Goal: Task Accomplishment & Management: Use online tool/utility

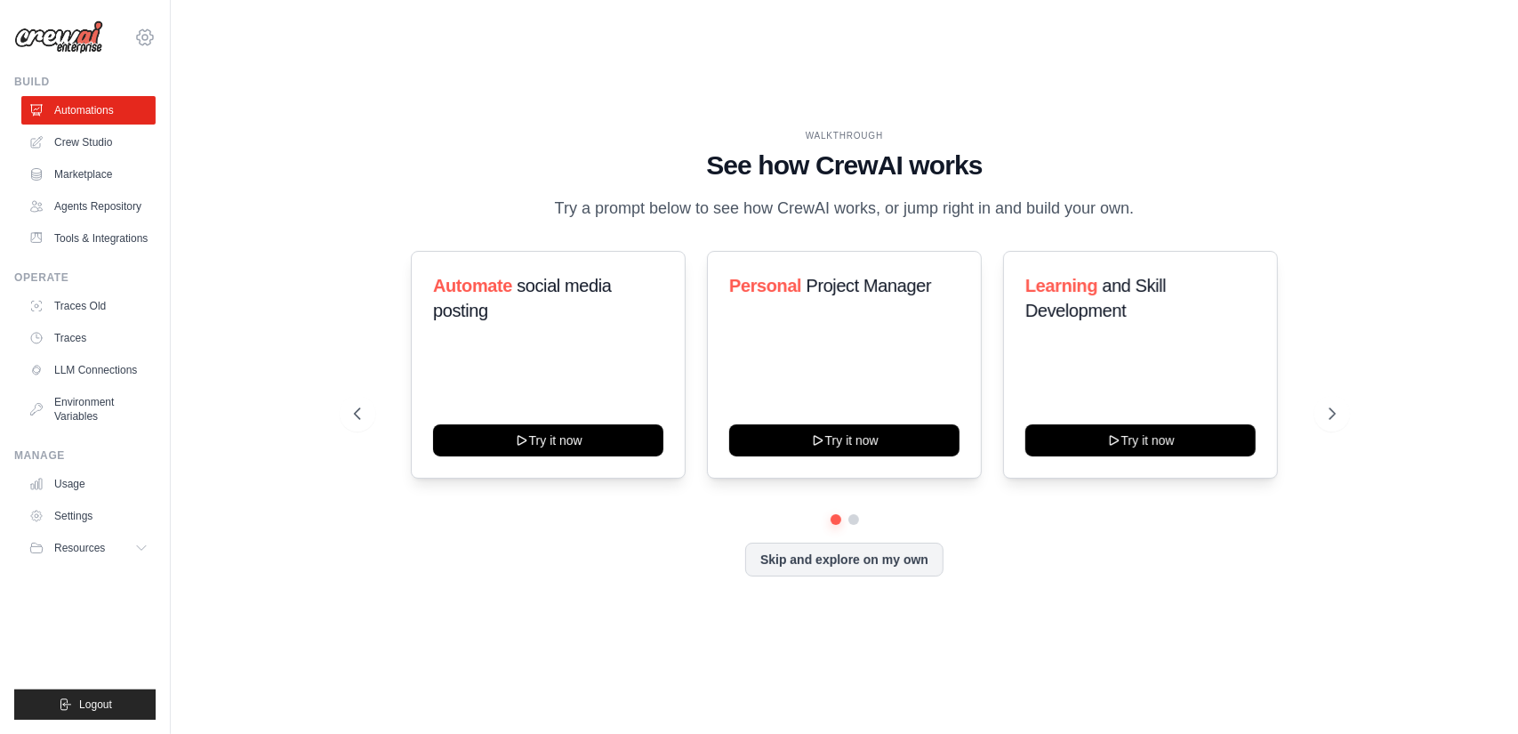
click at [151, 37] on icon at bounding box center [144, 37] width 21 height 21
click at [269, 218] on div "WALKTHROUGH See how [PERSON_NAME] works Try a prompt below to see how [PERSON_N…" at bounding box center [844, 367] width 1290 height 698
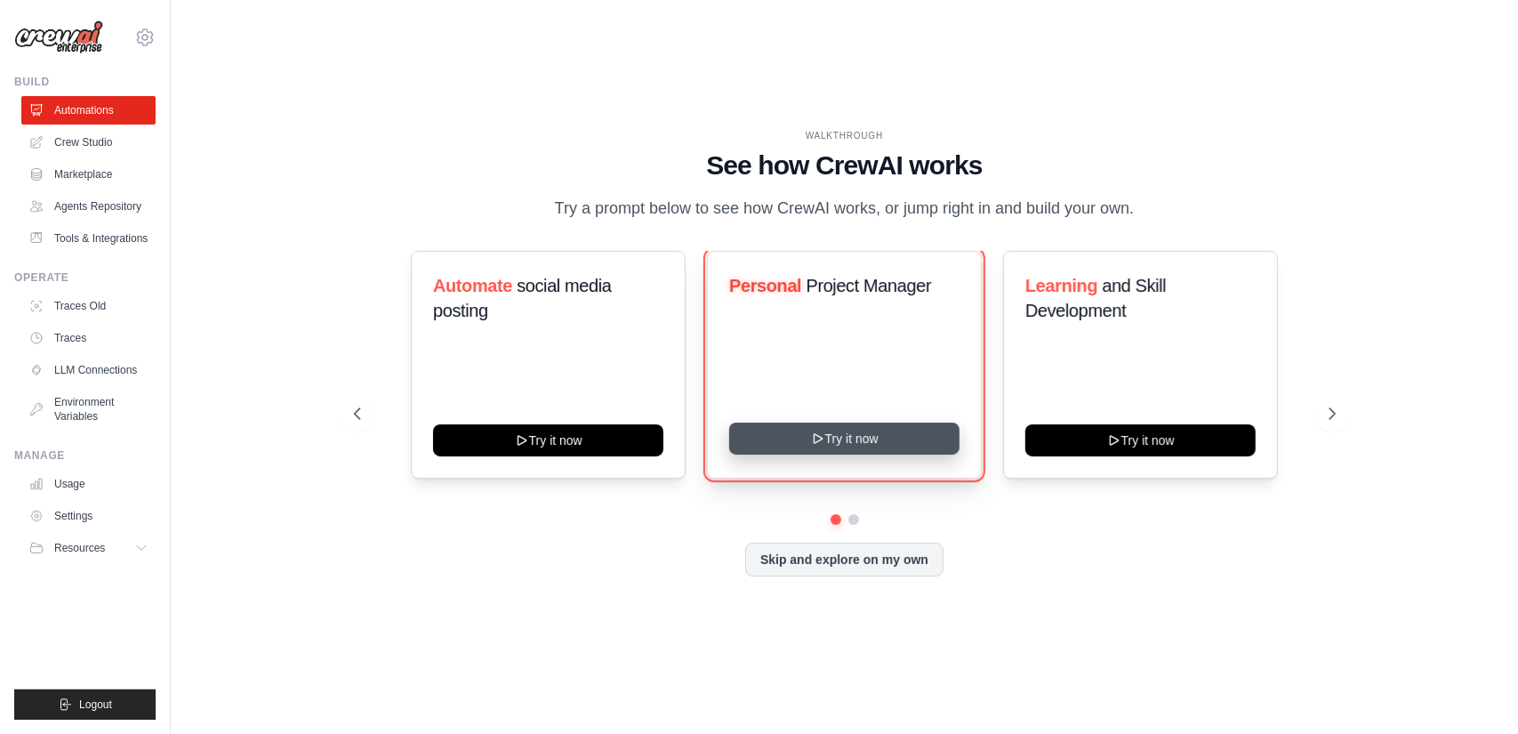
click at [891, 454] on button "Try it now" at bounding box center [844, 438] width 230 height 32
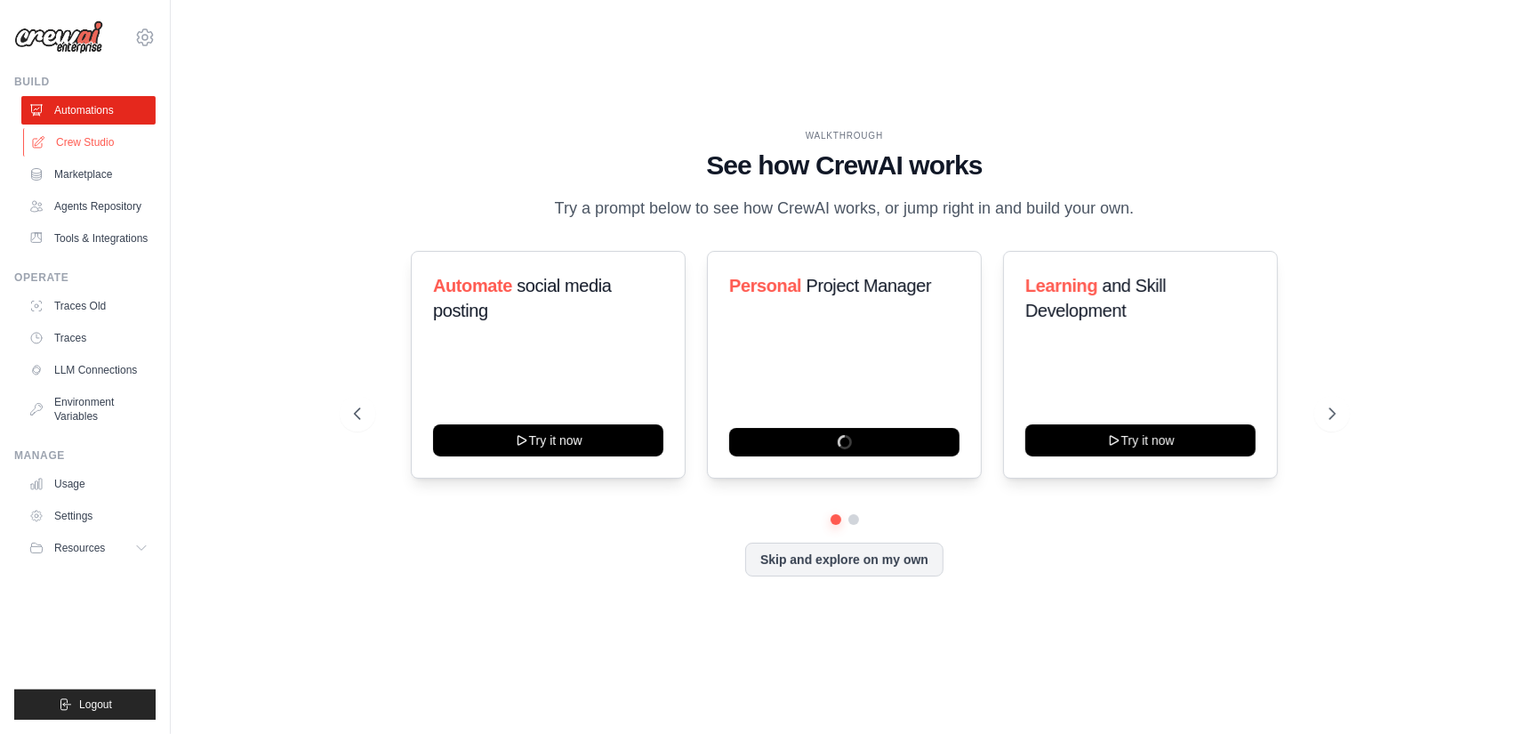
click at [117, 140] on link "Crew Studio" at bounding box center [90, 142] width 134 height 28
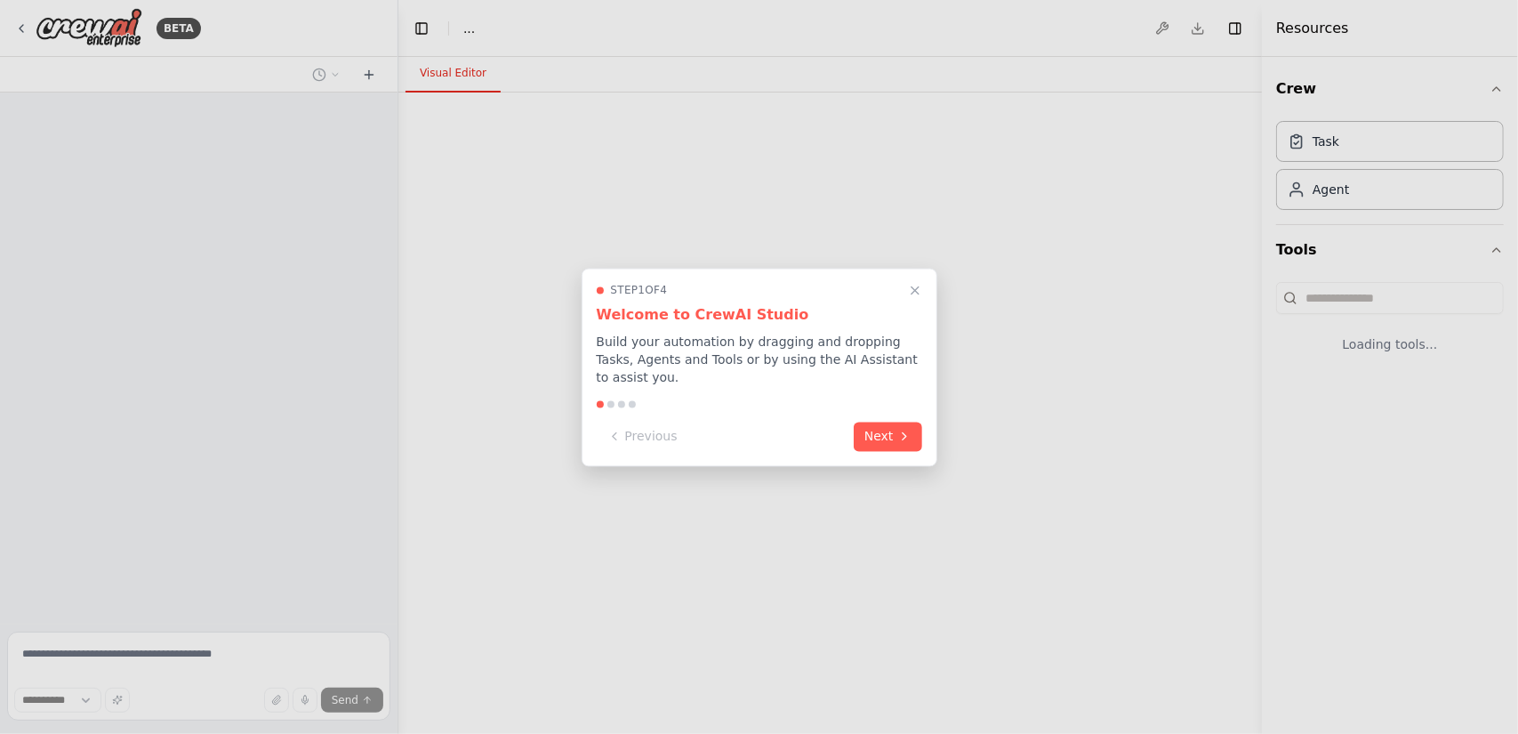
select select "****"
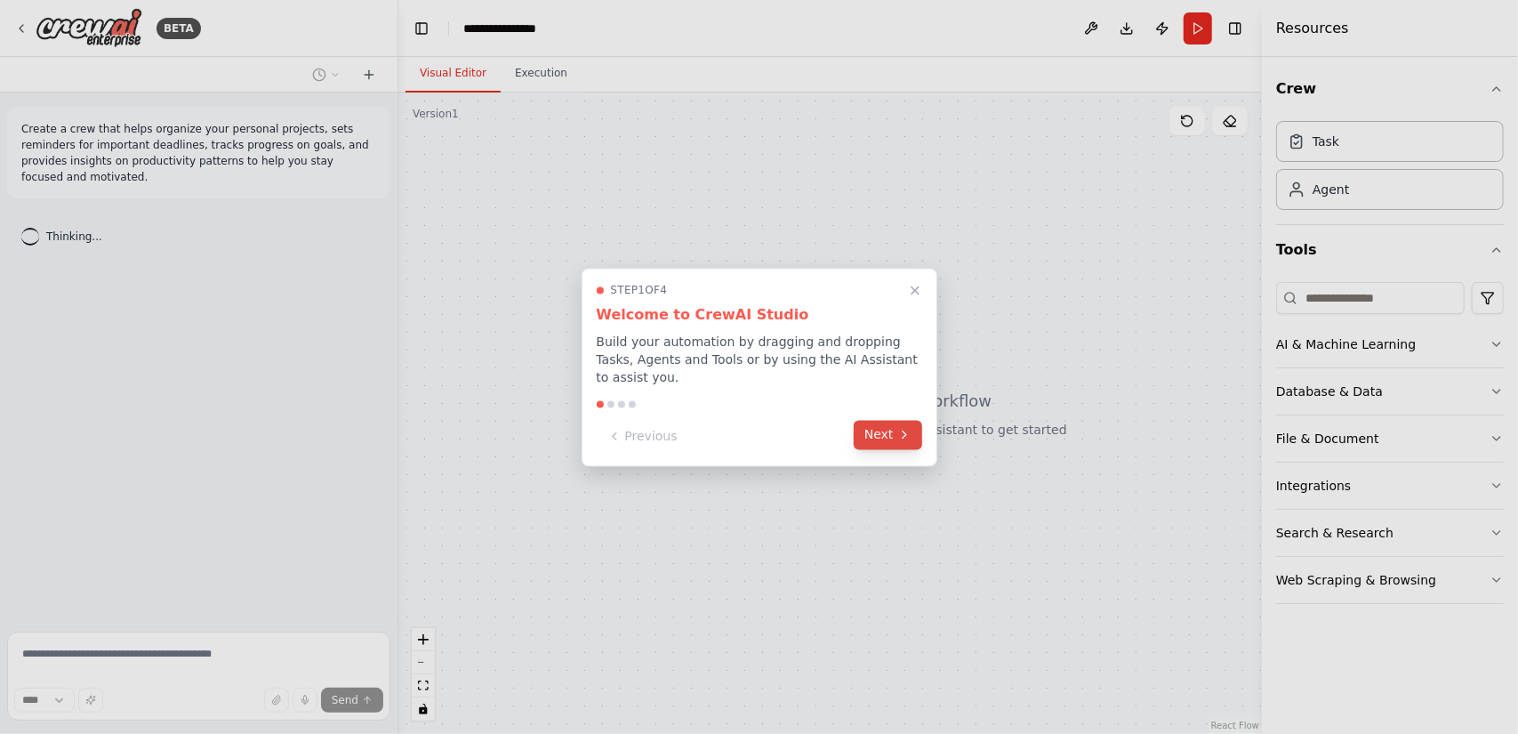
click at [891, 438] on button "Next" at bounding box center [888, 434] width 68 height 29
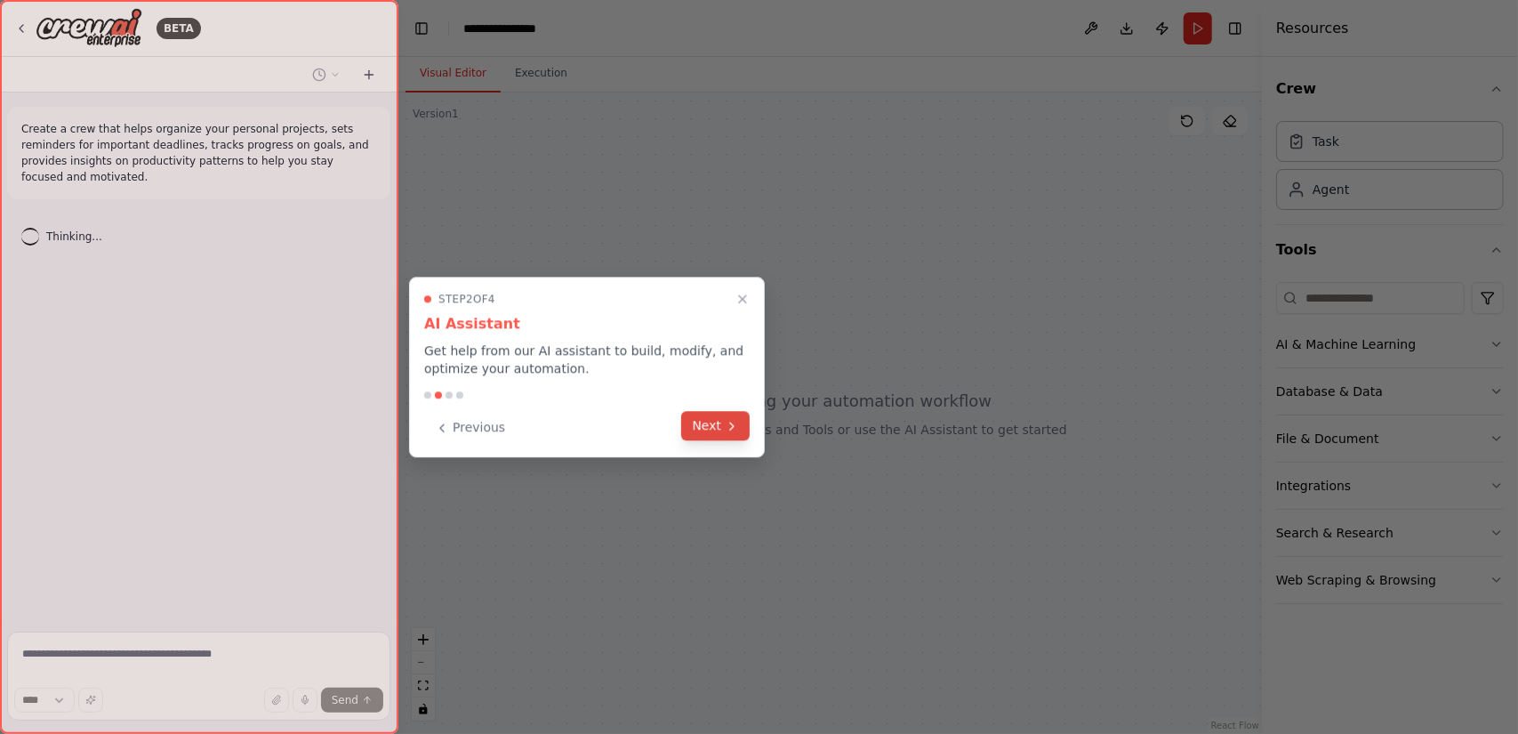
click at [707, 428] on button "Next" at bounding box center [715, 425] width 68 height 29
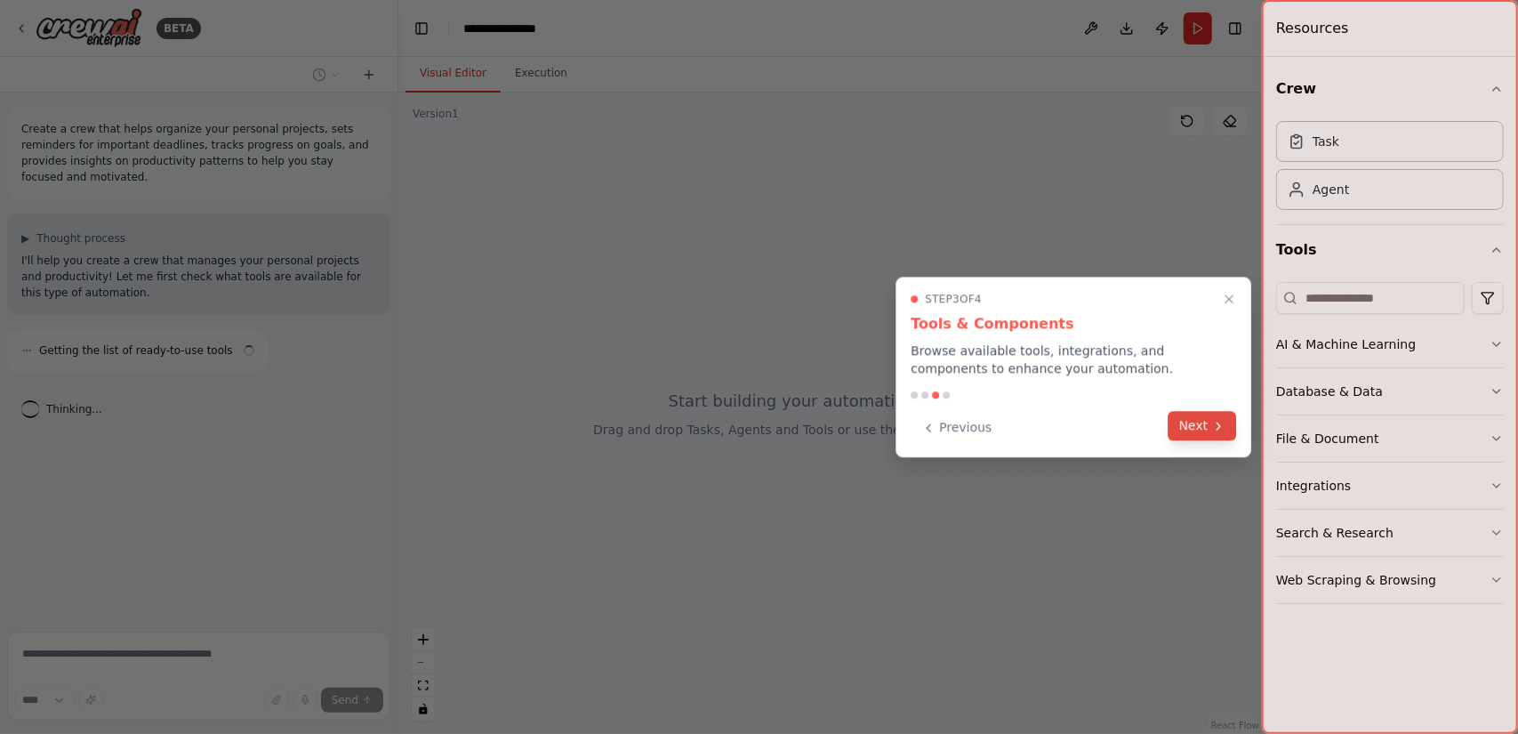
click at [1188, 421] on button "Next" at bounding box center [1202, 425] width 68 height 29
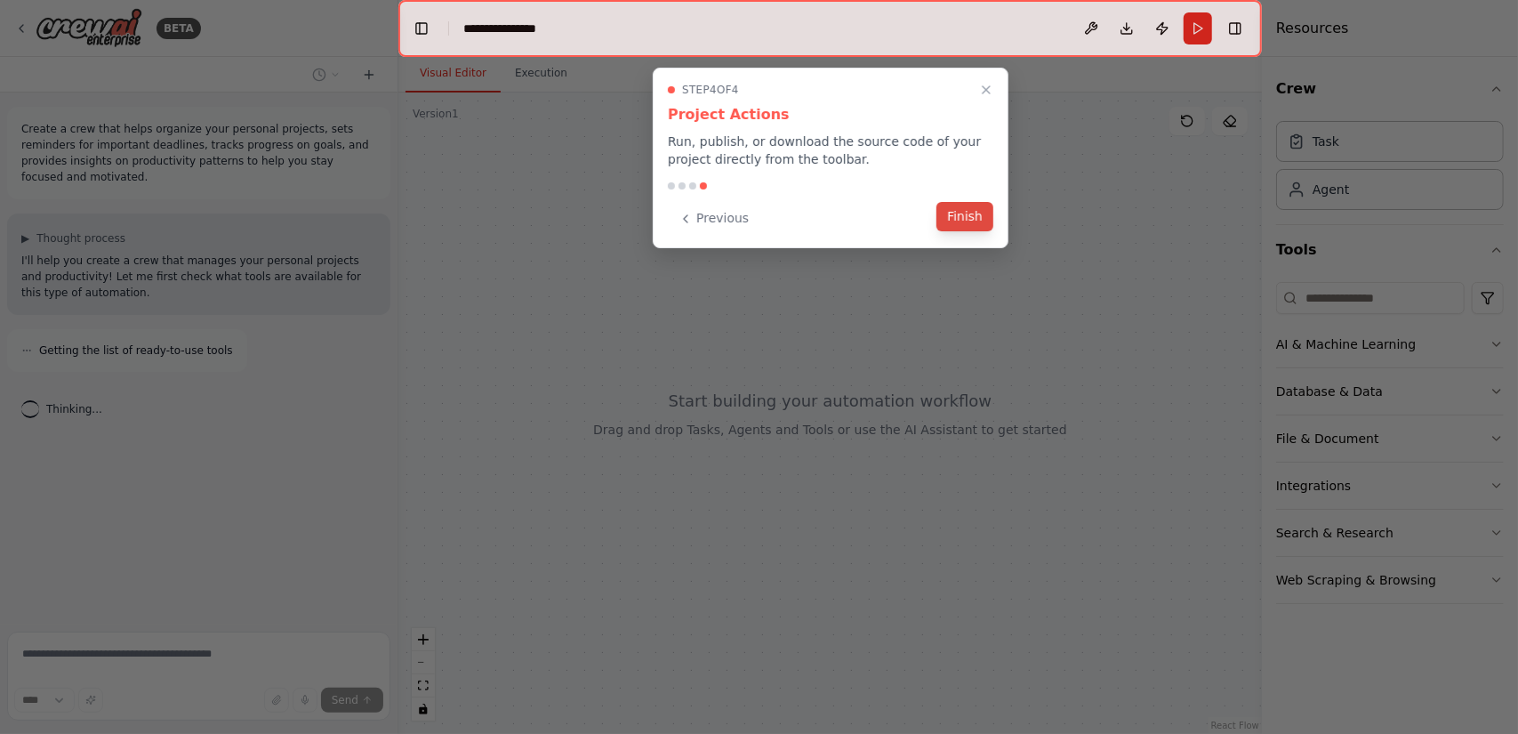
click at [951, 223] on button "Finish" at bounding box center [964, 216] width 57 height 29
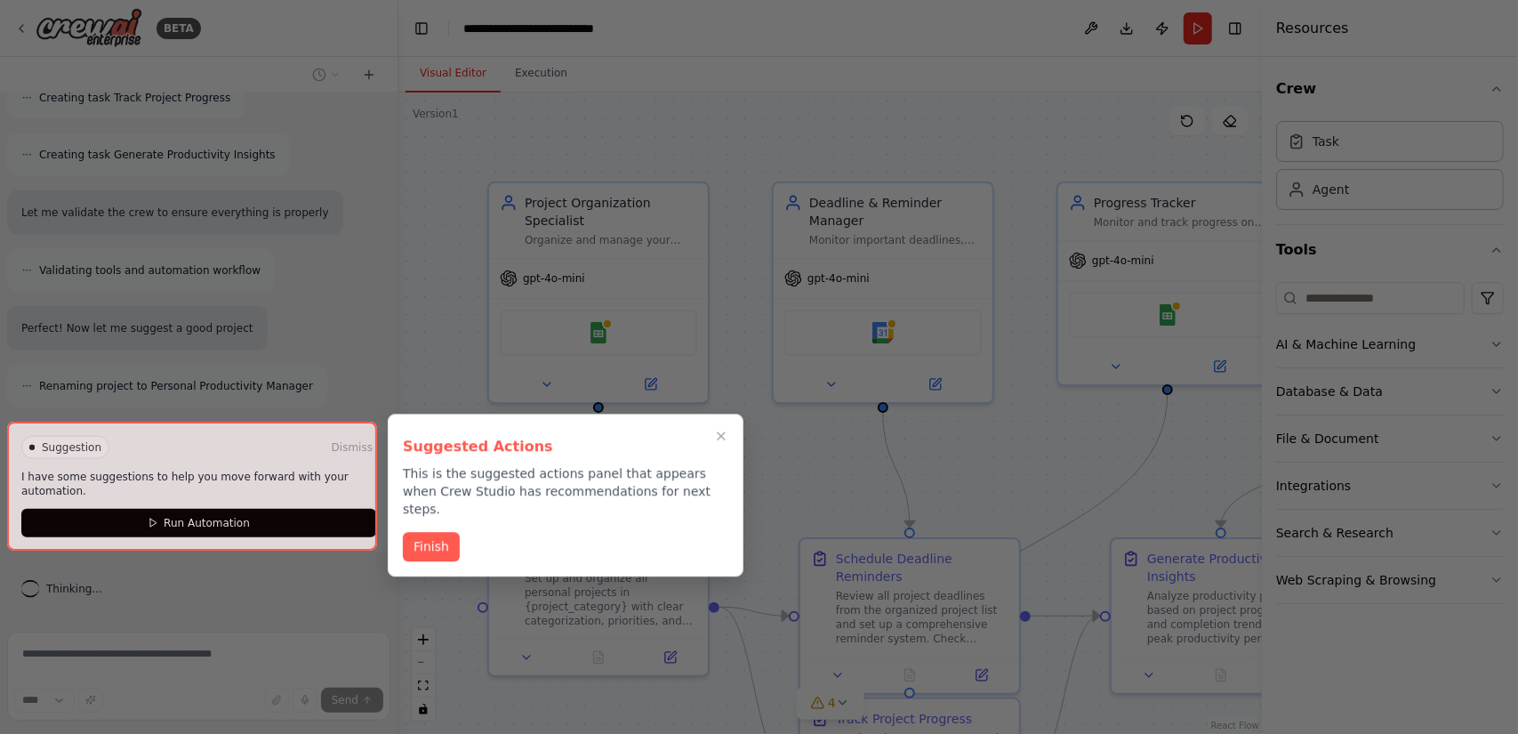
scroll to position [1104, 0]
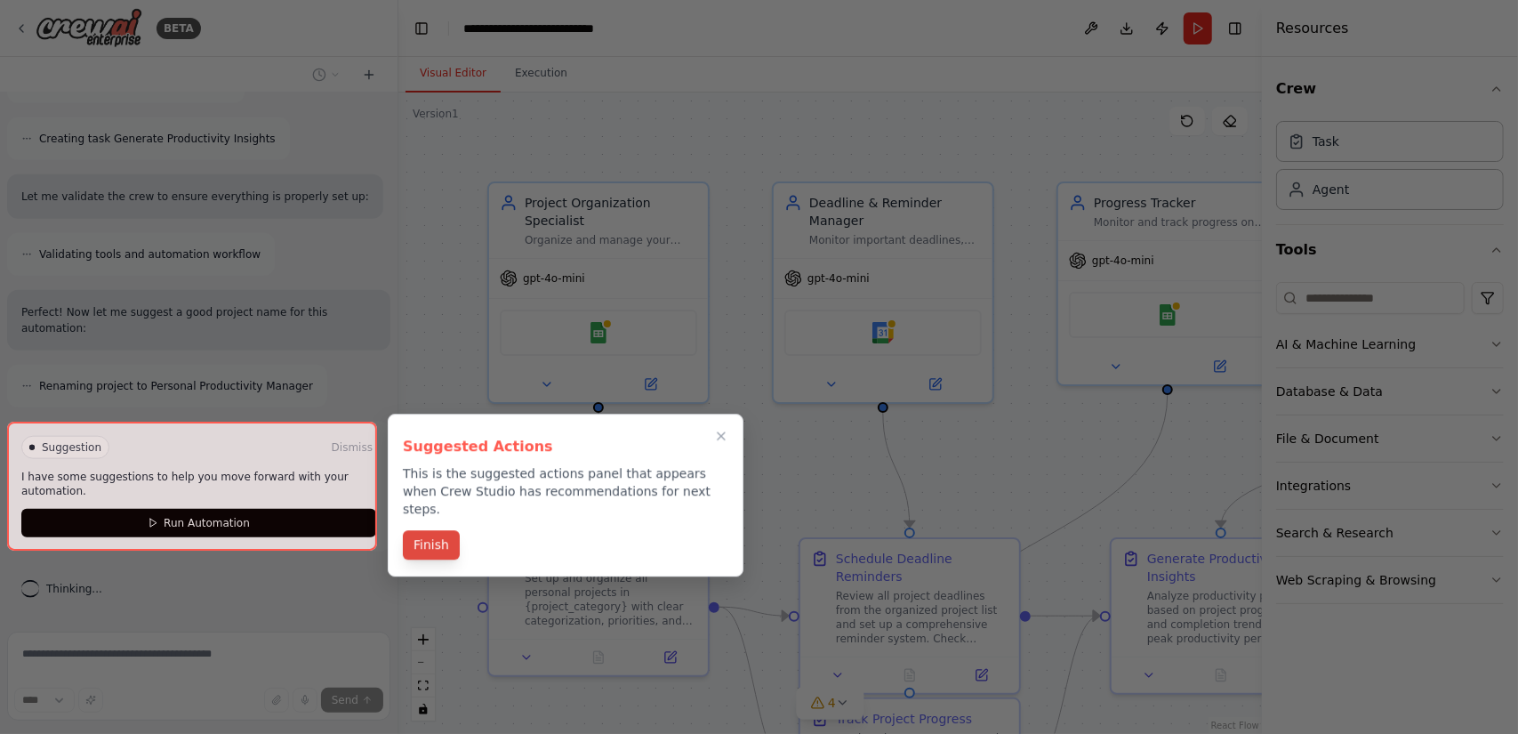
click at [424, 530] on button "Finish" at bounding box center [431, 544] width 57 height 29
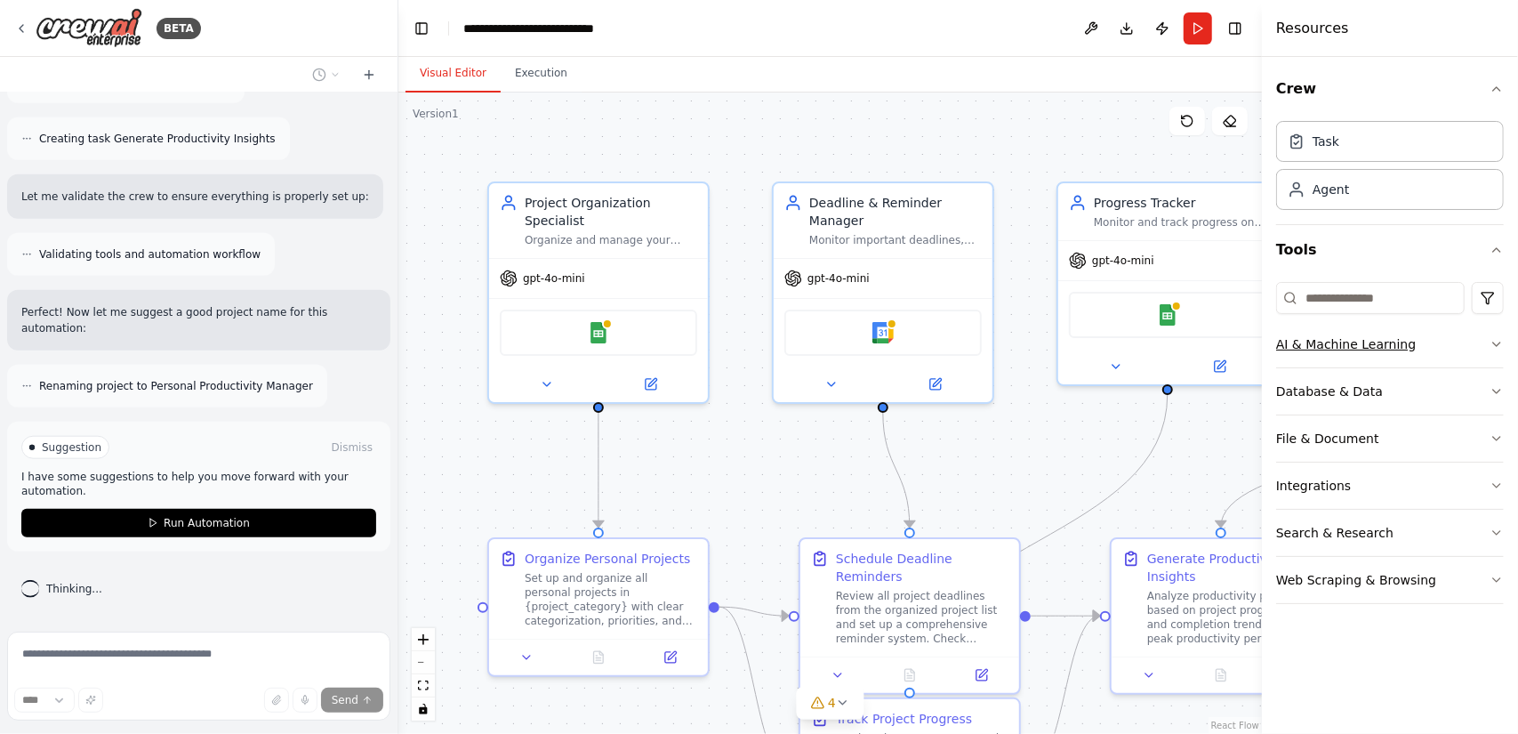
click at [1352, 348] on div "AI & Machine Learning" at bounding box center [1346, 344] width 140 height 18
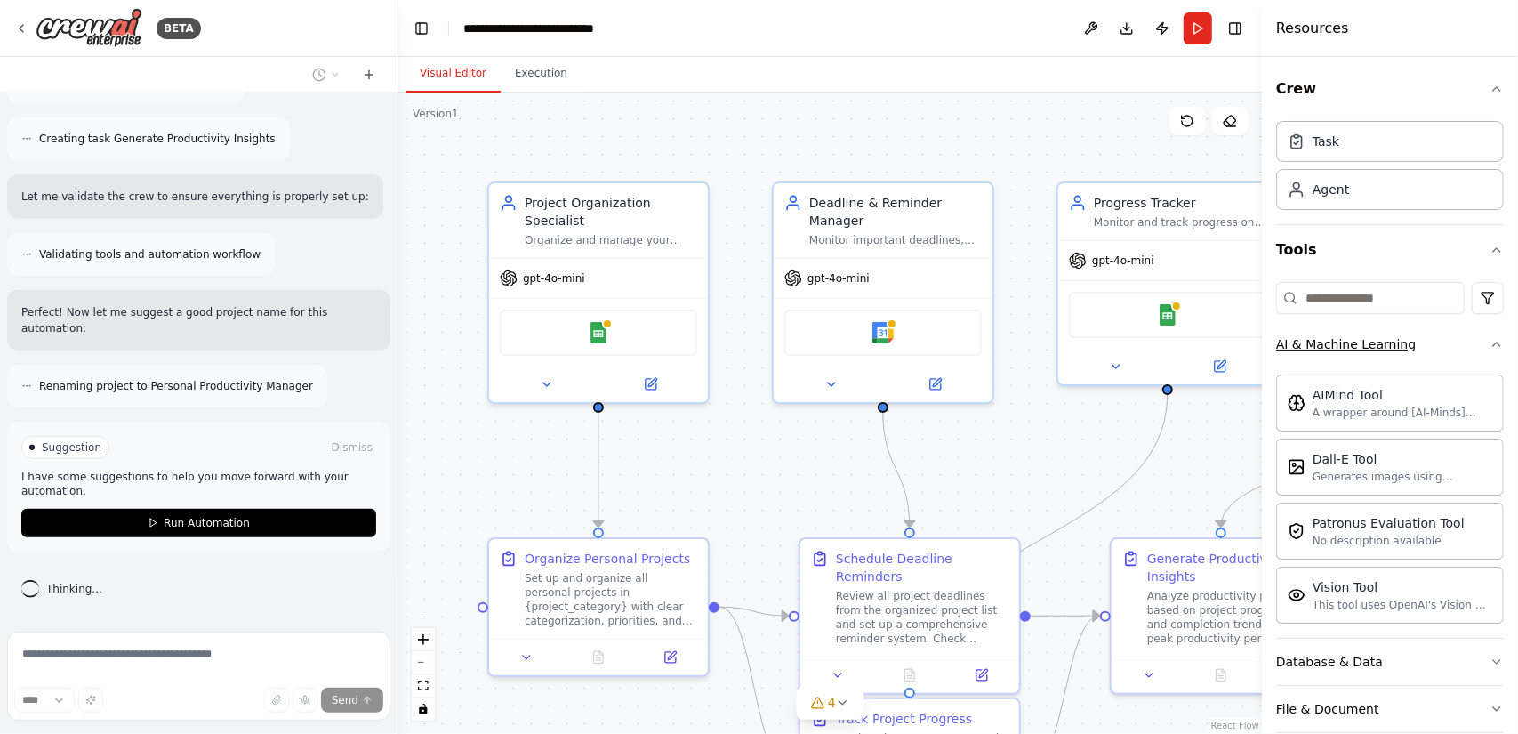
click at [1352, 348] on div "AI & Machine Learning" at bounding box center [1346, 344] width 140 height 18
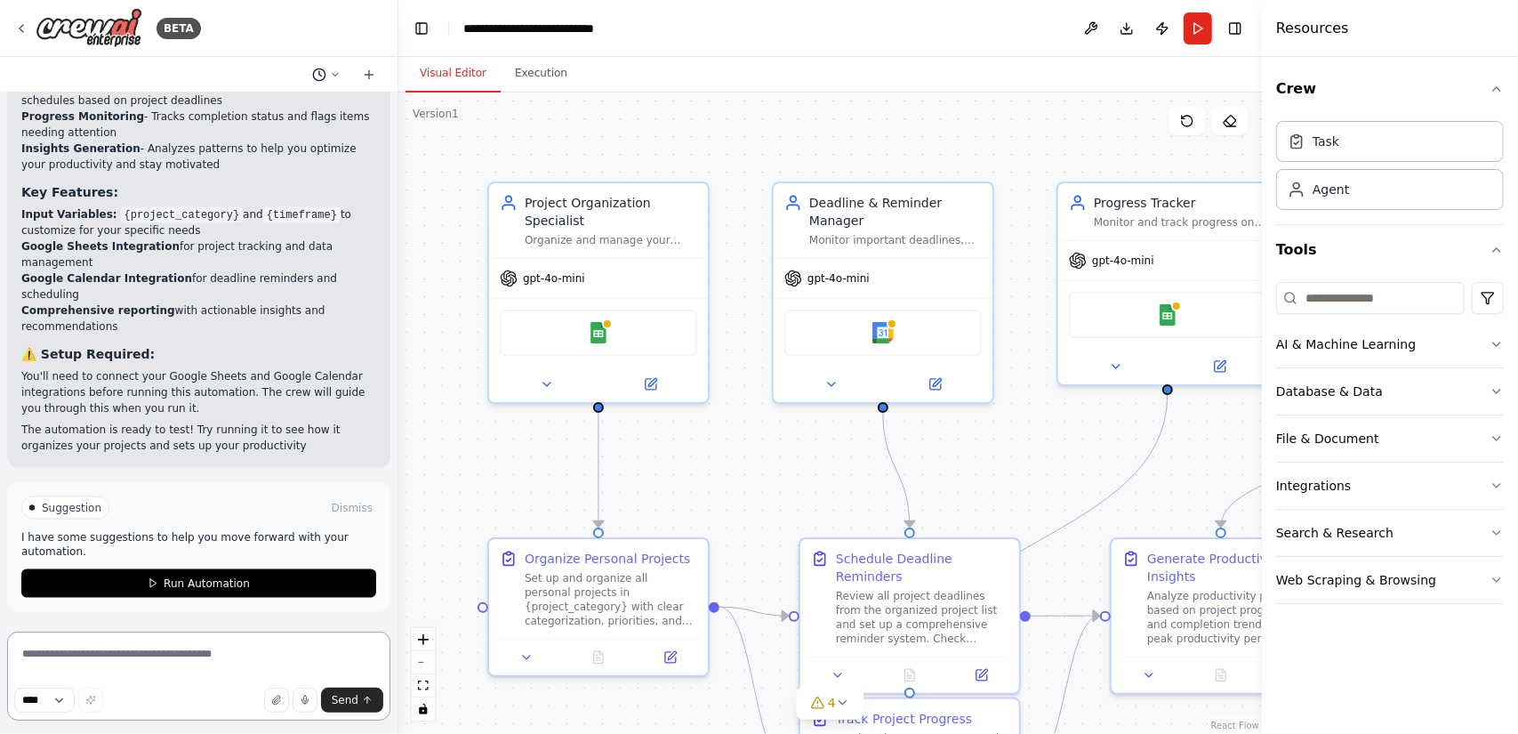
scroll to position [1771, 0]
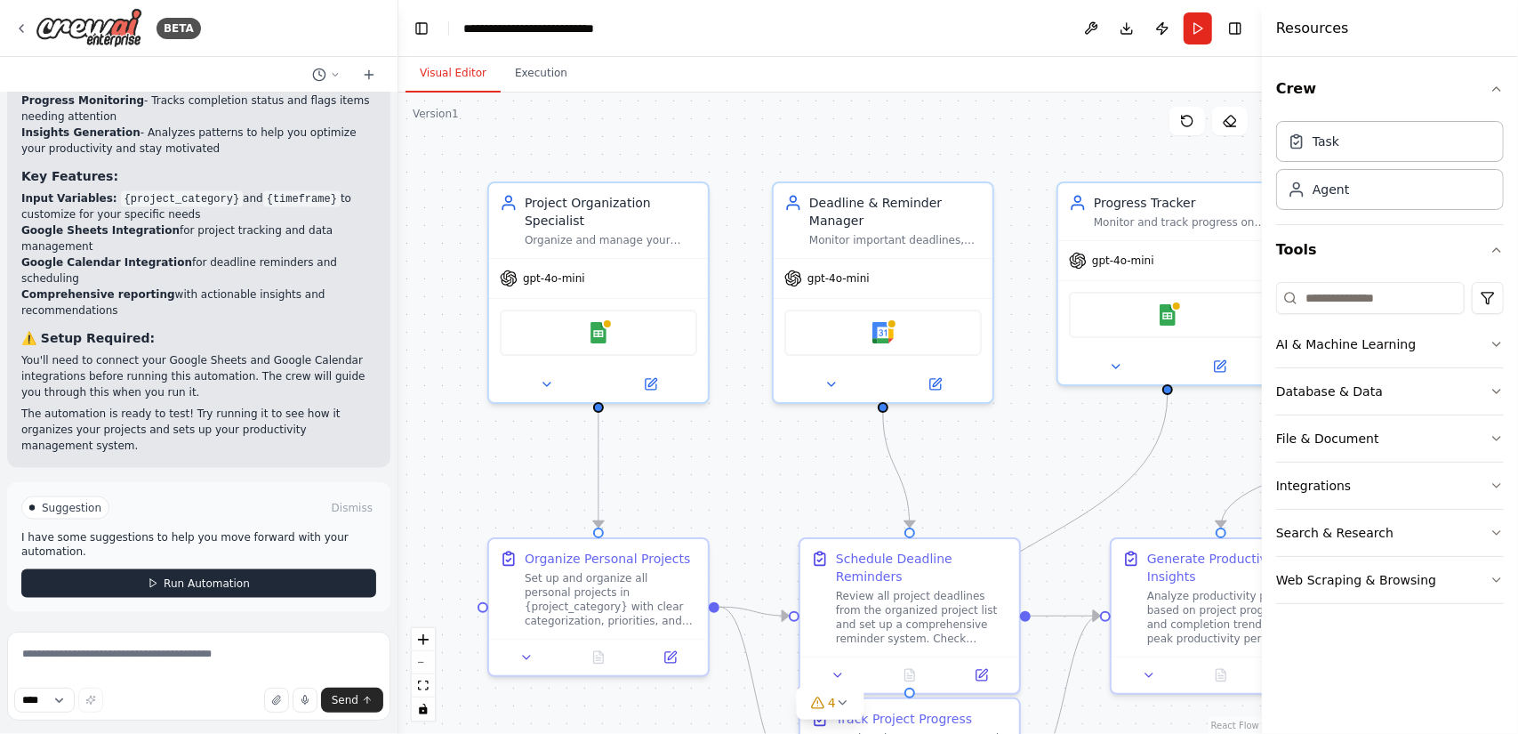
click at [293, 580] on button "Run Automation" at bounding box center [198, 583] width 355 height 28
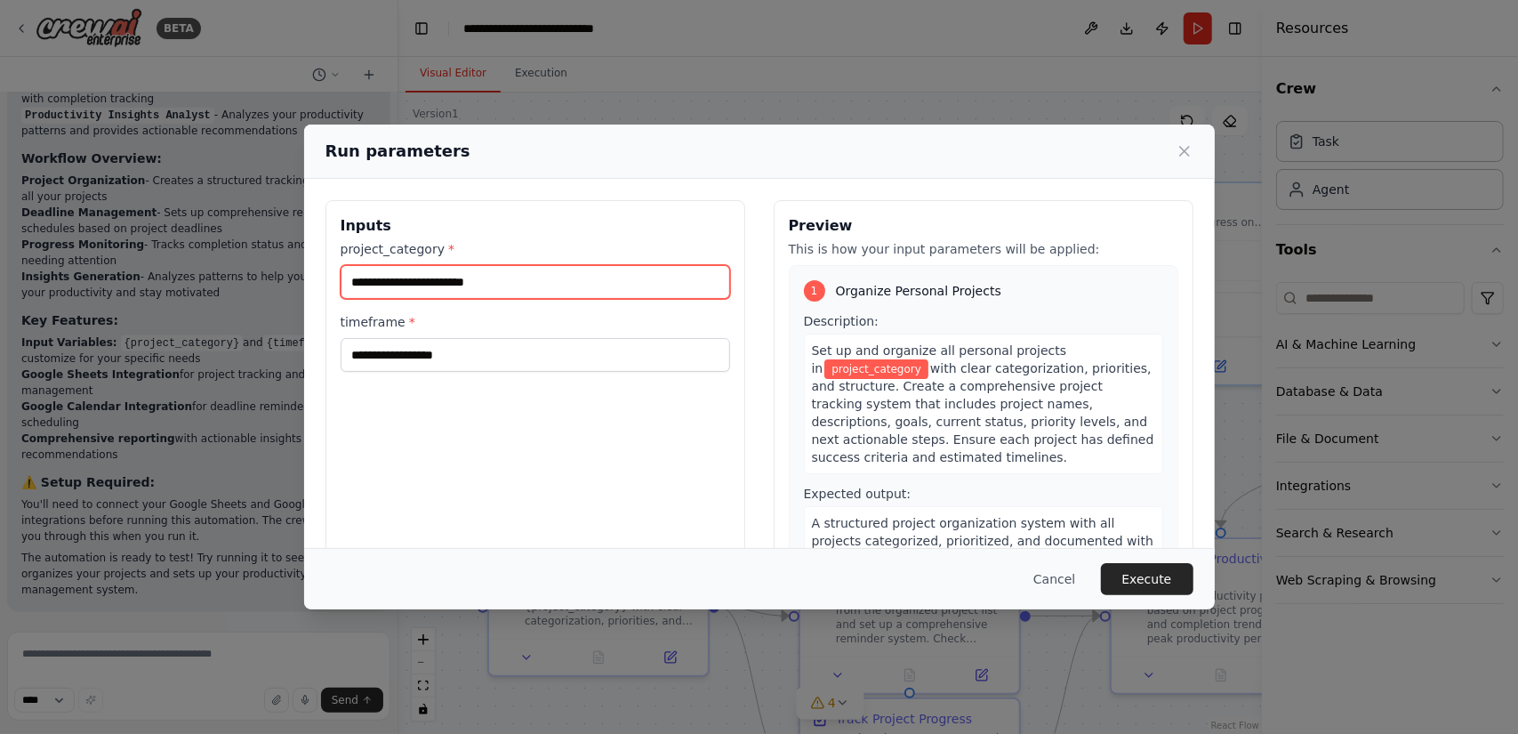
click at [519, 276] on input "project_category *" at bounding box center [535, 282] width 389 height 34
type input "*******"
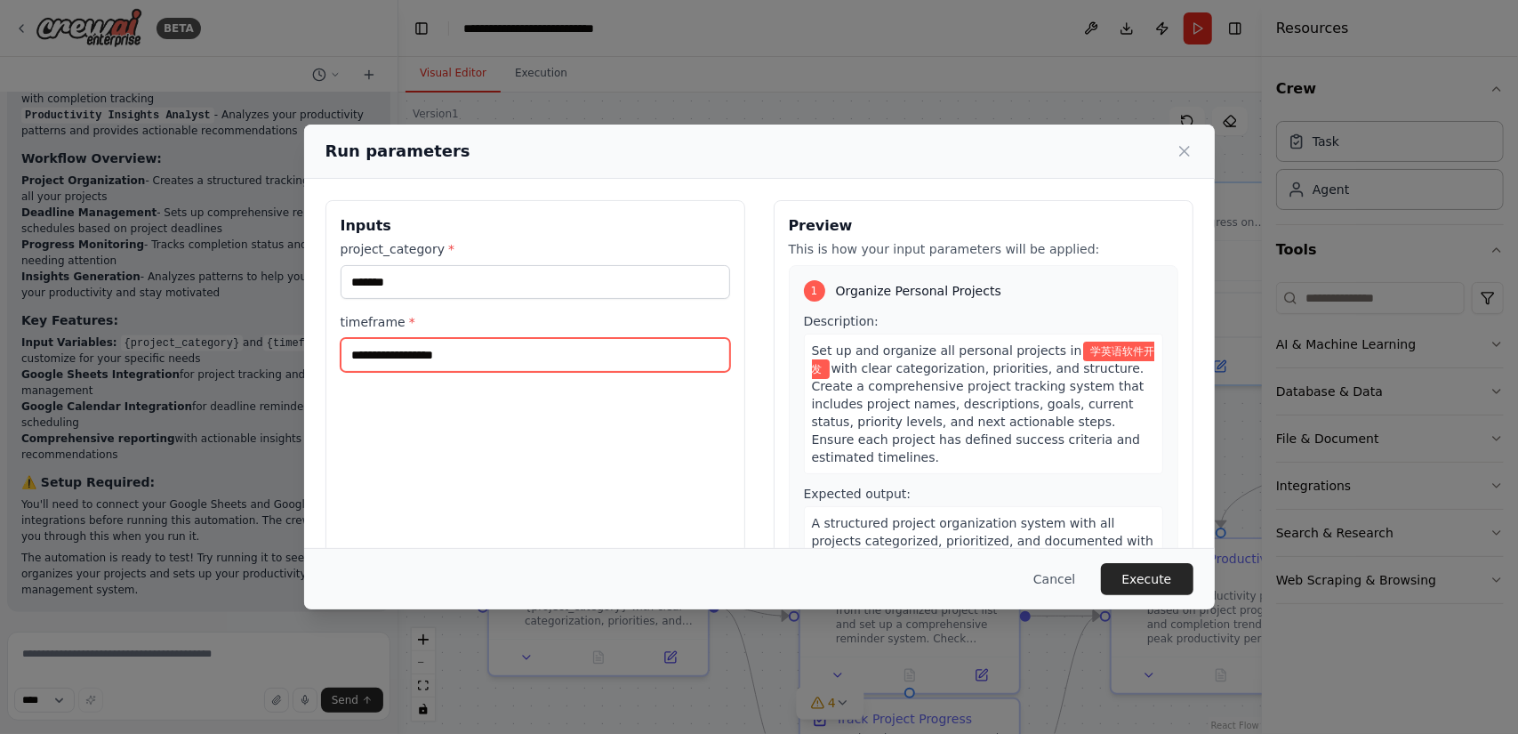
click at [462, 357] on input "timeframe *" at bounding box center [535, 355] width 389 height 34
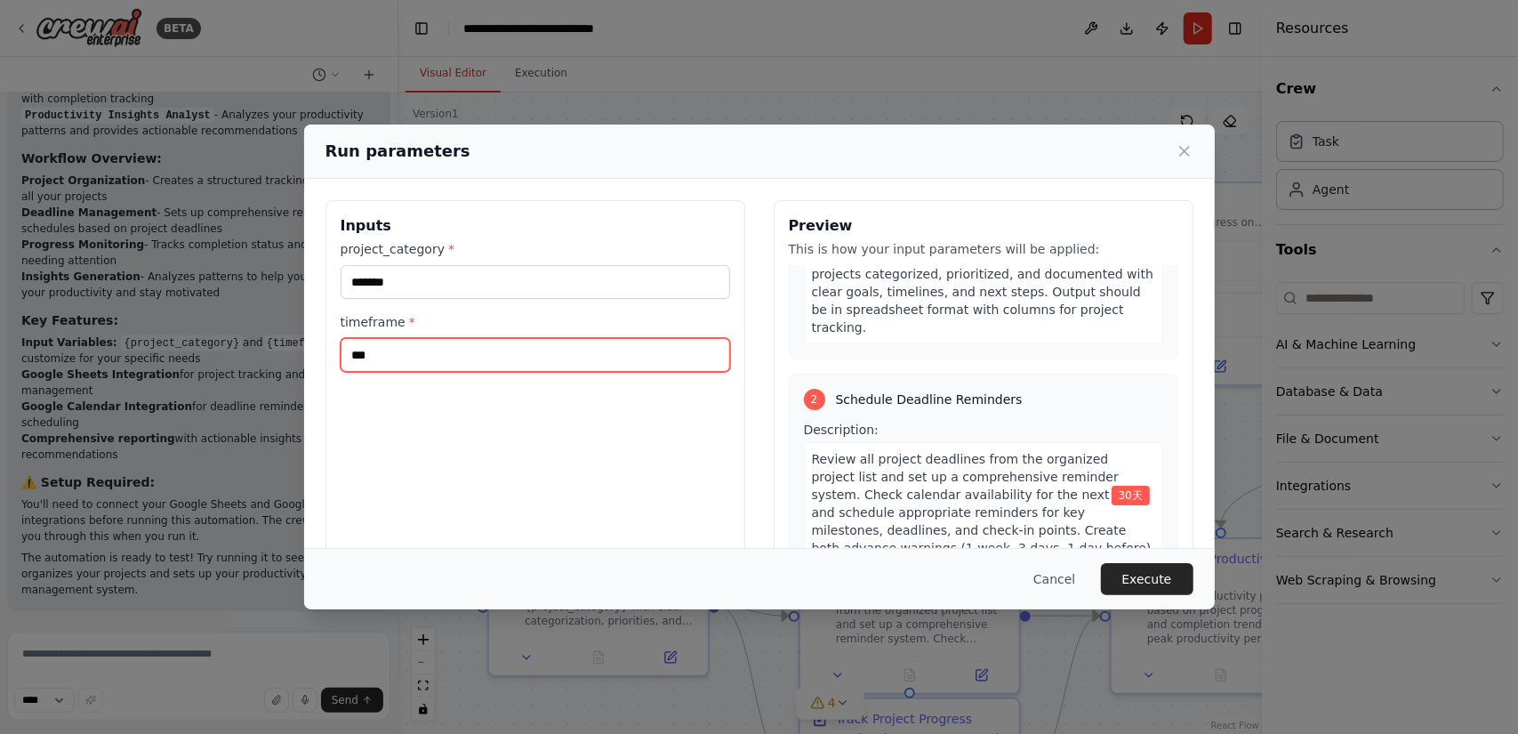
scroll to position [356, 0]
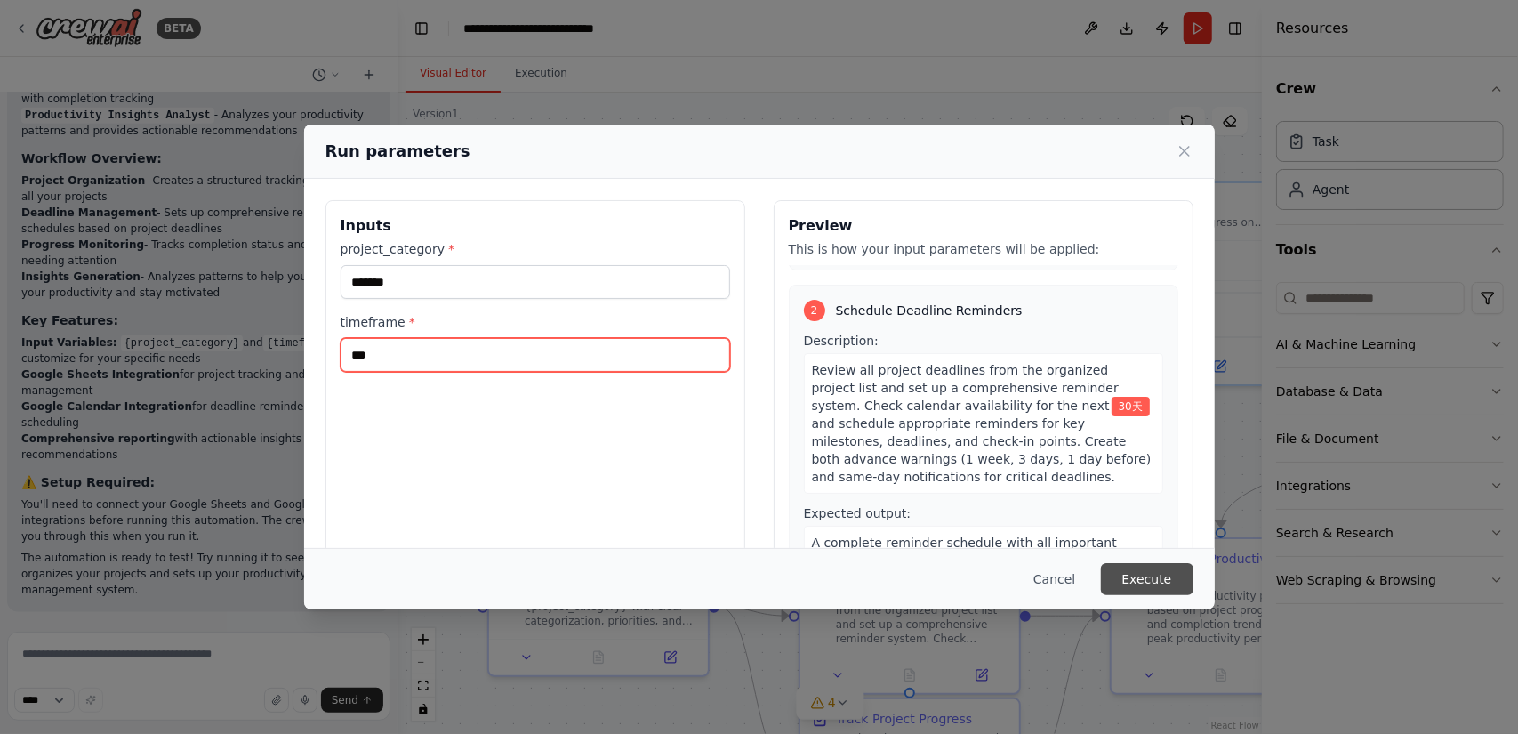
type input "***"
click at [1151, 586] on button "Execute" at bounding box center [1147, 579] width 92 height 32
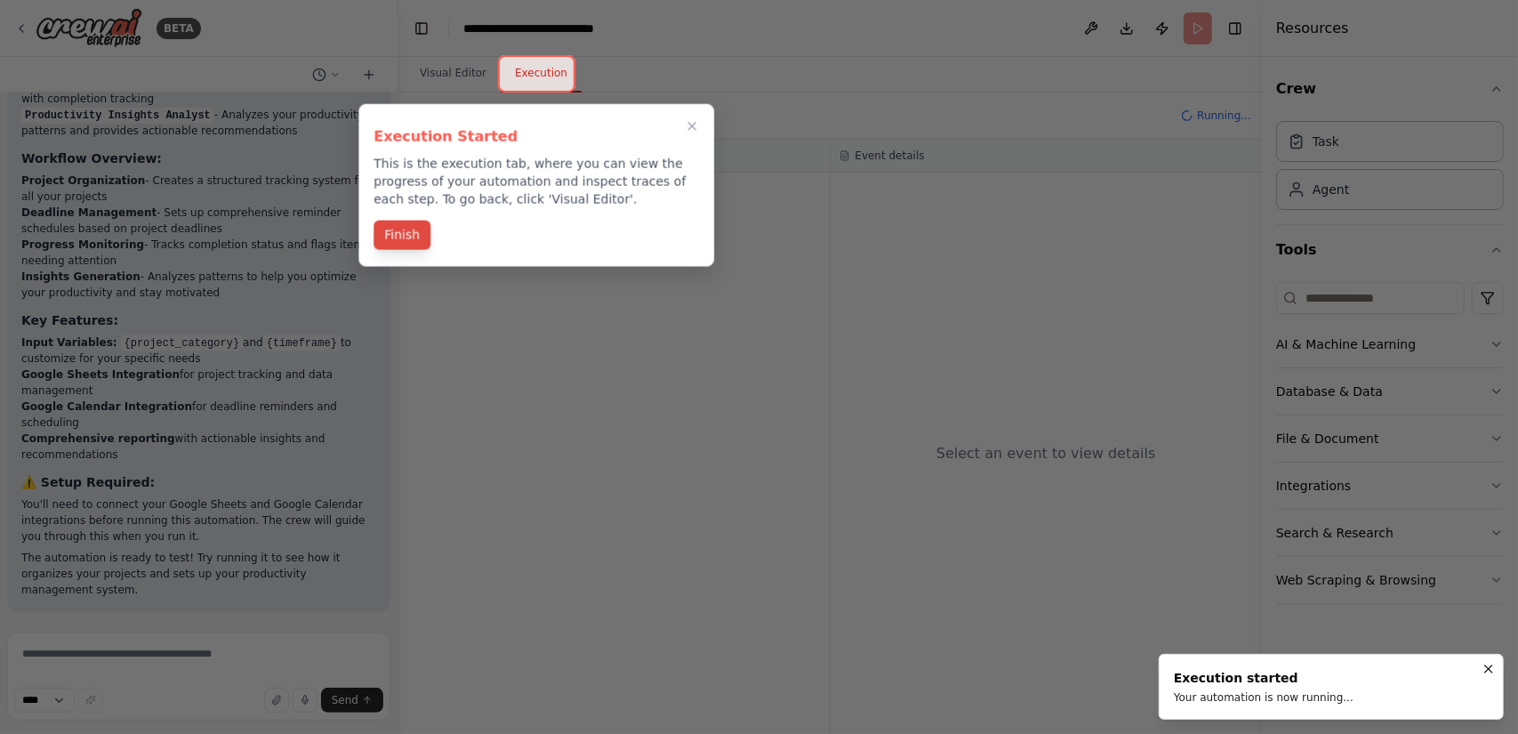
click at [406, 230] on button "Finish" at bounding box center [401, 235] width 57 height 29
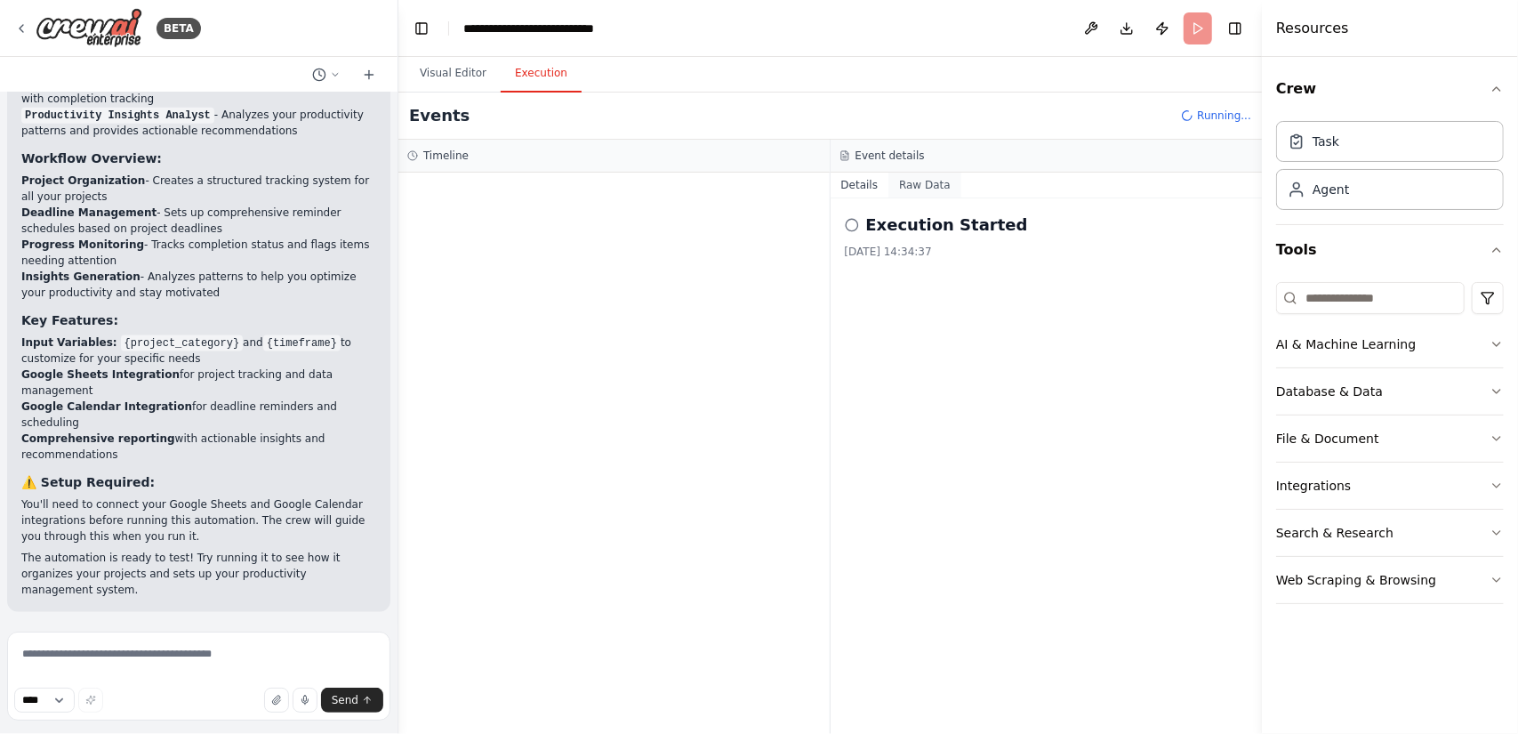
click at [933, 189] on button "Raw Data" at bounding box center [924, 184] width 73 height 25
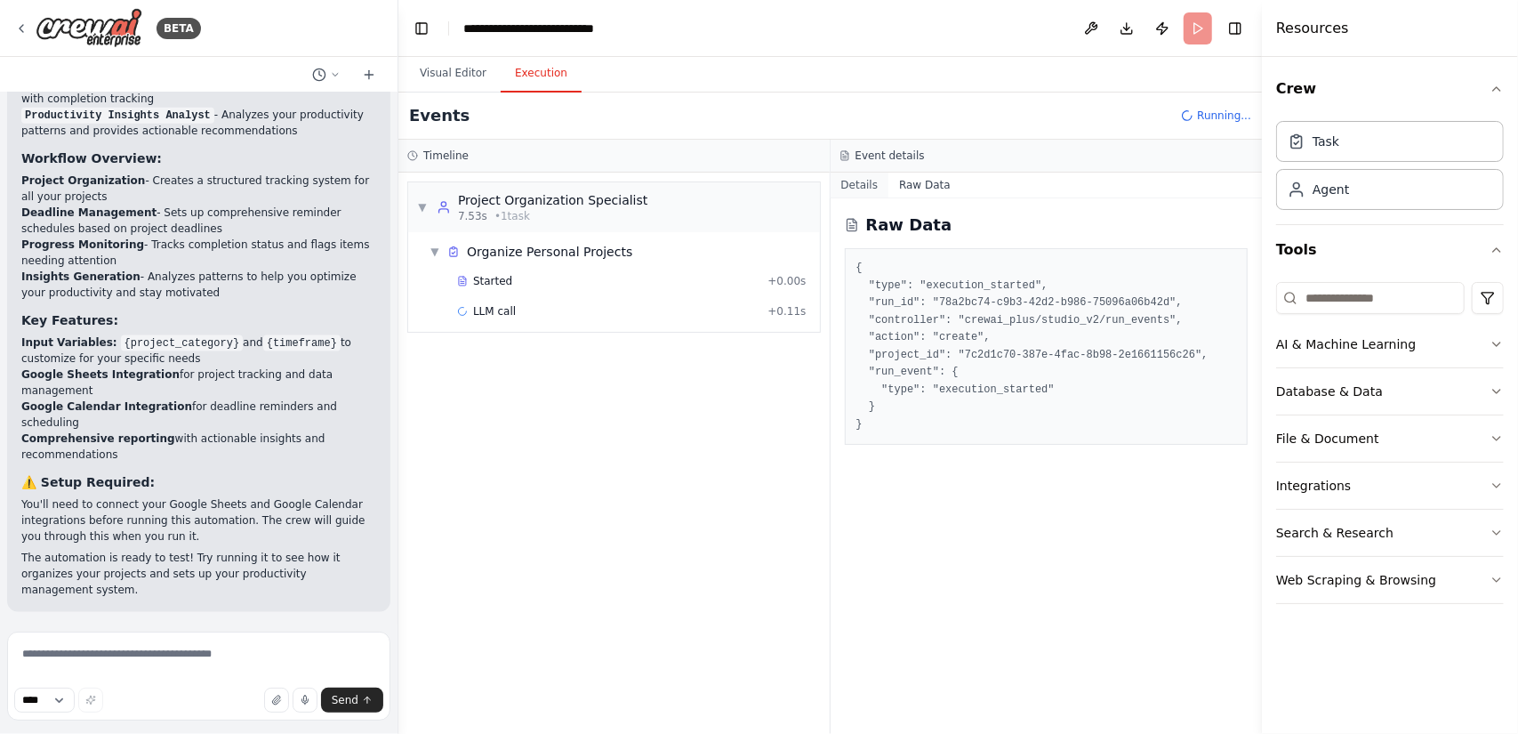
click at [874, 186] on button "Details" at bounding box center [859, 184] width 59 height 25
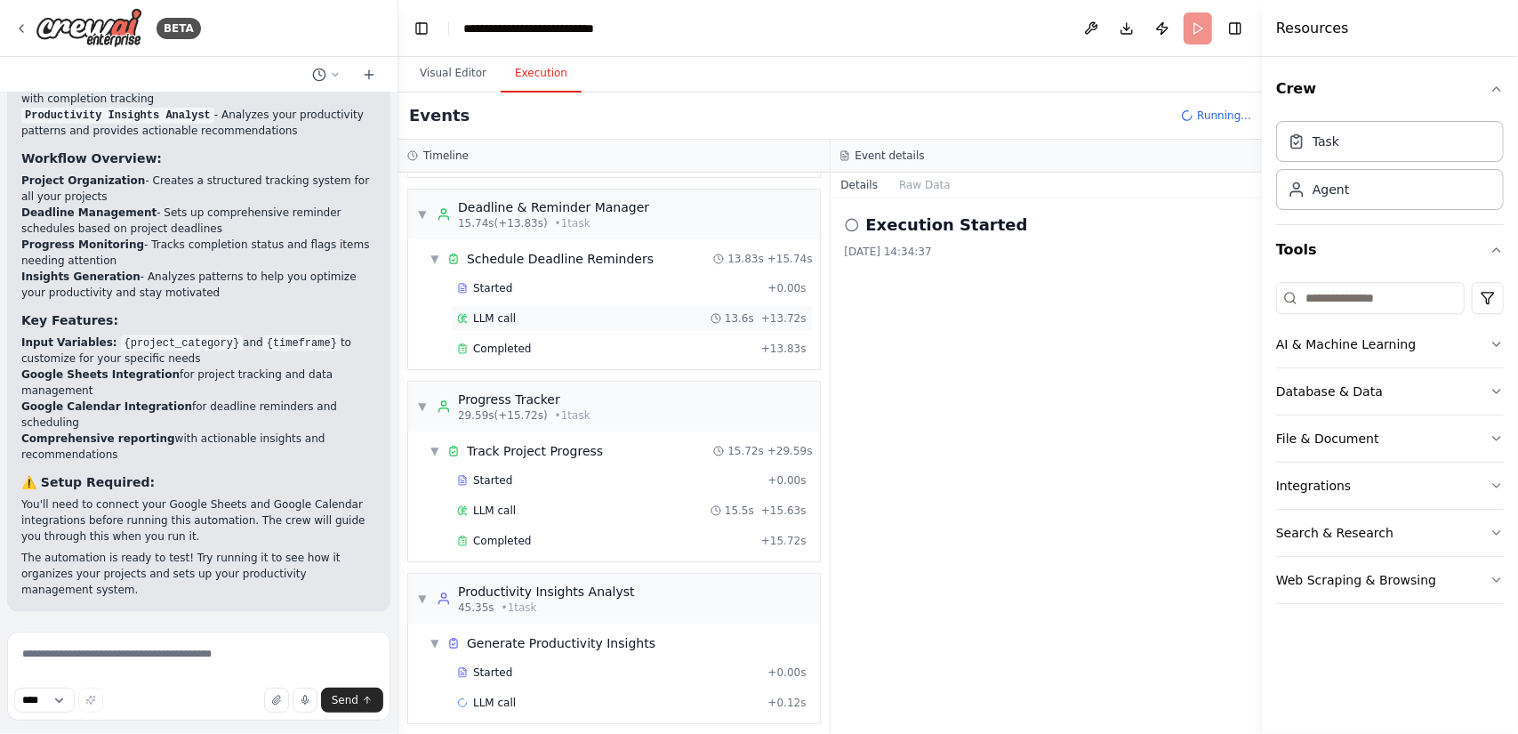
scroll to position [0, 0]
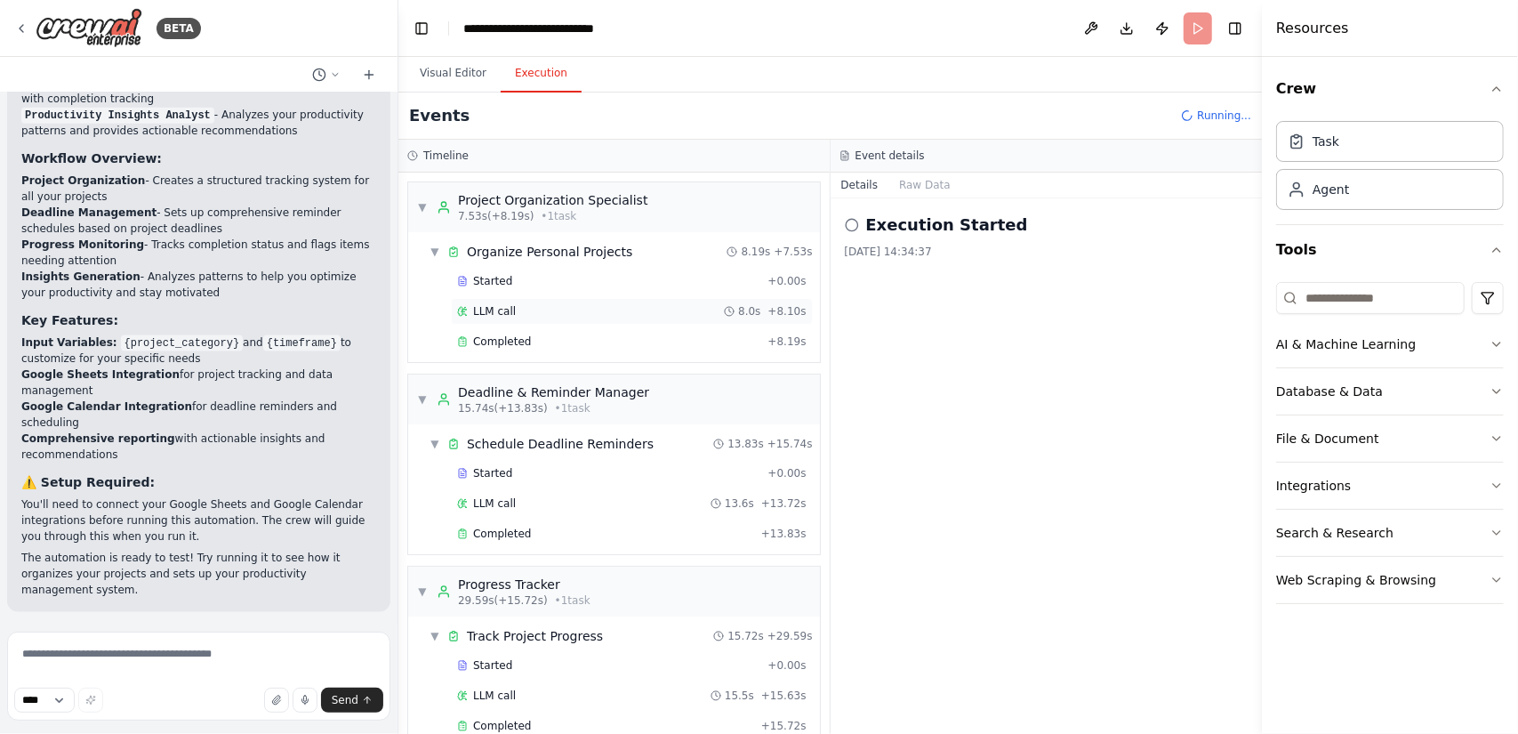
click at [584, 309] on div "LLM call 8.0s + 8.10s" at bounding box center [631, 311] width 349 height 14
click at [927, 189] on button "Messages" at bounding box center [925, 184] width 74 height 25
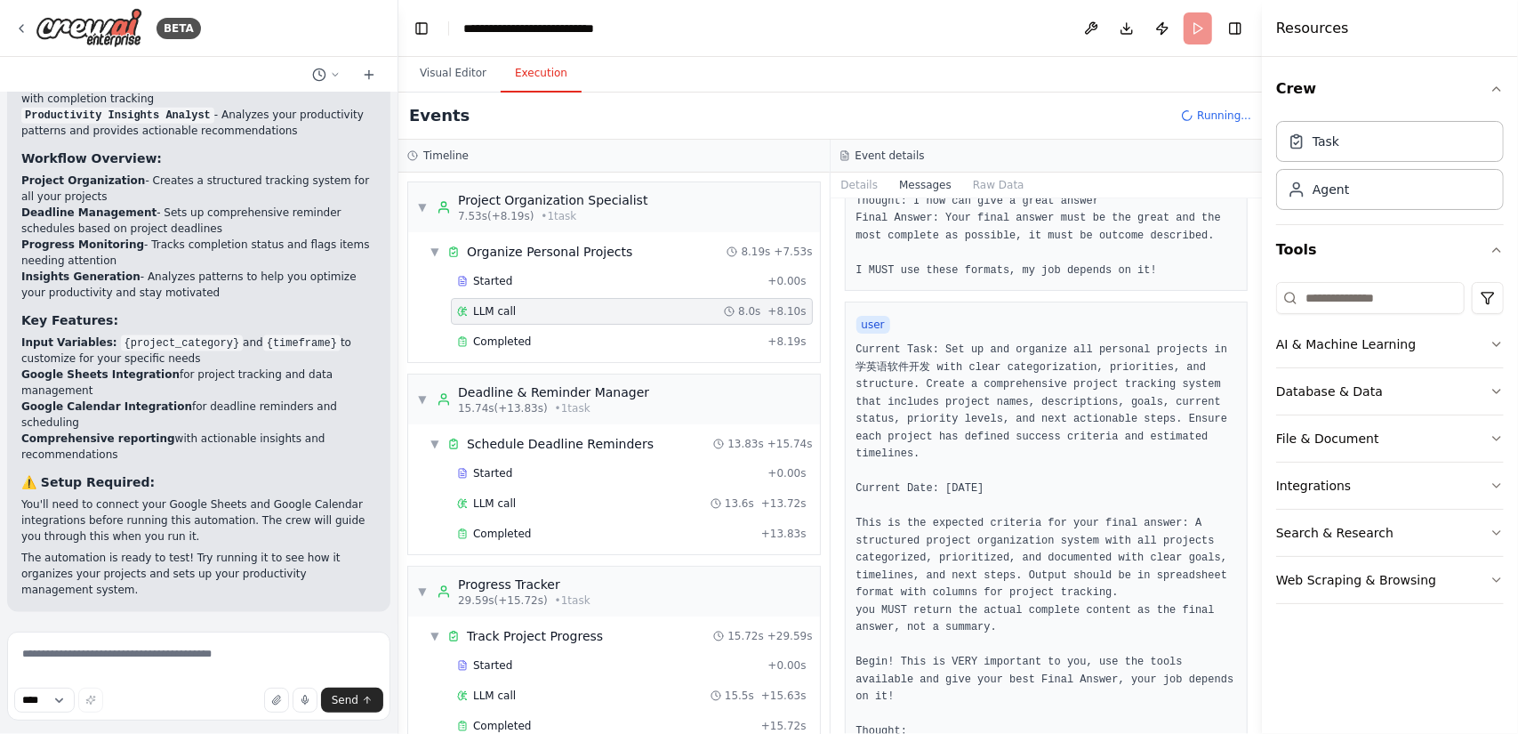
scroll to position [368, 0]
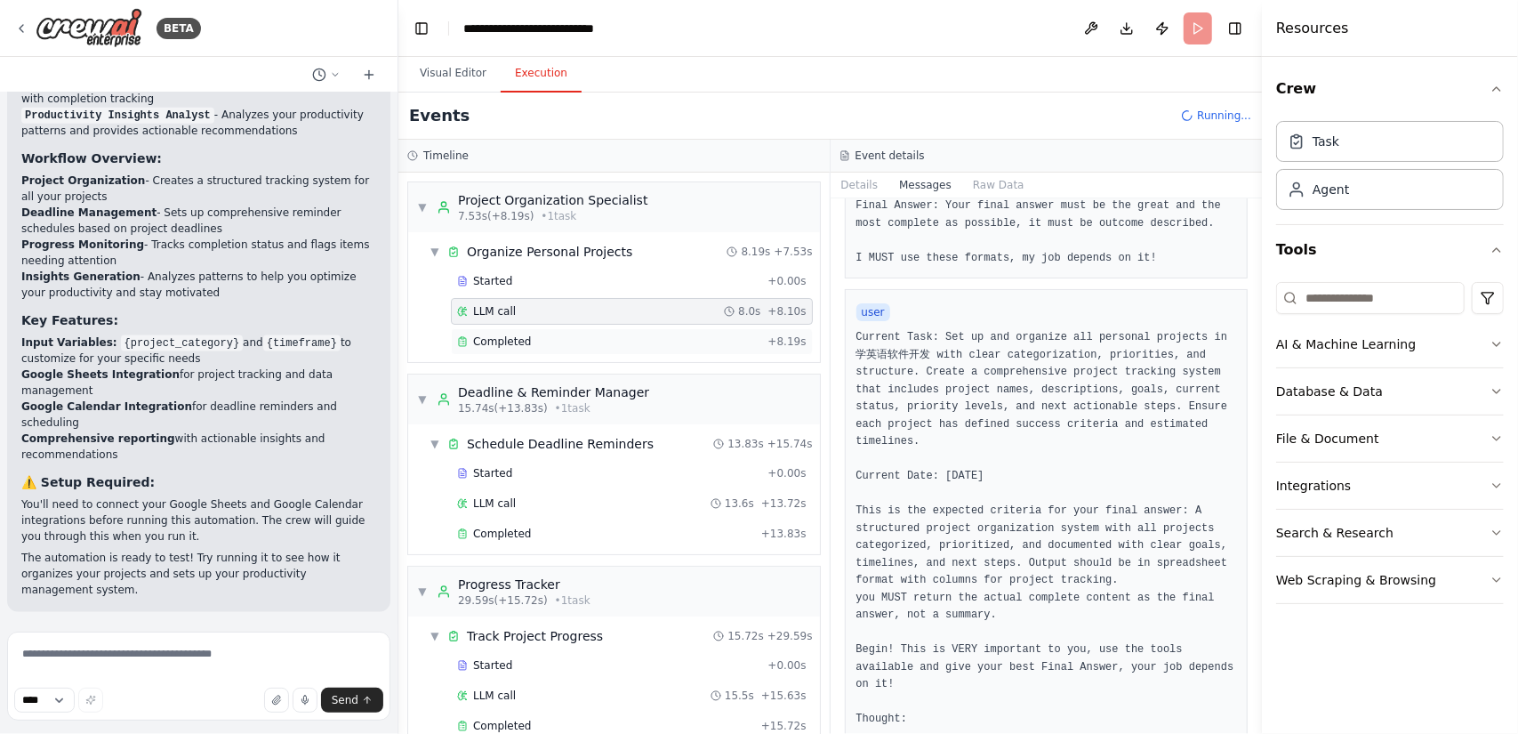
click at [596, 340] on div "Completed" at bounding box center [608, 341] width 303 height 14
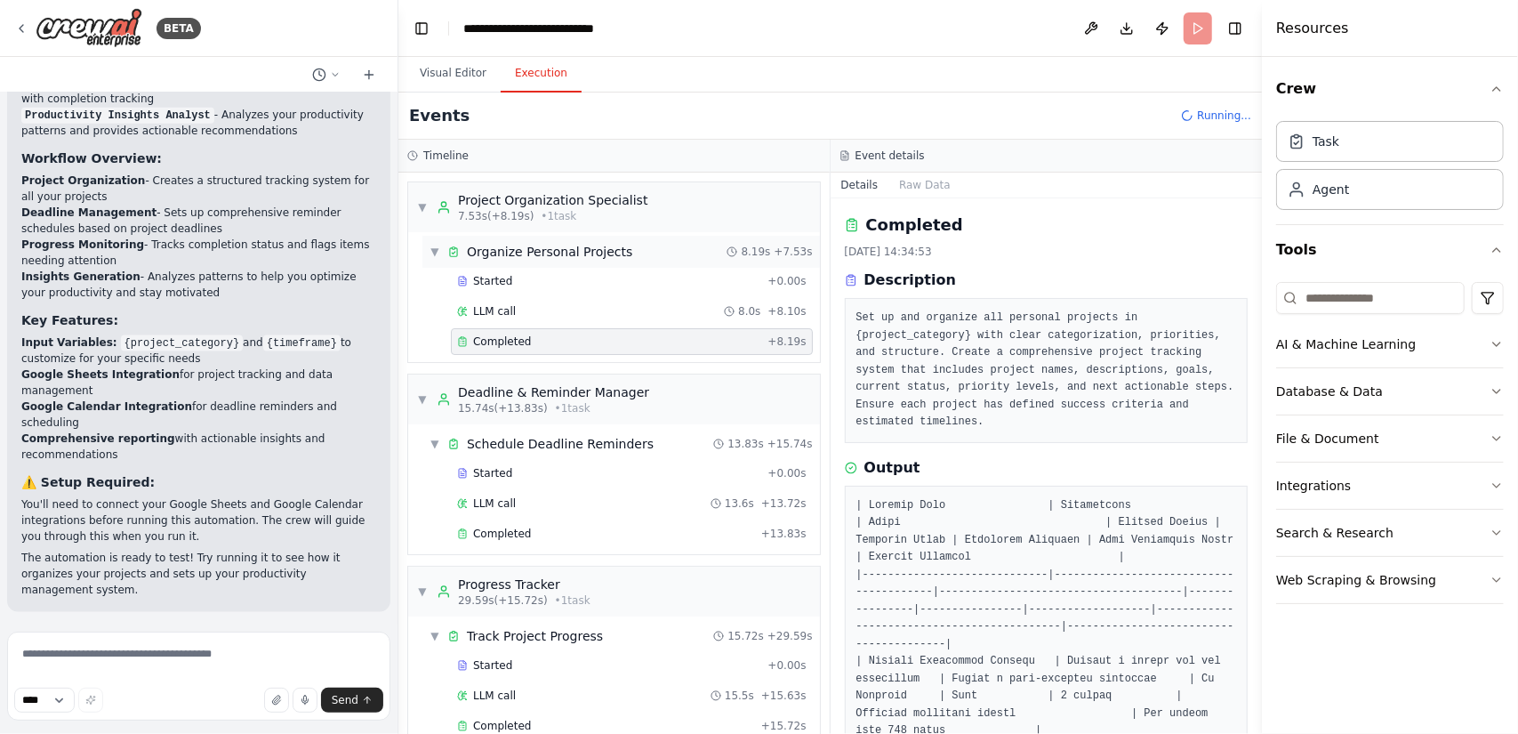
click at [557, 253] on span "Organize Personal Projects" at bounding box center [549, 252] width 165 height 18
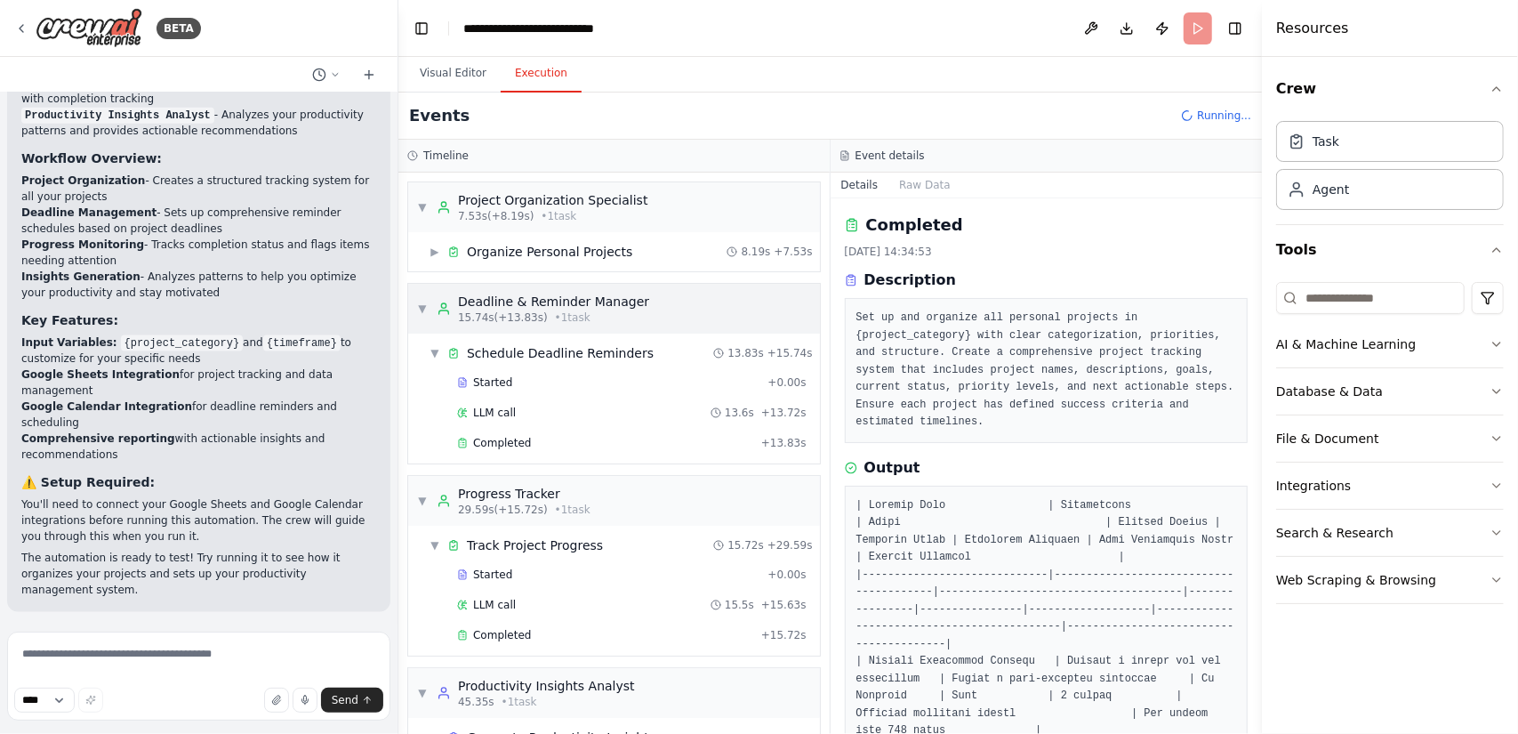
click at [537, 299] on div "Deadline & Reminder Manager" at bounding box center [553, 302] width 191 height 18
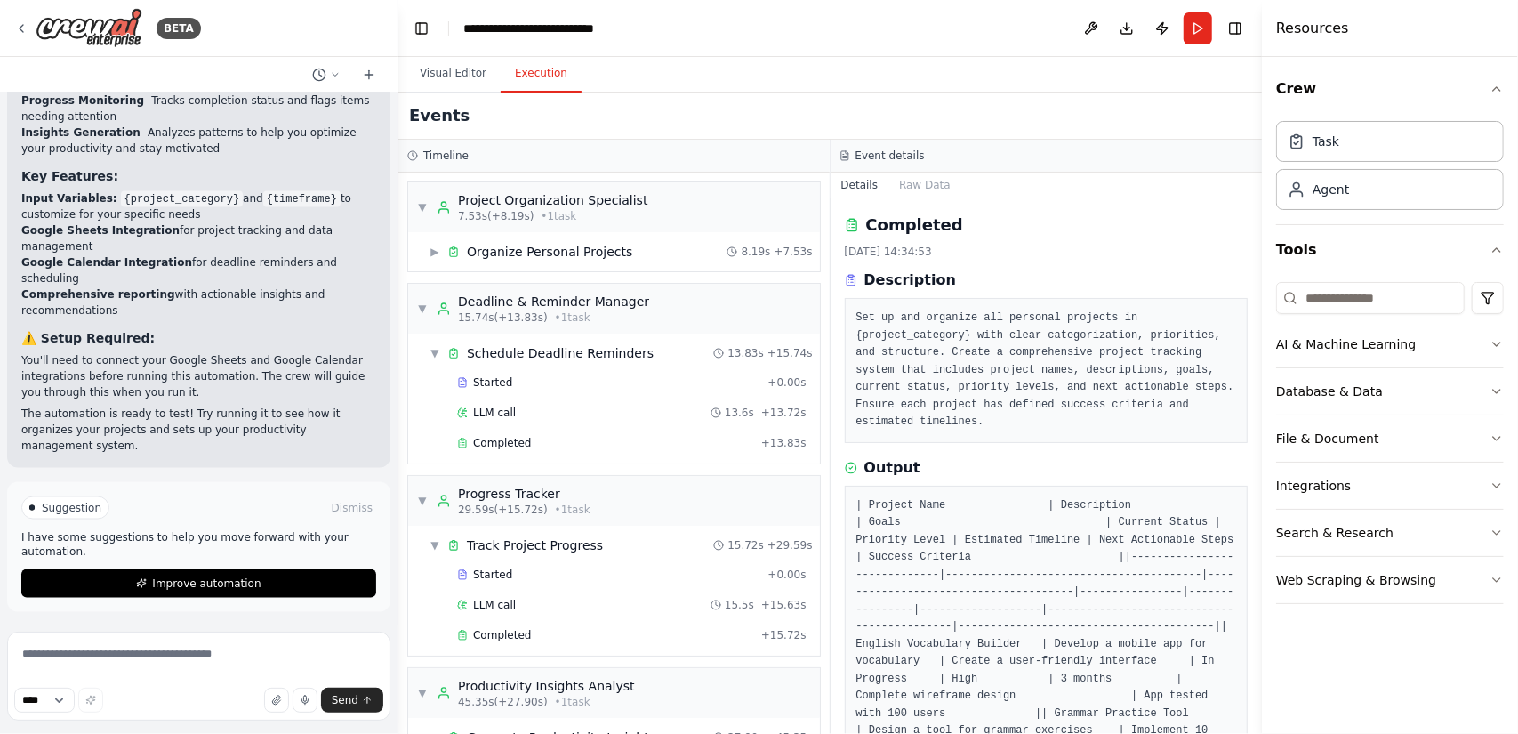
scroll to position [1442, 0]
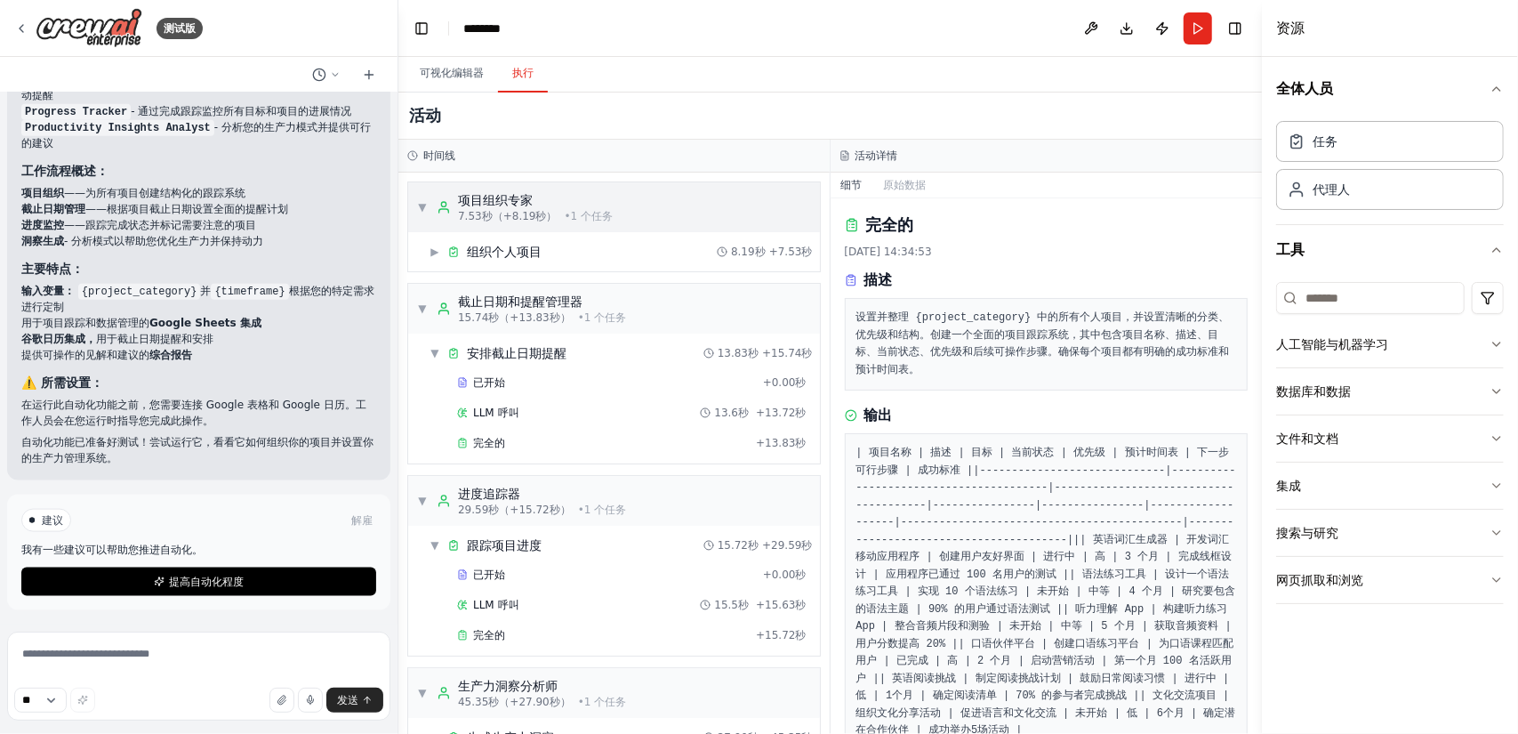
click at [631, 198] on div "▼ 项目组织专家 7.53秒 （+8.19秒） • 1 个 任务" at bounding box center [614, 207] width 412 height 50
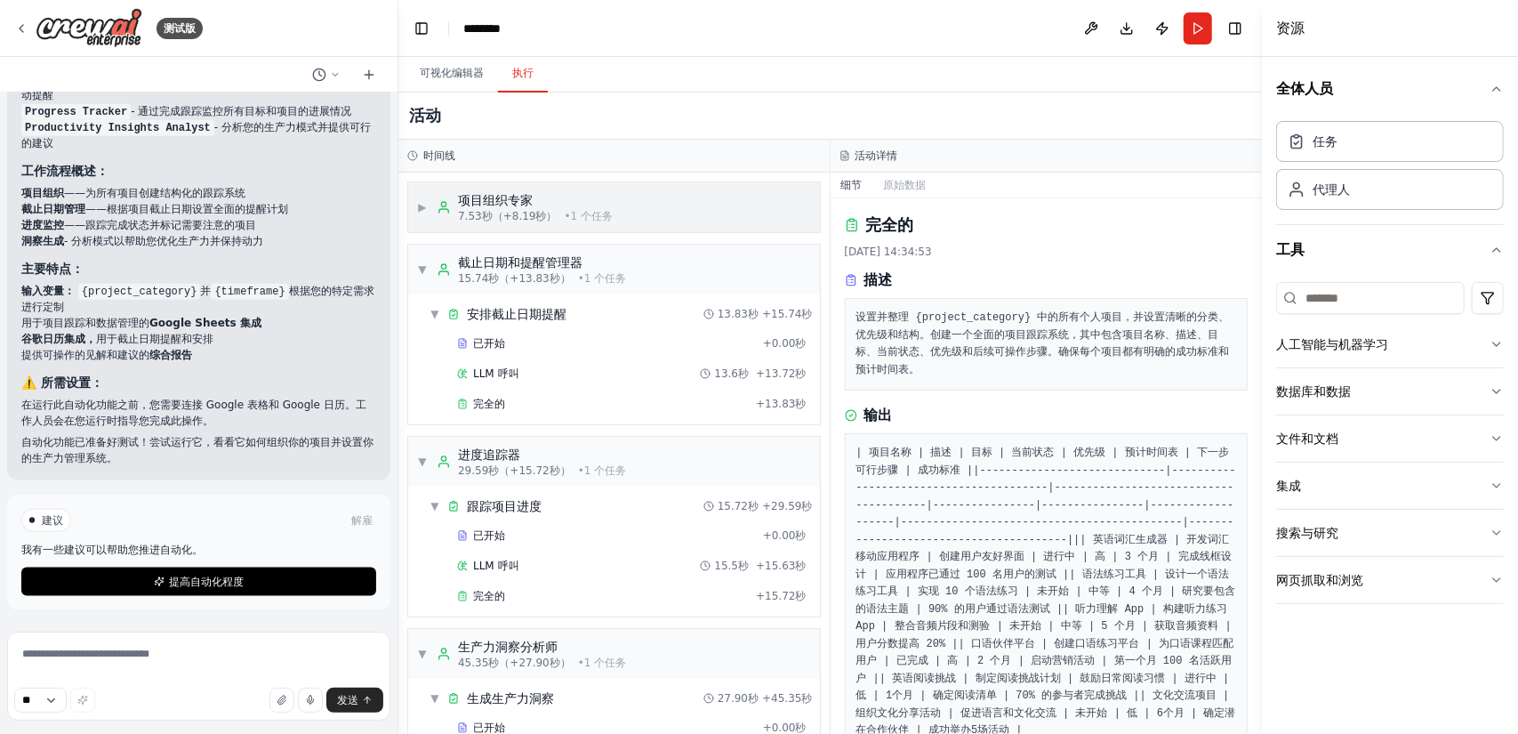
click at [631, 198] on div "▶ 项目组织专家 7.53秒 （+8.19秒） • 1 个 任务" at bounding box center [614, 207] width 412 height 50
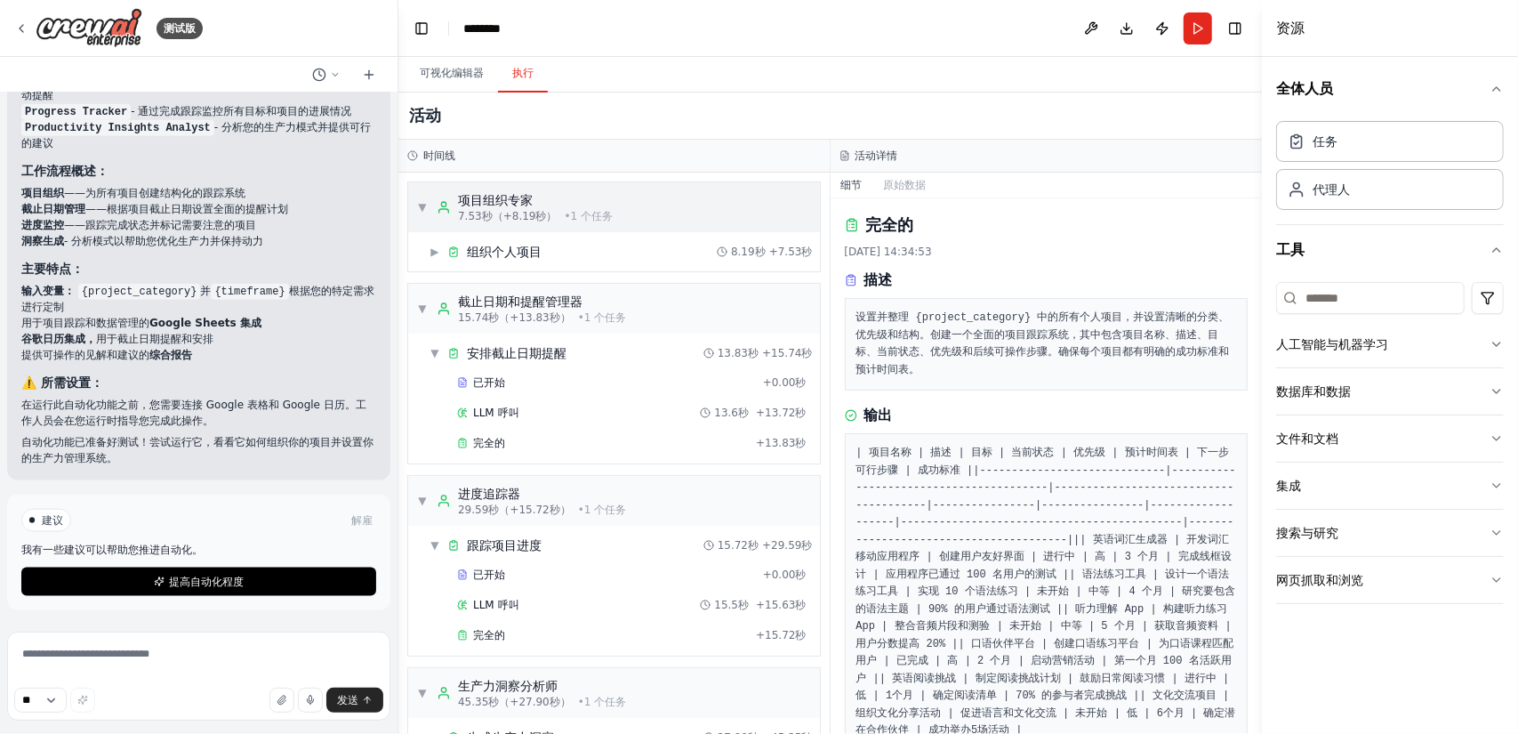
click at [595, 203] on div "项目组织专家" at bounding box center [535, 200] width 155 height 18
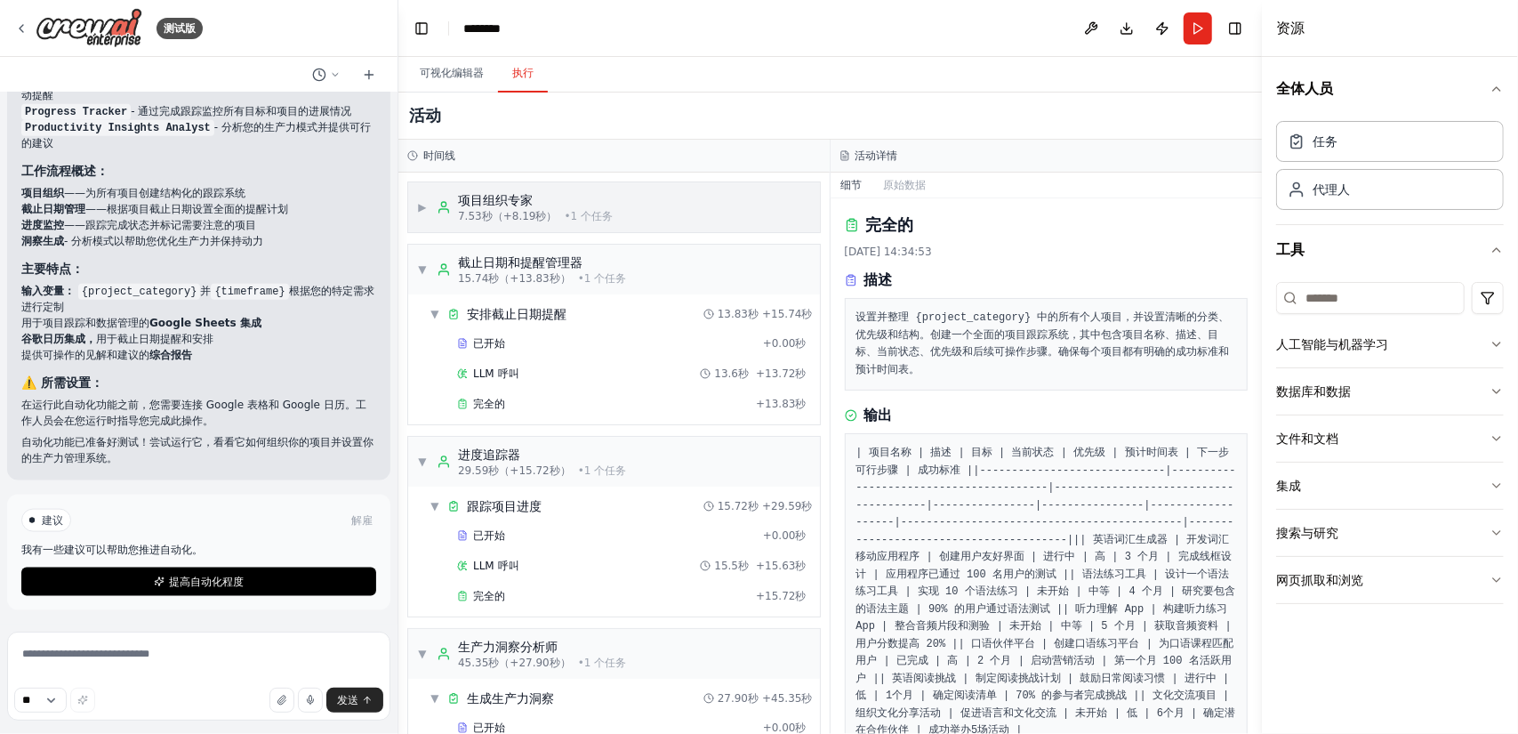
click at [595, 203] on div "项目组织专家" at bounding box center [535, 200] width 155 height 18
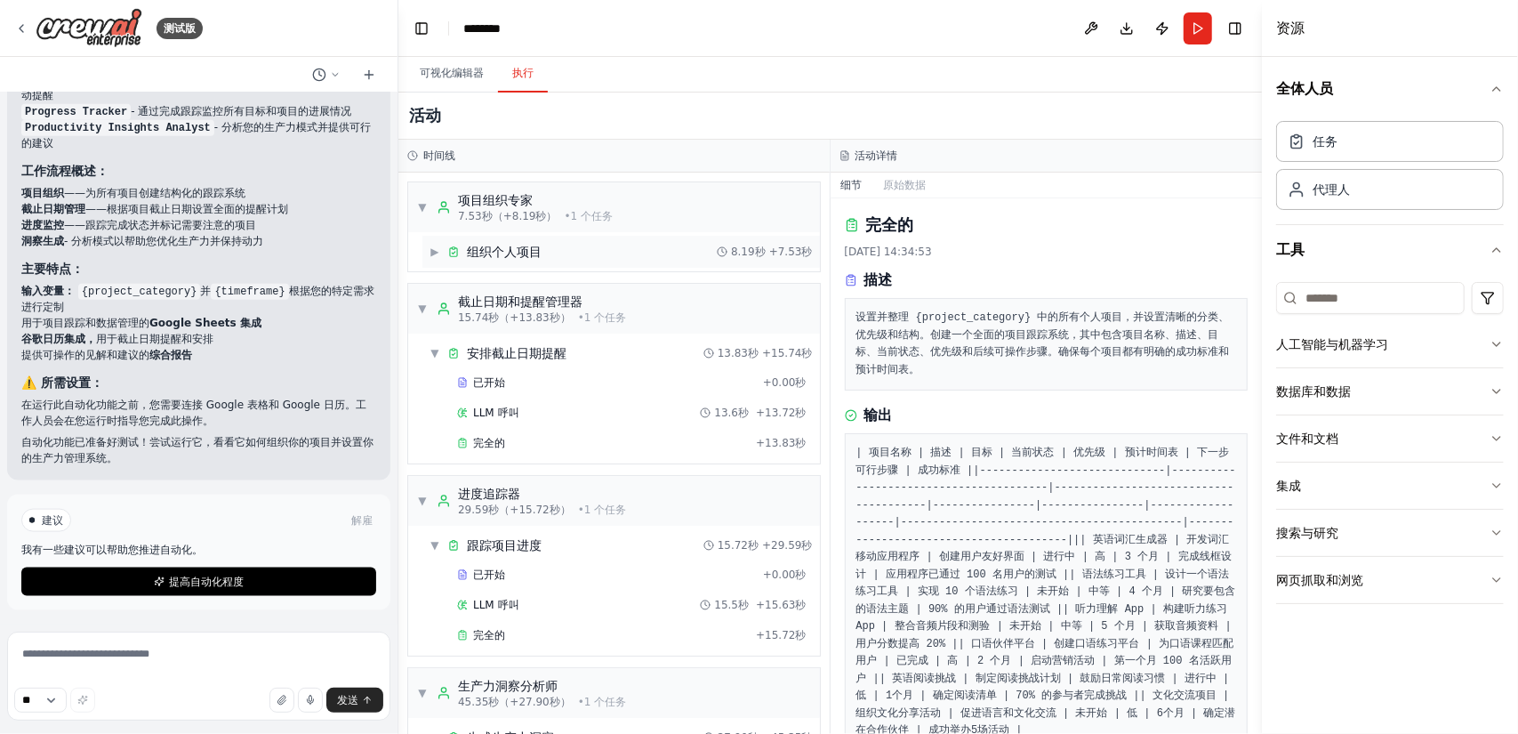
click at [549, 245] on div "▶ 组织个人项目 8.19秒 + 7.53秒" at bounding box center [620, 252] width 397 height 32
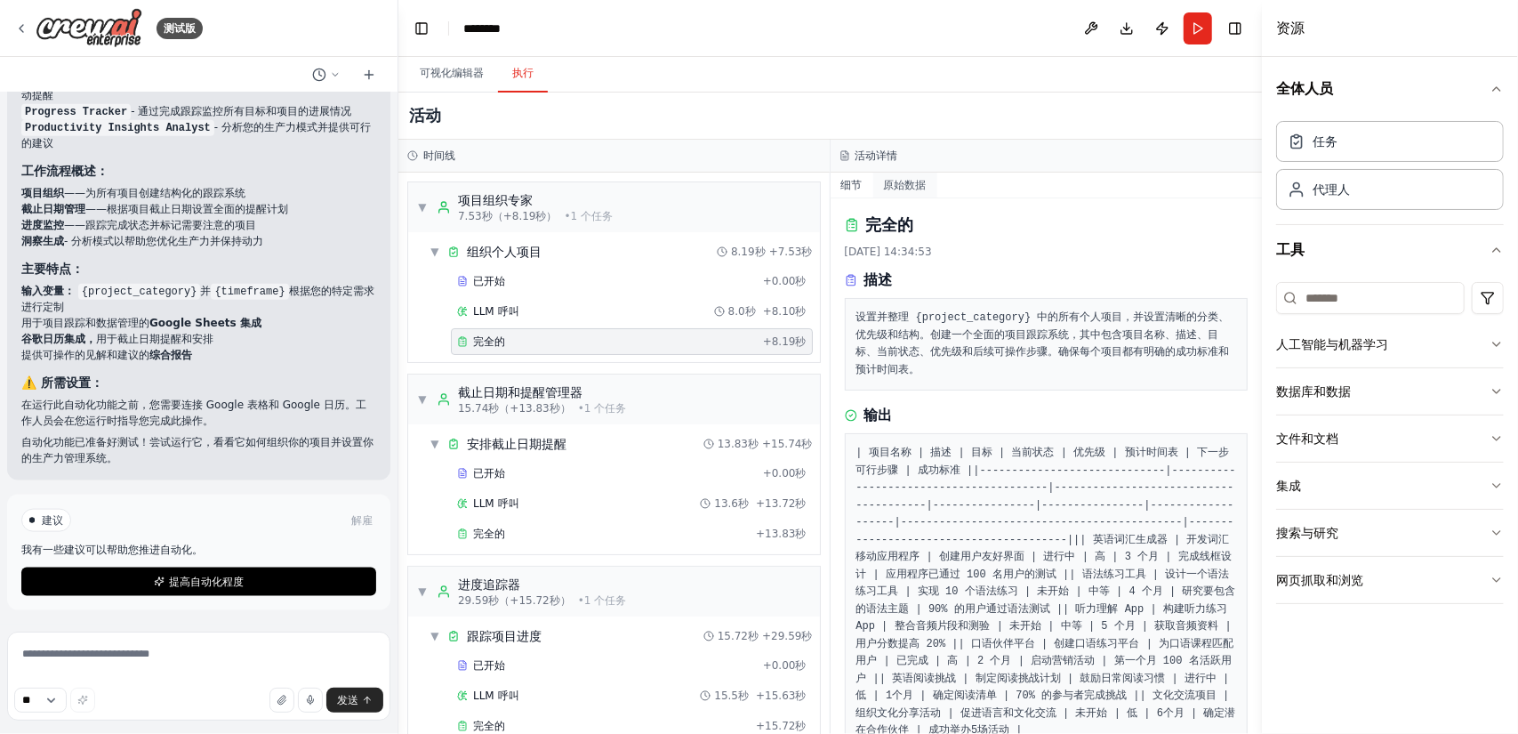
click at [902, 186] on font "原始数据" at bounding box center [905, 185] width 43 height 12
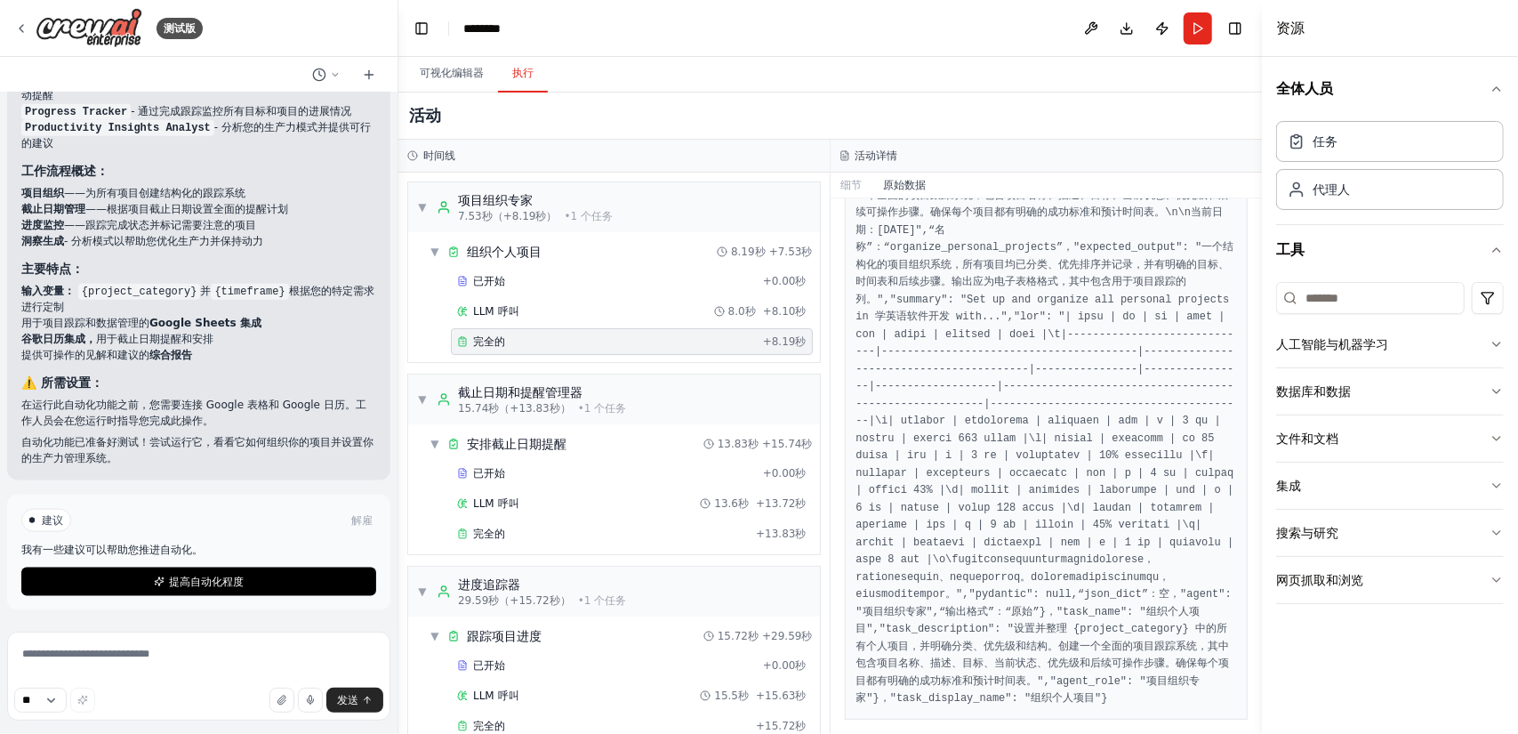
scroll to position [1370, 0]
click at [537, 392] on font "截止日期和提醒管理器" at bounding box center [520, 392] width 124 height 14
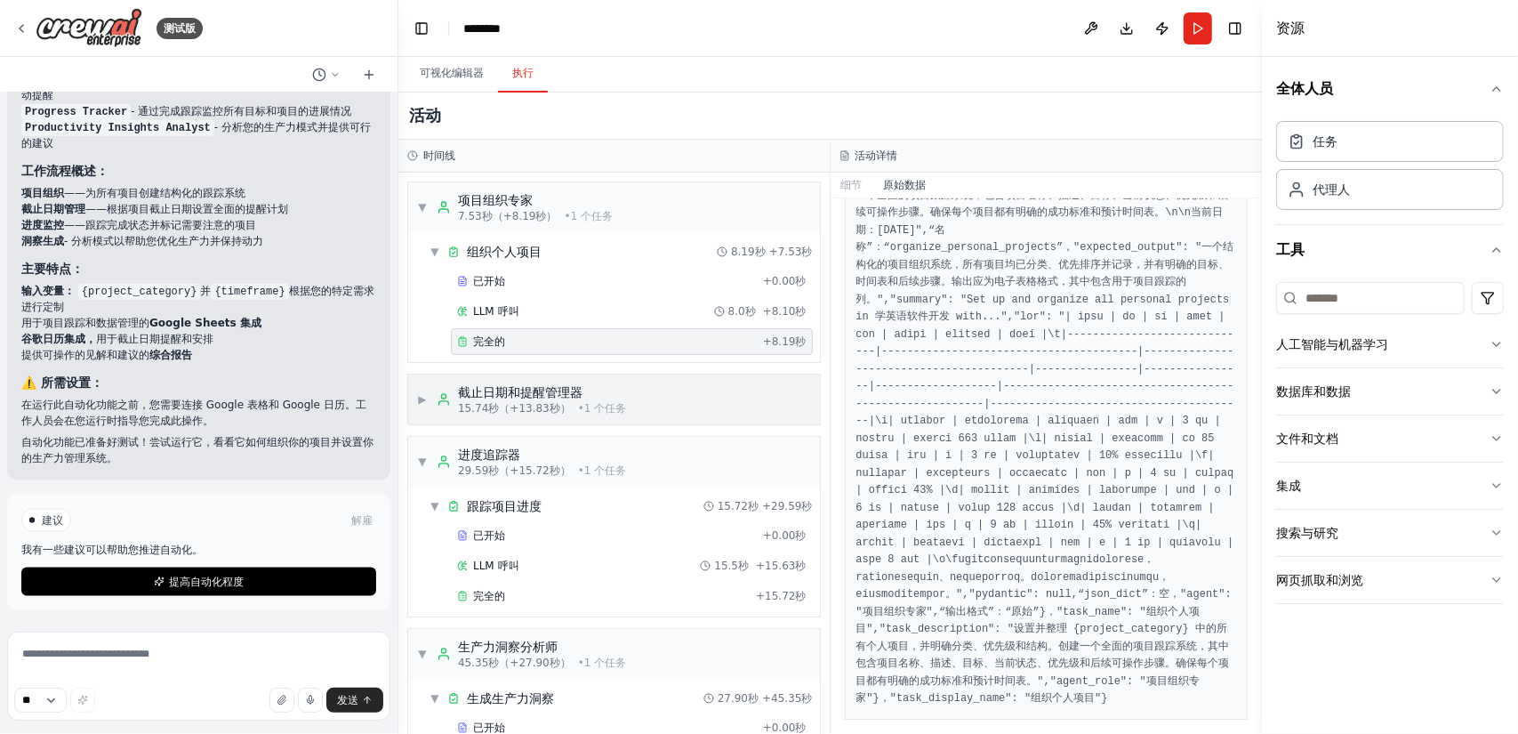
click at [537, 392] on font "截止日期和提醒管理器" at bounding box center [520, 392] width 124 height 14
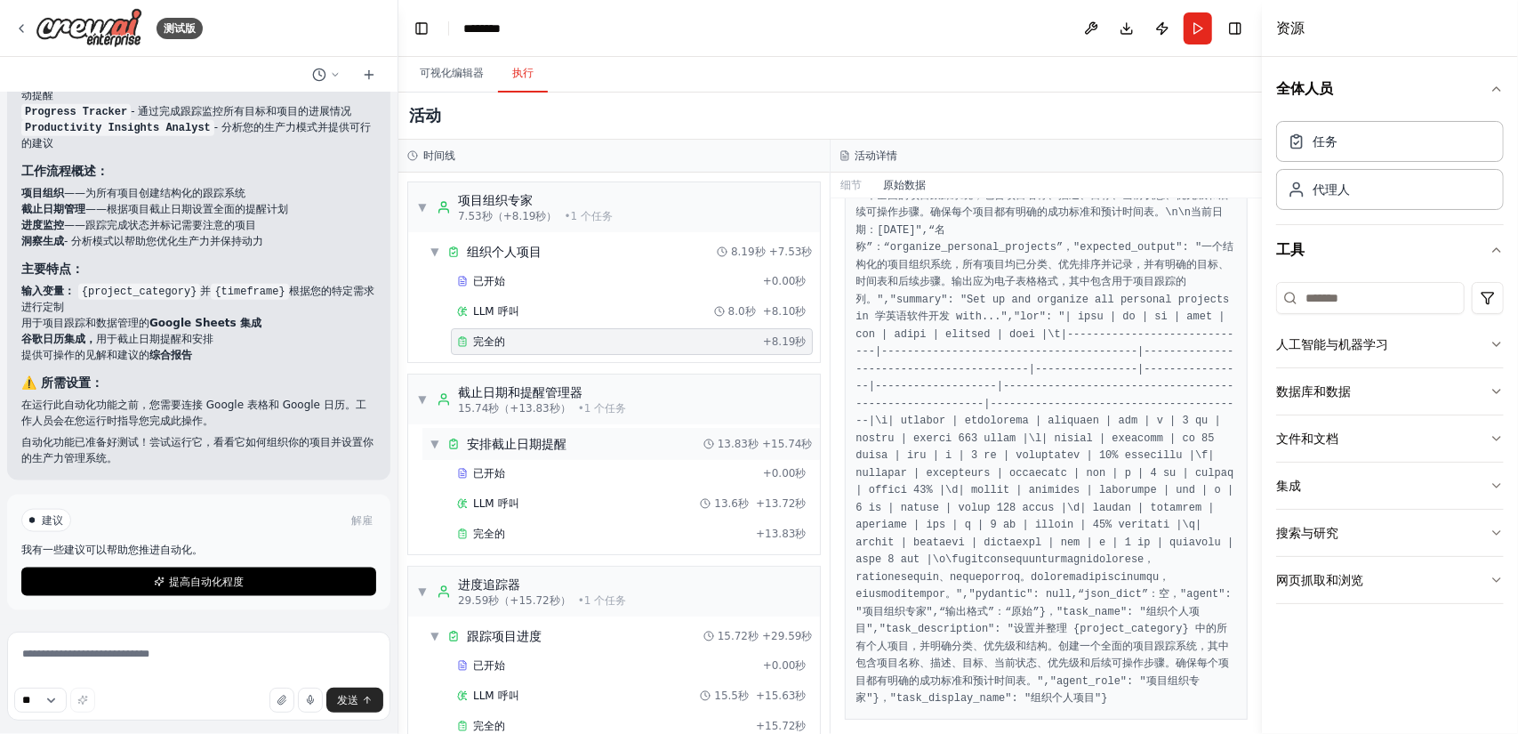
click at [533, 441] on font "安排截止日期提醒" at bounding box center [517, 444] width 100 height 14
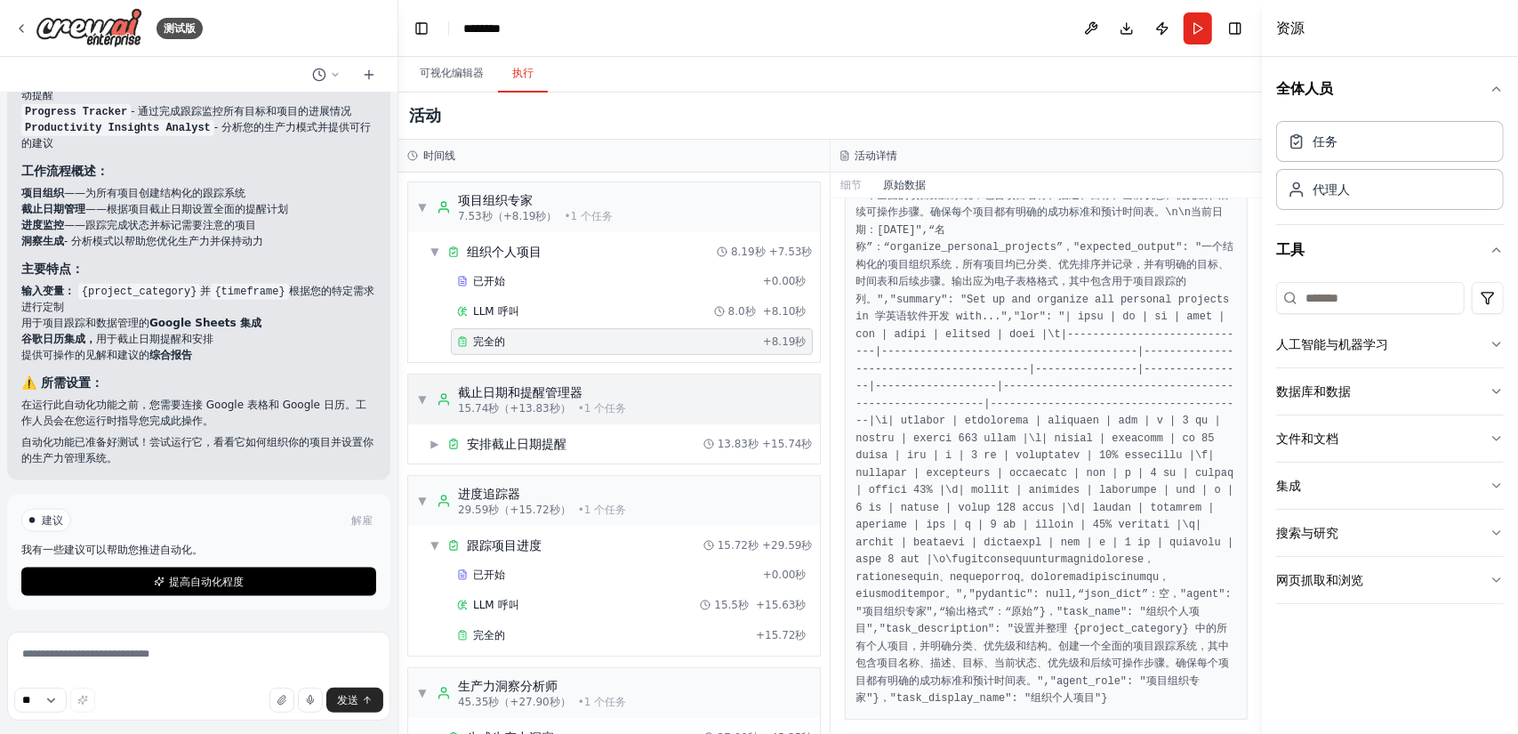
click at [561, 390] on font "截止日期和提醒管理器" at bounding box center [520, 392] width 124 height 14
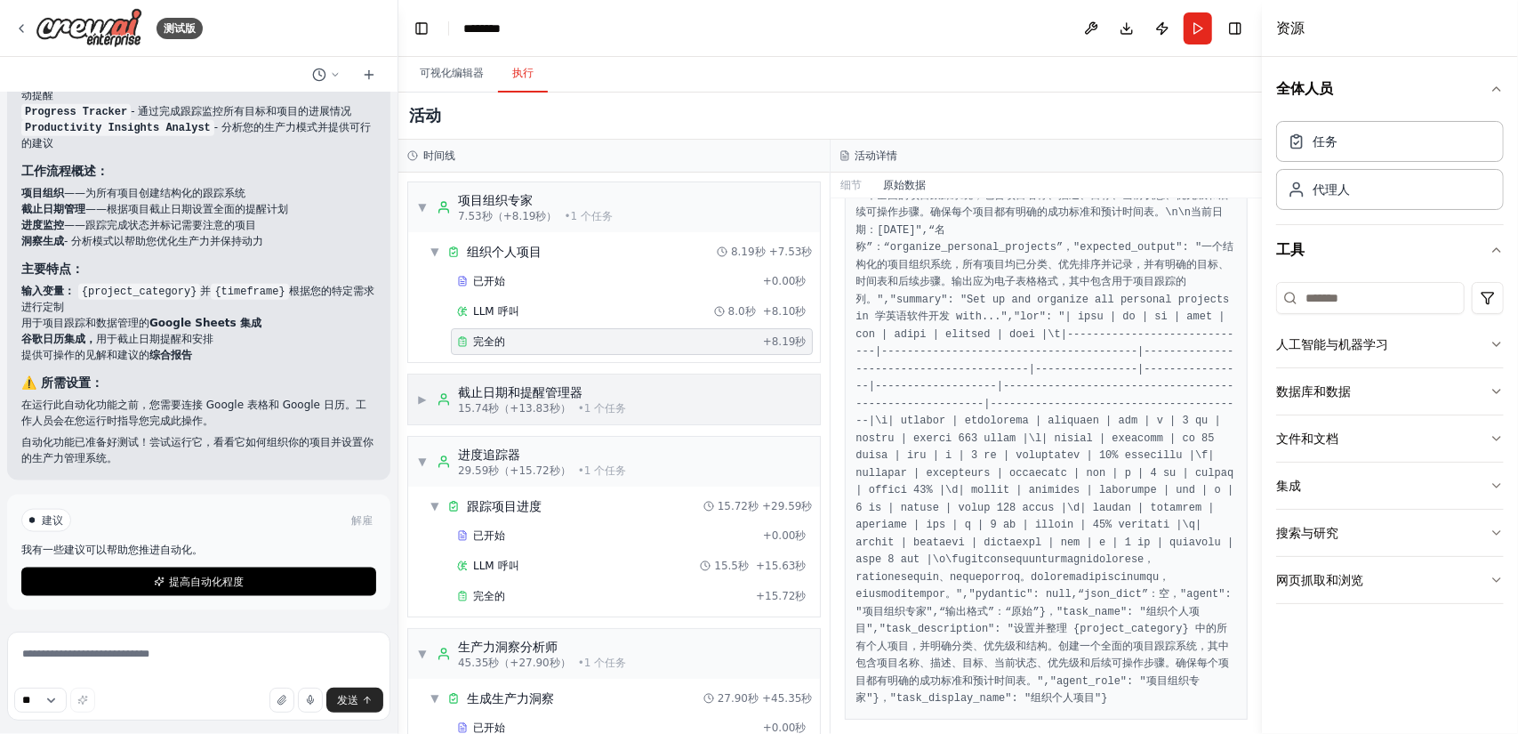
click at [565, 389] on font "截止日期和提醒管理器" at bounding box center [520, 392] width 124 height 14
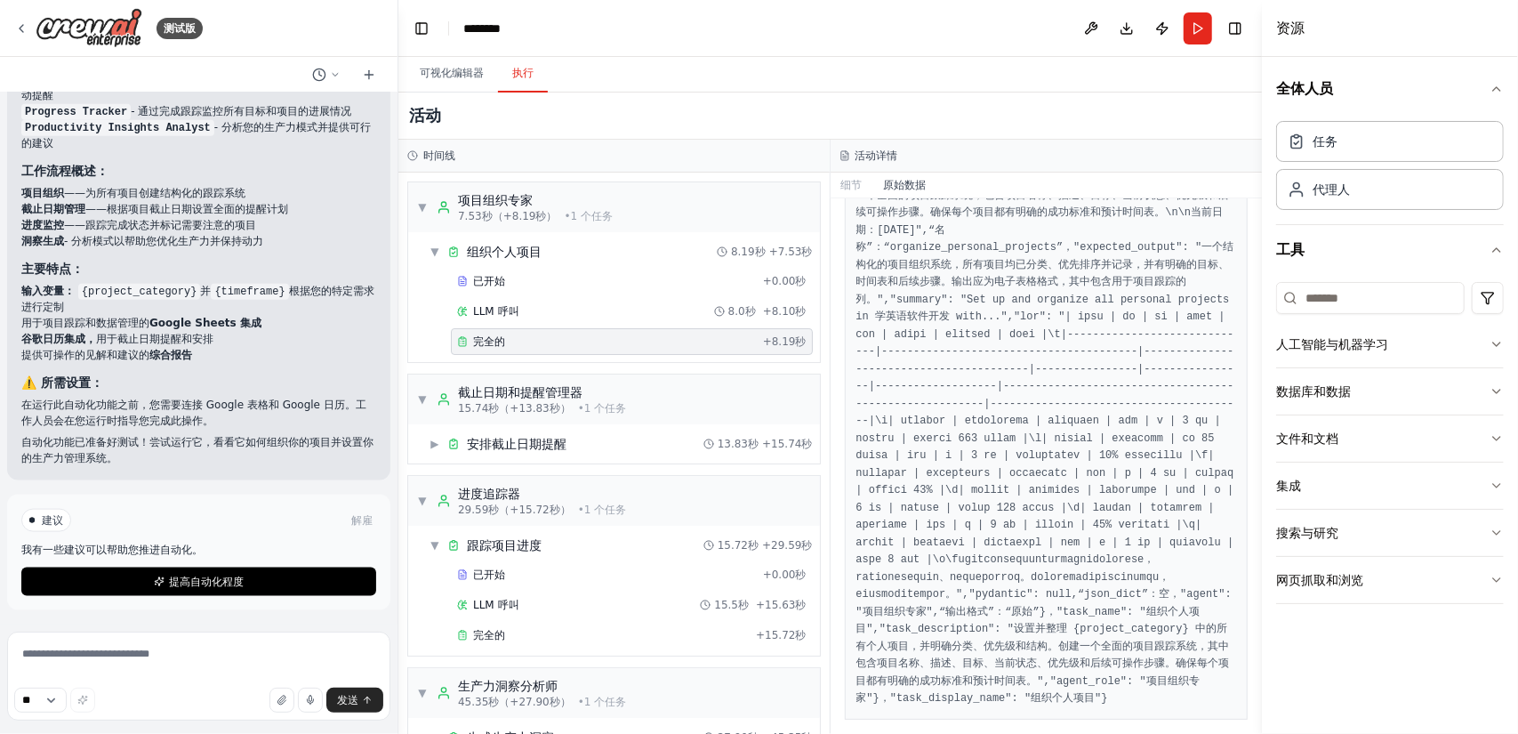
scroll to position [1192, 0]
click at [855, 188] on font "细节" at bounding box center [851, 185] width 21 height 12
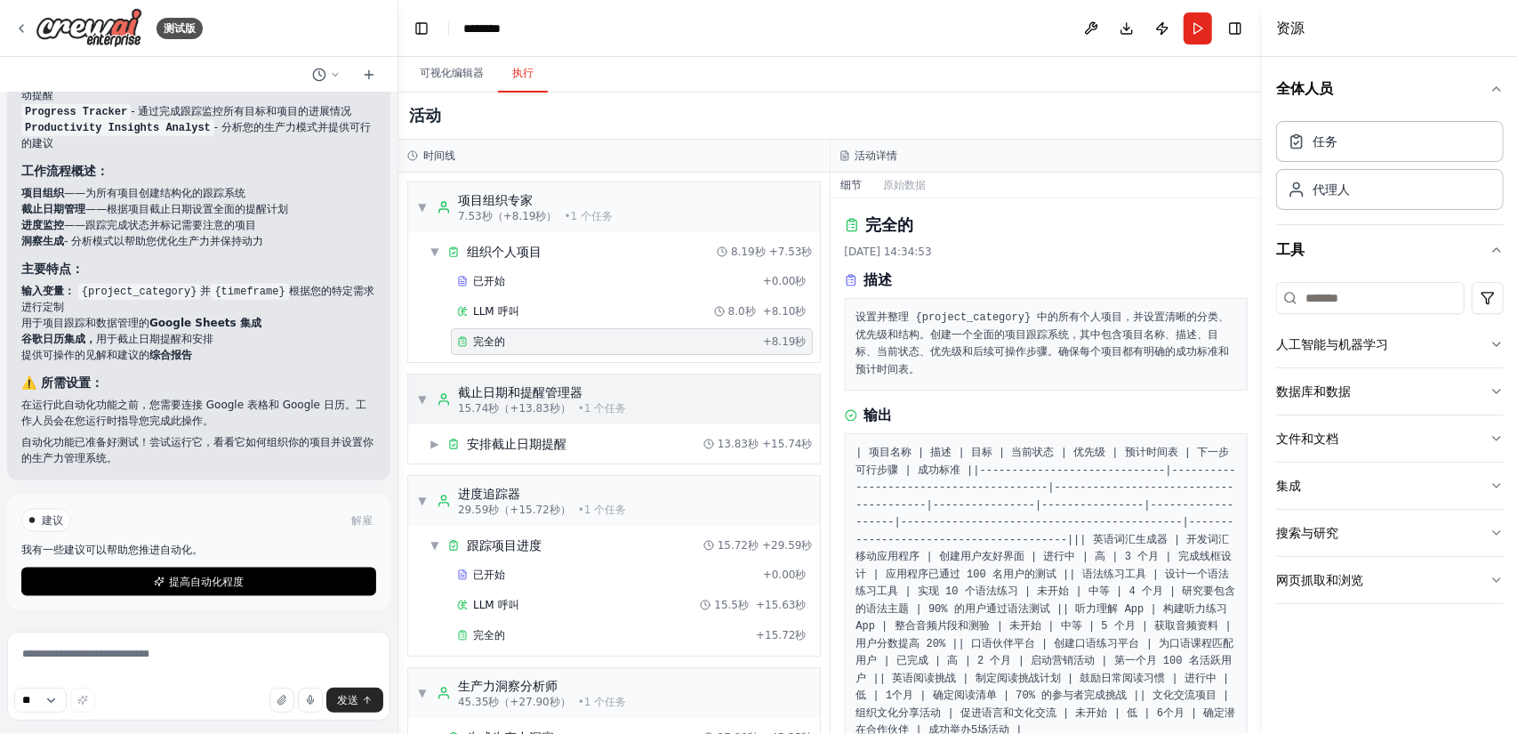
click at [627, 389] on div "▼ 截止日期和提醒管理器 15.74秒 （+13.83秒） • 1 个 任务" at bounding box center [614, 399] width 412 height 50
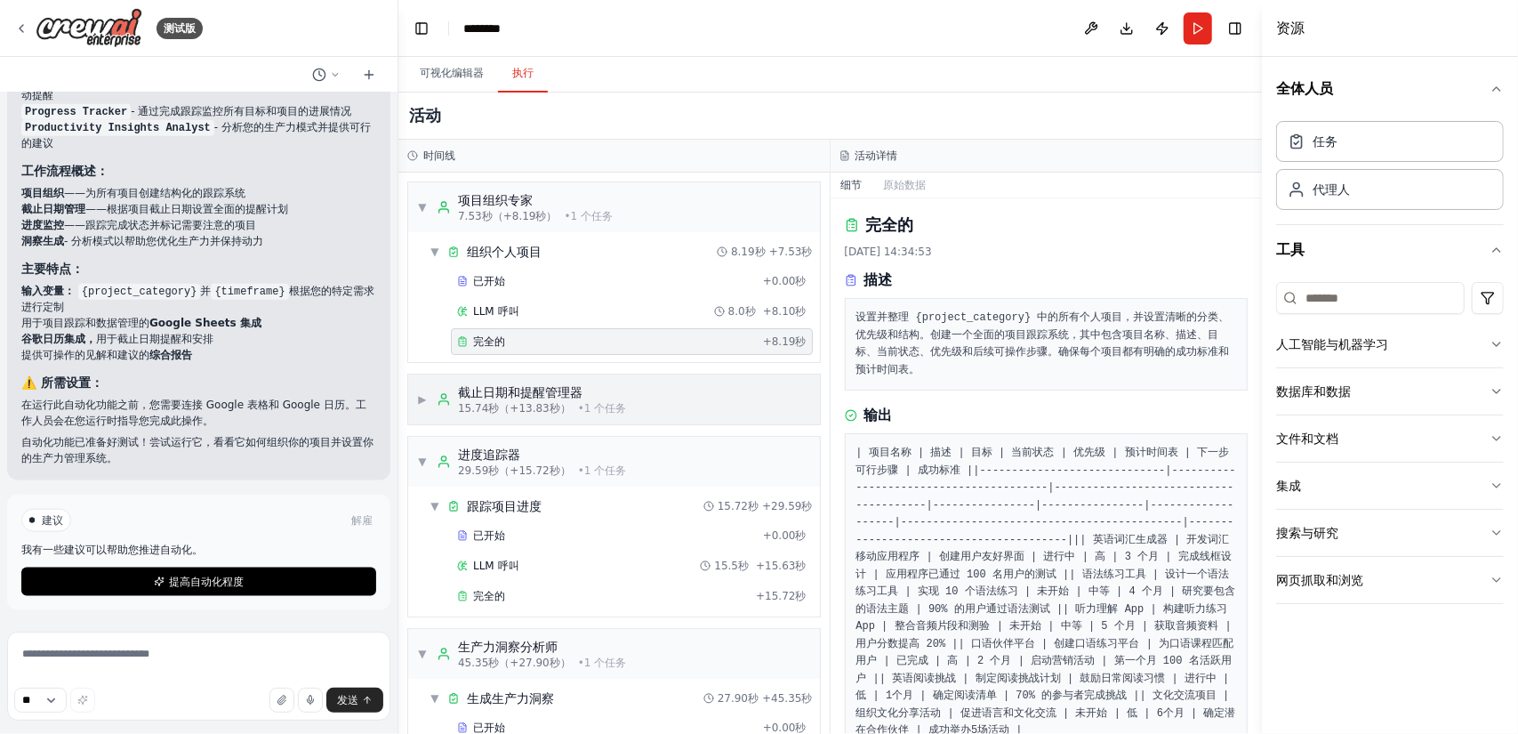
click at [619, 397] on div "截止日期和提醒管理器" at bounding box center [542, 392] width 168 height 18
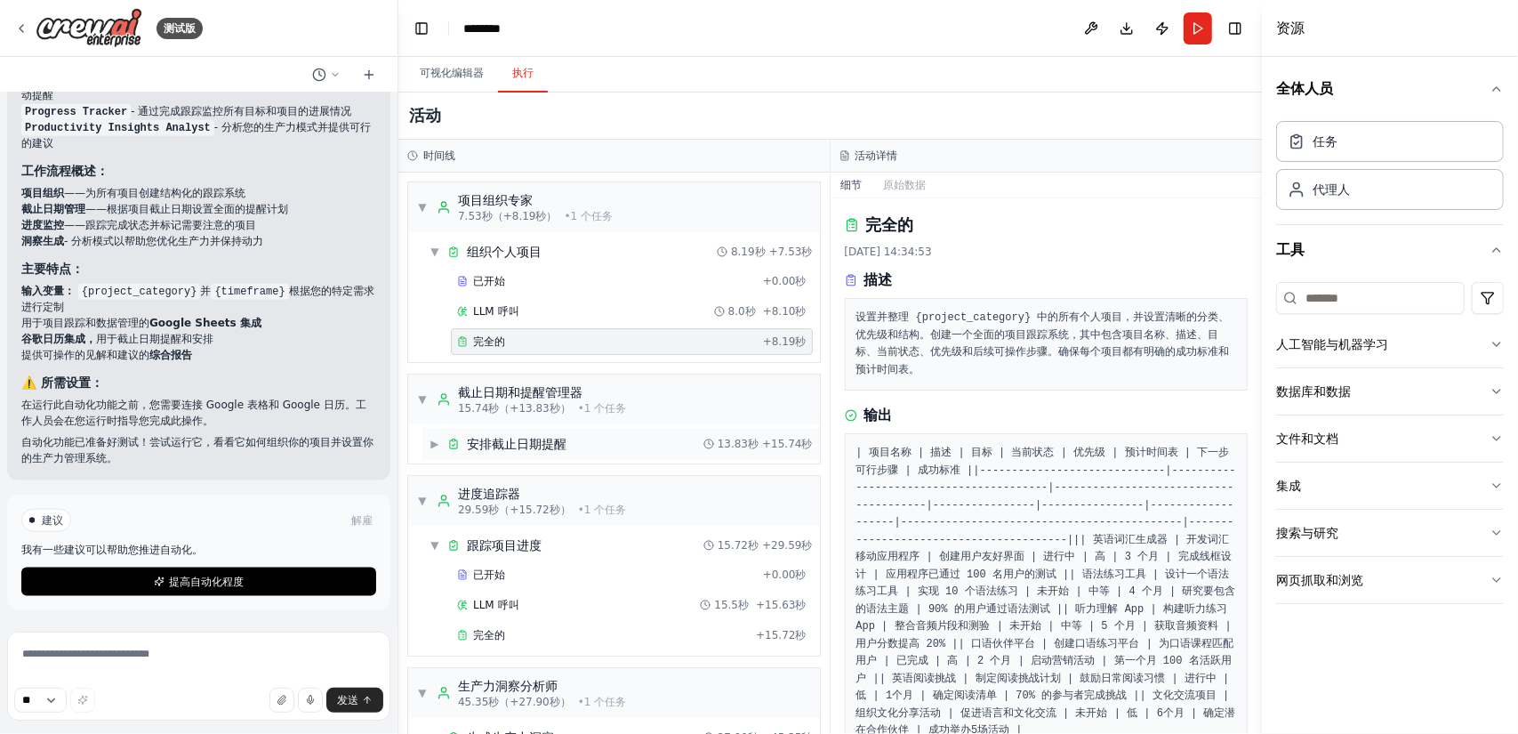
click at [577, 446] on div "▶ 安排截止日期提醒 13.83秒 + 15.74秒" at bounding box center [620, 444] width 397 height 32
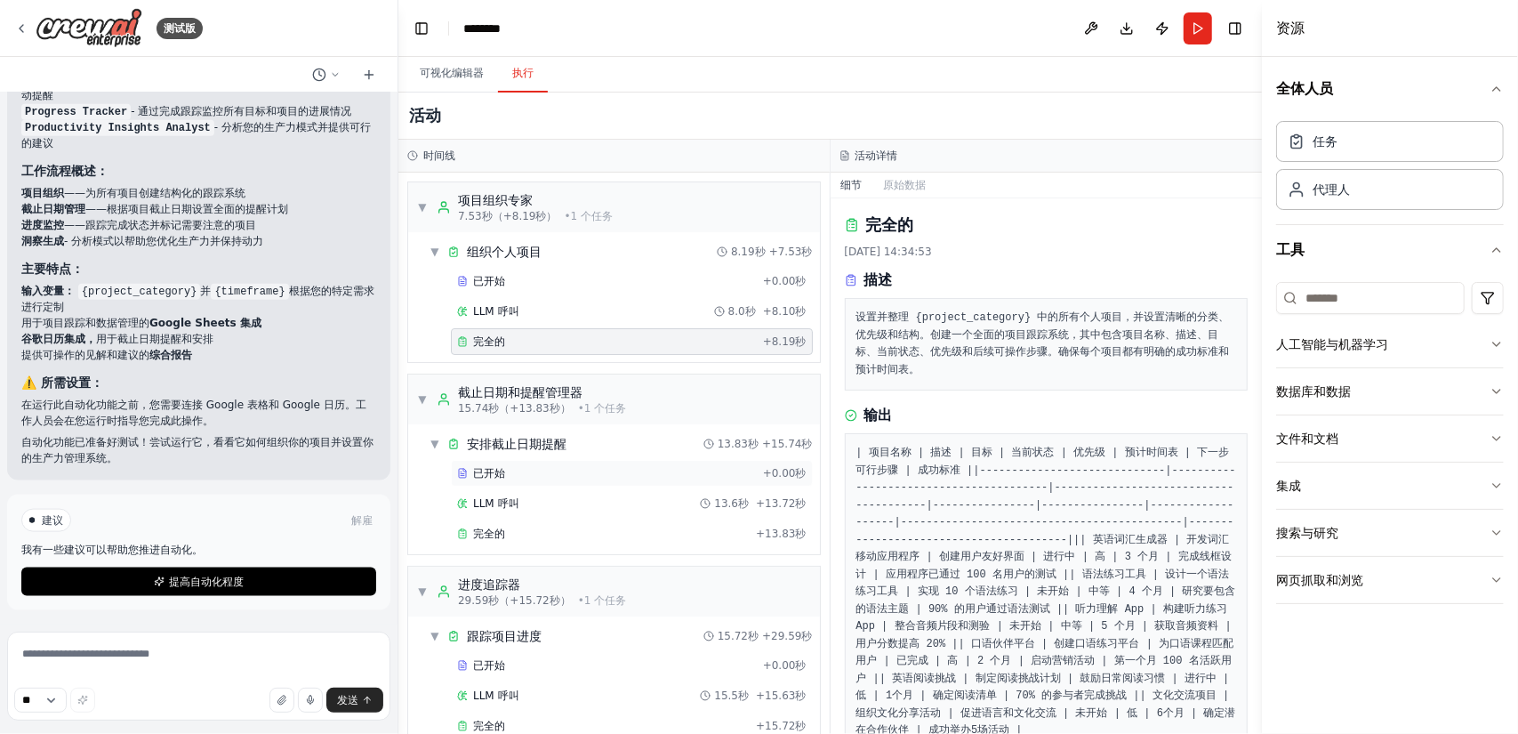
click at [565, 474] on div "已开始" at bounding box center [606, 473] width 299 height 14
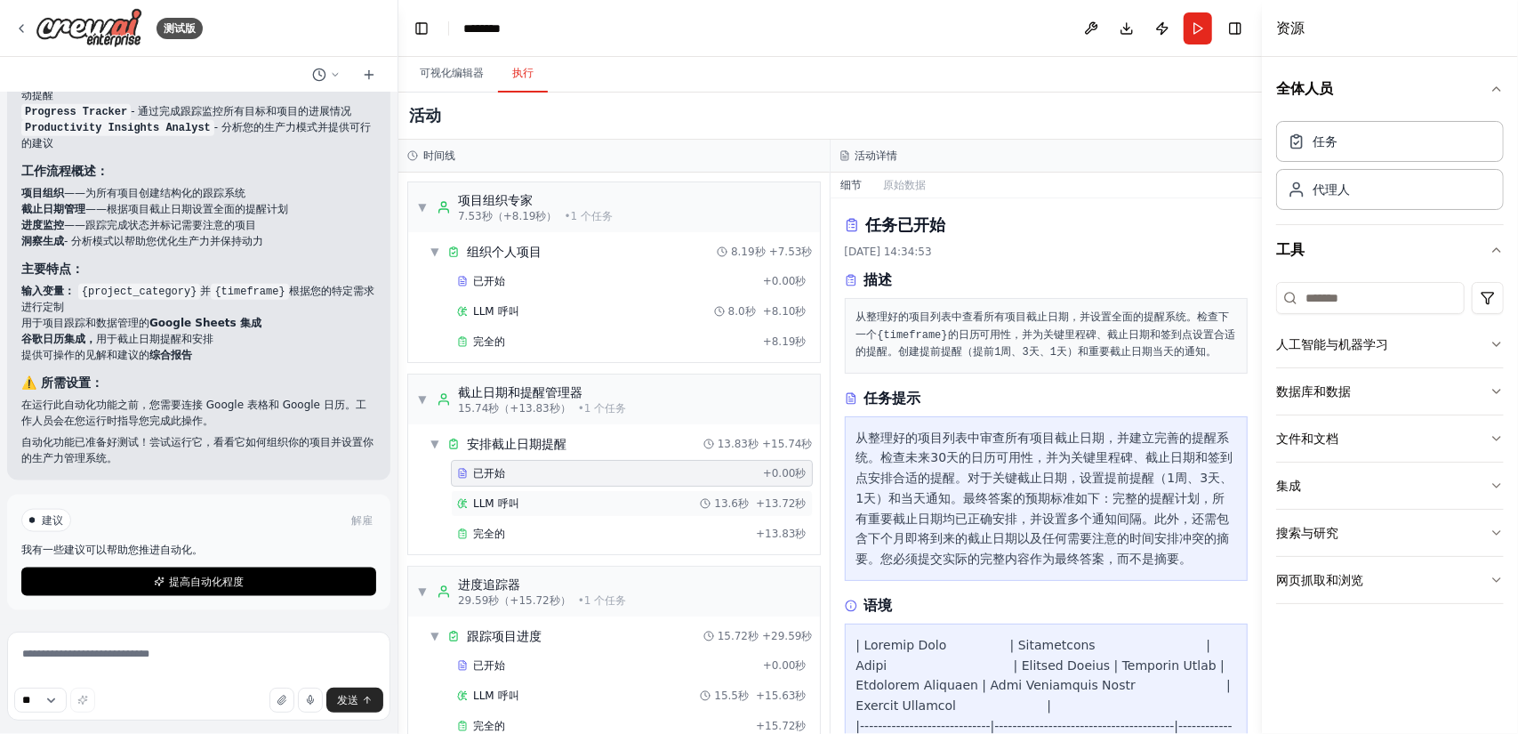
click at [549, 502] on div "LLM 呼叫 13.6秒 + 13.72秒" at bounding box center [631, 503] width 349 height 14
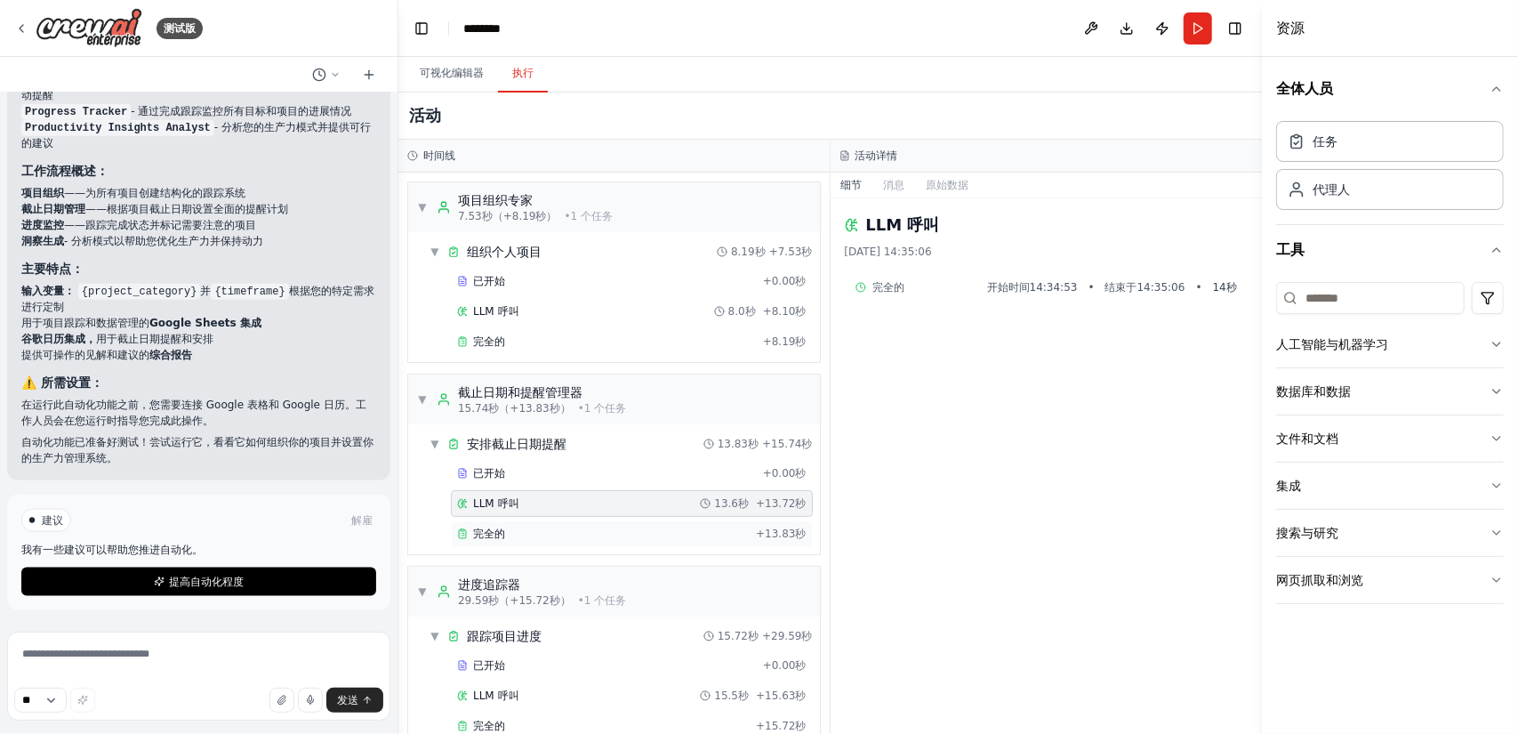
click at [540, 520] on div "完全的 + 13.83秒" at bounding box center [632, 533] width 362 height 27
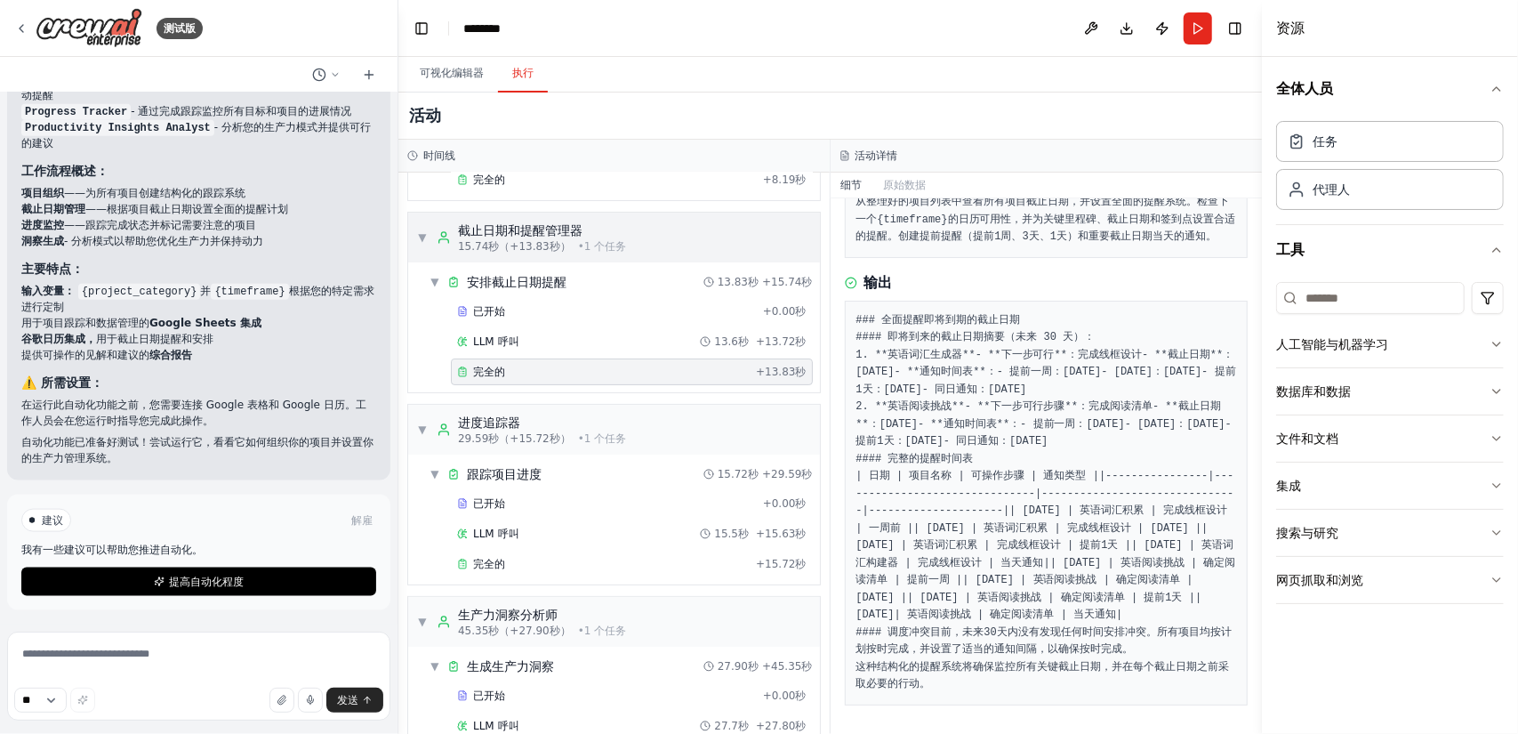
scroll to position [178, 0]
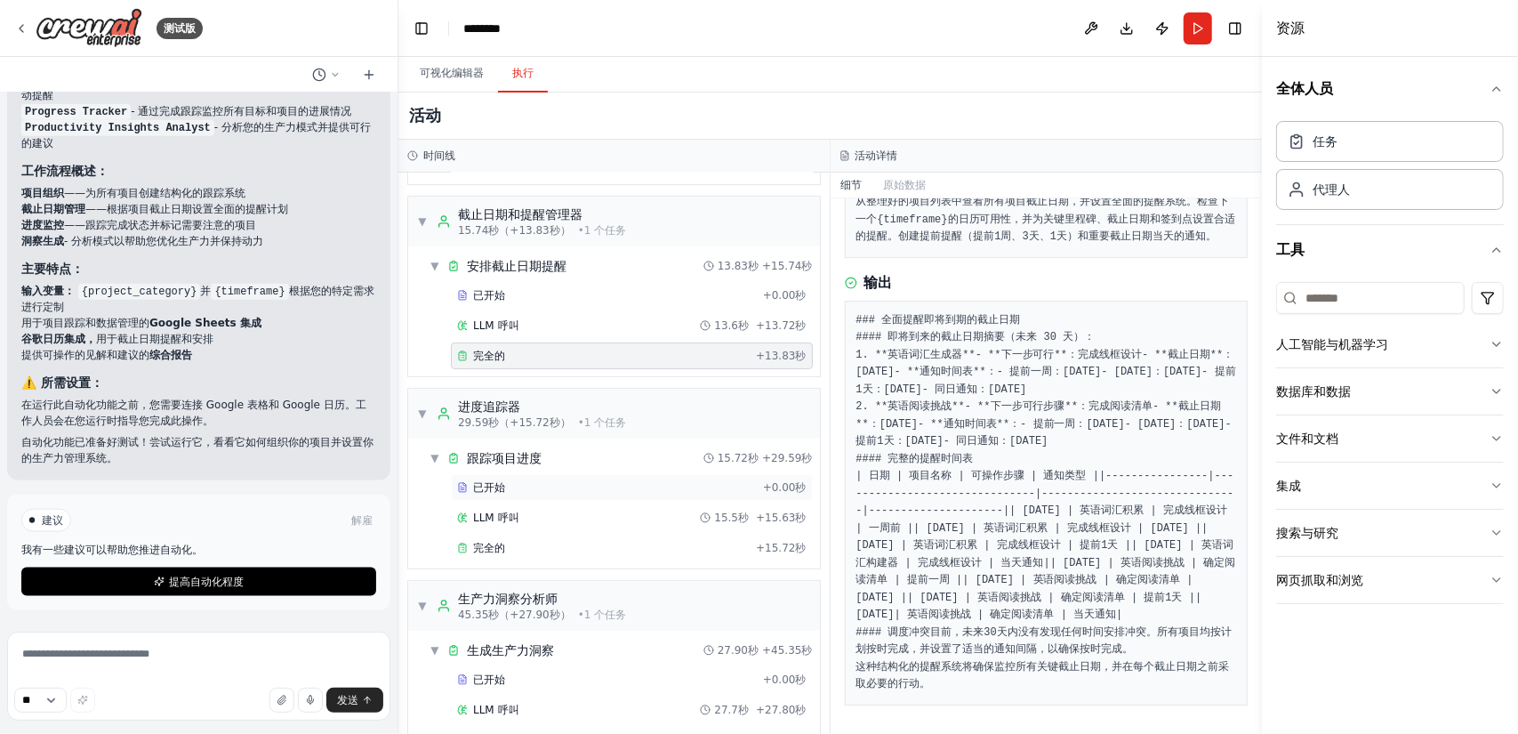
click at [578, 487] on div "已开始" at bounding box center [606, 487] width 299 height 14
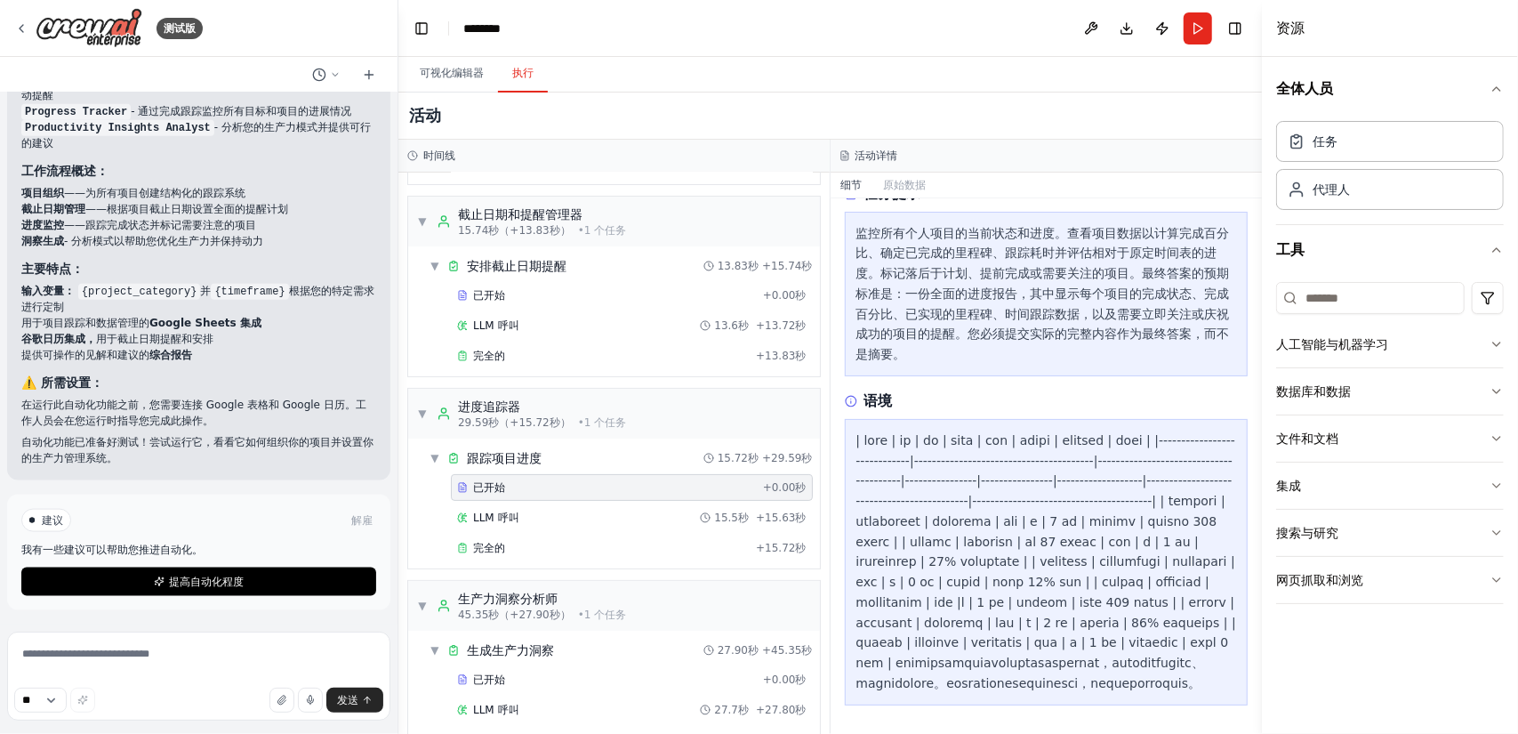
scroll to position [342, 0]
click at [568, 510] on div "LLM 呼叫 15.5秒 + 15.63秒" at bounding box center [631, 517] width 349 height 14
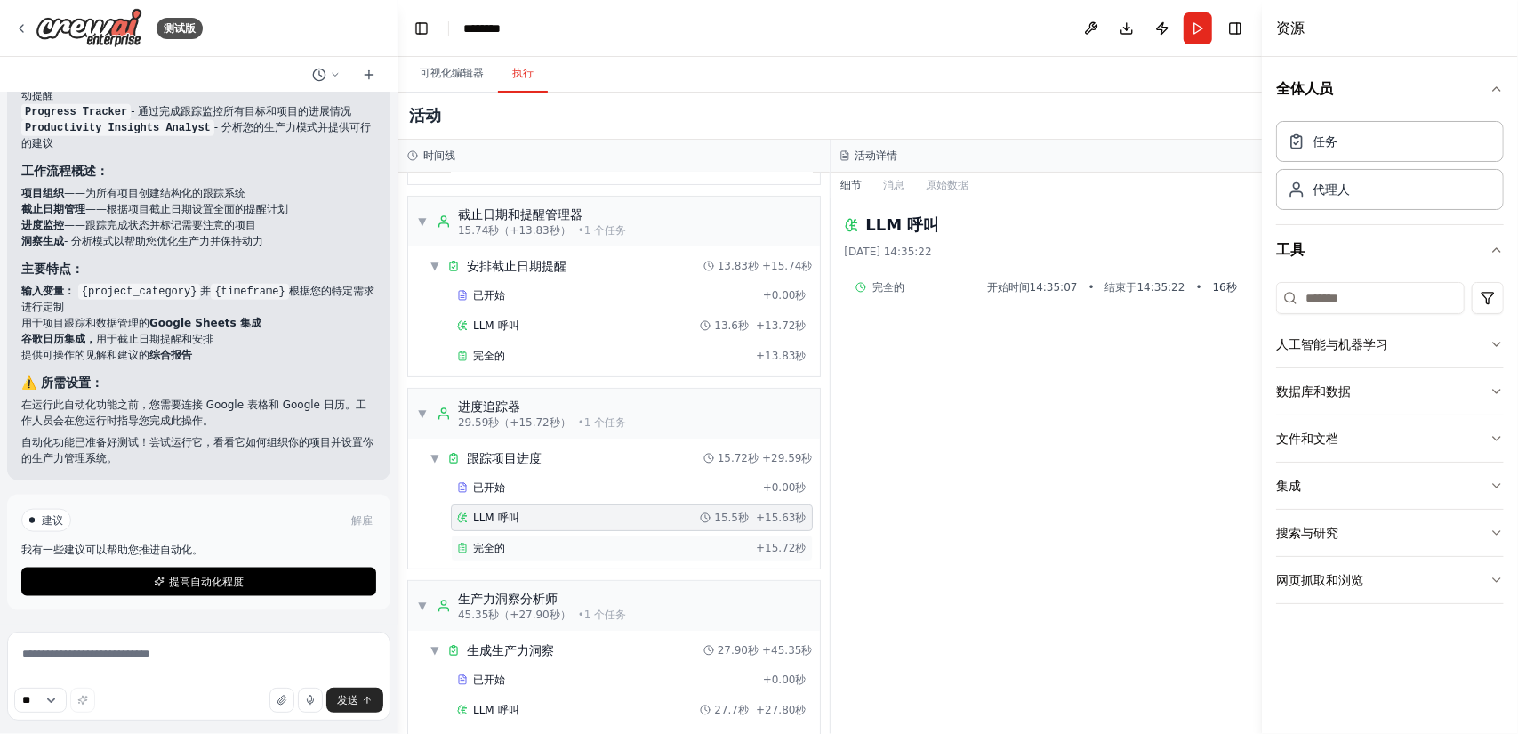
click at [538, 541] on div "完全的" at bounding box center [603, 548] width 292 height 14
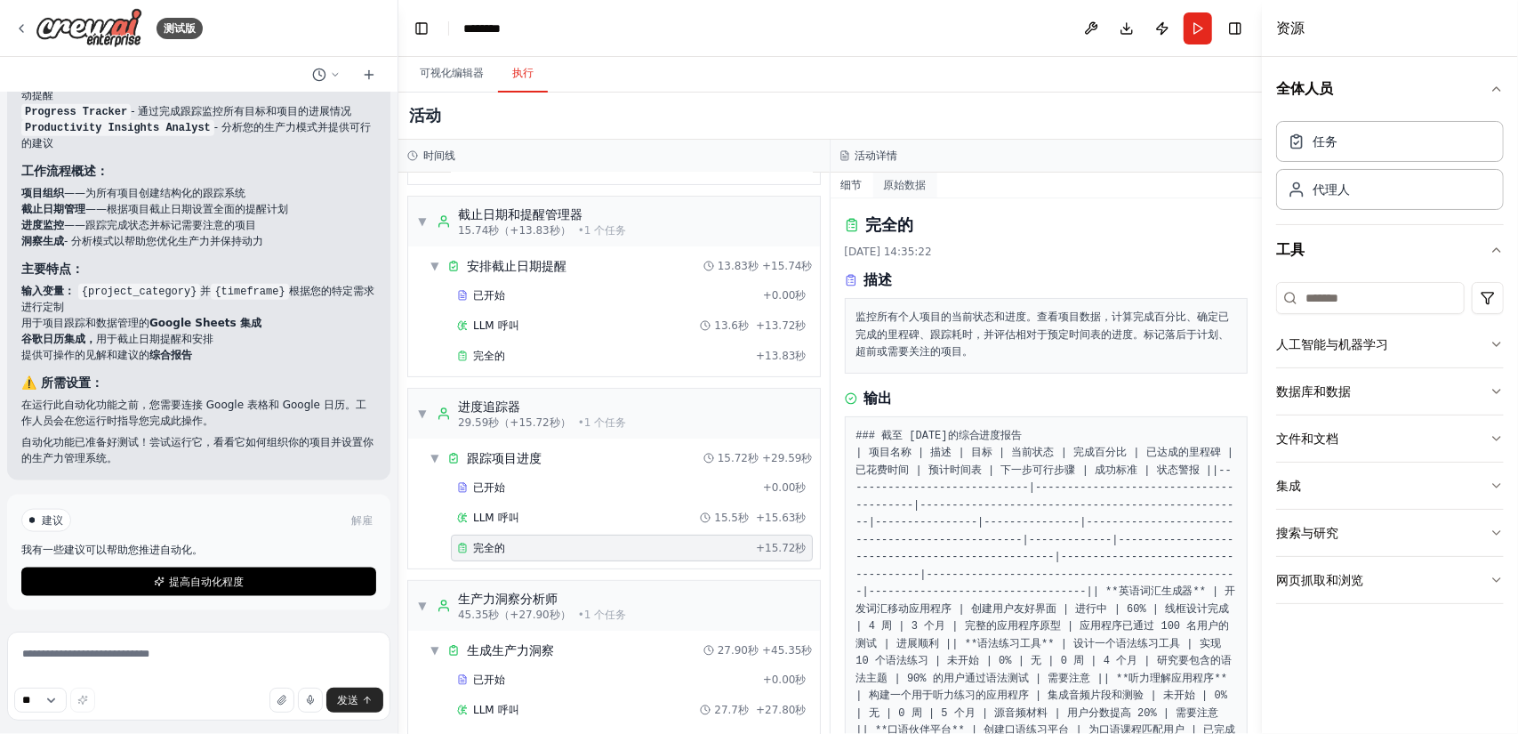
click at [916, 188] on font "原始数据" at bounding box center [905, 185] width 43 height 12
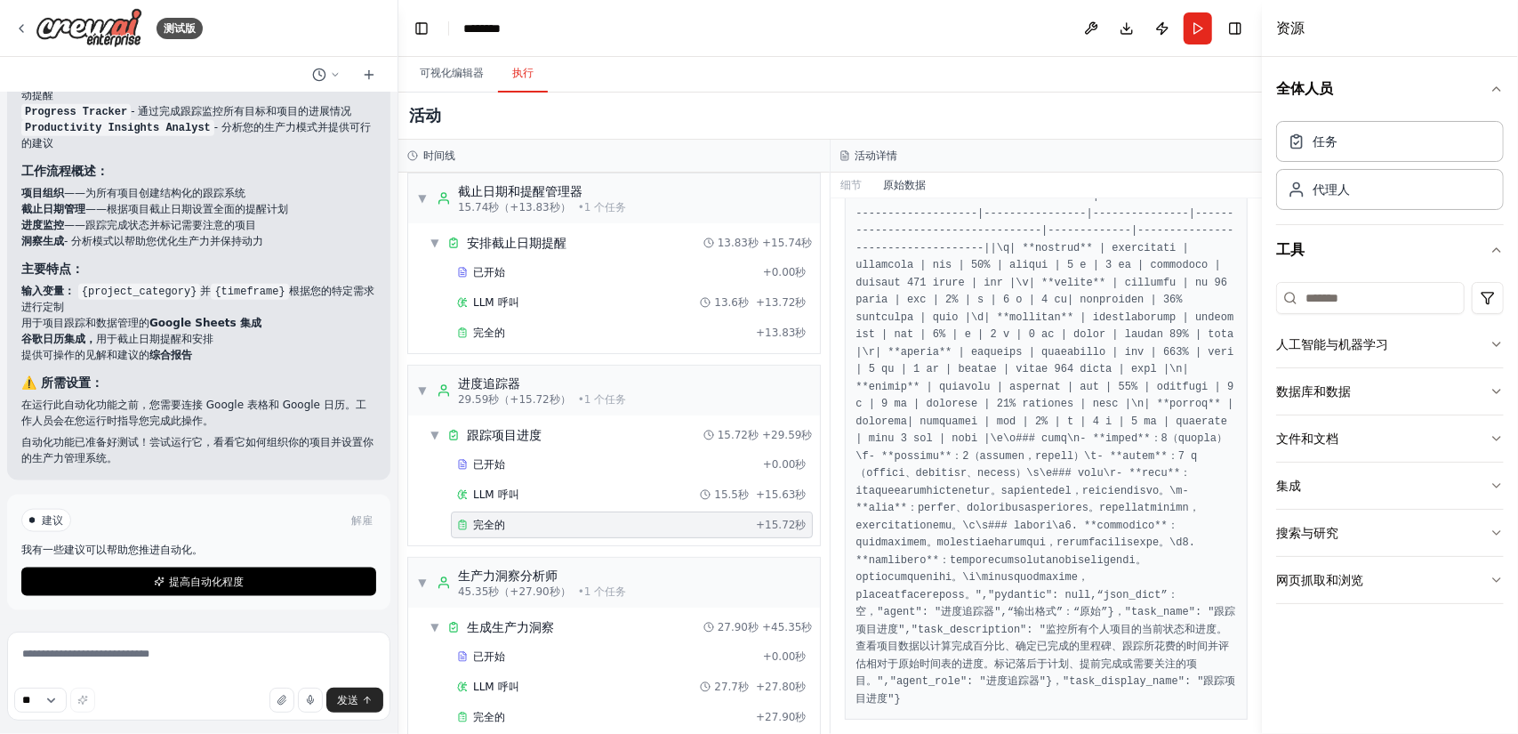
scroll to position [214, 0]
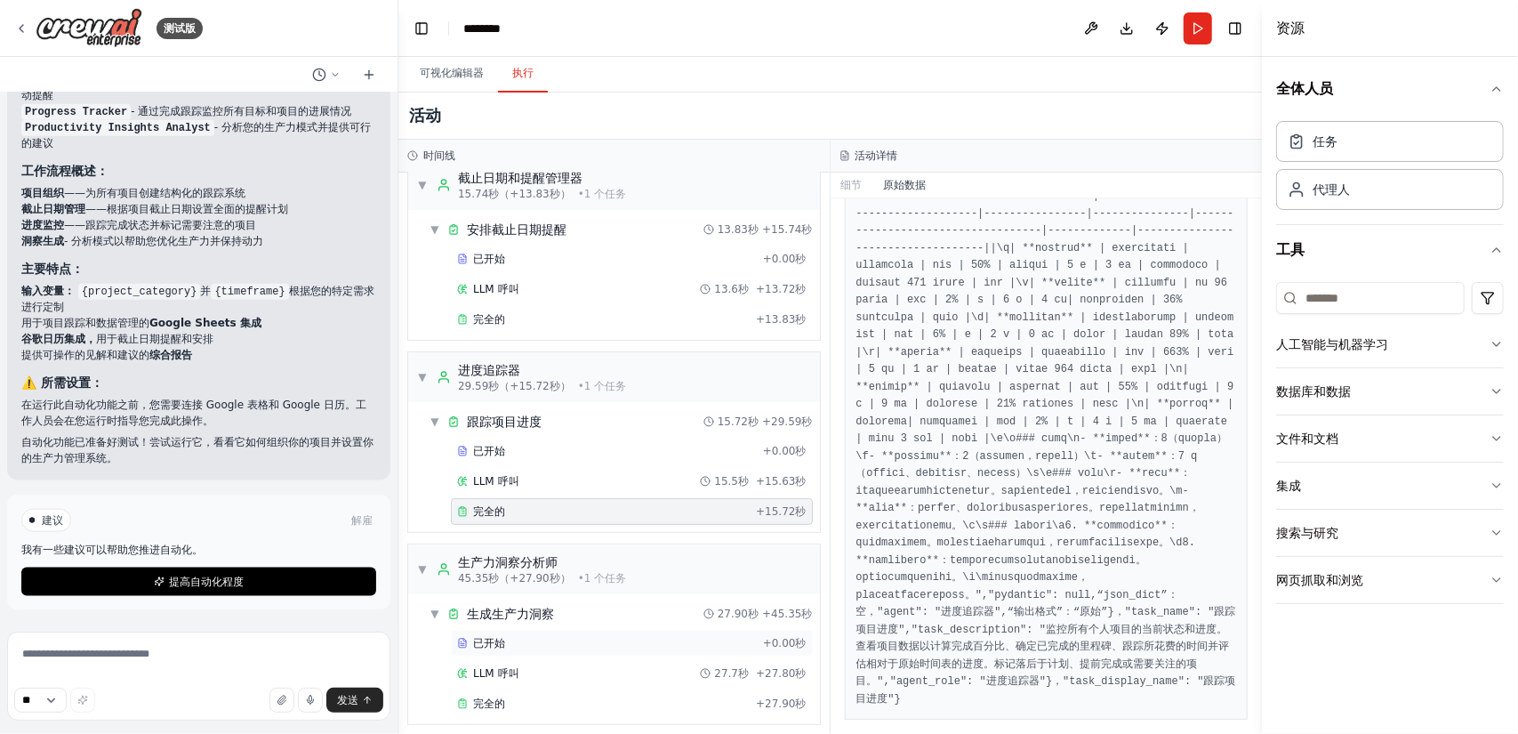
click at [685, 630] on div "已开始 + 0.00秒" at bounding box center [632, 643] width 362 height 27
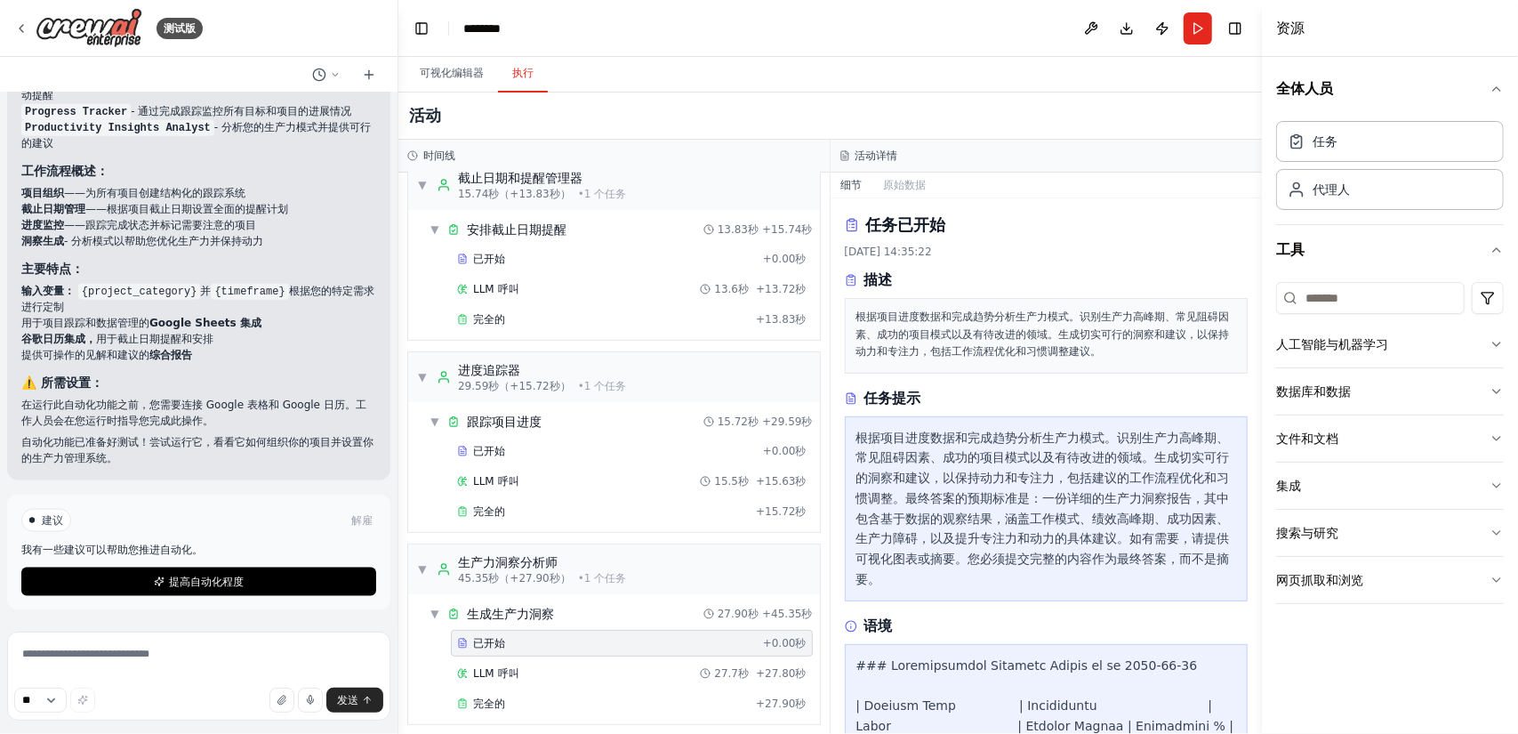
click at [685, 679] on div "已开始 + 0.00秒 LLM 呼叫 27.7秒 + 27.80秒 完全的 + 27.90秒" at bounding box center [620, 675] width 397 height 91
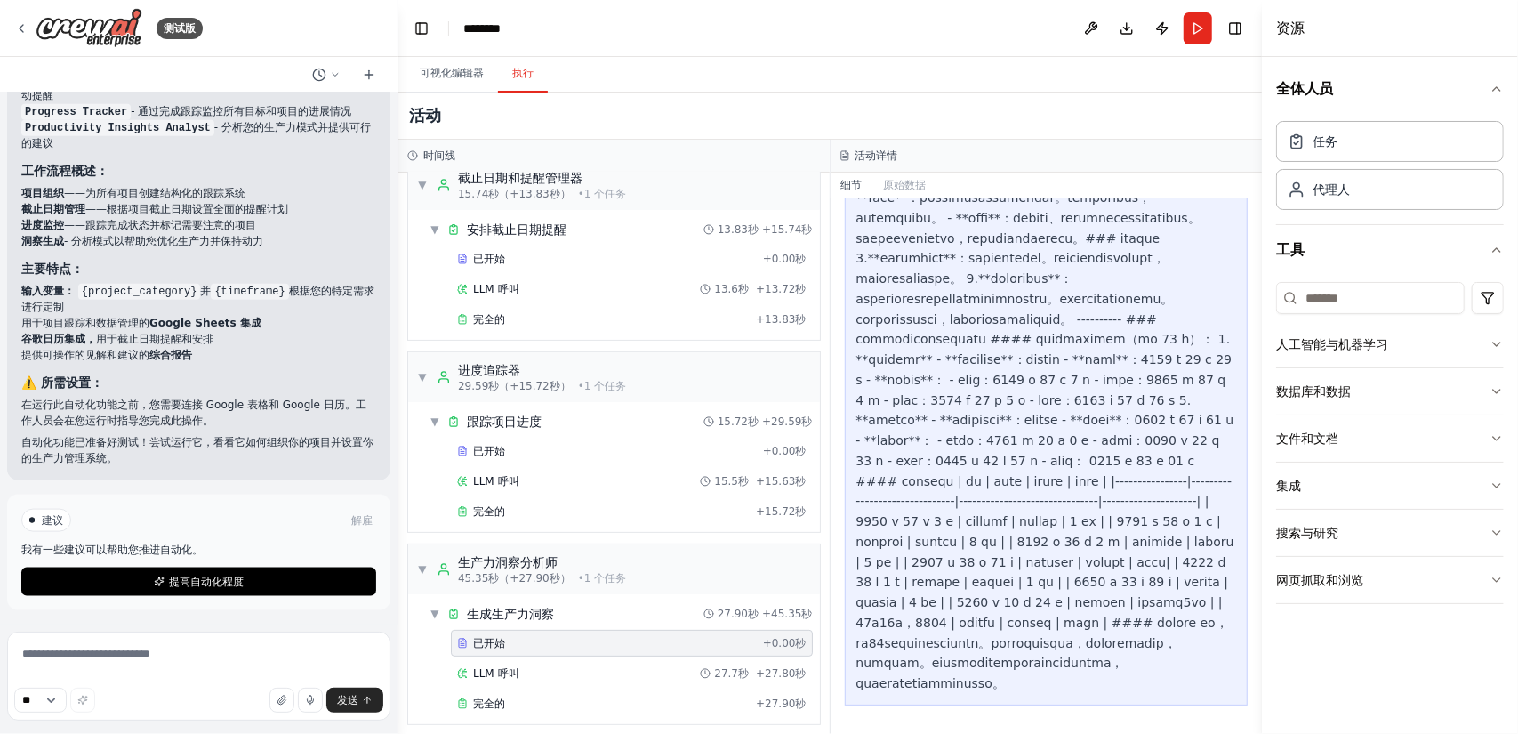
scroll to position [1131, 0]
click at [475, 79] on font "可视化编辑器" at bounding box center [452, 73] width 64 height 12
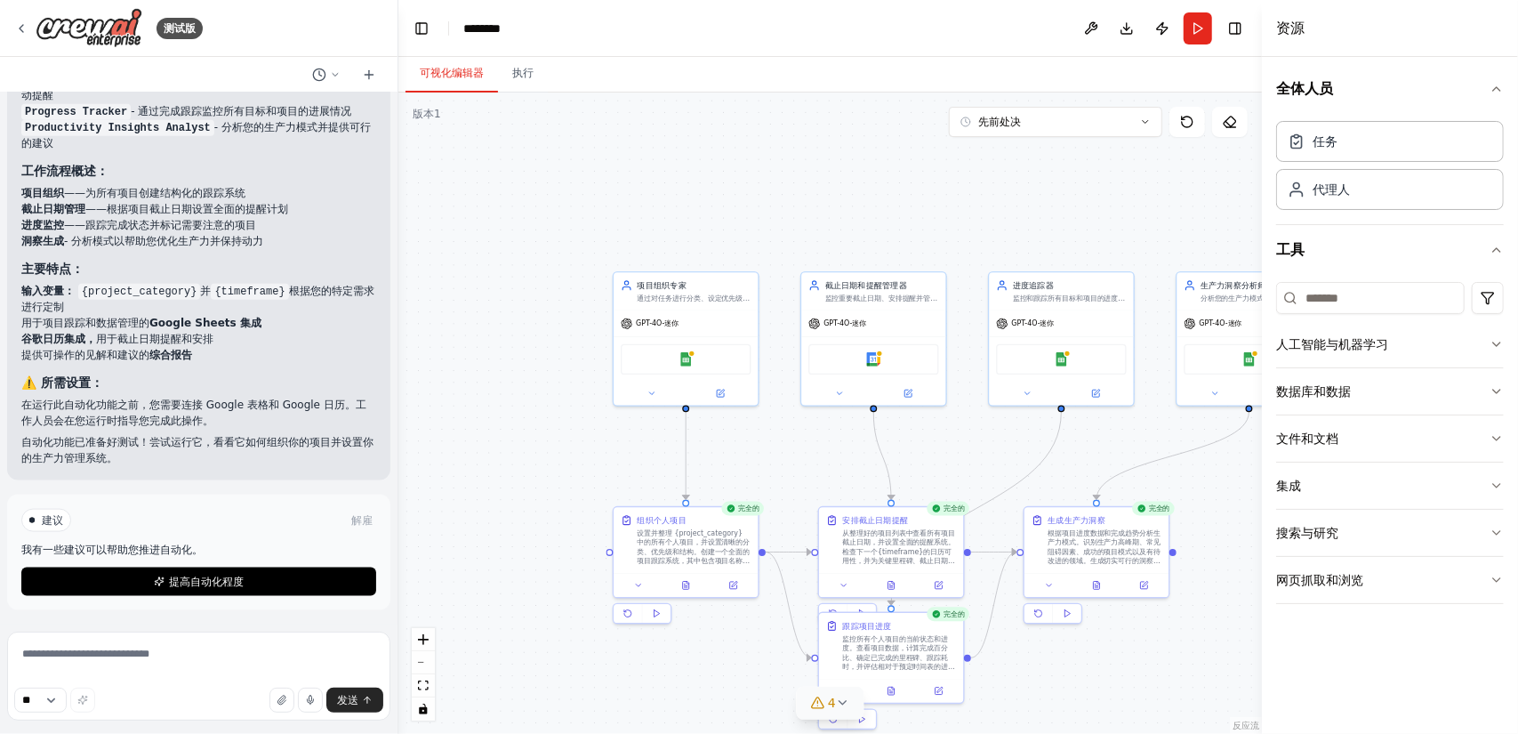
click at [822, 702] on icon at bounding box center [817, 702] width 14 height 14
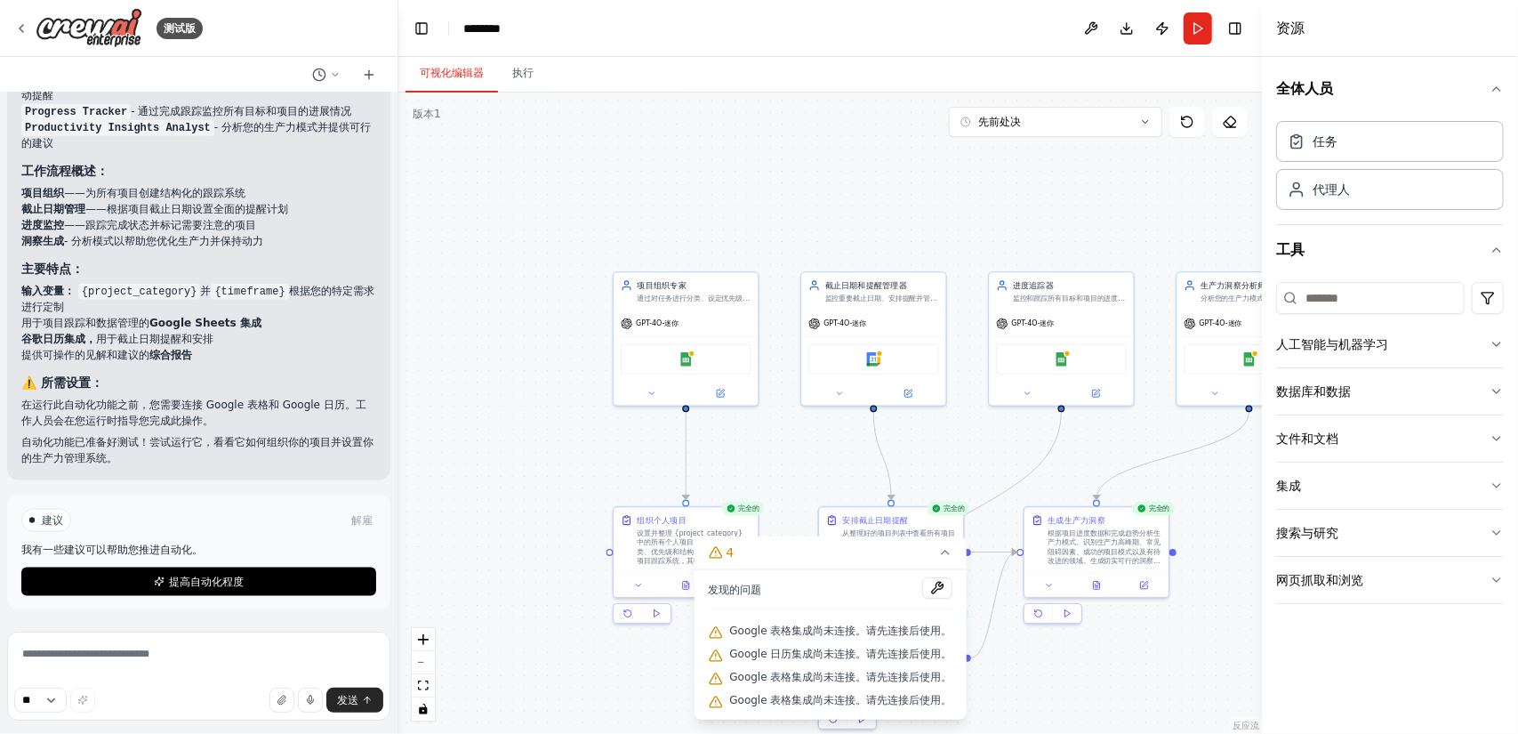
click at [1092, 446] on div ".deletable-edge-delete-btn { width: 20px; height: 20px; border: 0px solid #ffff…" at bounding box center [829, 412] width 863 height 641
click at [1101, 540] on font "根据项目进度数据和完成趋势分析生产力模式。识别生产力高峰期、常见阻碍因素、成功的项目模式以及有待改进的领域。生成切实可行的洞察和建议，以保持动力和专注力，包括…" at bounding box center [1103, 553] width 113 height 55
click at [942, 552] on icon at bounding box center [945, 552] width 14 height 14
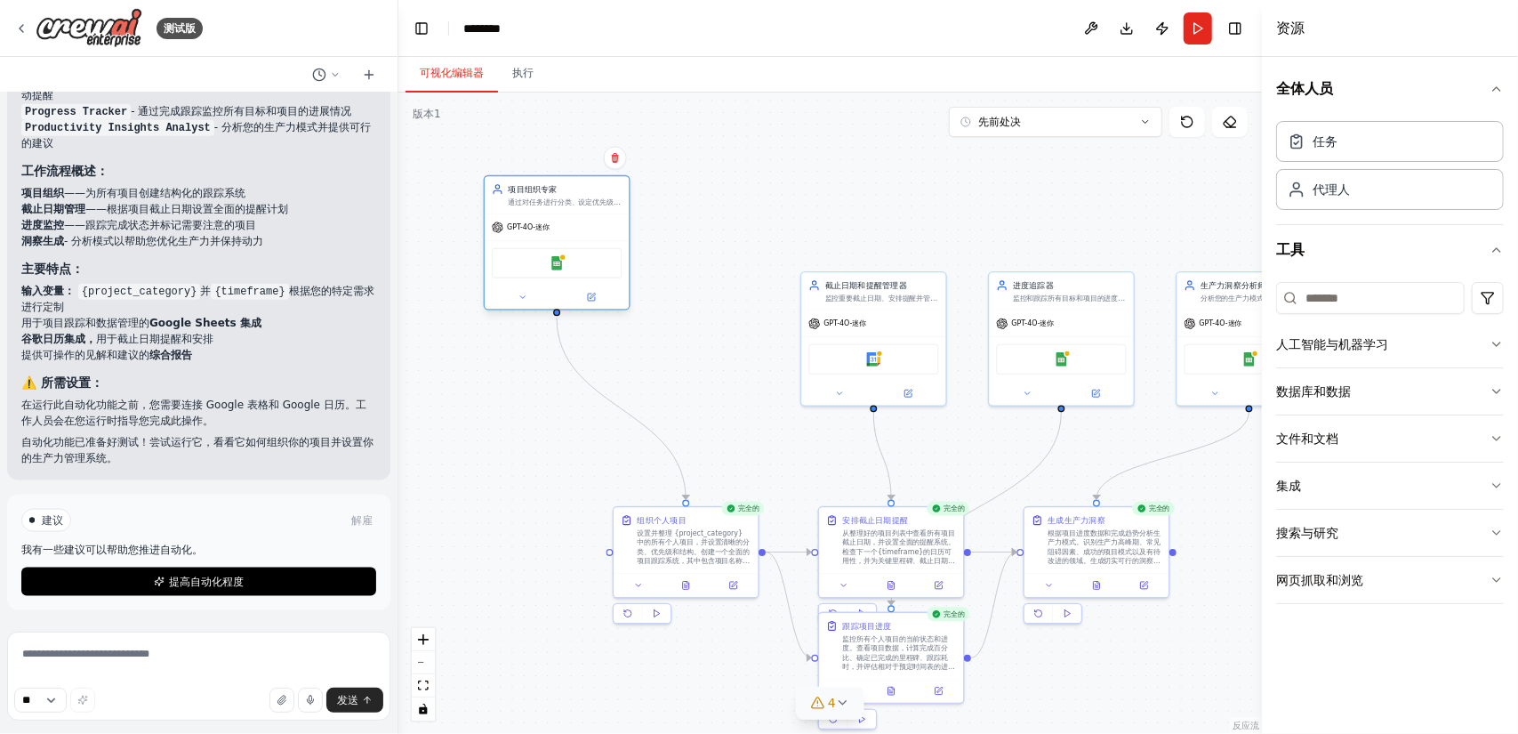
drag, startPoint x: 677, startPoint y: 311, endPoint x: 542, endPoint y: 214, distance: 165.6
click at [542, 214] on div "GPT-4O-迷你" at bounding box center [557, 227] width 144 height 26
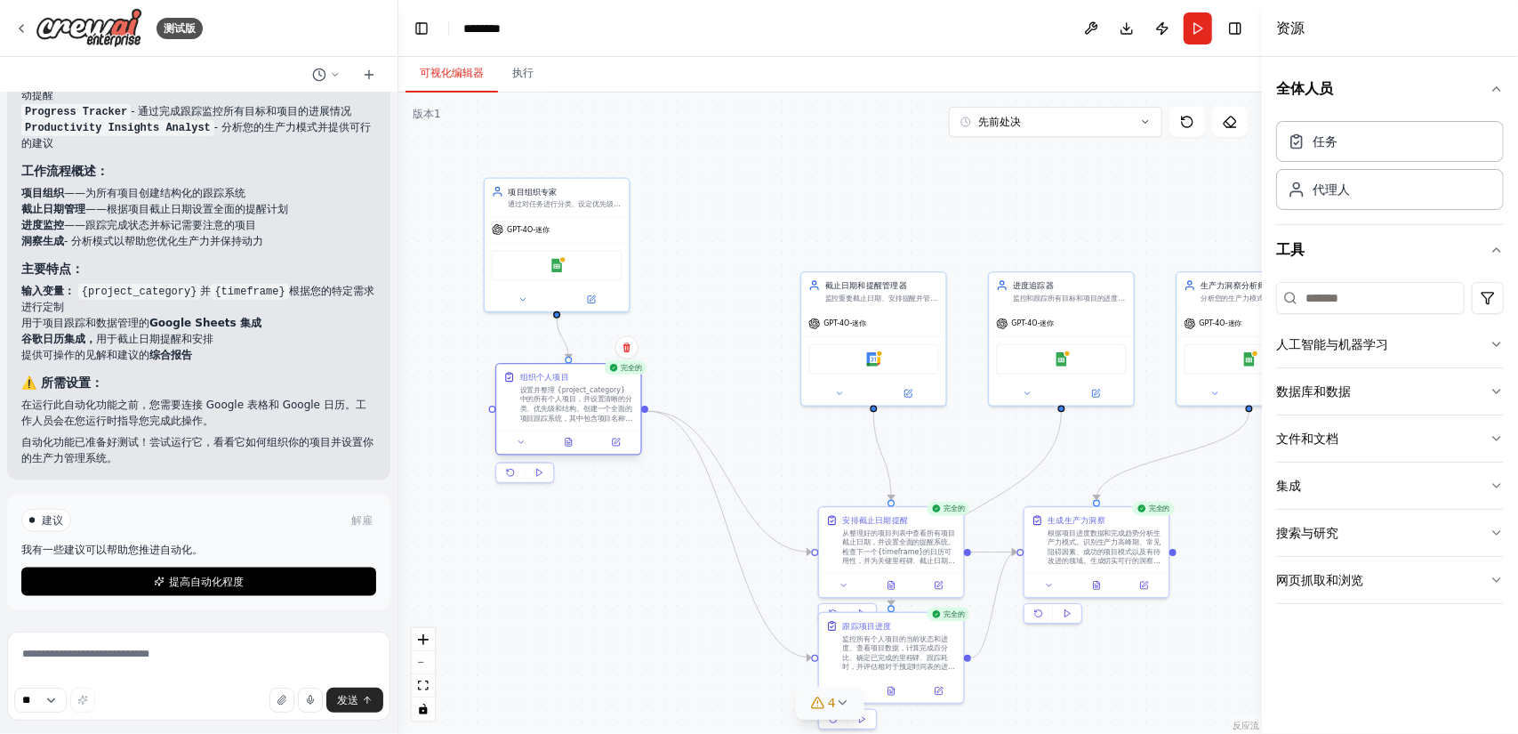
drag, startPoint x: 660, startPoint y: 534, endPoint x: 543, endPoint y: 390, distance: 185.2
click at [543, 390] on font "设置并整理 {project_category} 中的所有个人项目，并设置清晰的分类、优先级和结构。创建一个全面的项目跟踪系统，其中包含项目名称、描述、目标、…" at bounding box center [576, 418] width 113 height 65
drag, startPoint x: 862, startPoint y: 522, endPoint x: 788, endPoint y: 467, distance: 92.8
click at [788, 468] on font "从整理好的项目列表中查看所有项目截止日期，并设置全面的提醒系统。检查下一个{timeframe}的日历可用性，并为关键里程碑、截止日期和签到点设置合适的提醒。…" at bounding box center [822, 500] width 113 height 65
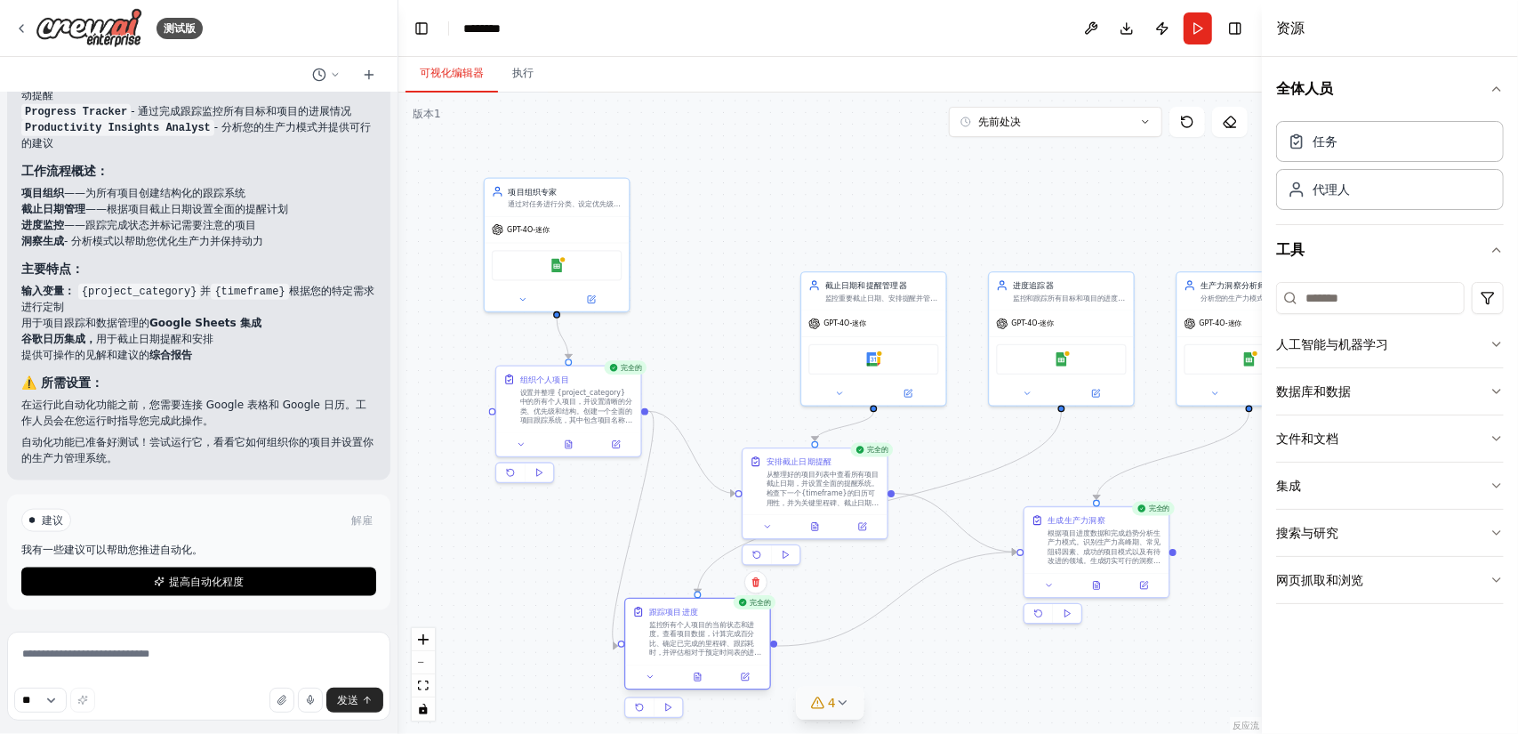
drag, startPoint x: 877, startPoint y: 657, endPoint x: 678, endPoint y: 646, distance: 199.5
click at [678, 646] on font "监控所有个人项目的当前状态和进度。查看项目数据，计算完成百分比、确定已完成的里程碑、跟踪耗时，并评估相对于预定时间表的进度。标记落后于计划、超前或需要关注的项…" at bounding box center [705, 648] width 113 height 55
drag, startPoint x: 897, startPoint y: 314, endPoint x: 820, endPoint y: 252, distance: 99.3
click at [820, 252] on div "GPT-4O-迷你" at bounding box center [803, 263] width 144 height 26
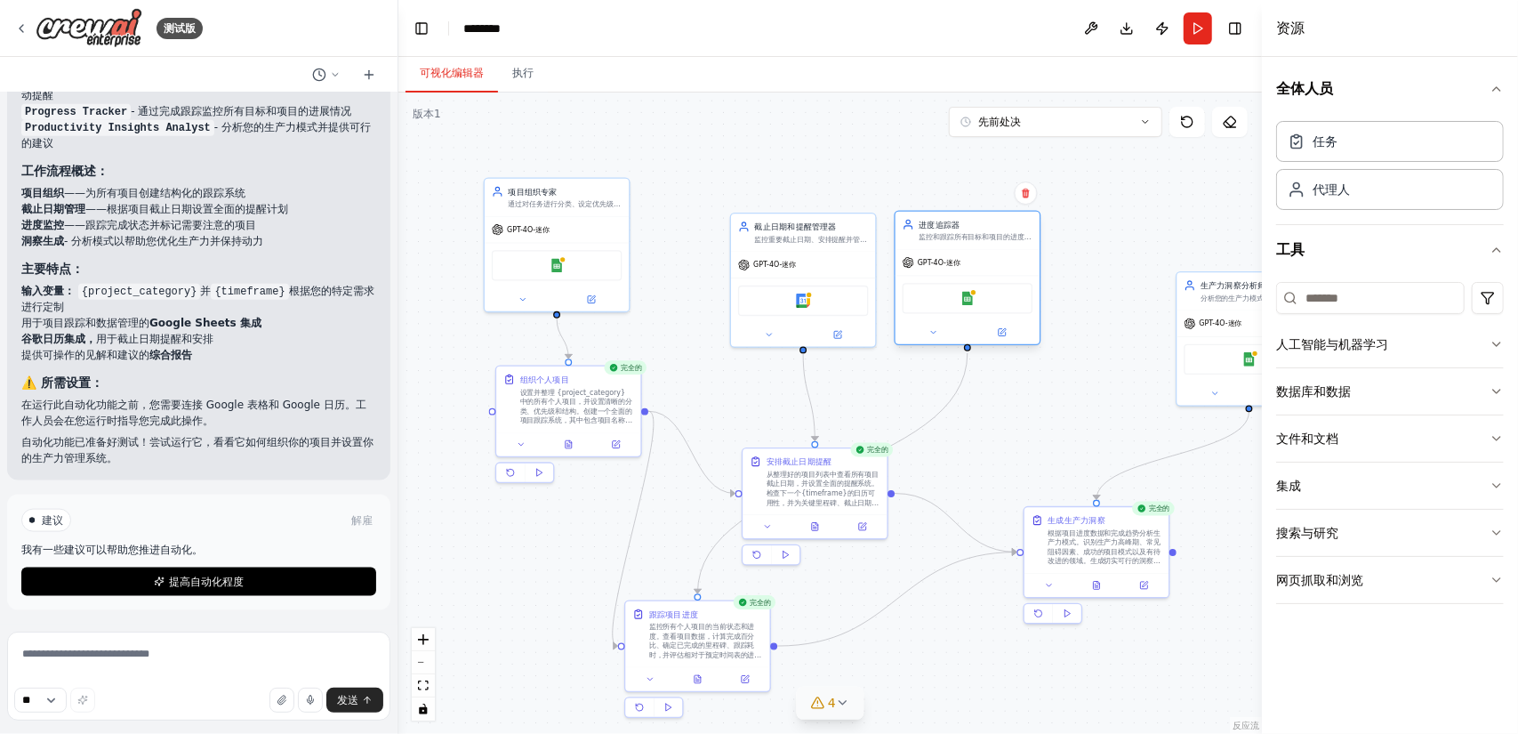
drag, startPoint x: 1081, startPoint y: 323, endPoint x: 988, endPoint y: 262, distance: 111.2
click at [988, 262] on div "GPT-4O-迷你" at bounding box center [967, 263] width 144 height 26
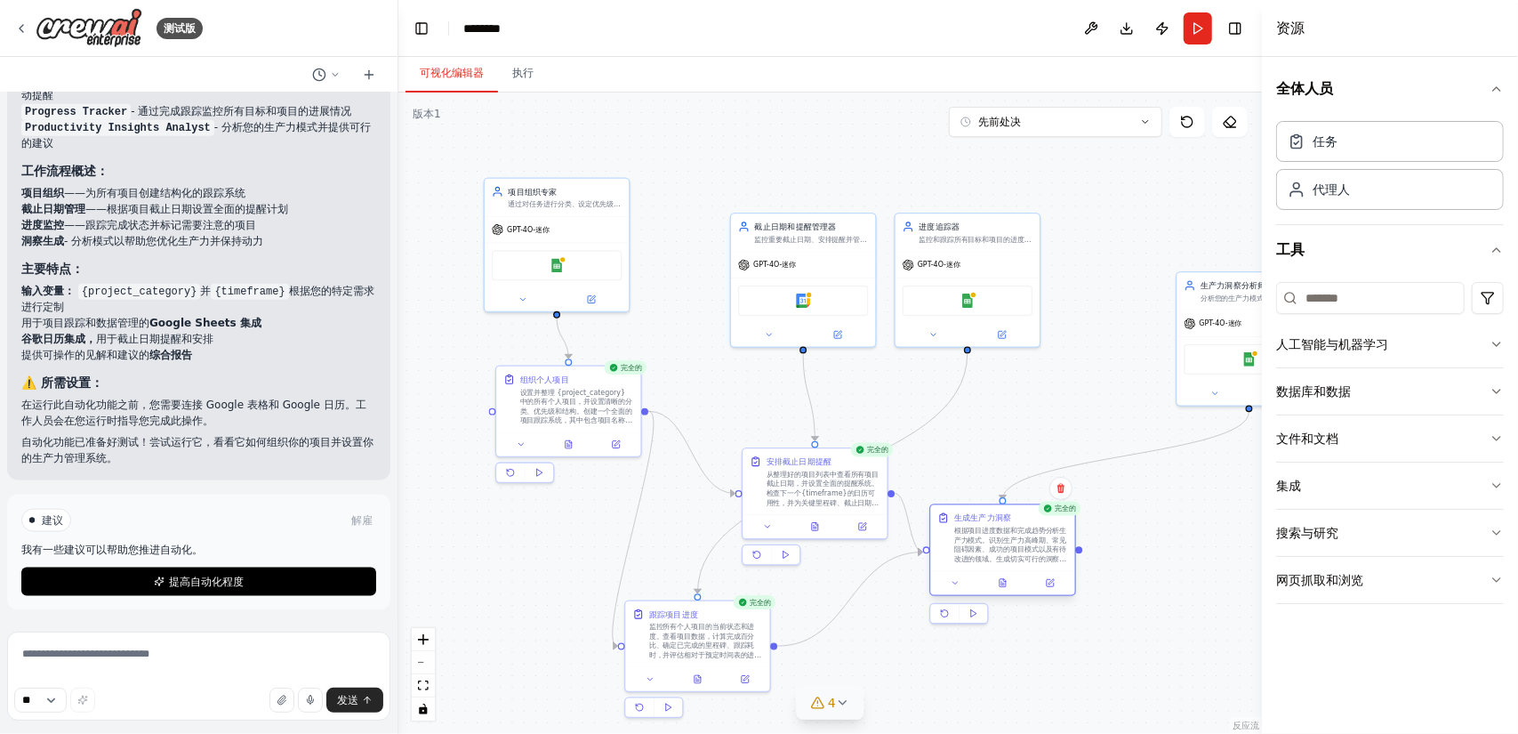
drag, startPoint x: 1087, startPoint y: 531, endPoint x: 984, endPoint y: 529, distance: 102.3
click at [984, 529] on font "根据项目进度数据和完成趋势分析生产力模式。识别生产力高峰期、常见阻碍因素、成功的项目模式以及有待改进的领域。生成切实可行的洞察和建议，以保持动力和专注力，包括…" at bounding box center [1010, 553] width 113 height 55
click at [1002, 429] on div ".deletable-edge-delete-btn { width: 20px; height: 20px; border: 0px solid #ffff…" at bounding box center [829, 412] width 863 height 641
click at [34, 26] on div "测试版" at bounding box center [108, 28] width 188 height 40
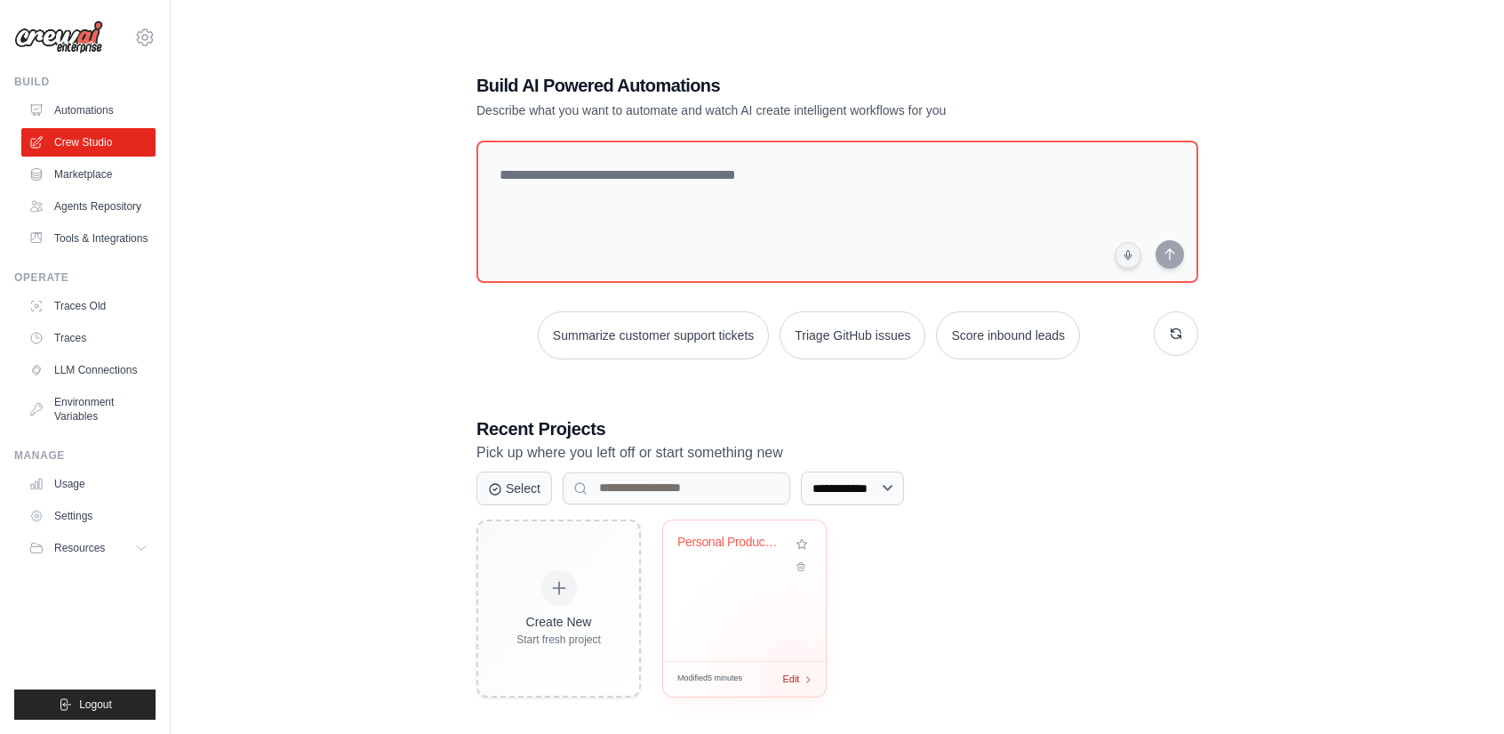
click at [795, 677] on span "Edit" at bounding box center [790, 678] width 17 height 15
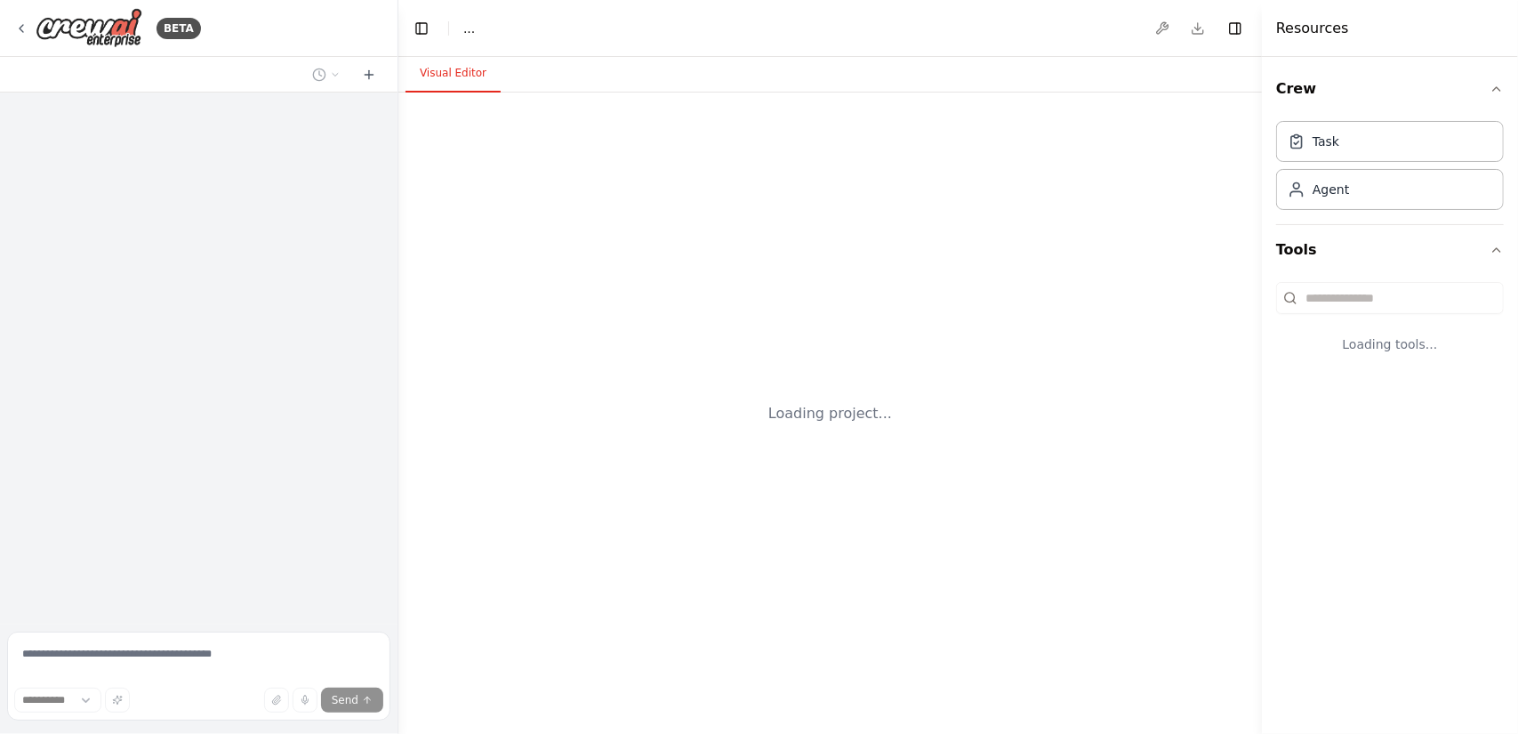
select select "****"
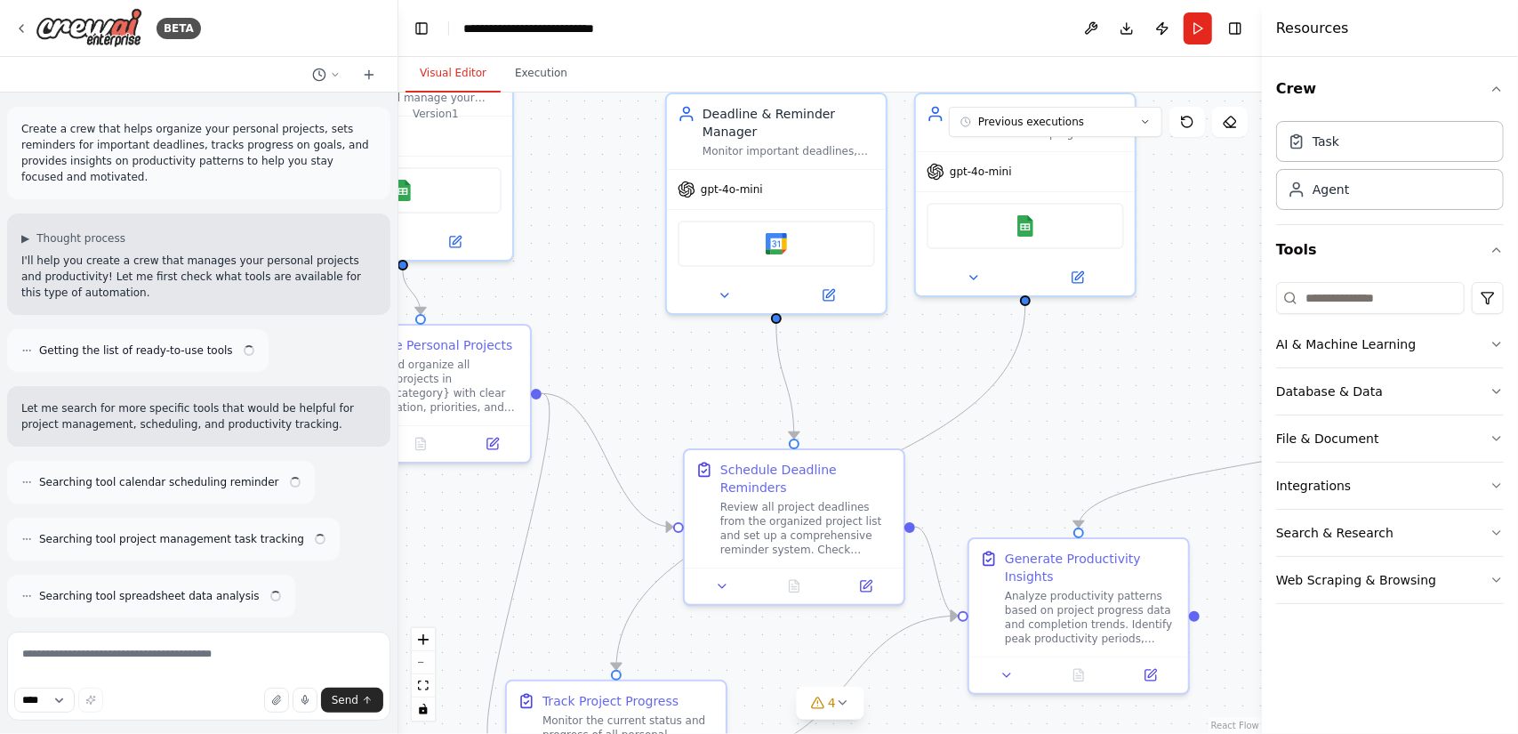
scroll to position [1627, 0]
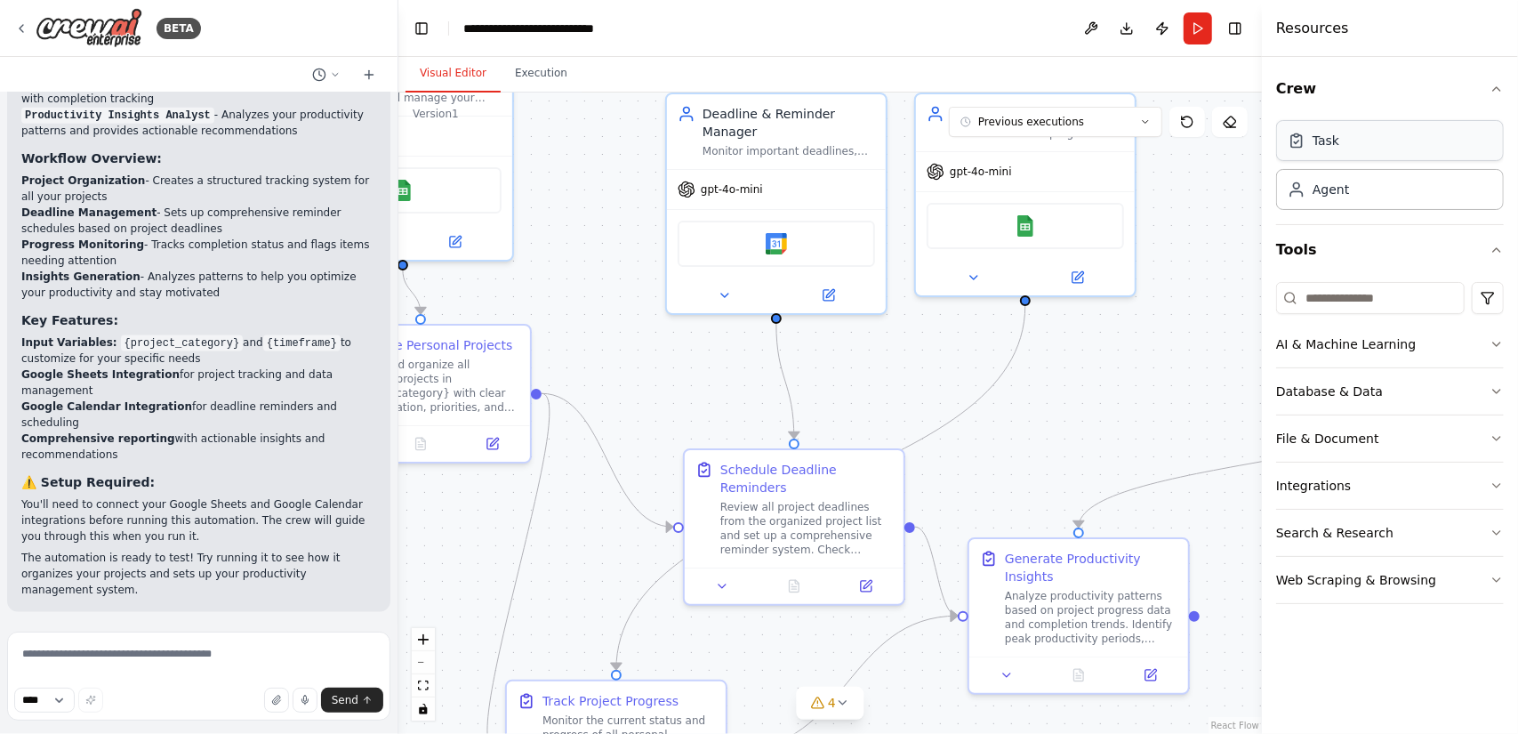
click at [1334, 150] on div "Task" at bounding box center [1390, 140] width 228 height 41
click at [1350, 343] on div "AI & Machine Learning" at bounding box center [1346, 344] width 140 height 18
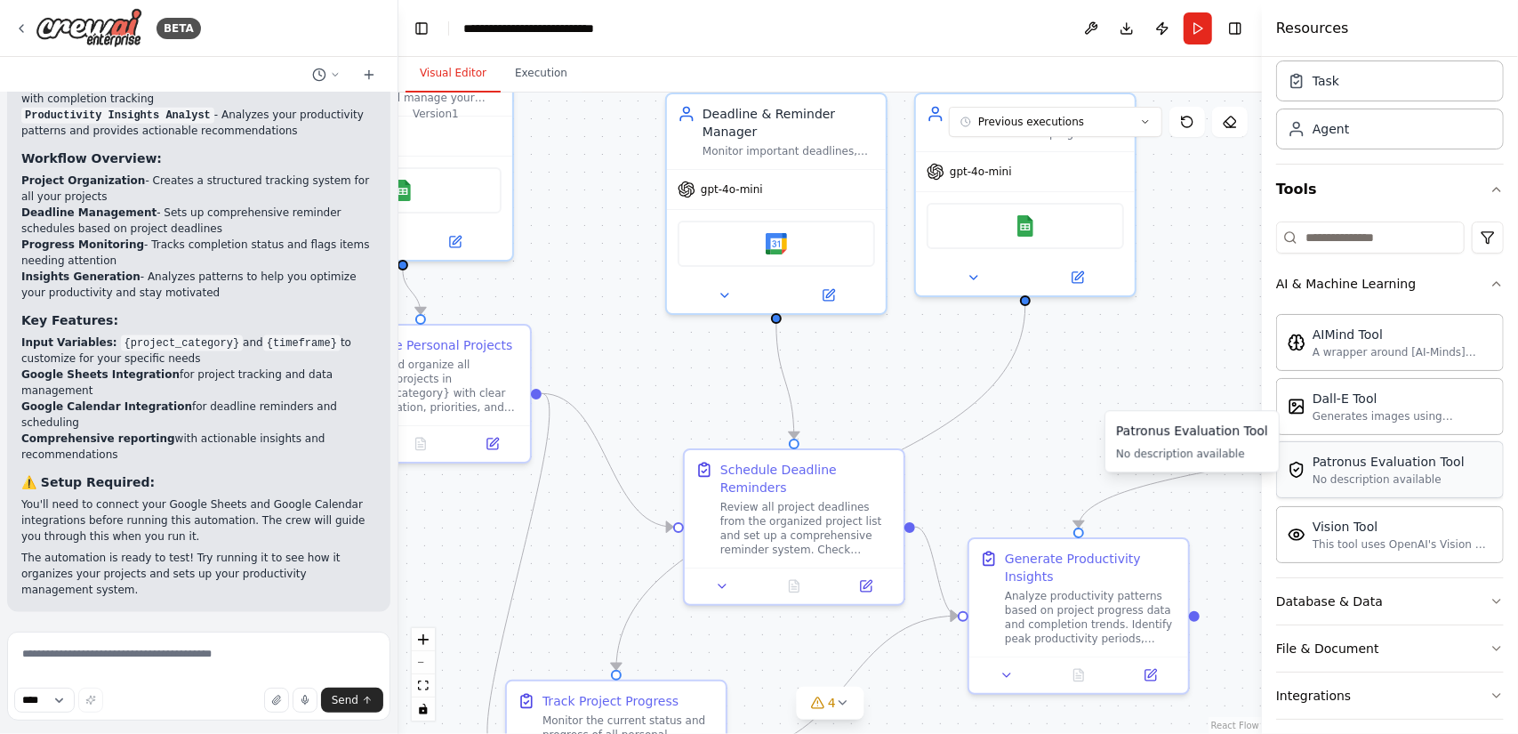
scroll to position [89, 0]
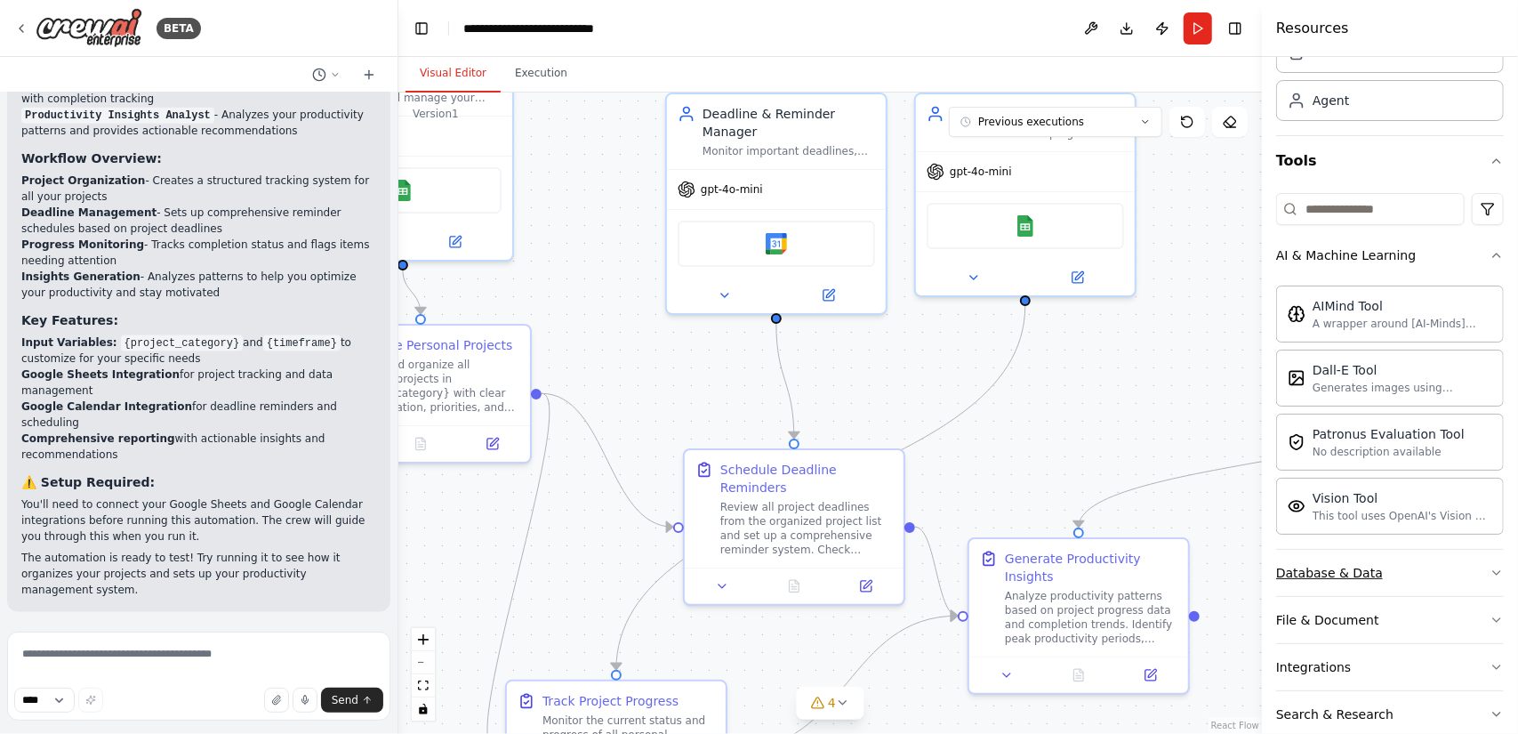
click at [1382, 570] on button "Database & Data" at bounding box center [1390, 572] width 228 height 46
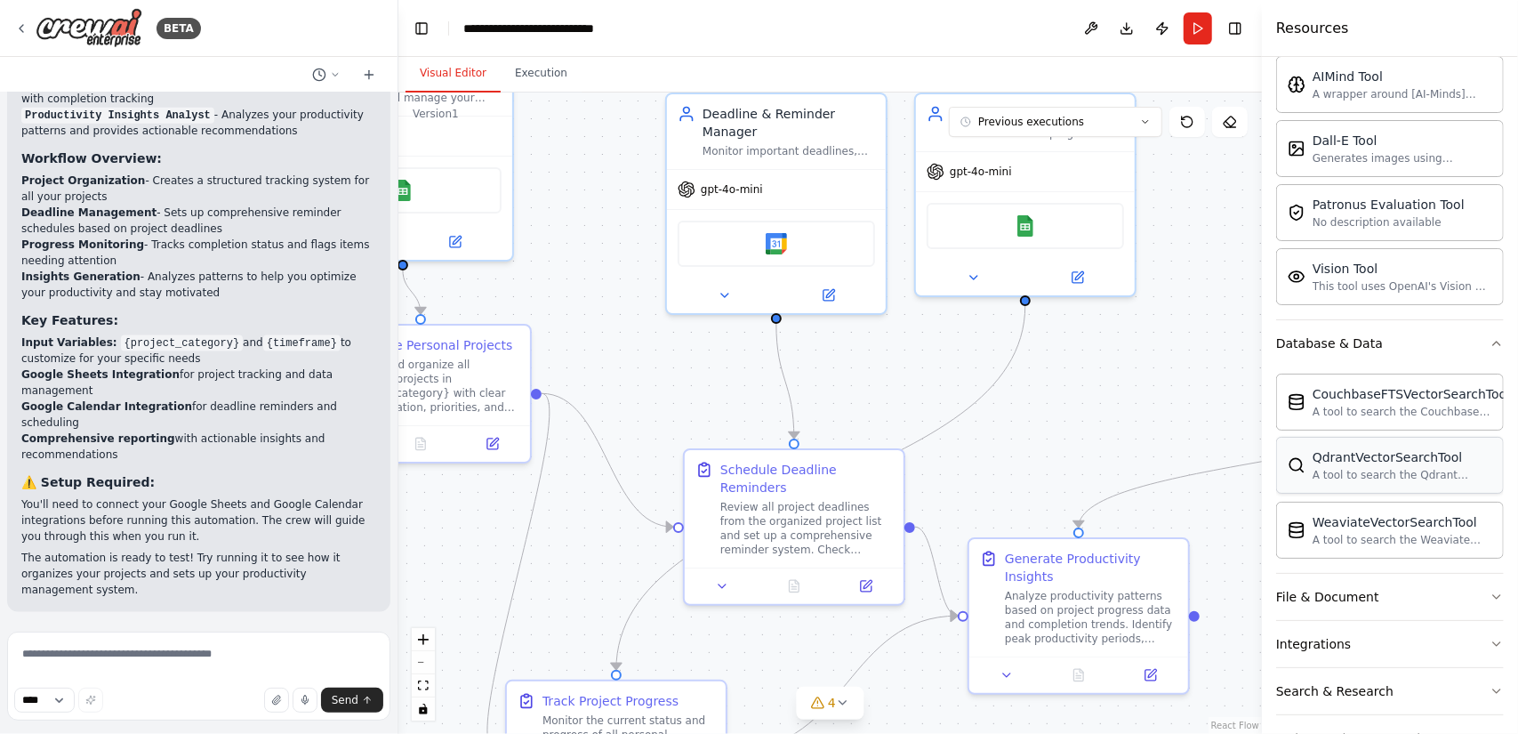
scroll to position [367, 0]
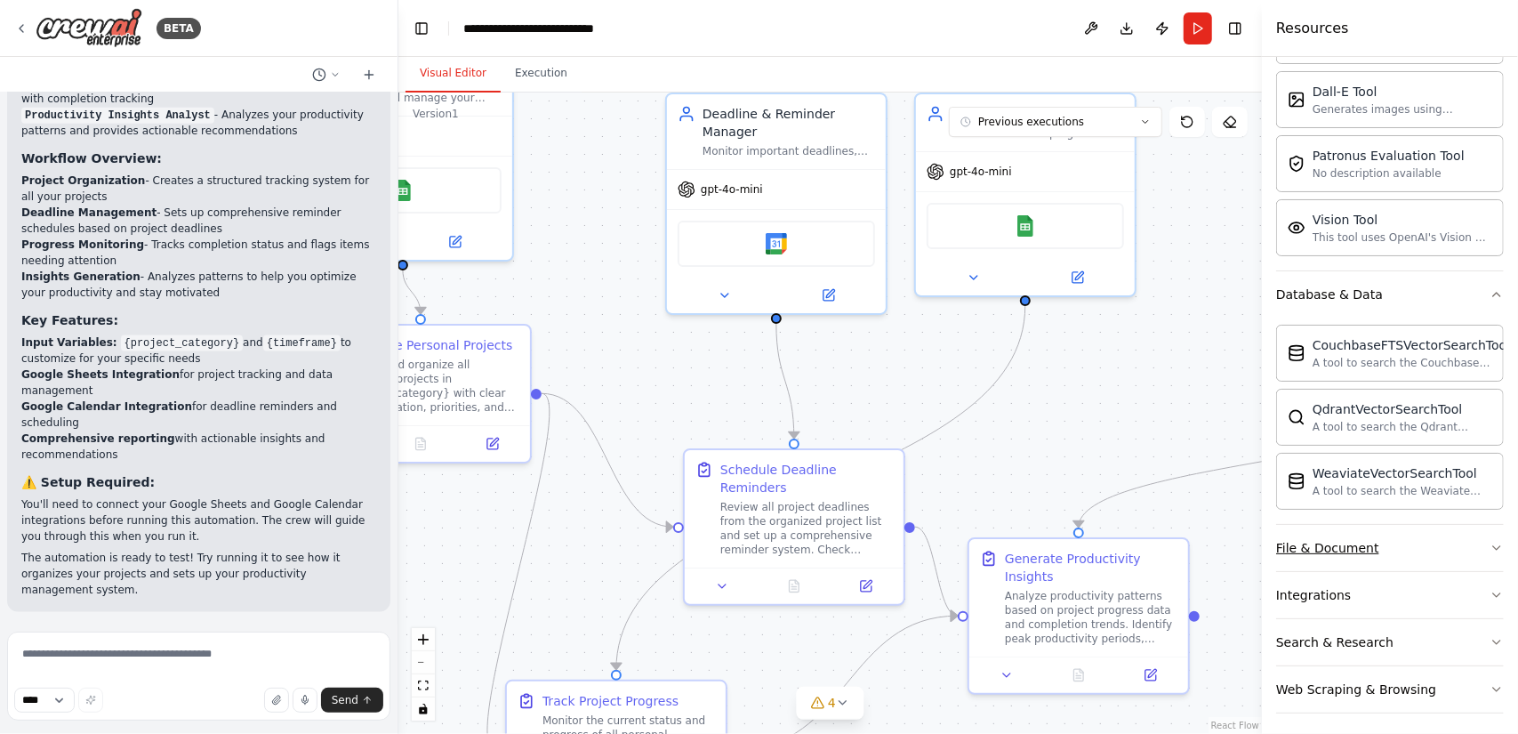
click at [1352, 541] on div "File & Document" at bounding box center [1327, 548] width 103 height 18
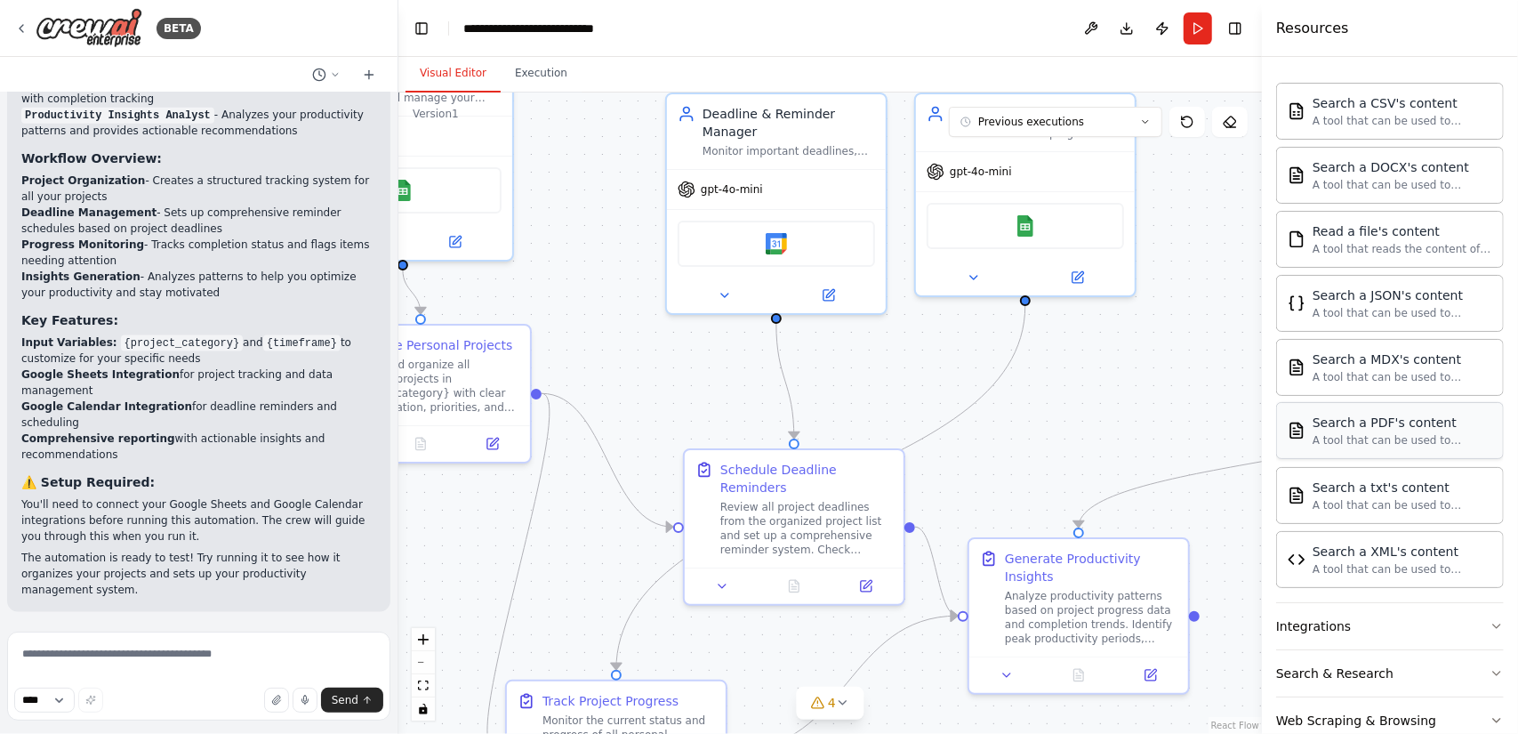
scroll to position [889, 0]
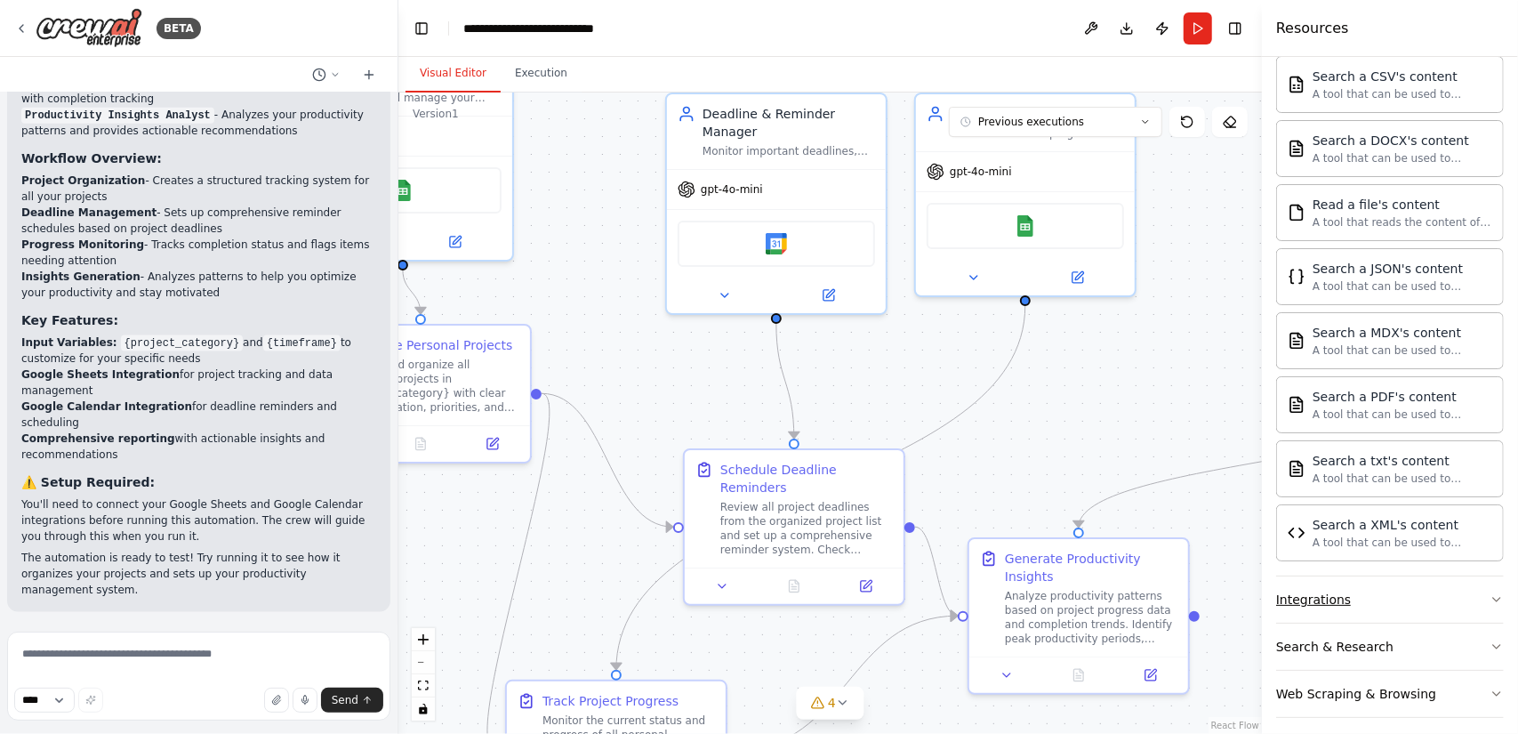
click at [1330, 590] on div "Integrations" at bounding box center [1313, 599] width 75 height 18
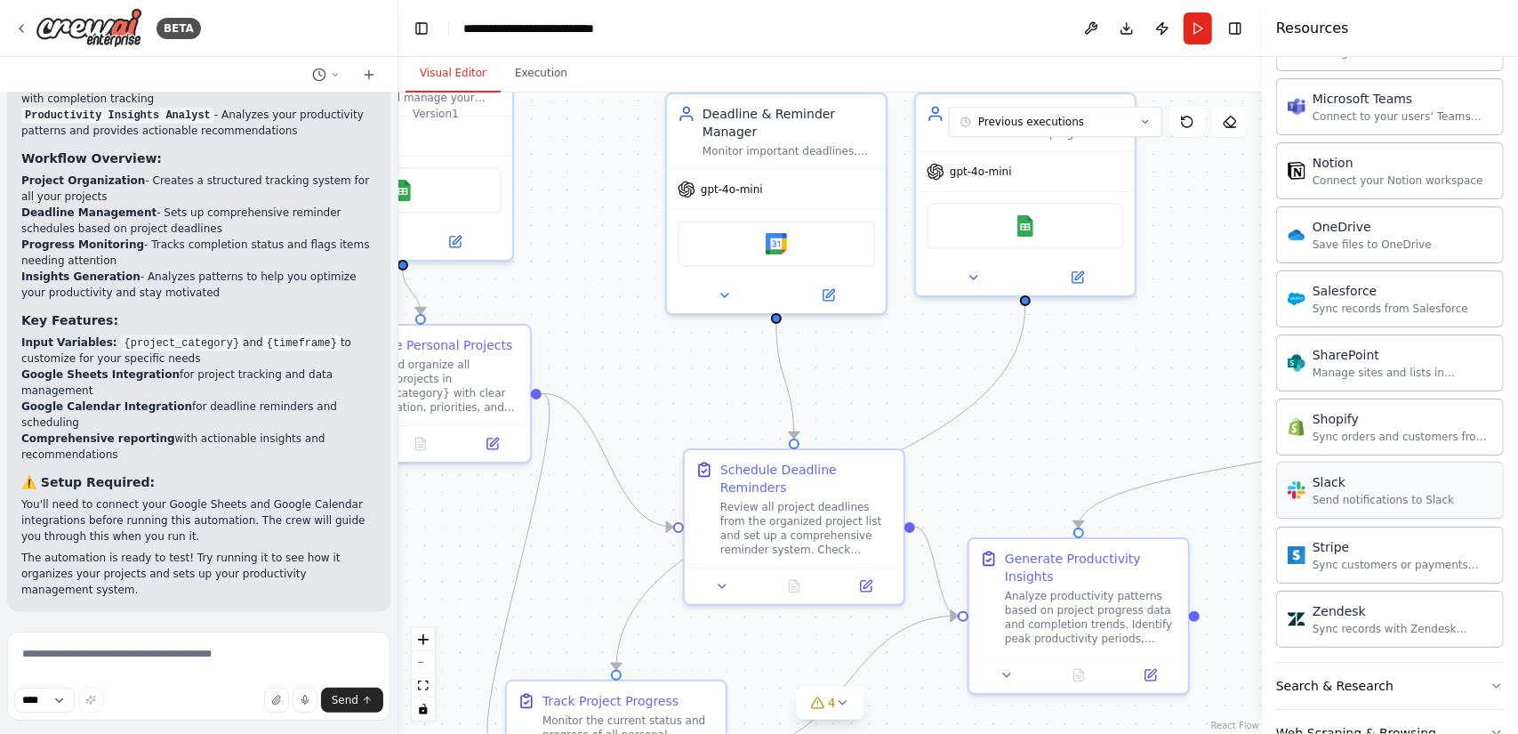
scroll to position [2298, 0]
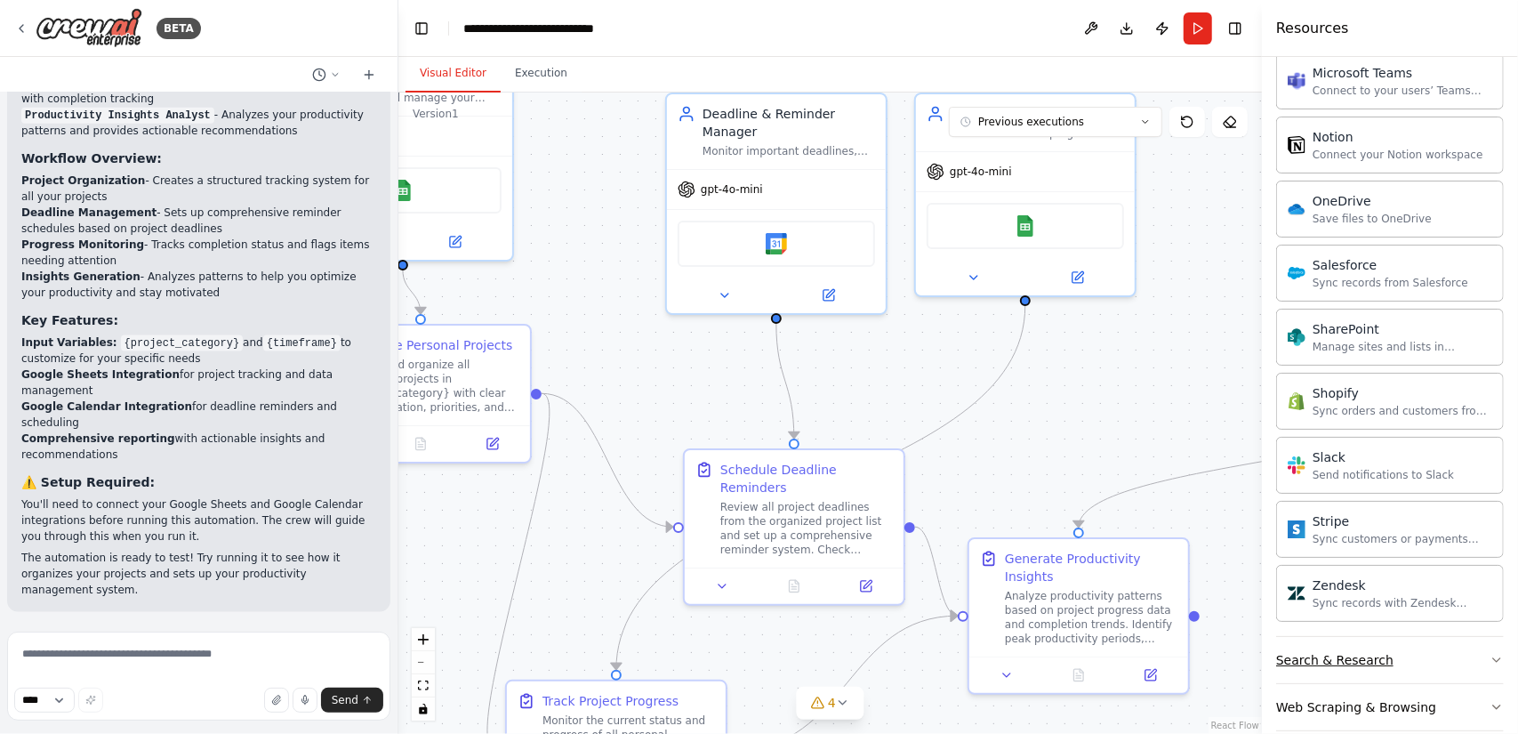
click at [1353, 651] on div "Search & Research" at bounding box center [1334, 660] width 117 height 18
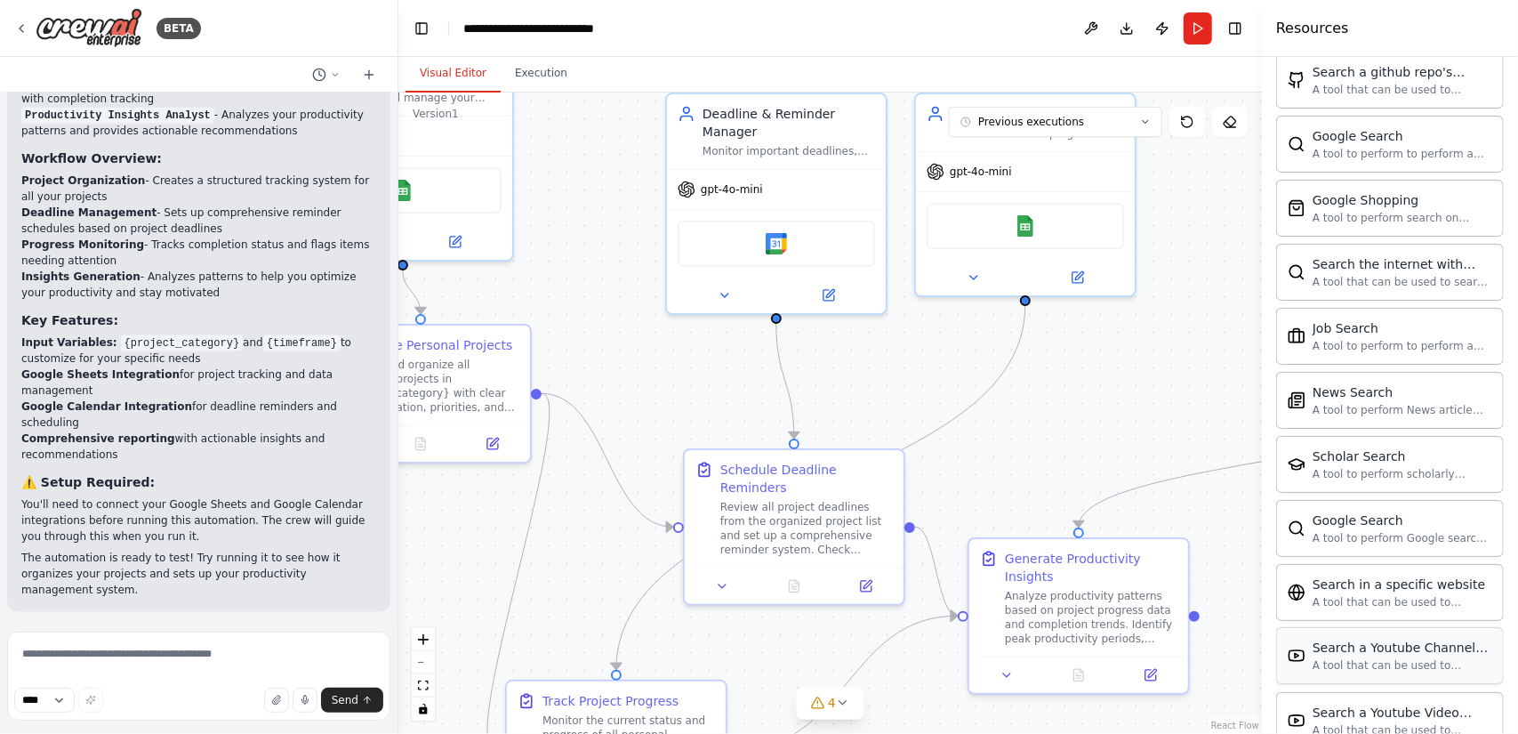
scroll to position [3201, 0]
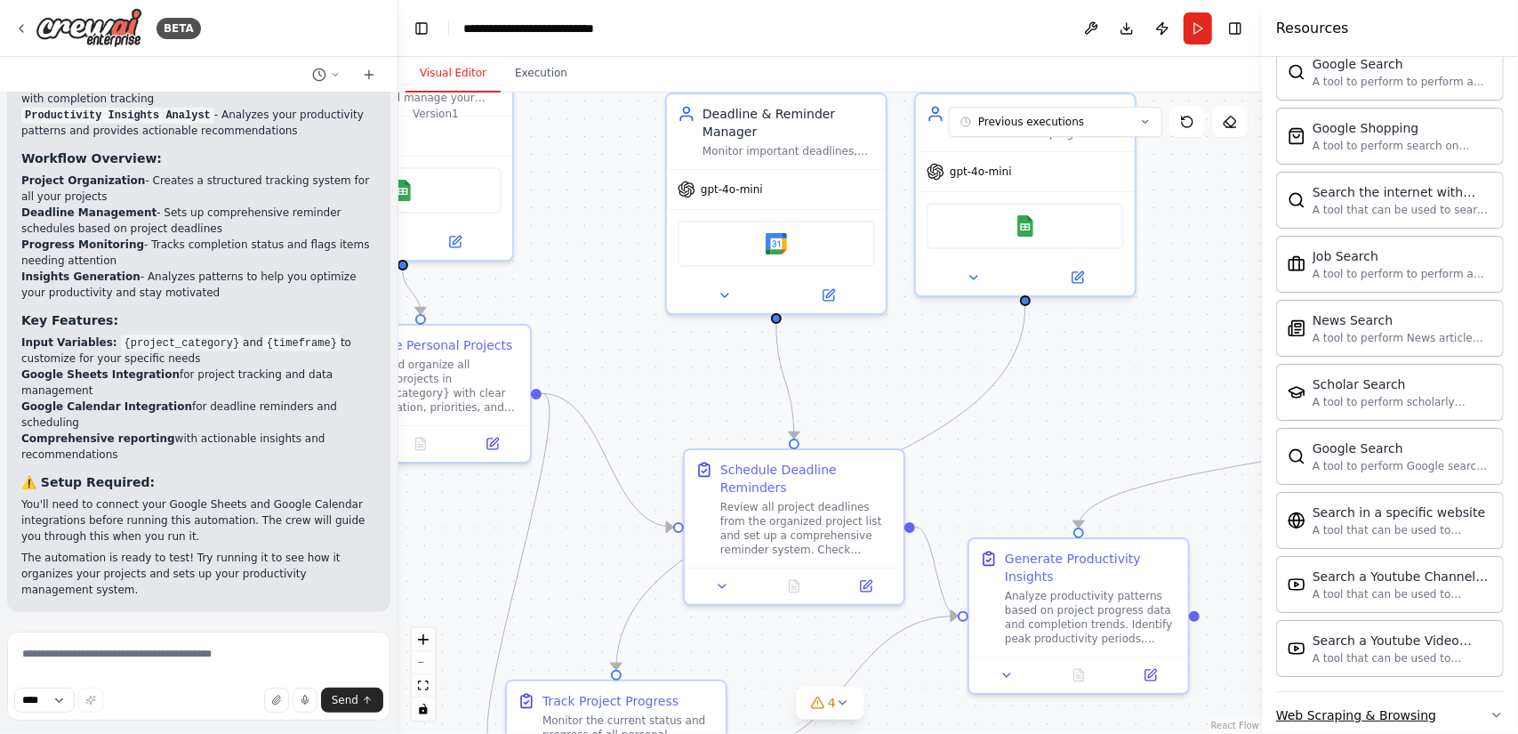
click at [1385, 706] on div "Web Scraping & Browsing" at bounding box center [1356, 715] width 160 height 18
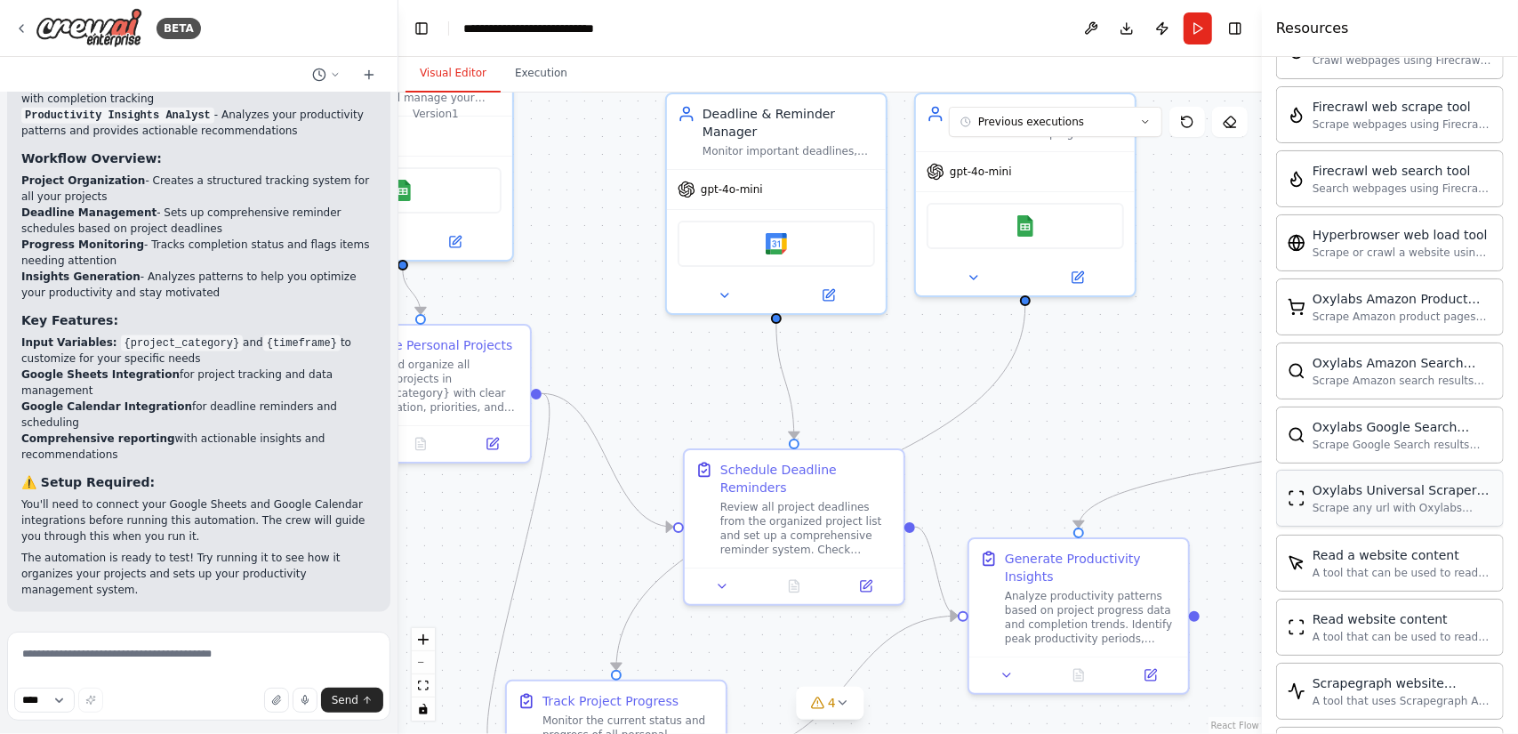
scroll to position [4167, 0]
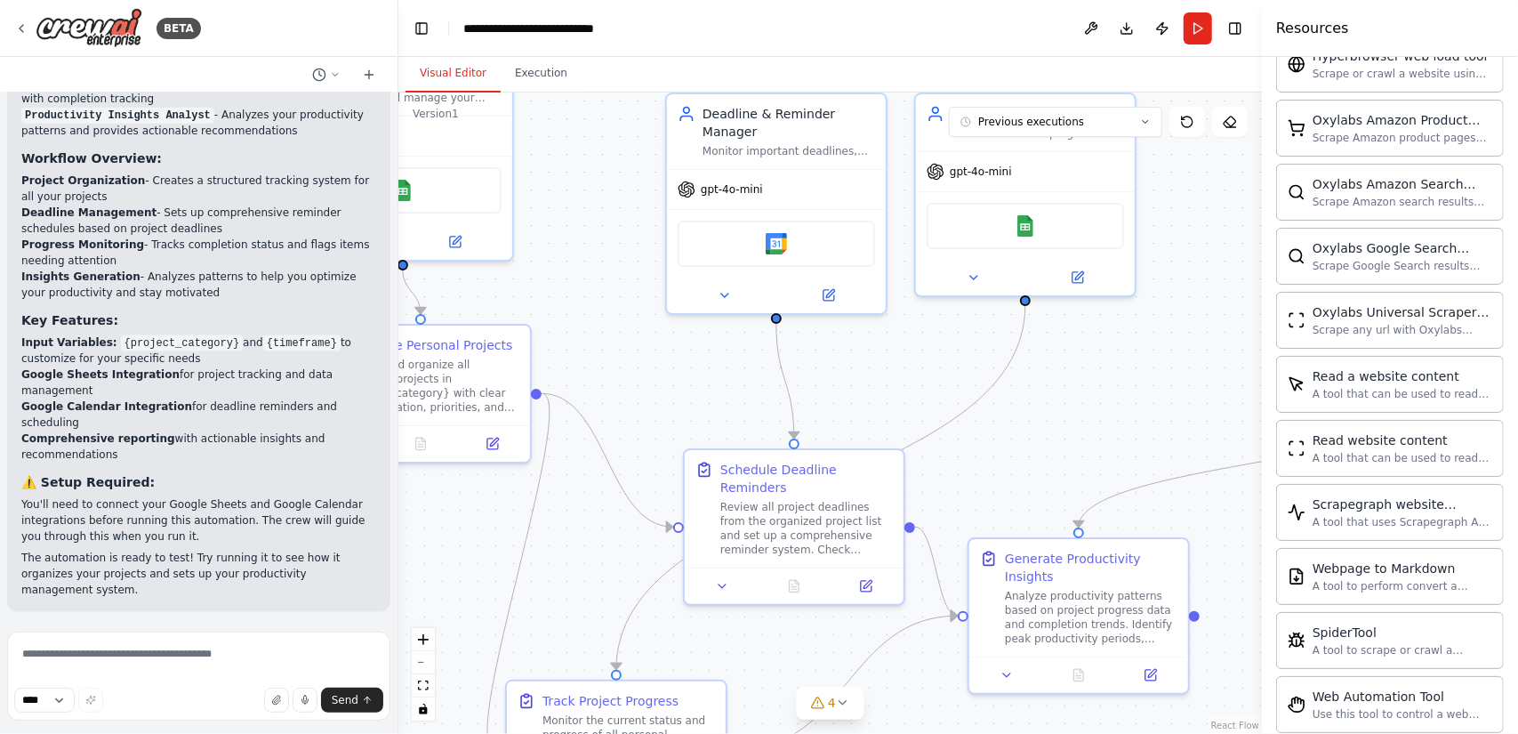
click at [1107, 397] on div ".deletable-edge-delete-btn { width: 20px; height: 20px; border: 0px solid #ffff…" at bounding box center [829, 412] width 863 height 641
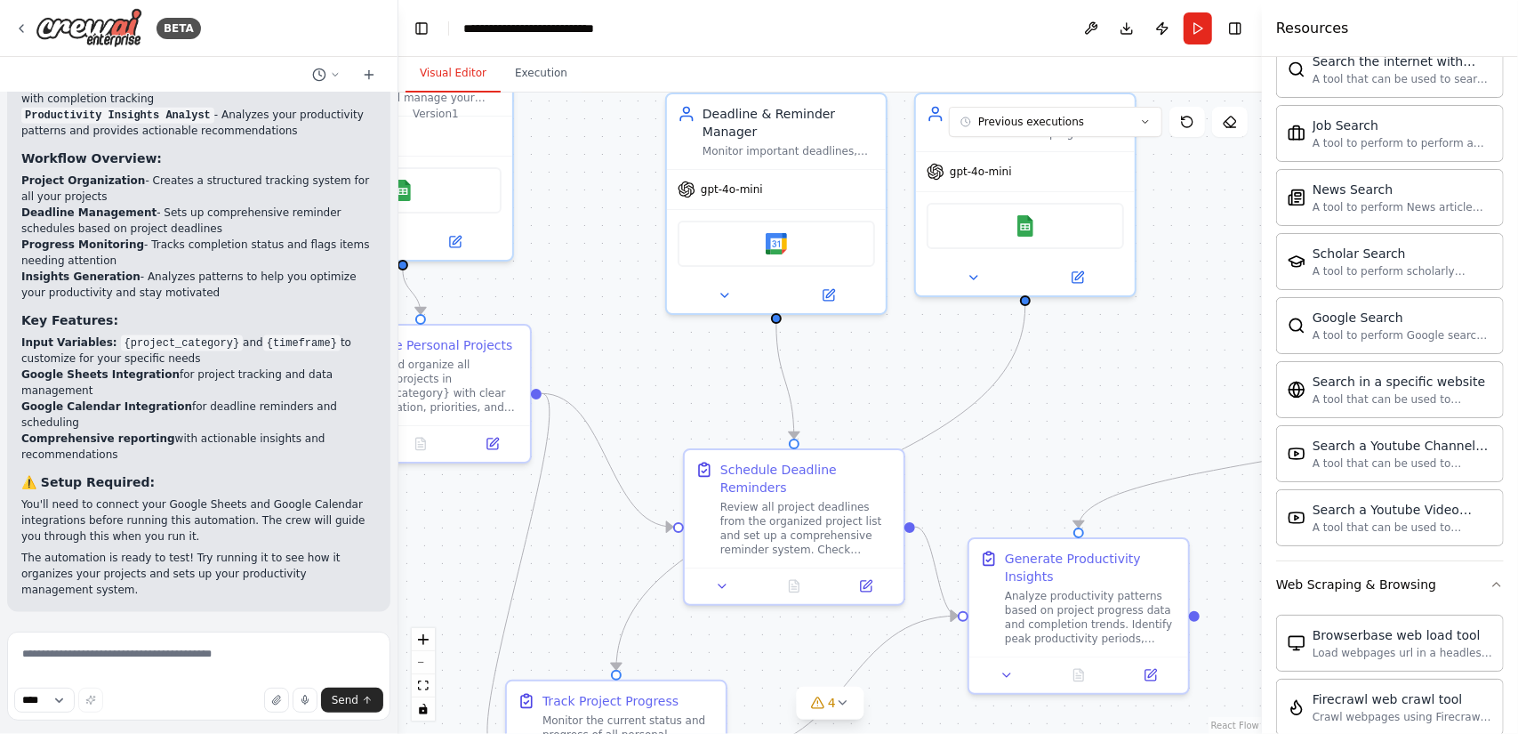
scroll to position [3188, 0]
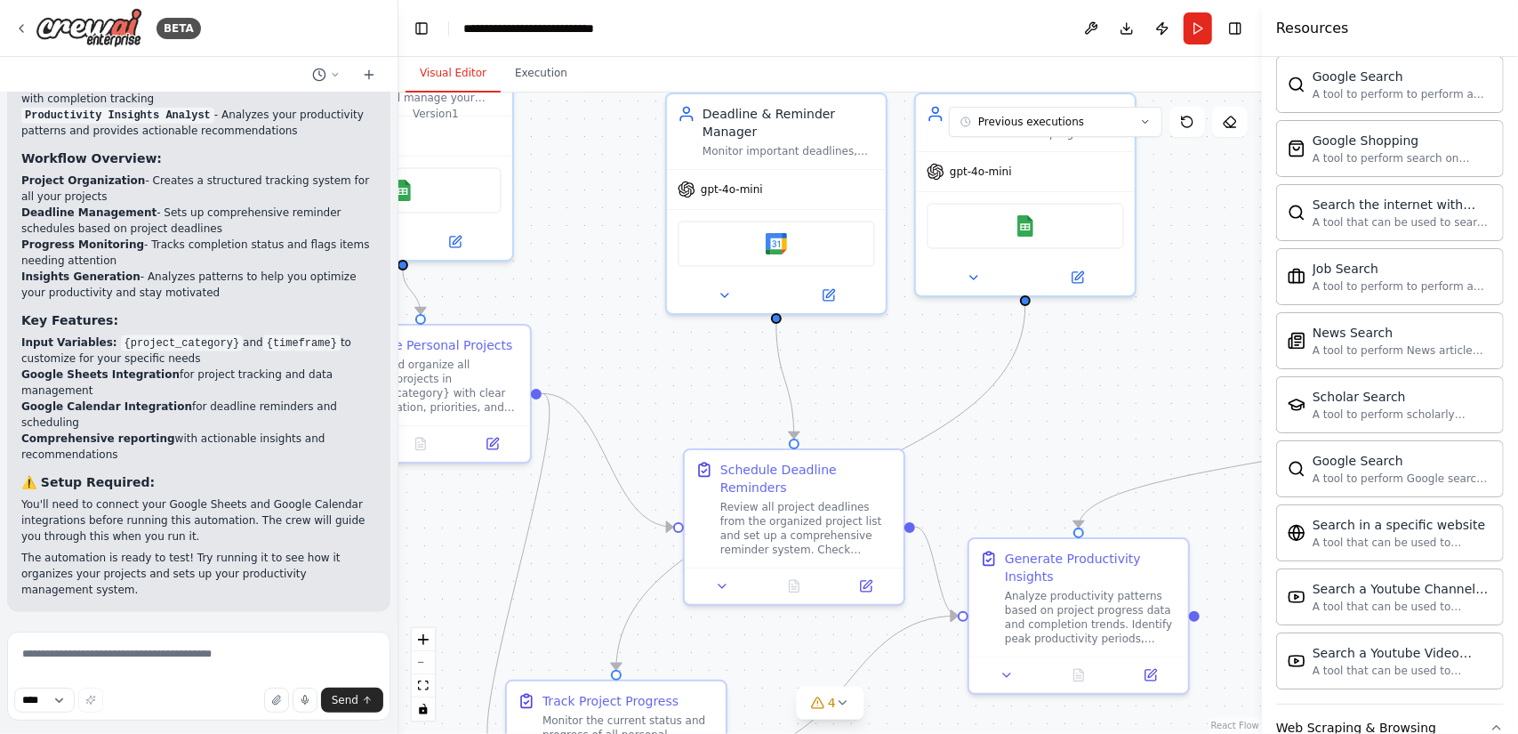
click at [1168, 363] on div ".deletable-edge-delete-btn { width: 20px; height: 20px; border: 0px solid #ffff…" at bounding box center [829, 412] width 863 height 641
click at [423, 28] on button "Toggle Left Sidebar" at bounding box center [421, 28] width 25 height 25
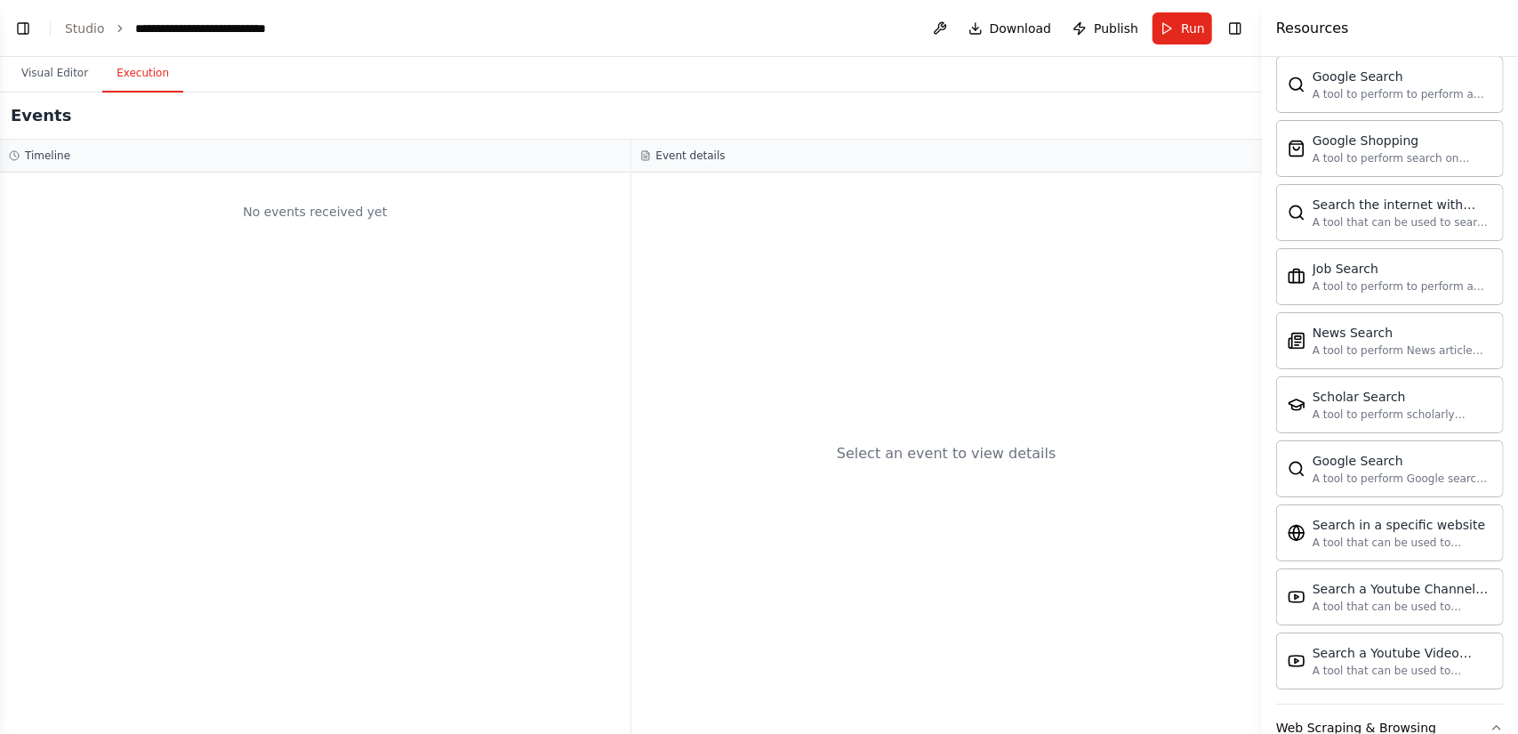
click at [149, 75] on button "Execution" at bounding box center [142, 73] width 81 height 37
click at [73, 29] on link "Studio" at bounding box center [85, 28] width 40 height 14
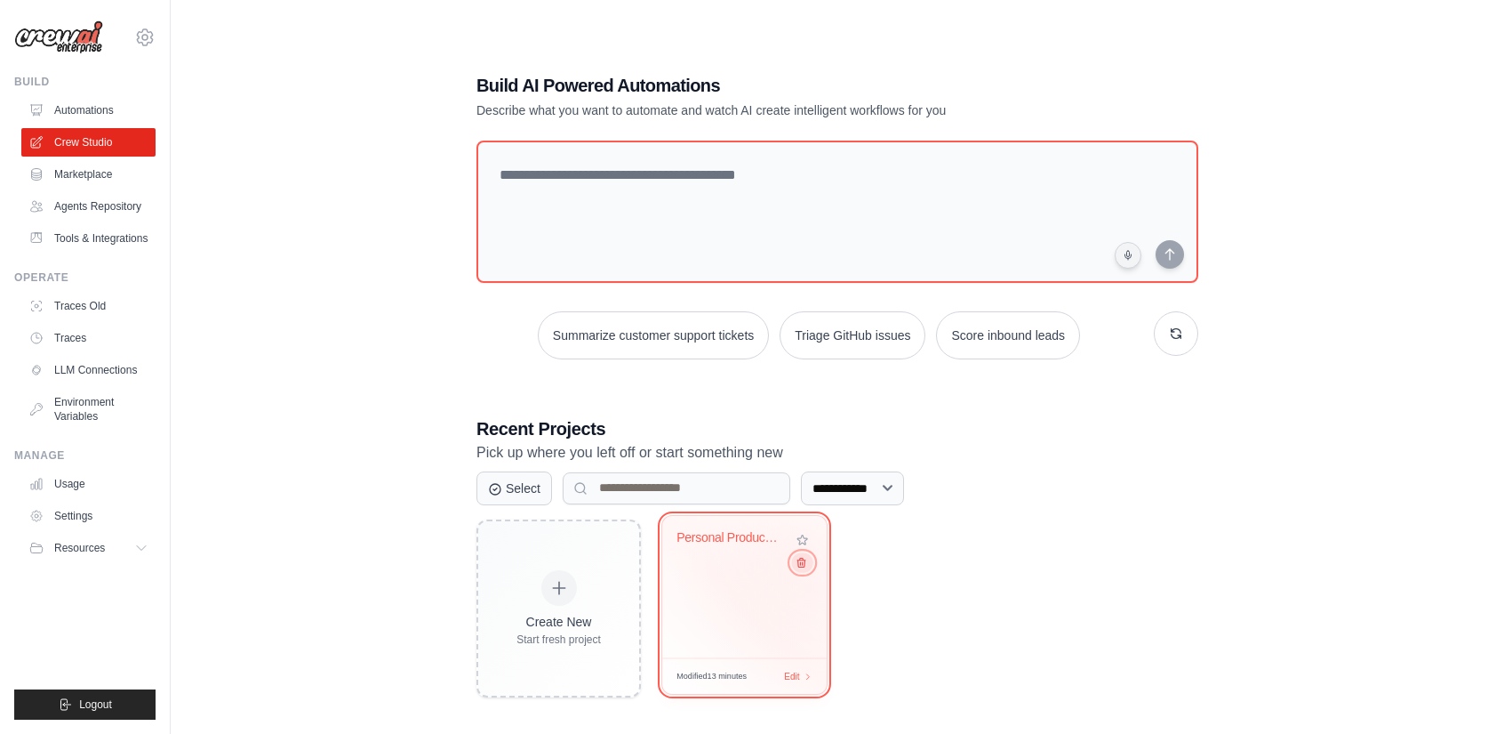
click at [805, 560] on icon at bounding box center [802, 562] width 12 height 12
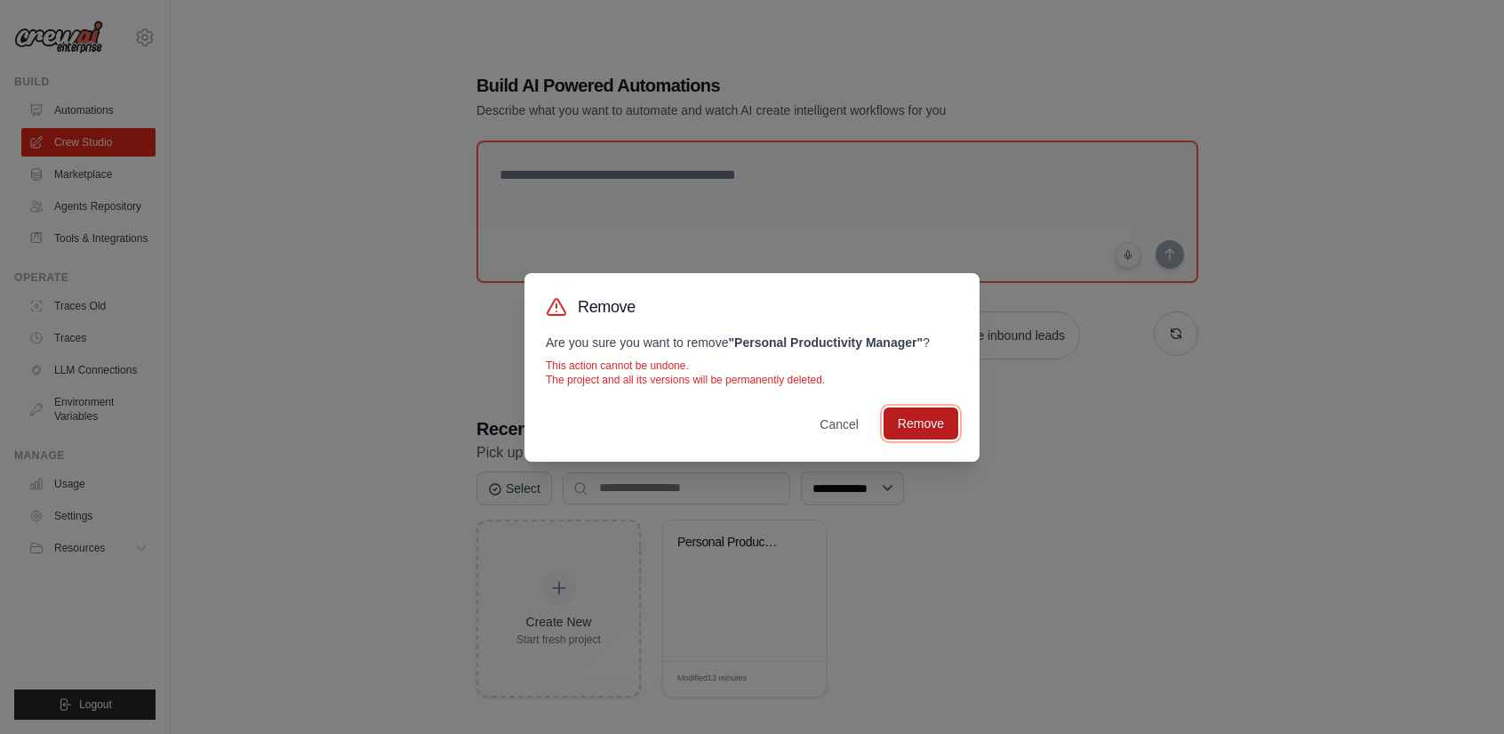
click at [911, 428] on button "Remove" at bounding box center [921, 423] width 75 height 32
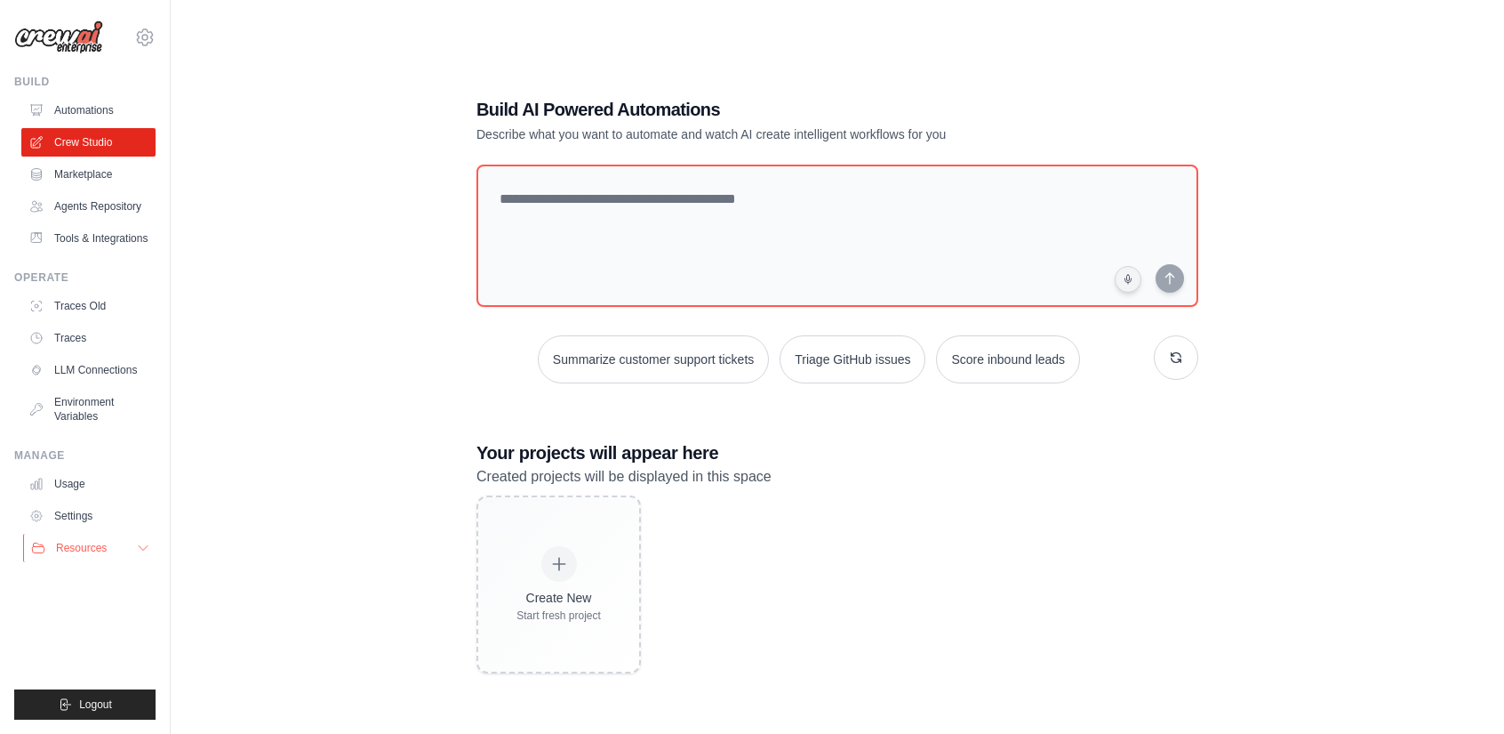
click at [146, 555] on icon at bounding box center [143, 548] width 14 height 14
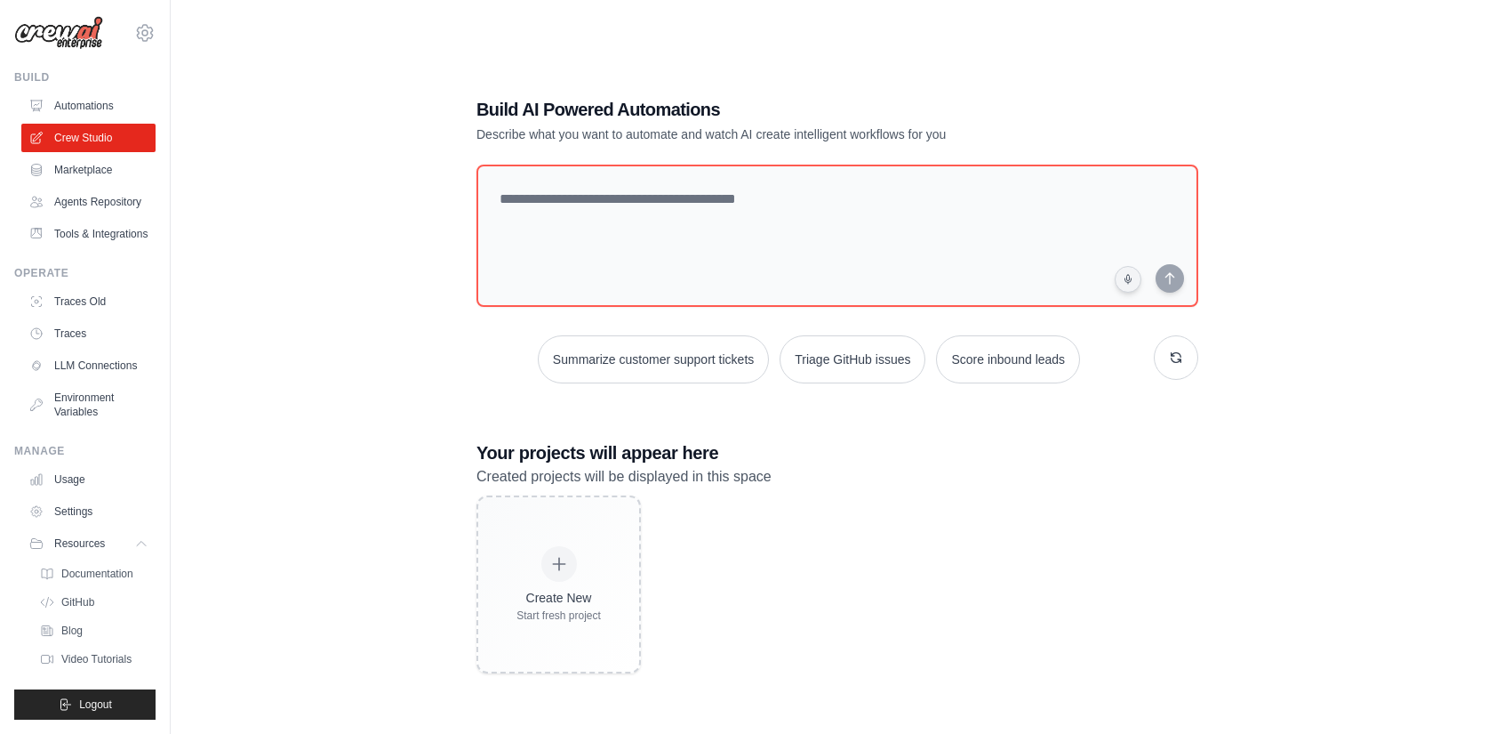
scroll to position [60, 0]
click at [136, 536] on icon at bounding box center [143, 543] width 14 height 14
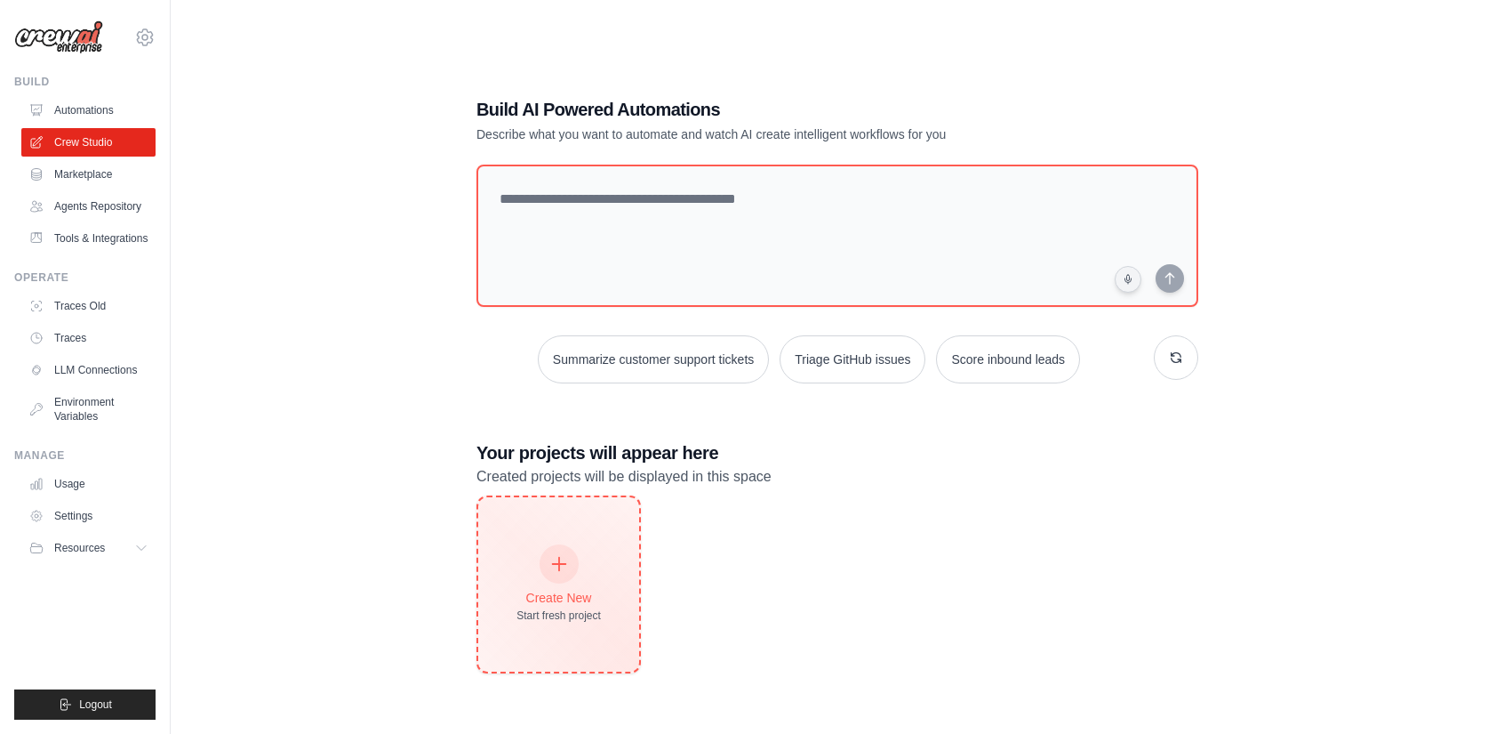
click at [587, 560] on div "Create New Start fresh project" at bounding box center [559, 584] width 84 height 76
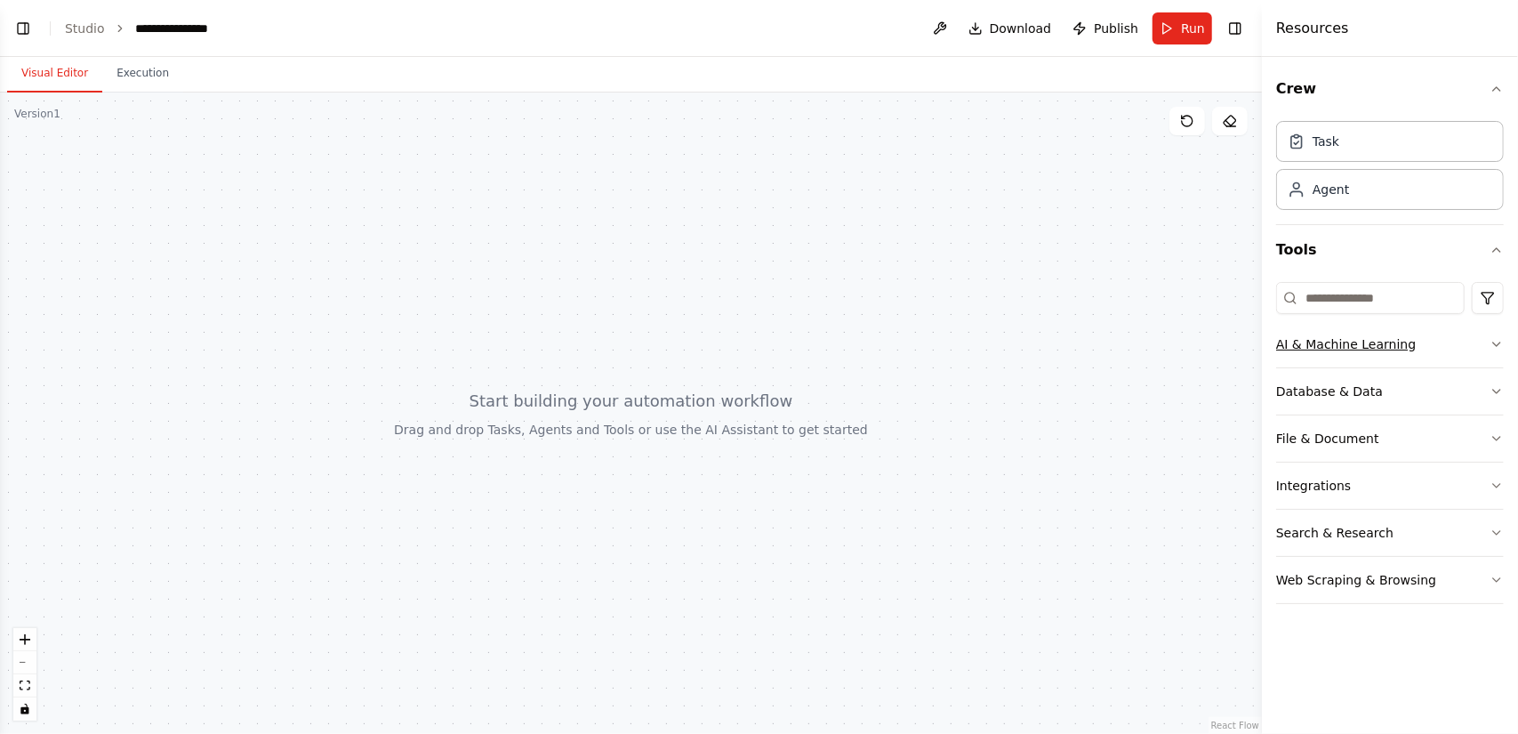
click at [1356, 349] on div "AI & Machine Learning" at bounding box center [1346, 344] width 140 height 18
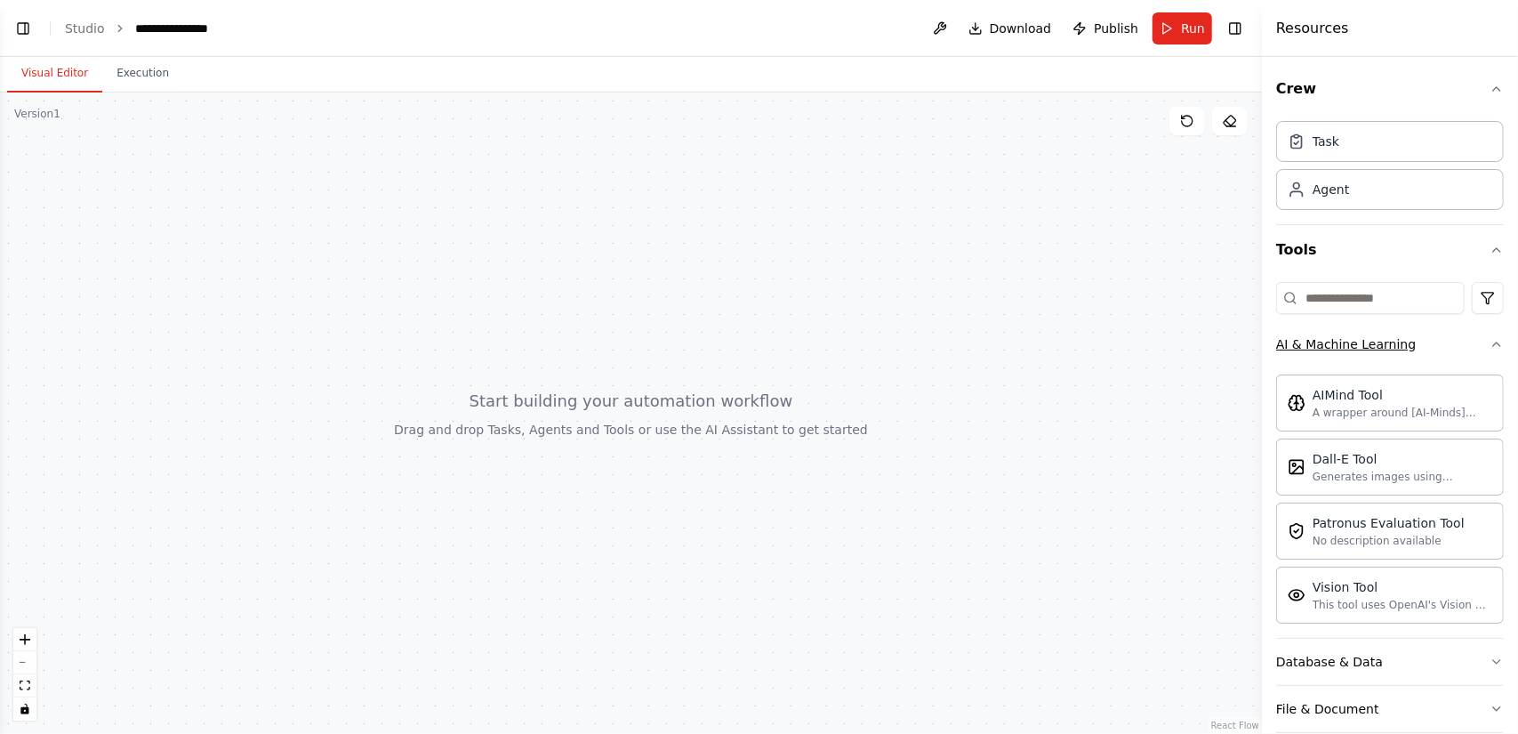
click at [1356, 349] on div "AI & Machine Learning" at bounding box center [1346, 344] width 140 height 18
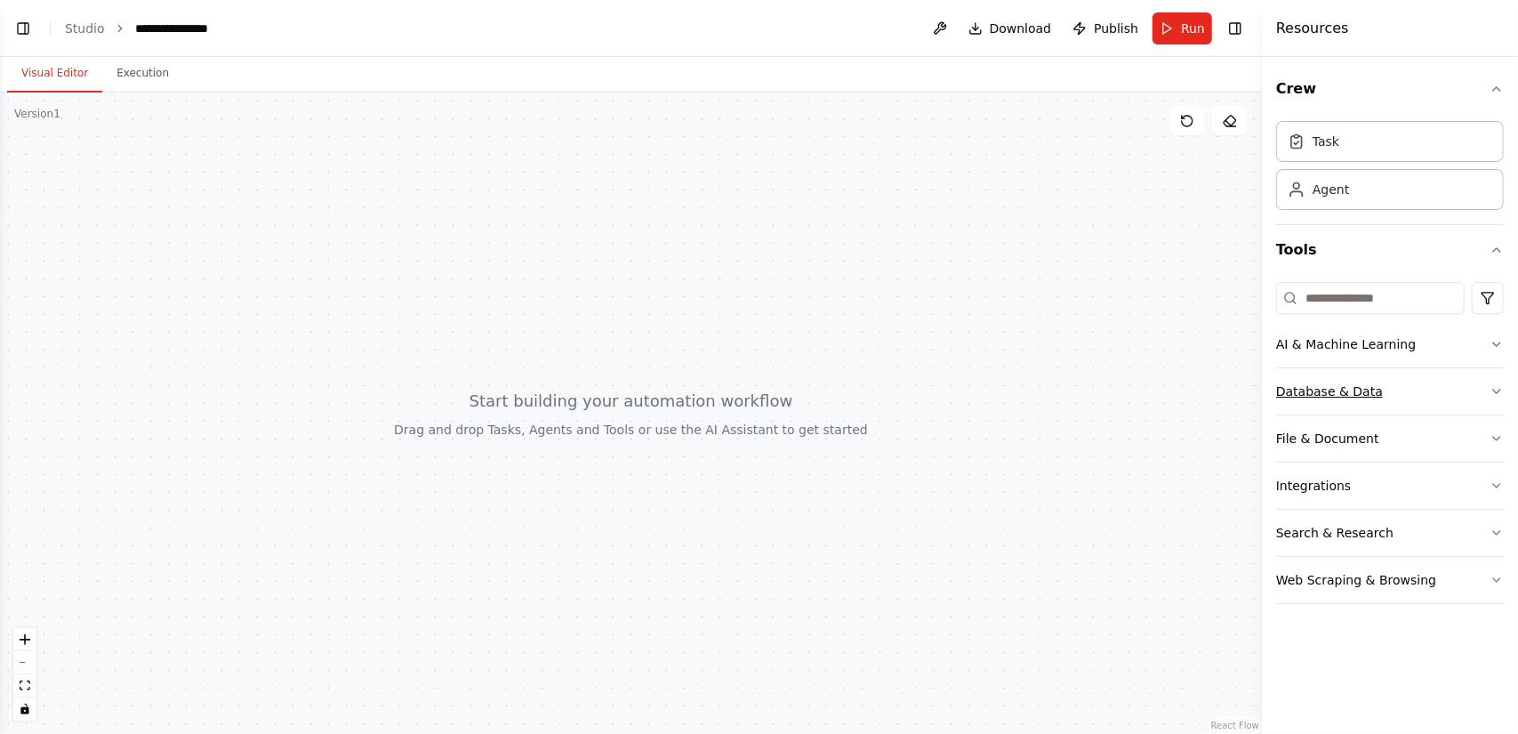
click at [1344, 385] on div "Database & Data" at bounding box center [1329, 391] width 107 height 18
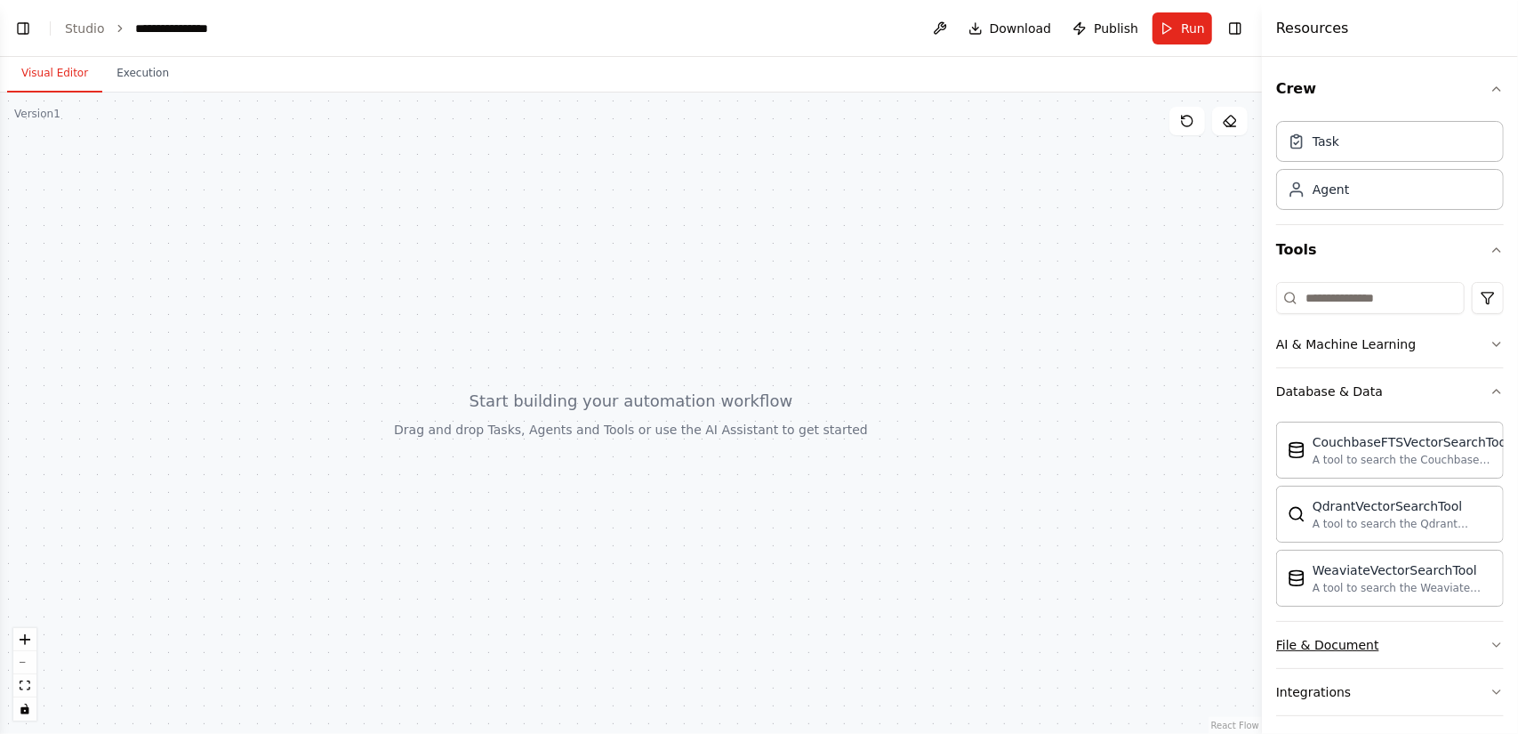
click at [1367, 643] on div "File & Document" at bounding box center [1327, 645] width 103 height 18
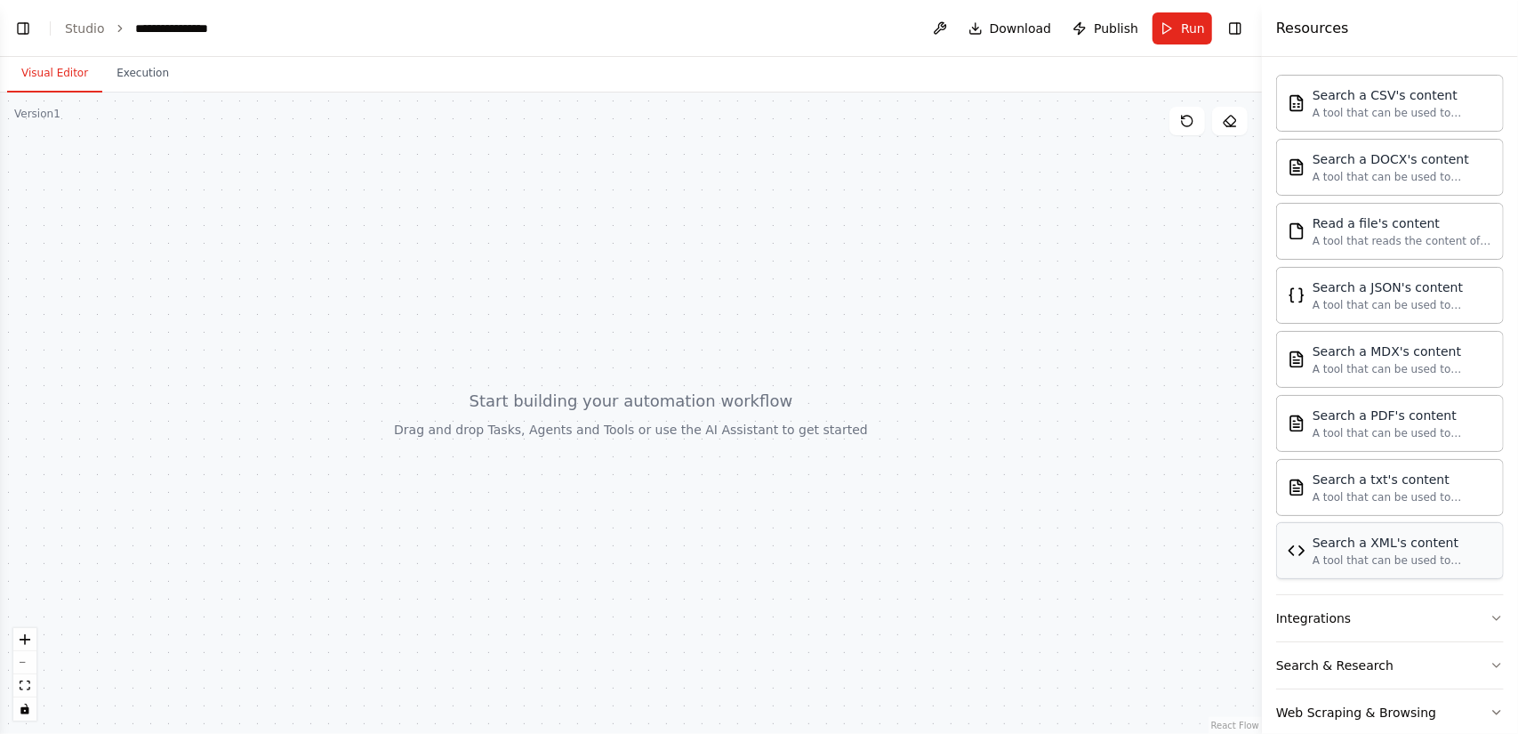
scroll to position [621, 0]
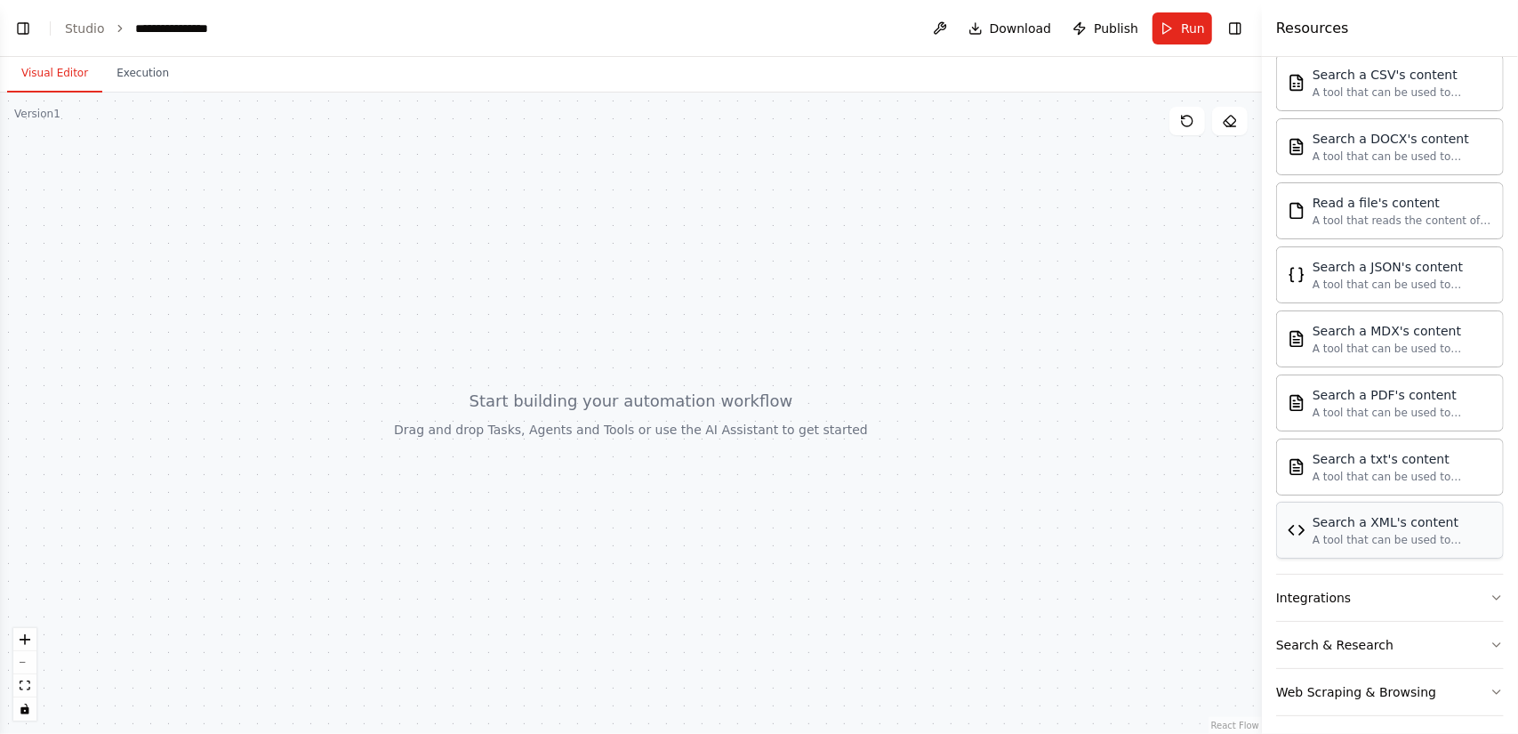
click at [1382, 590] on button "Integrations" at bounding box center [1390, 597] width 228 height 46
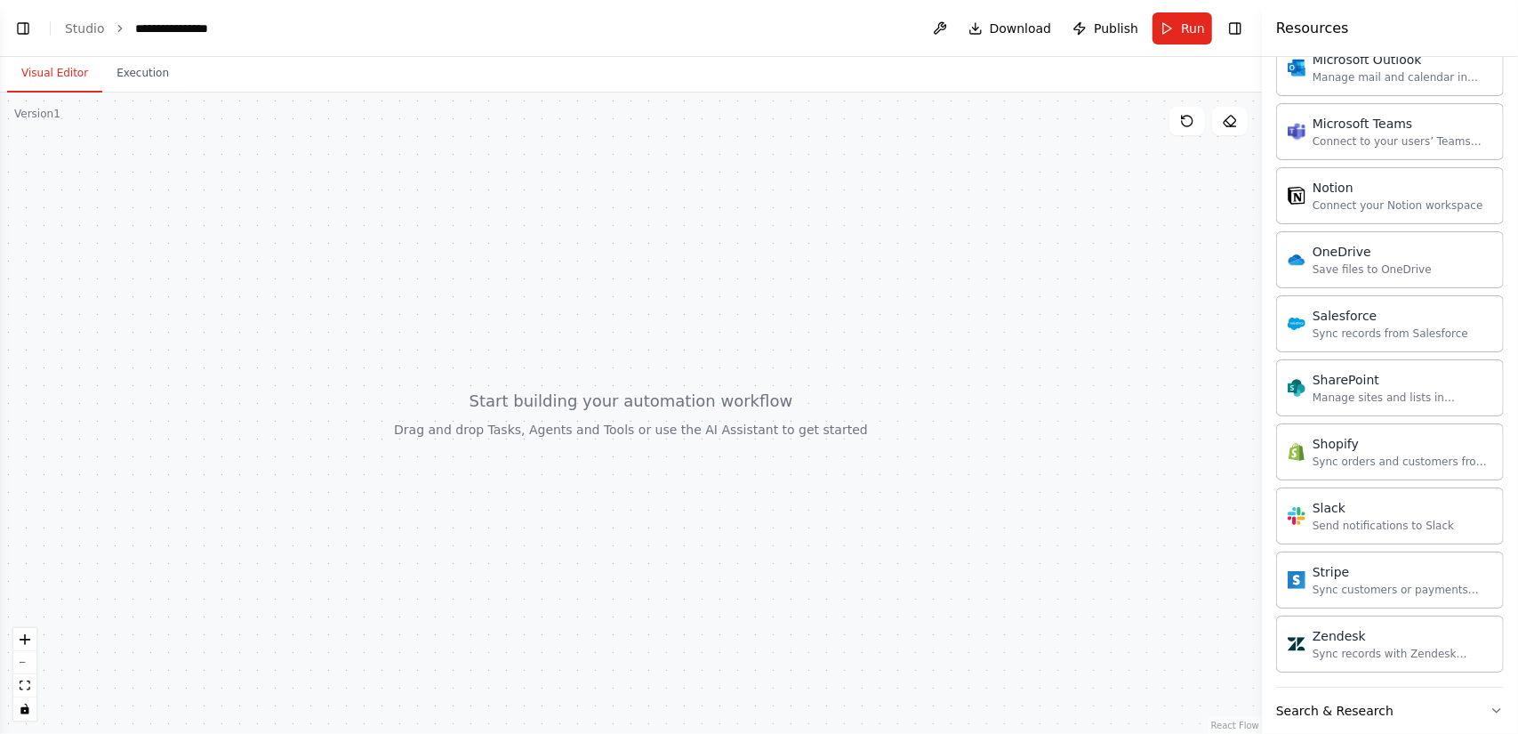
scroll to position [2031, 0]
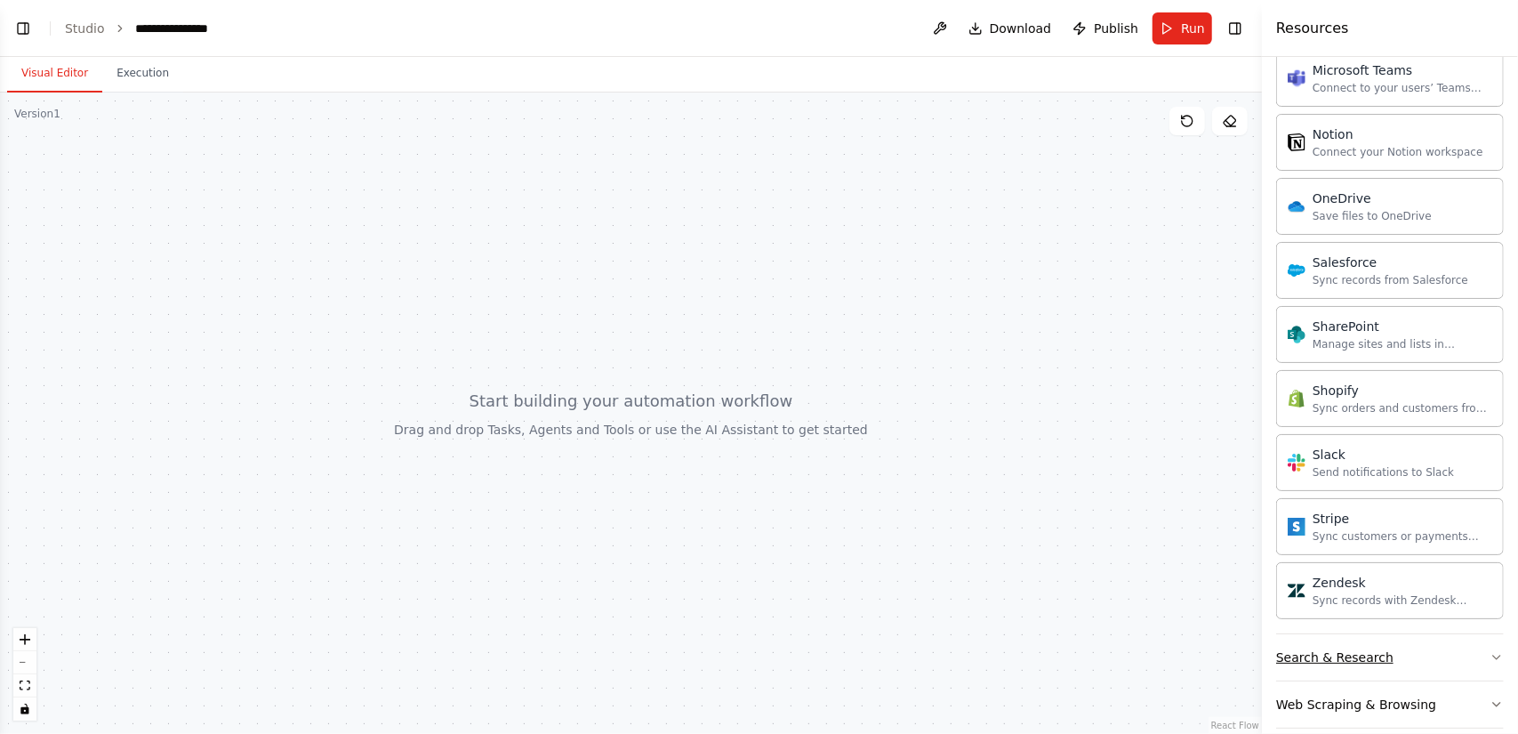
click at [1377, 648] on div "Search & Research" at bounding box center [1334, 657] width 117 height 18
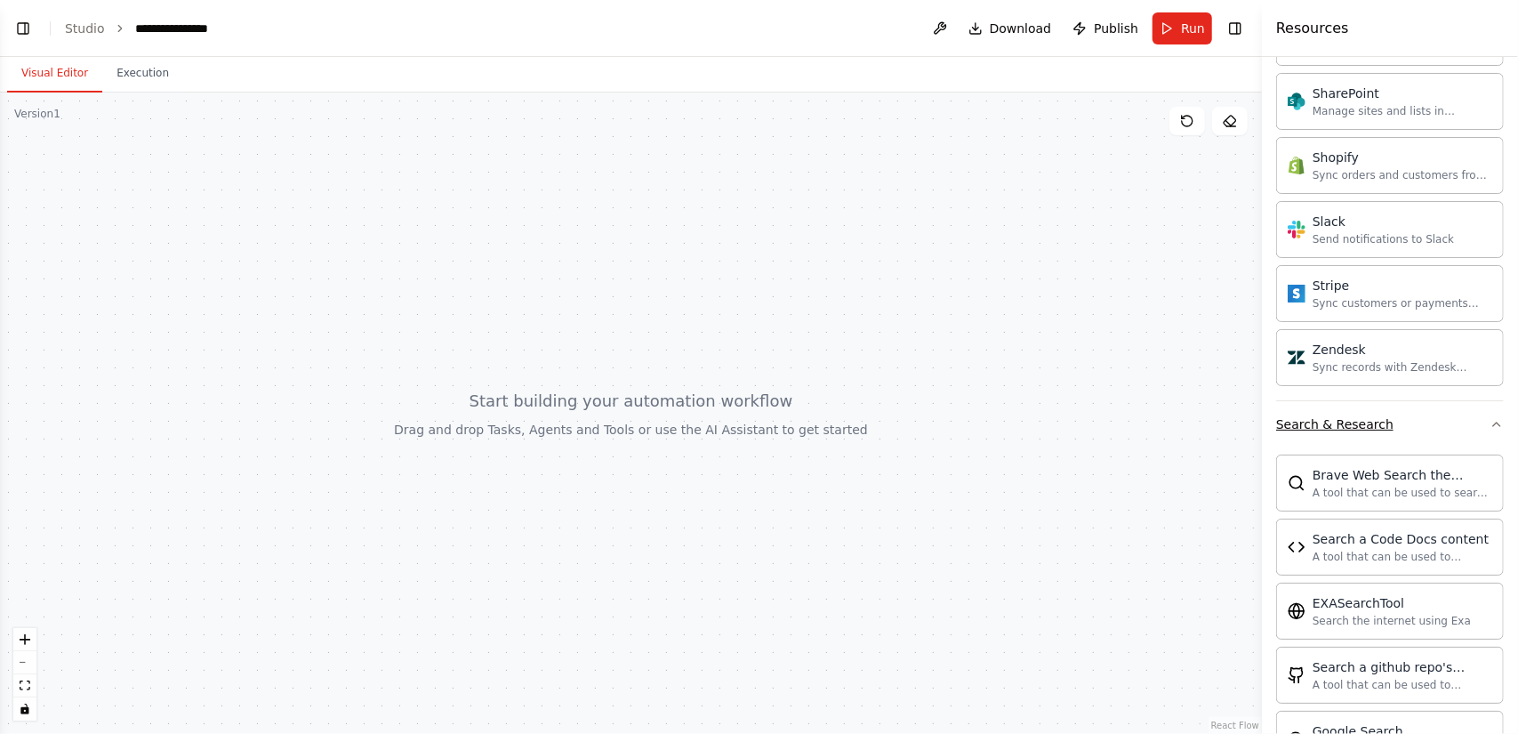
scroll to position [2298, 0]
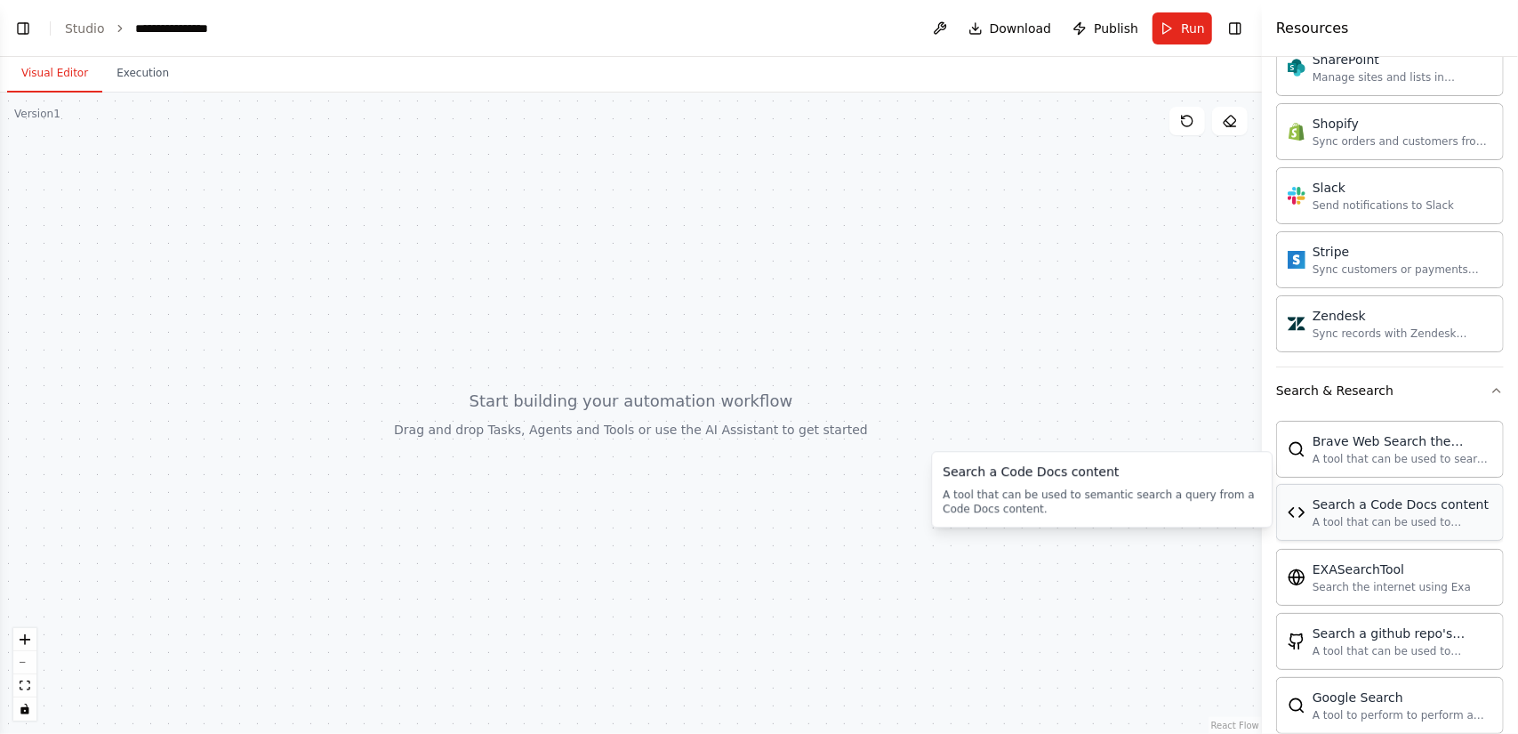
click at [1408, 515] on div "A tool that can be used to semantic search a query from a Code Docs content." at bounding box center [1402, 522] width 180 height 14
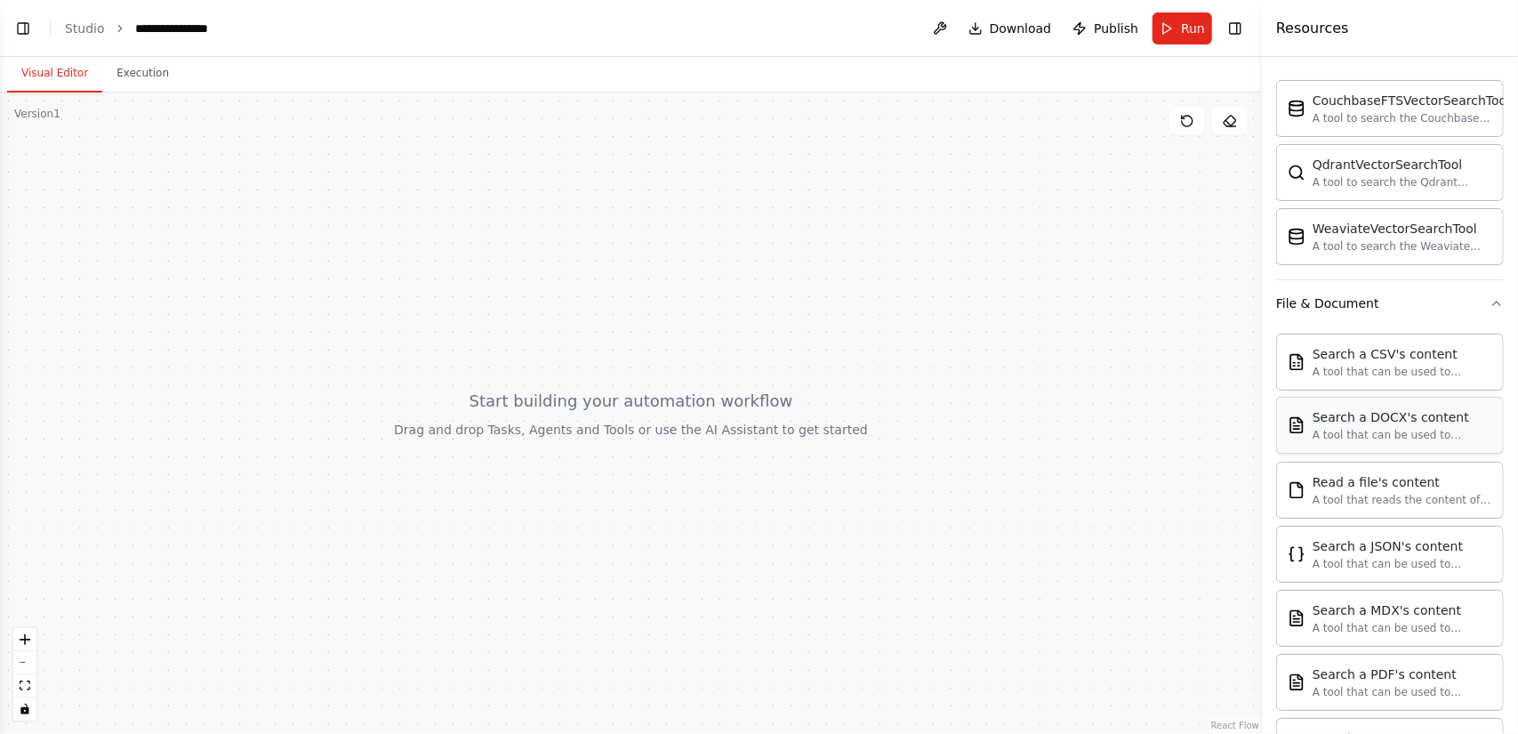
scroll to position [0, 0]
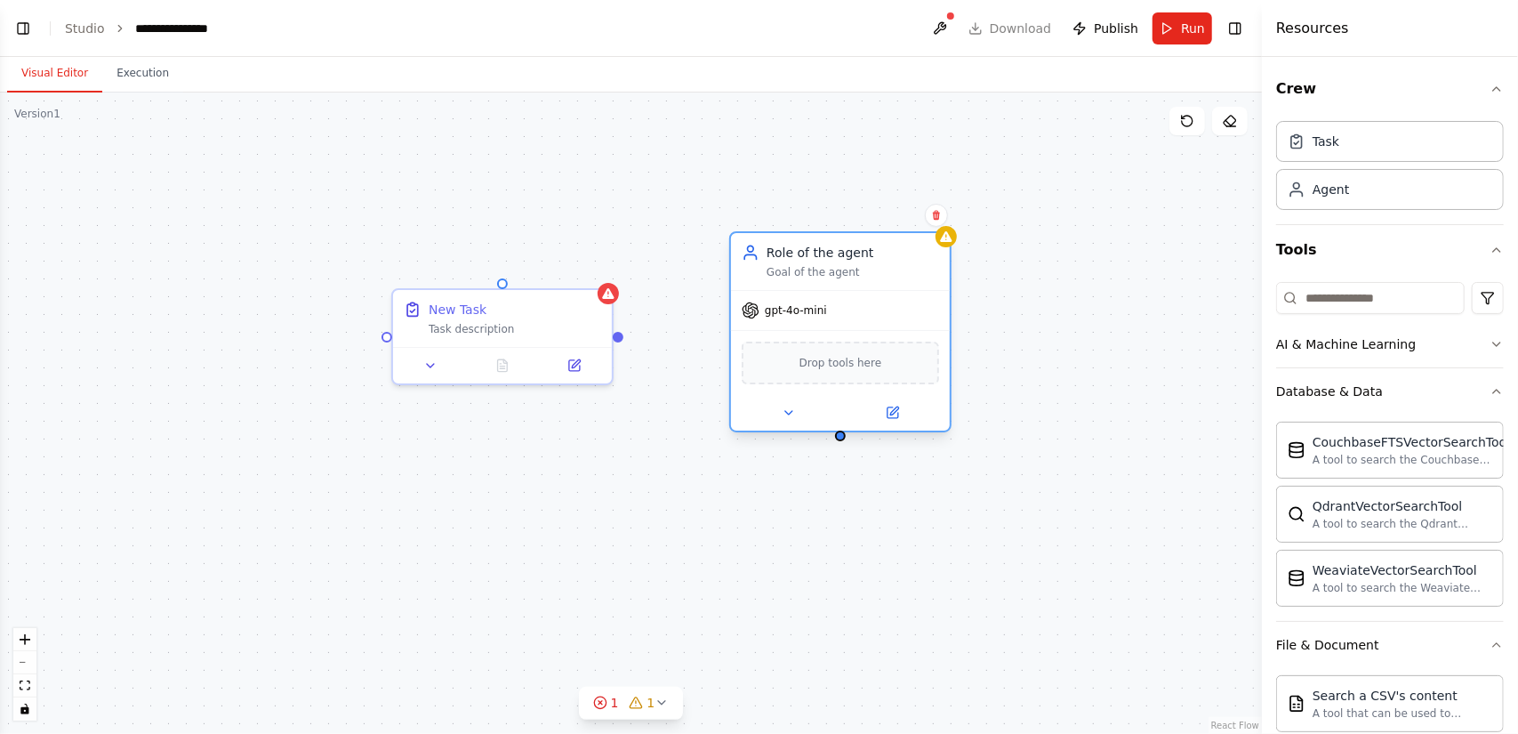
drag, startPoint x: 970, startPoint y: 339, endPoint x: 839, endPoint y: 249, distance: 158.6
click at [839, 249] on div "Role of the agent" at bounding box center [852, 253] width 172 height 18
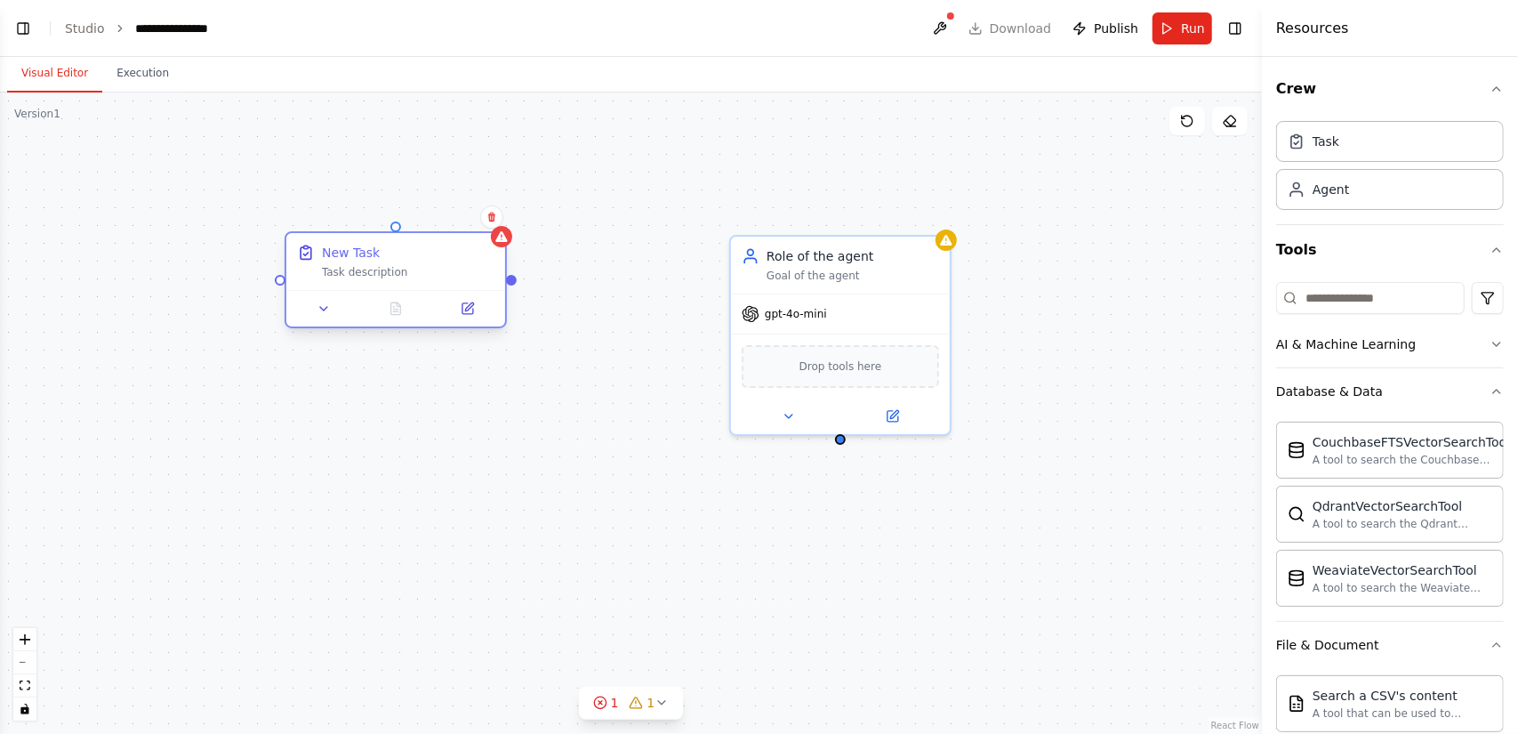
drag, startPoint x: 511, startPoint y: 303, endPoint x: 407, endPoint y: 243, distance: 120.3
click at [407, 243] on div "New Task Task description" at bounding box center [395, 261] width 219 height 57
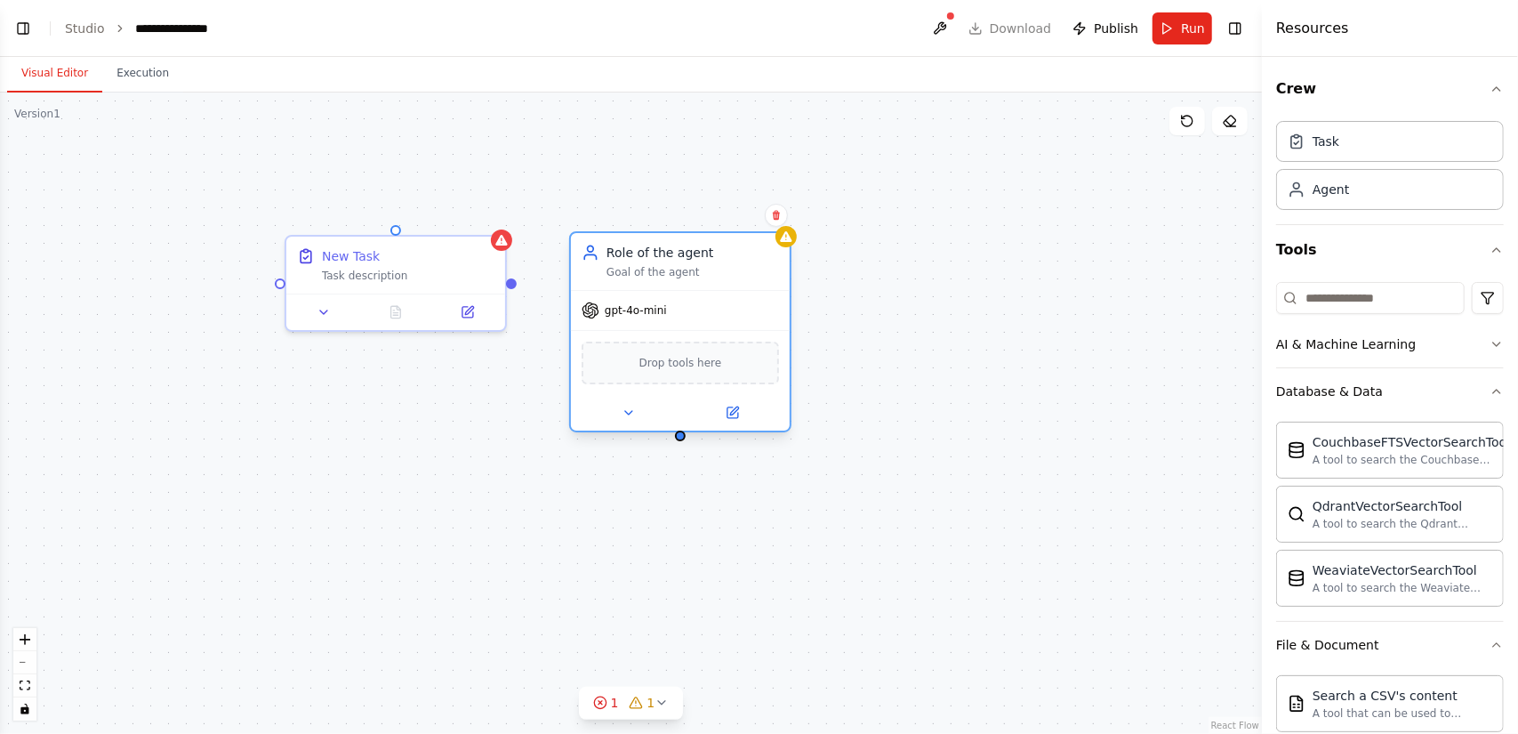
drag, startPoint x: 846, startPoint y: 260, endPoint x: 694, endPoint y: 268, distance: 153.1
click at [694, 268] on div "Role of the agent Goal of the agent" at bounding box center [692, 262] width 172 height 36
click at [420, 283] on div "New Task Task description" at bounding box center [395, 261] width 219 height 57
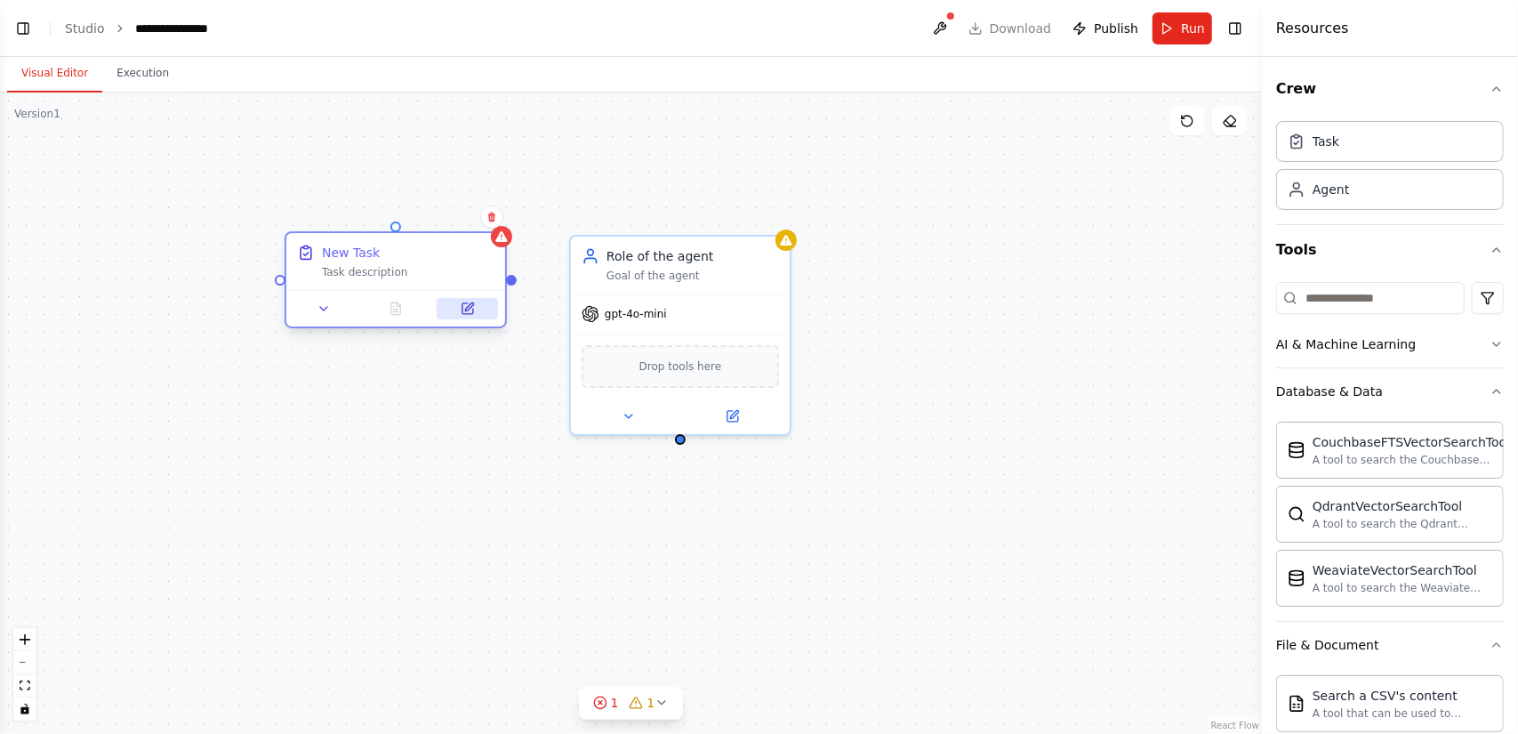
click at [462, 310] on icon at bounding box center [467, 308] width 11 height 11
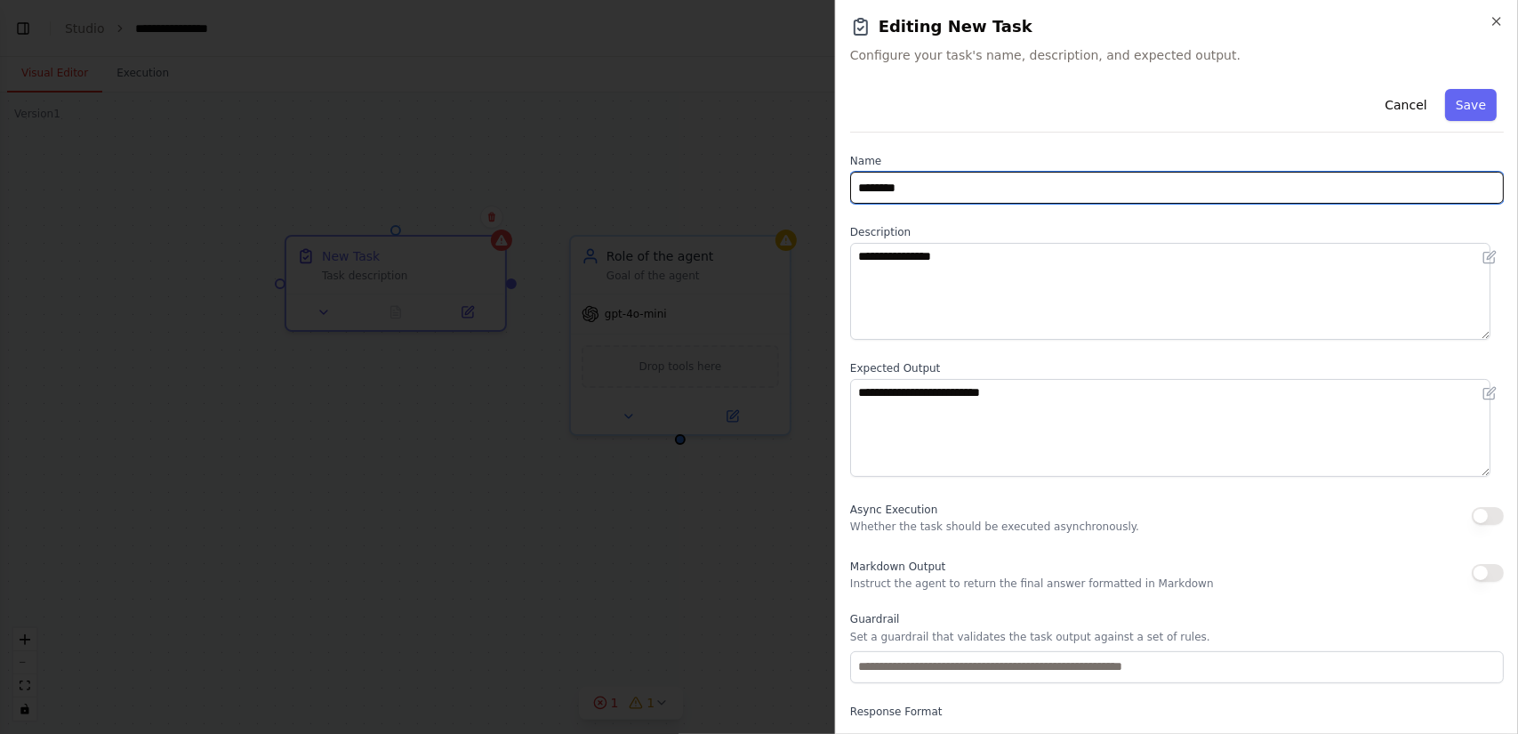
drag, startPoint x: 985, startPoint y: 191, endPoint x: 781, endPoint y: 173, distance: 205.3
click at [781, 173] on body "**********" at bounding box center [759, 367] width 1518 height 734
type input "**********"
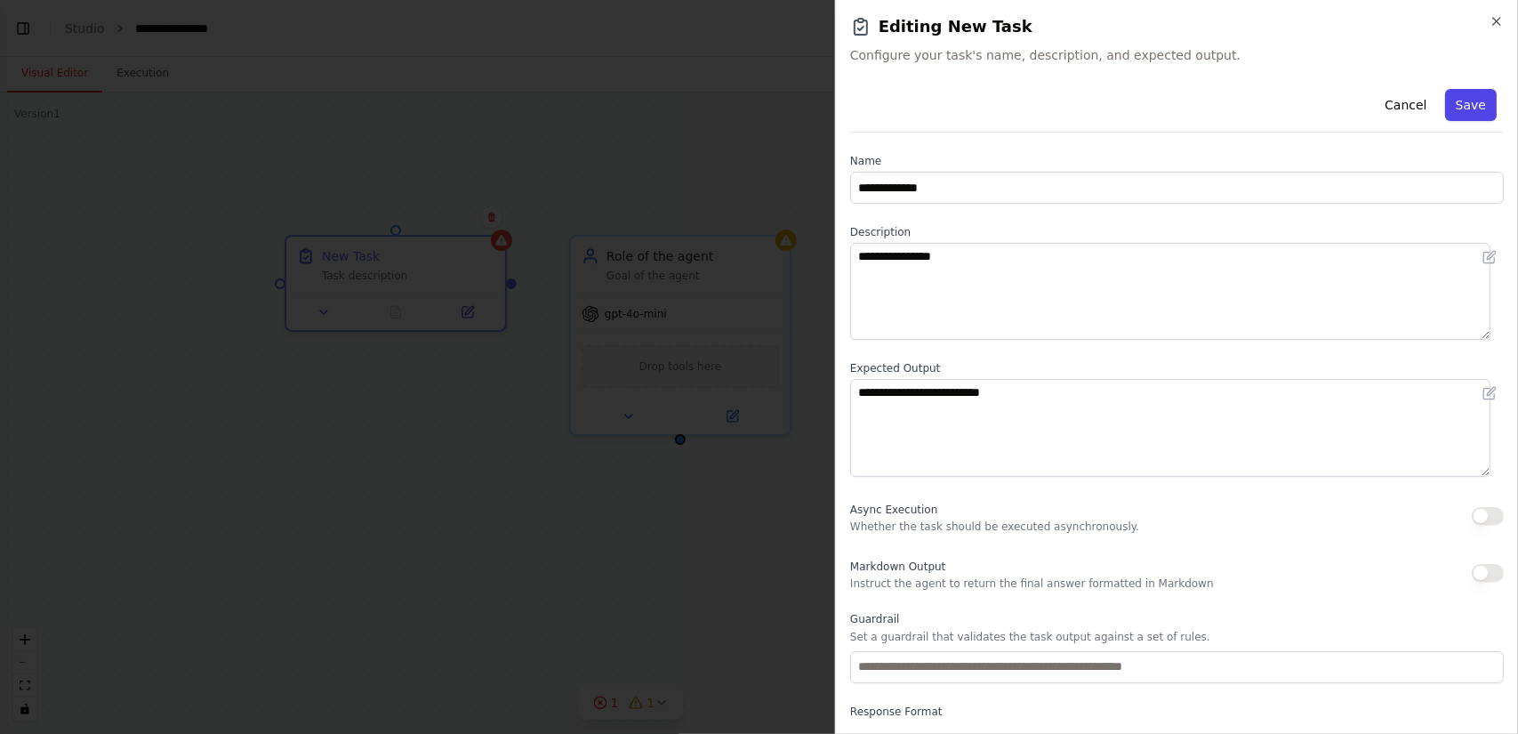
click at [1454, 111] on button "Save" at bounding box center [1471, 105] width 52 height 32
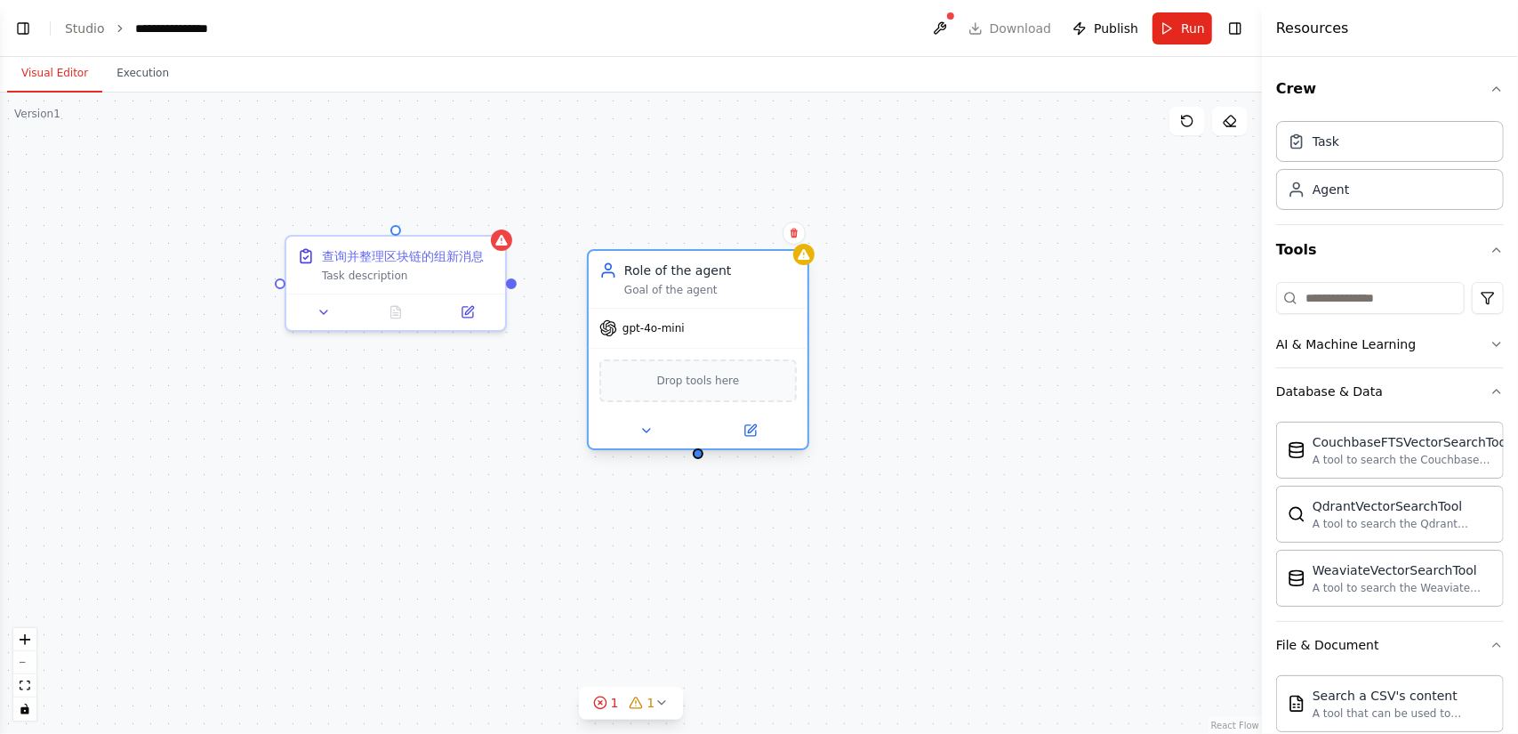
drag, startPoint x: 711, startPoint y: 266, endPoint x: 735, endPoint y: 275, distance: 25.6
click at [735, 275] on div "Role of the agent Goal of the agent" at bounding box center [710, 279] width 172 height 36
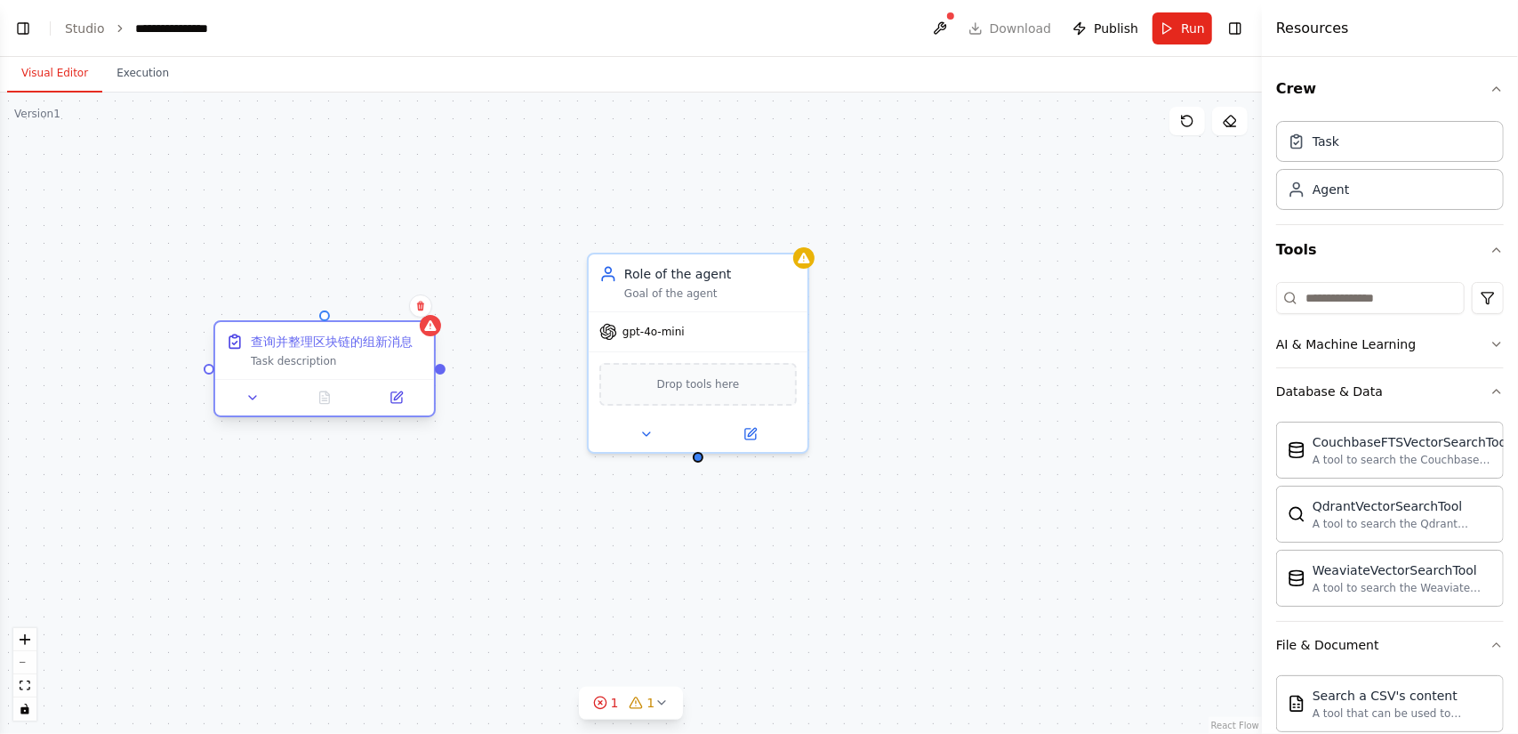
drag, startPoint x: 423, startPoint y: 252, endPoint x: 347, endPoint y: 339, distance: 115.9
click at [347, 339] on div "查询并整理区块链的组新消息" at bounding box center [332, 342] width 162 height 18
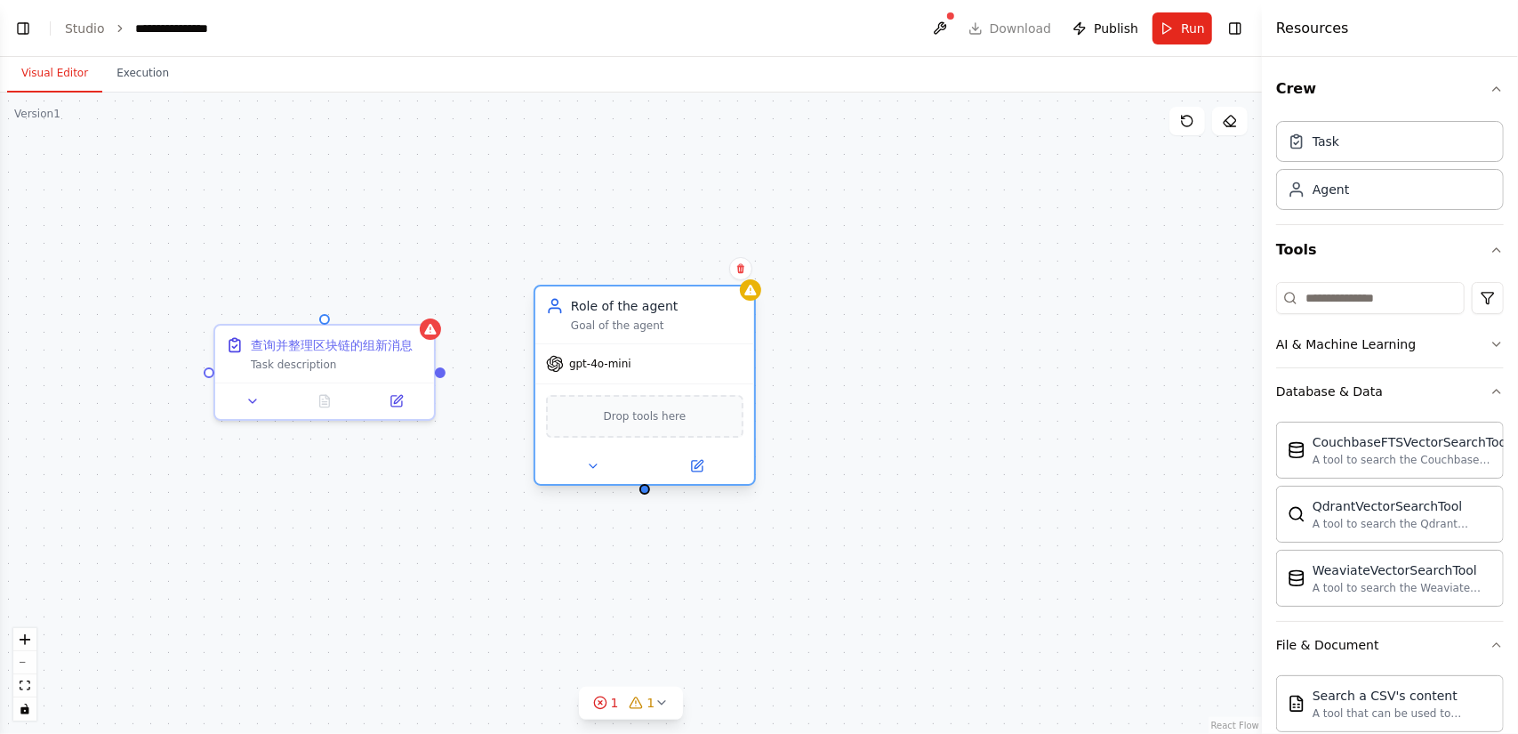
drag, startPoint x: 727, startPoint y: 289, endPoint x: 680, endPoint y: 324, distance: 58.5
click at [680, 324] on div "Goal of the agent" at bounding box center [657, 325] width 172 height 14
click at [914, 250] on div "查询并整理区块链的组新消息 Task description Role of the agent Goal of the agent gpt-4o-mini …" at bounding box center [631, 412] width 1262 height 641
click at [656, 335] on div "Role of the agent Goal of the agent" at bounding box center [644, 314] width 219 height 57
click at [701, 469] on icon at bounding box center [697, 466] width 11 height 11
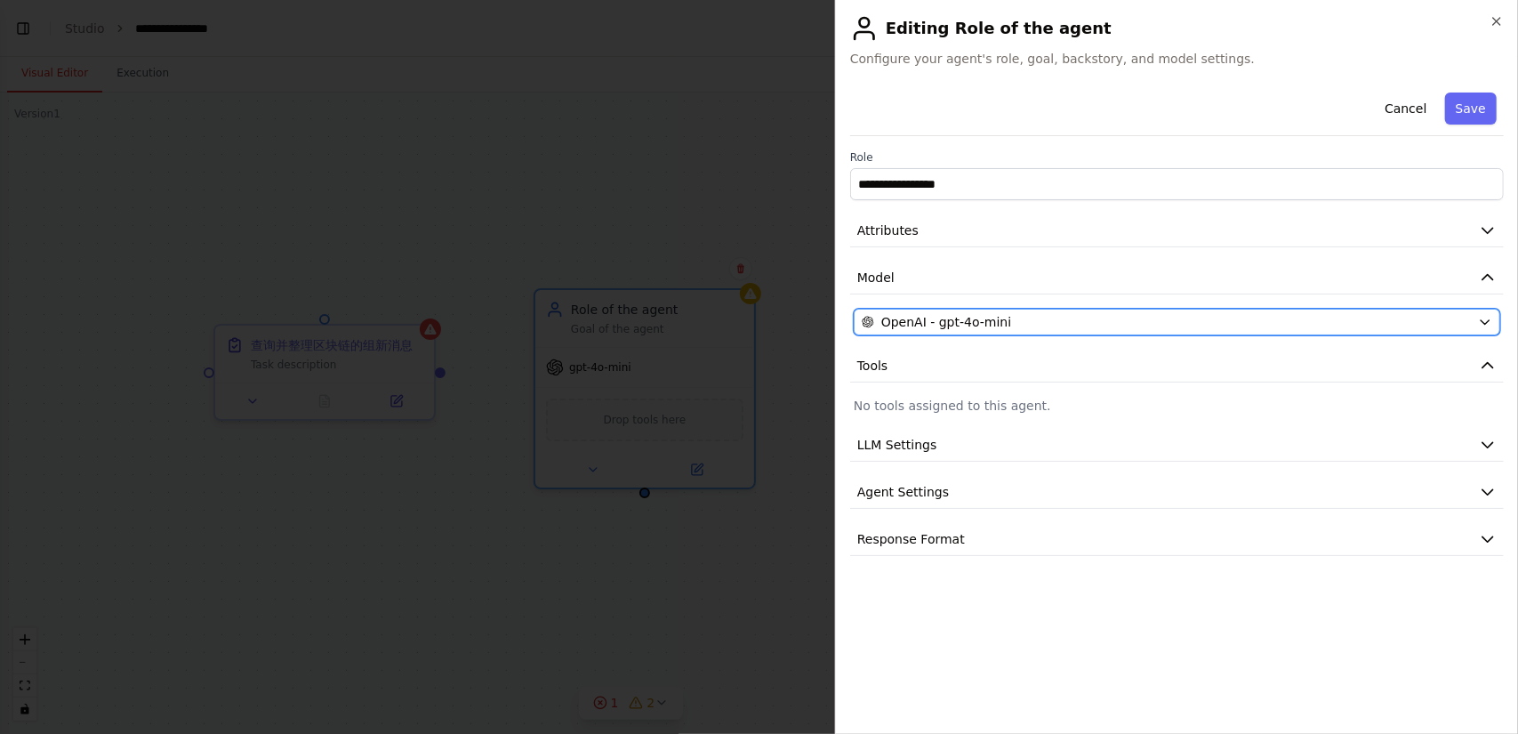
click at [1097, 313] on div "OpenAI - gpt-4o-mini" at bounding box center [1166, 322] width 609 height 18
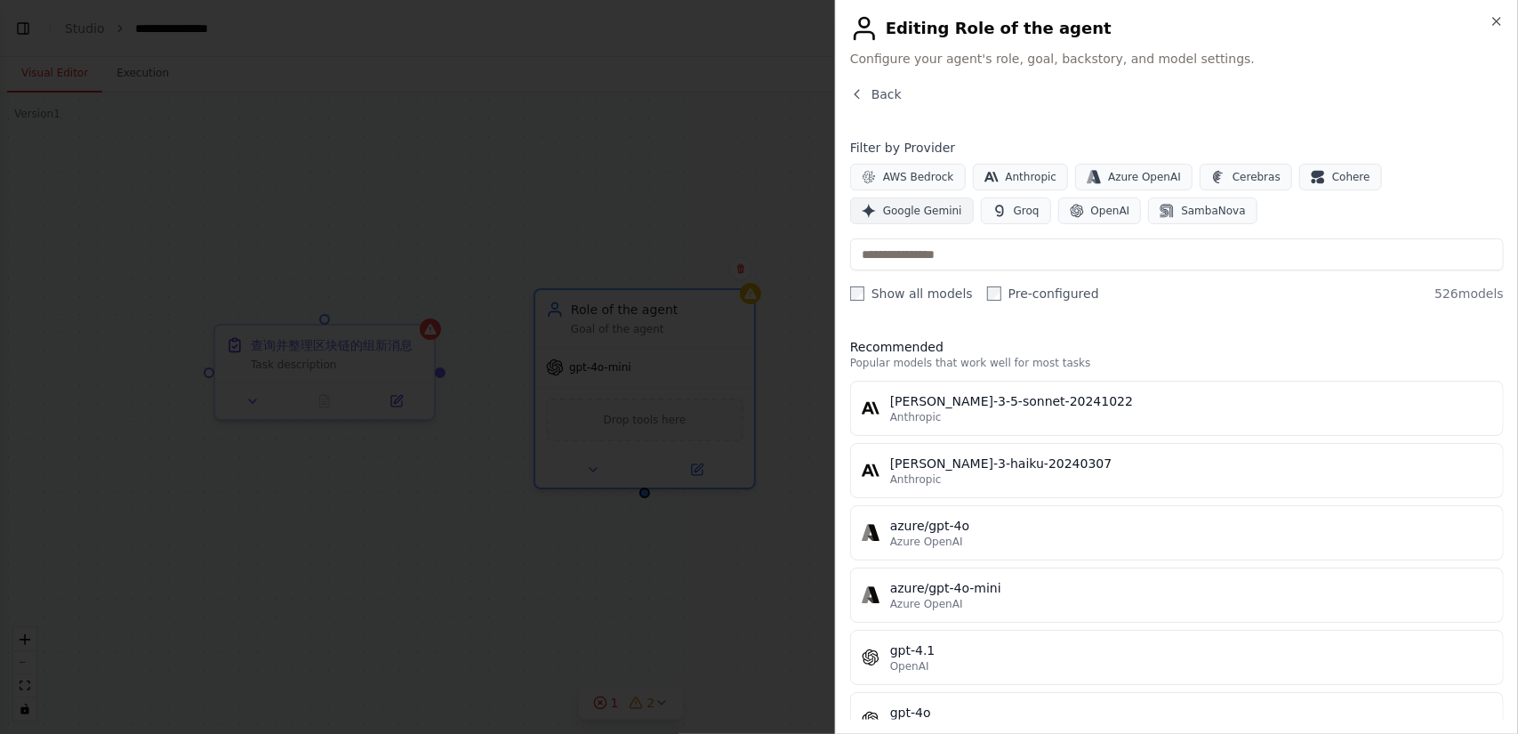
click at [962, 204] on span "Google Gemini" at bounding box center [922, 211] width 79 height 14
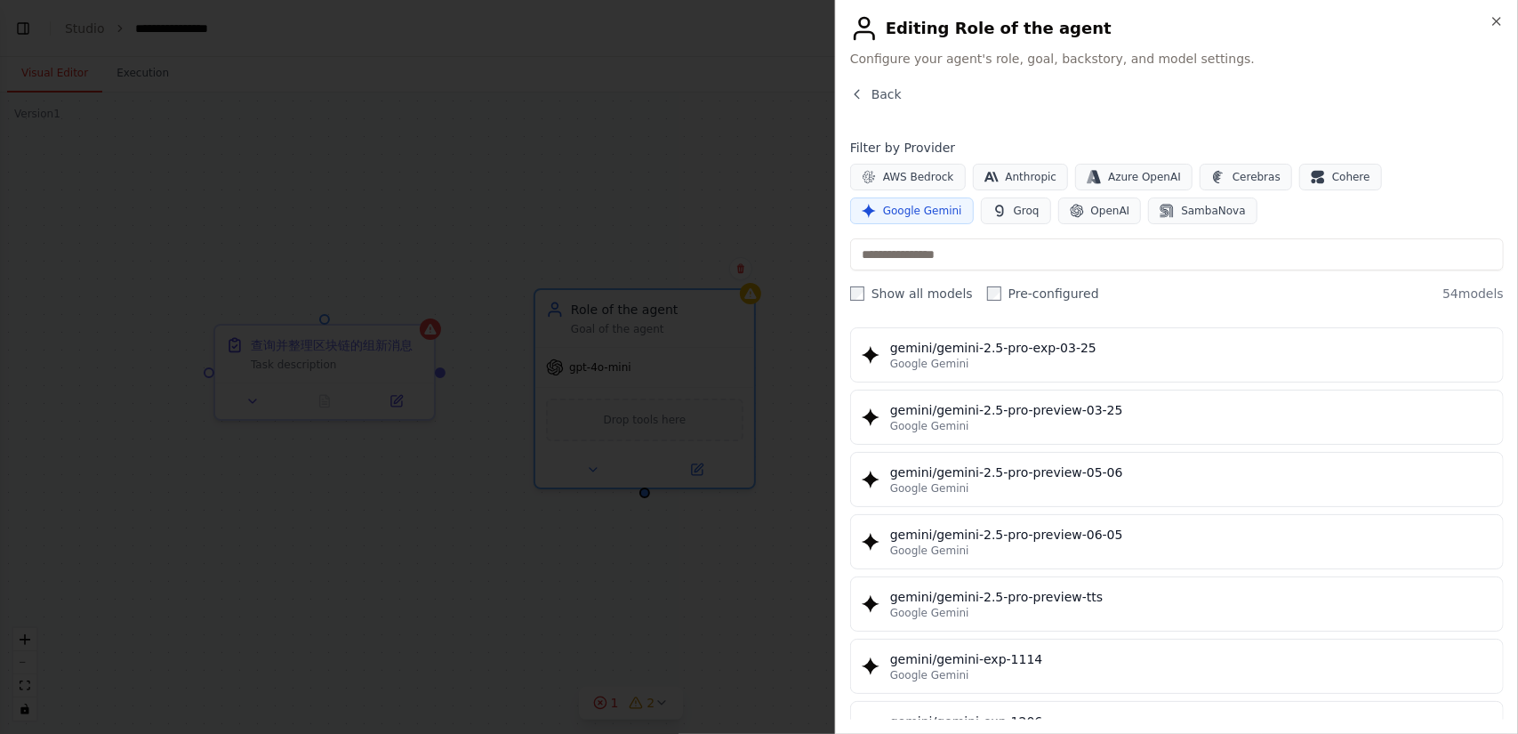
scroll to position [1956, 0]
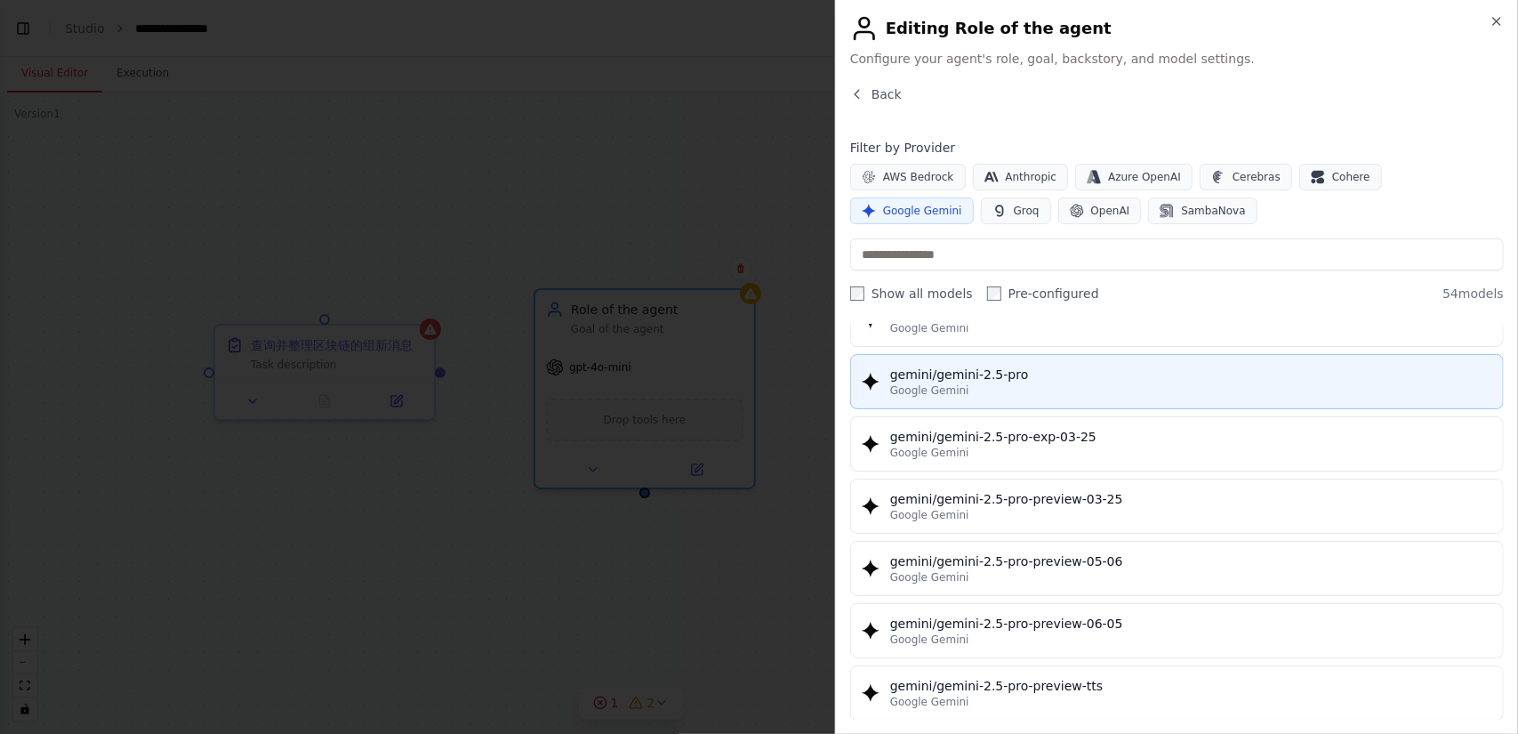
click at [1149, 365] on div "gemini/gemini-2.5-pro" at bounding box center [1191, 374] width 602 height 18
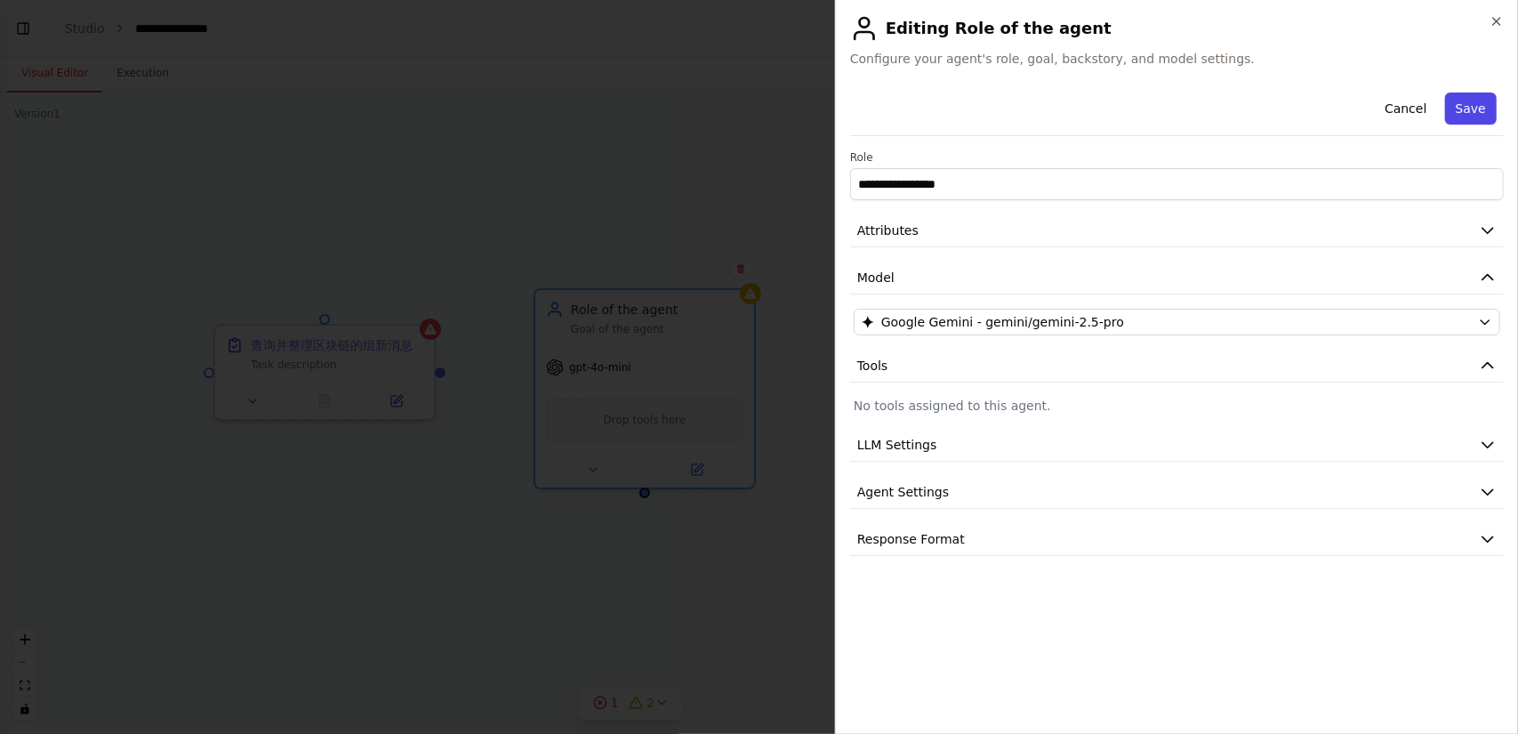
click at [1469, 114] on button "Save" at bounding box center [1471, 108] width 52 height 32
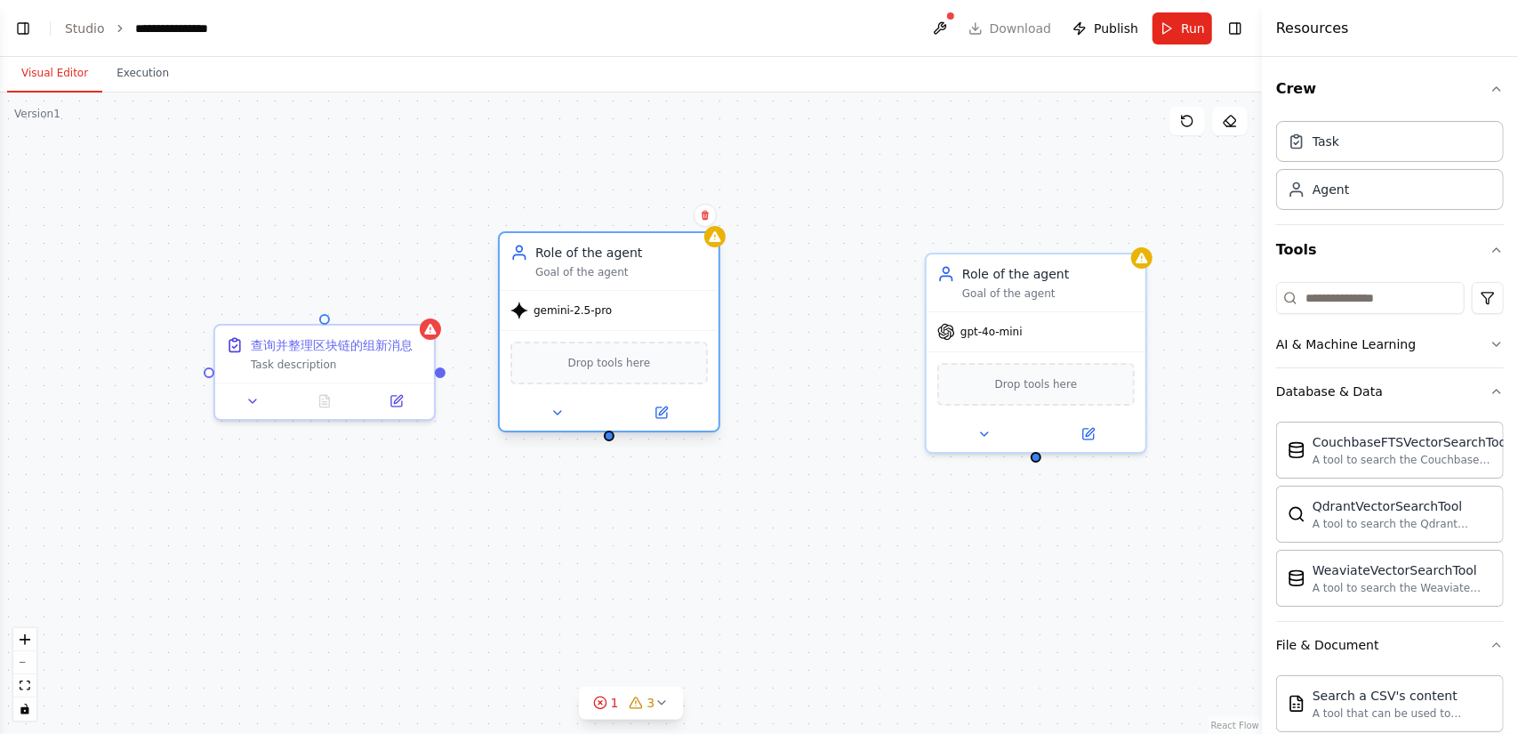
drag, startPoint x: 694, startPoint y: 357, endPoint x: 652, endPoint y: 302, distance: 69.0
click at [652, 302] on div "gemini-2.5-pro" at bounding box center [609, 310] width 219 height 39
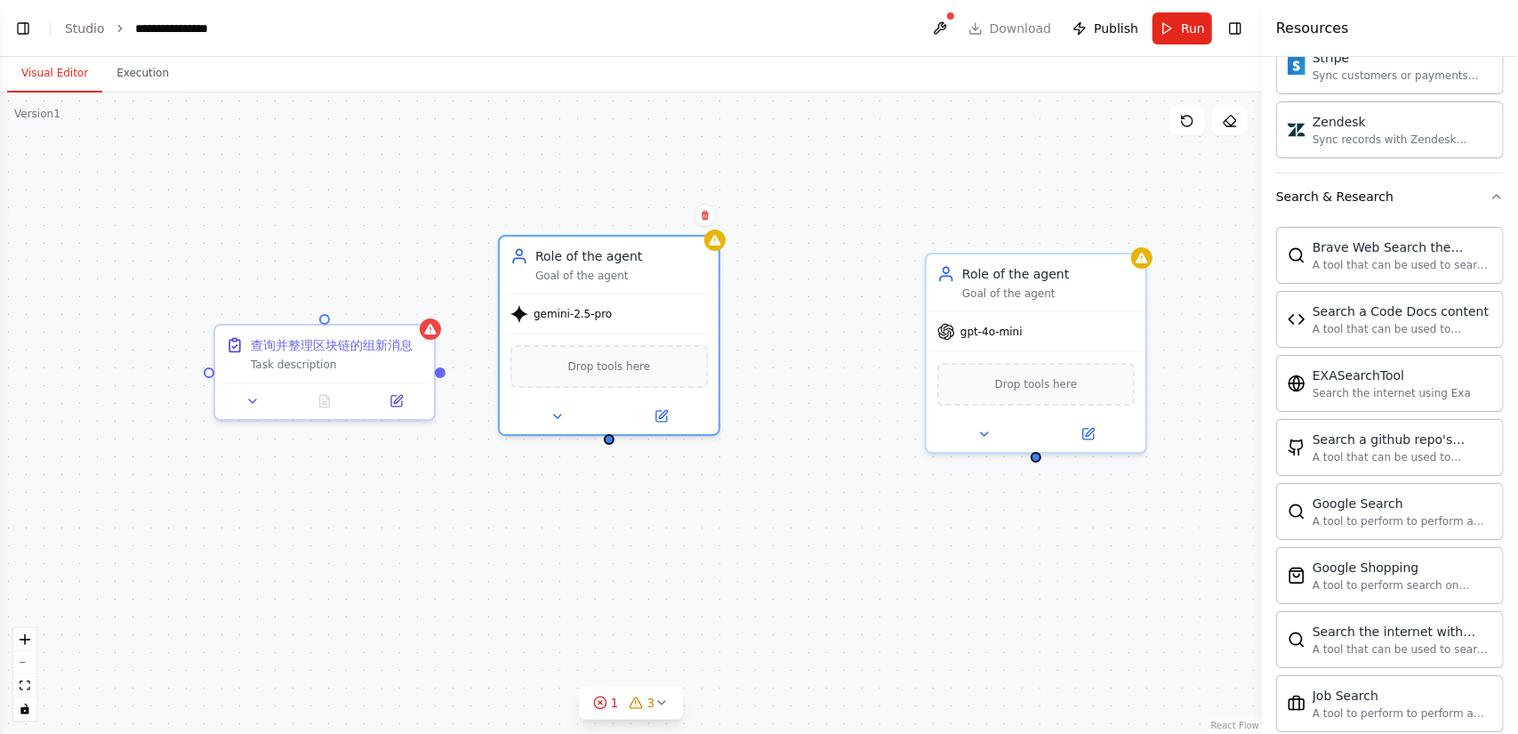
scroll to position [2579, 0]
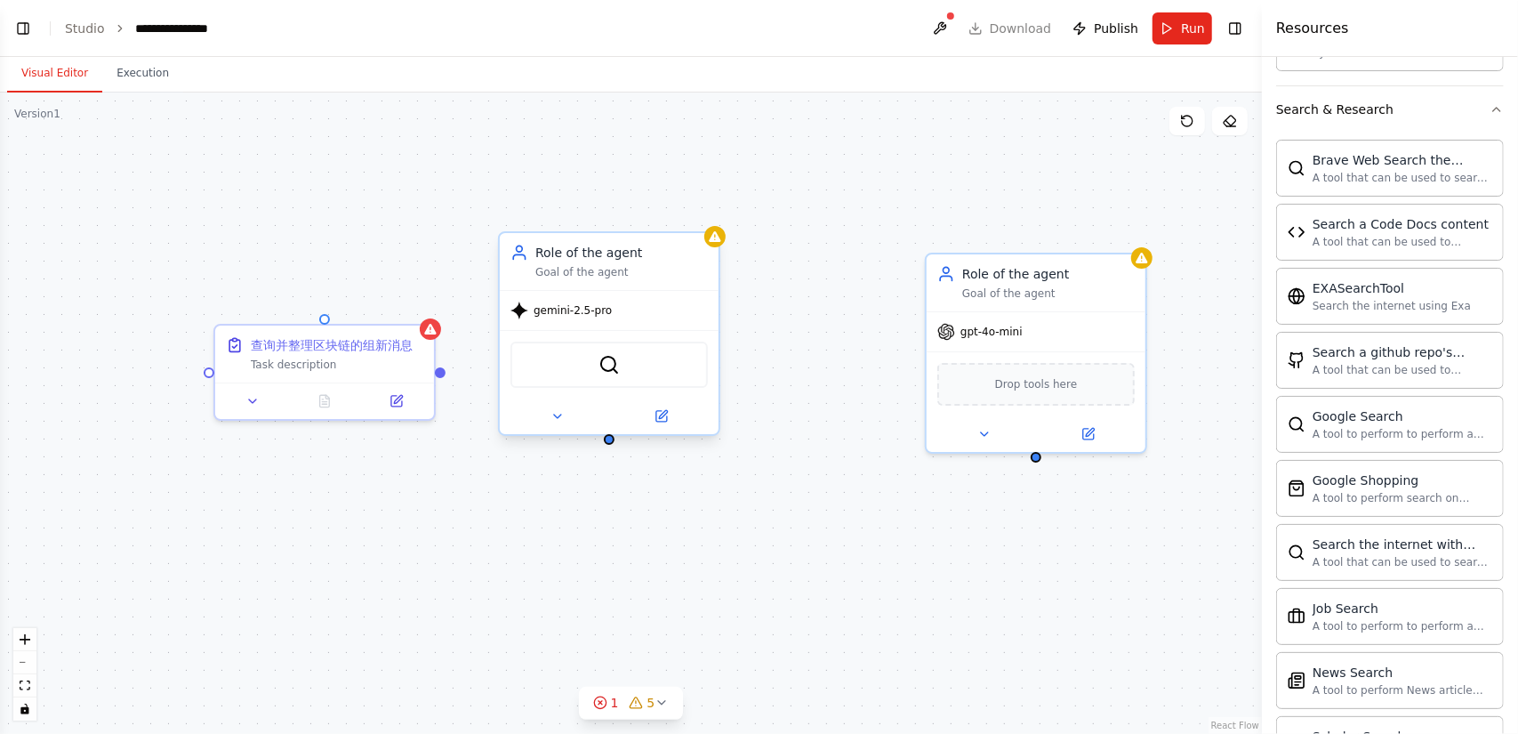
click at [622, 367] on div "BraveSearchTool" at bounding box center [608, 364] width 197 height 46
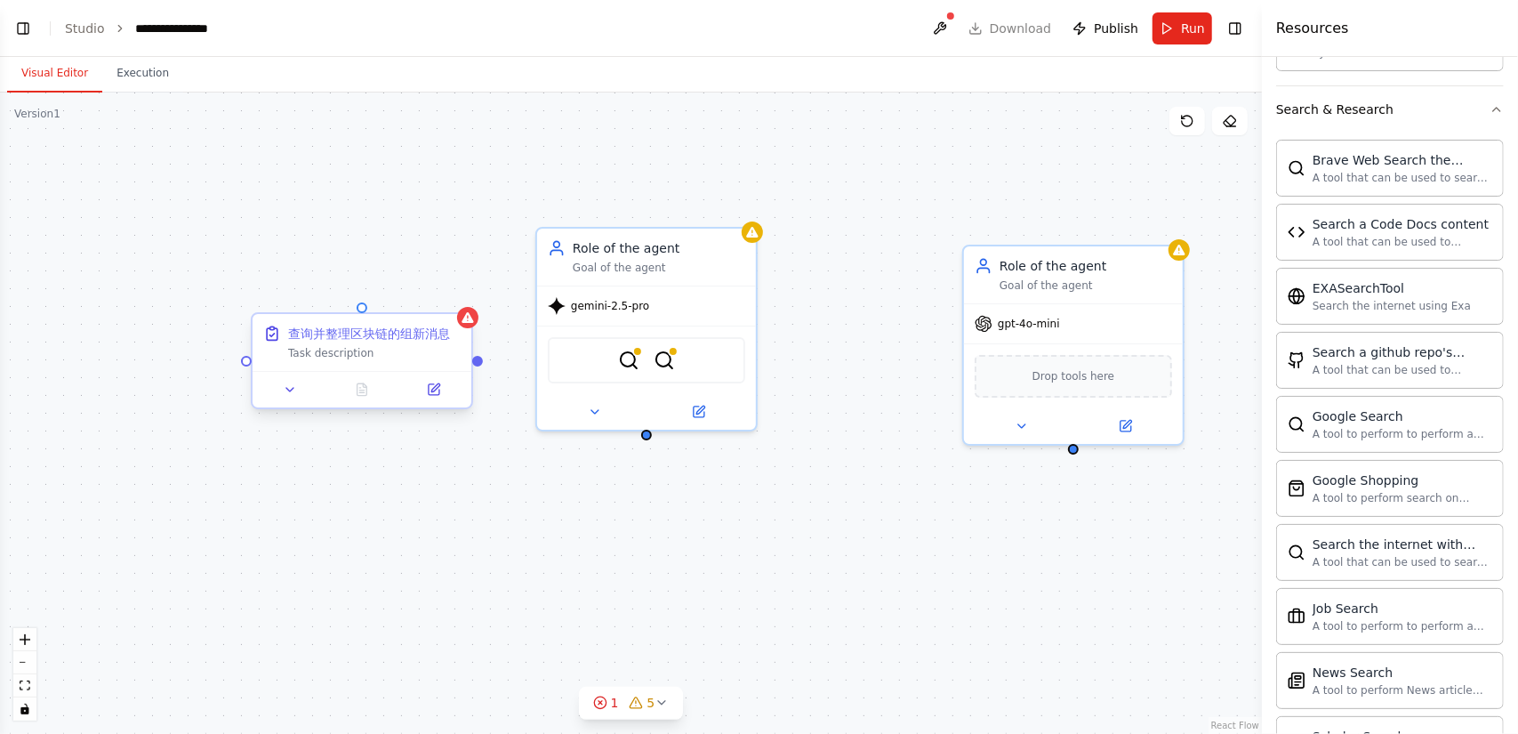
drag, startPoint x: 439, startPoint y: 376, endPoint x: 477, endPoint y: 368, distance: 38.2
click at [477, 368] on div "查询并整理区块链的组新消息 Task description Role of the agent Goal of the agent gemini-2.5-p…" at bounding box center [631, 412] width 1262 height 641
drag, startPoint x: 480, startPoint y: 363, endPoint x: 553, endPoint y: 326, distance: 81.5
click at [553, 326] on div "查询并整理区块链的组新消息 Task description Role of the agent Goal of the agent gemini-2.5-p…" at bounding box center [668, 404] width 1262 height 641
drag, startPoint x: 479, startPoint y: 364, endPoint x: 652, endPoint y: 437, distance: 187.3
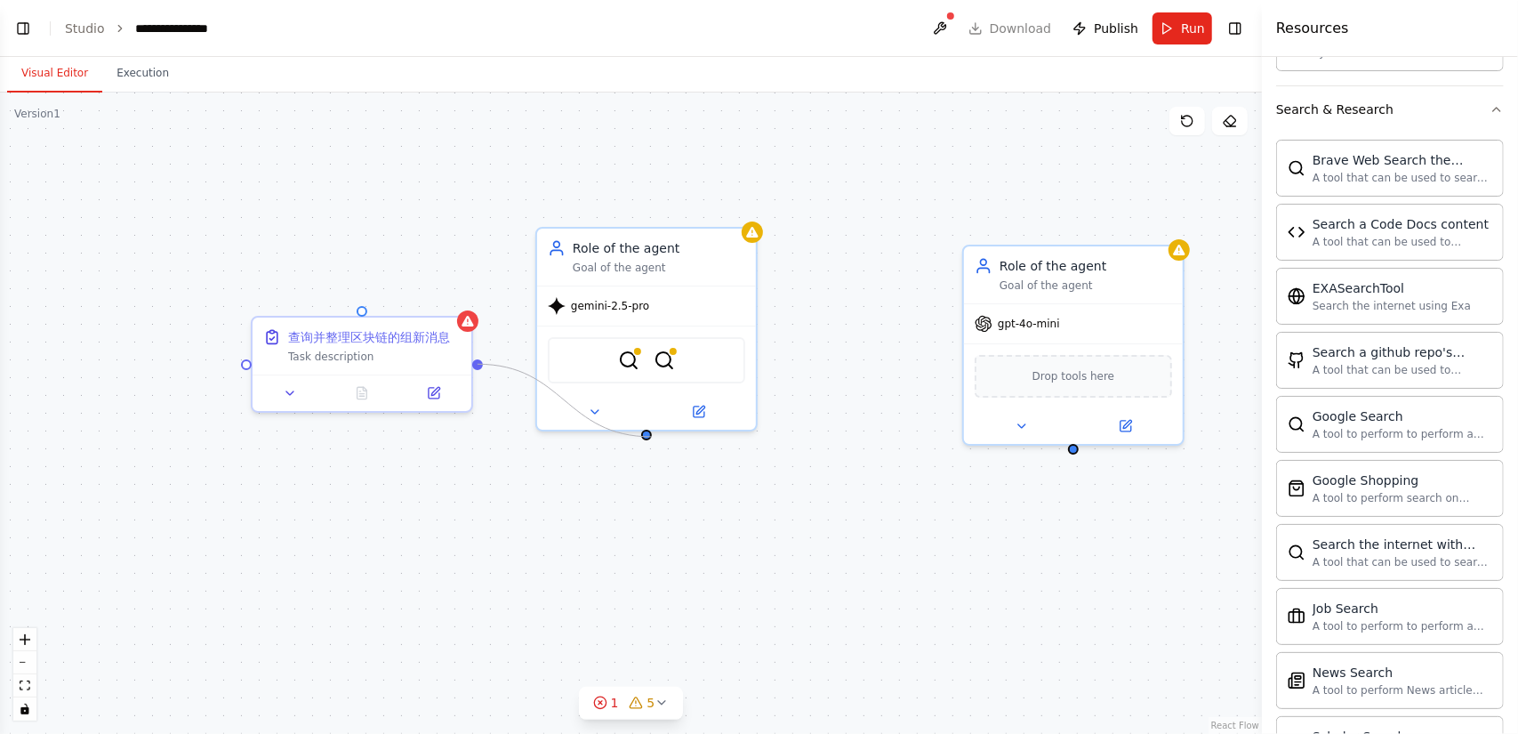
click at [652, 437] on div "查询并整理区块链的组新消息 Task description Role of the agent Goal of the agent gemini-2.5-p…" at bounding box center [631, 412] width 1262 height 641
click at [647, 305] on span "gemini-2.5-pro" at bounding box center [610, 302] width 78 height 14
click at [742, 207] on icon at bounding box center [742, 208] width 7 height 10
click at [684, 213] on button "Confirm" at bounding box center [692, 207] width 63 height 21
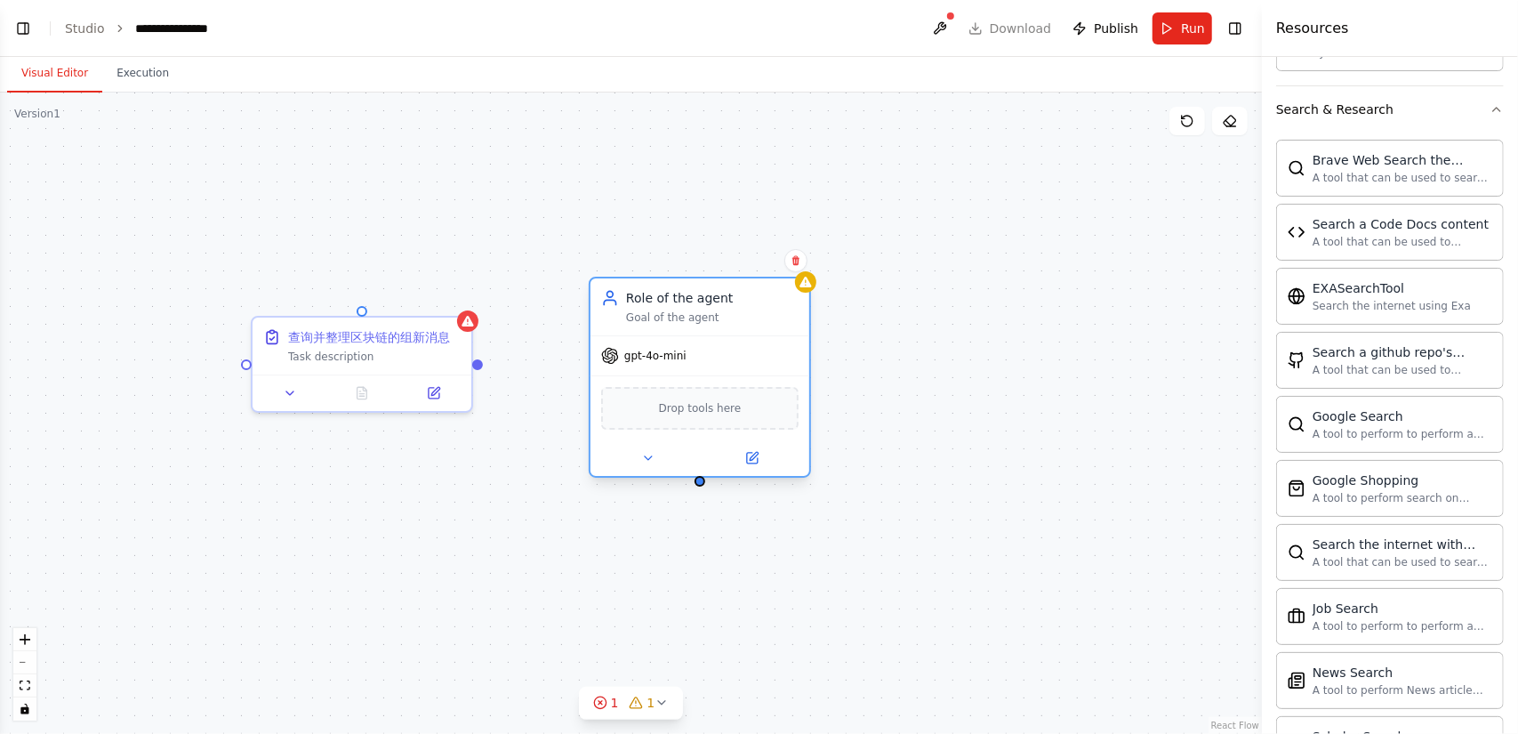
drag, startPoint x: 1113, startPoint y: 307, endPoint x: 734, endPoint y: 335, distance: 380.7
click at [734, 335] on div "gpt-4o-mini Drop tools here" at bounding box center [699, 405] width 219 height 140
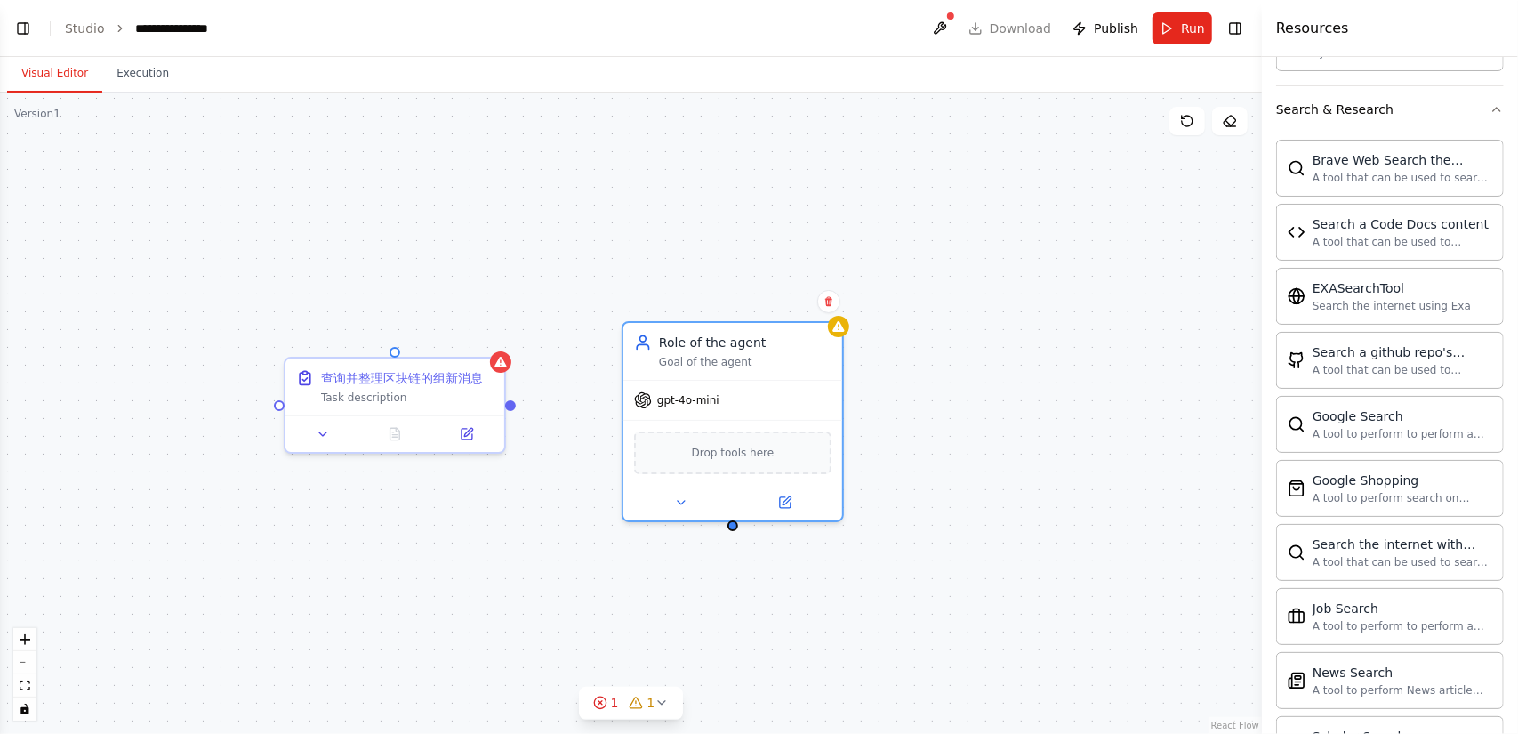
drag, startPoint x: 482, startPoint y: 364, endPoint x: 515, endPoint y: 405, distance: 52.5
click at [515, 405] on div "查询并整理区块链的组新消息 Task description Role of the agent Goal of the agent gpt-4o-mini …" at bounding box center [631, 412] width 1262 height 641
click at [514, 409] on div "查询并整理区块链的组新消息 Task description Role of the agent Goal of the agent gpt-4o-mini …" at bounding box center [631, 412] width 1262 height 641
drag, startPoint x: 512, startPoint y: 399, endPoint x: 737, endPoint y: 526, distance: 258.4
click at [737, 526] on div "查询并整理区块链的组新消息 Task description Role of the agent Goal of the agent gpt-4o-mini …" at bounding box center [631, 412] width 1262 height 641
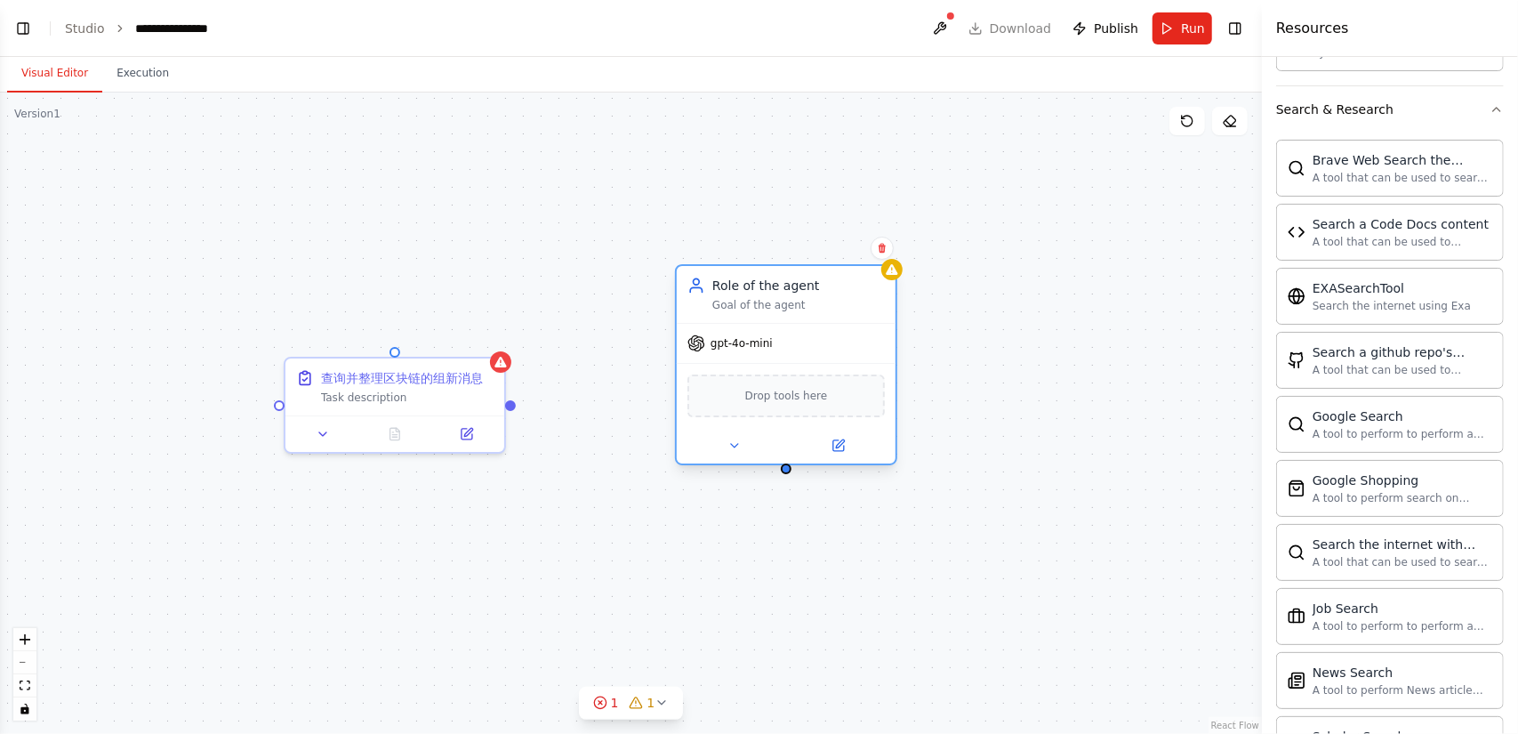
drag, startPoint x: 773, startPoint y: 345, endPoint x: 829, endPoint y: 280, distance: 85.7
click at [829, 280] on div "Role of the agent Goal of the agent" at bounding box center [798, 295] width 172 height 36
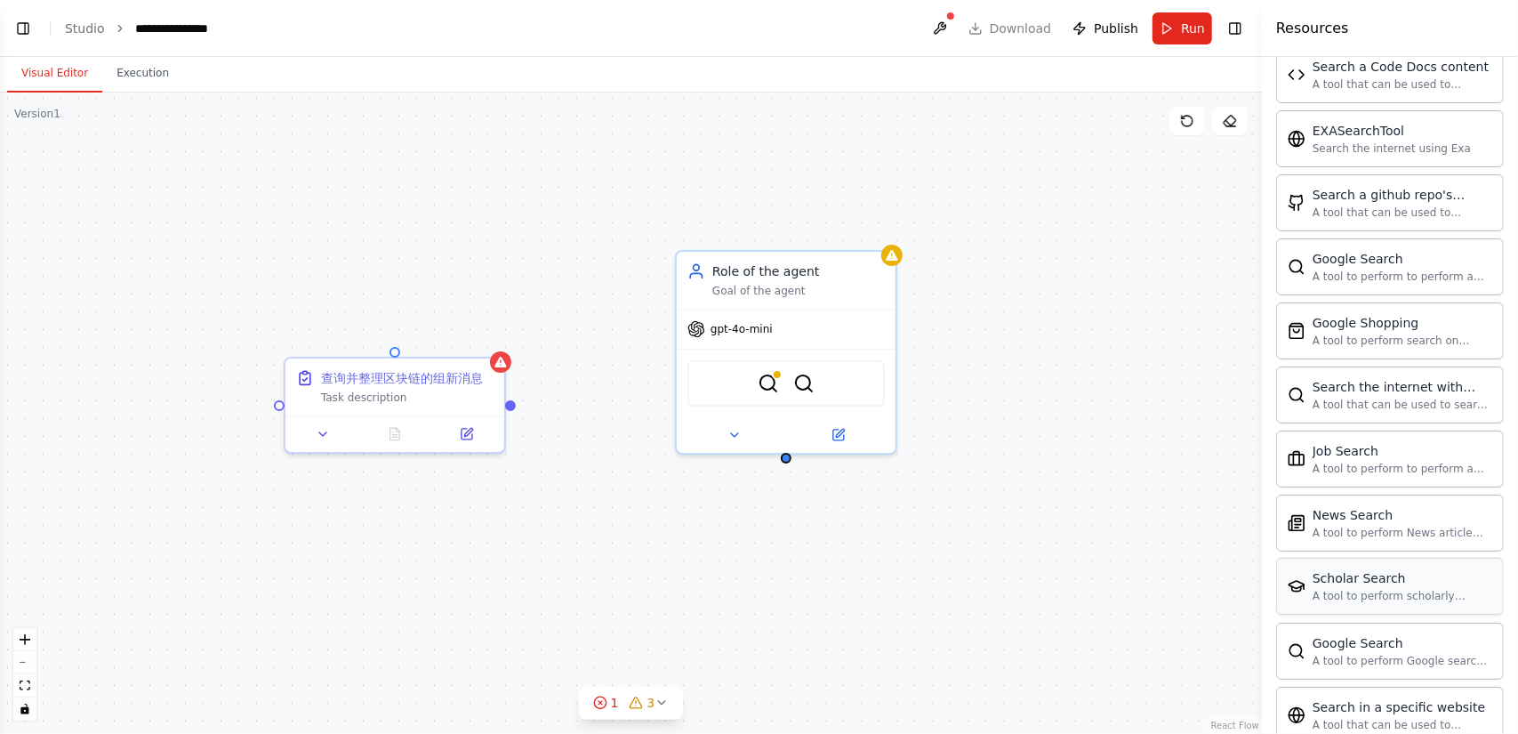
scroll to position [2756, 0]
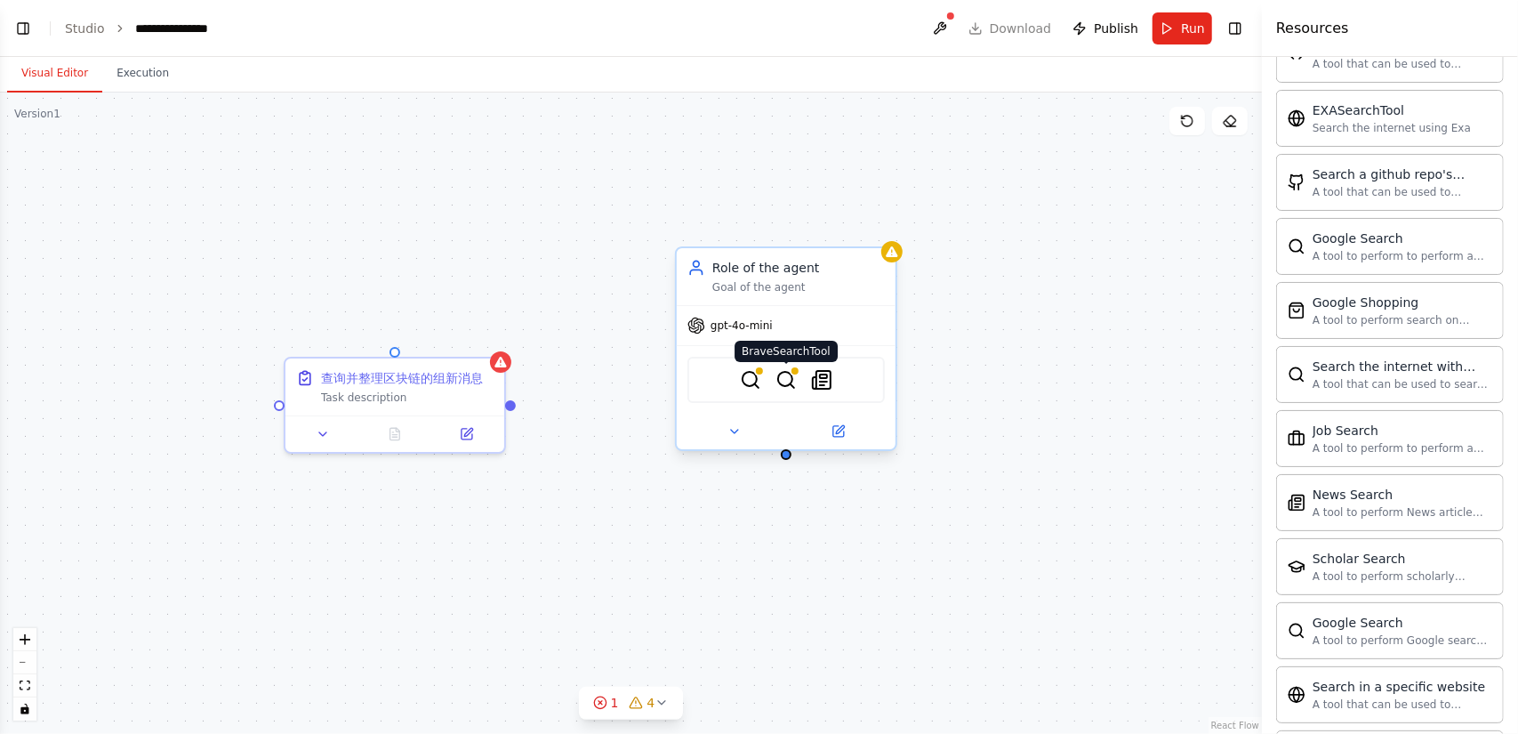
click at [788, 379] on img at bounding box center [785, 379] width 21 height 21
click at [740, 431] on icon at bounding box center [734, 431] width 14 height 14
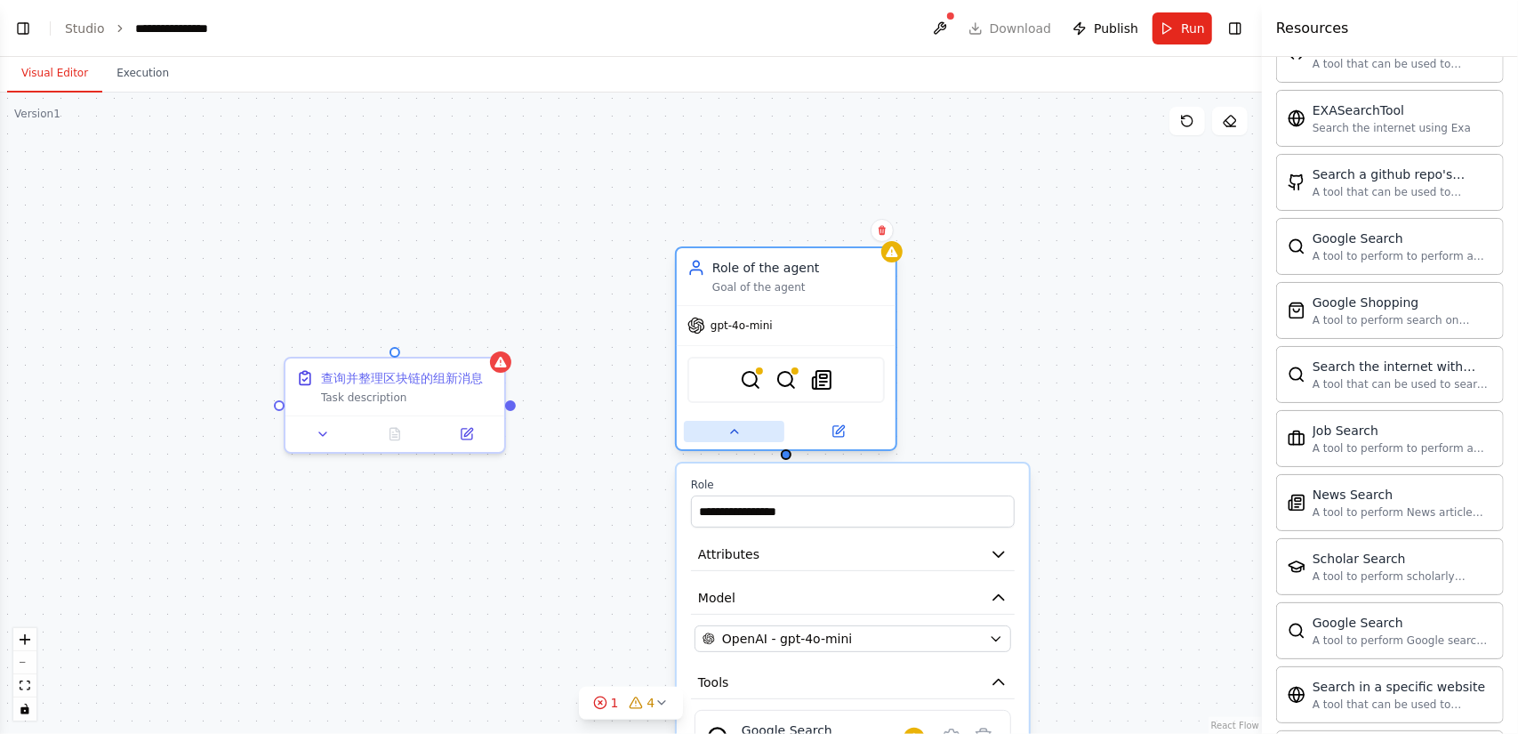
click at [740, 431] on icon at bounding box center [734, 431] width 14 height 14
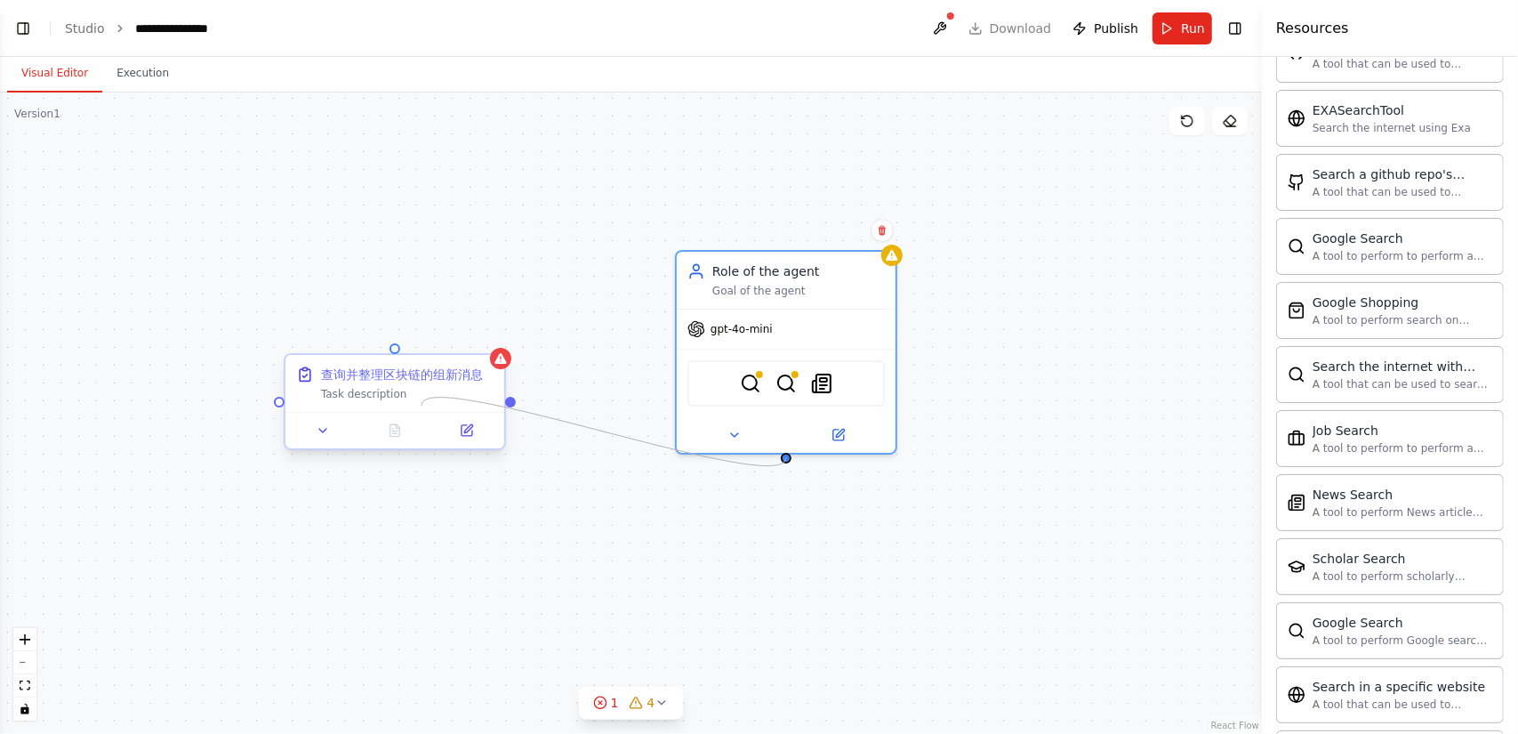
drag, startPoint x: 788, startPoint y: 458, endPoint x: 421, endPoint y: 405, distance: 370.1
click at [421, 405] on div "查询并整理区块链的组新消息 Task description Role of the agent Goal of the agent gpt-4o-mini …" at bounding box center [701, 445] width 1262 height 641
drag, startPoint x: 396, startPoint y: 351, endPoint x: 754, endPoint y: 381, distance: 359.5
click at [754, 381] on div "查询并整理区块链的组新消息 Task description Role of the agent Goal of the agent gpt-4o-mini …" at bounding box center [701, 445] width 1262 height 641
click at [507, 365] on div at bounding box center [500, 358] width 21 height 21
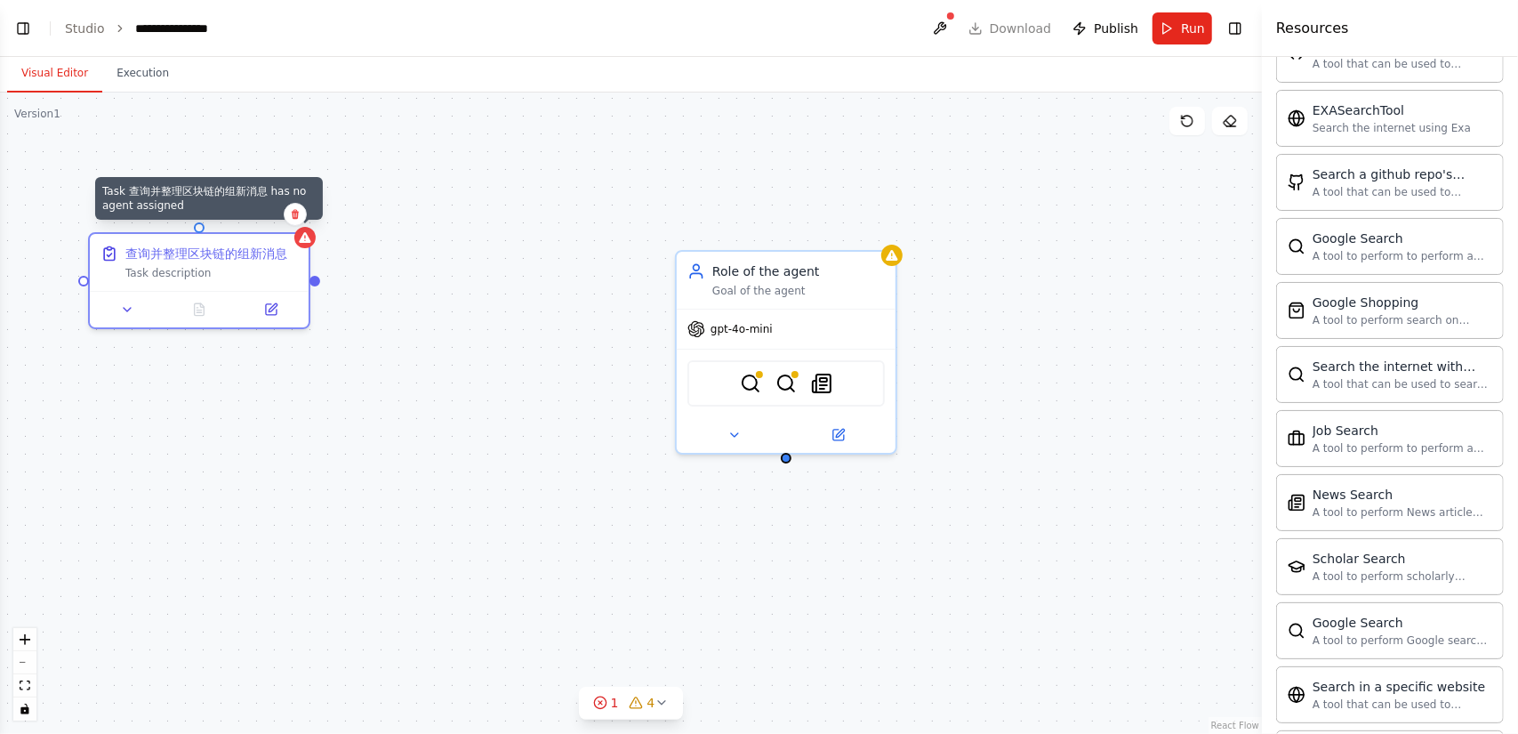
drag, startPoint x: 507, startPoint y: 365, endPoint x: 302, endPoint y: 235, distance: 242.7
click at [302, 235] on div "Task 查询并整理区块链的组新消息 has no agent assigned 查询并整理区块链的组新消息 Task description Role of…" at bounding box center [631, 412] width 1262 height 641
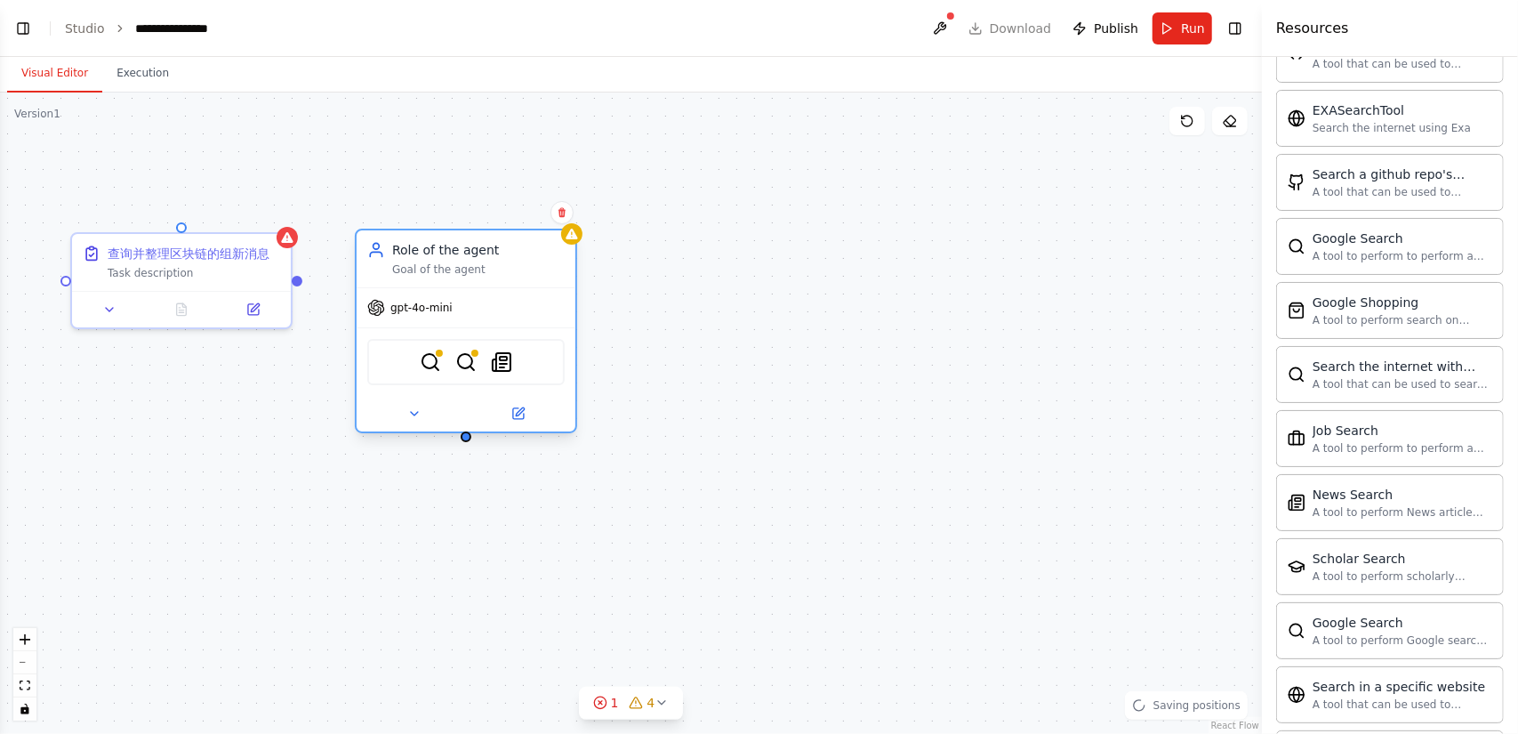
drag, startPoint x: 743, startPoint y: 282, endPoint x: 428, endPoint y: 261, distance: 316.4
click at [428, 261] on div "Role of the agent Goal of the agent" at bounding box center [478, 259] width 172 height 36
click at [662, 701] on icon at bounding box center [661, 702] width 14 height 14
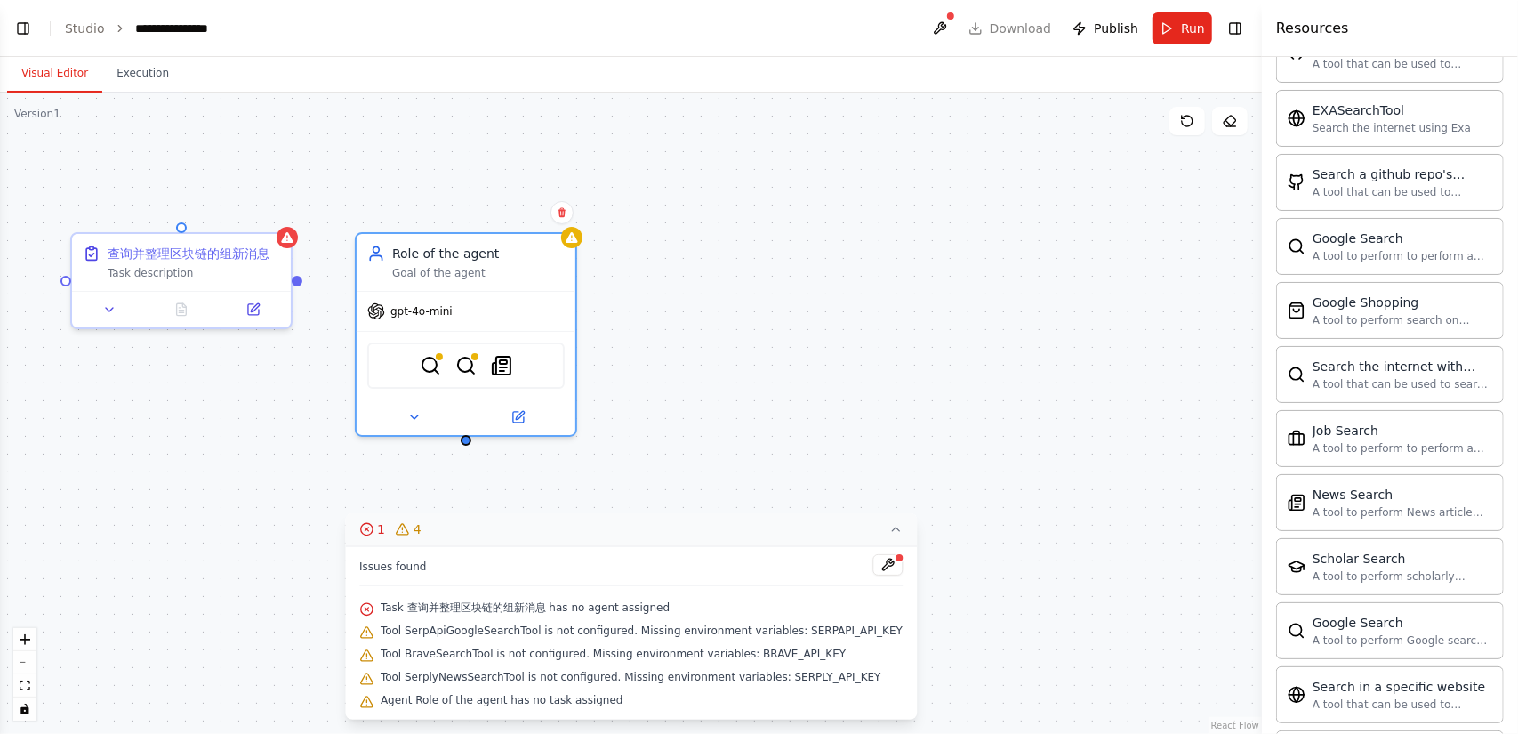
click at [894, 563] on div at bounding box center [899, 557] width 11 height 11
click at [885, 565] on button at bounding box center [887, 564] width 30 height 21
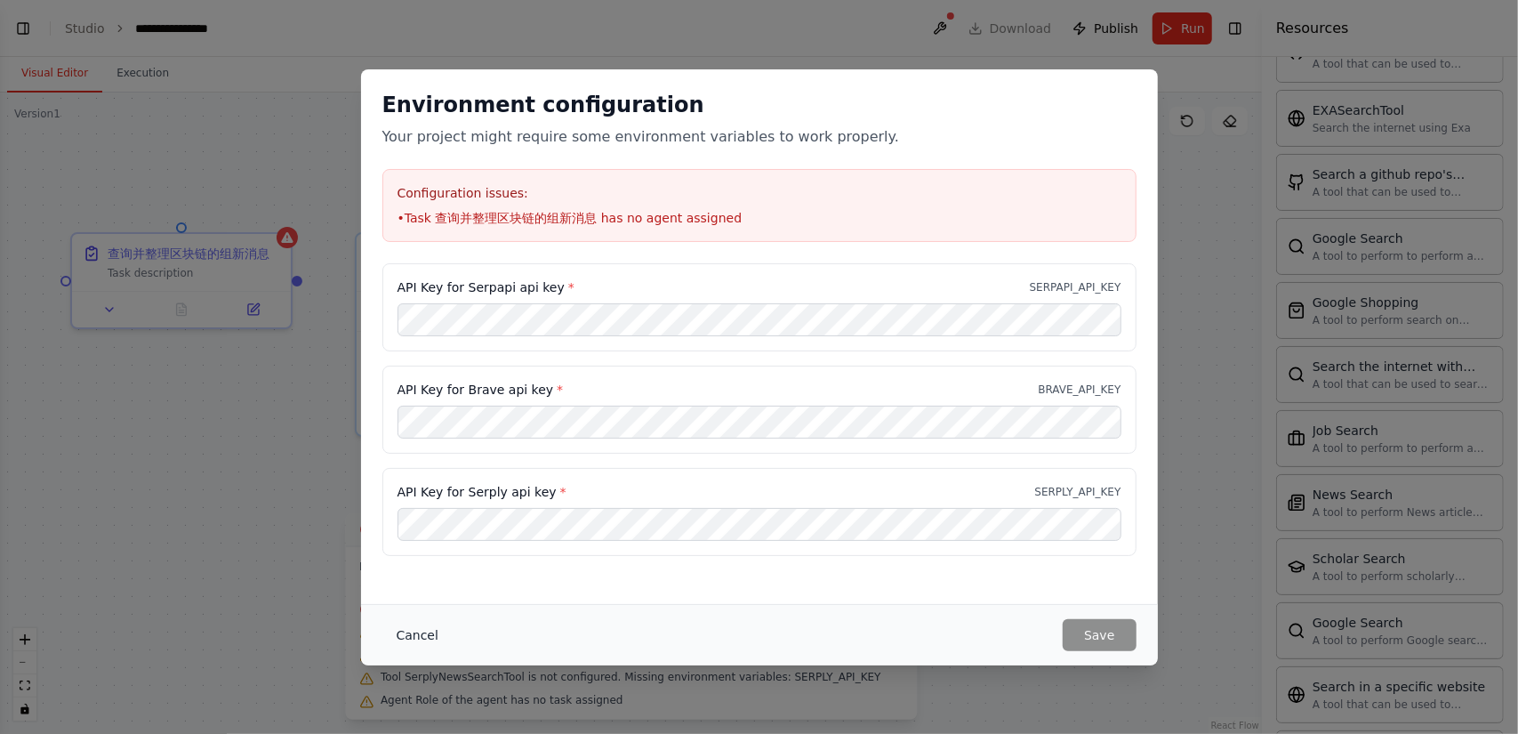
click at [445, 627] on button "Cancel" at bounding box center [417, 635] width 70 height 32
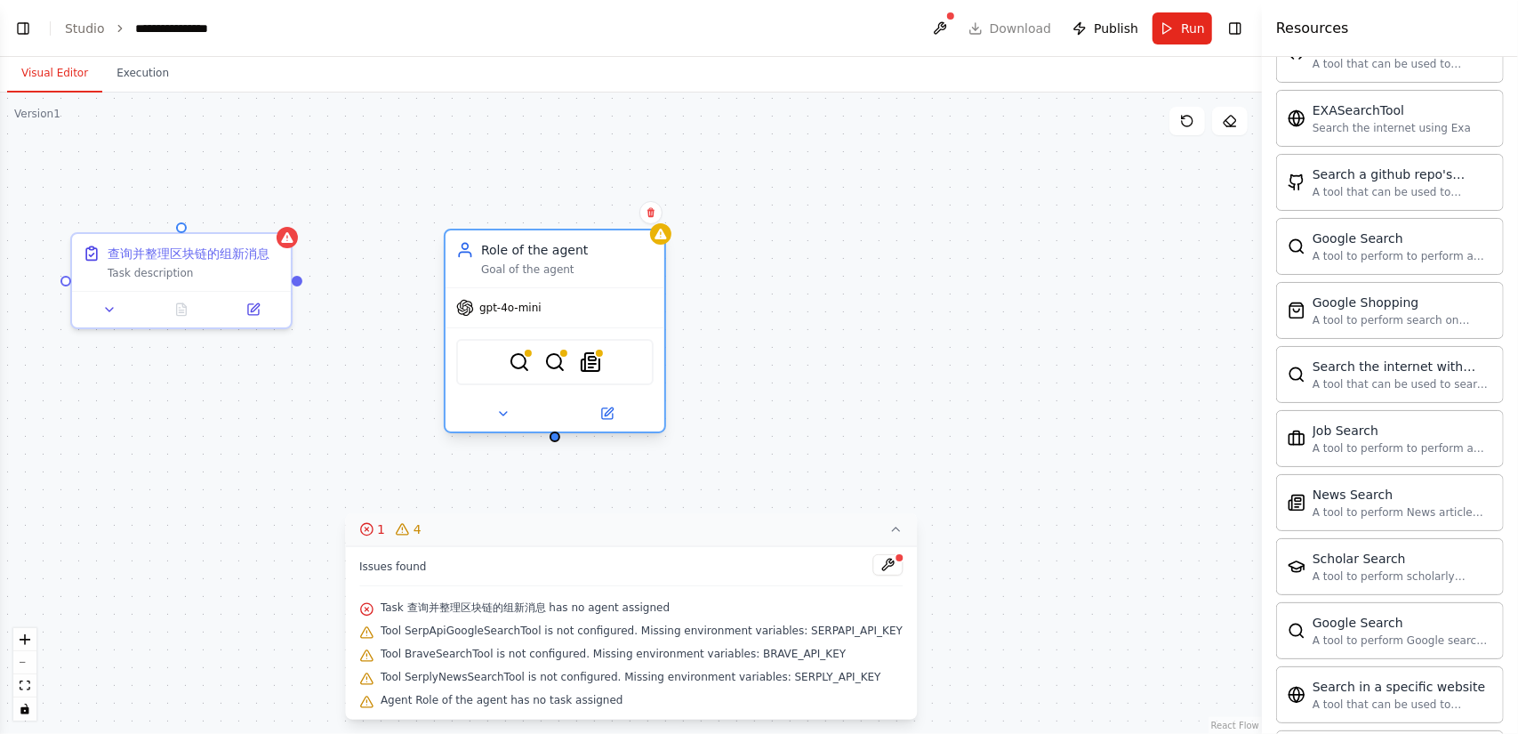
drag, startPoint x: 509, startPoint y: 358, endPoint x: 607, endPoint y: 350, distance: 99.0
click at [607, 350] on div "SerpApiGoogleSearchTool BraveSearchTool SerplyNewsSearchTool" at bounding box center [554, 362] width 197 height 46
click at [592, 358] on img at bounding box center [590, 361] width 21 height 21
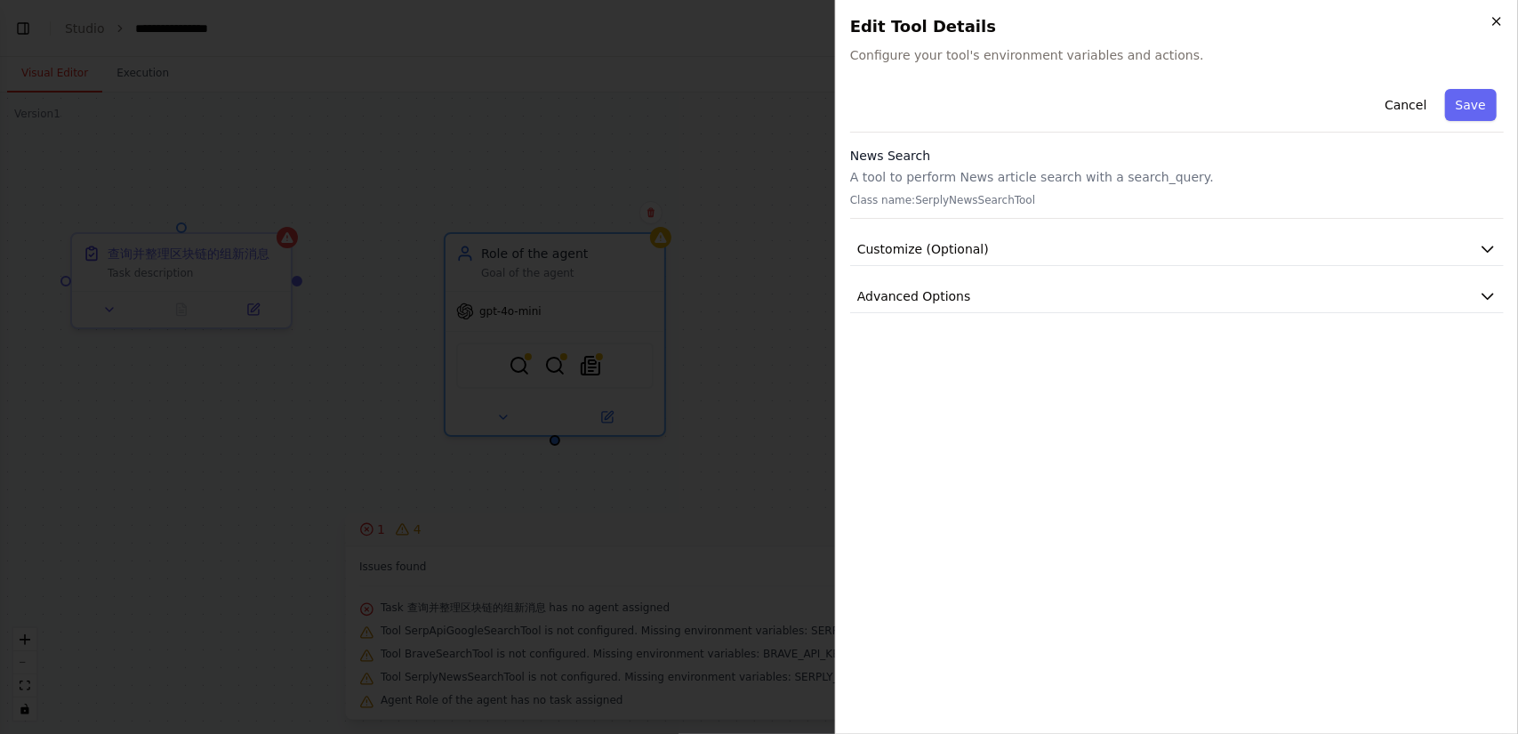
click at [1490, 20] on icon "button" at bounding box center [1496, 21] width 14 height 14
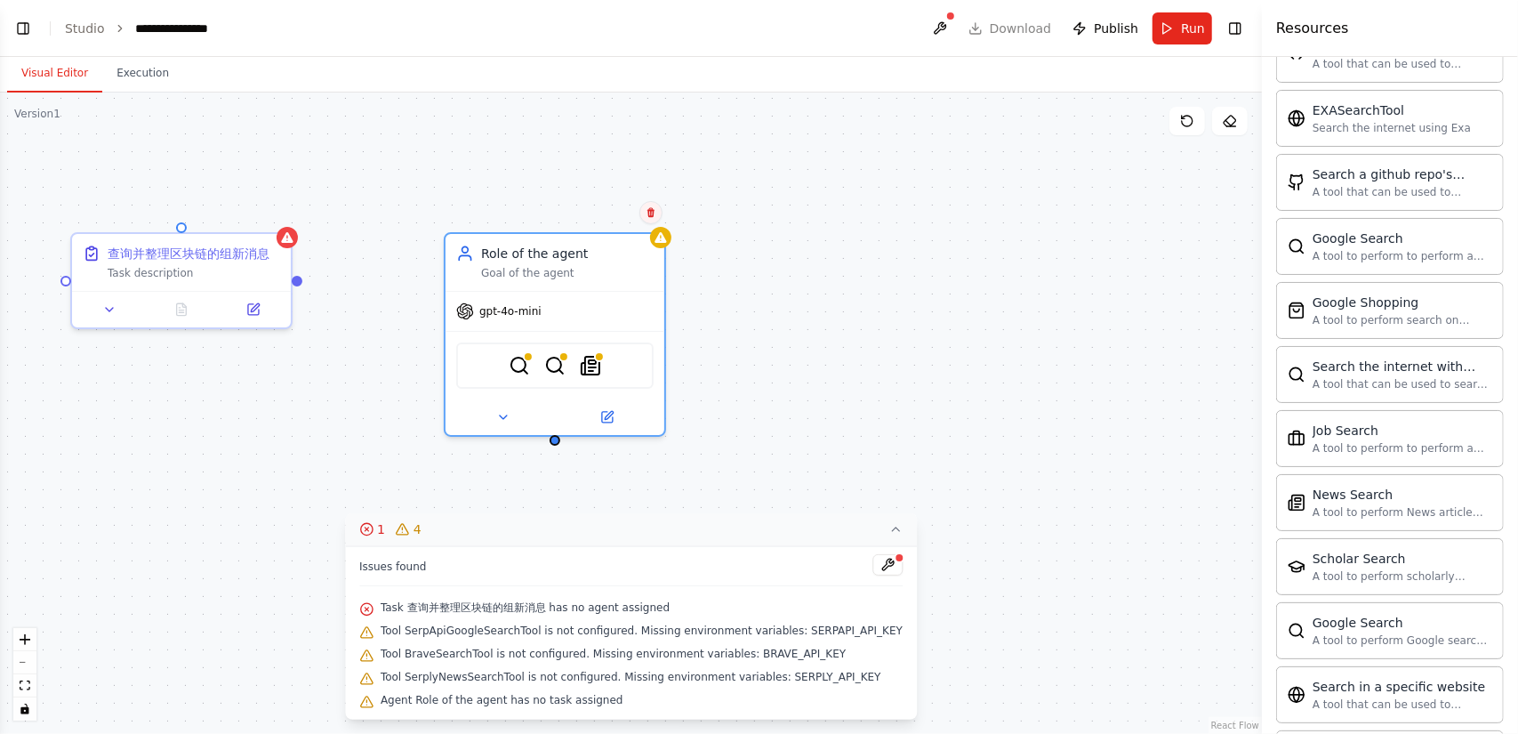
click at [653, 207] on icon at bounding box center [651, 212] width 11 height 11
click at [615, 221] on button "Confirm" at bounding box center [600, 212] width 63 height 21
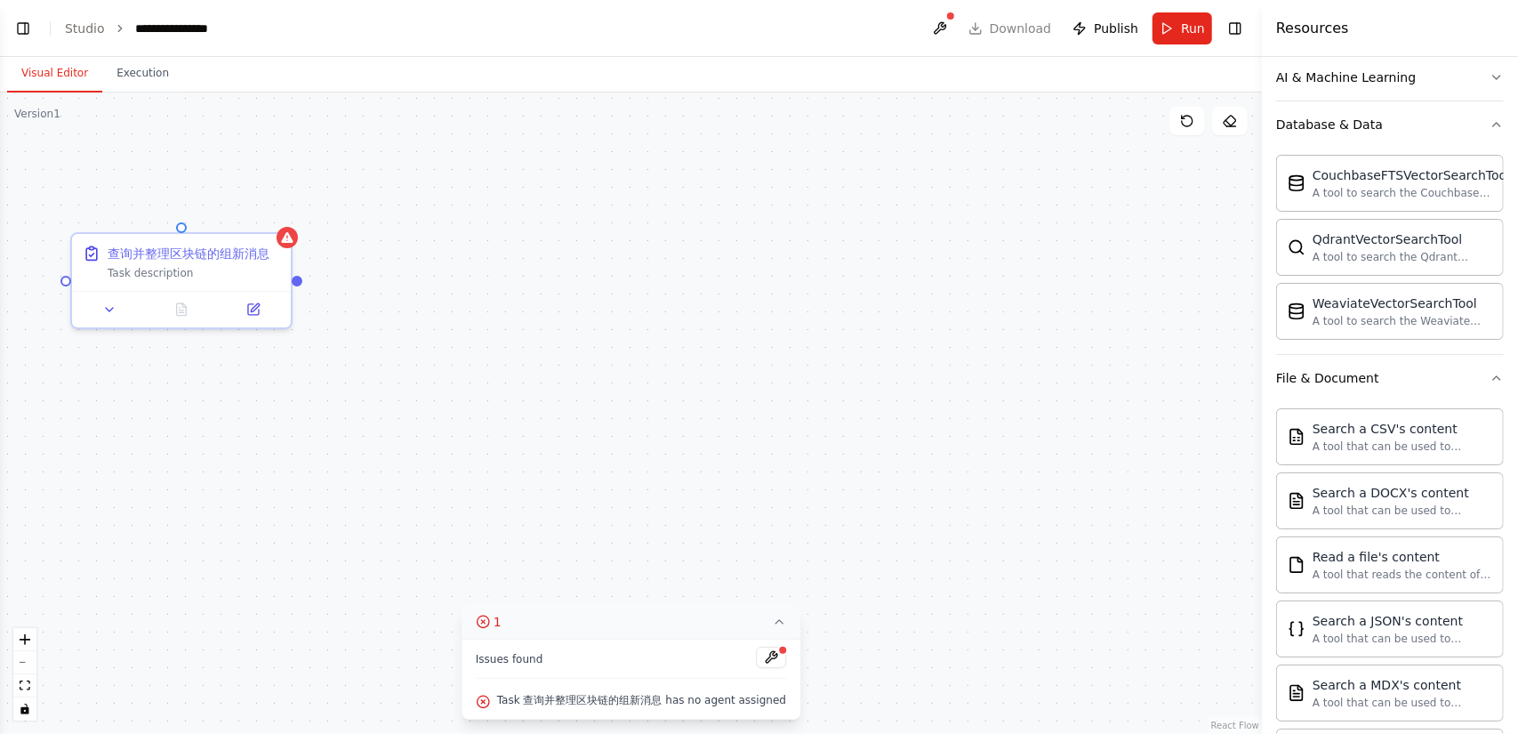
scroll to position [0, 0]
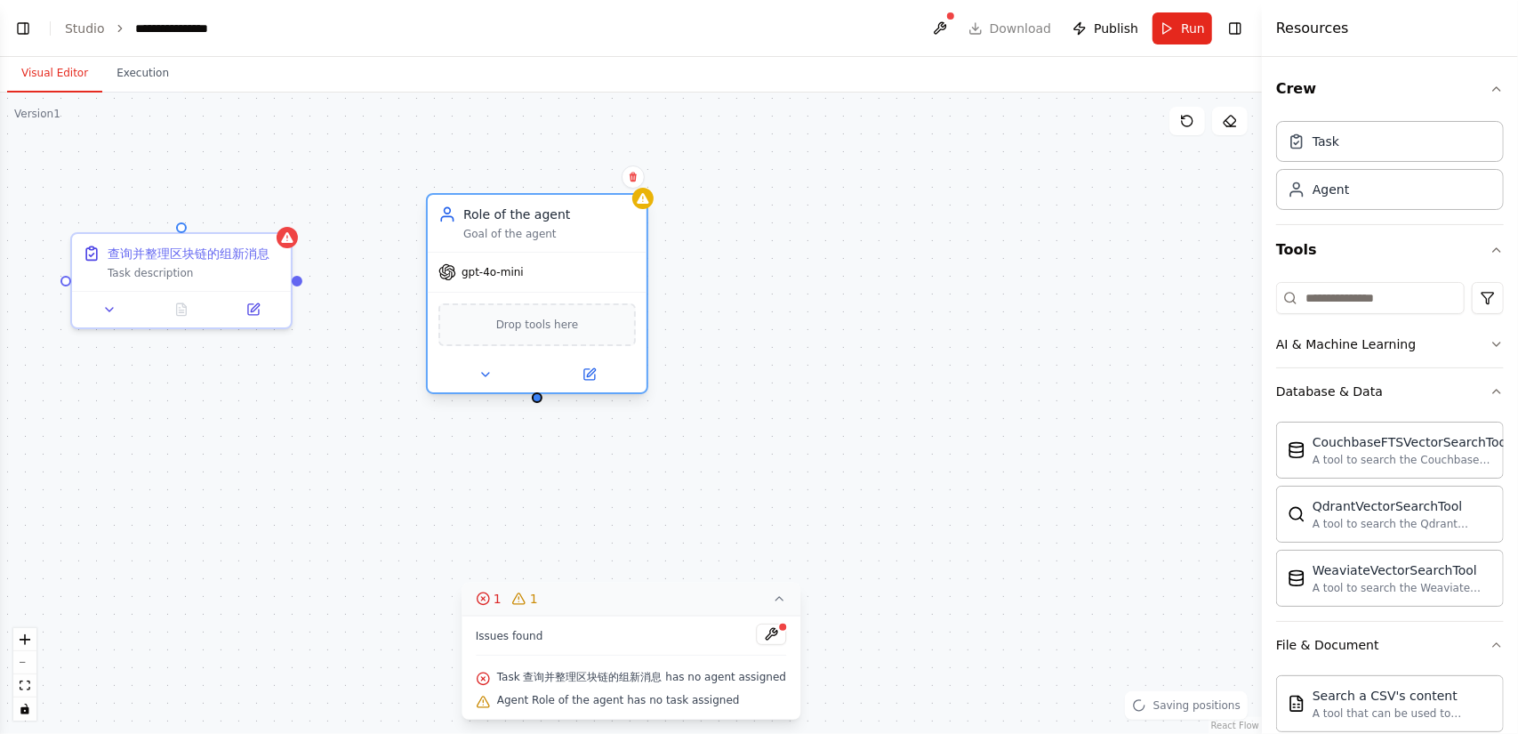
drag, startPoint x: 592, startPoint y: 303, endPoint x: 564, endPoint y: 221, distance: 87.4
click at [564, 221] on div "Role of the agent Goal of the agent" at bounding box center [549, 223] width 172 height 36
click at [643, 206] on div at bounding box center [642, 198] width 21 height 21
click at [226, 262] on div "Task description" at bounding box center [194, 269] width 172 height 14
click at [115, 307] on icon at bounding box center [109, 306] width 14 height 14
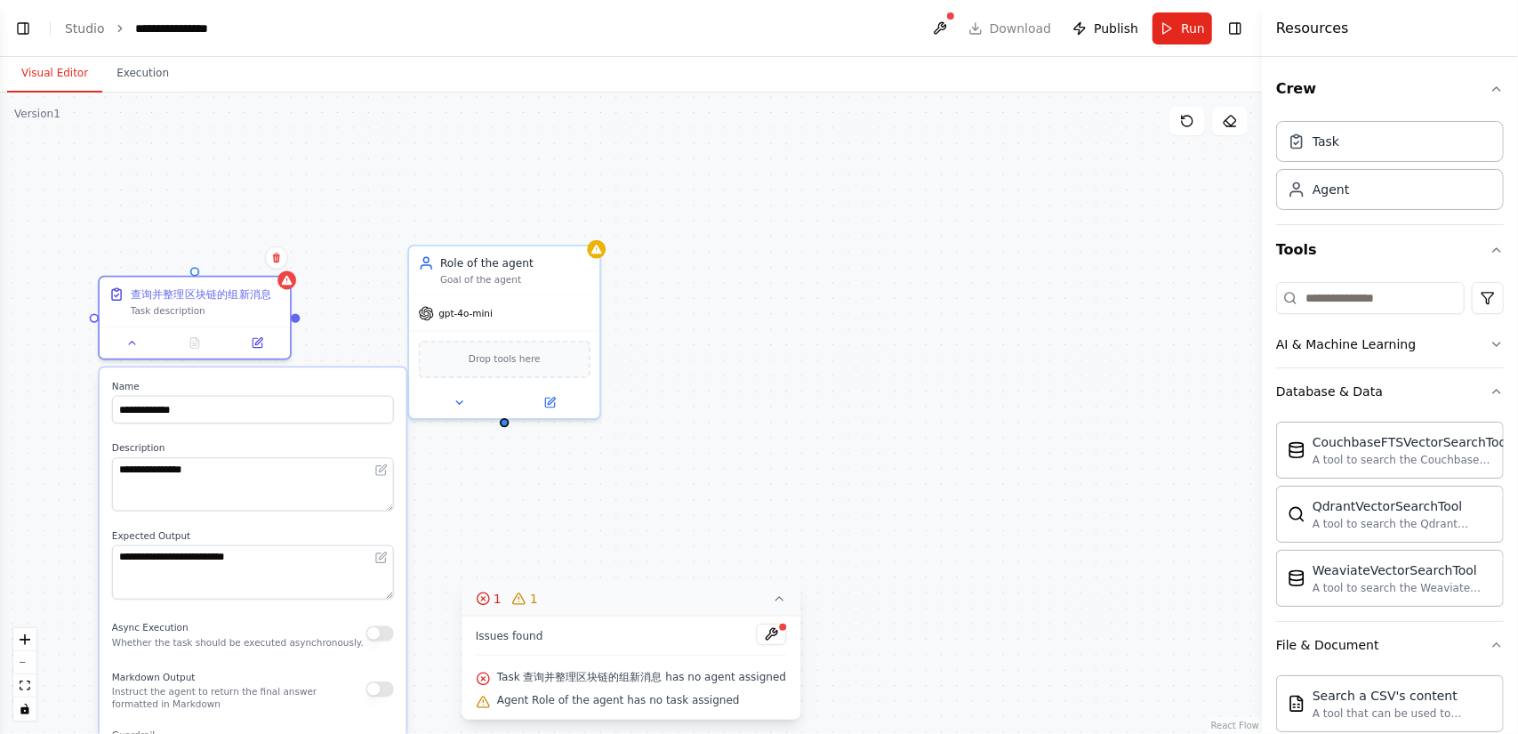
click at [384, 696] on div "Markdown Output Instruct the agent to return the final answer formatted in Mark…" at bounding box center [253, 689] width 282 height 44
click at [381, 689] on button "button" at bounding box center [379, 688] width 28 height 15
click at [383, 686] on button "button" at bounding box center [379, 688] width 28 height 15
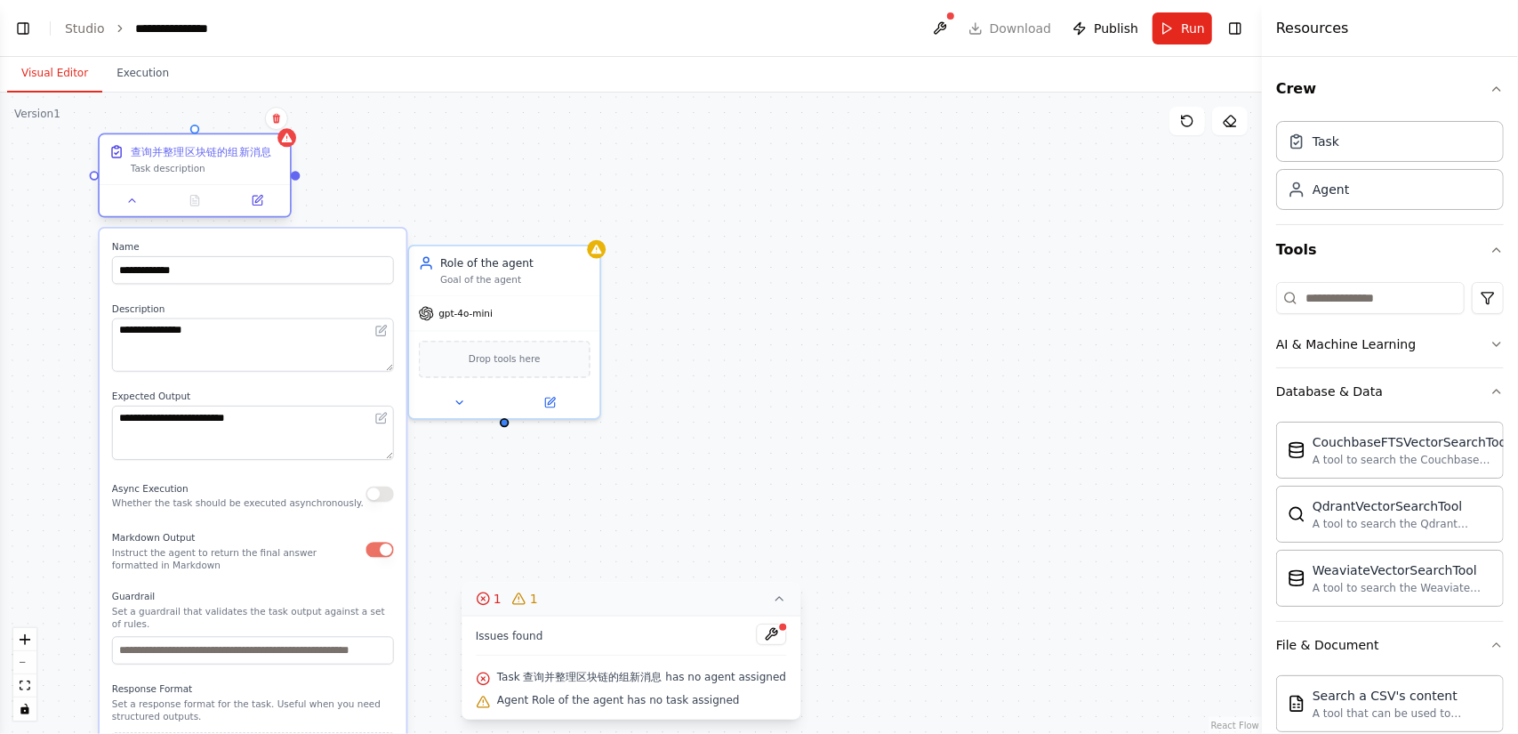
drag, startPoint x: 209, startPoint y: 286, endPoint x: 212, endPoint y: 149, distance: 137.0
click at [212, 149] on div "查询并整理区块链的组新消息" at bounding box center [201, 151] width 140 height 15
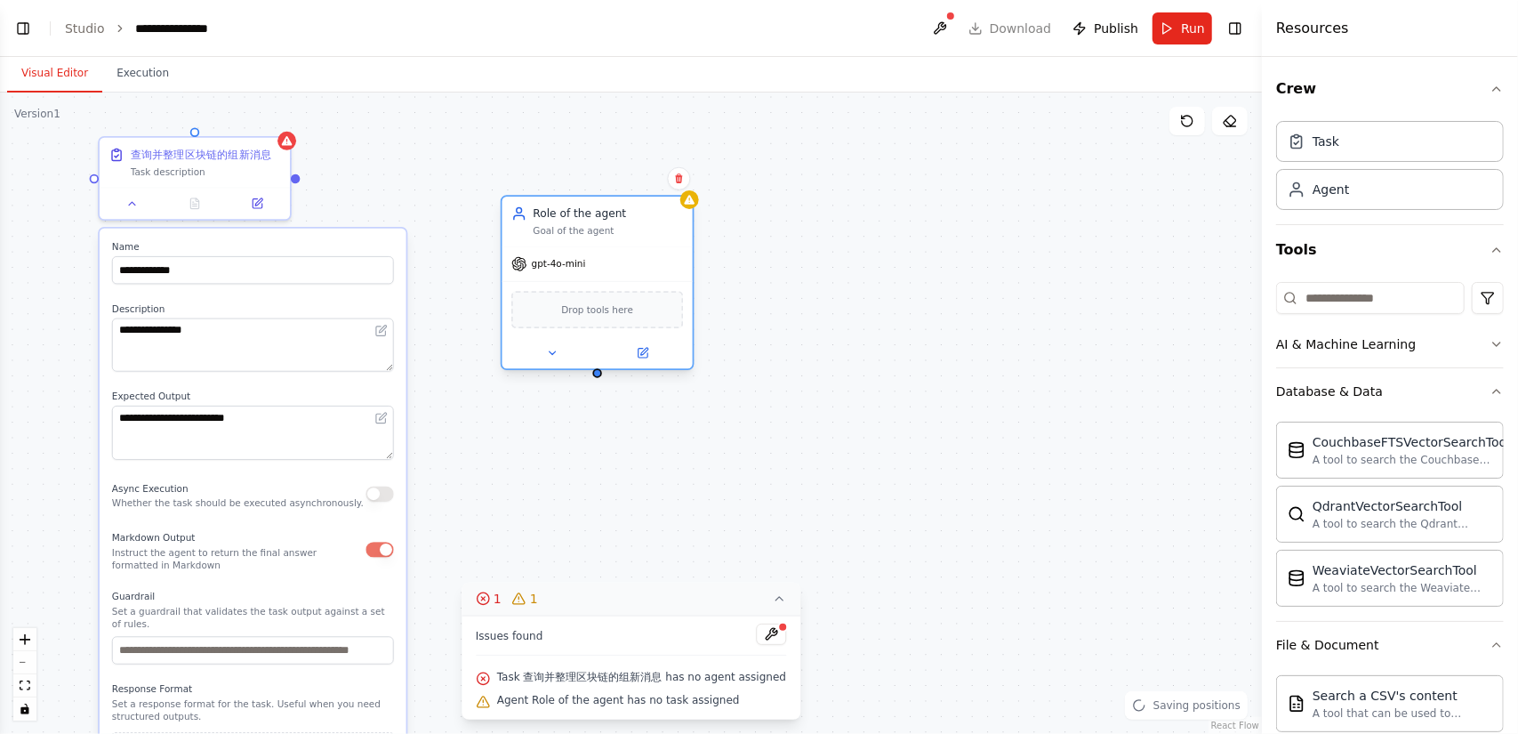
drag, startPoint x: 512, startPoint y: 266, endPoint x: 598, endPoint y: 223, distance: 96.2
click at [598, 223] on div "Role of the agent Goal of the agent" at bounding box center [608, 220] width 150 height 31
click at [560, 351] on button at bounding box center [552, 352] width 87 height 19
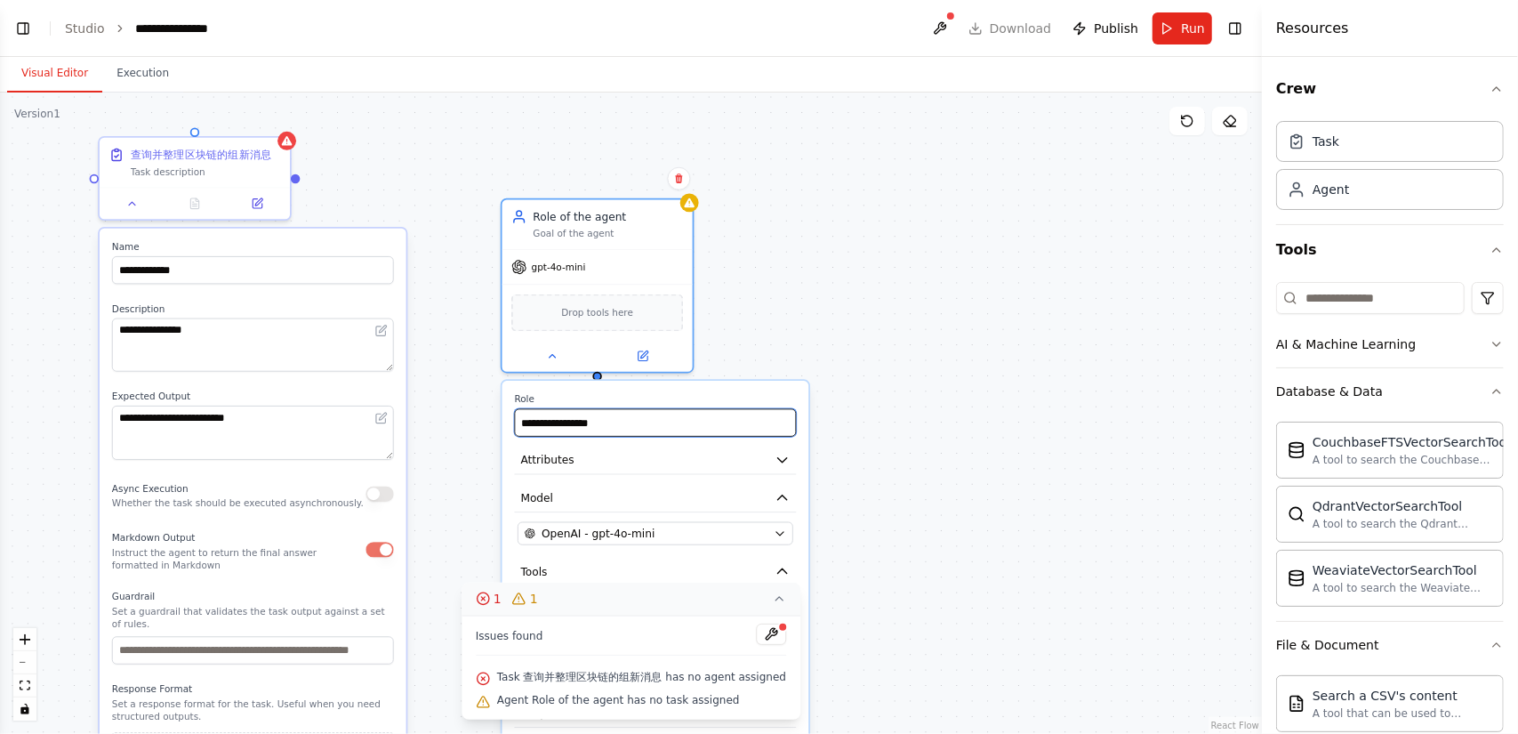
drag, startPoint x: 624, startPoint y: 421, endPoint x: 460, endPoint y: 406, distance: 165.1
click at [460, 406] on div "**********" at bounding box center [631, 412] width 1262 height 641
drag, startPoint x: 647, startPoint y: 426, endPoint x: 517, endPoint y: 415, distance: 130.3
click at [517, 415] on input "**********" at bounding box center [656, 423] width 282 height 28
type input "****"
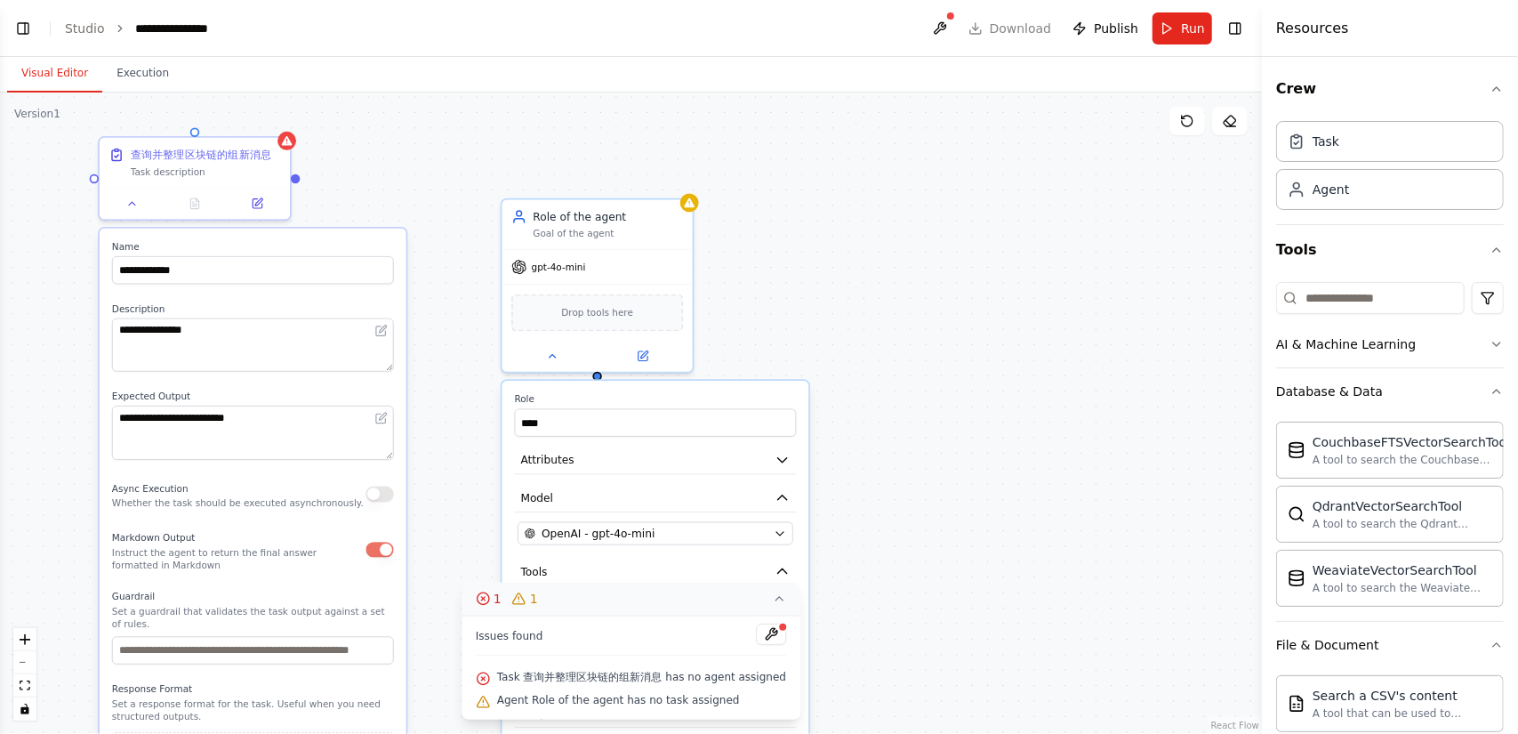
click at [936, 406] on div "**********" at bounding box center [631, 412] width 1262 height 641
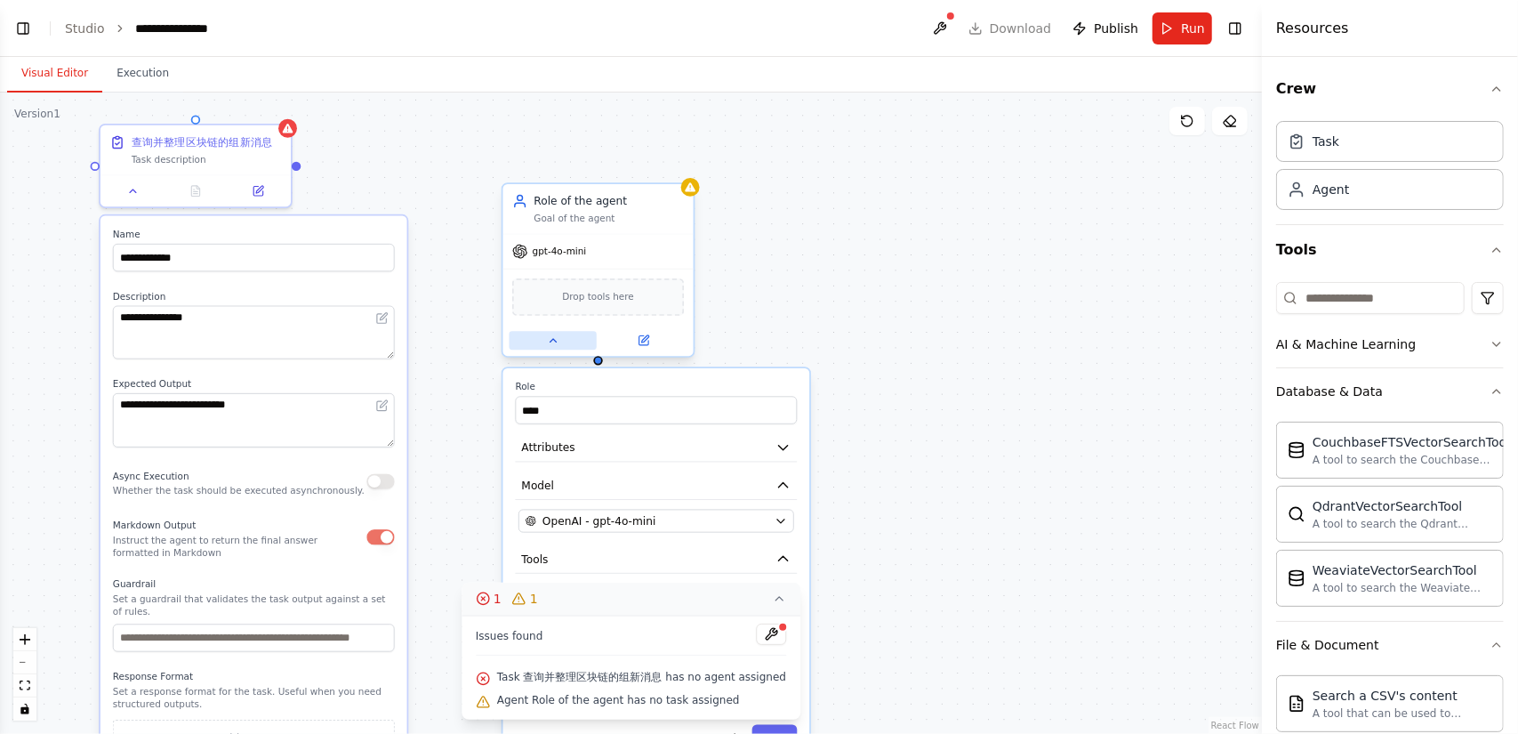
click at [563, 348] on button at bounding box center [552, 340] width 87 height 19
click at [565, 342] on button at bounding box center [552, 340] width 87 height 19
click at [777, 606] on icon at bounding box center [779, 598] width 14 height 14
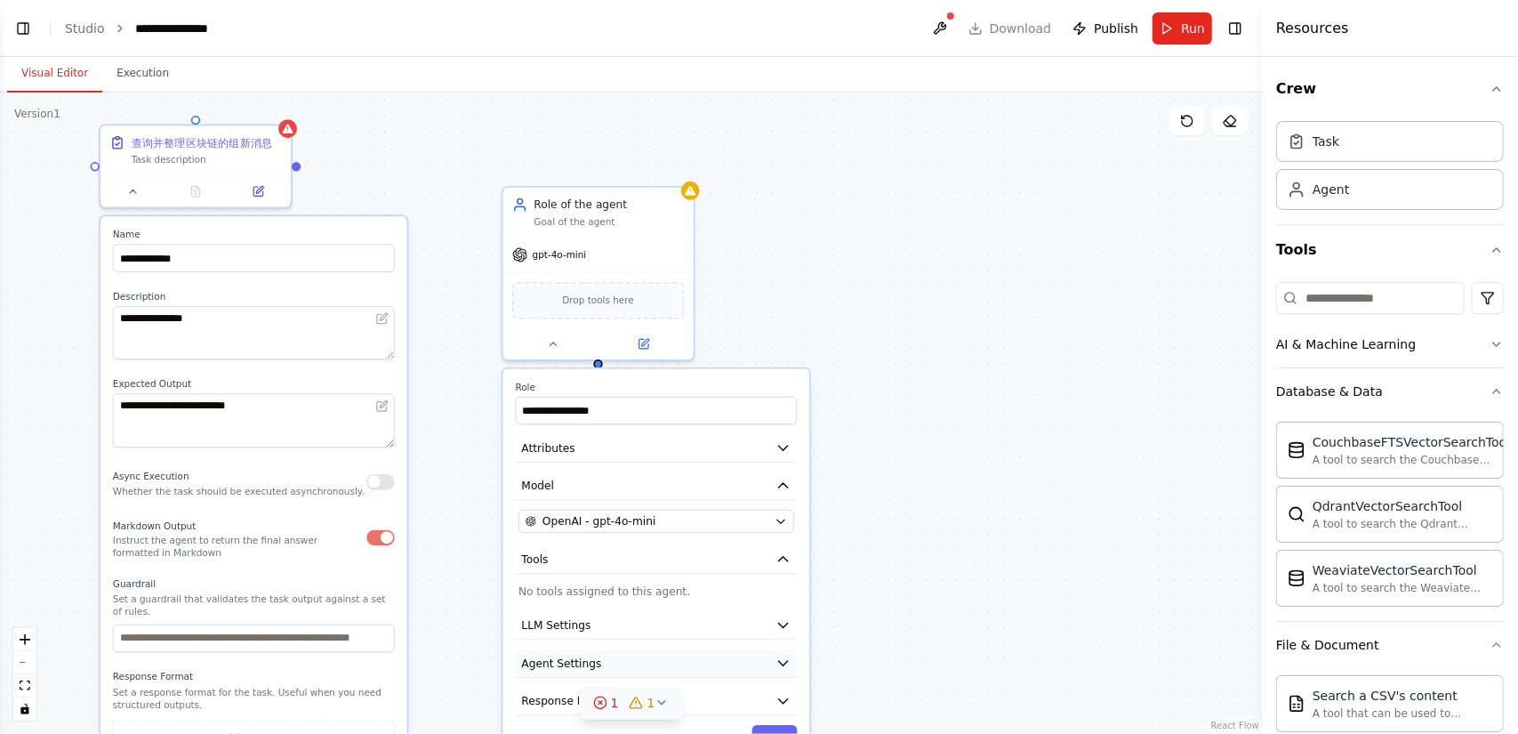
click at [690, 662] on button "Agent Settings" at bounding box center [657, 663] width 282 height 28
drag, startPoint x: 295, startPoint y: 166, endPoint x: 574, endPoint y: 221, distance: 283.5
click at [574, 221] on div "**********" at bounding box center [648, 450] width 1098 height 558
click at [1180, 34] on button "Run" at bounding box center [1182, 28] width 60 height 32
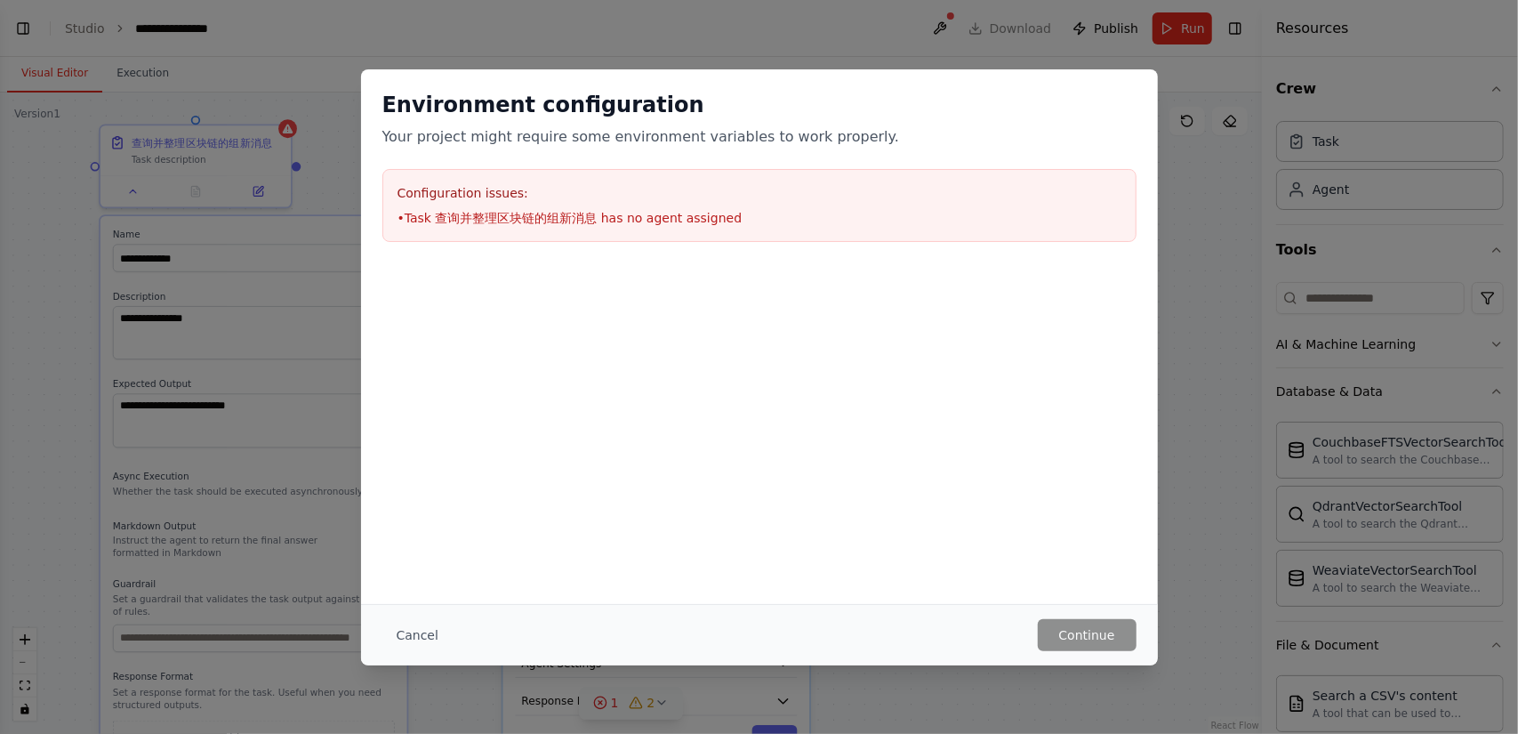
click at [654, 229] on div "Configuration issues: • Task 查询并整理区块链的组新消息 has no agent assigned" at bounding box center [759, 205] width 754 height 73
click at [432, 622] on button "Cancel" at bounding box center [417, 635] width 70 height 32
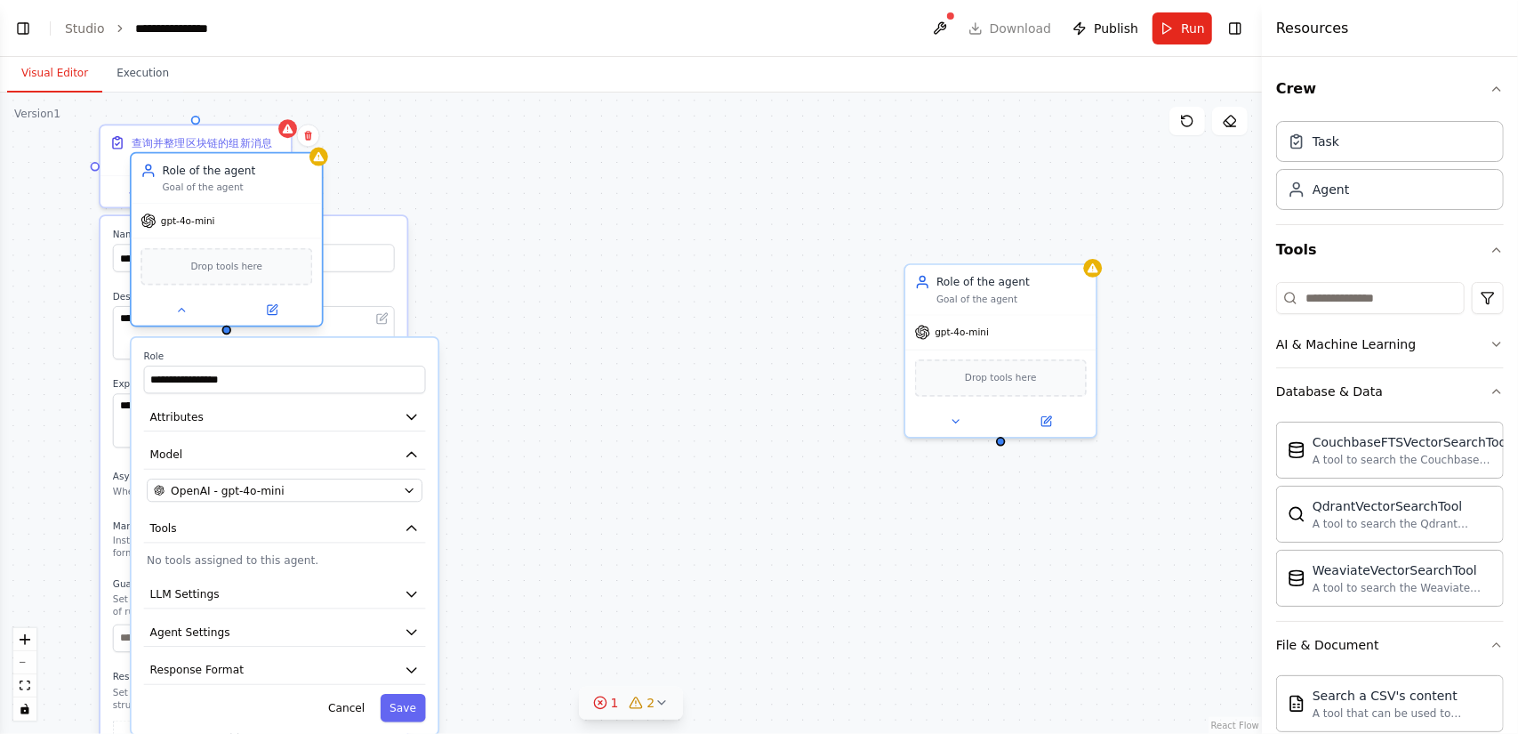
drag, startPoint x: 590, startPoint y: 205, endPoint x: 214, endPoint y: 168, distance: 377.1
click at [214, 168] on div "Role of the agent" at bounding box center [238, 170] width 150 height 15
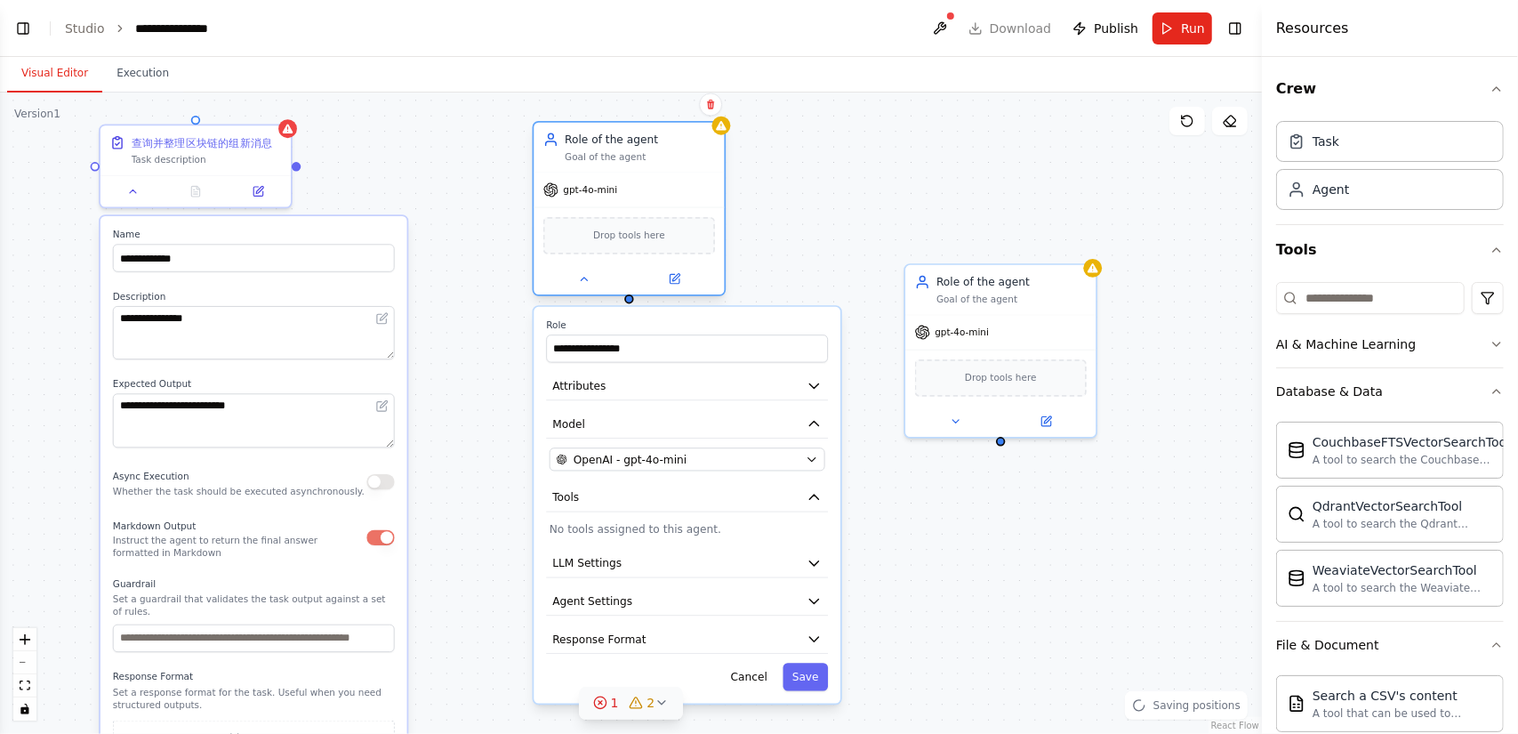
drag, startPoint x: 212, startPoint y: 168, endPoint x: 611, endPoint y: 141, distance: 400.1
click at [611, 141] on div "Role of the agent" at bounding box center [640, 139] width 150 height 15
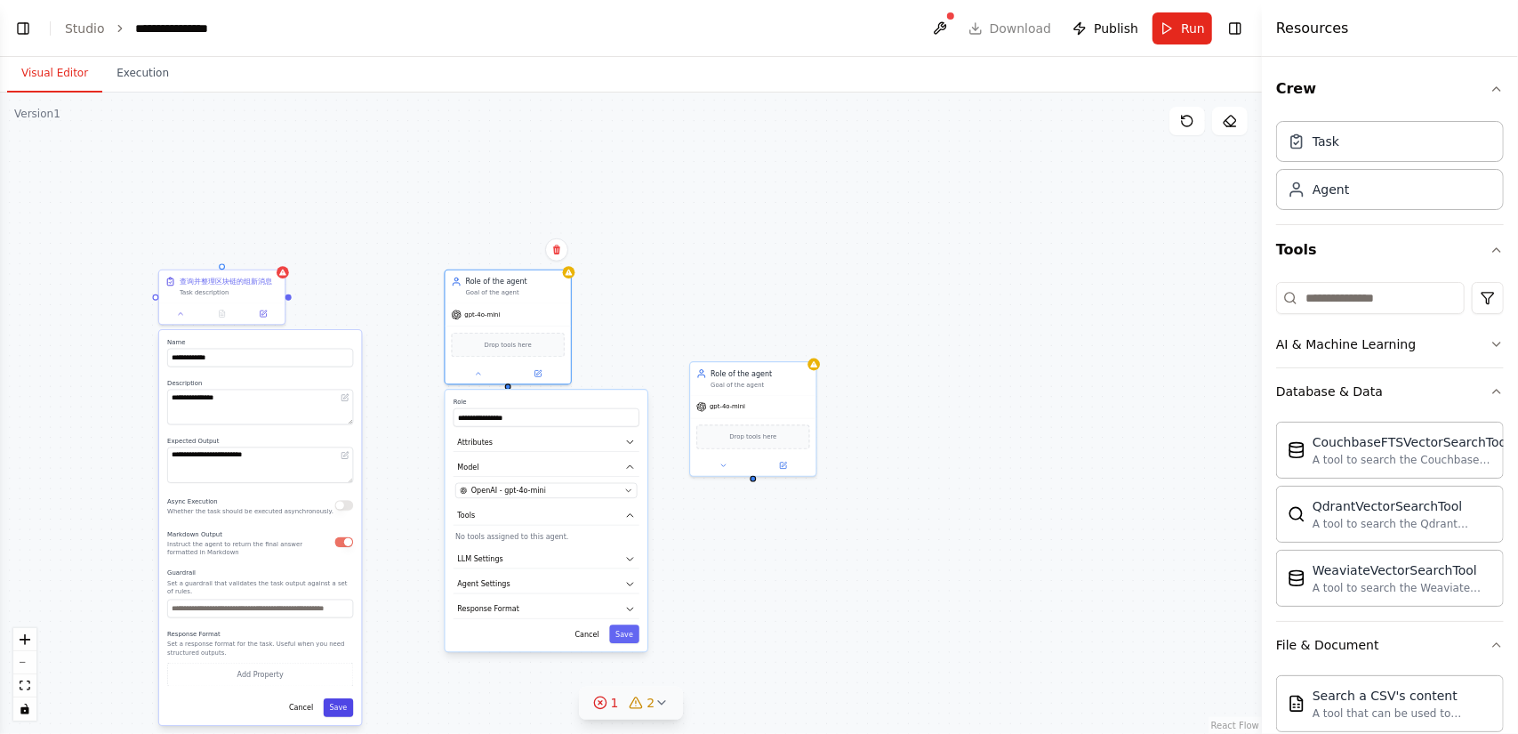
click at [333, 707] on button "Save" at bounding box center [339, 707] width 30 height 19
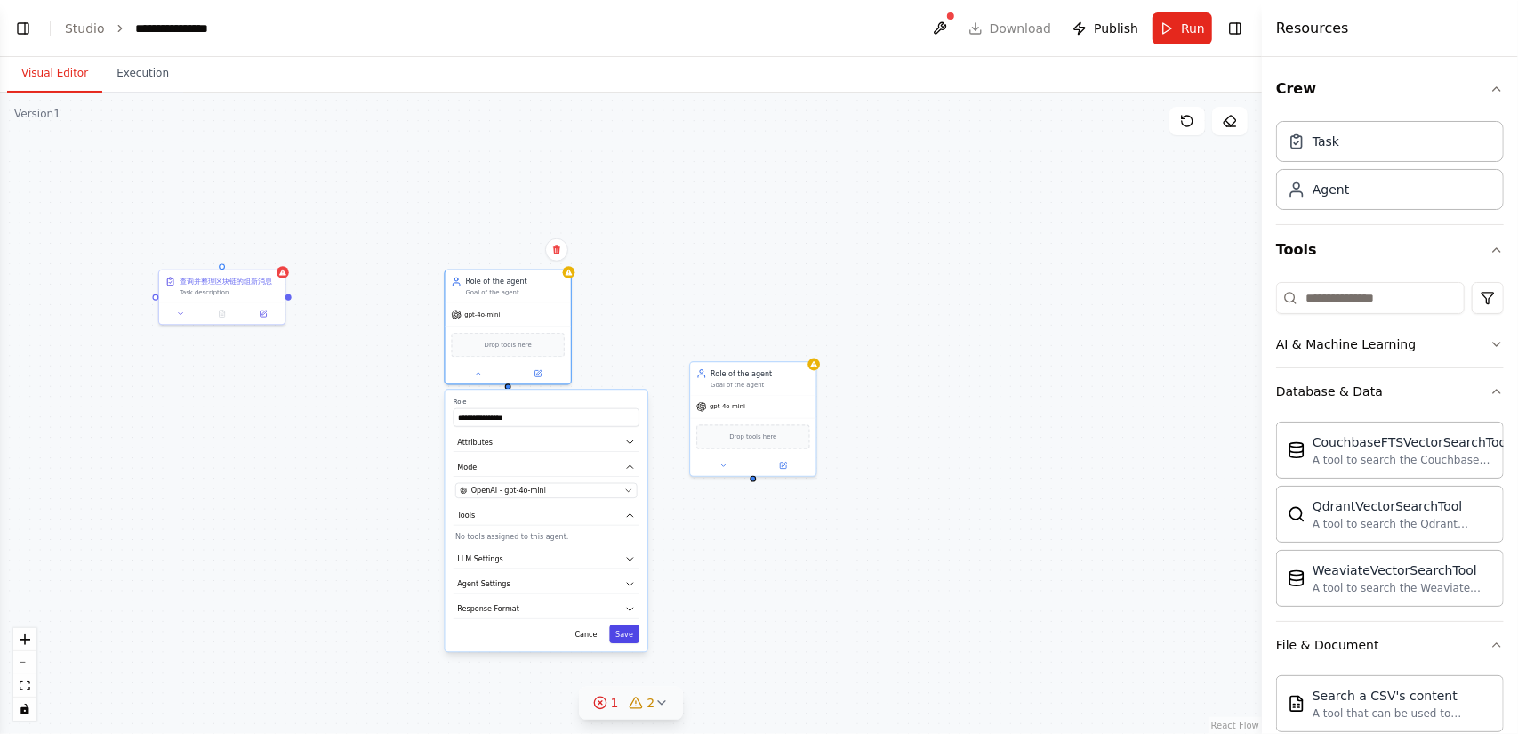
click at [630, 635] on button "Save" at bounding box center [624, 633] width 30 height 19
click at [630, 635] on div "Cancel Saving..." at bounding box center [546, 633] width 186 height 19
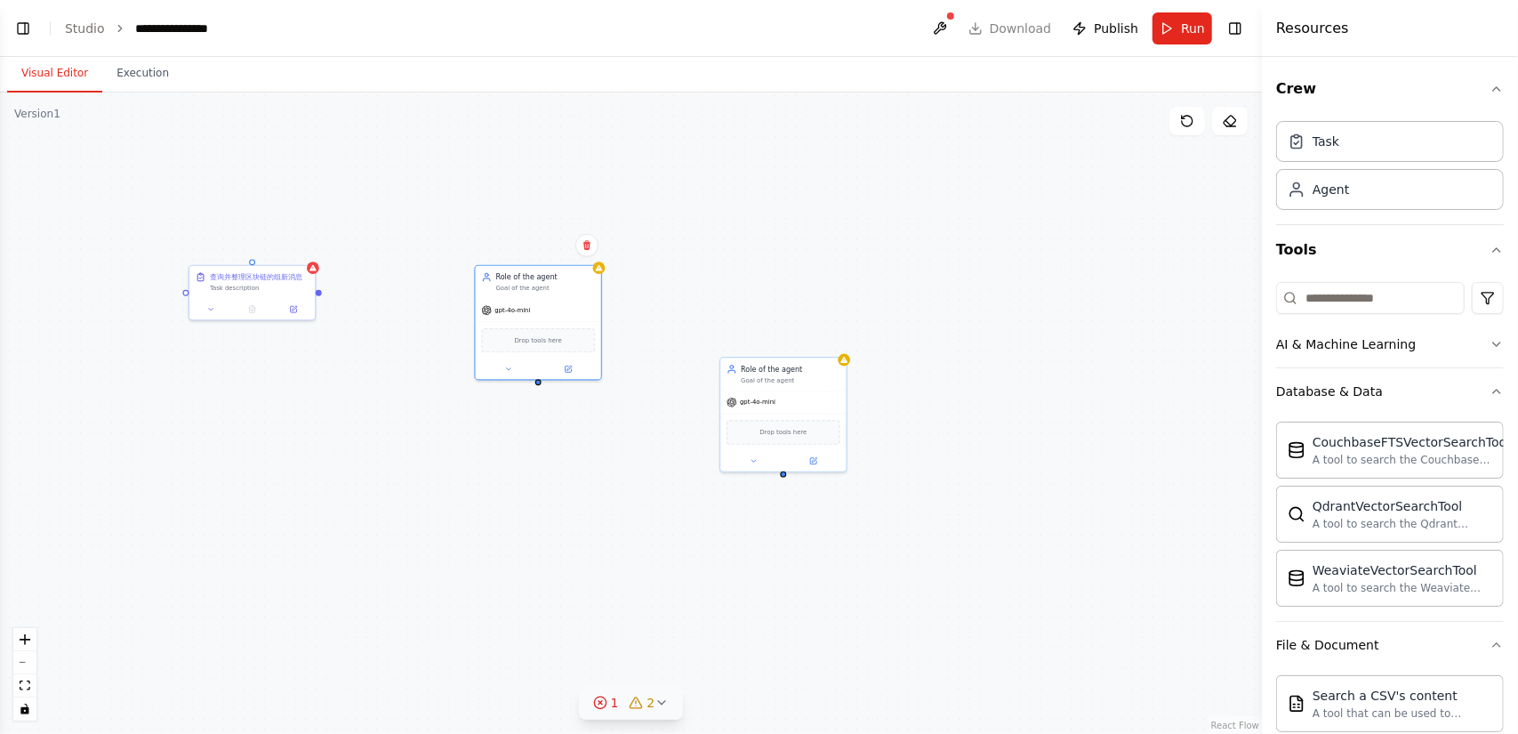
drag, startPoint x: 290, startPoint y: 298, endPoint x: 320, endPoint y: 293, distance: 30.6
click at [320, 293] on div "查询并整理区块链的组新消息 Task description Role of the agent Goal of the agent gpt-4o-mini …" at bounding box center [631, 412] width 1262 height 641
drag, startPoint x: 187, startPoint y: 291, endPoint x: 785, endPoint y: 476, distance: 626.3
click at [785, 476] on div "查询并整理区块链的组新消息 Task description Role of the agent Goal of the agent gpt-4o-mini …" at bounding box center [631, 412] width 1262 height 641
drag, startPoint x: 555, startPoint y: 303, endPoint x: 947, endPoint y: 268, distance: 393.7
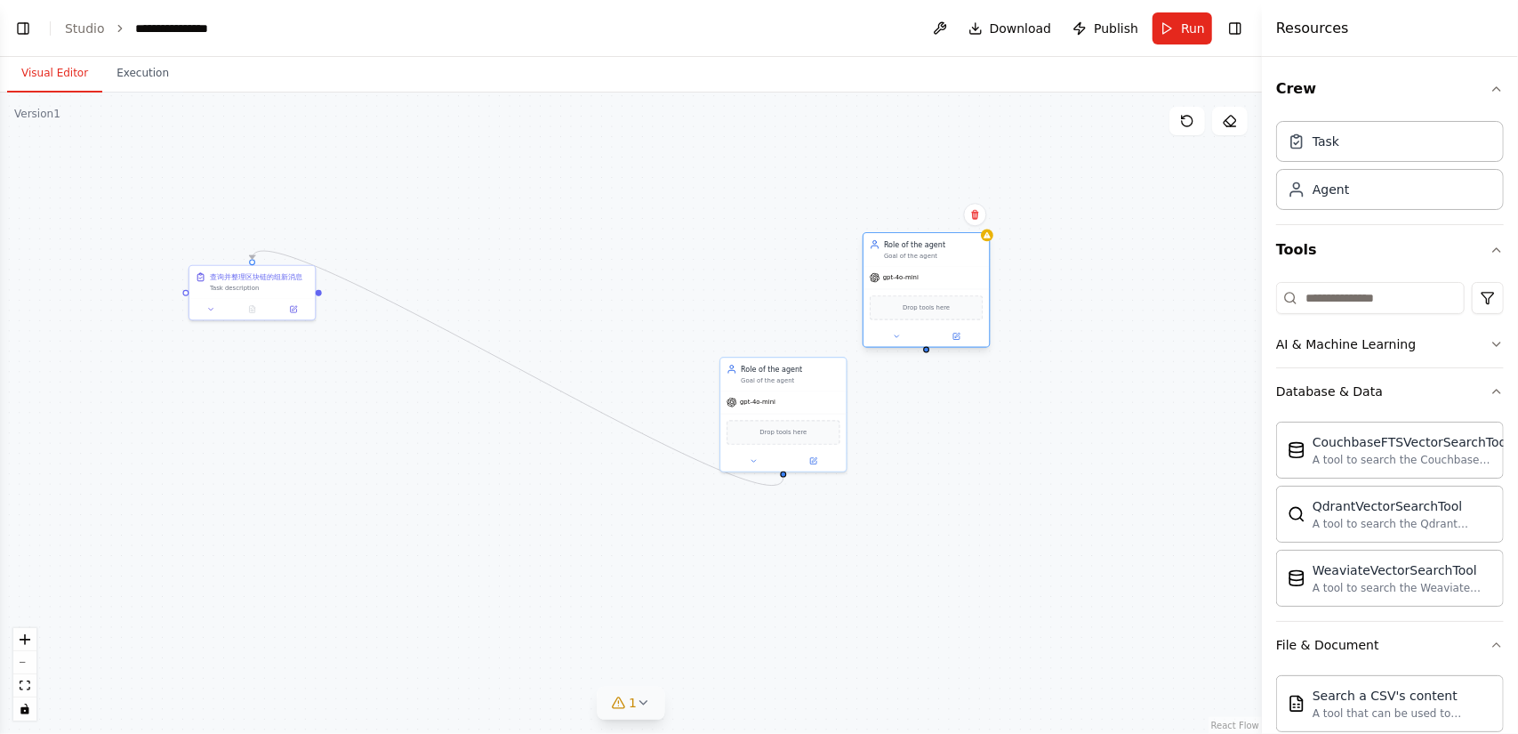
click at [947, 268] on div "gpt-4o-mini" at bounding box center [925, 277] width 125 height 22
click at [977, 223] on button at bounding box center [975, 214] width 23 height 23
click at [975, 221] on button at bounding box center [975, 214] width 23 height 23
click at [978, 224] on button at bounding box center [975, 214] width 23 height 23
click at [934, 220] on button "Confirm" at bounding box center [924, 214] width 63 height 21
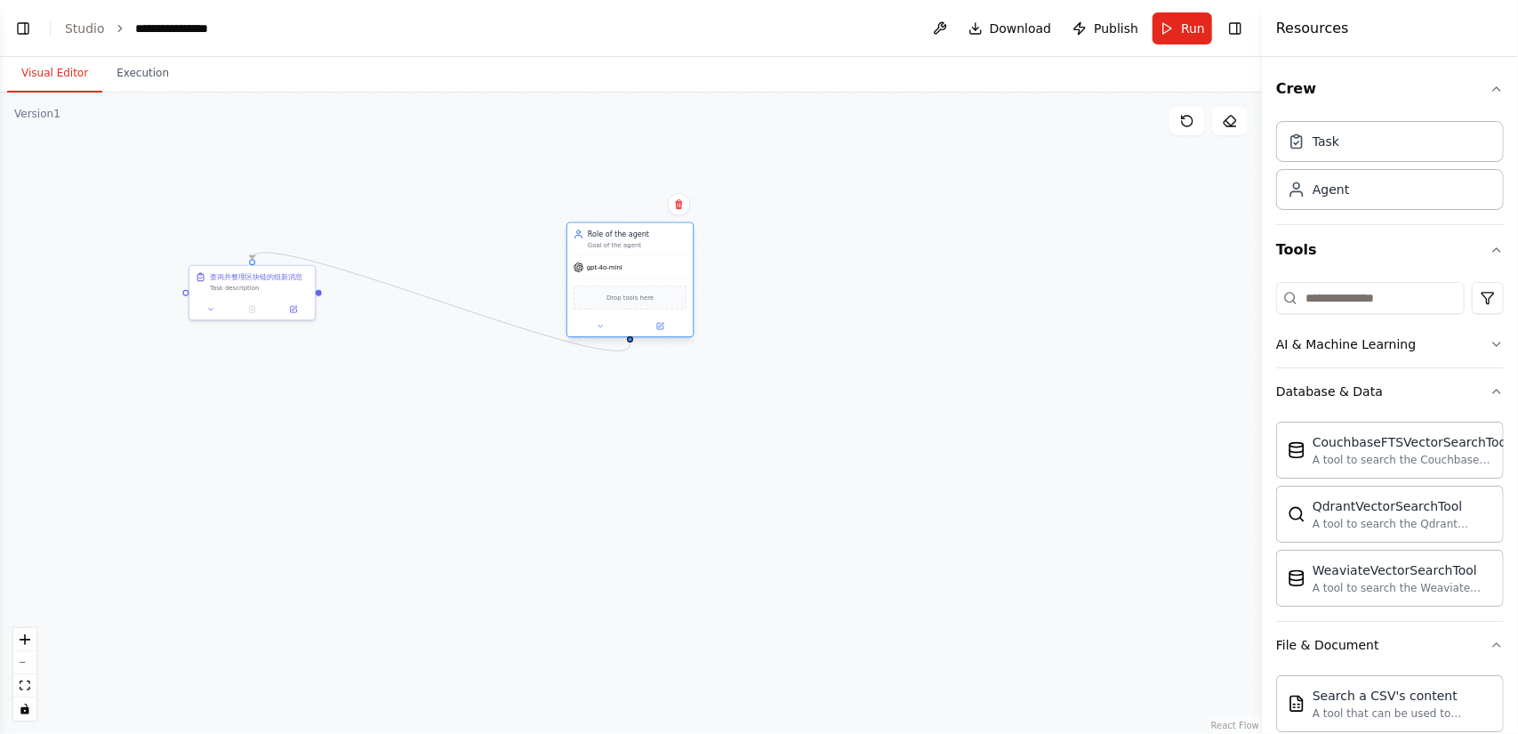
drag, startPoint x: 793, startPoint y: 373, endPoint x: 609, endPoint y: 230, distance: 232.6
click at [609, 230] on div "Role of the agent Goal of the agent" at bounding box center [637, 239] width 99 height 20
click at [1195, 28] on span "Run" at bounding box center [1193, 29] width 24 height 18
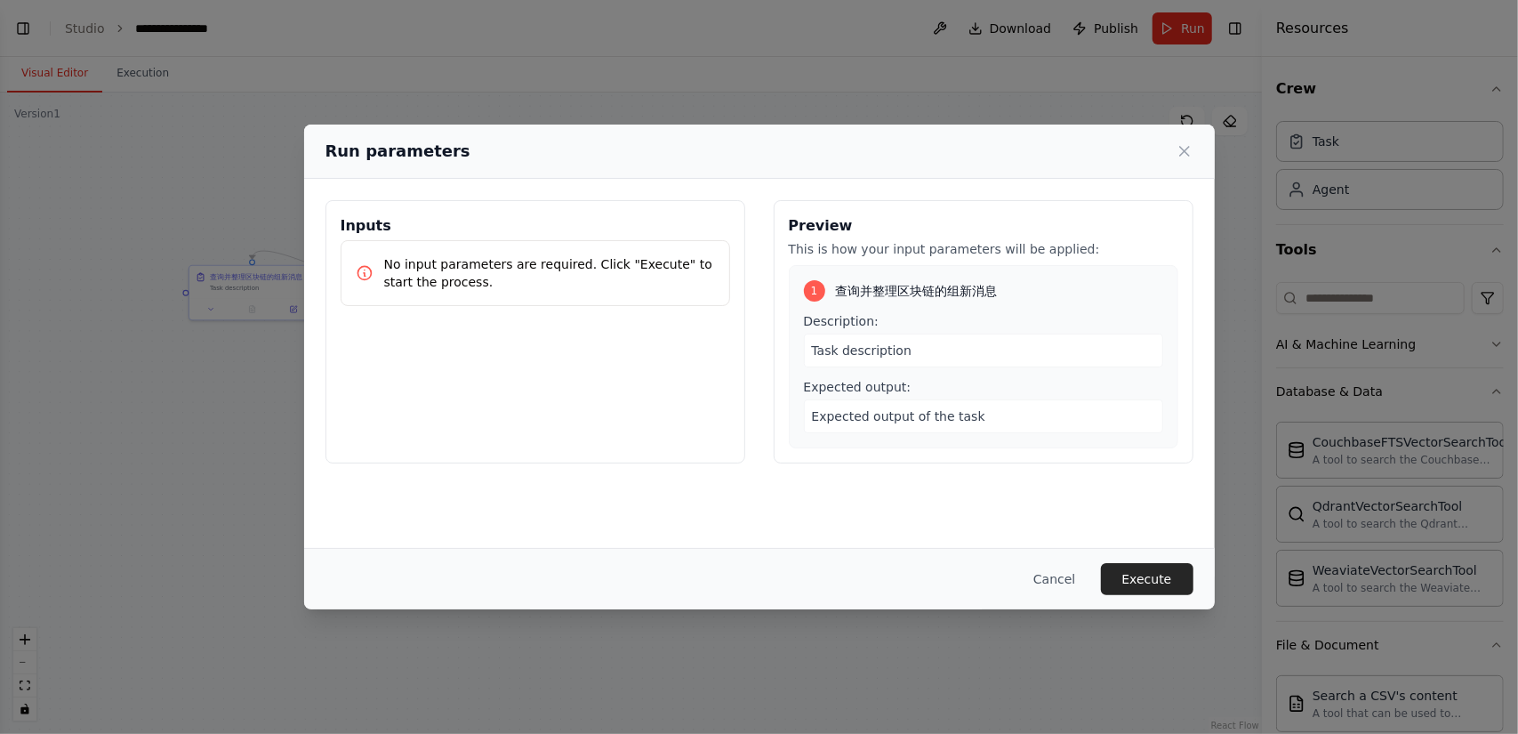
click at [905, 347] on span "Task description" at bounding box center [862, 350] width 100 height 14
click at [954, 419] on span "Expected output of the task" at bounding box center [898, 416] width 173 height 14
click at [1137, 576] on button "Execute" at bounding box center [1147, 579] width 92 height 32
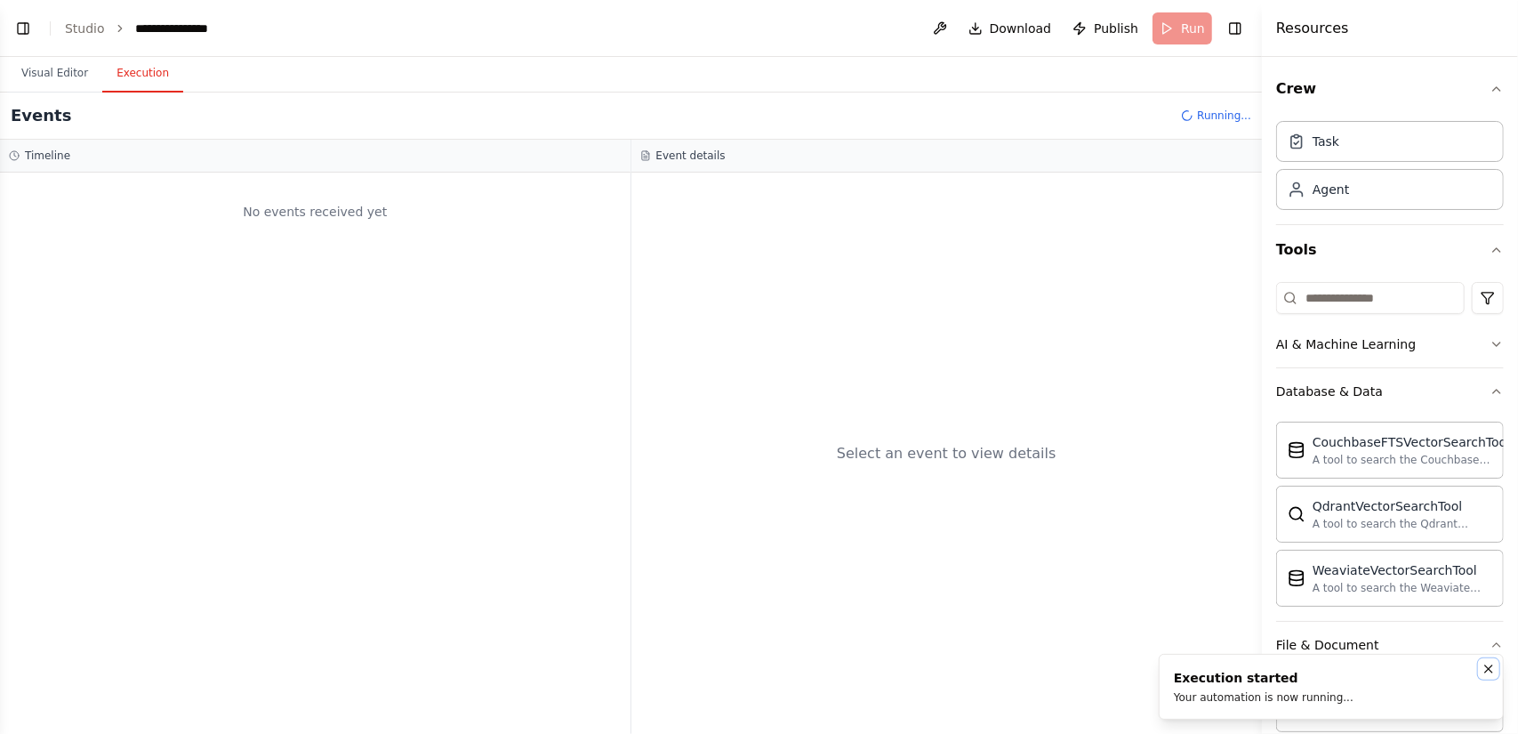
click at [1488, 666] on icon "Notifications (F8)" at bounding box center [1488, 669] width 14 height 14
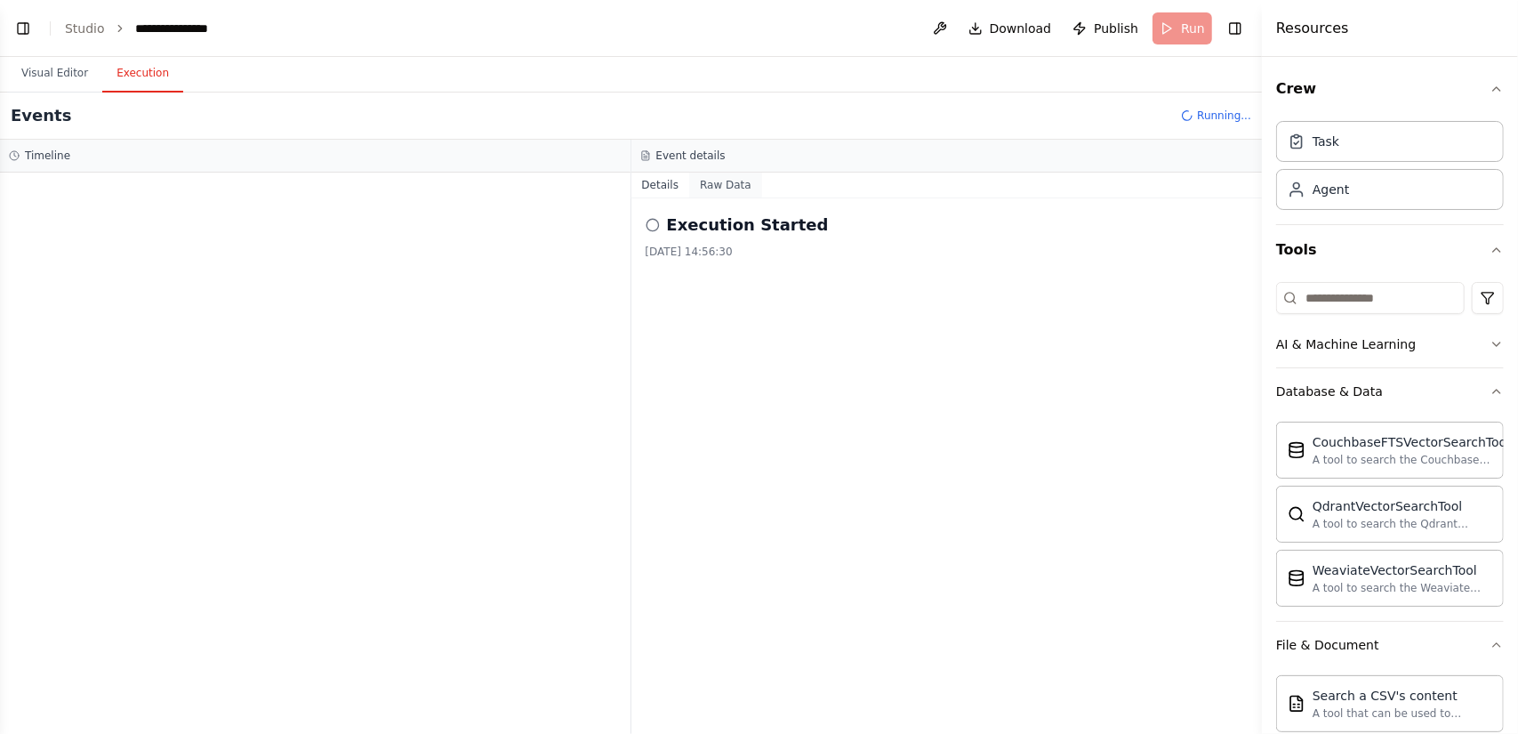
click at [742, 181] on button "Raw Data" at bounding box center [725, 184] width 73 height 25
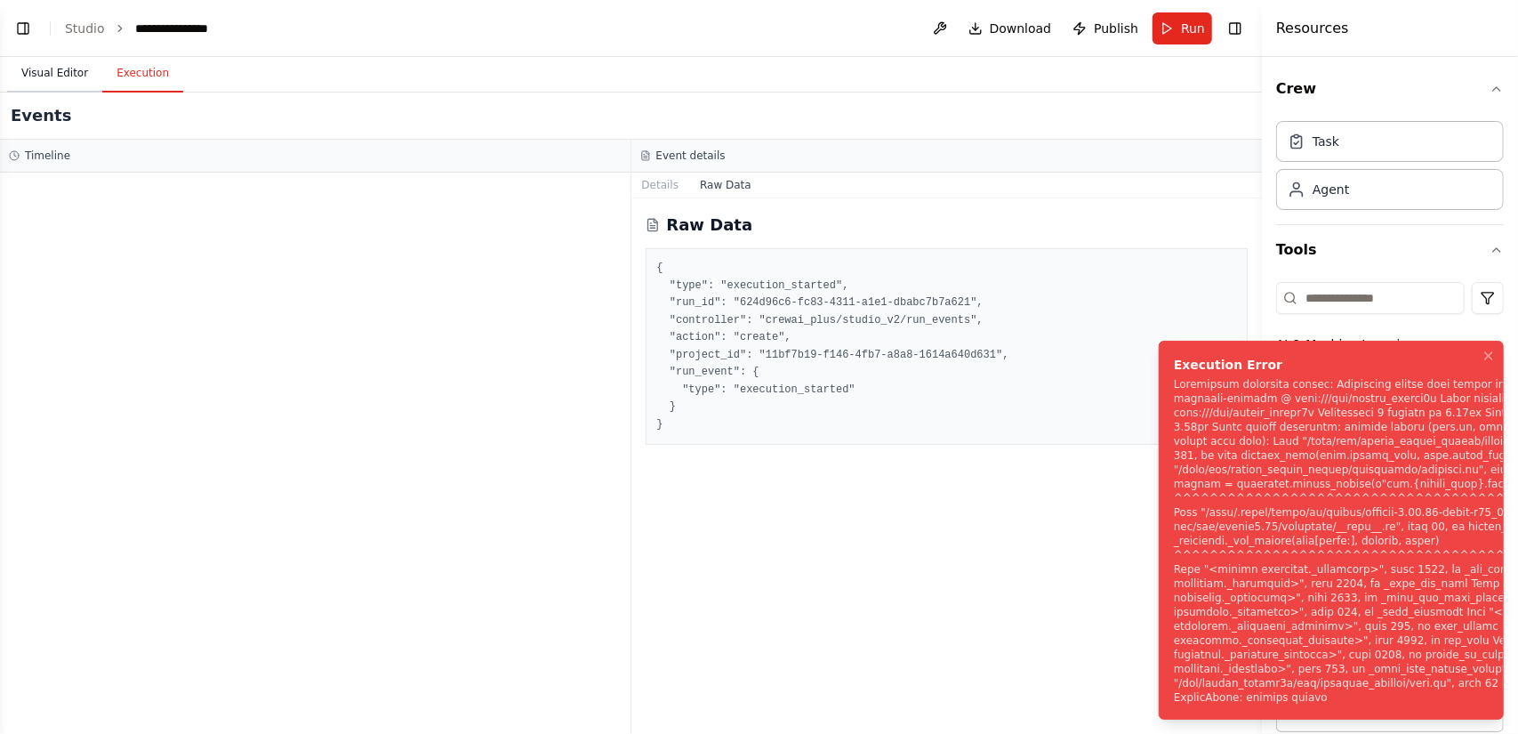
click at [61, 78] on button "Visual Editor" at bounding box center [54, 73] width 95 height 37
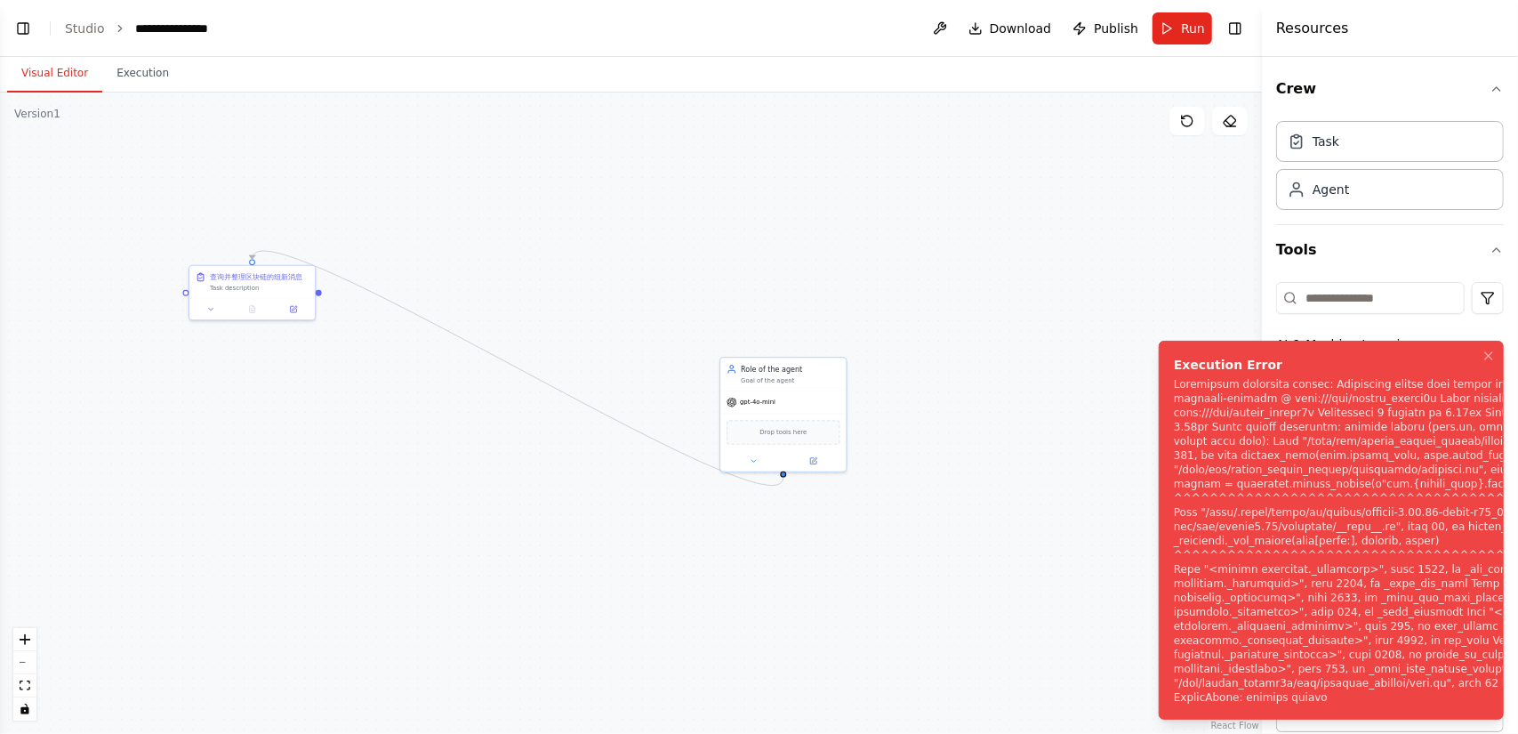
click at [975, 357] on div ".deletable-edge-delete-btn { width: 20px; height: 20px; border: 0px solid #ffff…" at bounding box center [631, 412] width 1262 height 641
drag, startPoint x: 829, startPoint y: 399, endPoint x: 519, endPoint y: 256, distance: 340.9
click at [509, 237] on div "gpt-4o-mini" at bounding box center [445, 226] width 125 height 22
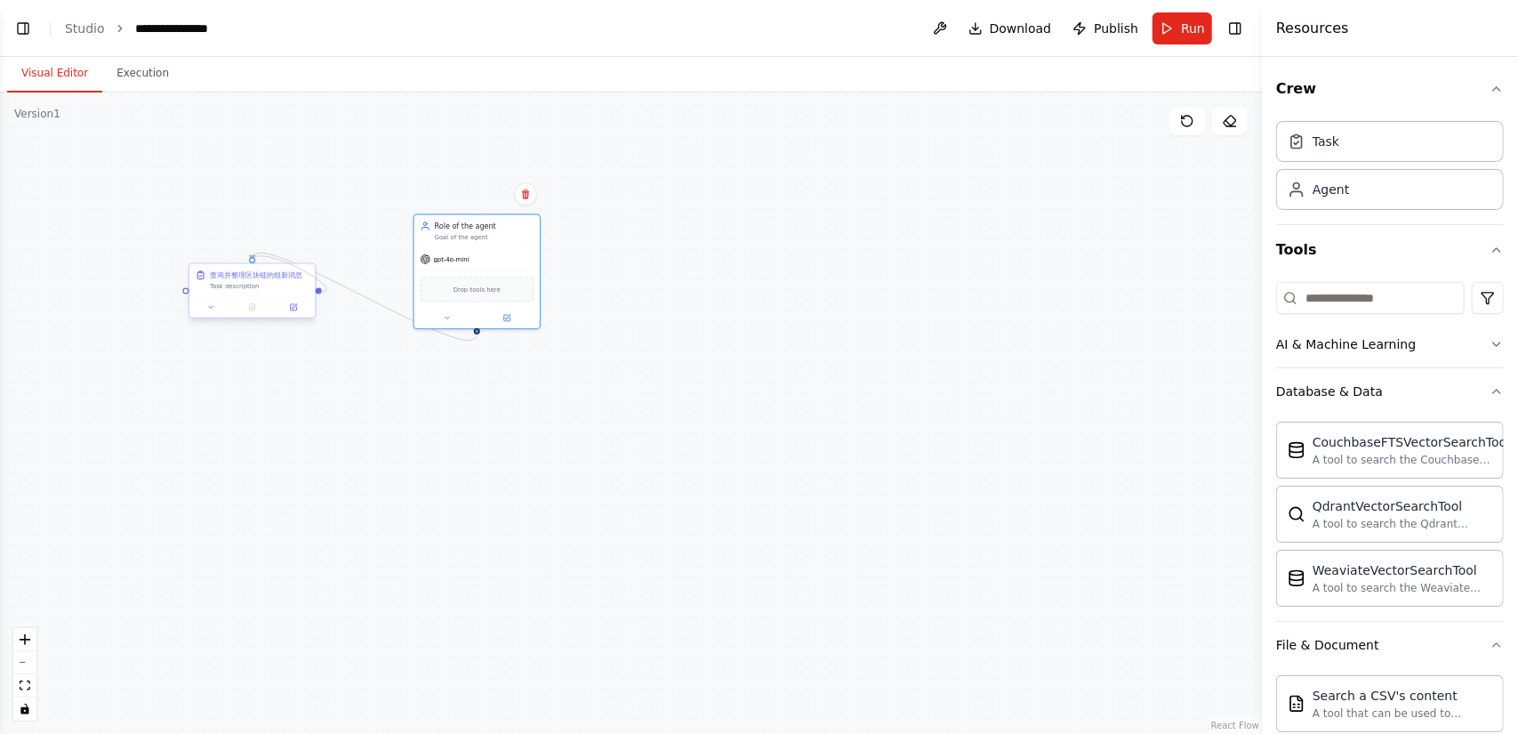
drag, startPoint x: 253, startPoint y: 262, endPoint x: 318, endPoint y: 294, distance: 73.2
click at [318, 294] on div ".deletable-edge-delete-btn { width: 20px; height: 20px; border: 0px solid #ffff…" at bounding box center [631, 412] width 1262 height 641
click at [353, 289] on icon "Edge from 78edd34d-b51d-42ea-a841-1b3084a3f200 to ac203815-4f20-45e3-981d-83d1d…" at bounding box center [365, 296] width 225 height 87
click at [362, 293] on icon at bounding box center [365, 296] width 8 height 9
drag, startPoint x: 320, startPoint y: 291, endPoint x: 477, endPoint y: 326, distance: 161.3
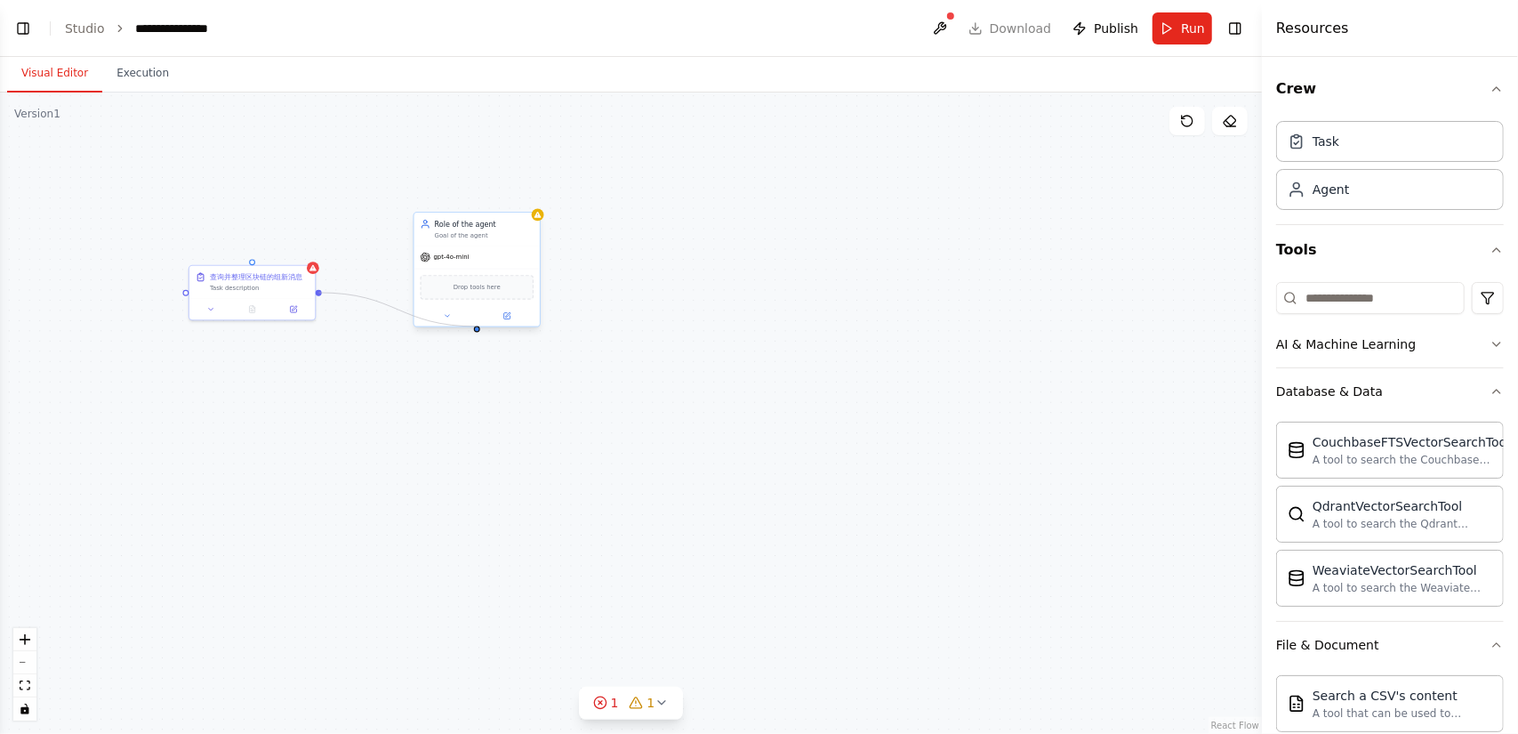
click at [477, 326] on div "查询并整理区块链的组新消息 Task description Role of the agent Goal of the agent gpt-4o-mini …" at bounding box center [550, 479] width 725 height 368
drag, startPoint x: 281, startPoint y: 277, endPoint x: 954, endPoint y: 230, distance: 674.7
click at [965, 229] on div "查询并整理区块链的组新消息 Task description" at bounding box center [923, 219] width 99 height 20
drag, startPoint x: 869, startPoint y: 243, endPoint x: 781, endPoint y: 245, distance: 88.0
click at [781, 245] on div "查询并整理区块链的组新消息 Task description Role of the agent Goal of the agent gpt-4o-mini …" at bounding box center [631, 412] width 1262 height 641
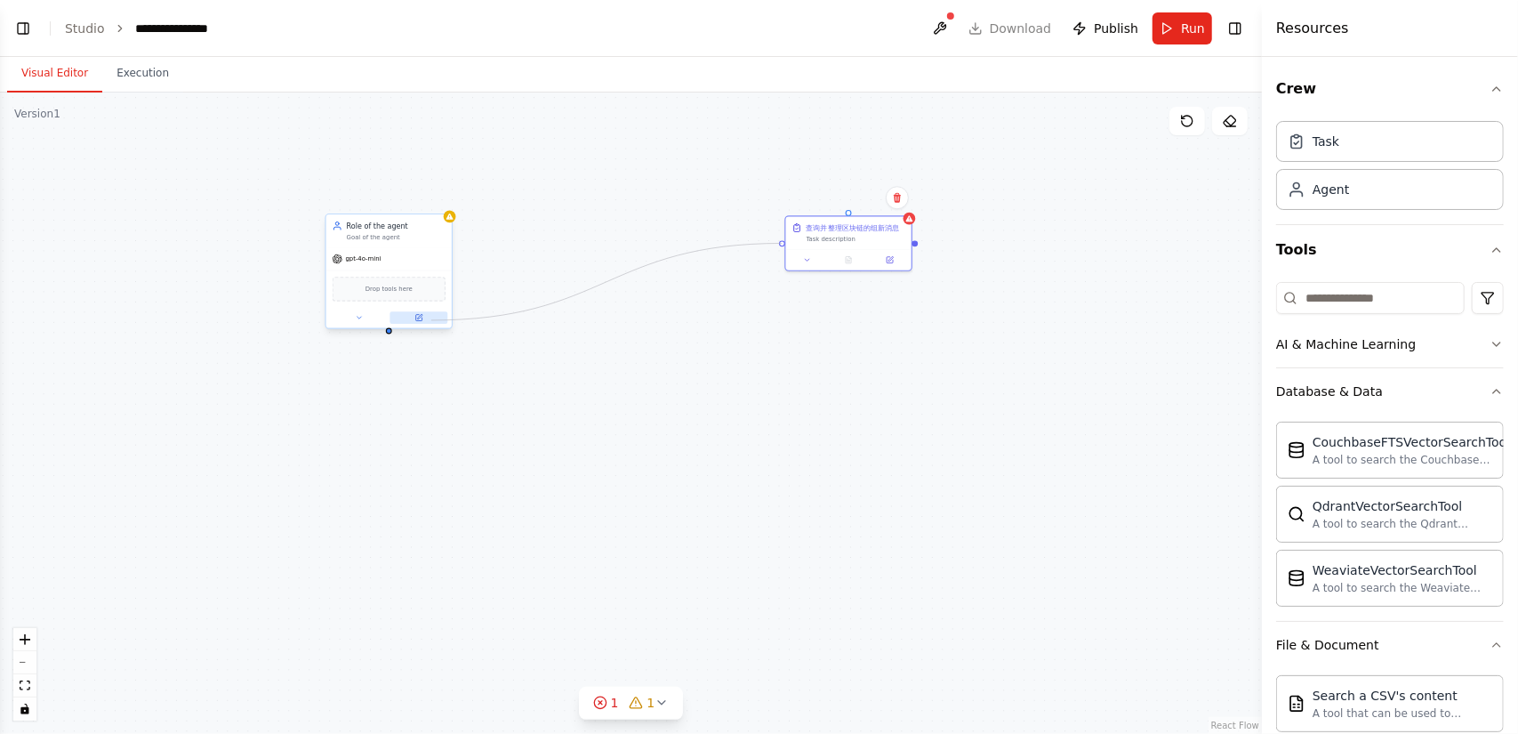
drag, startPoint x: 782, startPoint y: 243, endPoint x: 431, endPoint y: 320, distance: 359.6
click at [431, 320] on div "查询并整理区块链的组新消息 Task description Role of the agent Goal of the agent gpt-4o-mini …" at bounding box center [462, 481] width 725 height 368
drag, startPoint x: 917, startPoint y: 243, endPoint x: 421, endPoint y: 293, distance: 497.8
click at [421, 297] on div "查询并整理区块链的组新消息 Task description Role of the agent Goal of the agent gpt-4o-mini …" at bounding box center [462, 481] width 725 height 368
drag, startPoint x: 915, startPoint y: 243, endPoint x: 366, endPoint y: 218, distance: 549.2
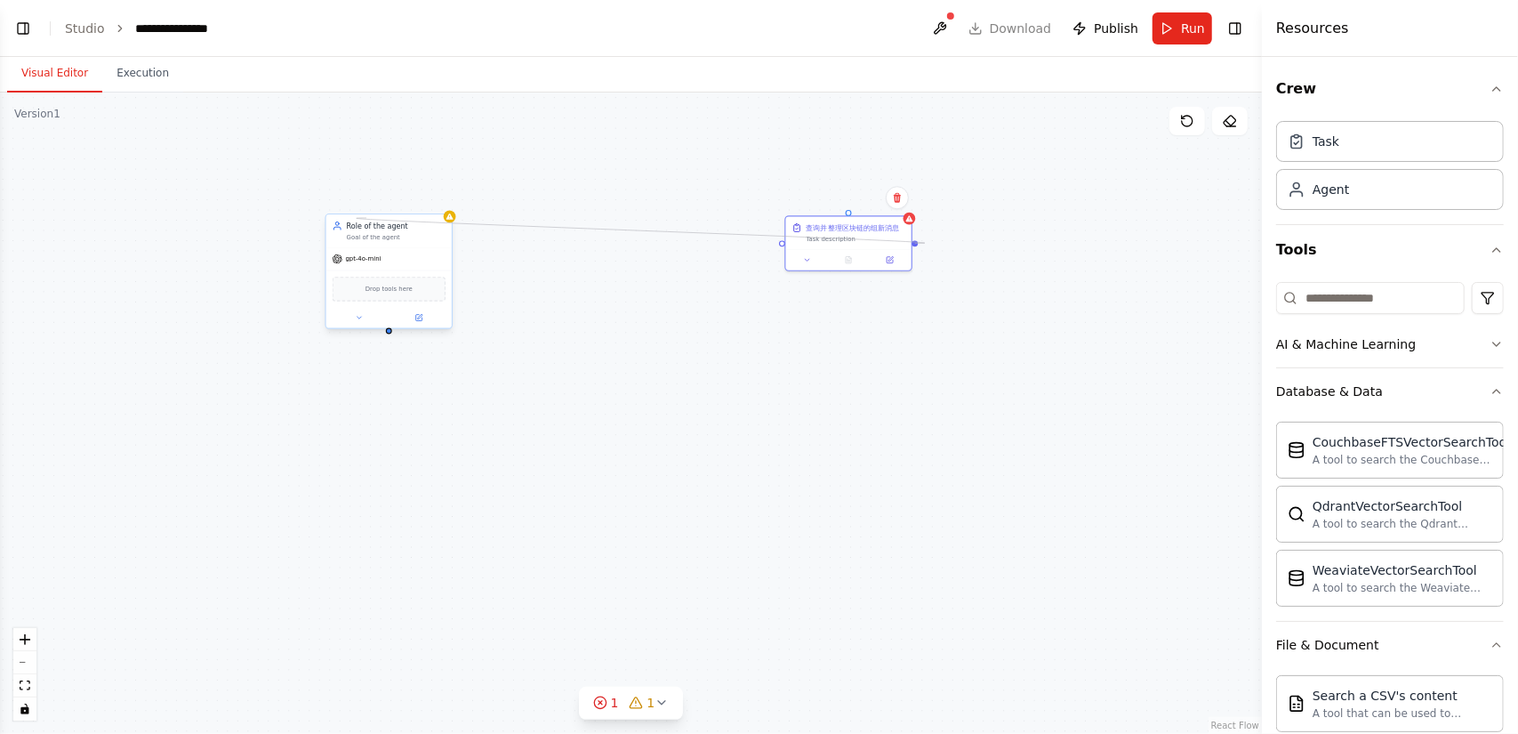
click at [366, 297] on div "查询并整理区块链的组新消息 Task description Role of the agent Goal of the agent gpt-4o-mini …" at bounding box center [462, 481] width 725 height 368
drag, startPoint x: 375, startPoint y: 238, endPoint x: 1081, endPoint y: 369, distance: 718.0
click at [1081, 369] on div "Goal of the agent" at bounding box center [1100, 369] width 99 height 8
drag, startPoint x: 1095, startPoint y: 464, endPoint x: 862, endPoint y: 237, distance: 325.1
click at [825, 297] on div "查询并整理区块链的组新消息 Task description Role of the agent Goal of the agent gpt-4o-mini …" at bounding box center [462, 481] width 725 height 368
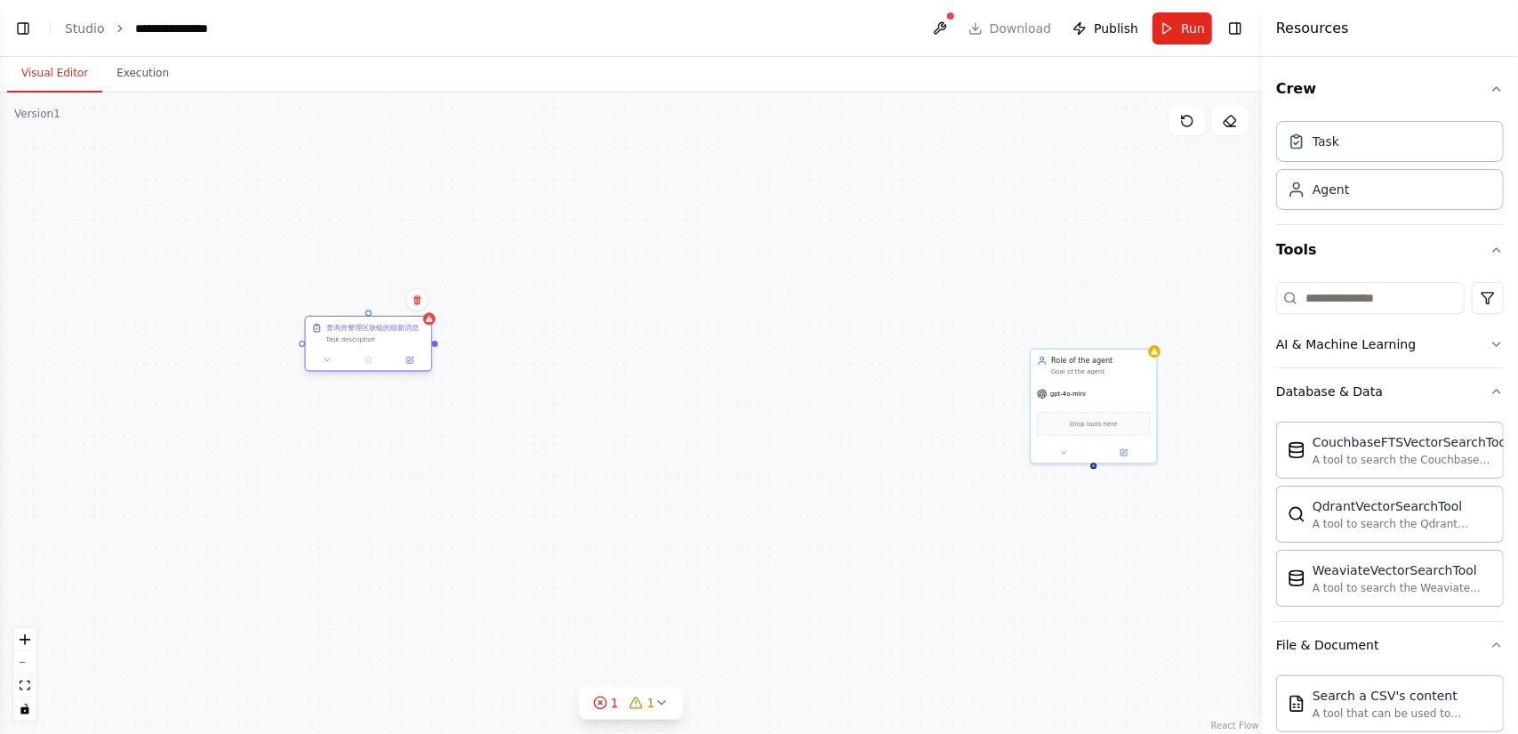
drag, startPoint x: 864, startPoint y: 236, endPoint x: 388, endPoint y: 342, distance: 488.4
click at [388, 342] on div "Task description" at bounding box center [375, 339] width 99 height 8
click at [1122, 383] on div "gpt-4o-mini" at bounding box center [1093, 392] width 125 height 22
click at [1146, 330] on icon at bounding box center [1142, 329] width 11 height 11
click at [1091, 332] on button "Confirm" at bounding box center [1091, 328] width 63 height 21
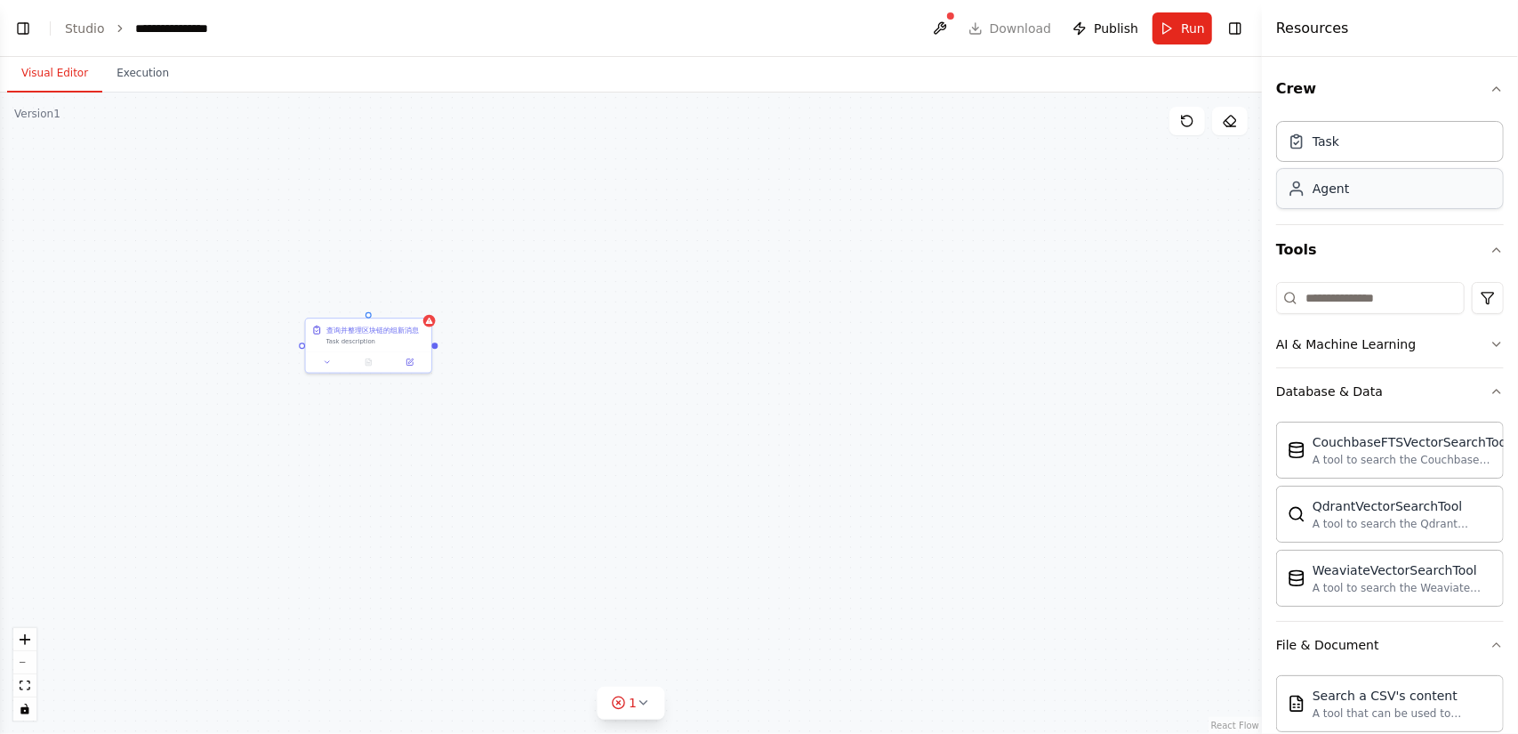
click at [1366, 197] on div "Agent" at bounding box center [1390, 188] width 228 height 41
drag, startPoint x: 638, startPoint y: 318, endPoint x: 577, endPoint y: 287, distance: 68.8
click at [577, 287] on div "Goal of the agent" at bounding box center [590, 288] width 99 height 8
drag, startPoint x: 368, startPoint y: 316, endPoint x: 583, endPoint y: 374, distance: 223.0
click at [583, 374] on div "查询并整理区块链的组新消息 Task description Role of the agent Goal of the agent gpt-4o-mini …" at bounding box center [462, 481] width 725 height 368
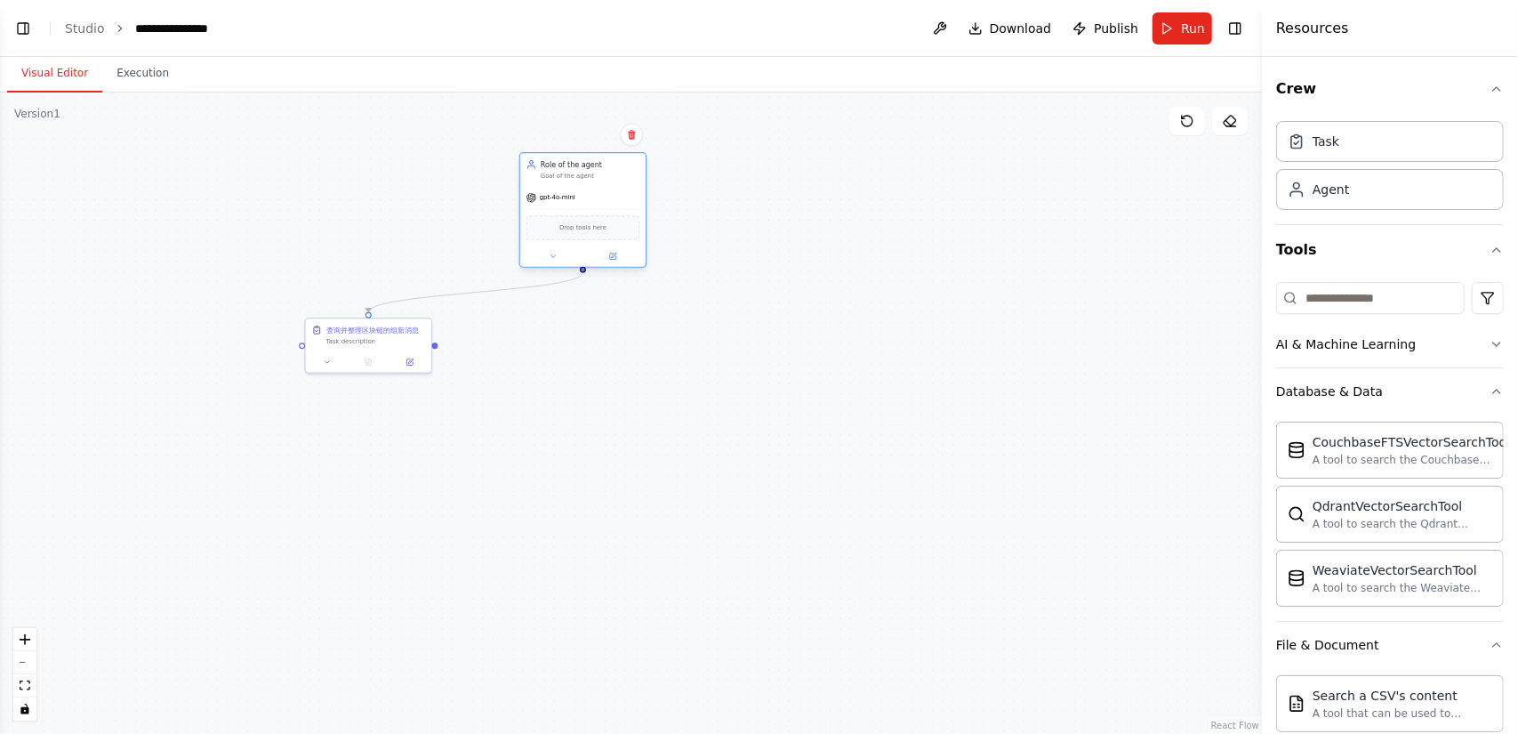
drag, startPoint x: 572, startPoint y: 297, endPoint x: 570, endPoint y: 188, distance: 109.4
click at [570, 188] on div "Role of the agent Goal of the agent gpt-4o-mini Drop tools here" at bounding box center [583, 210] width 128 height 116
click at [1183, 33] on span "Run" at bounding box center [1193, 29] width 24 height 18
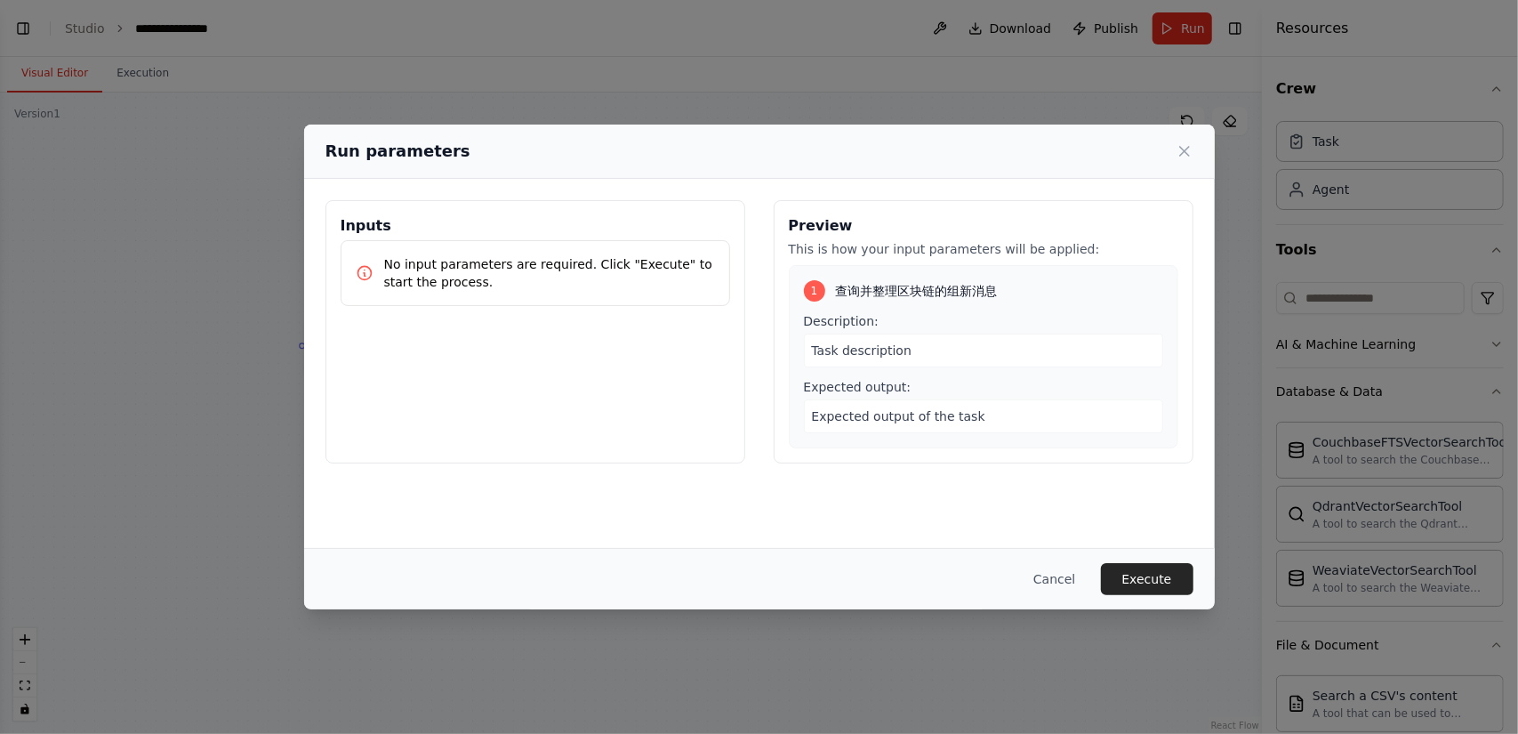
click at [900, 352] on span "Task description" at bounding box center [862, 350] width 100 height 14
drag, startPoint x: 939, startPoint y: 349, endPoint x: 774, endPoint y: 339, distance: 165.7
click at [775, 339] on div "Preview This is how your input parameters will be applied: 1 查询并整理区块链的组新消息 Desc…" at bounding box center [984, 331] width 420 height 263
click at [963, 348] on div "Task description" at bounding box center [983, 350] width 359 height 34
click at [943, 348] on div "Task description" at bounding box center [983, 350] width 359 height 34
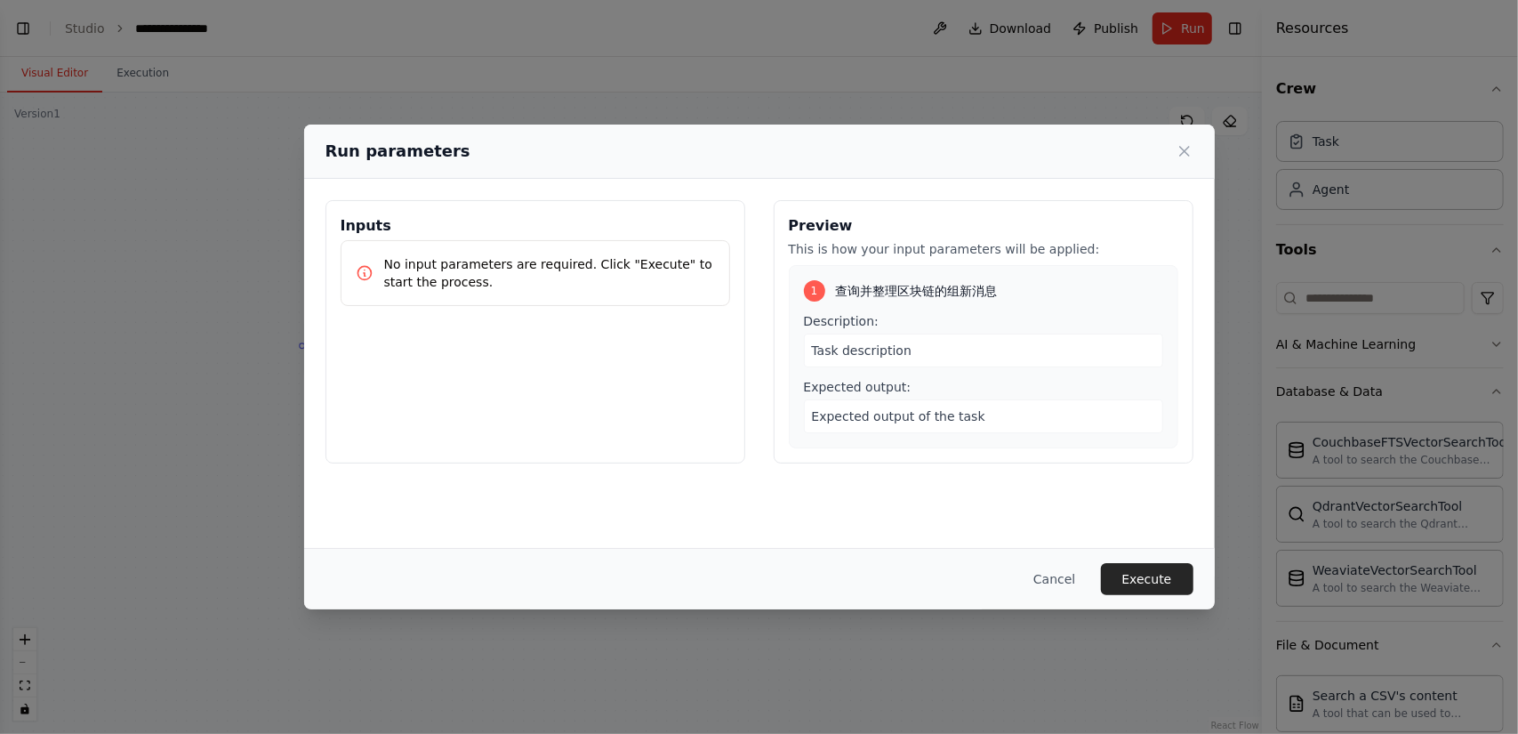
click at [900, 351] on span "Task description" at bounding box center [862, 350] width 100 height 14
click at [841, 349] on span "Task description" at bounding box center [862, 350] width 100 height 14
click at [866, 349] on span "Task description" at bounding box center [862, 350] width 100 height 14
click at [1048, 581] on button "Cancel" at bounding box center [1054, 579] width 70 height 32
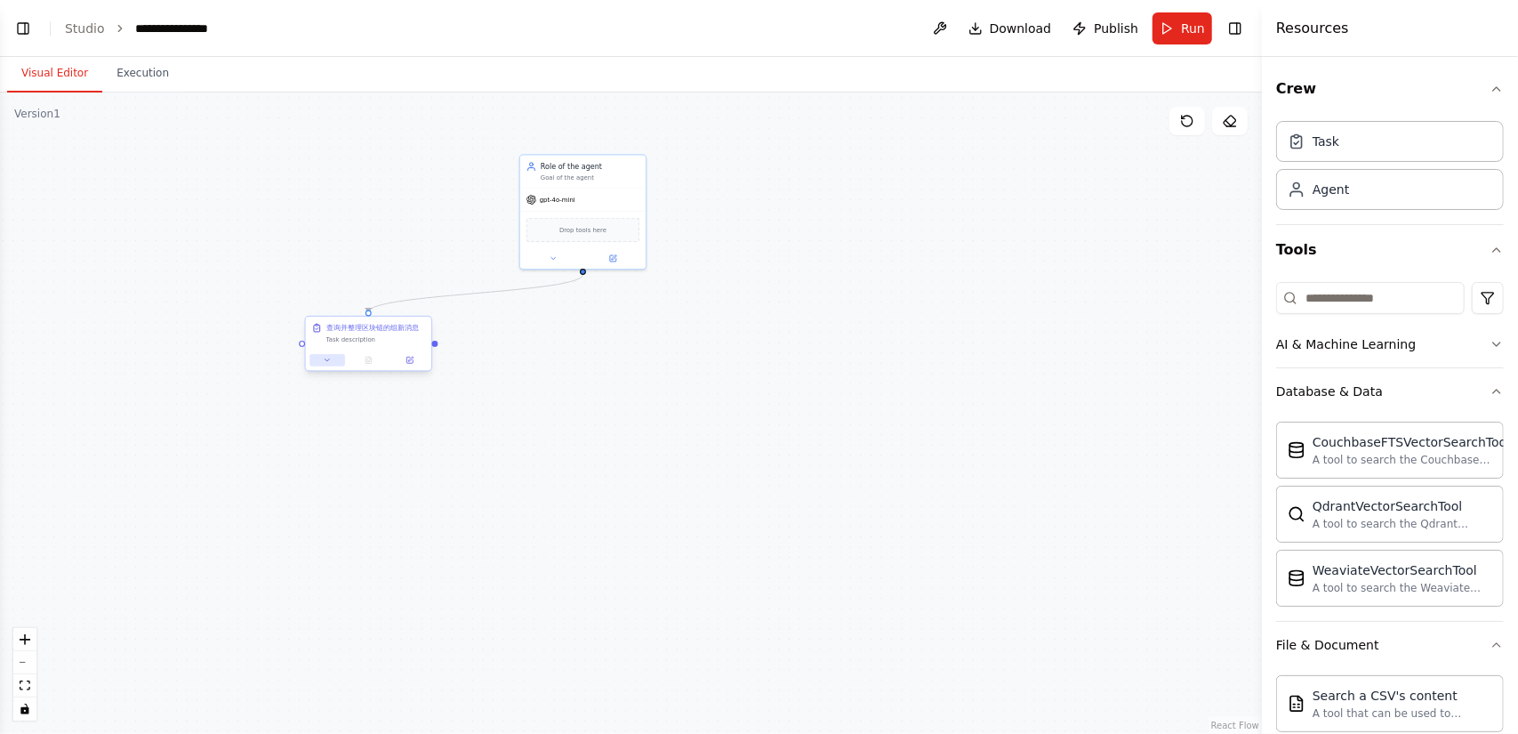
click at [328, 361] on icon at bounding box center [327, 360] width 8 height 8
click at [397, 447] on textarea "**********" at bounding box center [407, 455] width 186 height 36
type textarea "*"
drag, startPoint x: 420, startPoint y: 403, endPoint x: 239, endPoint y: 406, distance: 180.5
click at [239, 406] on div ".deletable-edge-delete-btn { width: 20px; height: 20px; border: 0px solid #ffff…" at bounding box center [631, 412] width 1262 height 641
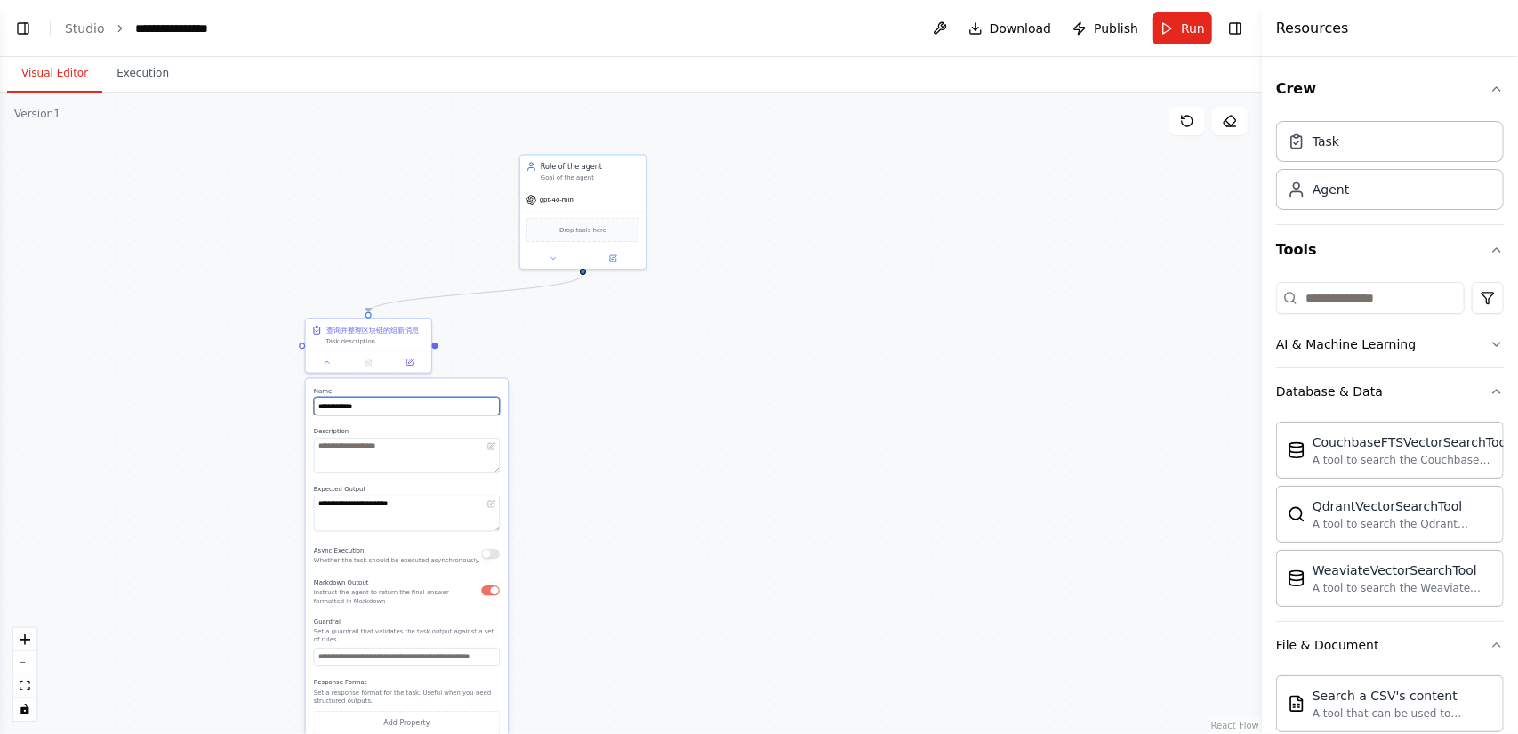
drag, startPoint x: 394, startPoint y: 408, endPoint x: 293, endPoint y: 408, distance: 100.5
click at [293, 408] on div ".deletable-edge-delete-btn { width: 20px; height: 20px; border: 0px solid #ffff…" at bounding box center [631, 412] width 1262 height 641
click at [382, 405] on input "**********" at bounding box center [407, 406] width 186 height 19
click at [389, 404] on input "**********" at bounding box center [407, 406] width 186 height 19
drag, startPoint x: 459, startPoint y: 403, endPoint x: 314, endPoint y: 405, distance: 144.9
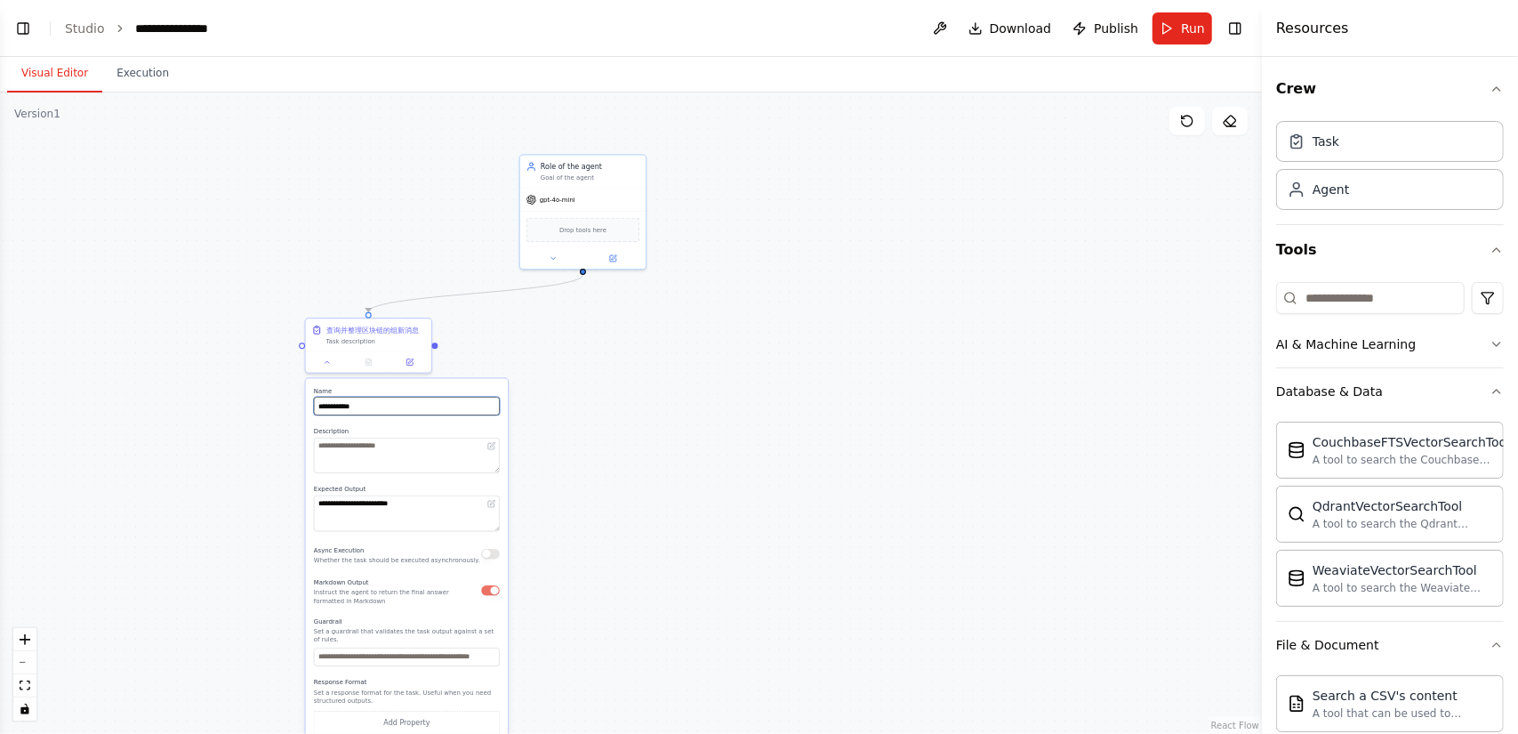
click at [314, 405] on input "**********" at bounding box center [407, 406] width 186 height 19
type input "**********"
click at [446, 461] on textarea at bounding box center [407, 455] width 186 height 36
paste textarea "**********"
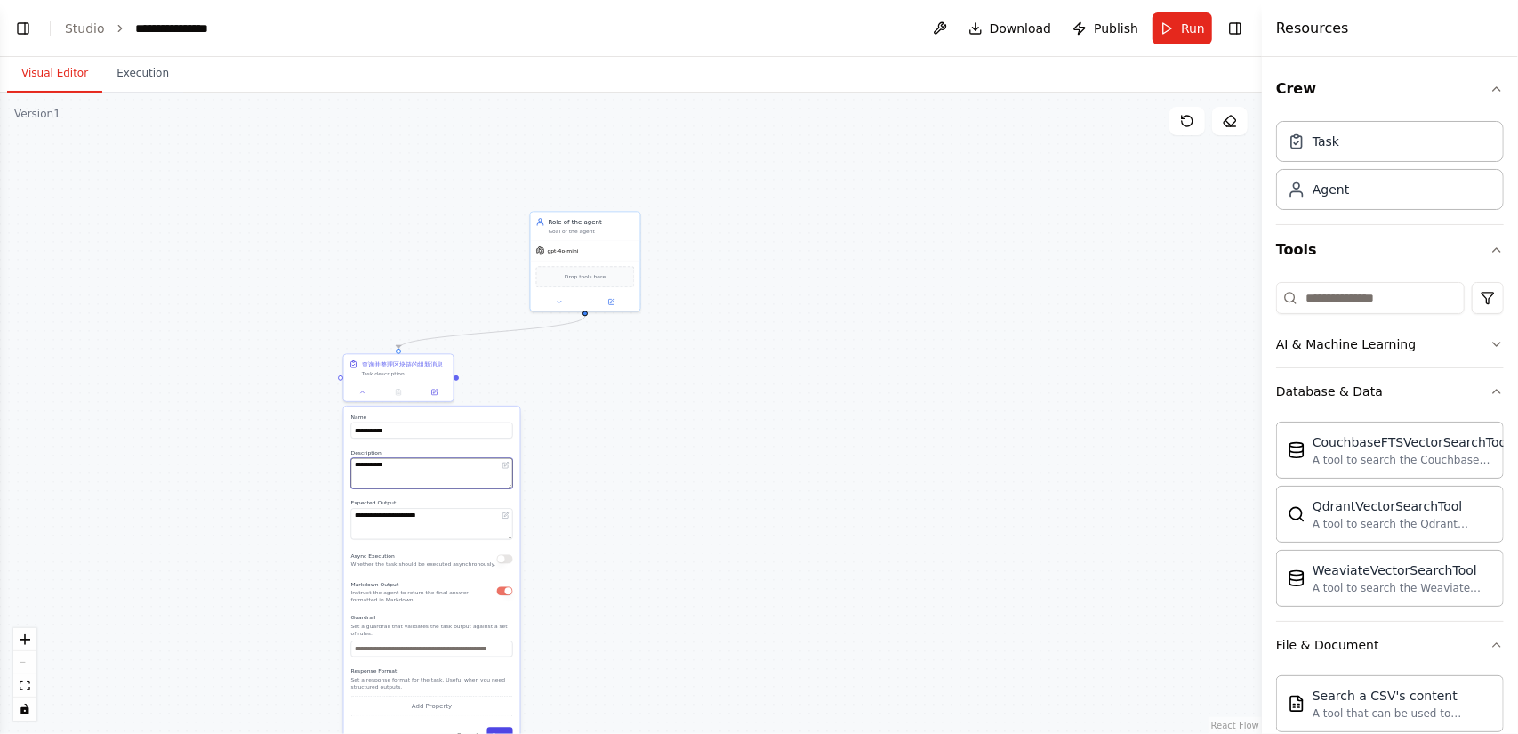
type textarea "**********"
click at [507, 730] on button "Save" at bounding box center [499, 734] width 26 height 16
click at [1177, 32] on button "Run" at bounding box center [1182, 28] width 60 height 32
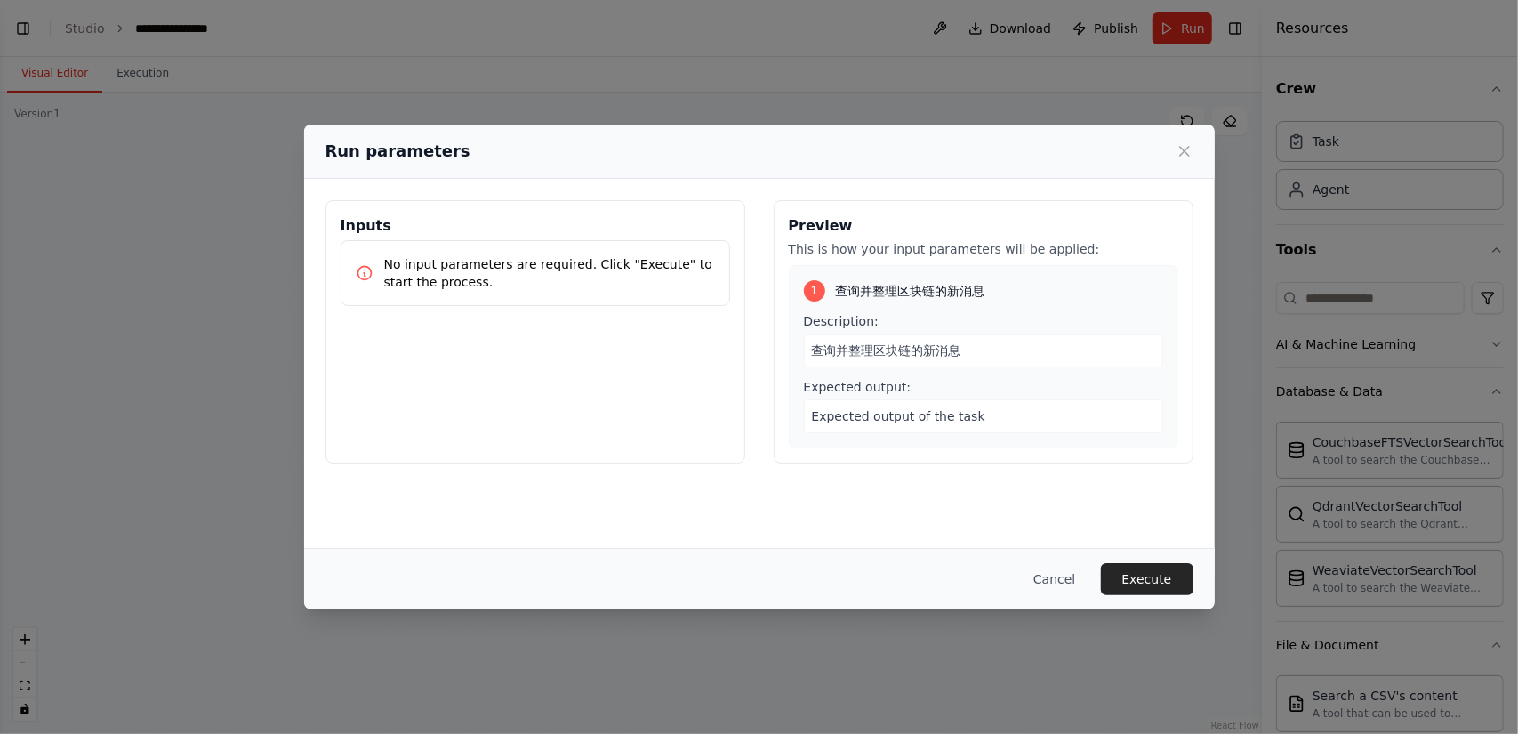
click at [905, 345] on span "查询并整理区块链的新消息" at bounding box center [886, 350] width 149 height 14
click at [1154, 581] on button "Execute" at bounding box center [1147, 579] width 92 height 32
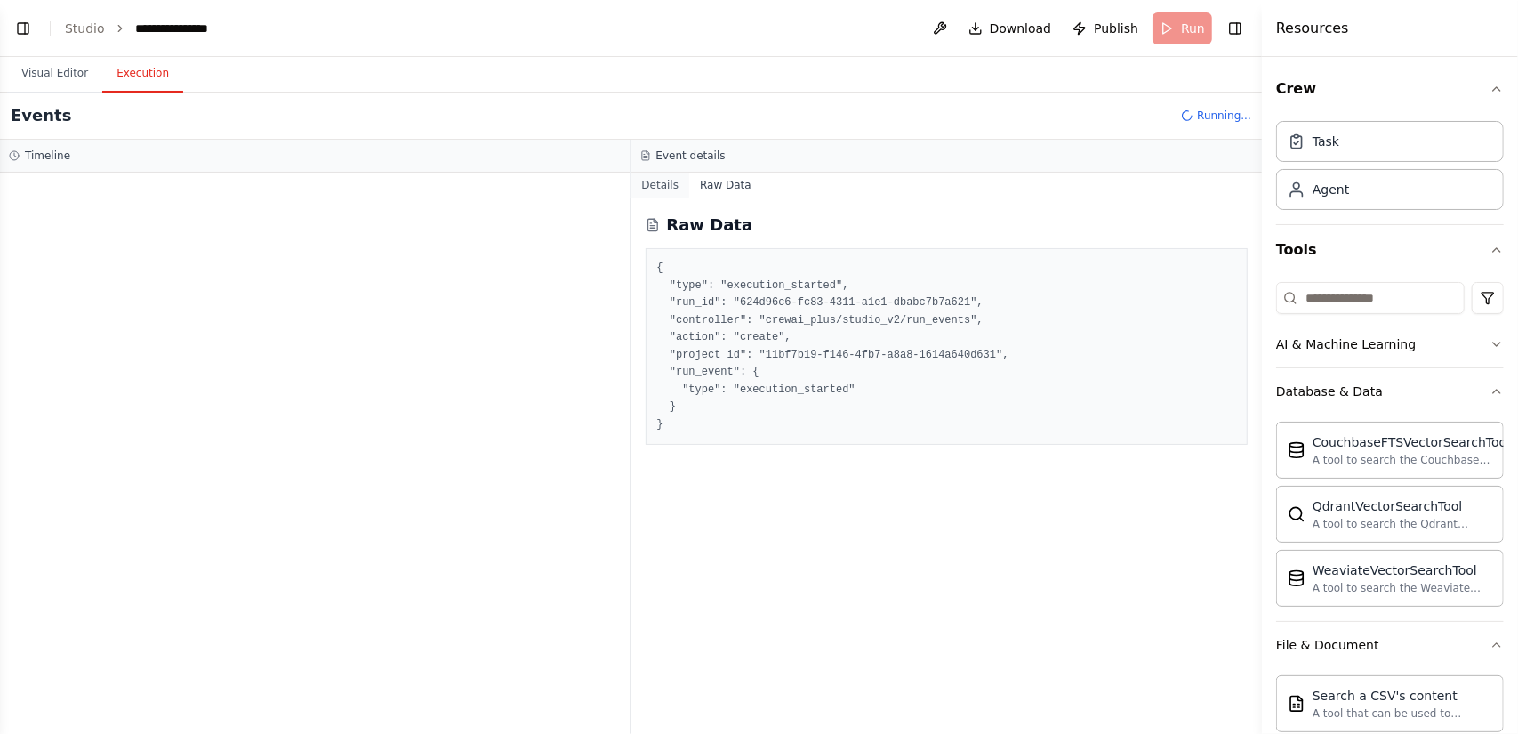
click at [667, 182] on button "Details" at bounding box center [660, 184] width 59 height 25
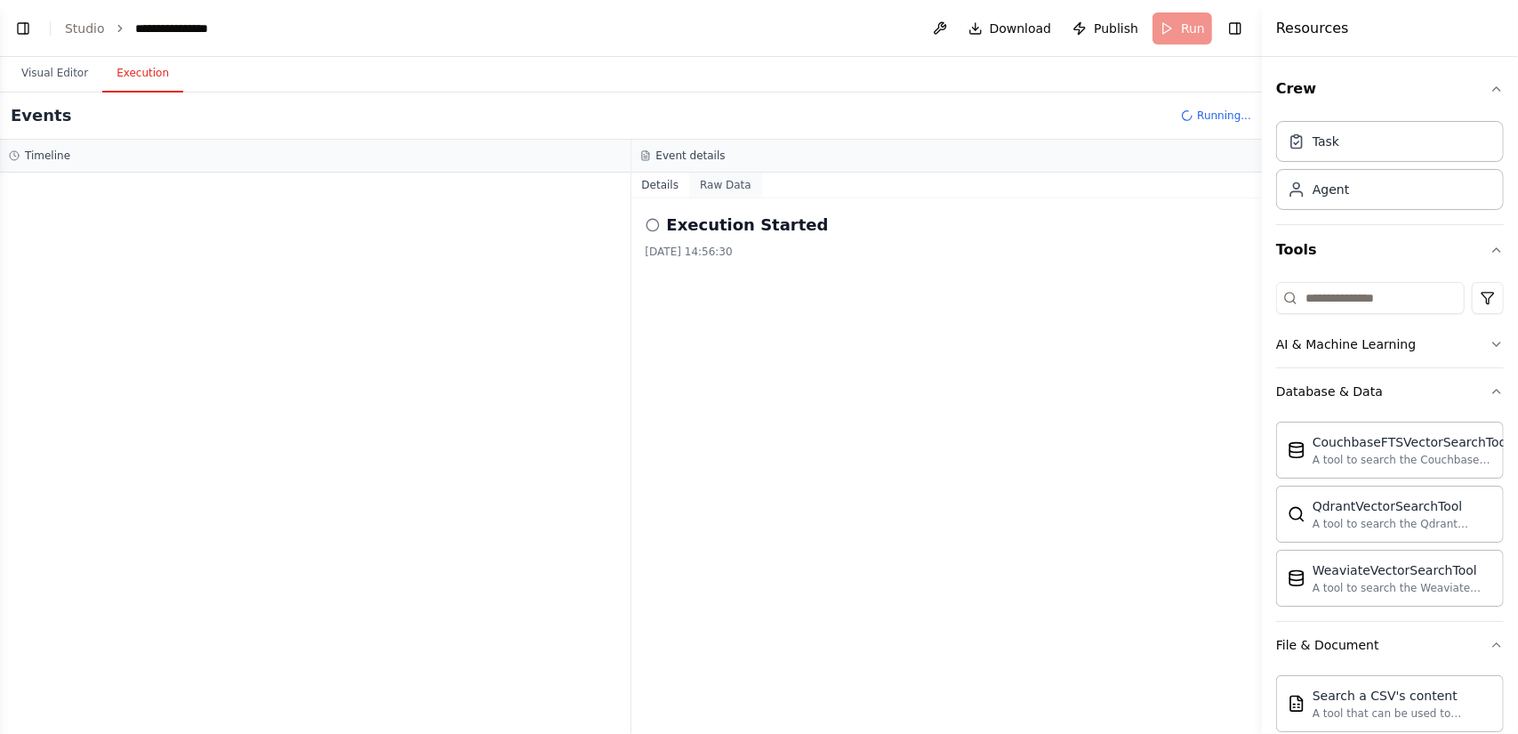
click at [711, 183] on button "Raw Data" at bounding box center [725, 184] width 73 height 25
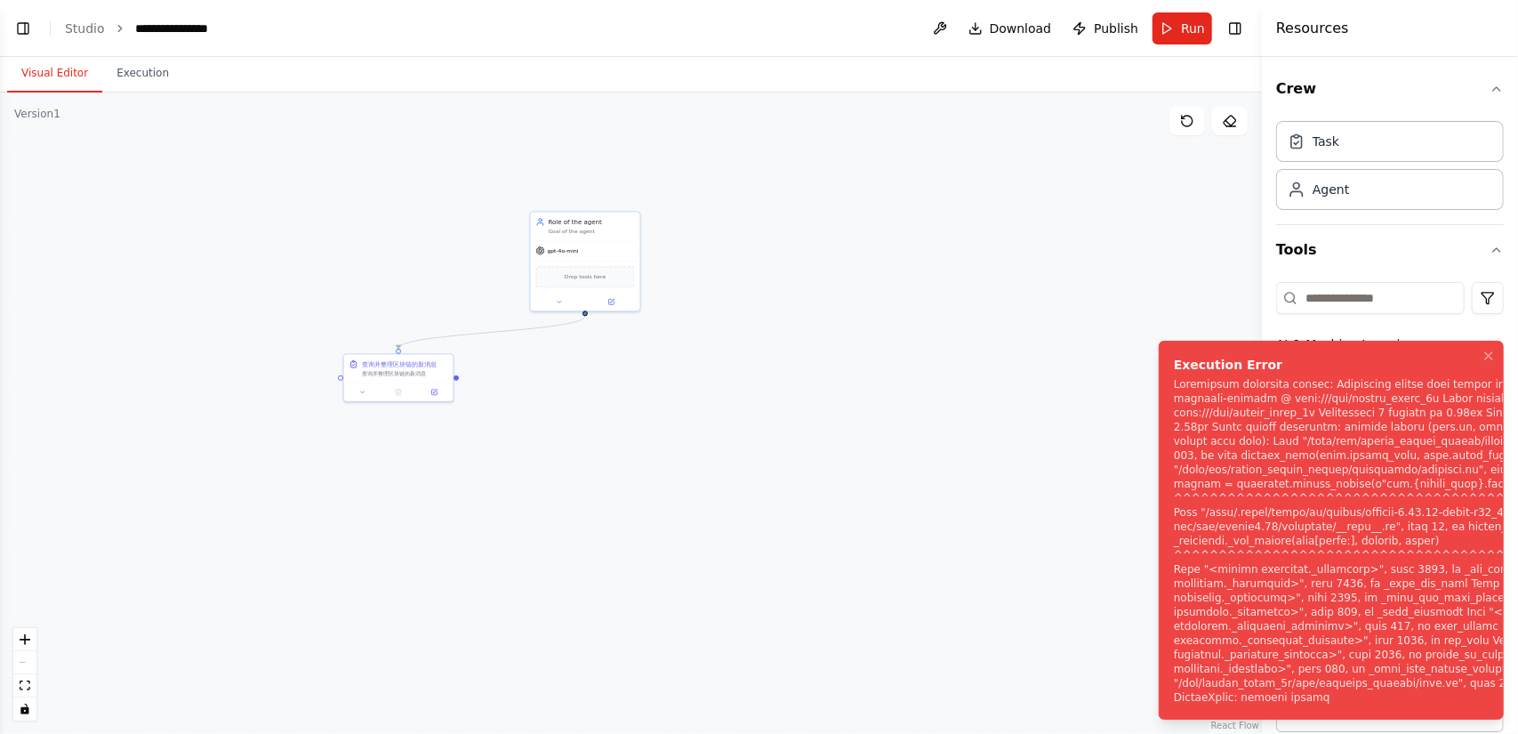
click at [75, 63] on button "Visual Editor" at bounding box center [54, 73] width 95 height 37
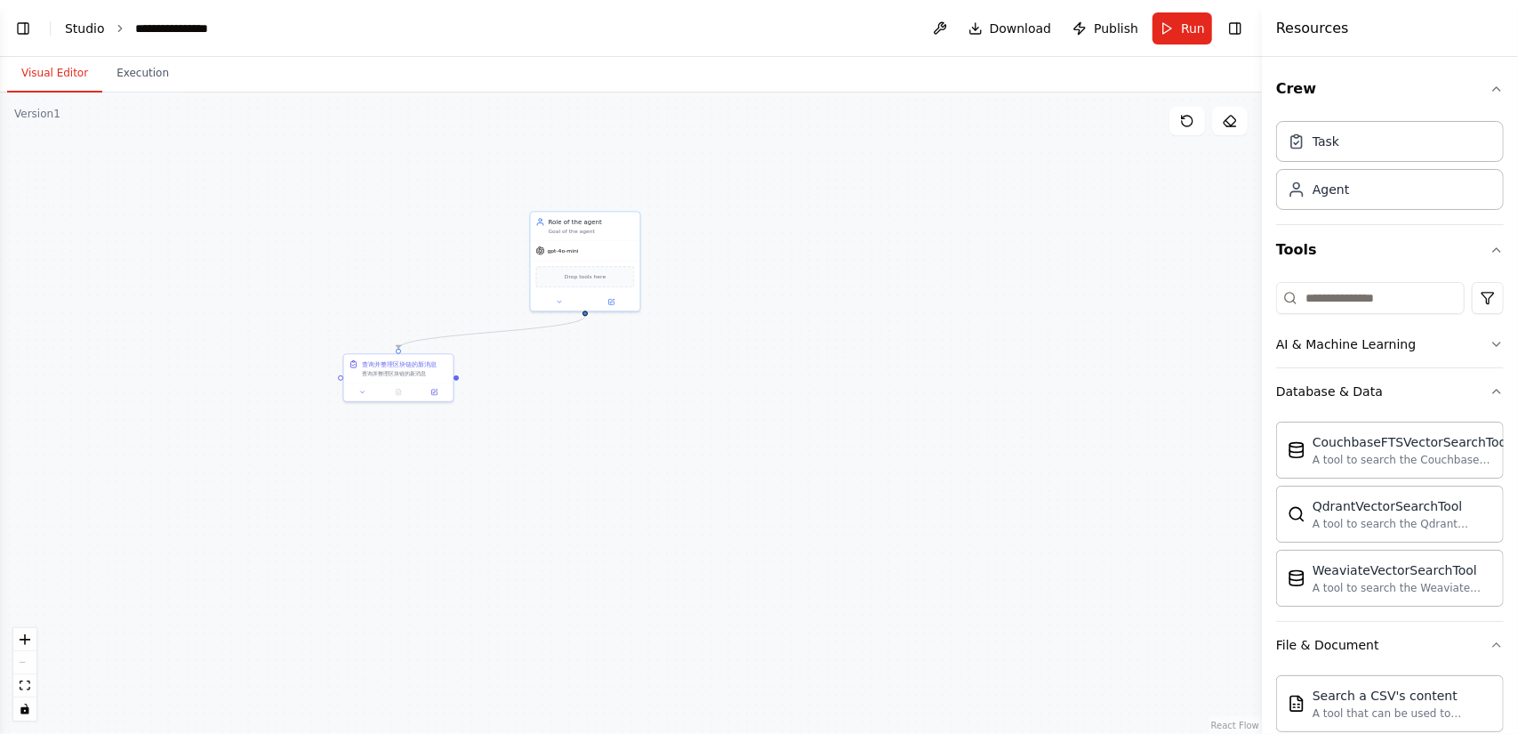
click at [94, 29] on link "Studio" at bounding box center [85, 28] width 40 height 14
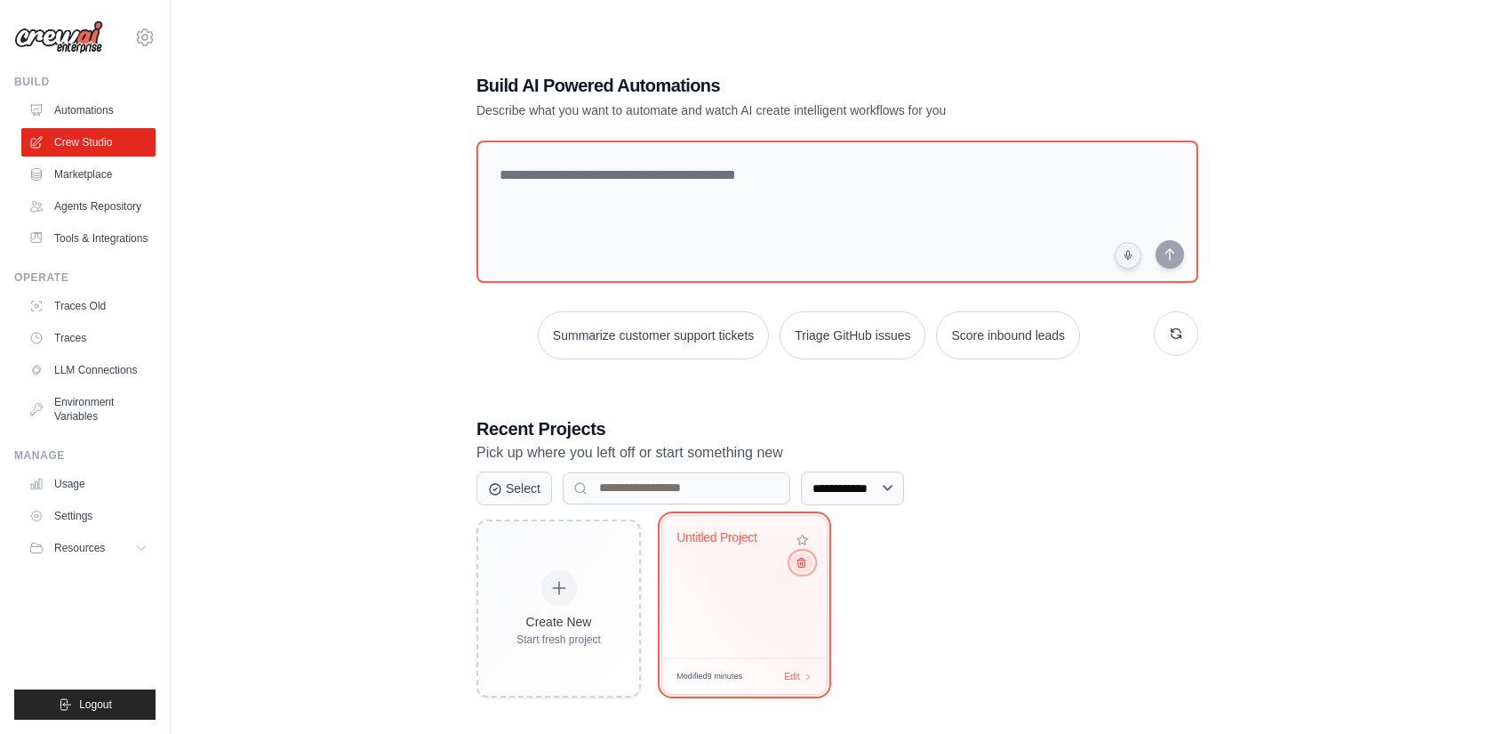
click at [802, 561] on icon at bounding box center [802, 562] width 12 height 12
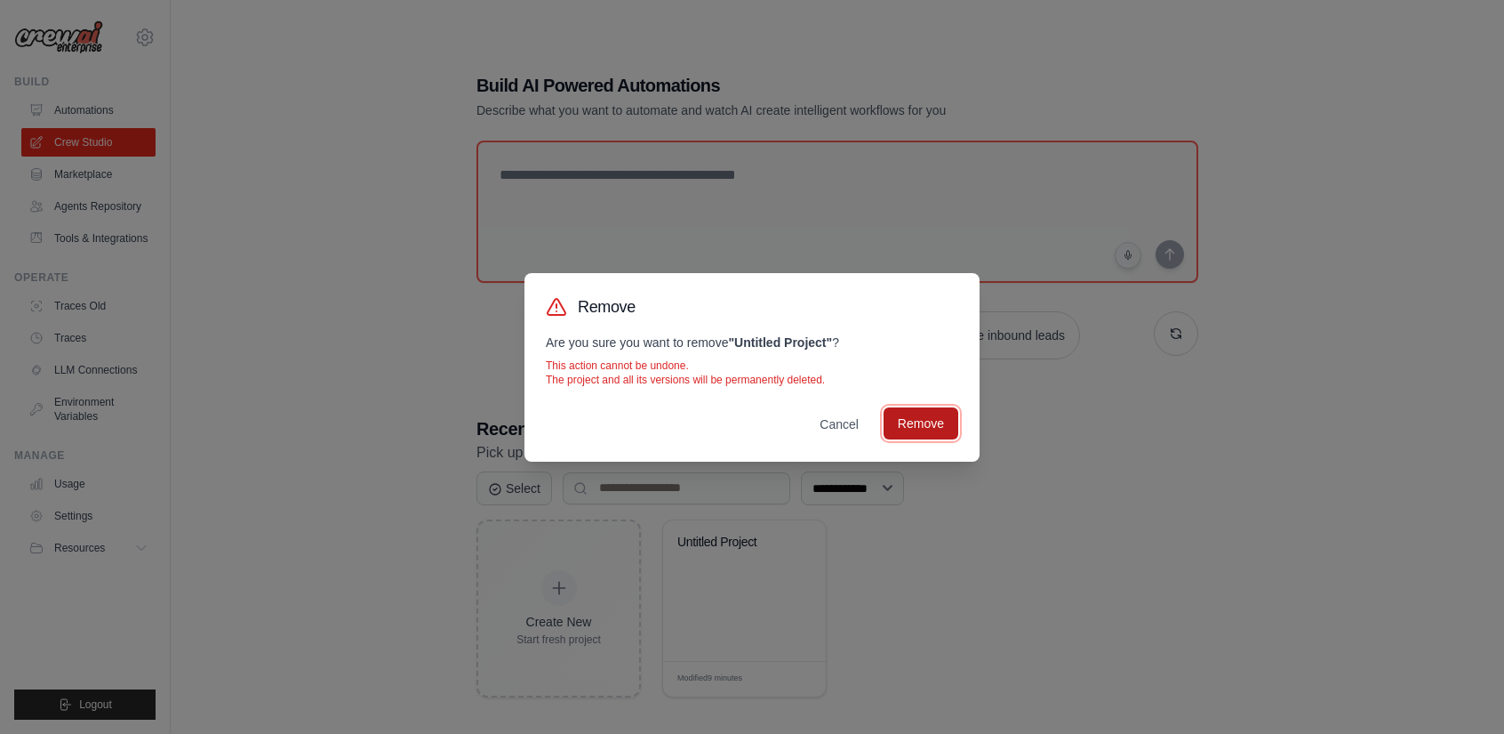
click at [904, 429] on button "Remove" at bounding box center [921, 423] width 75 height 32
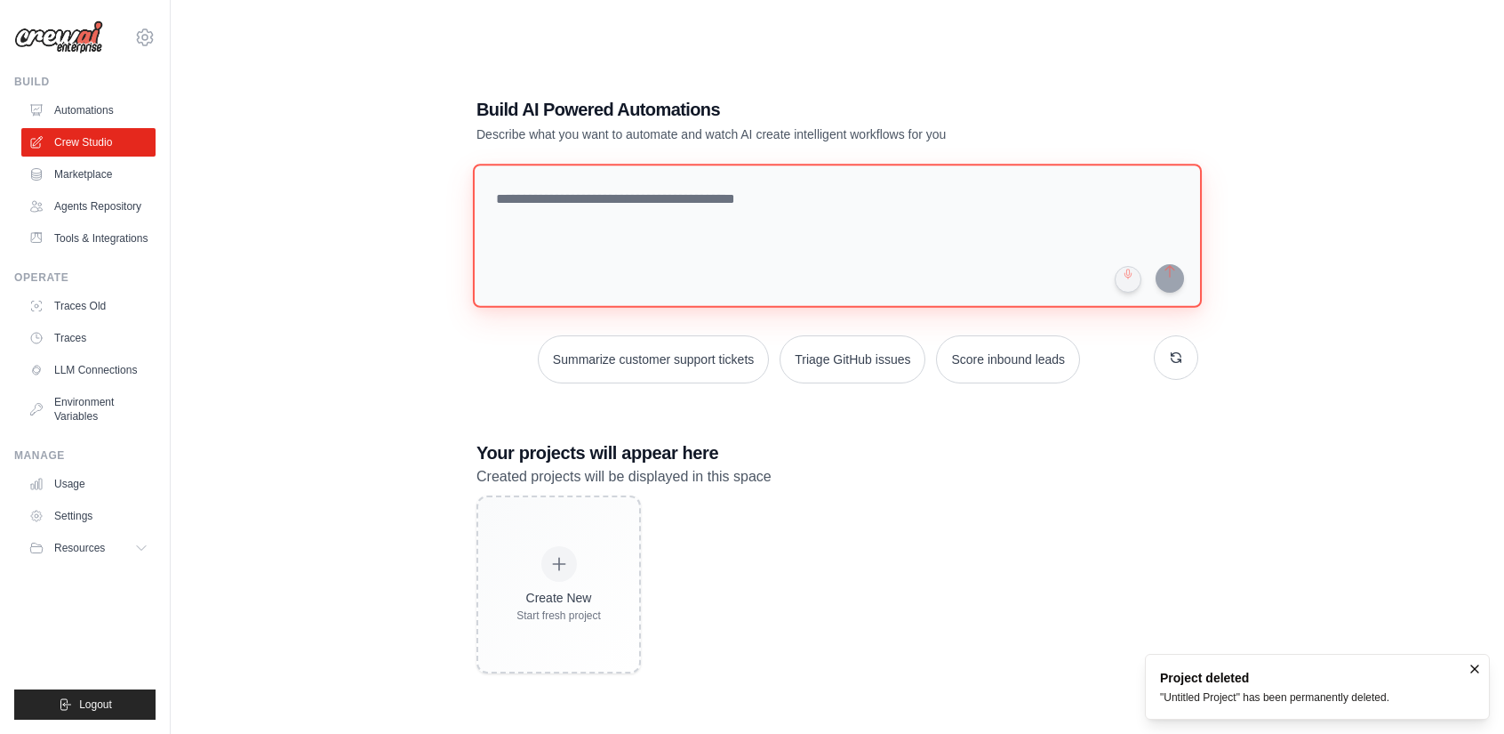
click at [677, 201] on textarea at bounding box center [837, 236] width 729 height 144
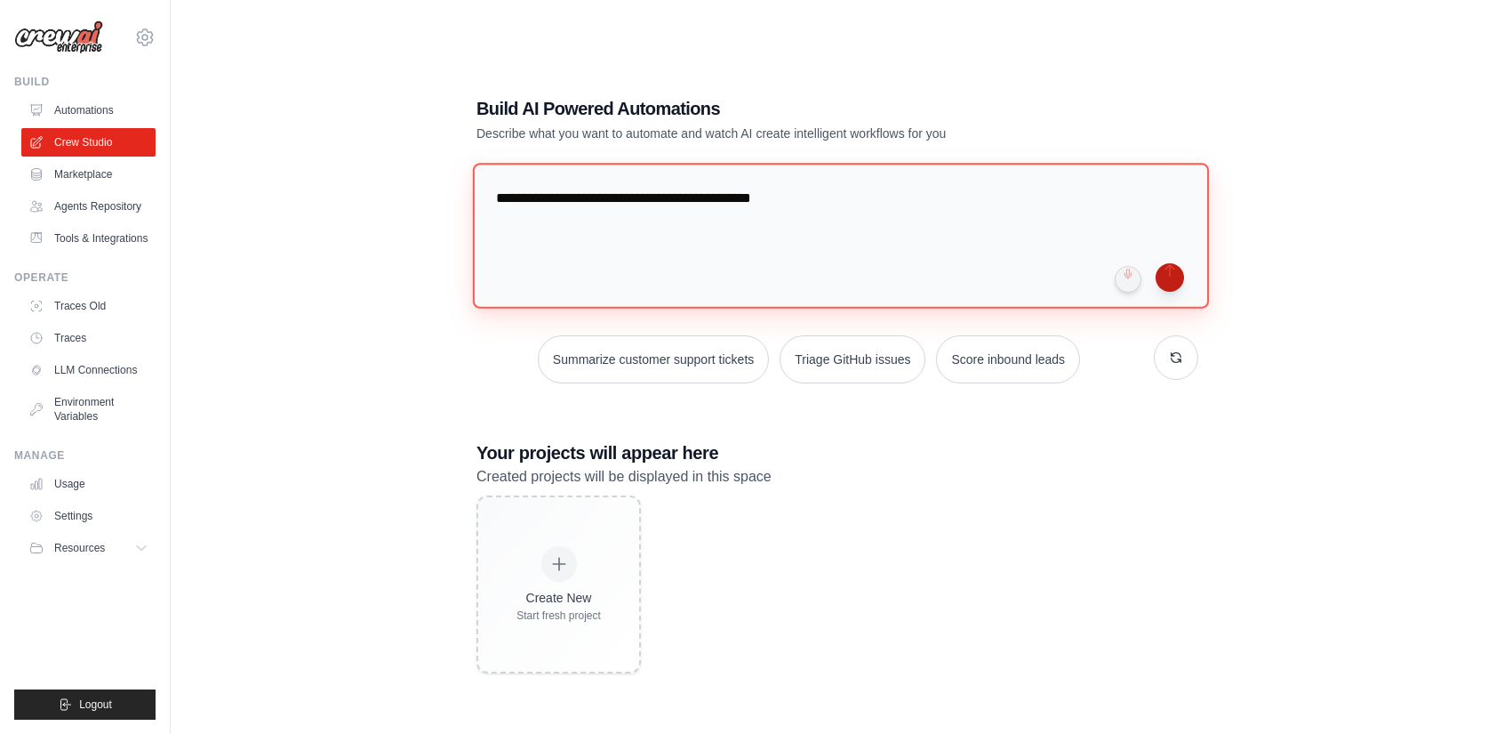
type textarea "**********"
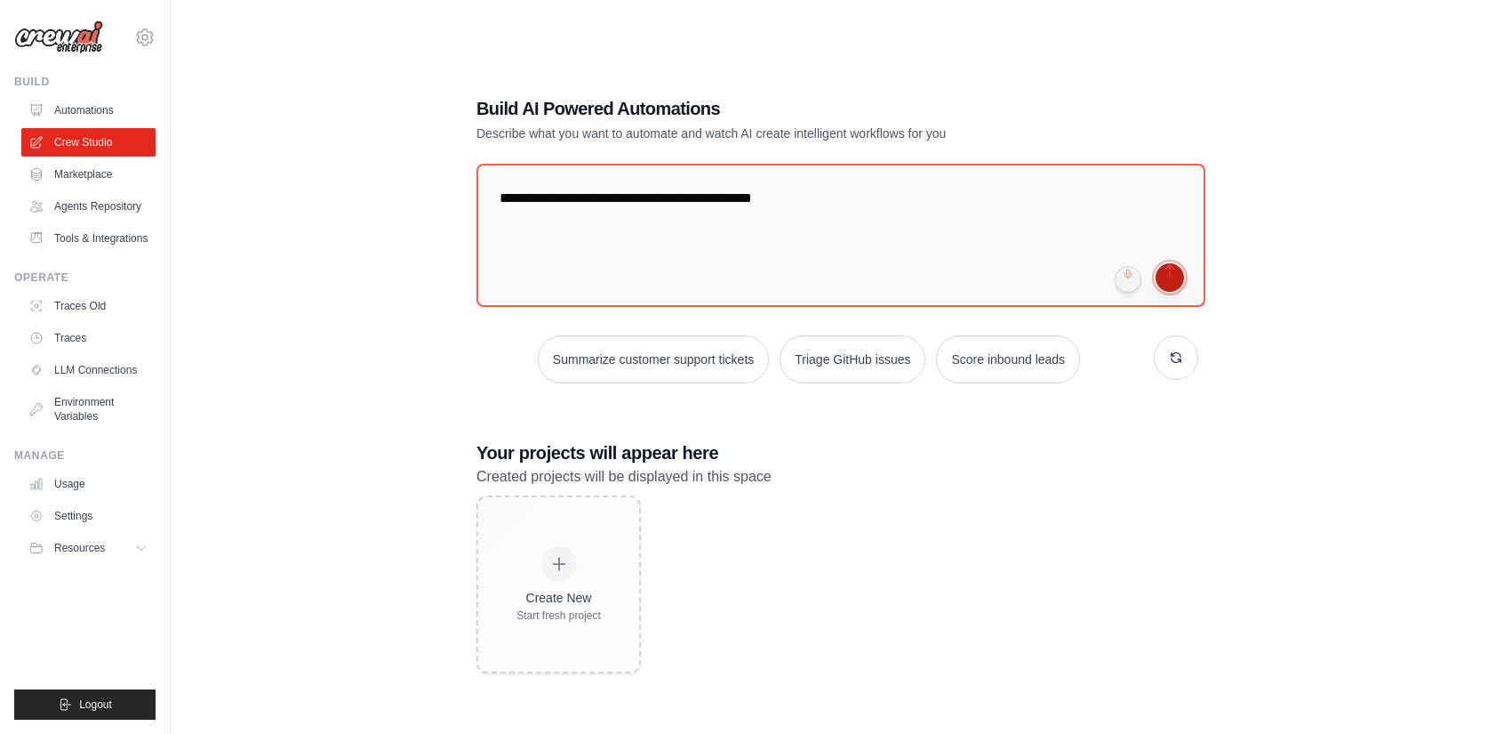
click at [1173, 277] on button "submit" at bounding box center [1170, 277] width 28 height 28
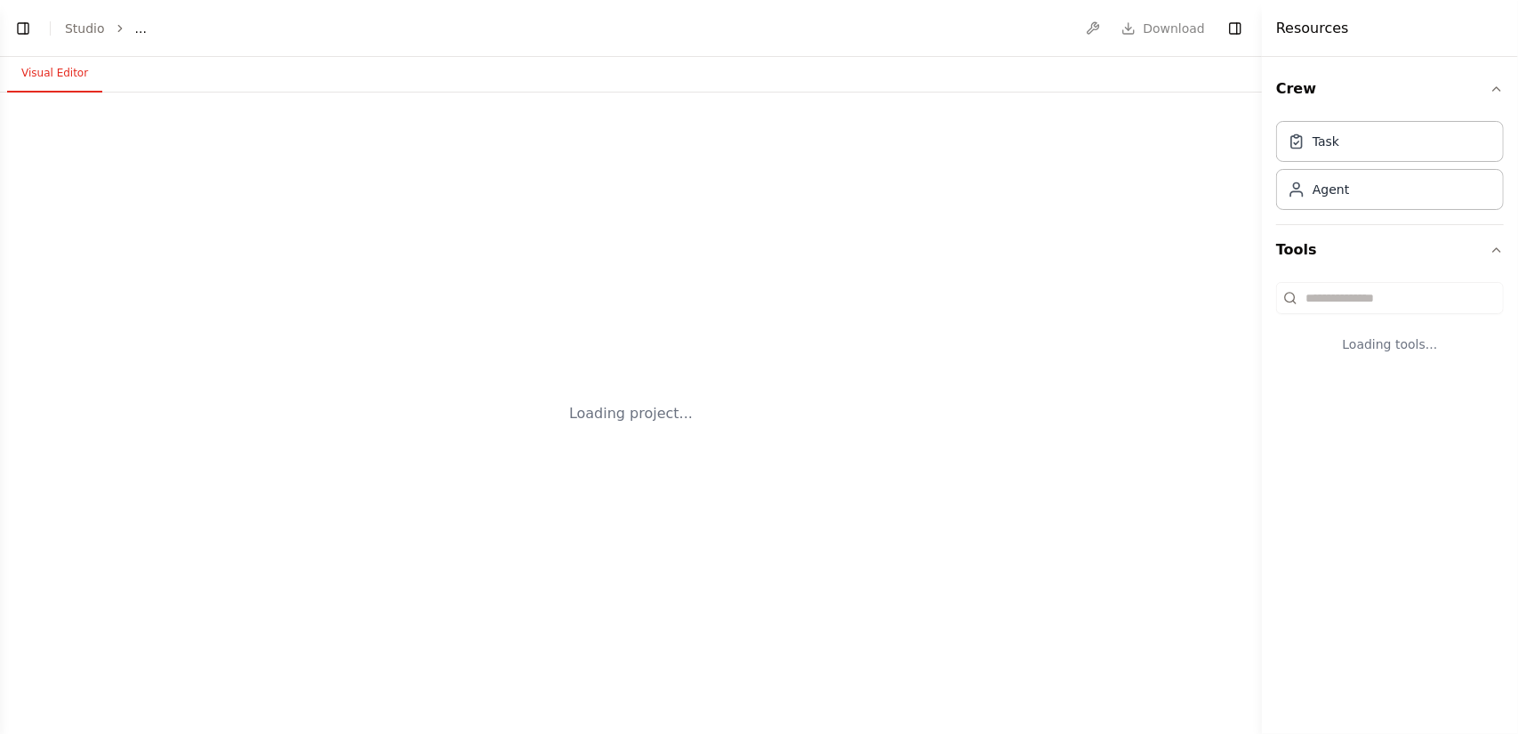
select select "****"
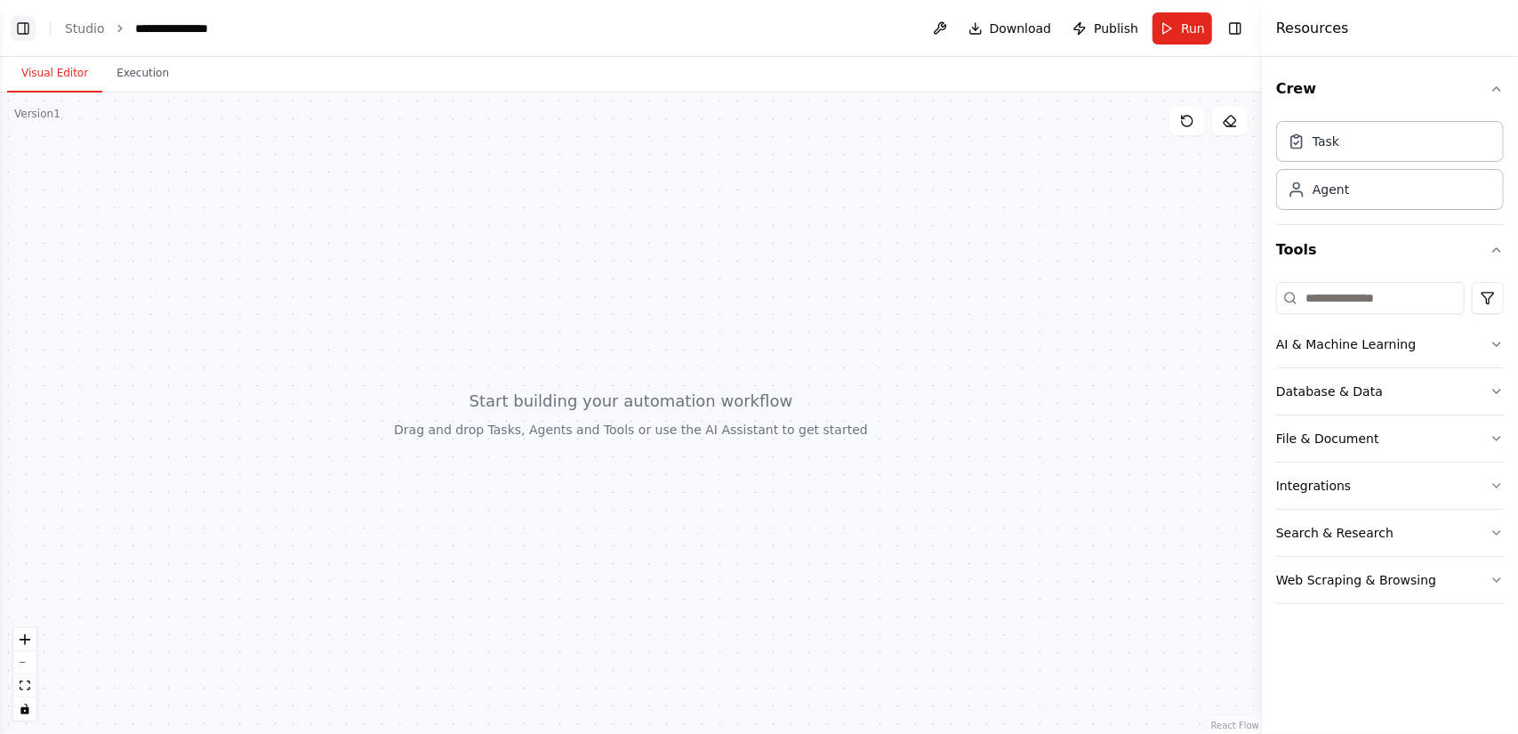
click at [26, 33] on button "Toggle Left Sidebar" at bounding box center [23, 28] width 25 height 25
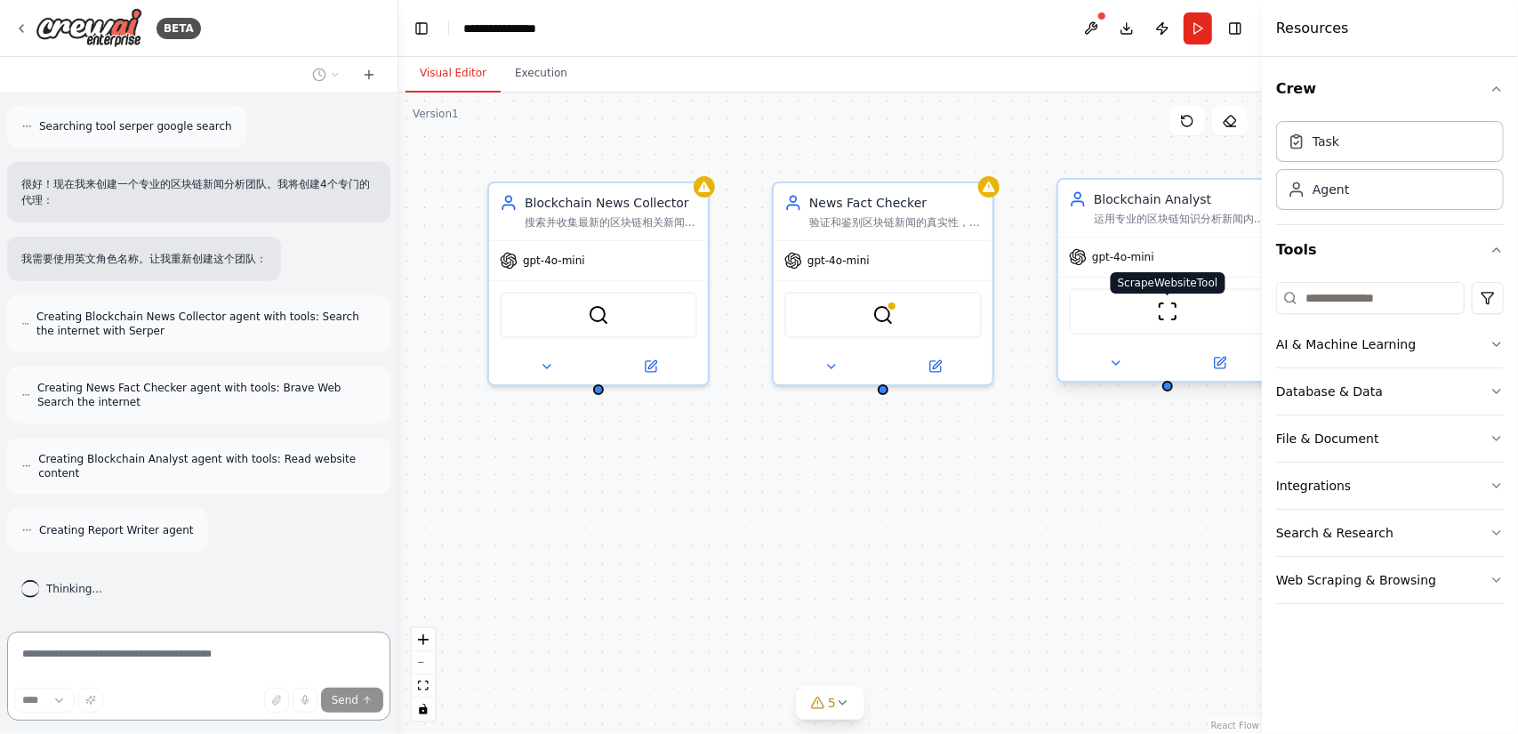
scroll to position [404, 0]
click at [843, 703] on icon at bounding box center [842, 703] width 7 height 4
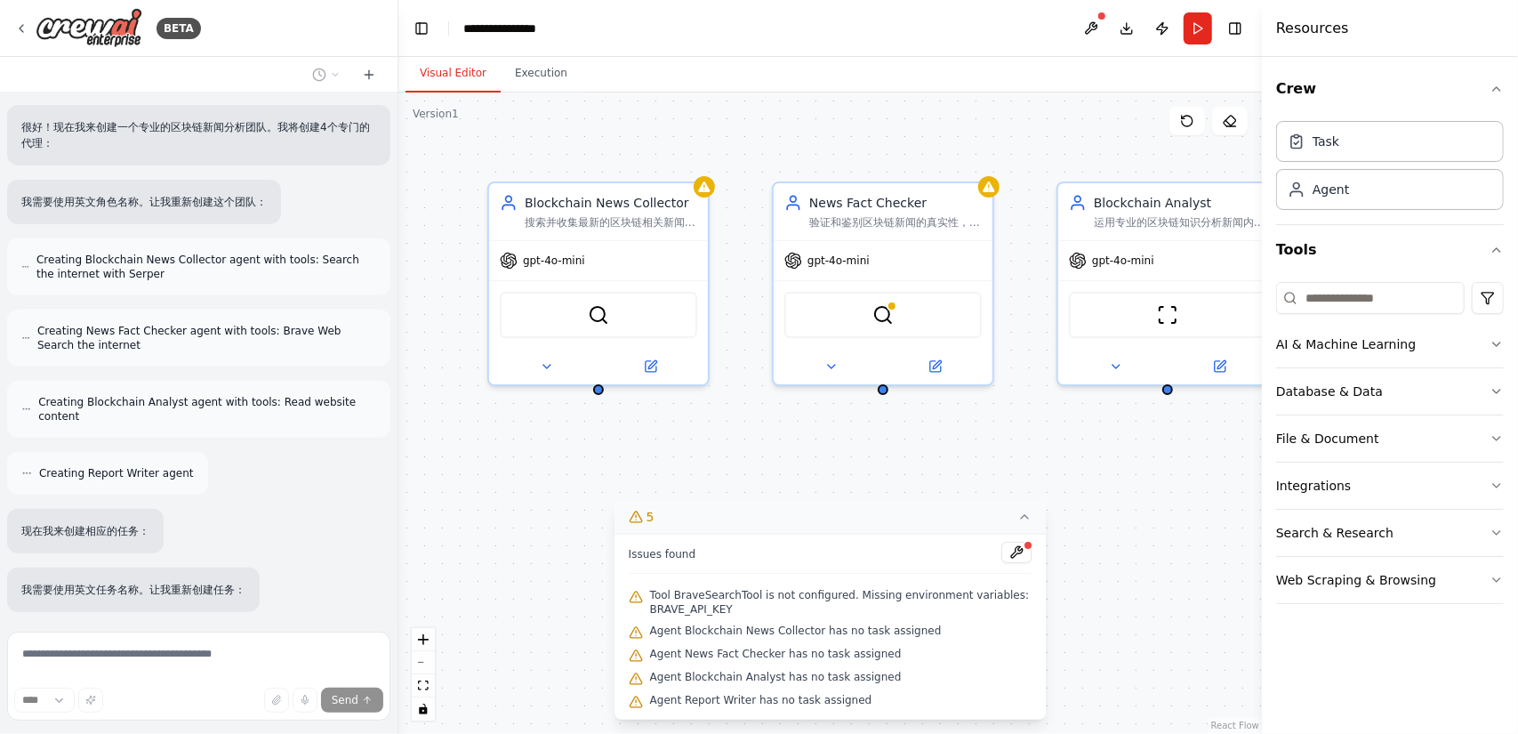
scroll to position [580, 0]
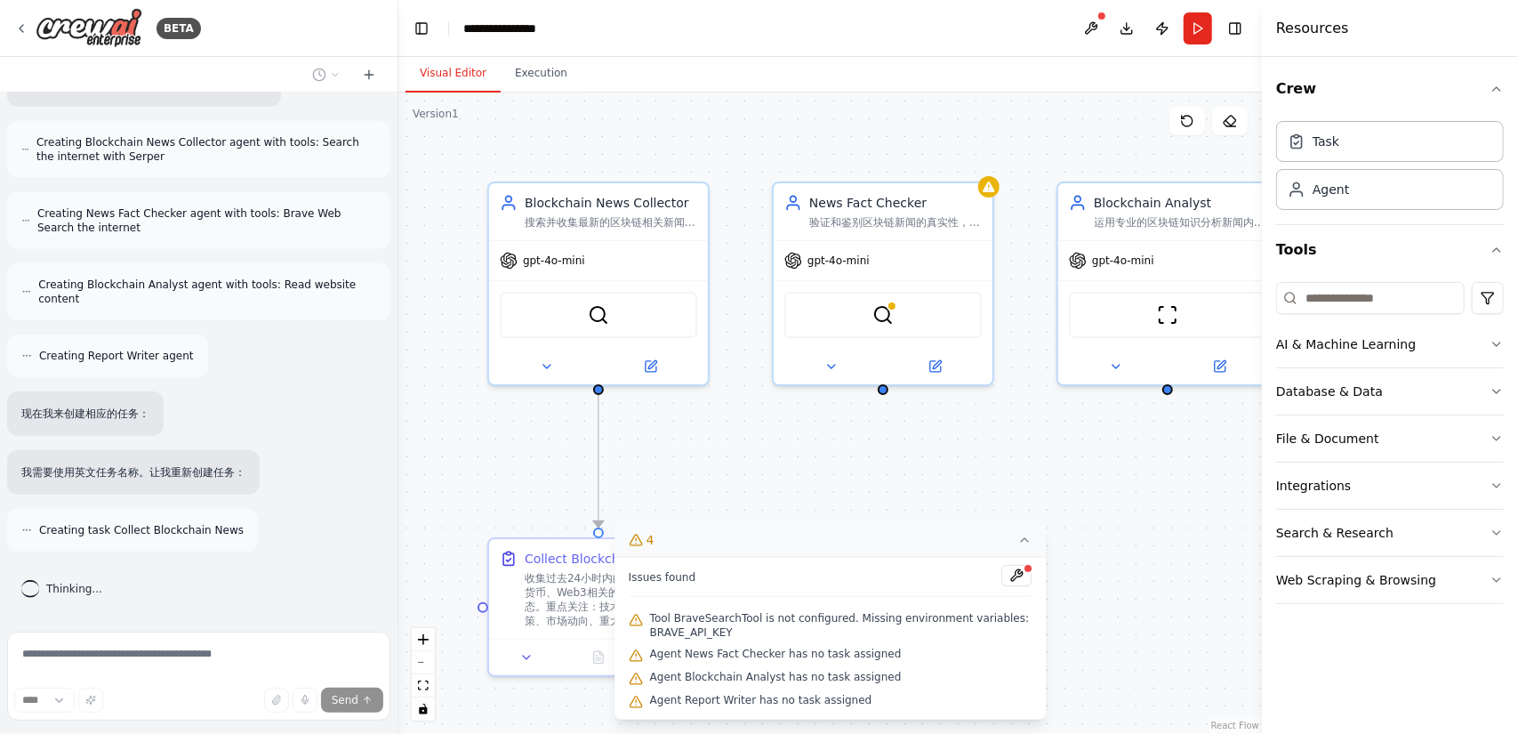
click at [1027, 539] on icon at bounding box center [1024, 540] width 14 height 14
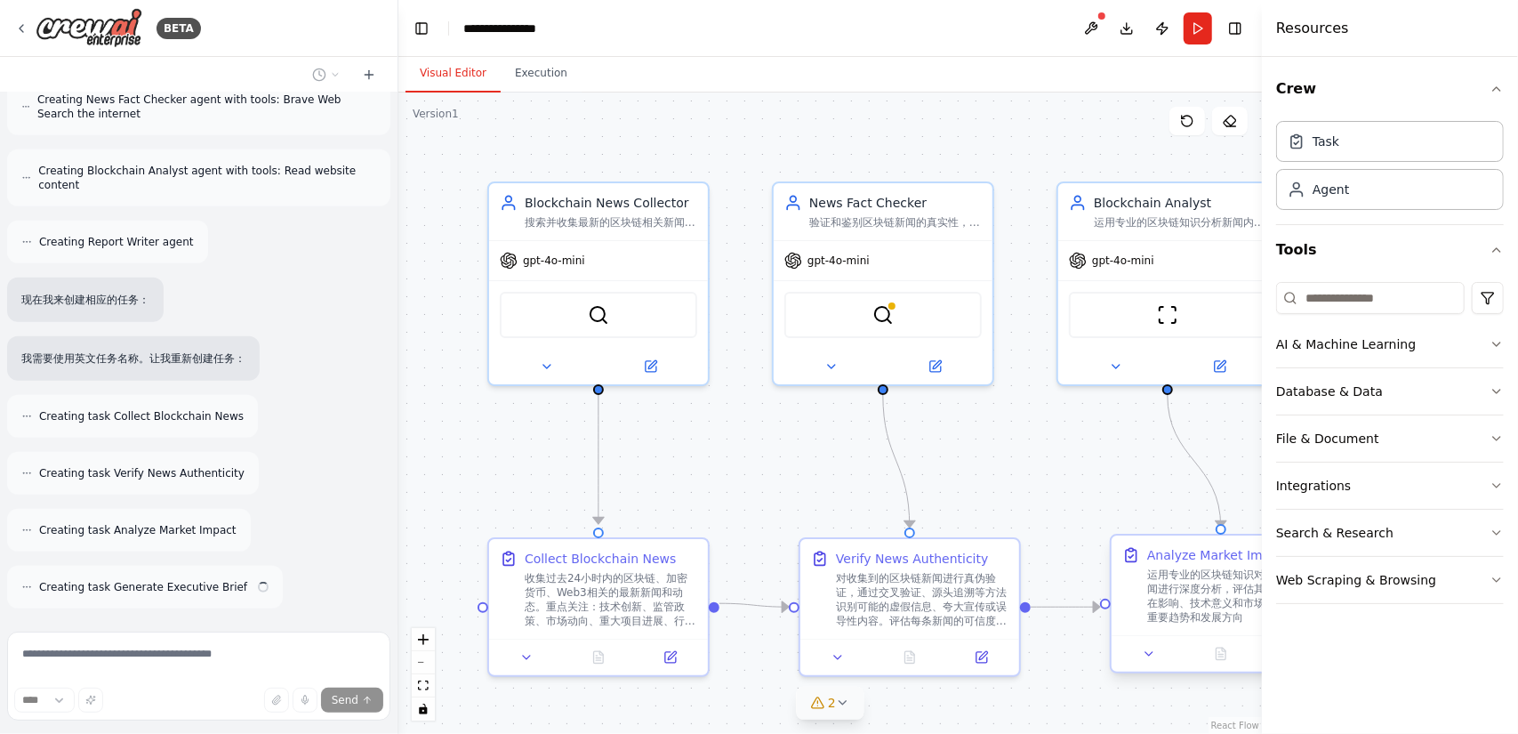
scroll to position [750, 0]
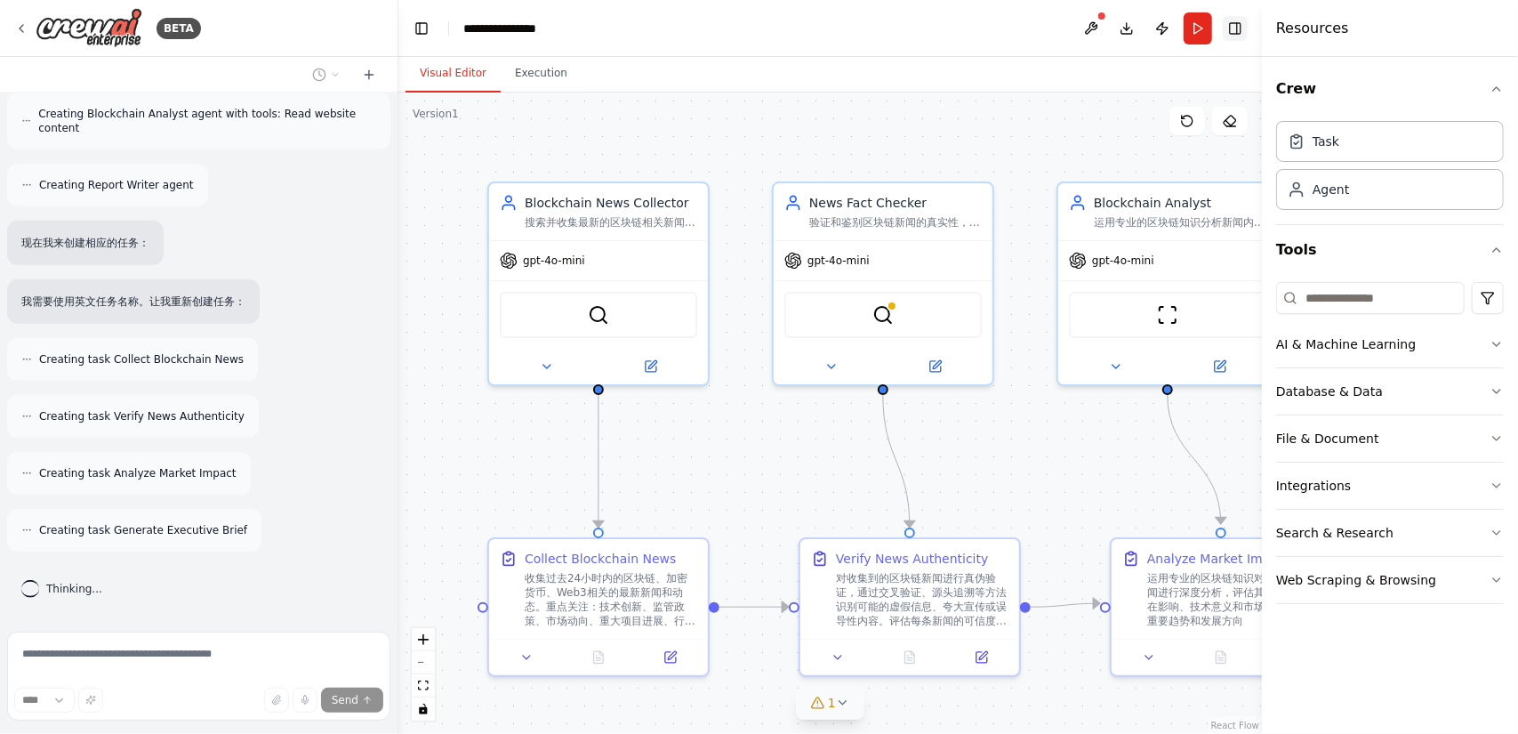
click at [1241, 29] on button "Toggle Right Sidebar" at bounding box center [1235, 28] width 25 height 25
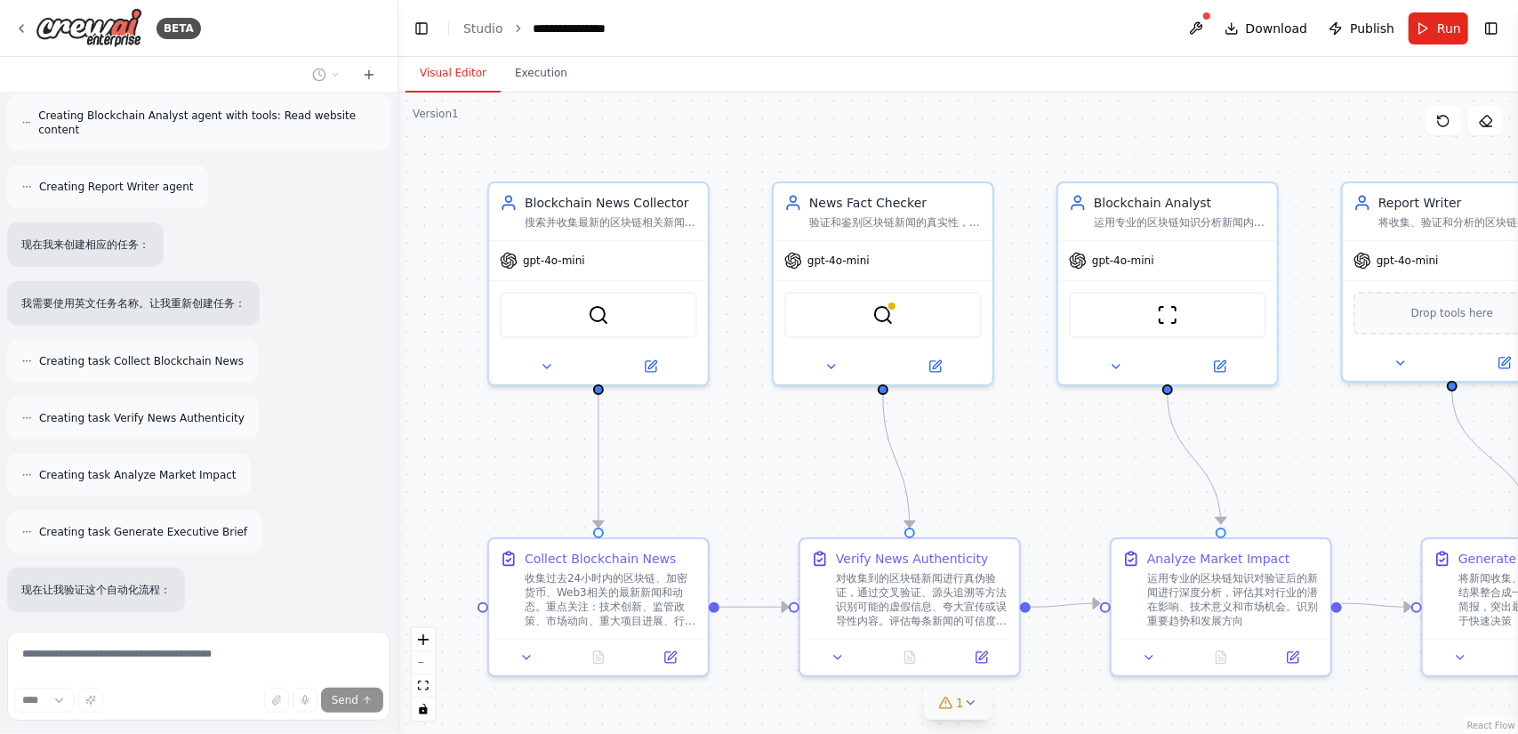
scroll to position [866, 0]
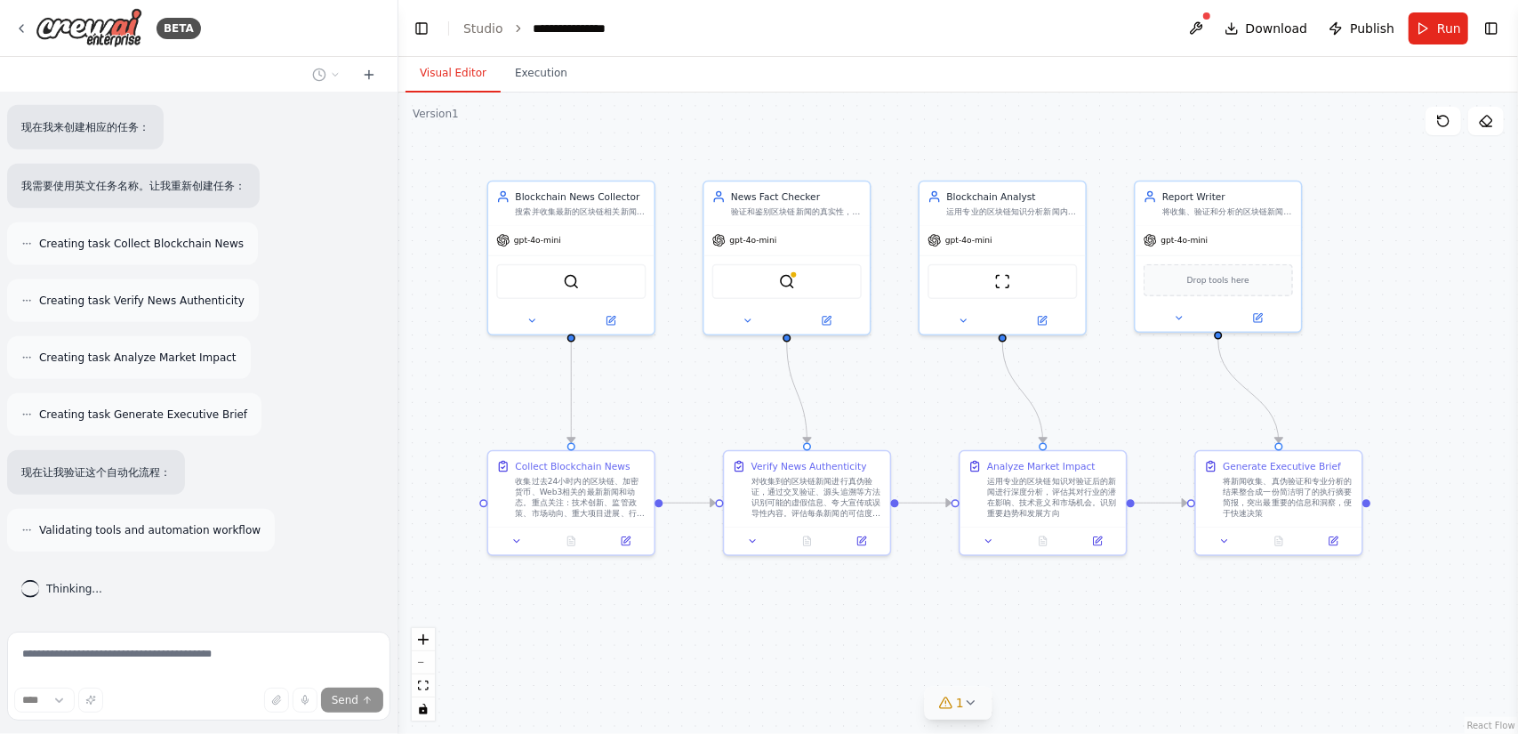
drag, startPoint x: 1045, startPoint y: 455, endPoint x: 937, endPoint y: 384, distance: 129.0
click at [937, 384] on div ".deletable-edge-delete-btn { width: 20px; height: 20px; border: 0px solid #ffff…" at bounding box center [957, 412] width 1119 height 641
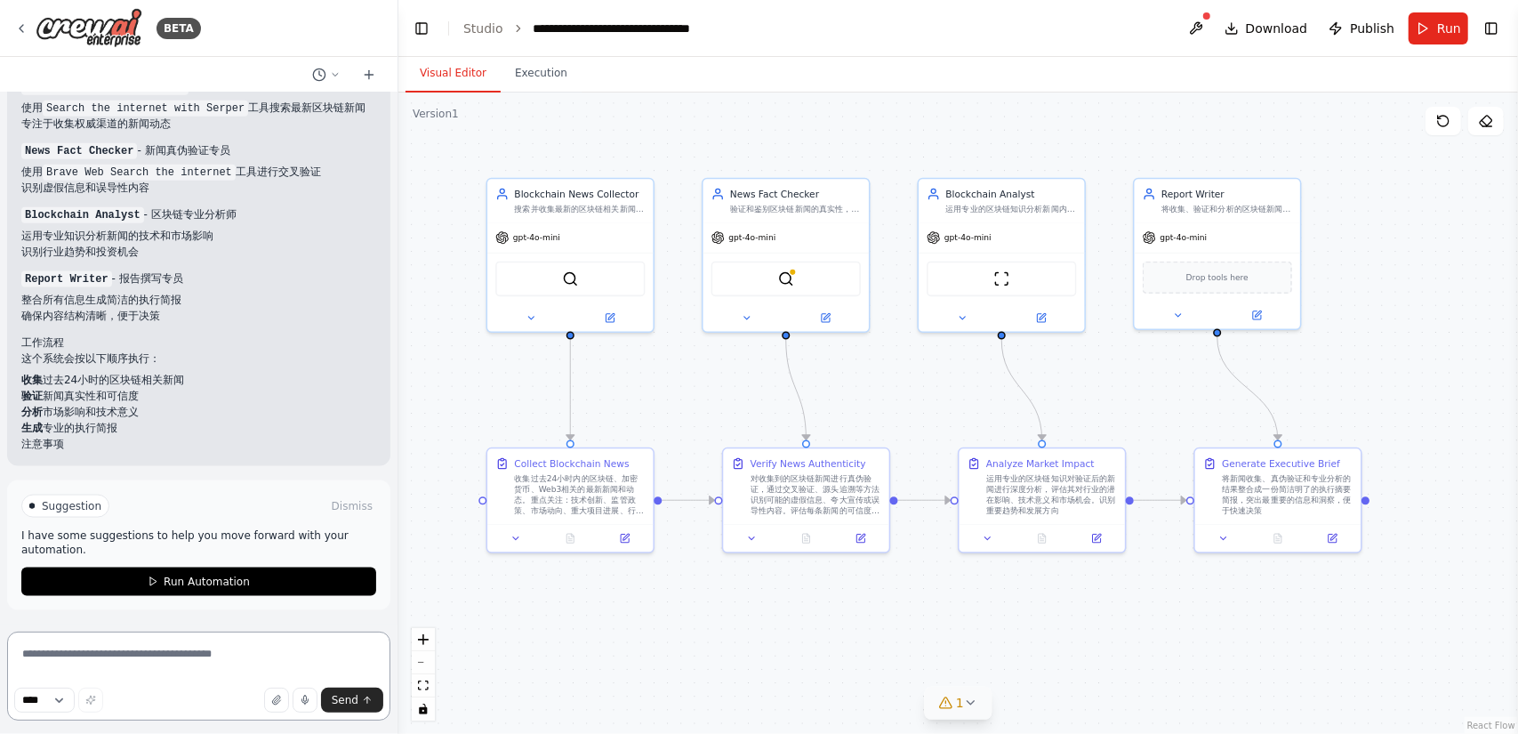
scroll to position [1620, 0]
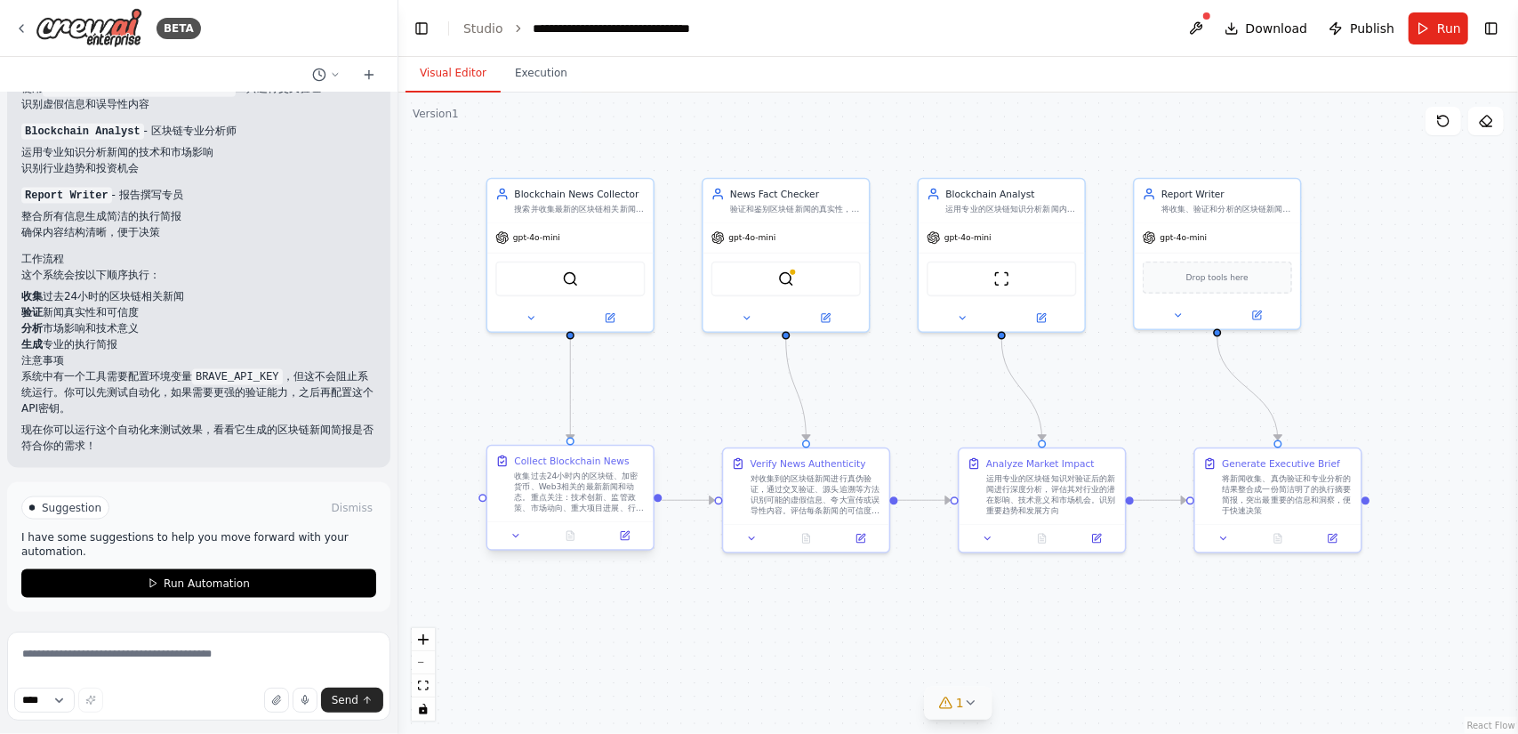
click at [588, 496] on div "收集过去24小时内的区块链、加密货币、Web3相关的最新新闻和动态。重点关注：技术创新、监管政策、市场动向、重大项目进展、行业合作等主题。确保收集来源权威、信…" at bounding box center [579, 492] width 131 height 44
click at [625, 534] on icon at bounding box center [625, 534] width 6 height 6
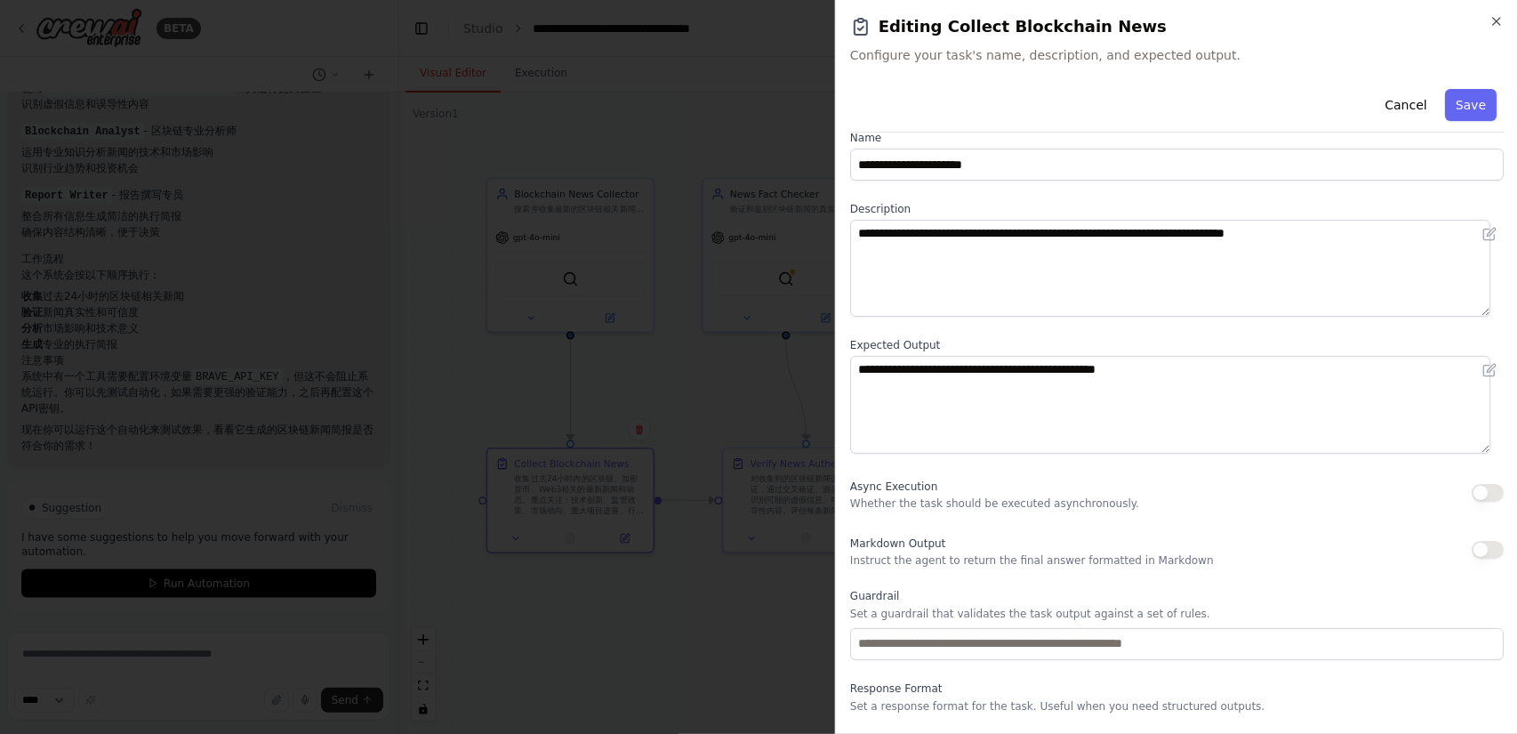
scroll to position [0, 0]
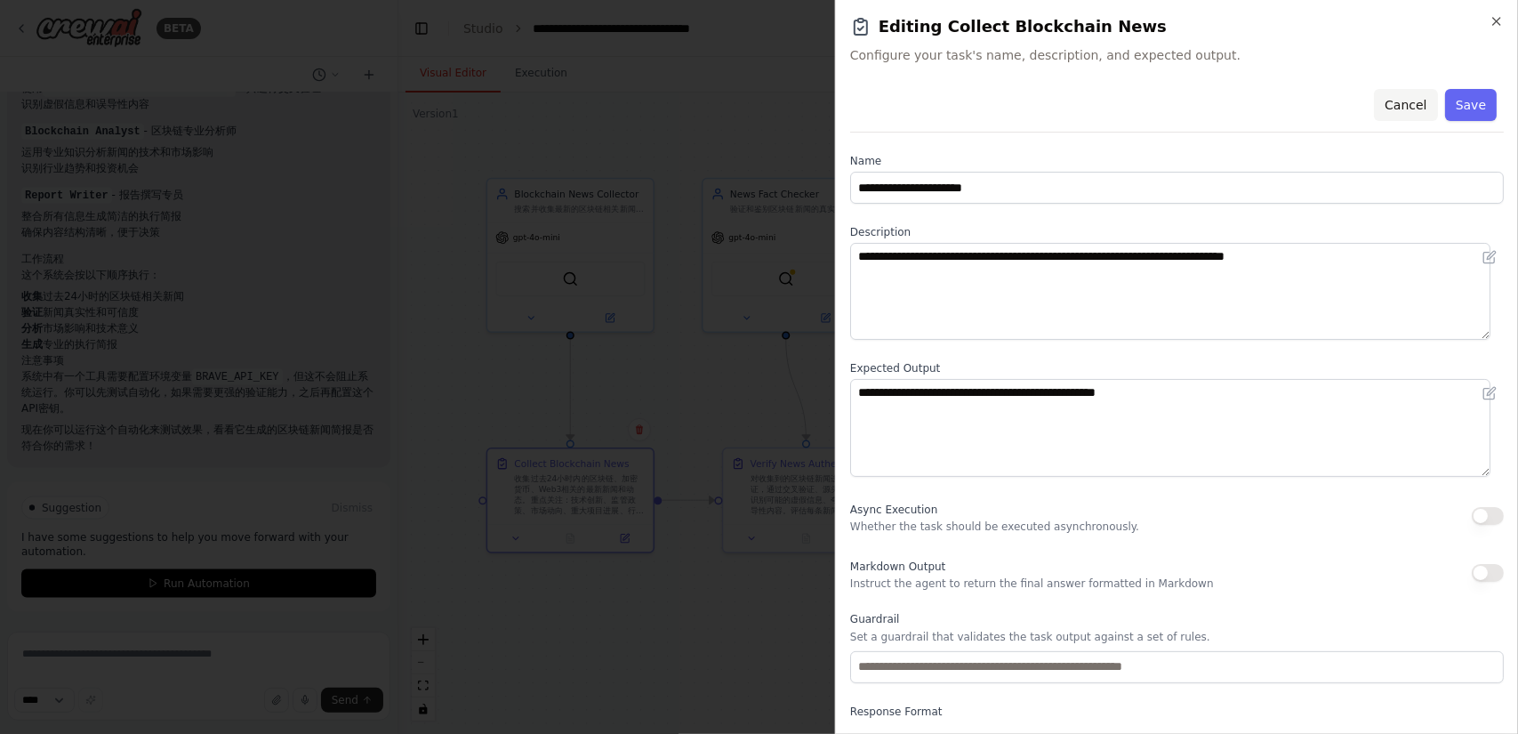
click at [1386, 102] on button "Cancel" at bounding box center [1405, 105] width 63 height 32
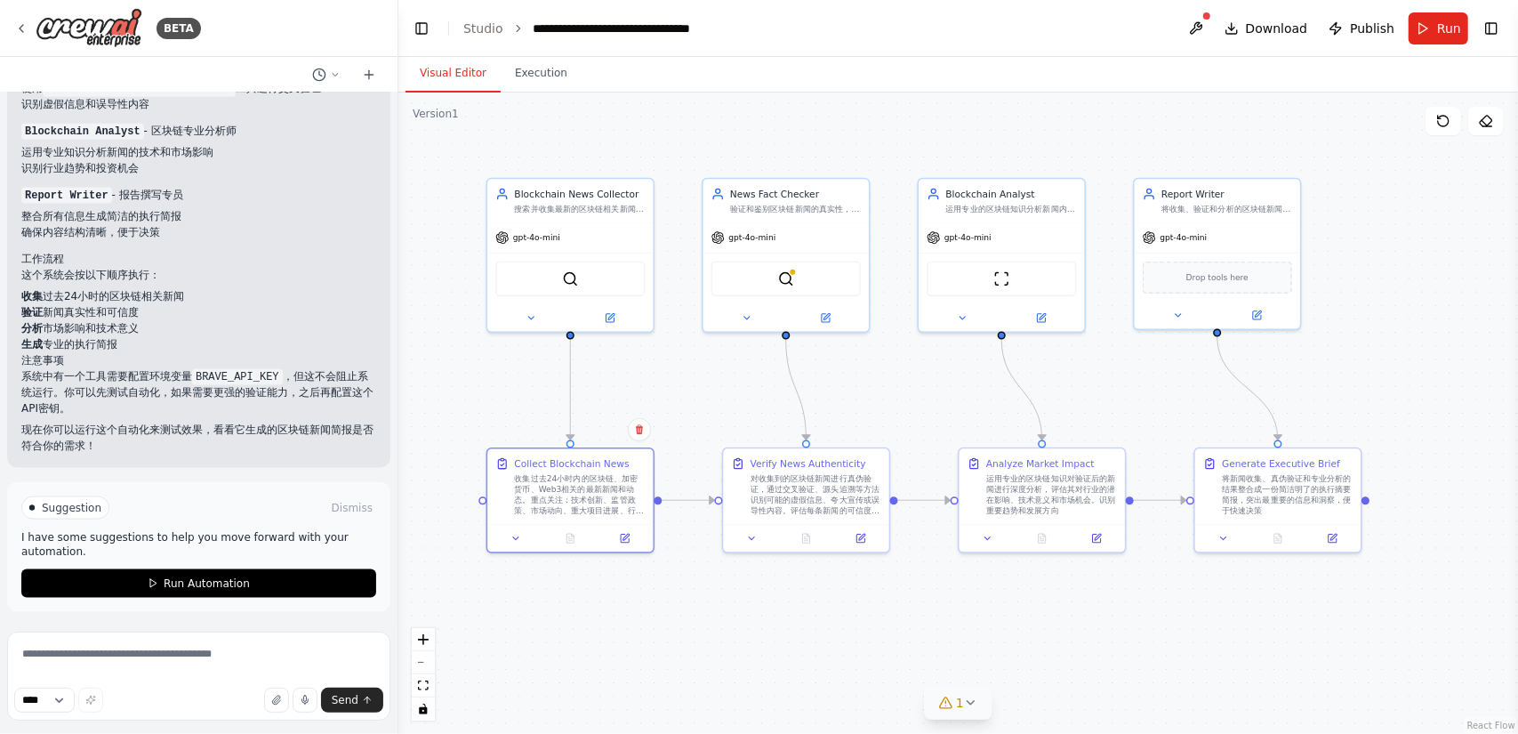
click at [721, 413] on div ".deletable-edge-delete-btn { width: 20px; height: 20px; border: 0px solid #ffff…" at bounding box center [957, 412] width 1119 height 641
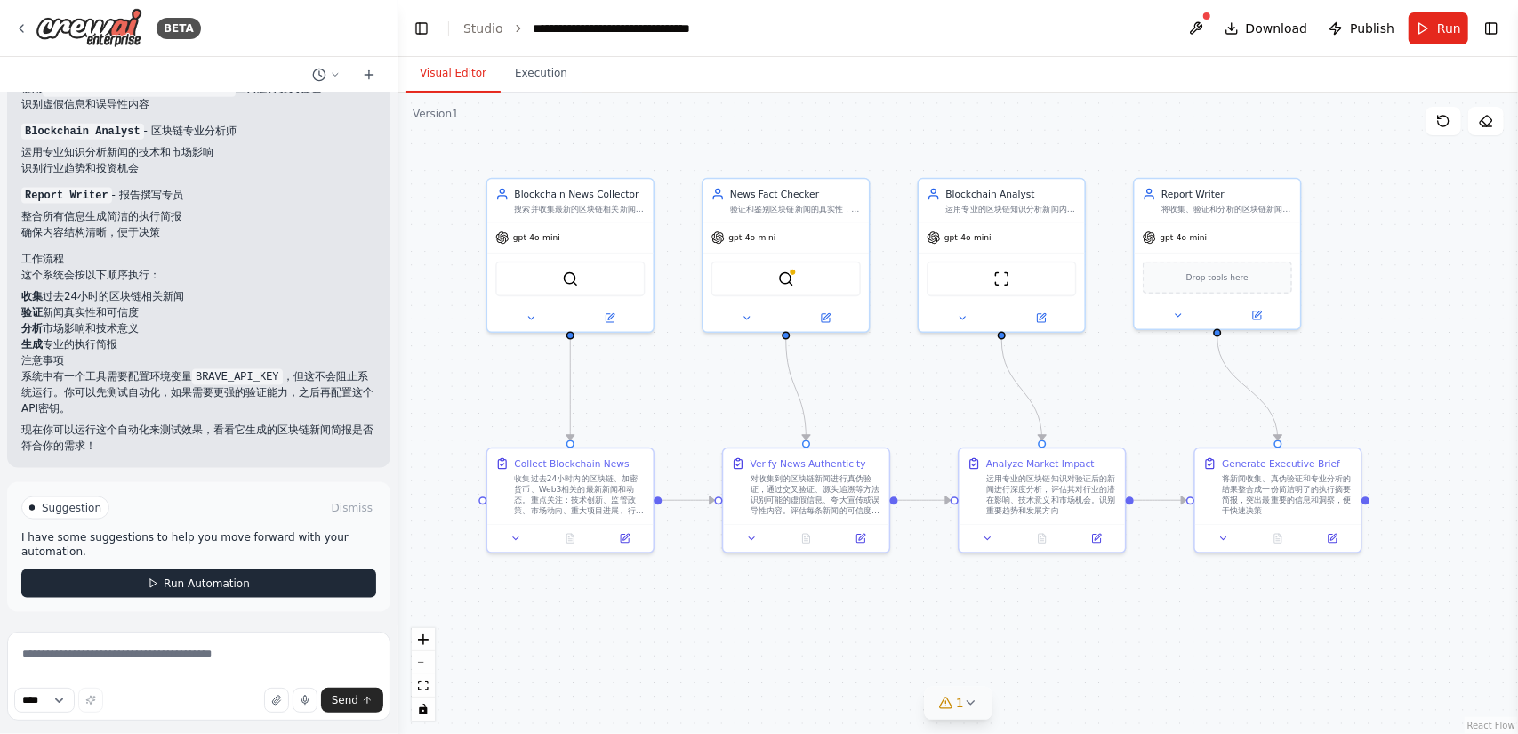
click at [277, 588] on button "Run Automation" at bounding box center [198, 583] width 355 height 28
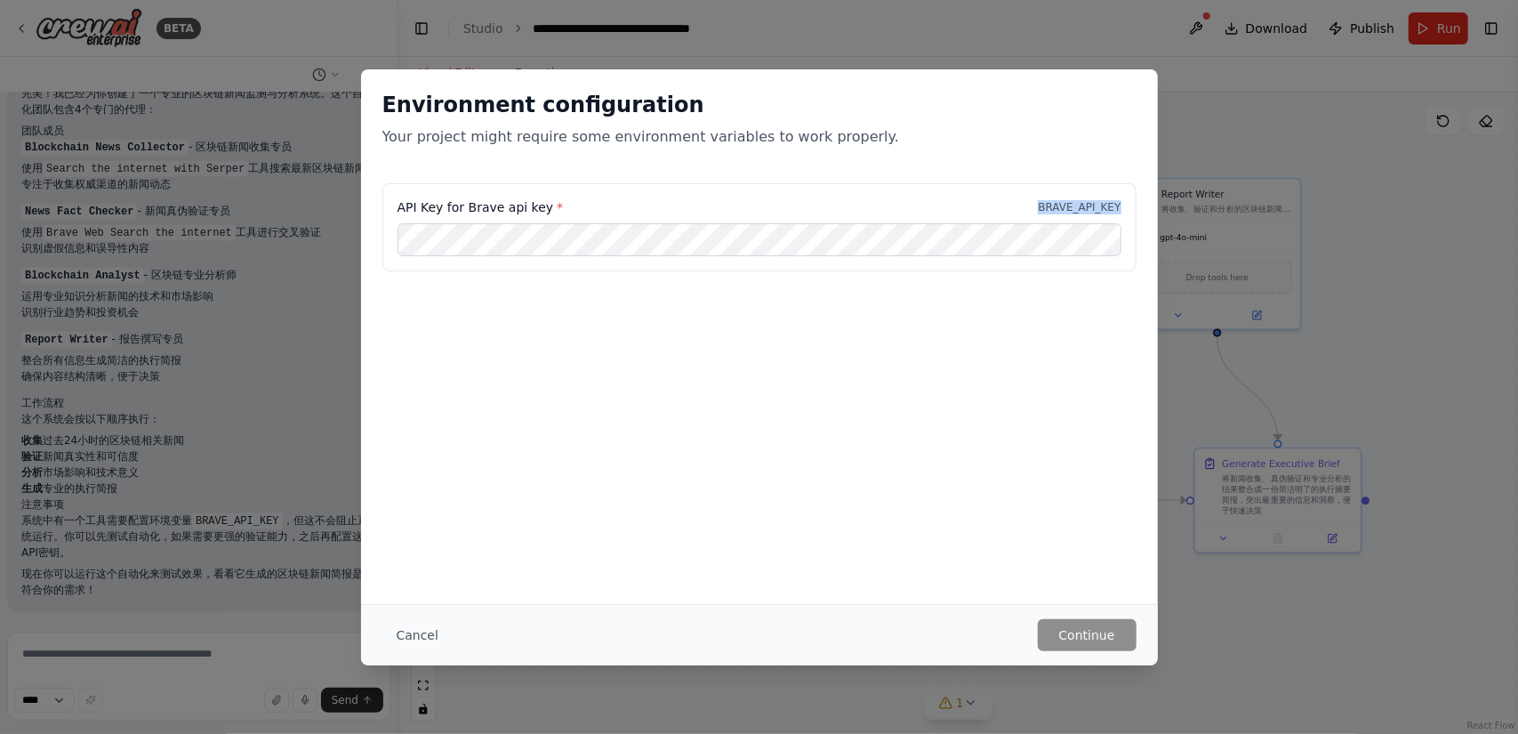
drag, startPoint x: 1124, startPoint y: 209, endPoint x: 1034, endPoint y: 205, distance: 89.9
click at [1034, 205] on div "API Key for Brave api key * BRAVE_API_KEY" at bounding box center [759, 227] width 754 height 88
copy p "BRAVE_API_KEY"
click at [450, 628] on button "Cancel" at bounding box center [417, 635] width 70 height 32
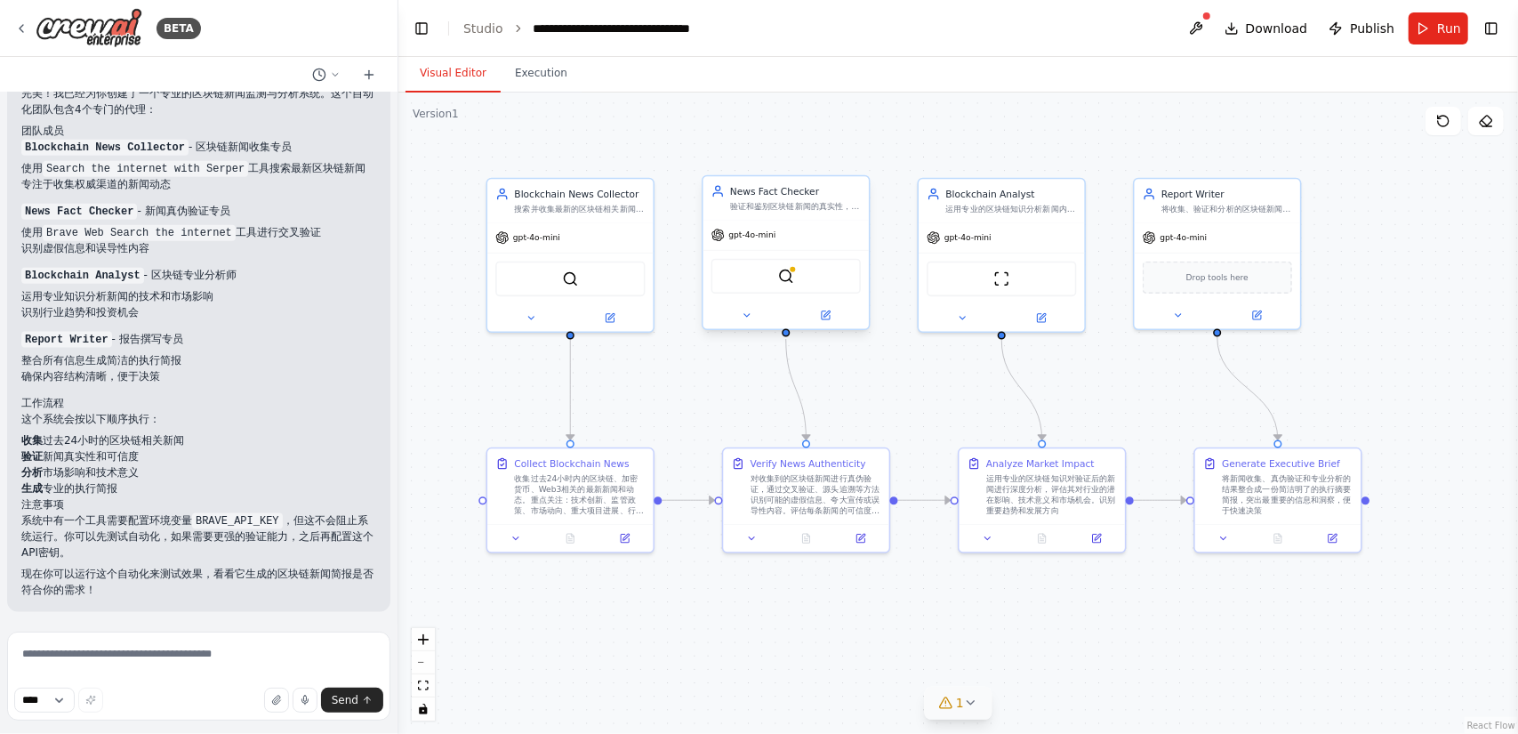
click at [829, 218] on div "News Fact Checker 验证和鉴别区块链新闻的真实性，通过交叉验证、源头追溯等方法识别虚假信息和谣言，确保信息的准确性和可靠性" at bounding box center [785, 198] width 165 height 44
click at [750, 319] on icon at bounding box center [747, 314] width 11 height 11
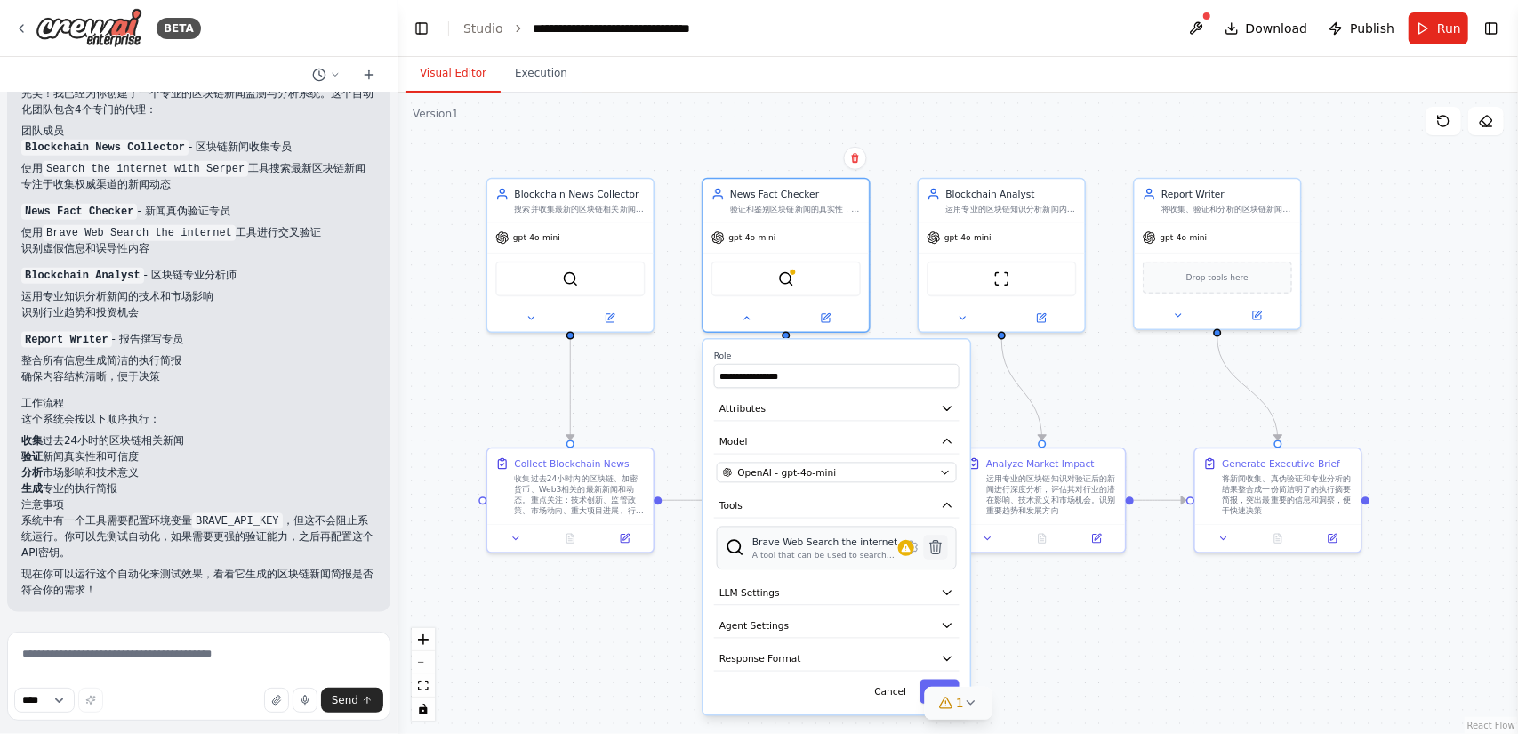
click at [941, 548] on icon at bounding box center [935, 547] width 16 height 16
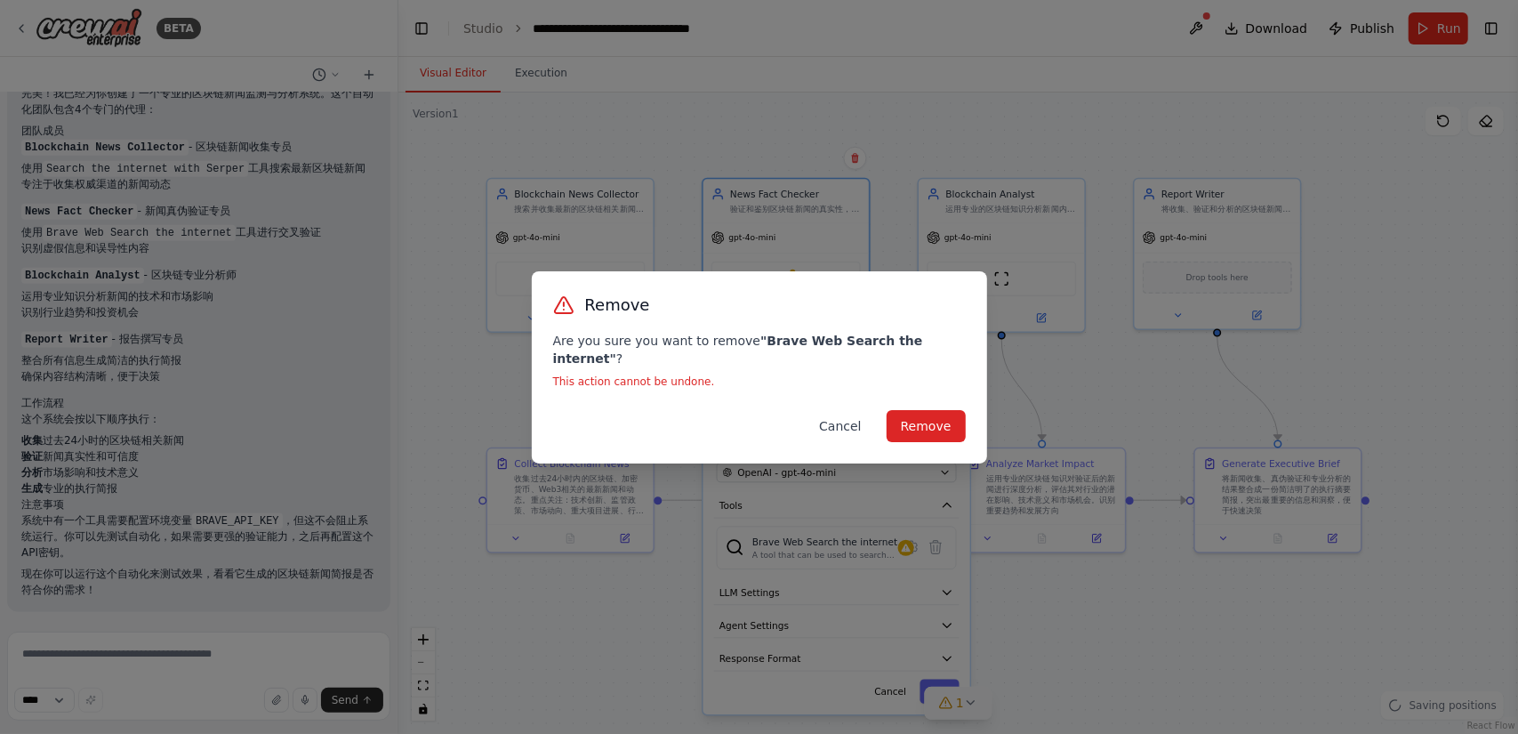
click at [861, 425] on button "Cancel" at bounding box center [840, 426] width 70 height 32
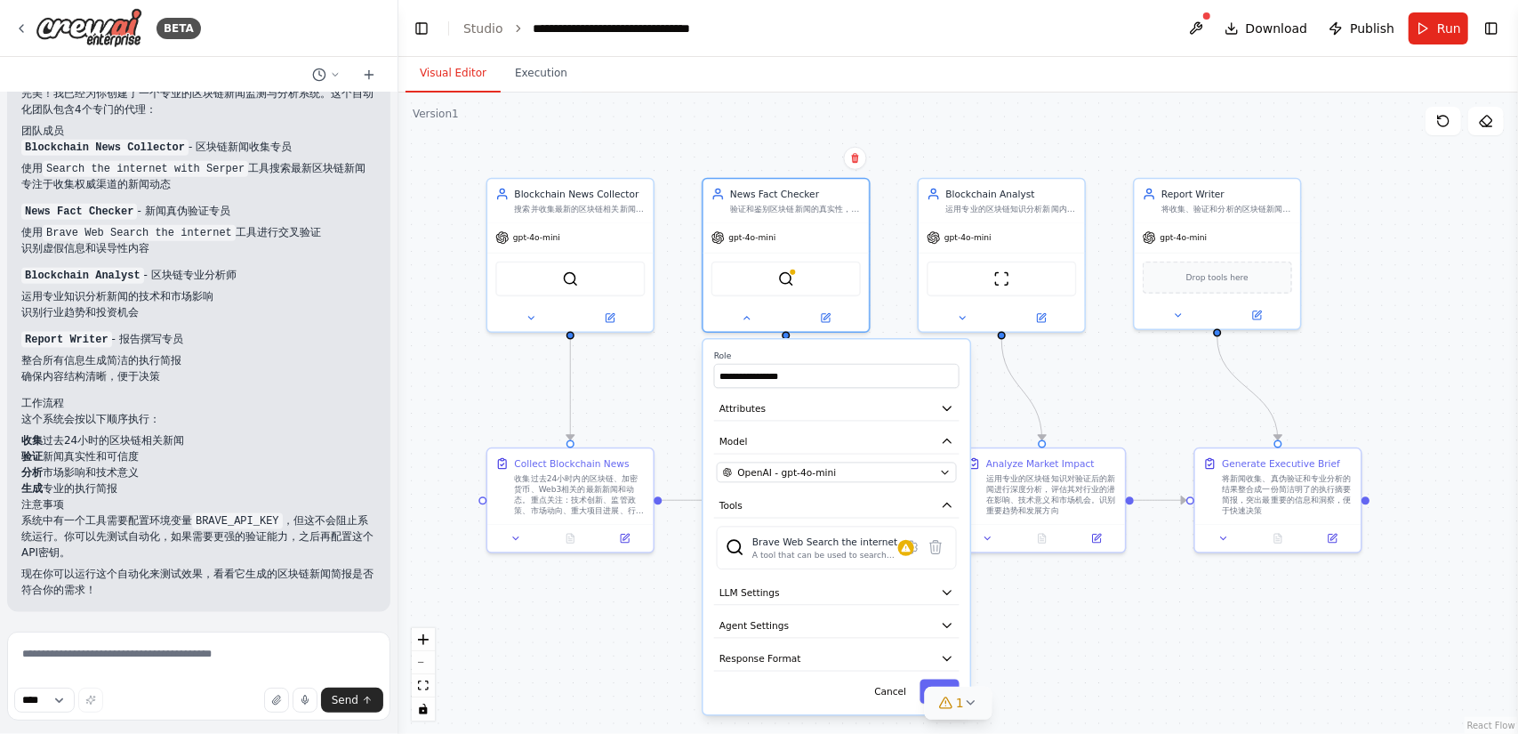
click at [1504, 33] on header "**********" at bounding box center [957, 28] width 1119 height 57
click at [1494, 30] on button "Toggle Right Sidebar" at bounding box center [1491, 28] width 25 height 25
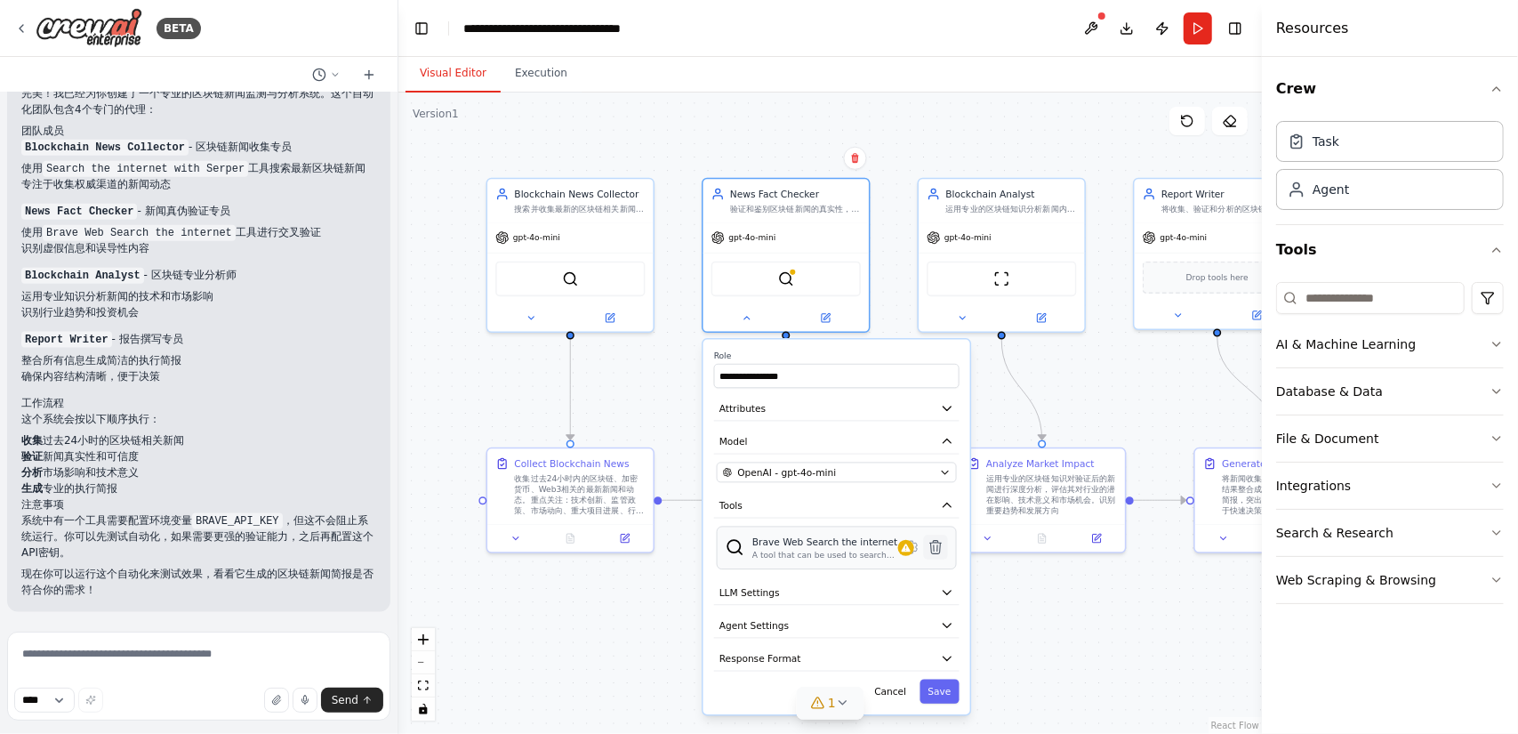
click at [936, 549] on icon at bounding box center [936, 547] width 12 height 13
click at [1373, 571] on div "Web Scraping & Browsing" at bounding box center [1356, 580] width 160 height 18
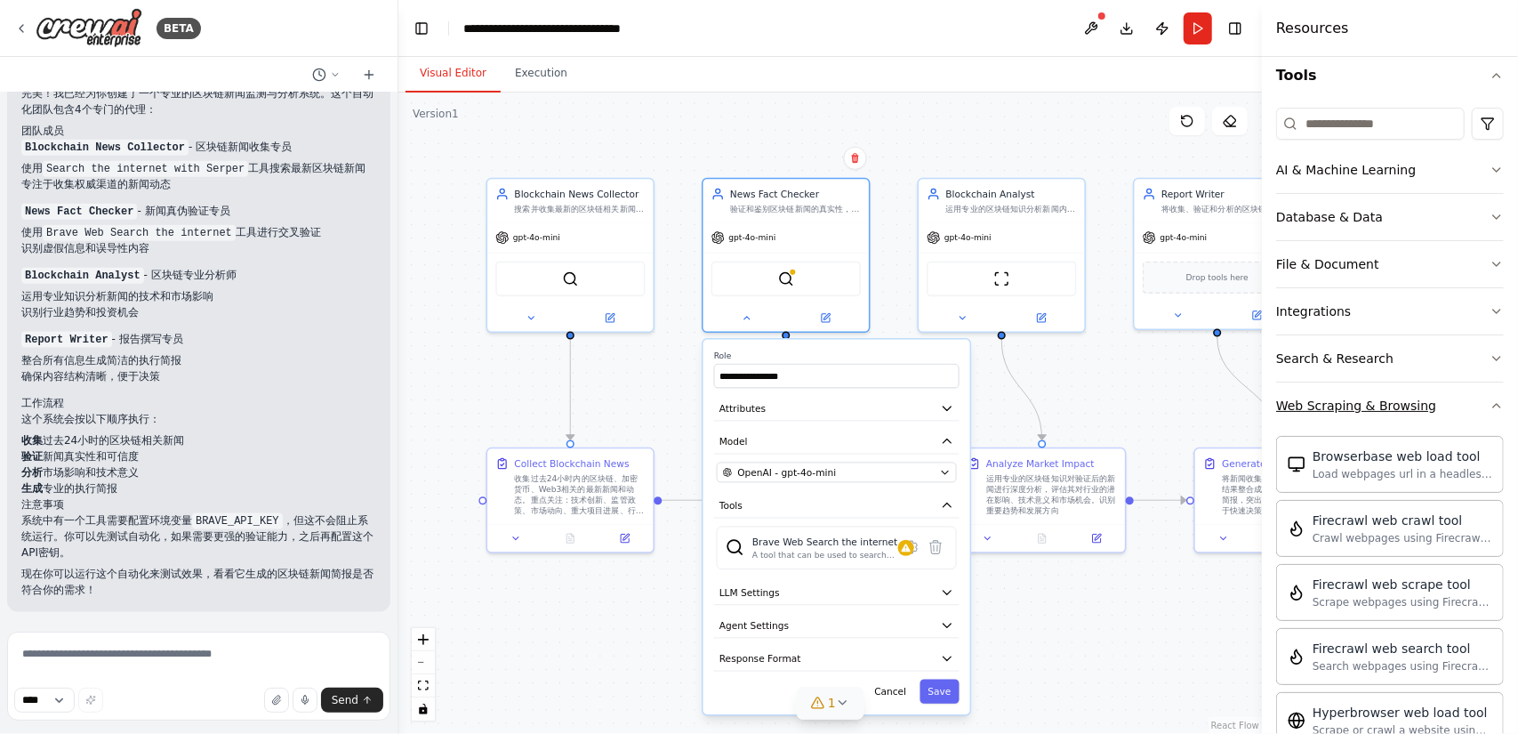
scroll to position [178, 0]
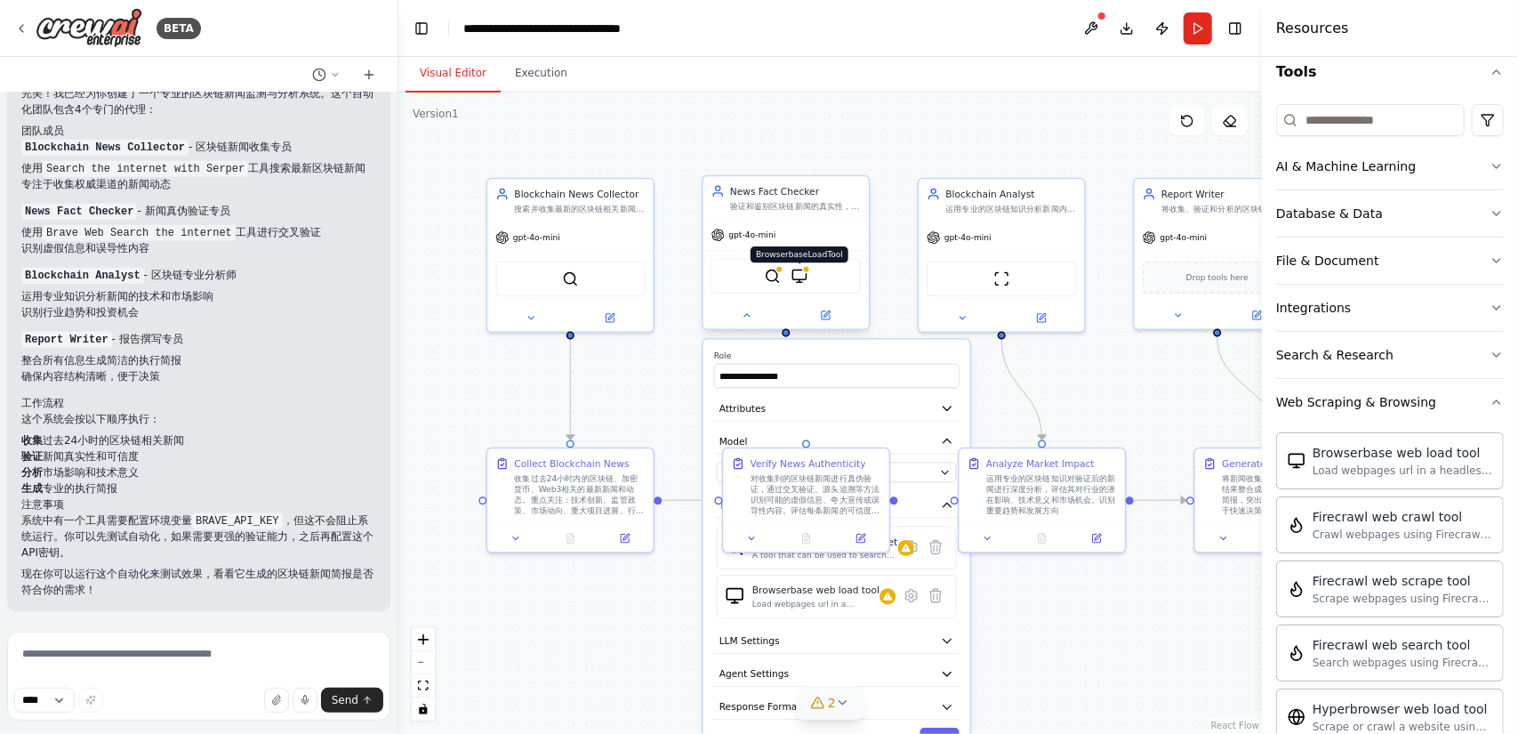
click at [802, 273] on img at bounding box center [799, 276] width 16 height 16
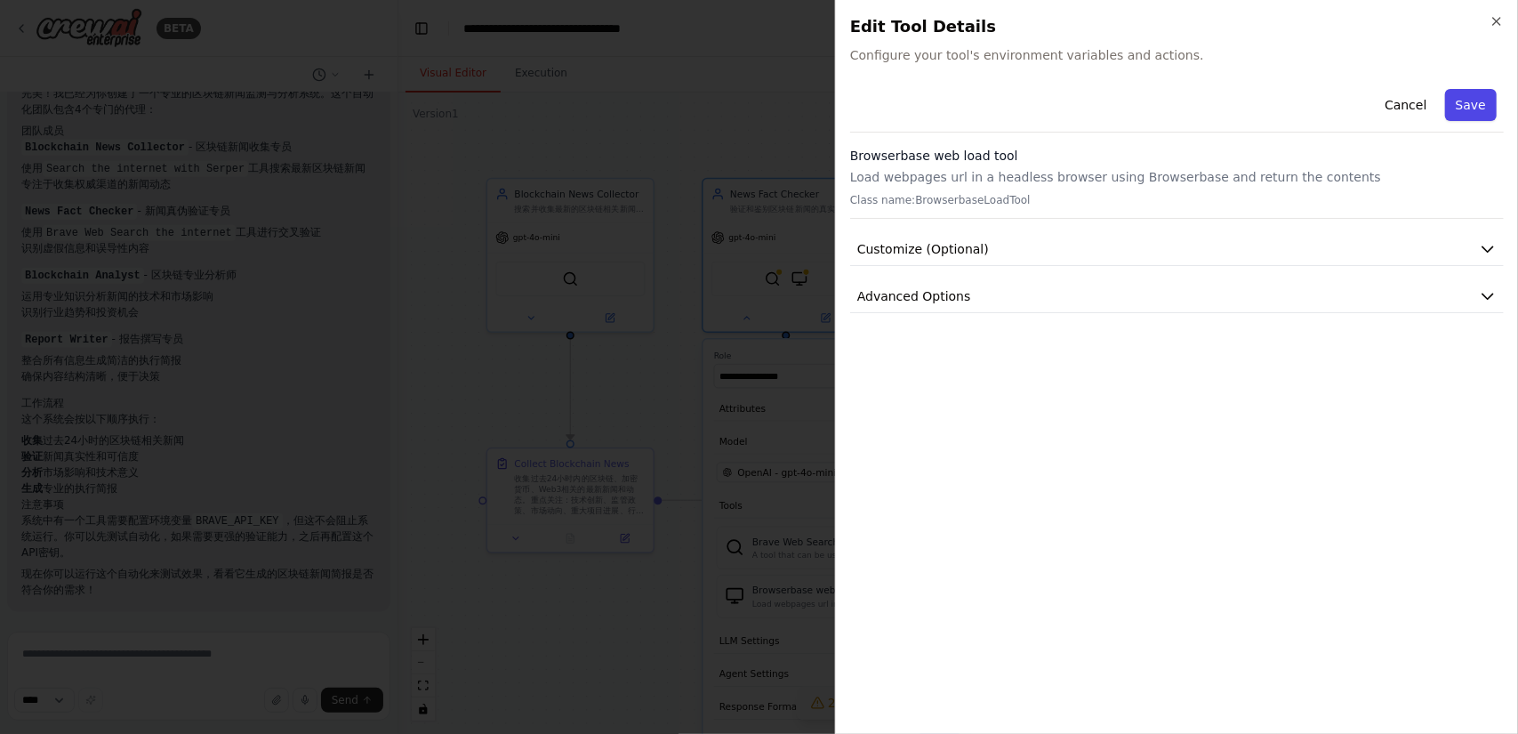
click at [1455, 108] on button "Save" at bounding box center [1471, 105] width 52 height 32
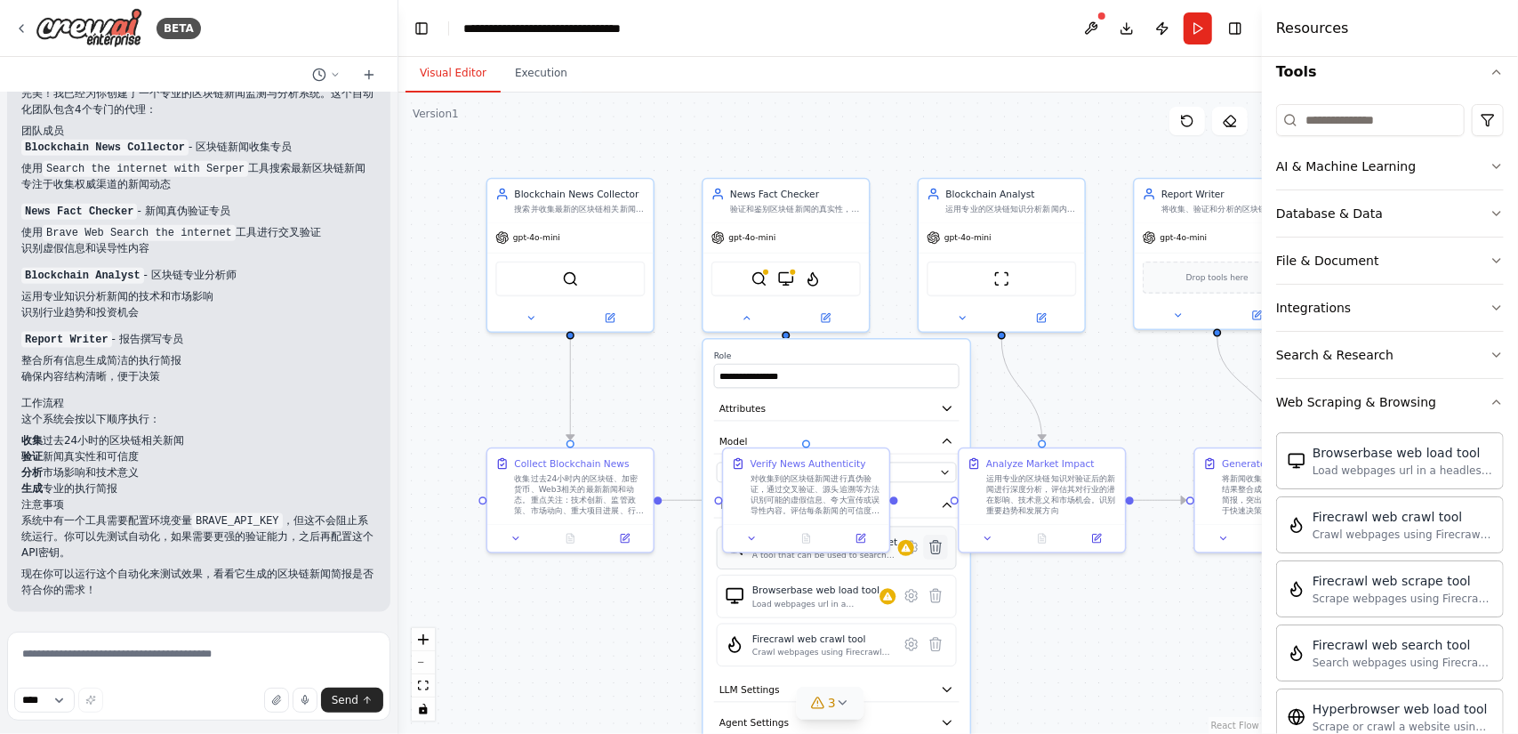
click at [940, 549] on icon at bounding box center [936, 547] width 12 height 13
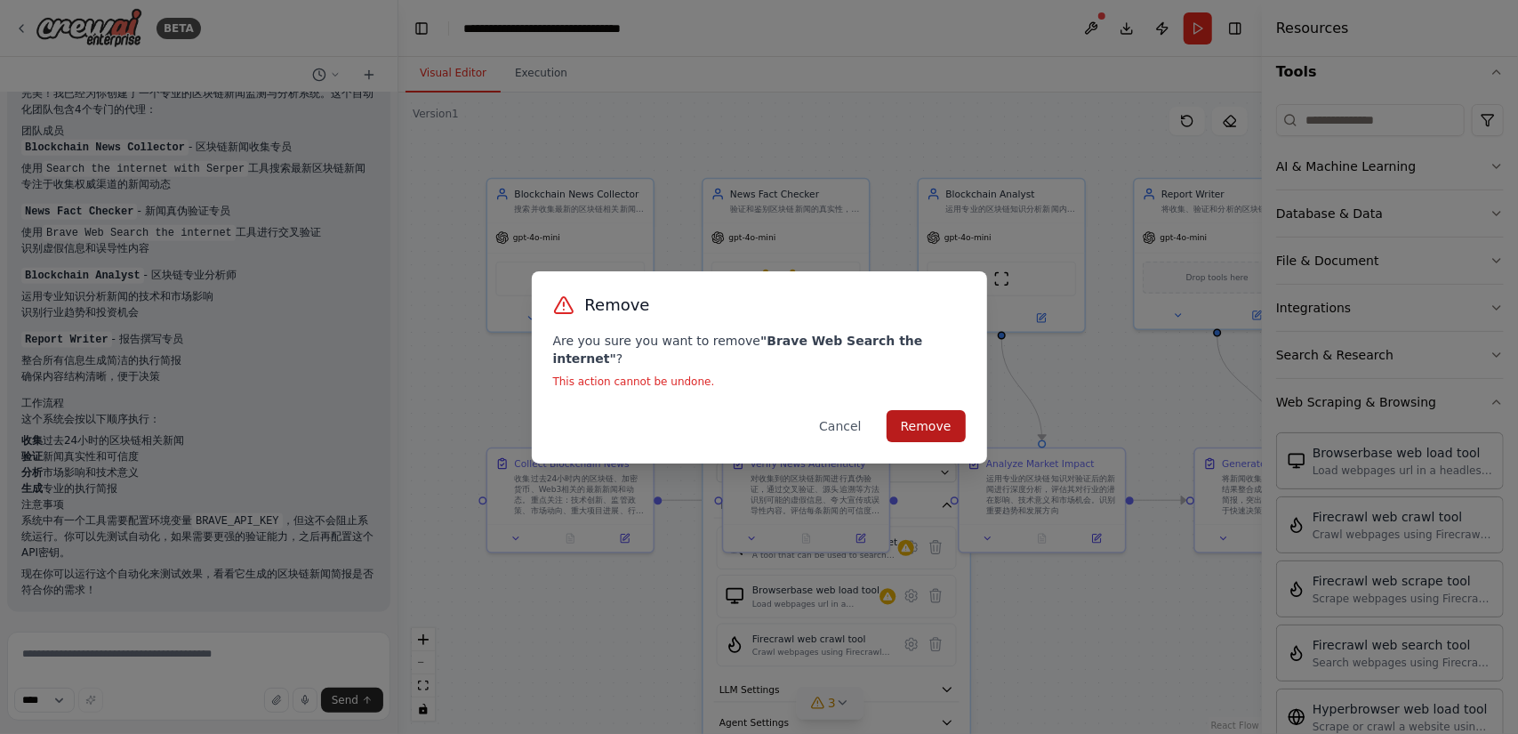
click at [919, 427] on button "Remove" at bounding box center [925, 426] width 79 height 32
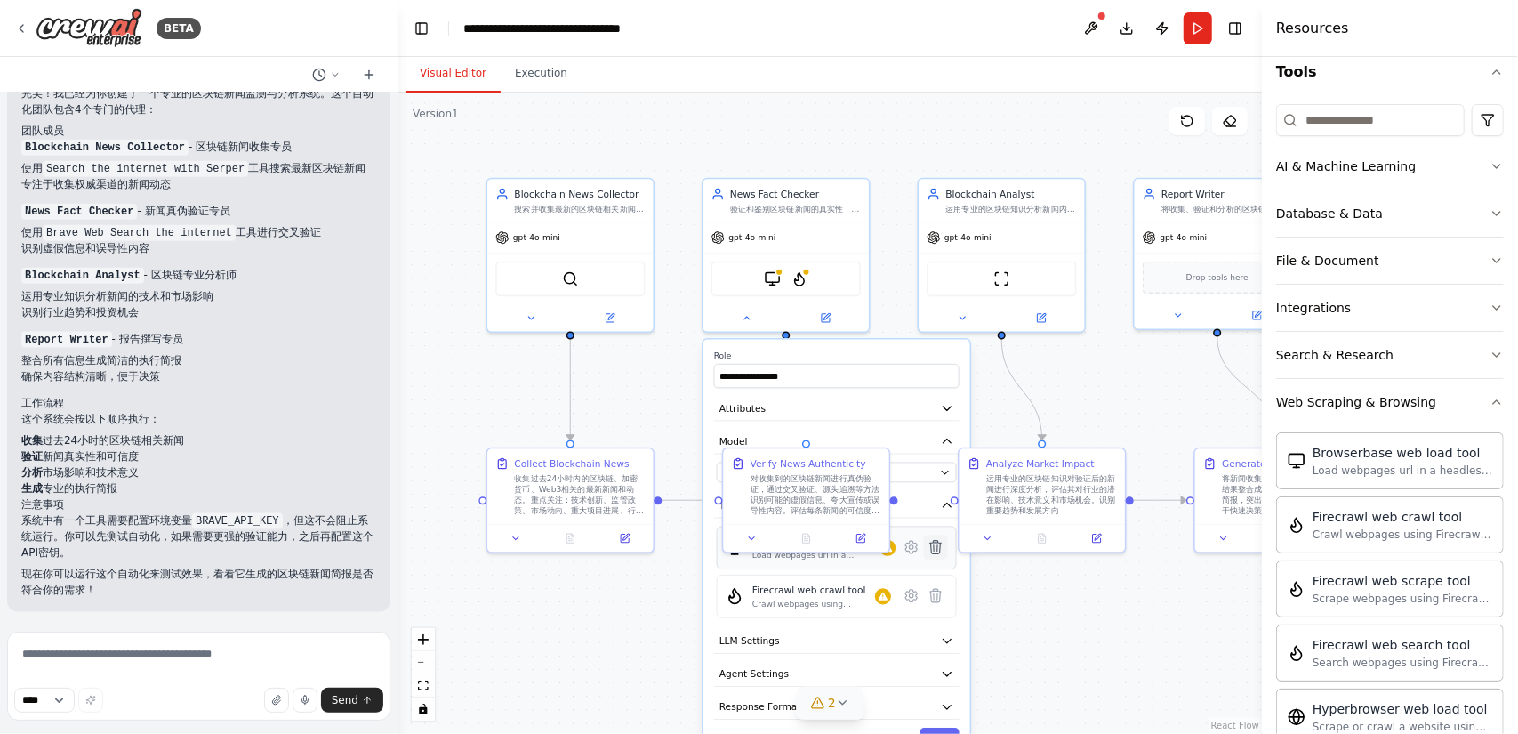
click at [936, 543] on icon at bounding box center [936, 547] width 12 height 13
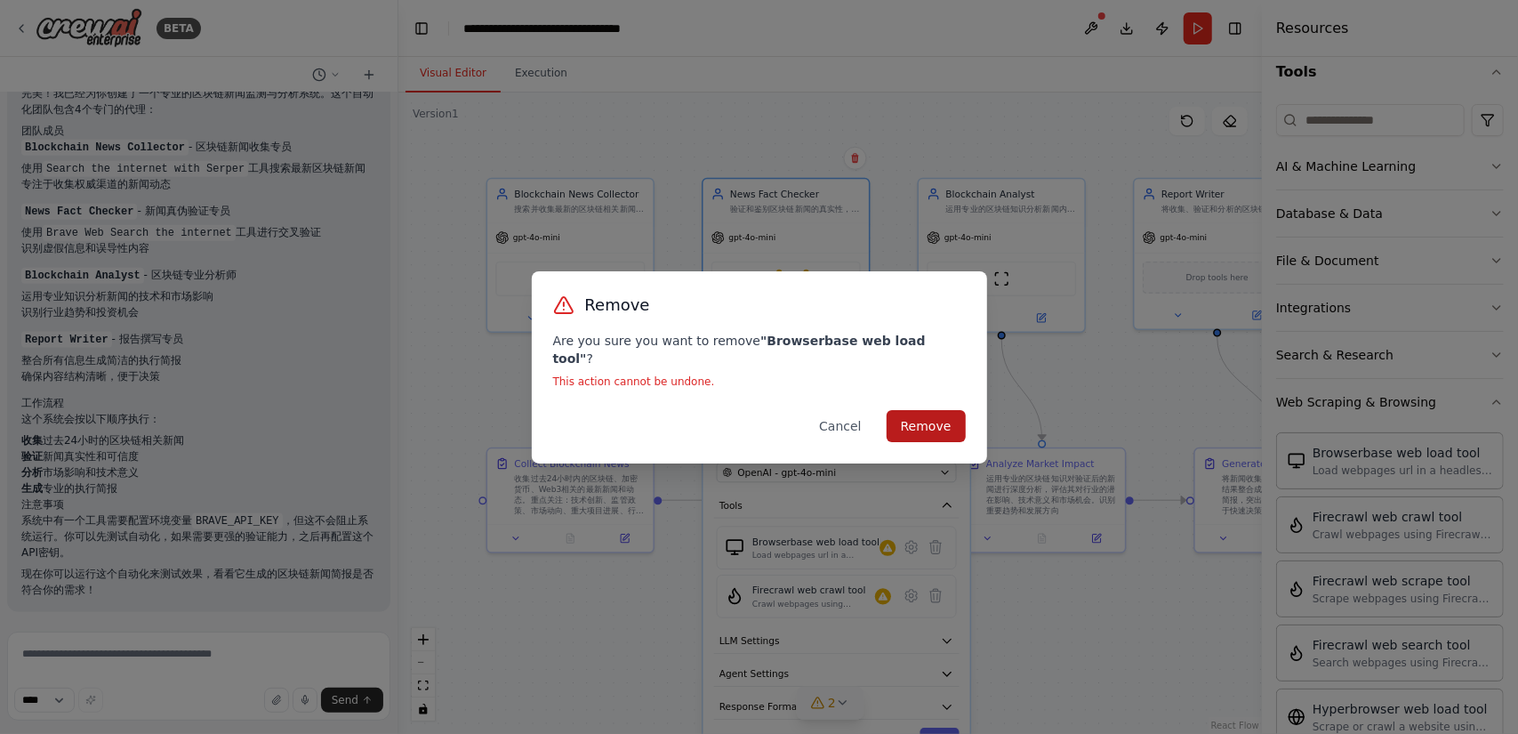
click at [937, 410] on button "Remove" at bounding box center [925, 426] width 79 height 32
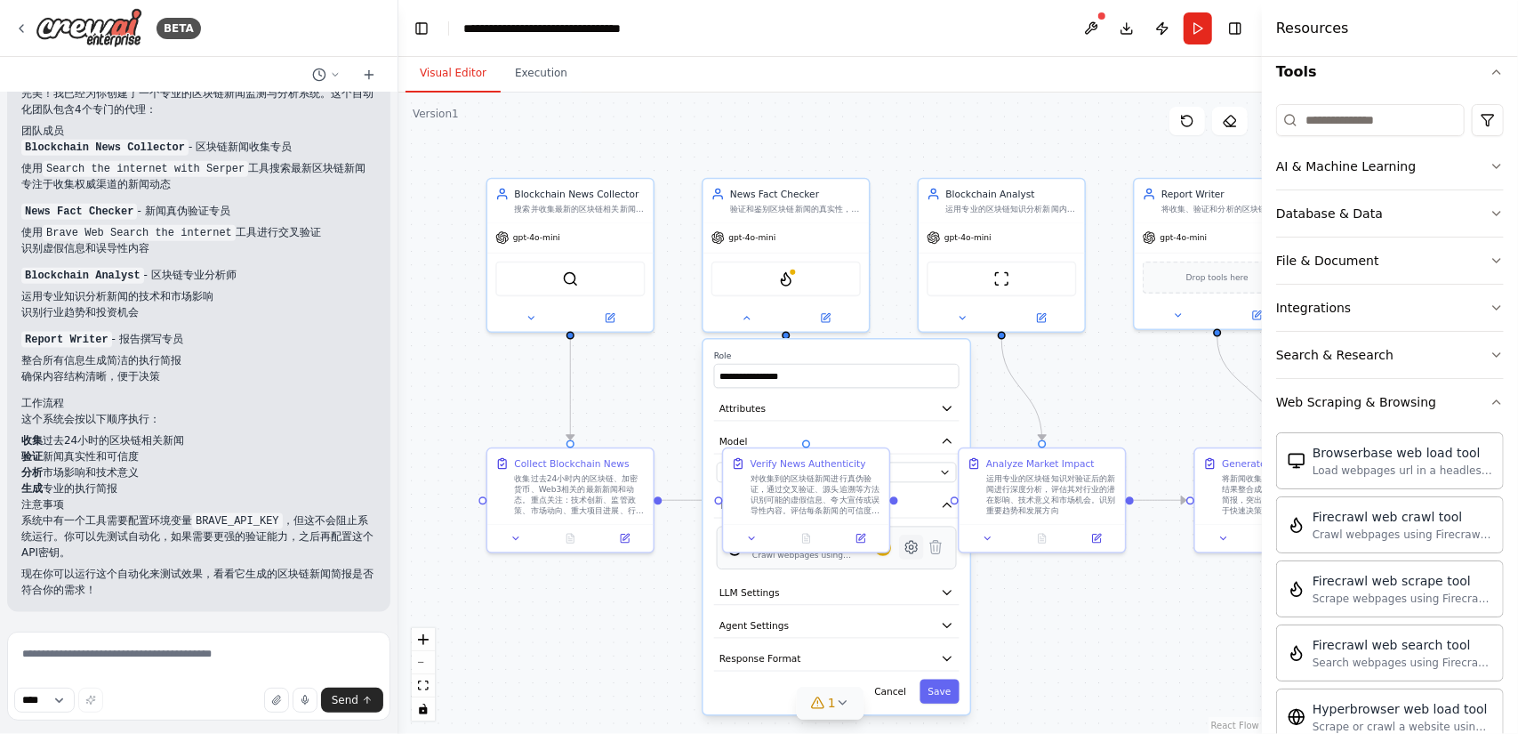
click at [916, 548] on icon at bounding box center [911, 547] width 12 height 12
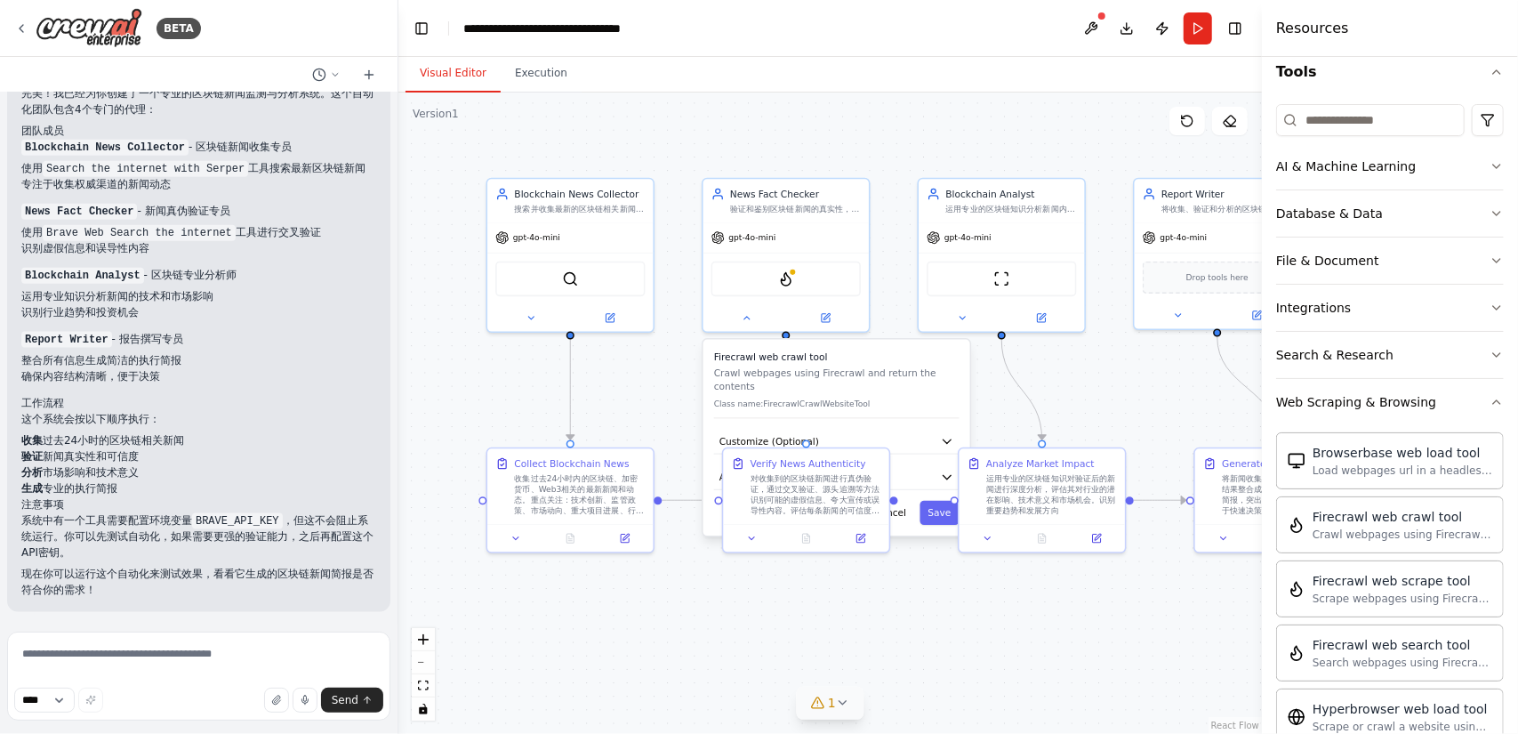
click at [886, 609] on div ".deletable-edge-delete-btn { width: 20px; height: 20px; border: 0px solid #ffff…" at bounding box center [829, 412] width 863 height 641
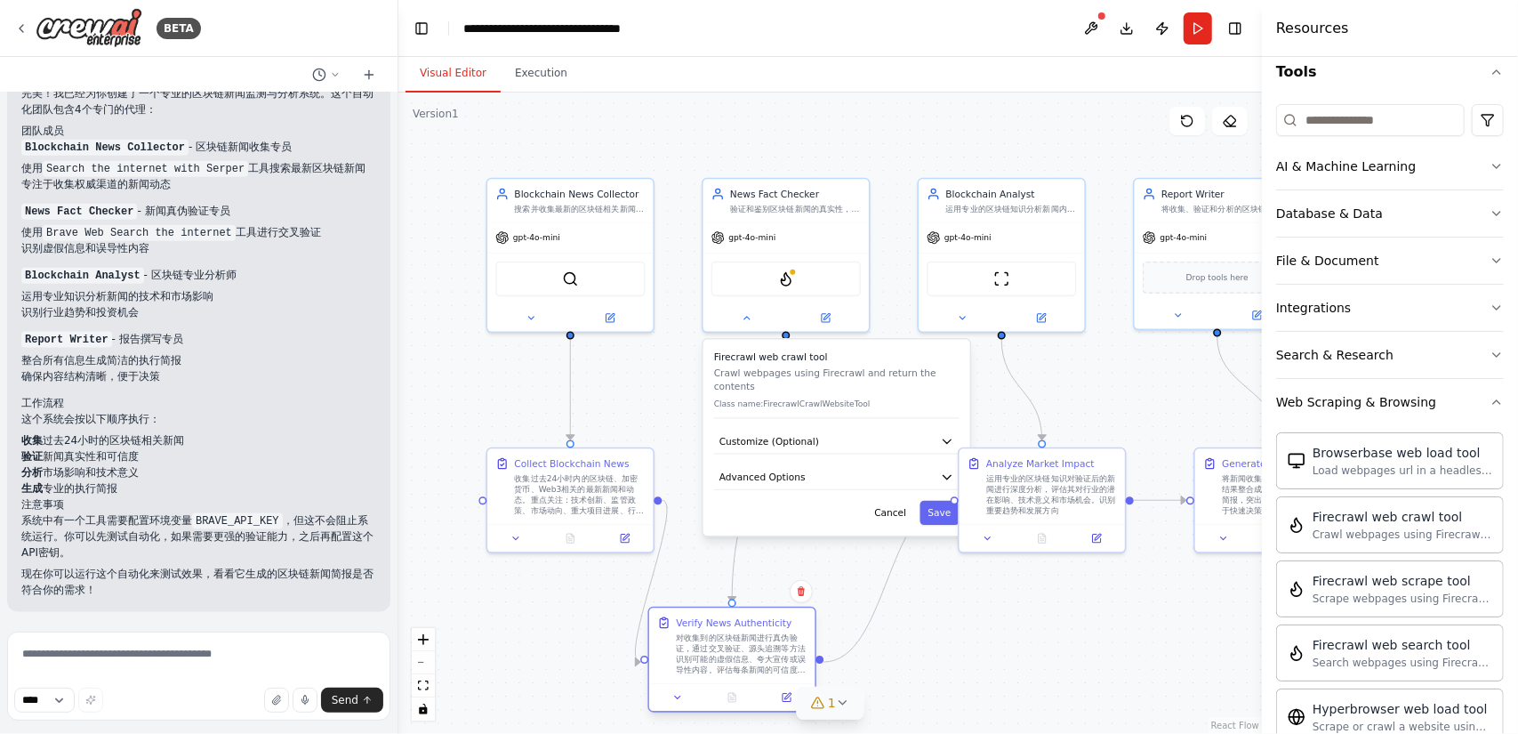
drag, startPoint x: 825, startPoint y: 468, endPoint x: 751, endPoint y: 625, distance: 173.8
click at [751, 625] on div "Verify News Authenticity 对收集到的区块链新闻进行真伪验证，通过交叉验证、源头追溯等方法识别可能的虚假信息、夸大宣传或误导性内容。评估…" at bounding box center [741, 645] width 131 height 60
click at [942, 516] on button "Save" at bounding box center [938, 513] width 39 height 24
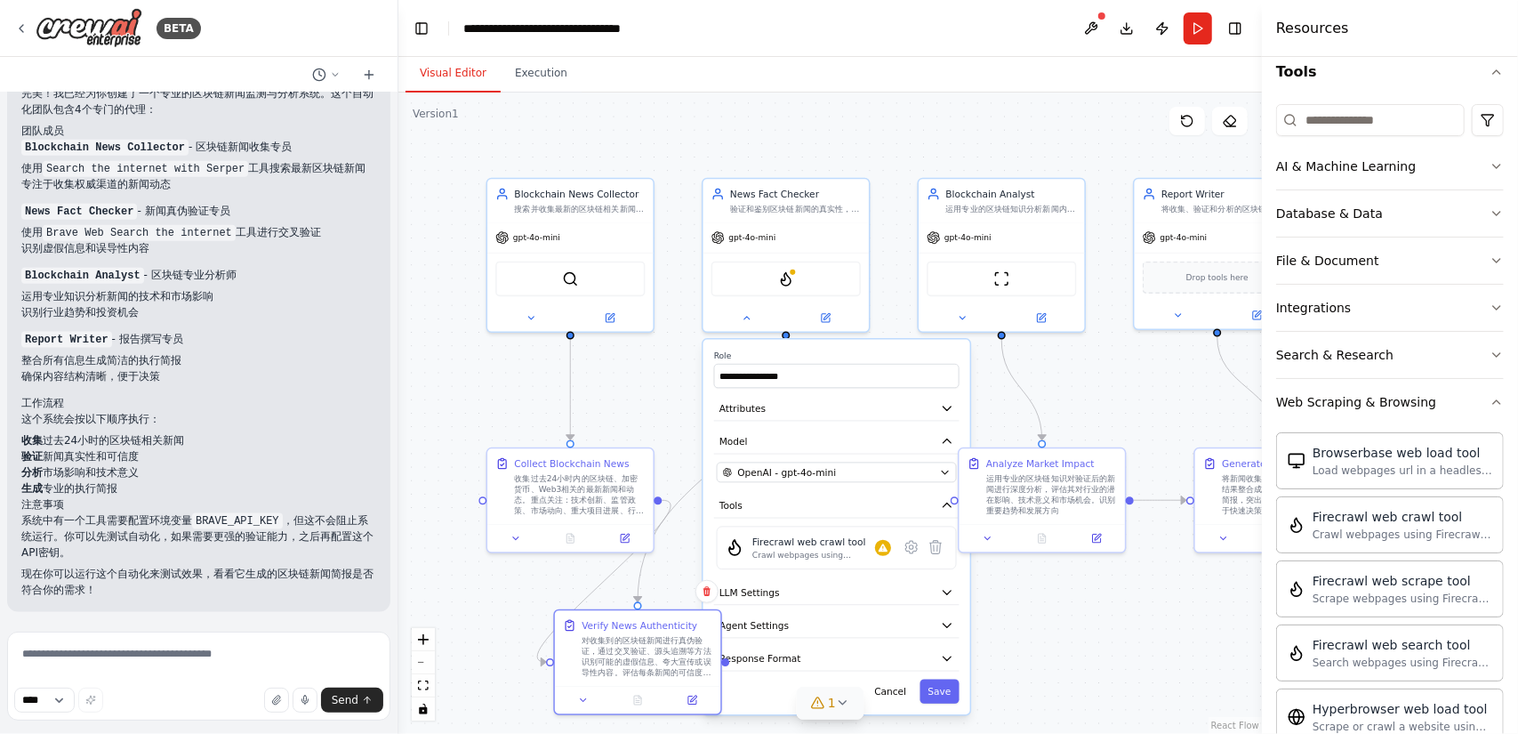
drag, startPoint x: 746, startPoint y: 625, endPoint x: 863, endPoint y: 639, distance: 118.2
click at [653, 621] on div "Verify News Authenticity" at bounding box center [640, 624] width 116 height 13
click at [948, 686] on button "Save" at bounding box center [938, 691] width 39 height 24
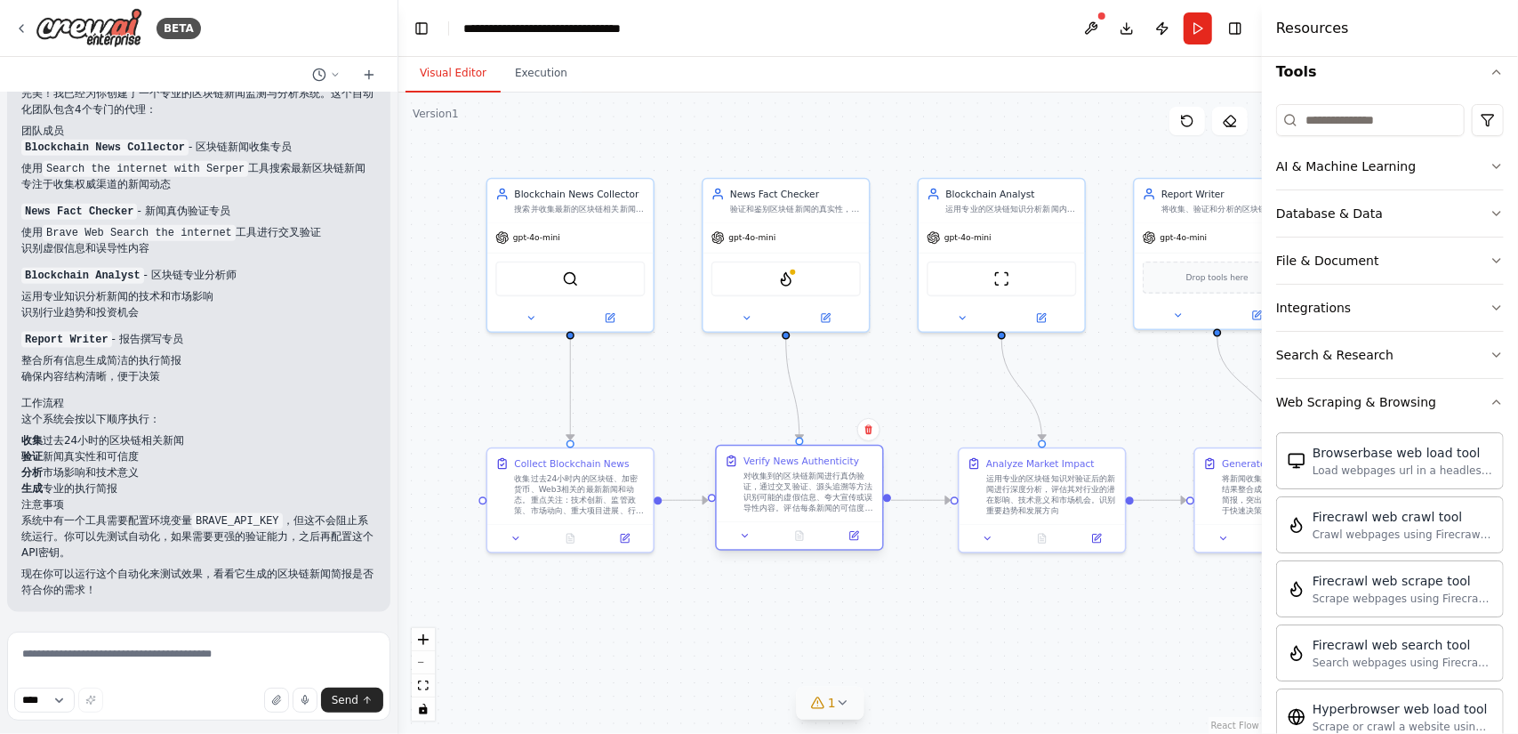
drag, startPoint x: 675, startPoint y: 625, endPoint x: 838, endPoint y: 455, distance: 235.8
click at [838, 455] on div "Verify News Authenticity" at bounding box center [801, 460] width 116 height 13
click at [787, 282] on img at bounding box center [786, 276] width 16 height 16
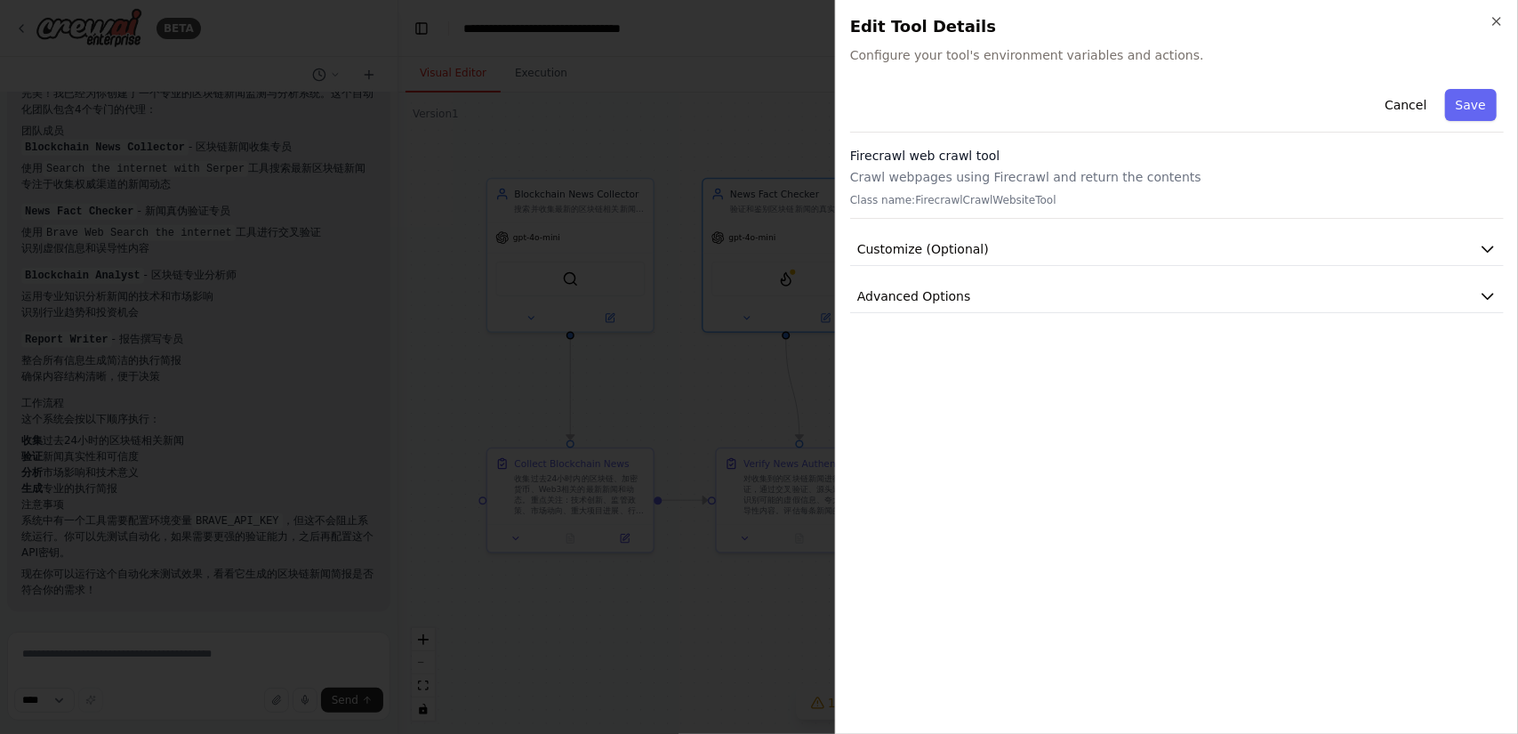
click at [1028, 184] on p "Crawl webpages using Firecrawl and return the contents" at bounding box center [1177, 177] width 654 height 18
click at [1011, 200] on p "Class name: FirecrawlCrawlWebsiteTool" at bounding box center [1177, 200] width 654 height 14
click at [1057, 250] on button "Customize (Optional)" at bounding box center [1177, 249] width 654 height 33
click at [1391, 102] on button "Cancel" at bounding box center [1405, 105] width 63 height 32
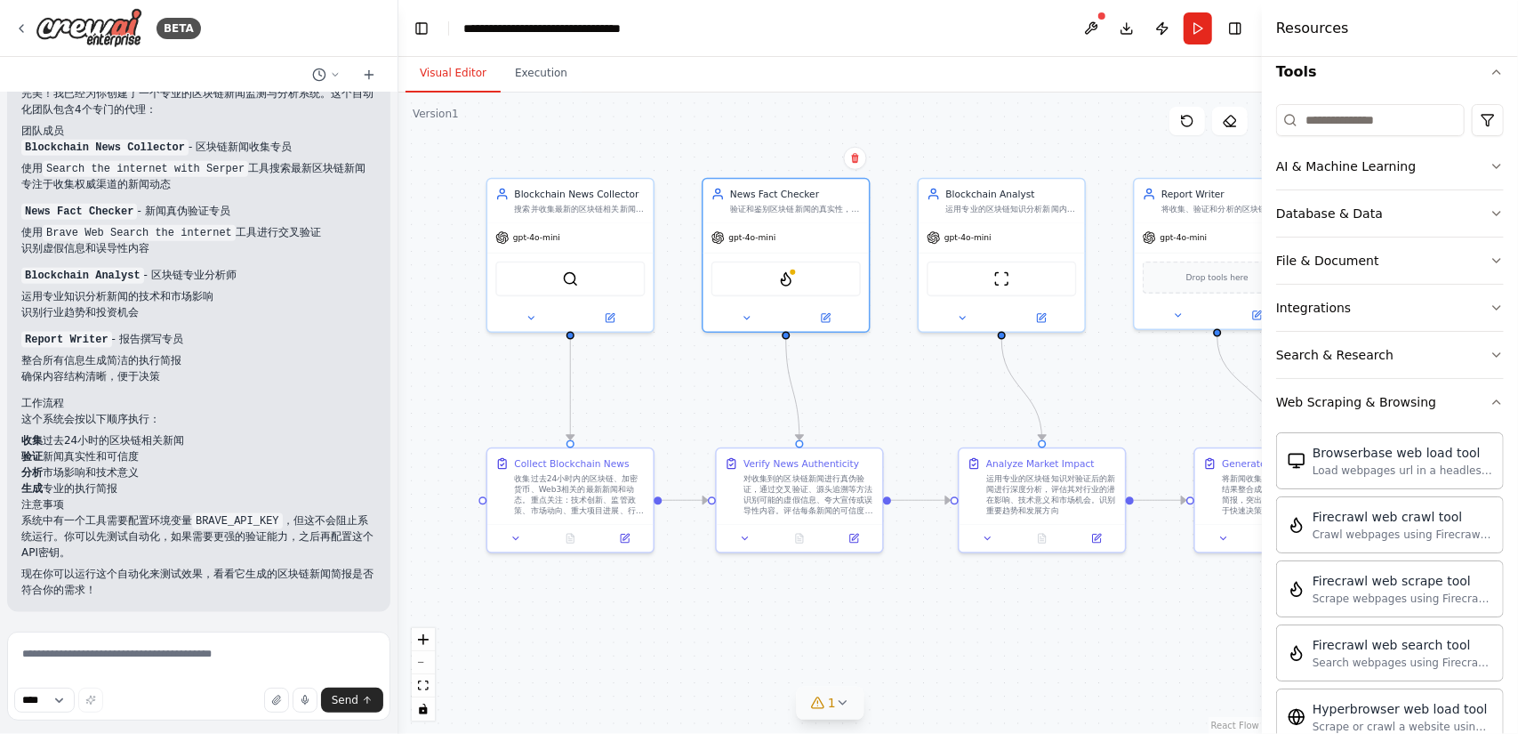
click at [838, 705] on icon at bounding box center [843, 702] width 14 height 14
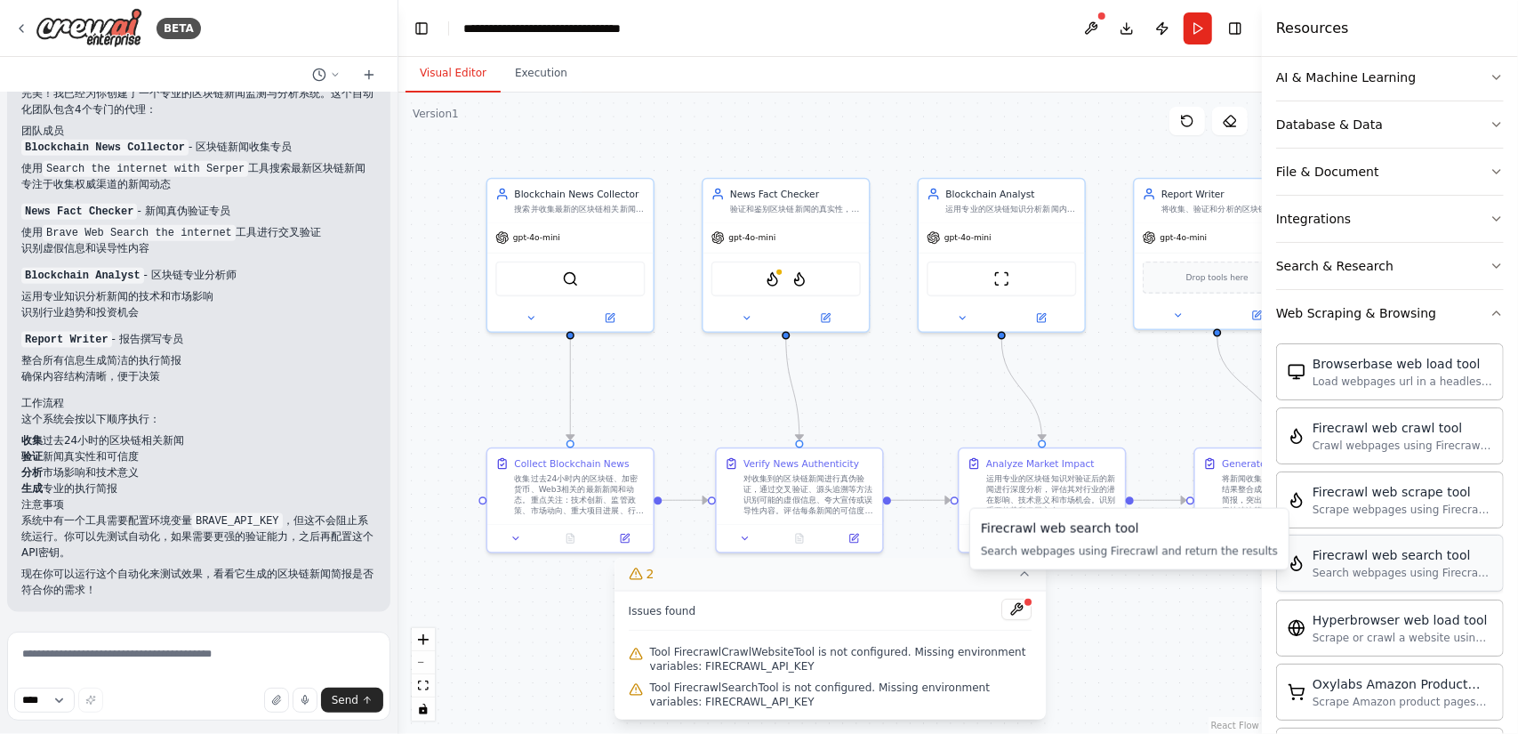
scroll to position [356, 0]
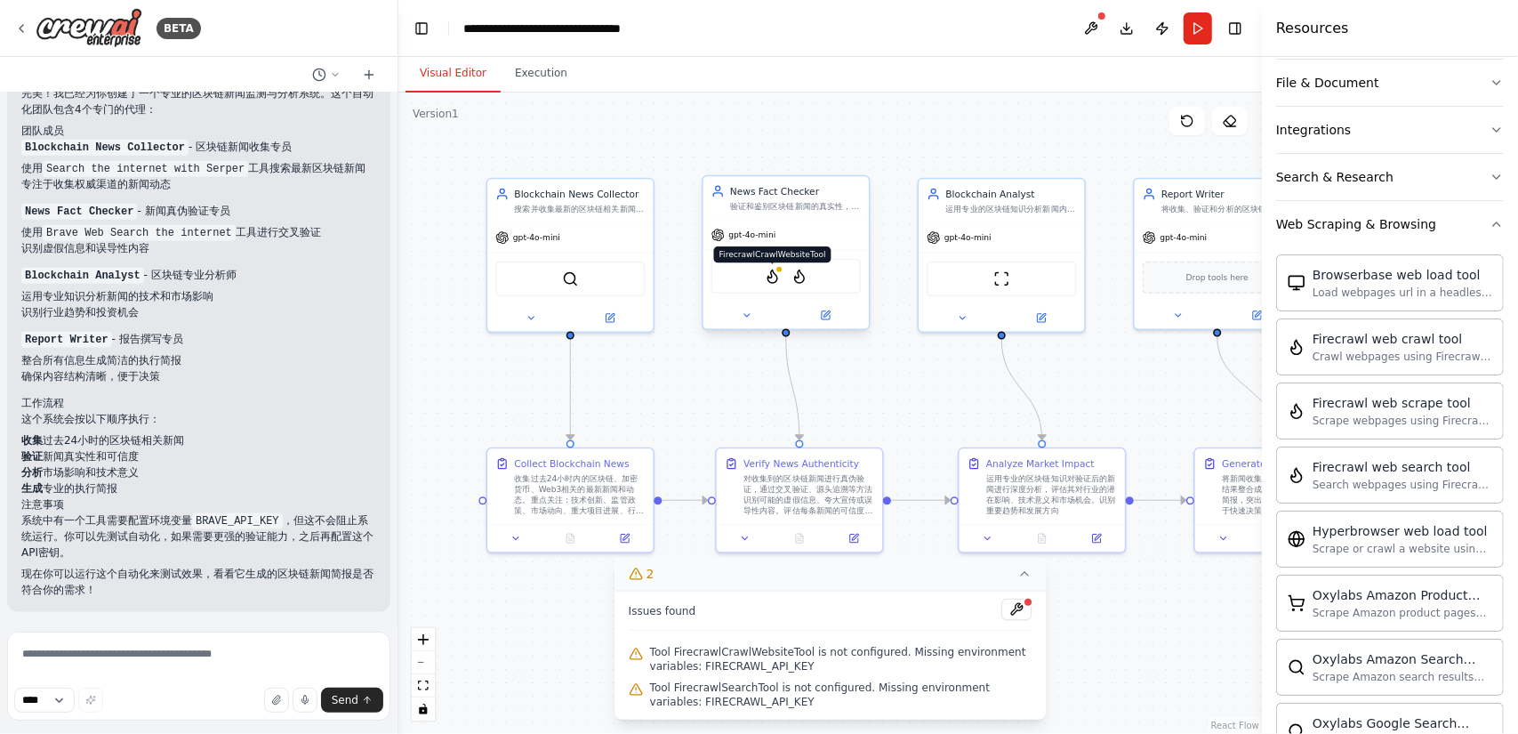
click at [772, 276] on img at bounding box center [773, 276] width 16 height 16
click at [745, 536] on icon at bounding box center [744, 535] width 5 height 3
drag, startPoint x: 773, startPoint y: 274, endPoint x: 781, endPoint y: 268, distance: 10.1
click at [781, 268] on img at bounding box center [786, 276] width 16 height 16
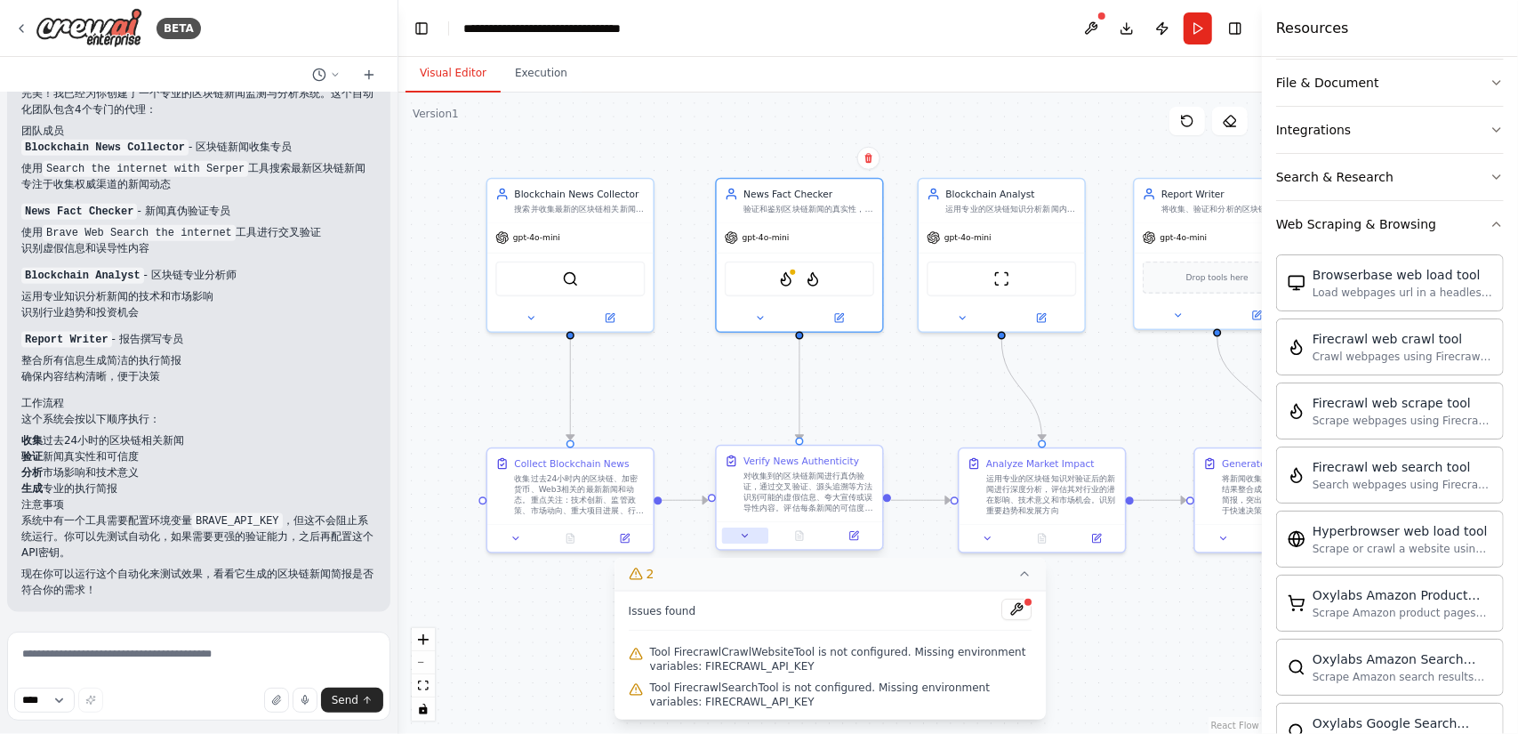
click at [754, 537] on button at bounding box center [745, 535] width 46 height 16
click at [747, 536] on icon at bounding box center [745, 535] width 11 height 11
click at [1028, 570] on icon at bounding box center [1024, 573] width 14 height 14
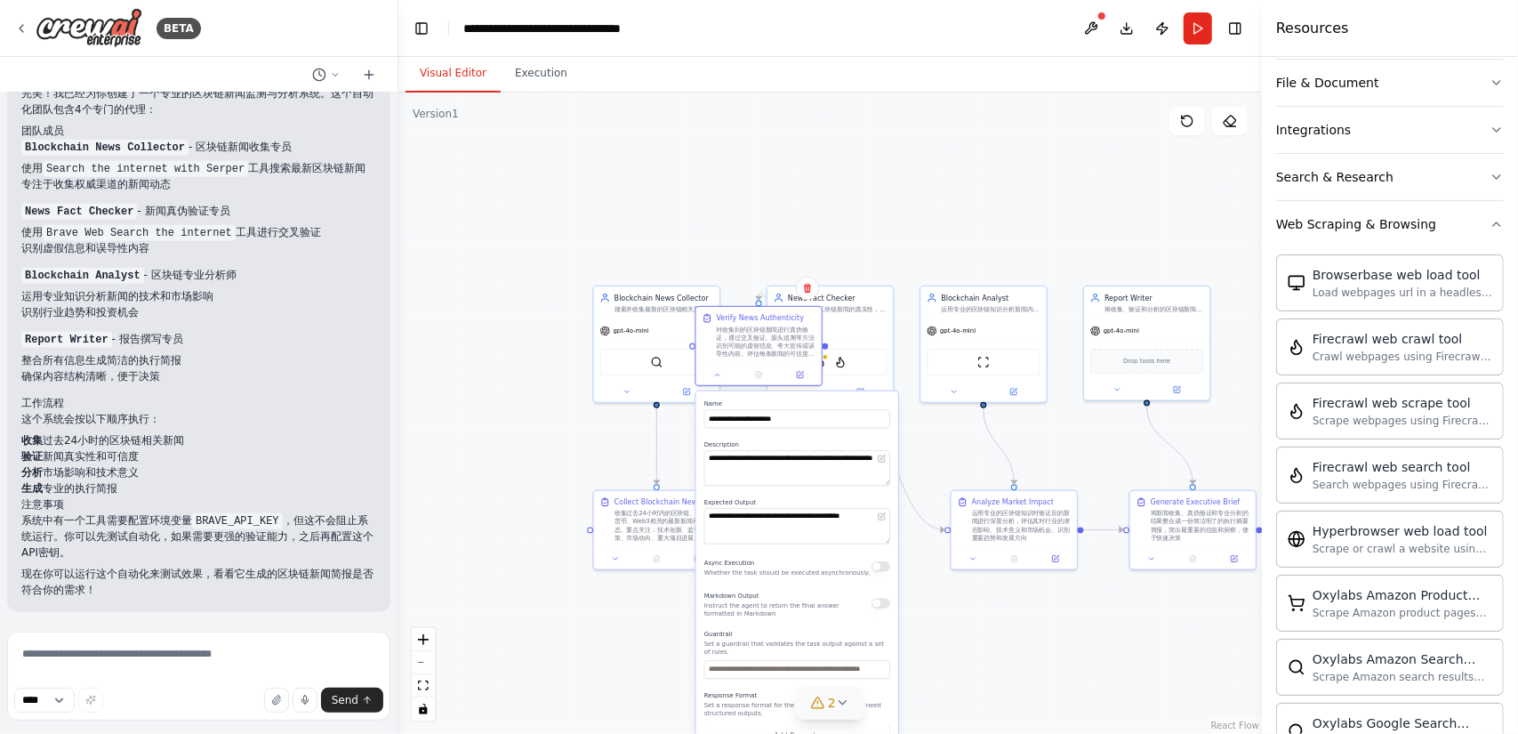
drag, startPoint x: 891, startPoint y: 585, endPoint x: 818, endPoint y: 396, distance: 202.9
click at [818, 396] on div "**********" at bounding box center [797, 588] width 202 height 395
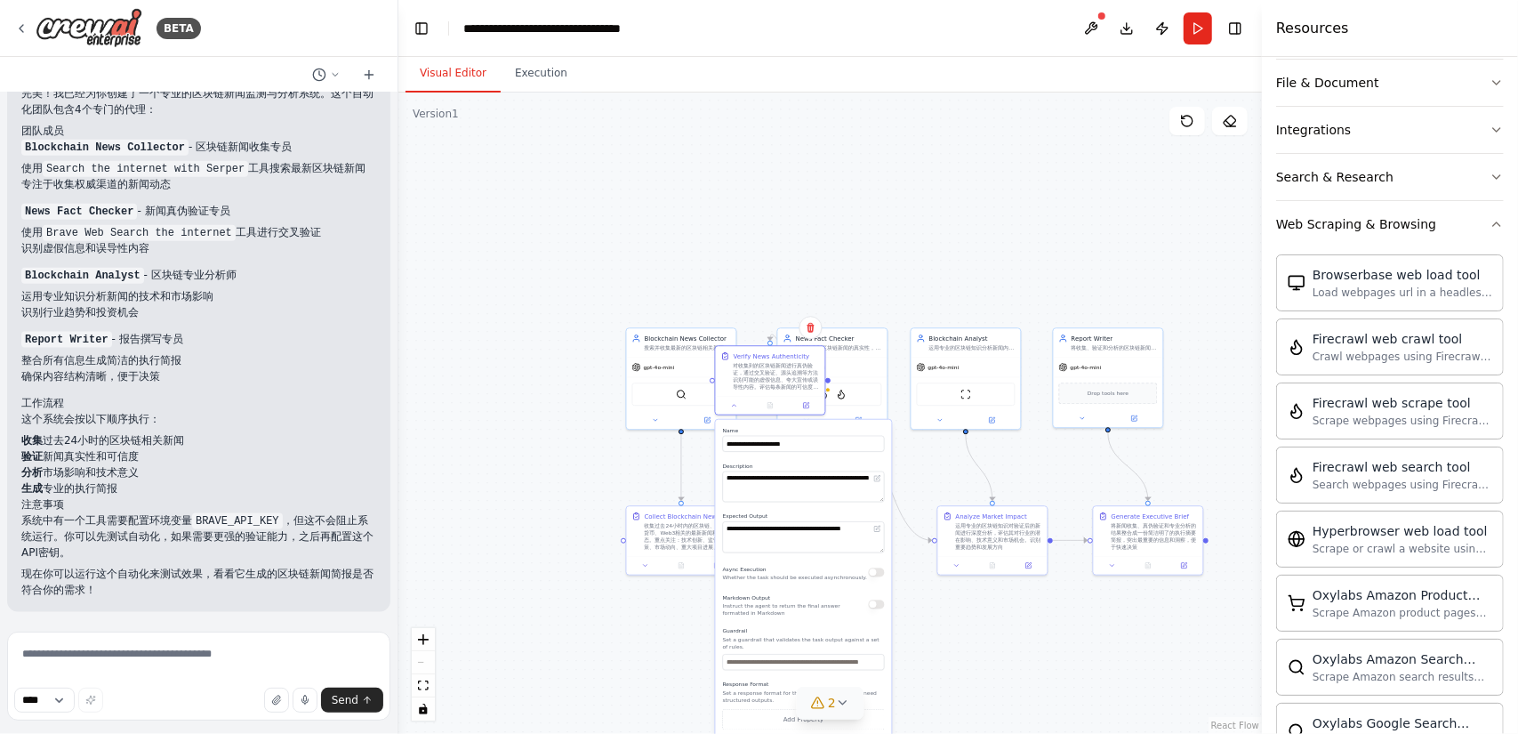
click at [845, 703] on icon at bounding box center [843, 702] width 14 height 14
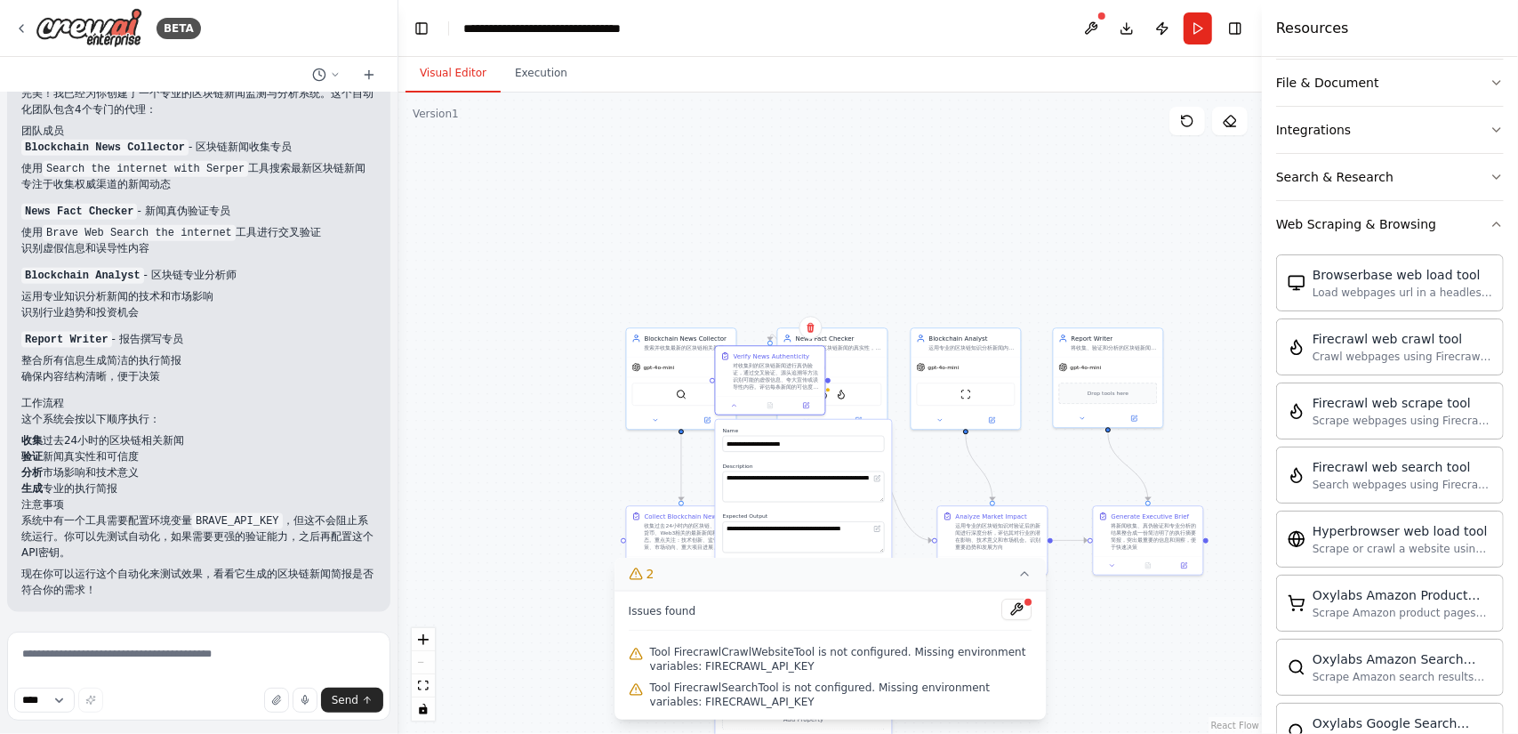
click at [1026, 575] on icon at bounding box center [1024, 574] width 7 height 4
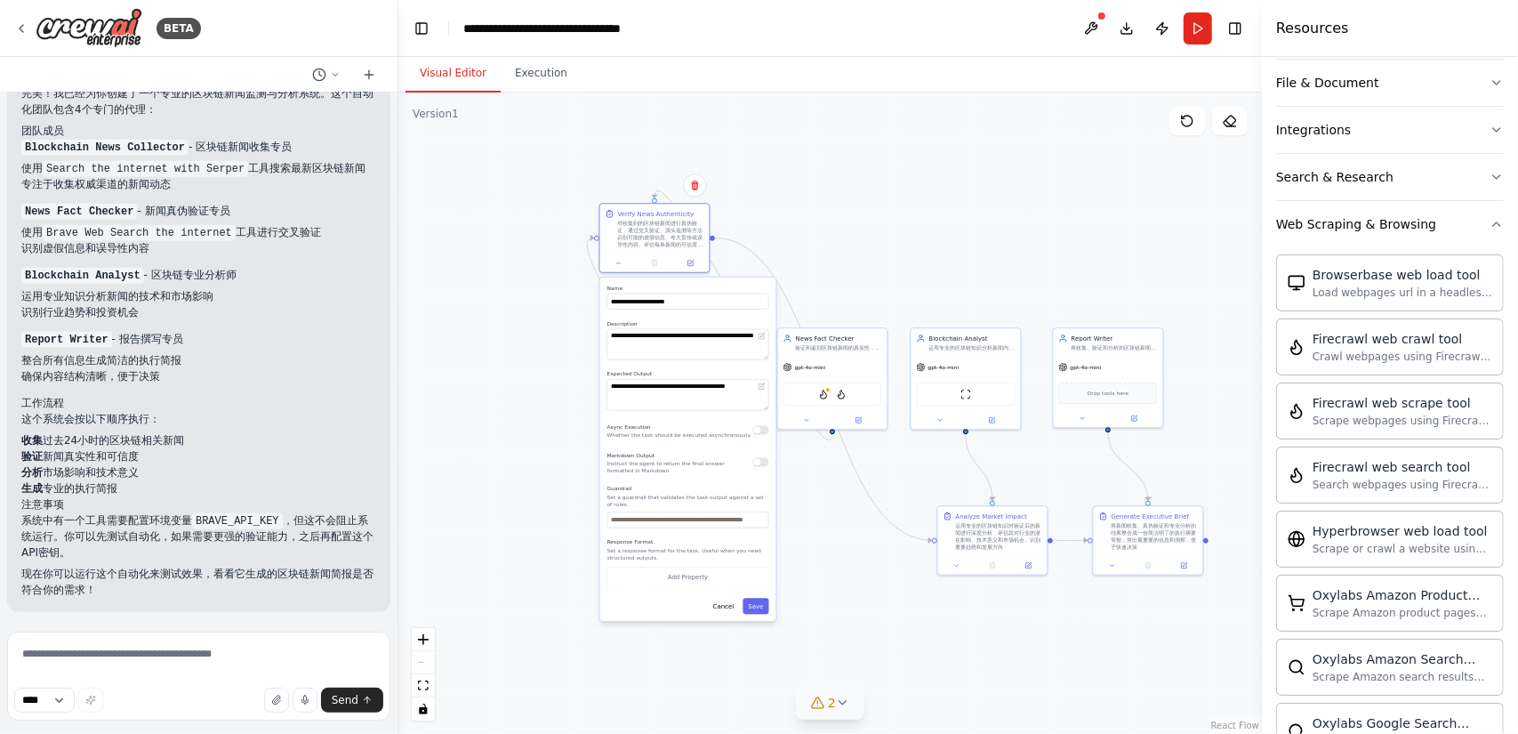
drag, startPoint x: 841, startPoint y: 424, endPoint x: 721, endPoint y: 280, distance: 187.5
click at [721, 280] on div "**********" at bounding box center [688, 448] width 176 height 343
click at [719, 602] on button "Cancel" at bounding box center [724, 606] width 32 height 16
click at [724, 605] on button "Cancel" at bounding box center [724, 606] width 32 height 16
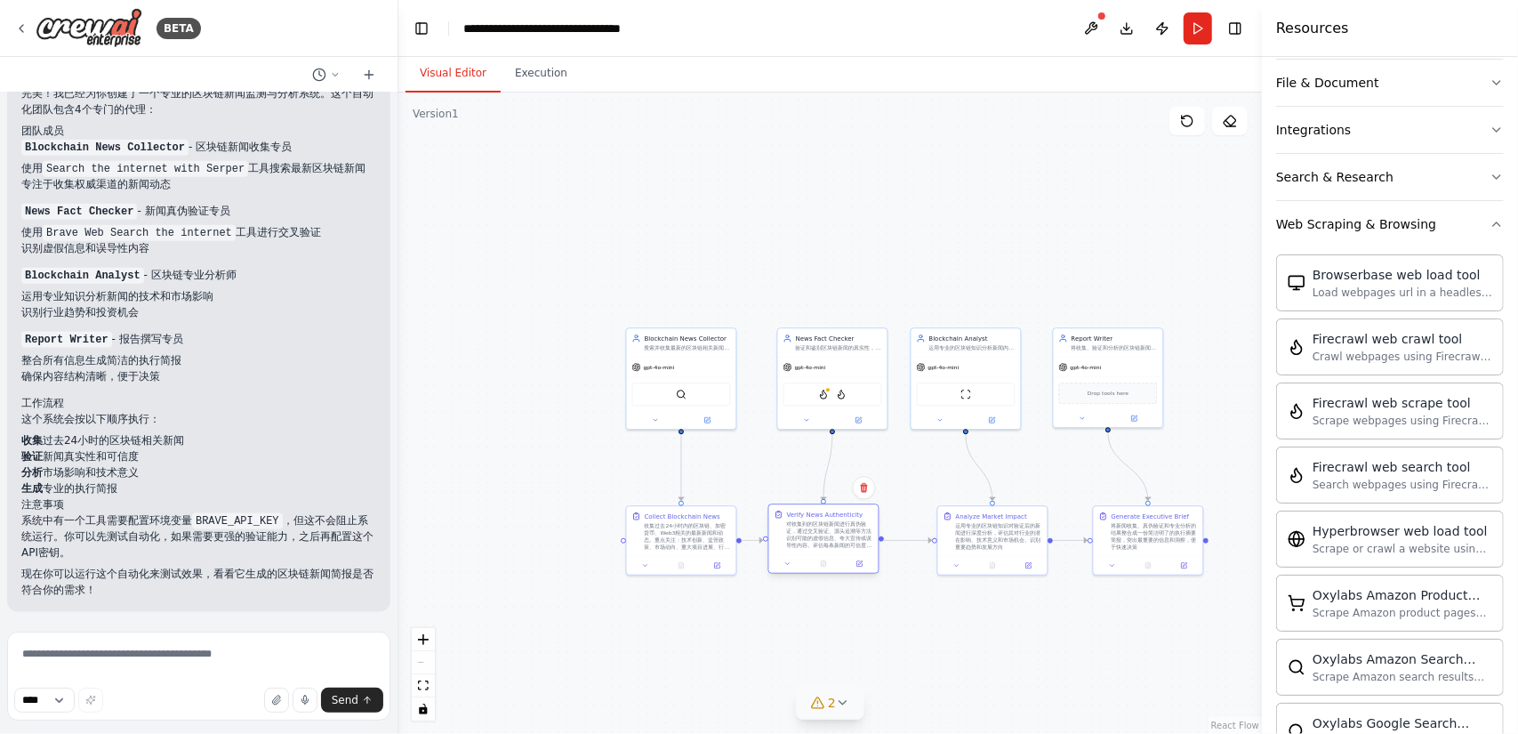
click at [822, 557] on div "Verify News Authenticity 对收集到的区块链新闻进行真伪验证，通过交叉验证、源头追溯等方法识别可能的虚假信息、夸大宣传或误导性内容。评估…" at bounding box center [823, 538] width 111 height 70
drag, startPoint x: 769, startPoint y: 664, endPoint x: 830, endPoint y: 601, distance: 88.0
click at [759, 691] on div ".deletable-edge-delete-btn { width: 20px; height: 20px; border: 0px solid #ffff…" at bounding box center [829, 412] width 863 height 641
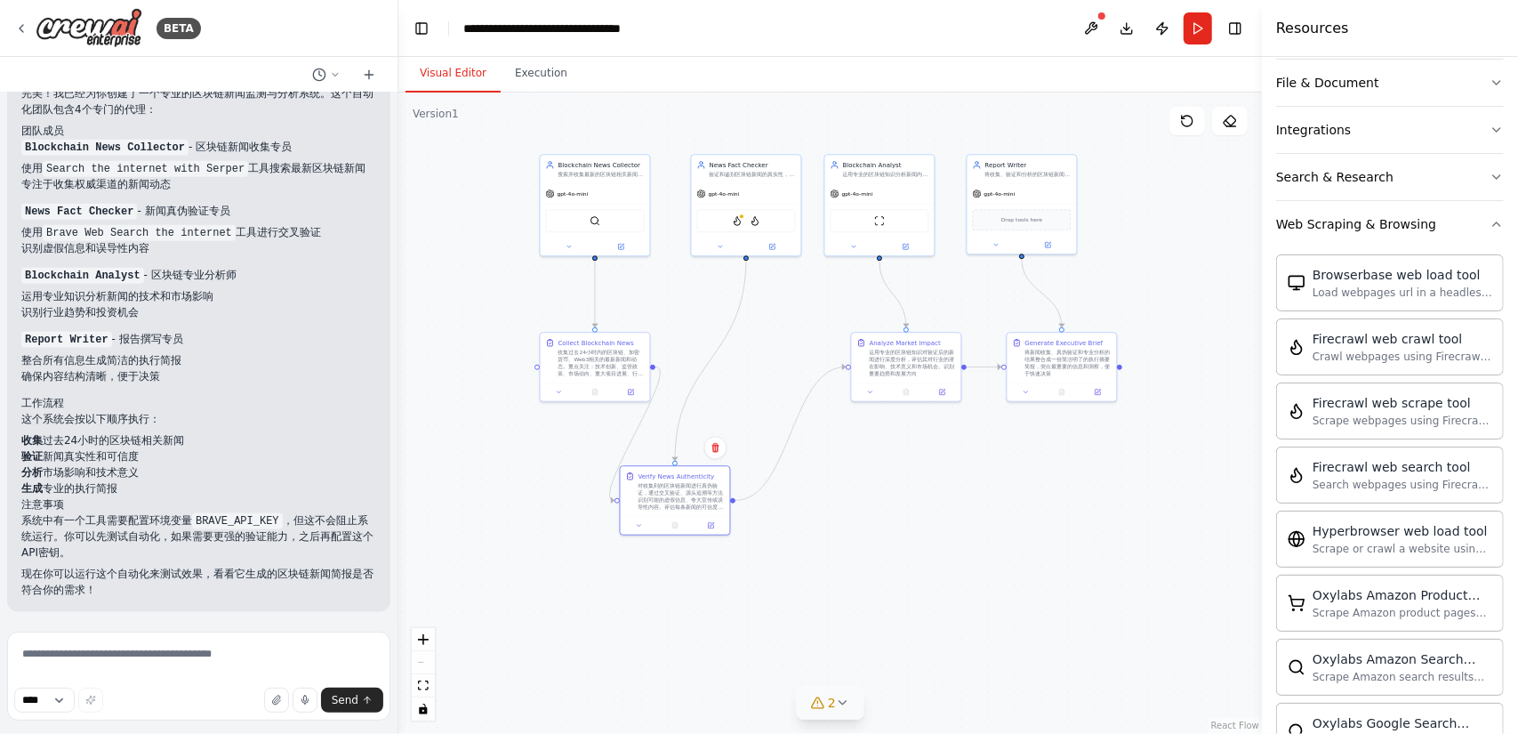
click at [721, 331] on div ".deletable-edge-delete-btn { width: 20px; height: 20px; border: 0px solid #ffff…" at bounding box center [829, 412] width 863 height 641
drag, startPoint x: 662, startPoint y: 483, endPoint x: 722, endPoint y: 350, distance: 145.6
click at [722, 350] on div "对收集到的区块链新闻进行真伪验证，通过交叉验证、源头追溯等方法识别可能的虚假信息、夸大宣传或误导性内容。评估每条新闻的可信度等级" at bounding box center [744, 361] width 86 height 28
click at [779, 197] on div "gpt-4o-mini" at bounding box center [746, 192] width 109 height 20
click at [720, 245] on icon at bounding box center [720, 244] width 7 height 7
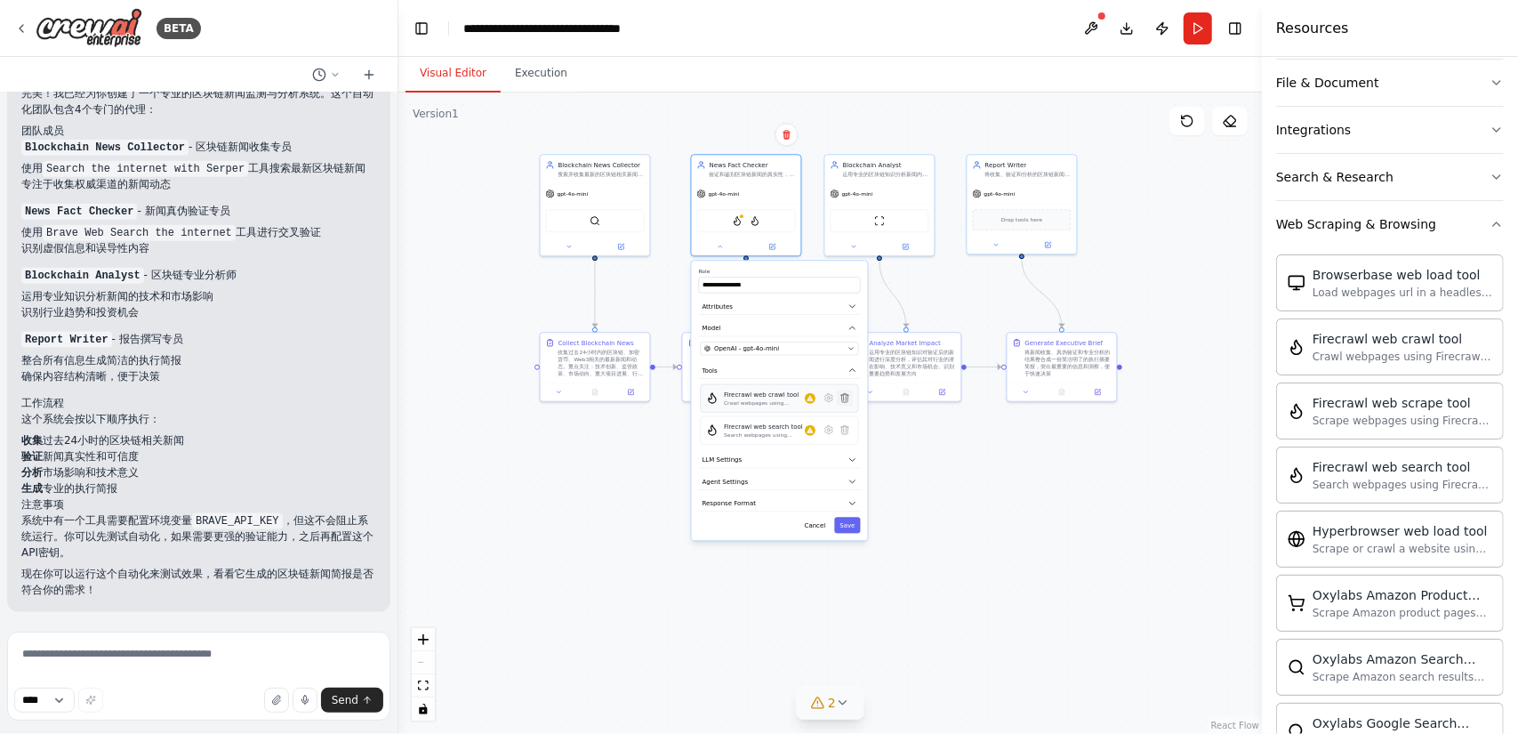
click at [844, 397] on icon at bounding box center [844, 397] width 7 height 9
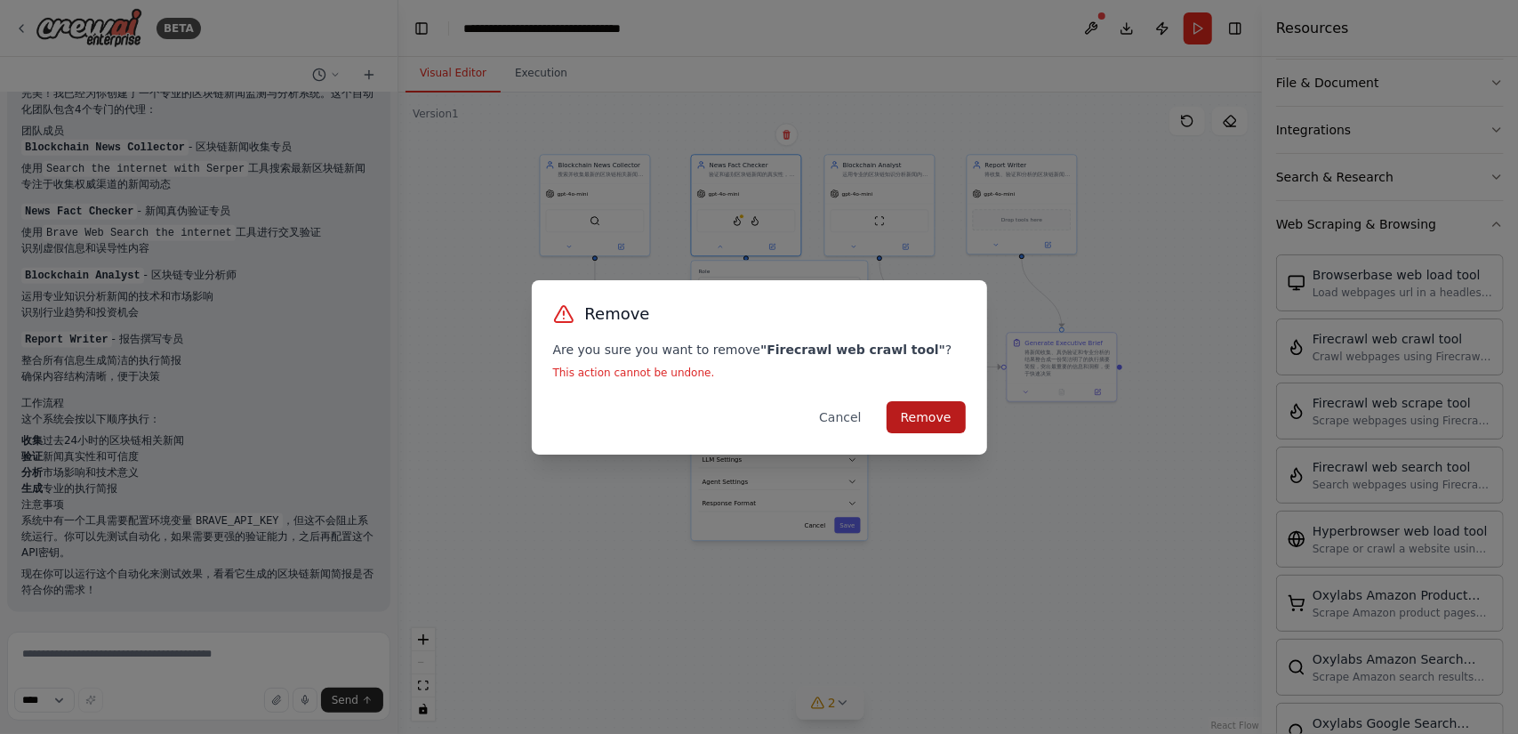
click at [897, 416] on button "Remove" at bounding box center [925, 417] width 79 height 32
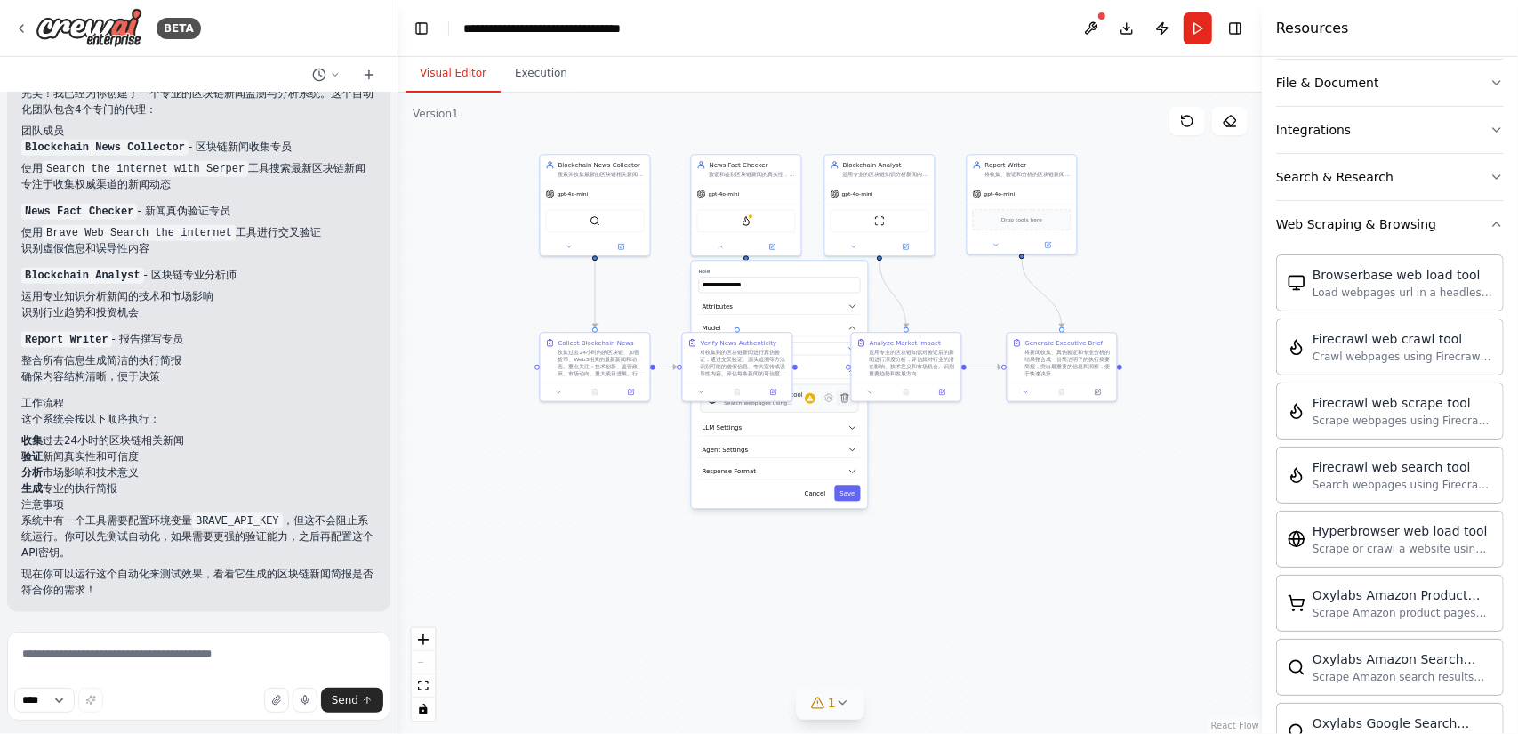
click at [843, 399] on icon at bounding box center [844, 397] width 7 height 9
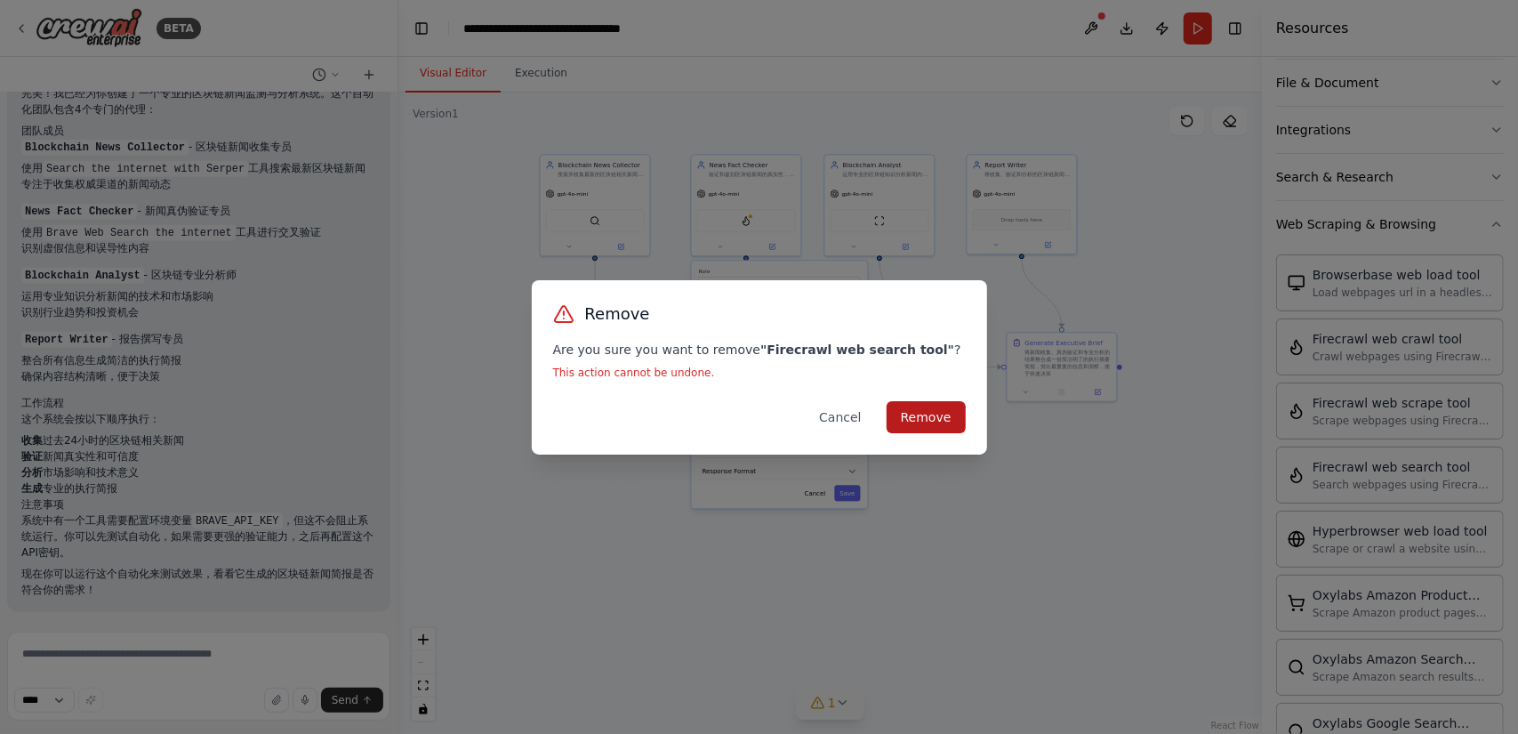
click at [944, 421] on button "Remove" at bounding box center [925, 417] width 79 height 32
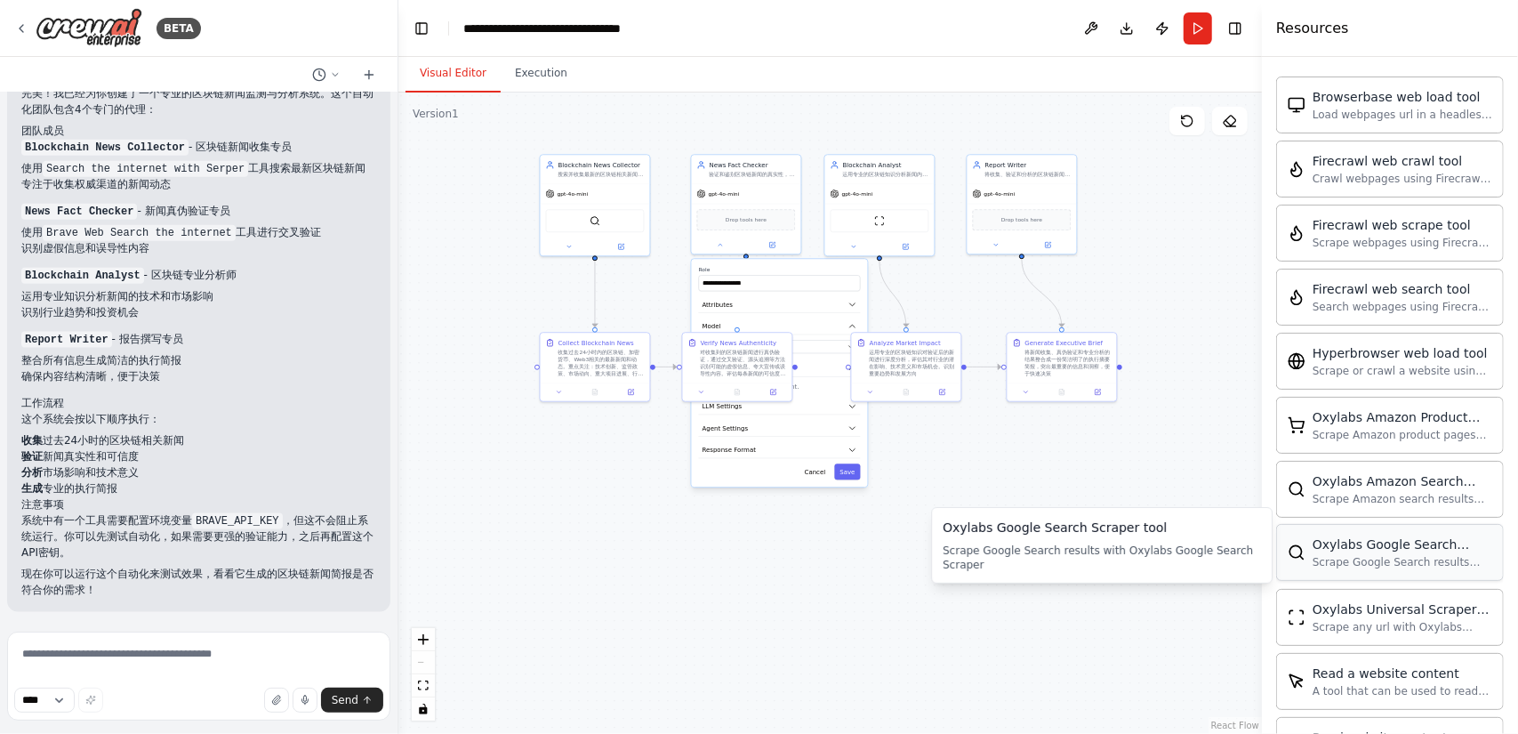
scroll to position [622, 0]
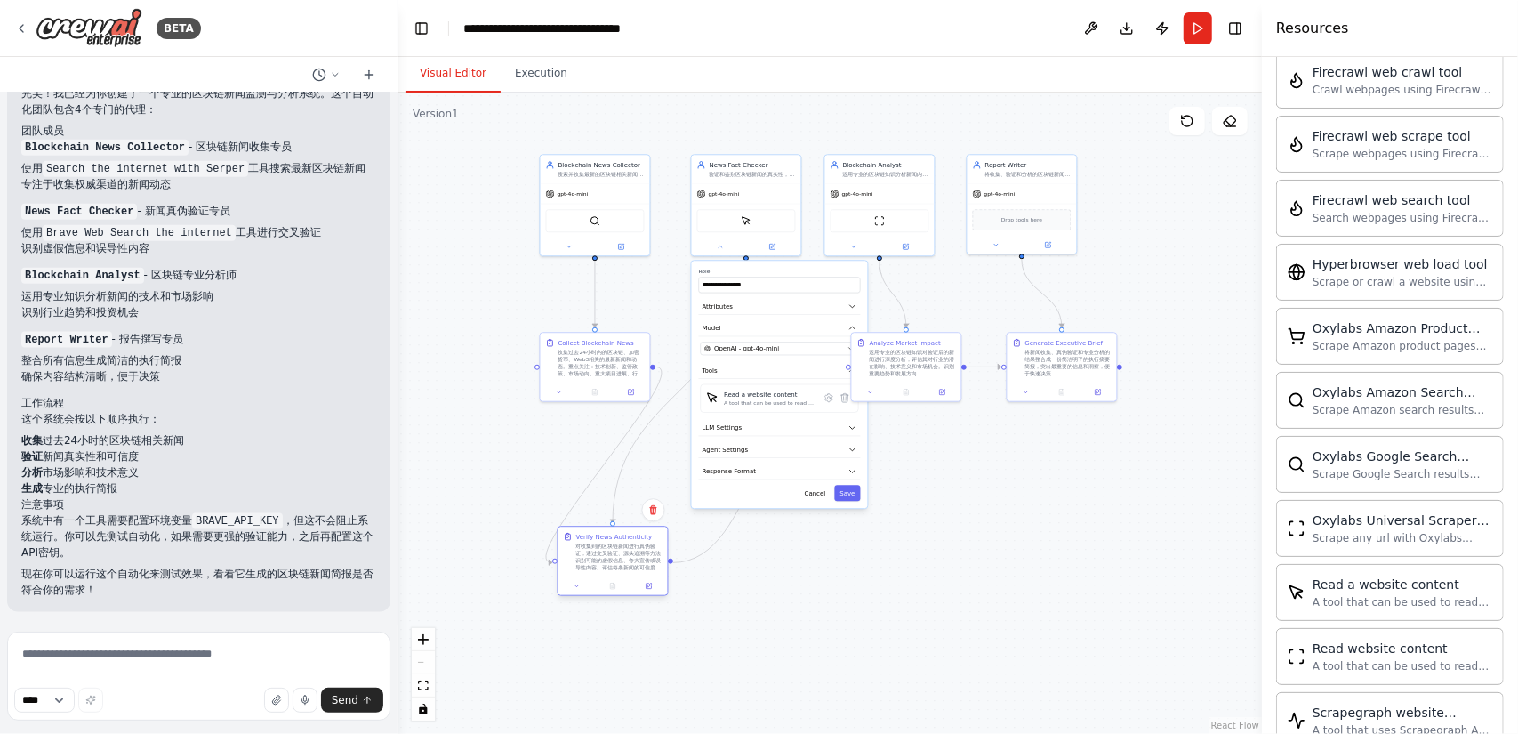
drag, startPoint x: 725, startPoint y: 353, endPoint x: 596, endPoint y: 550, distance: 235.8
click at [596, 550] on div "对收集到的区块链新闻进行真伪验证，通过交叉验证、源头追溯等方法识别可能的虚假信息、夸大宣传或误导性内容。评估每条新闻的可信度等级" at bounding box center [619, 556] width 86 height 28
click at [830, 397] on icon at bounding box center [829, 398] width 3 height 3
click at [841, 341] on button "Save" at bounding box center [847, 342] width 26 height 16
click at [849, 495] on button "Save" at bounding box center [847, 493] width 26 height 16
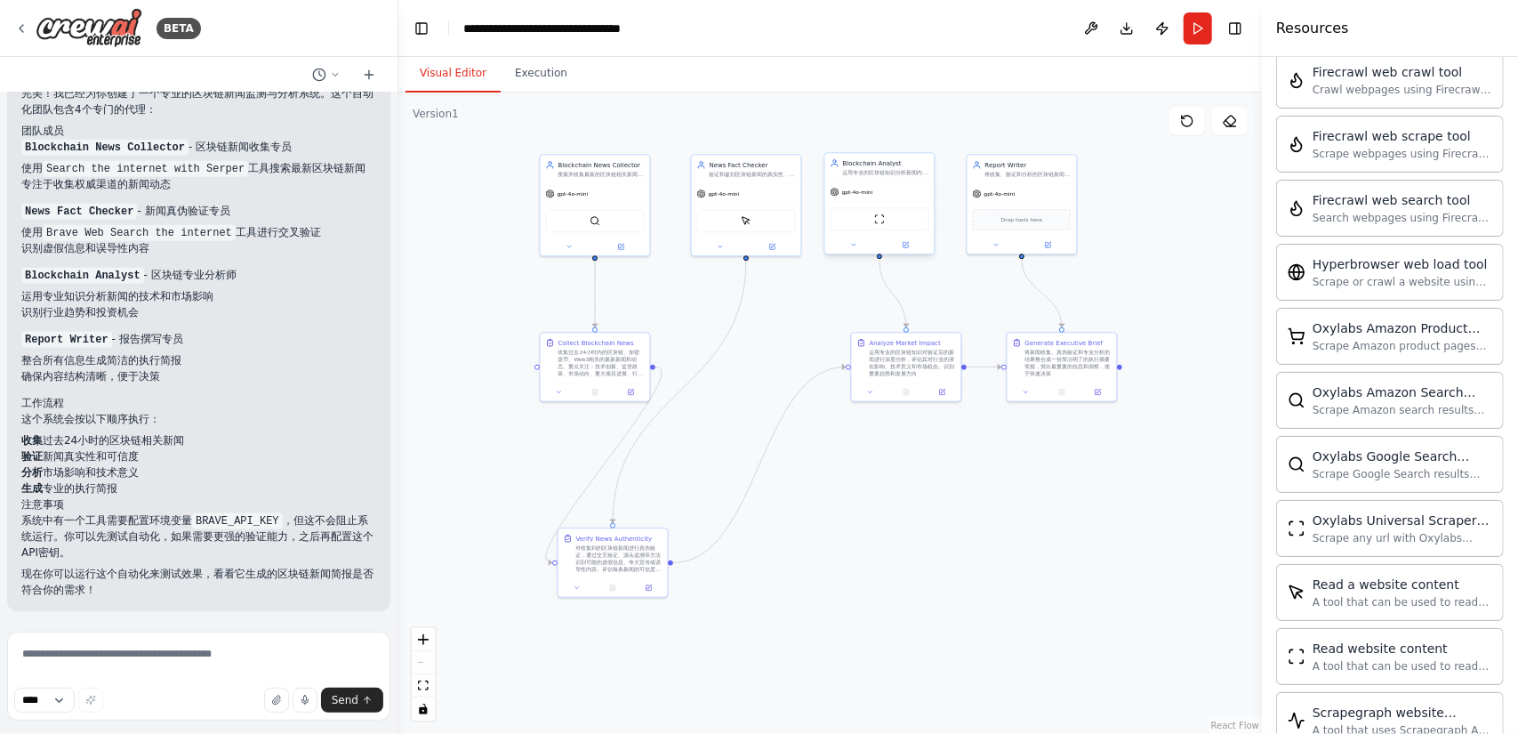
click at [899, 191] on div "gpt-4o-mini" at bounding box center [879, 192] width 109 height 20
click at [1196, 36] on button "Run" at bounding box center [1197, 28] width 28 height 32
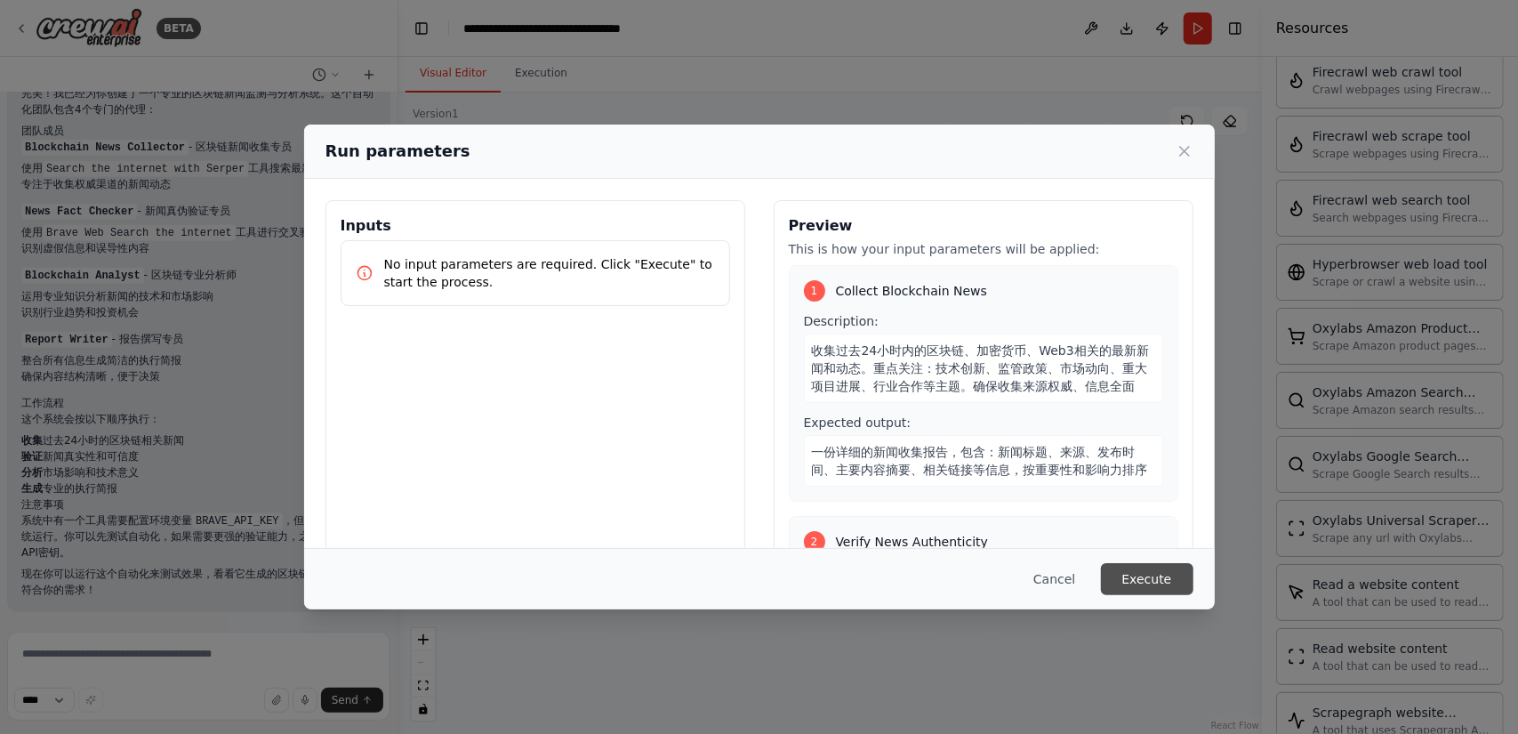
click at [1158, 574] on button "Execute" at bounding box center [1147, 579] width 92 height 32
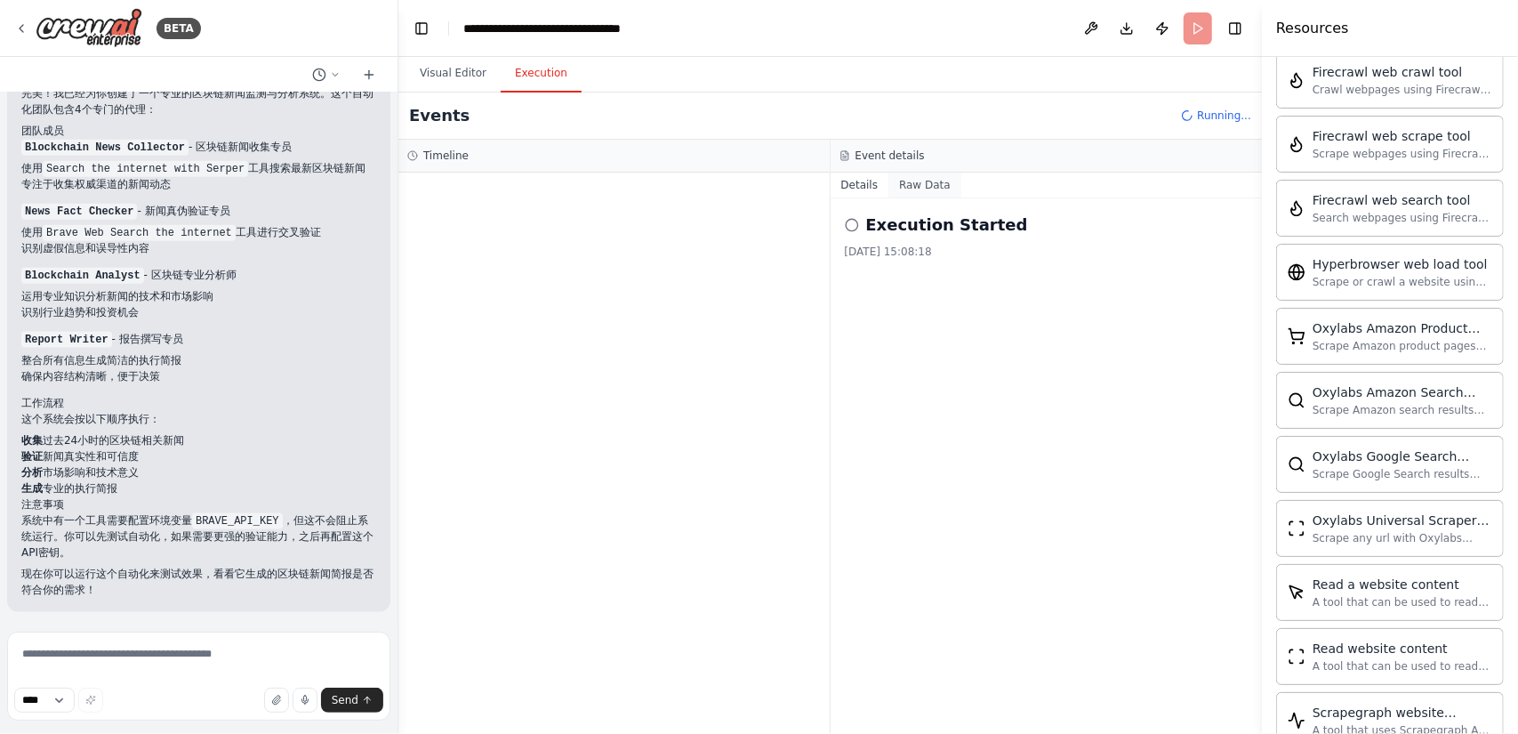
click at [916, 179] on button "Raw Data" at bounding box center [924, 184] width 73 height 25
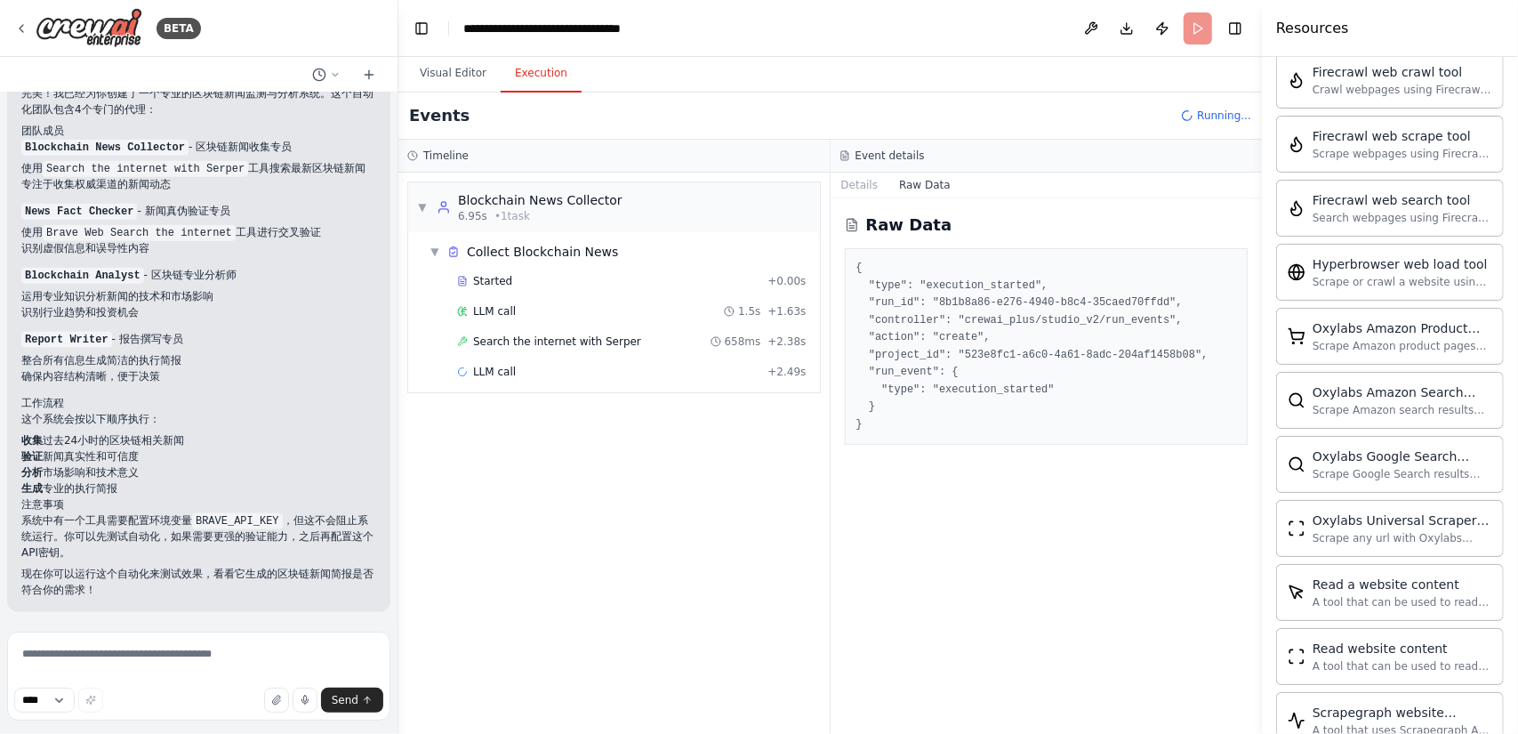
click at [928, 188] on button "Raw Data" at bounding box center [924, 184] width 73 height 25
click at [582, 202] on div "Blockchain News Collector" at bounding box center [540, 200] width 164 height 18
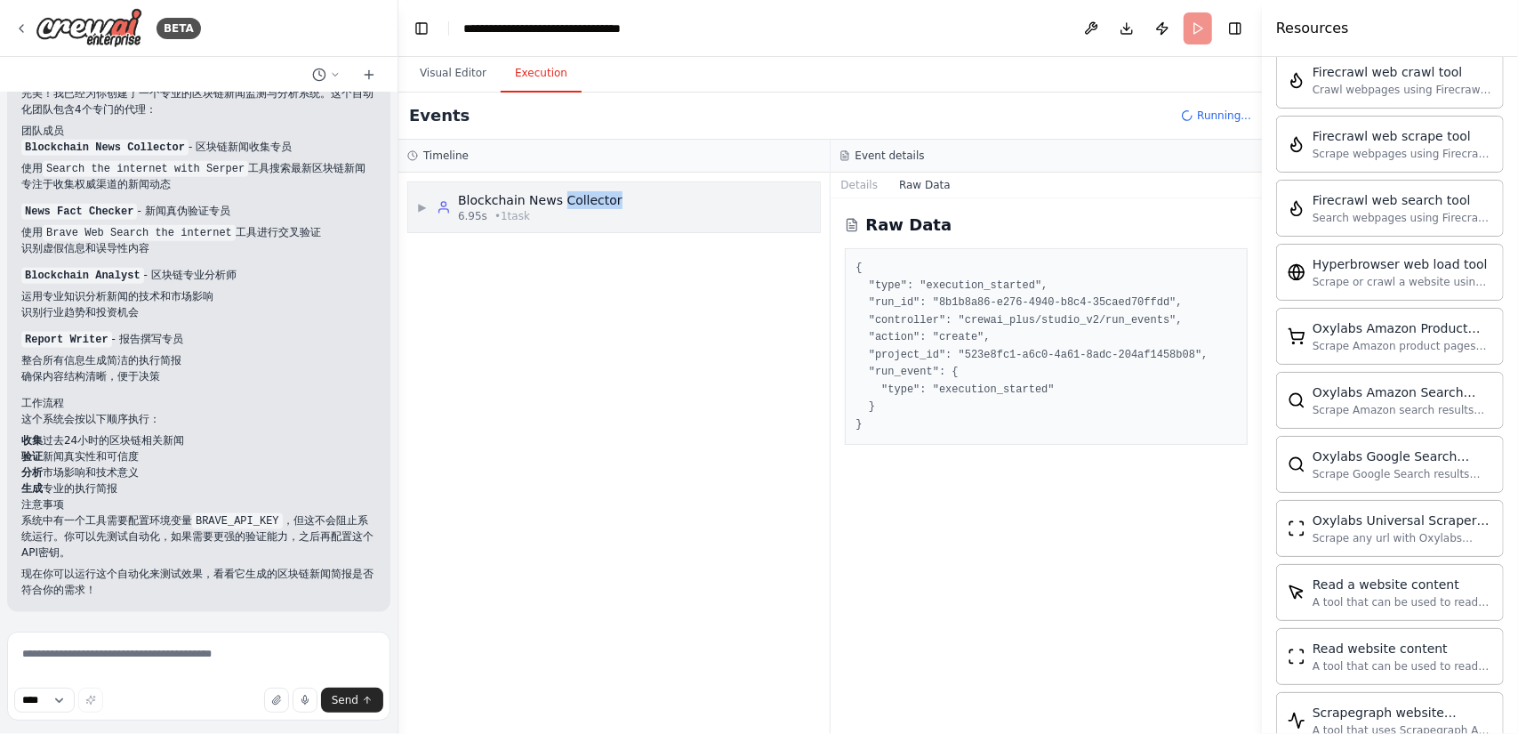
click at [582, 202] on div "Blockchain News Collector" at bounding box center [540, 200] width 164 height 18
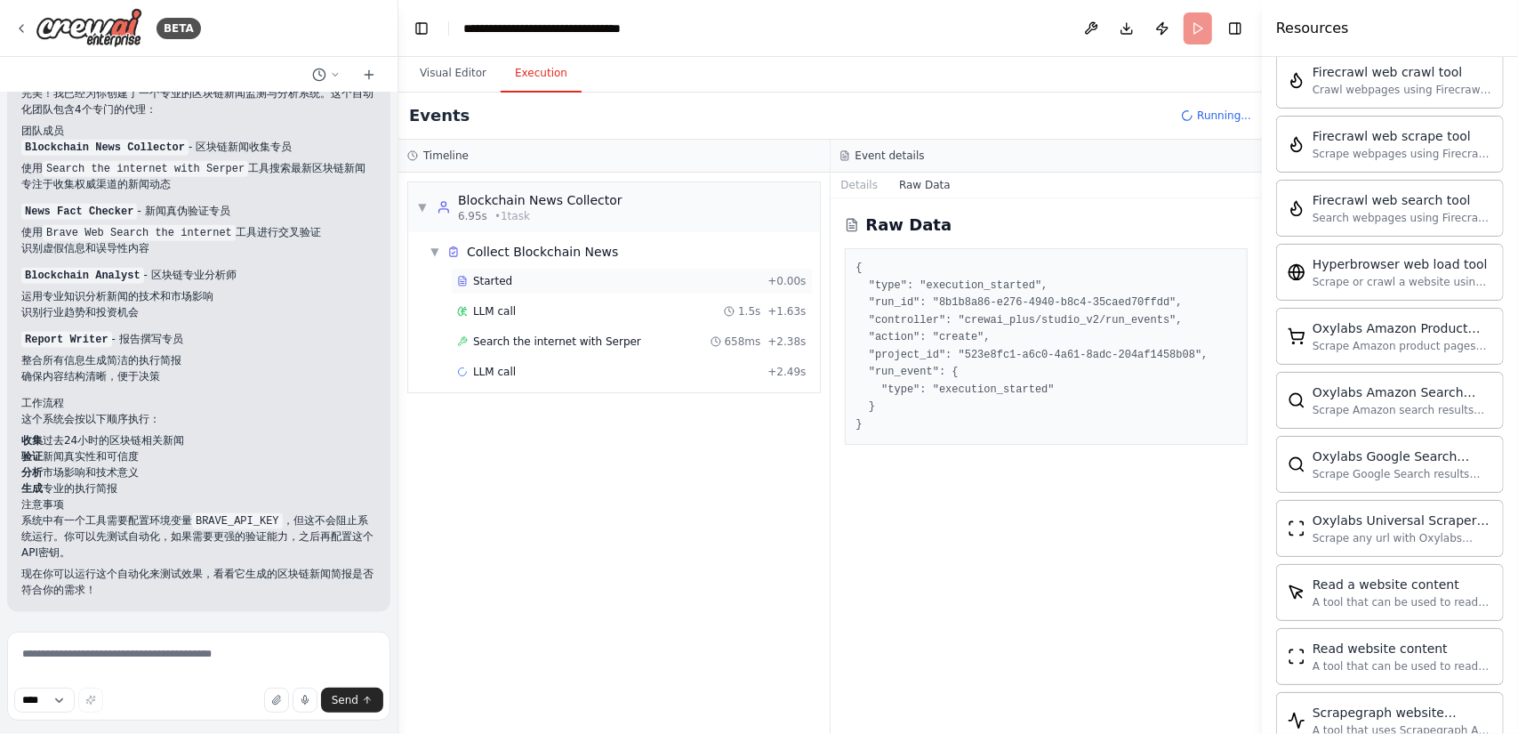
click at [538, 277] on div "Started" at bounding box center [608, 281] width 303 height 14
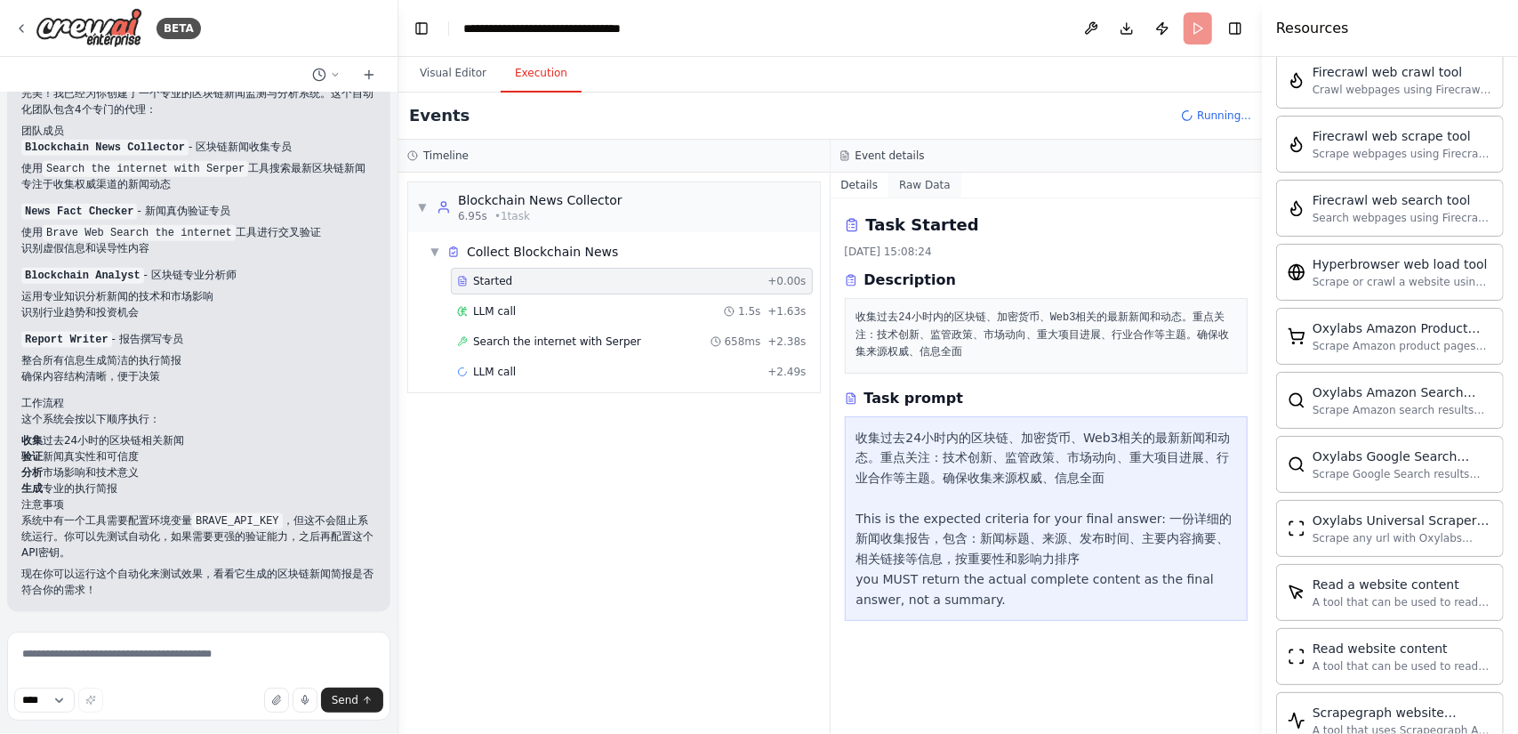
click at [921, 189] on button "Raw Data" at bounding box center [924, 184] width 73 height 25
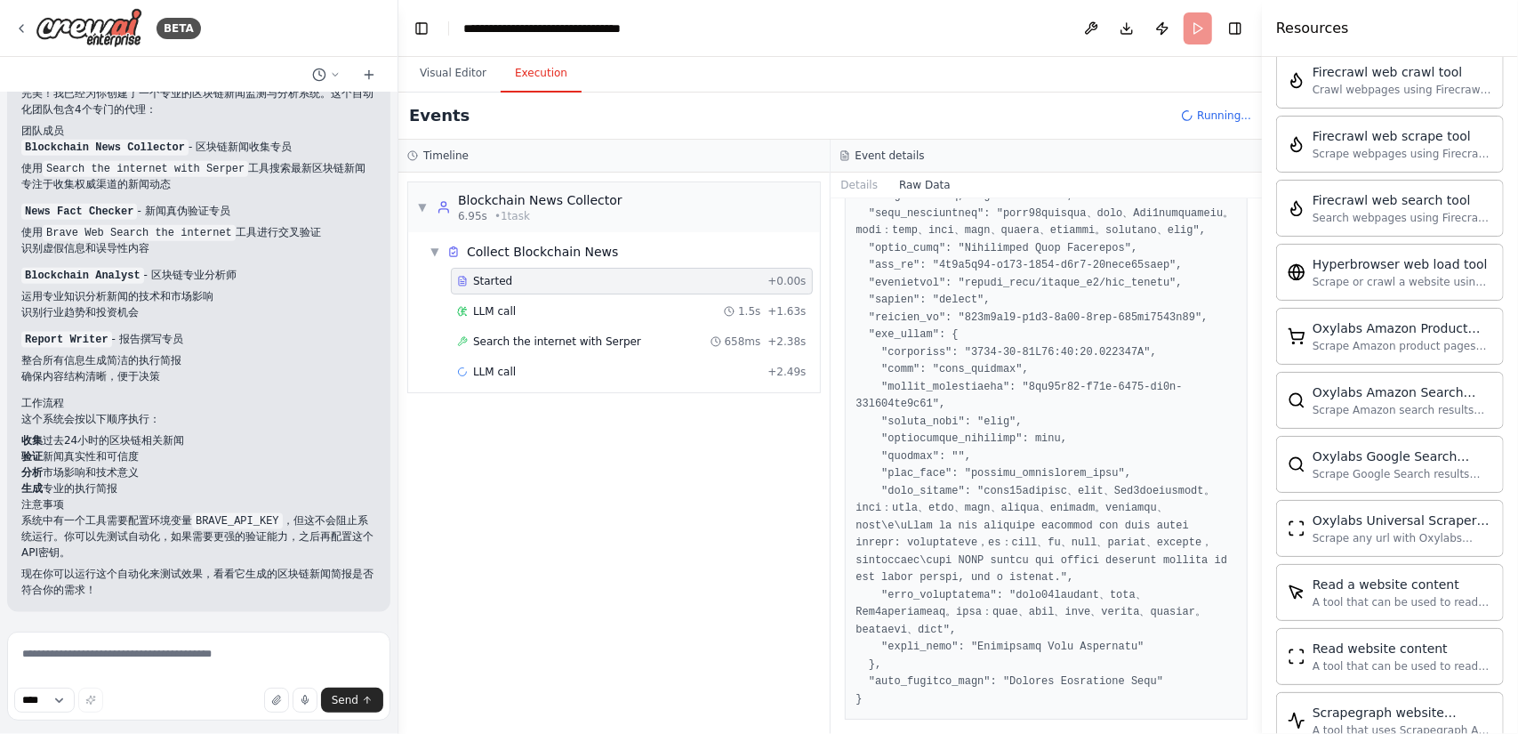
scroll to position [365, 0]
click at [660, 304] on div "LLM call 1.5s + 1.63s" at bounding box center [631, 311] width 349 height 14
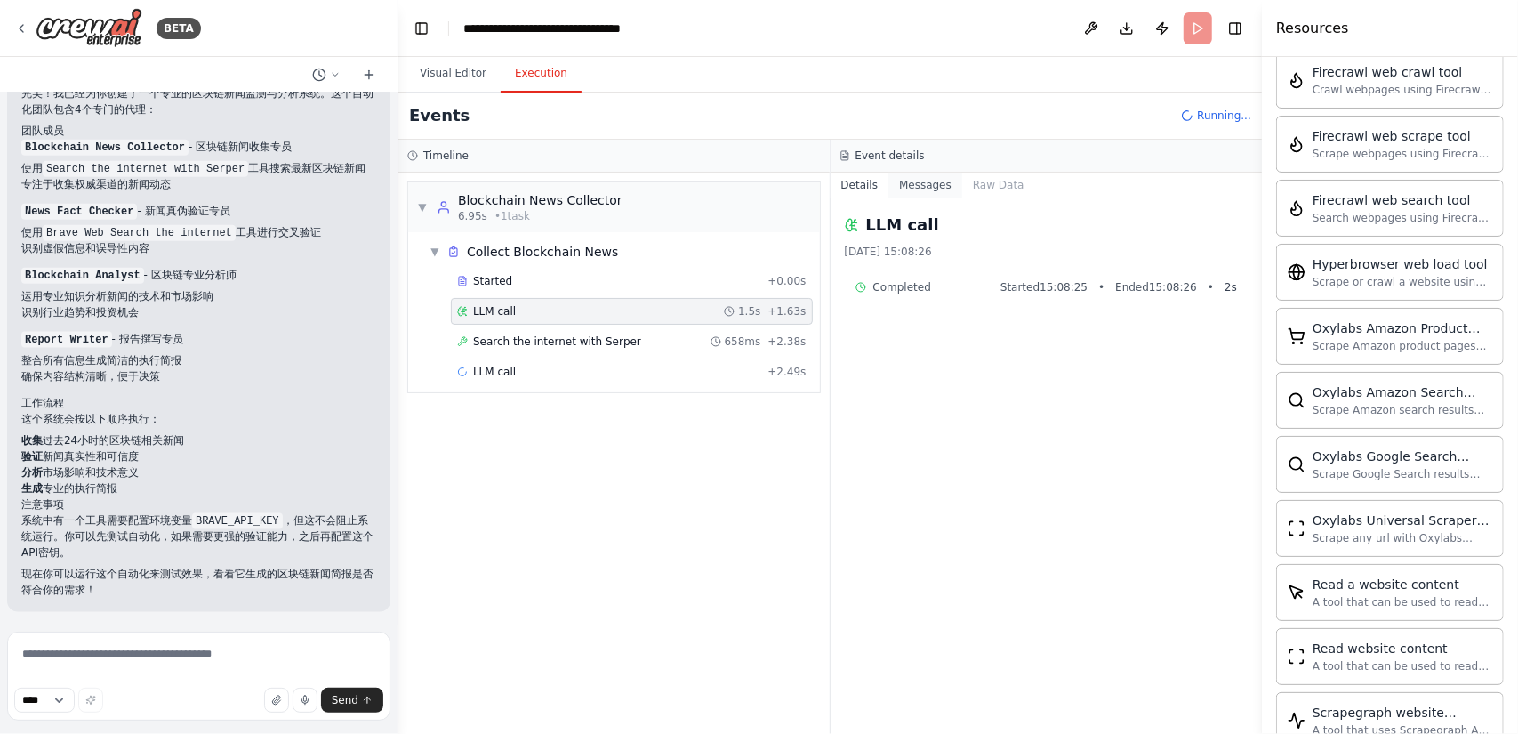
click at [918, 182] on button "Messages" at bounding box center [925, 184] width 74 height 25
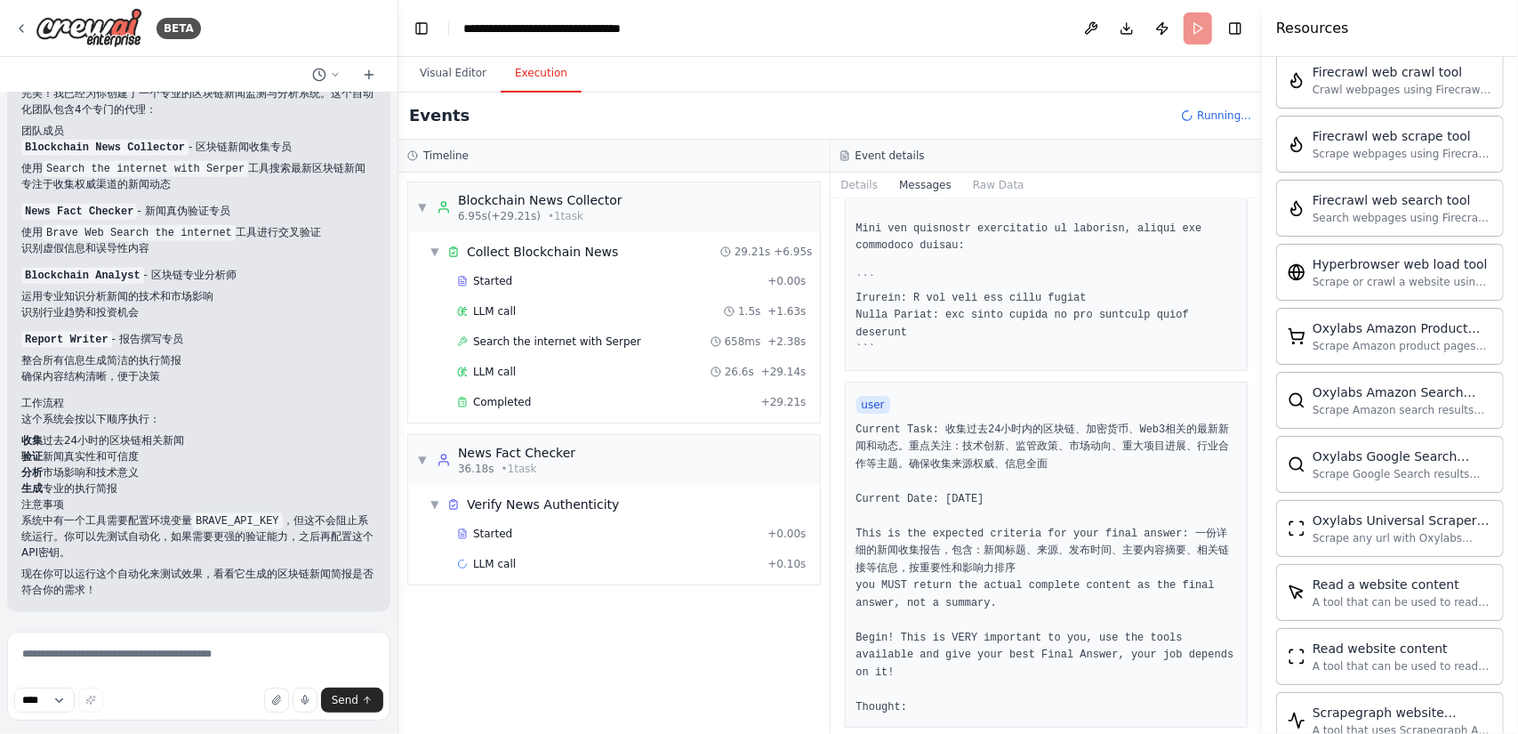
scroll to position [576, 0]
click at [997, 183] on button "Raw Data" at bounding box center [998, 184] width 73 height 25
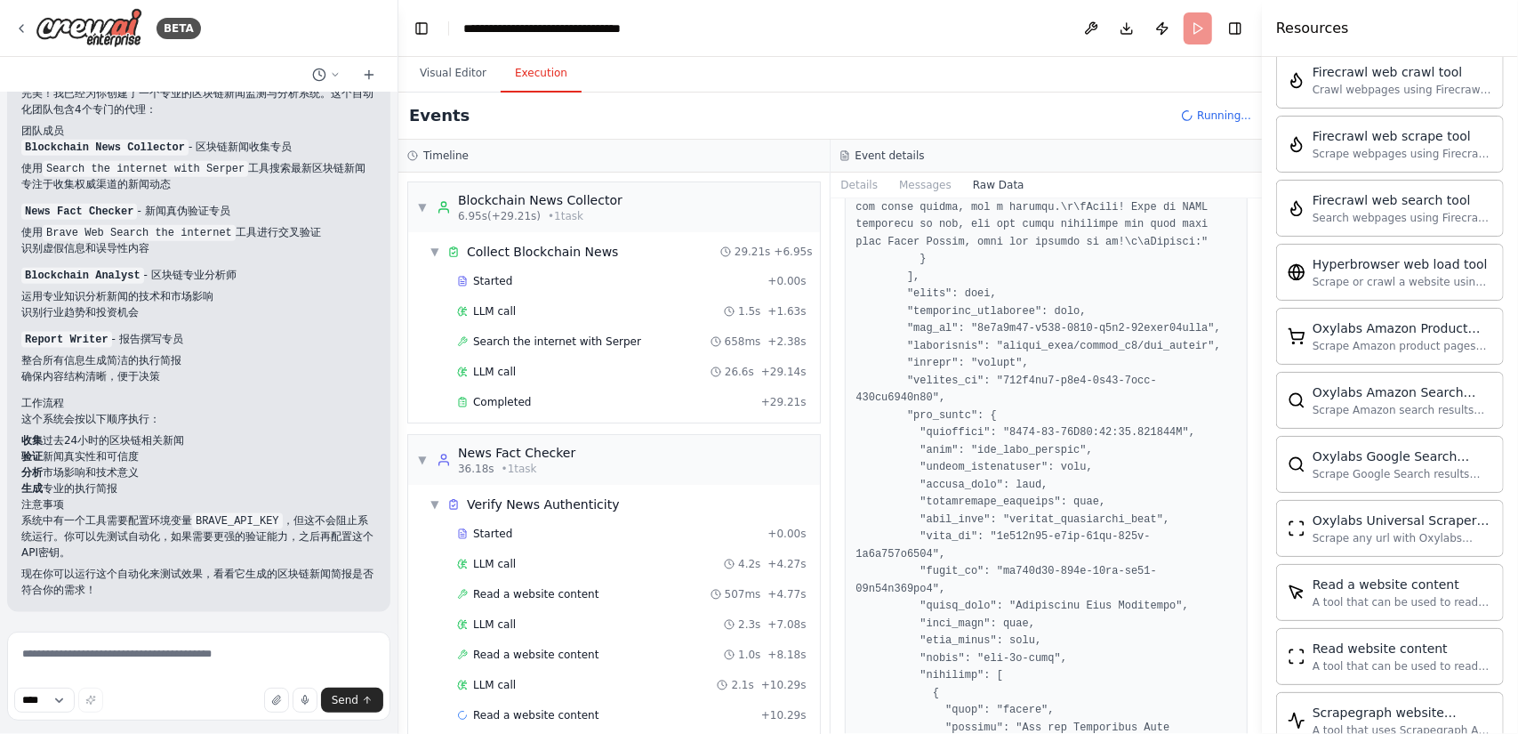
scroll to position [3112, 0]
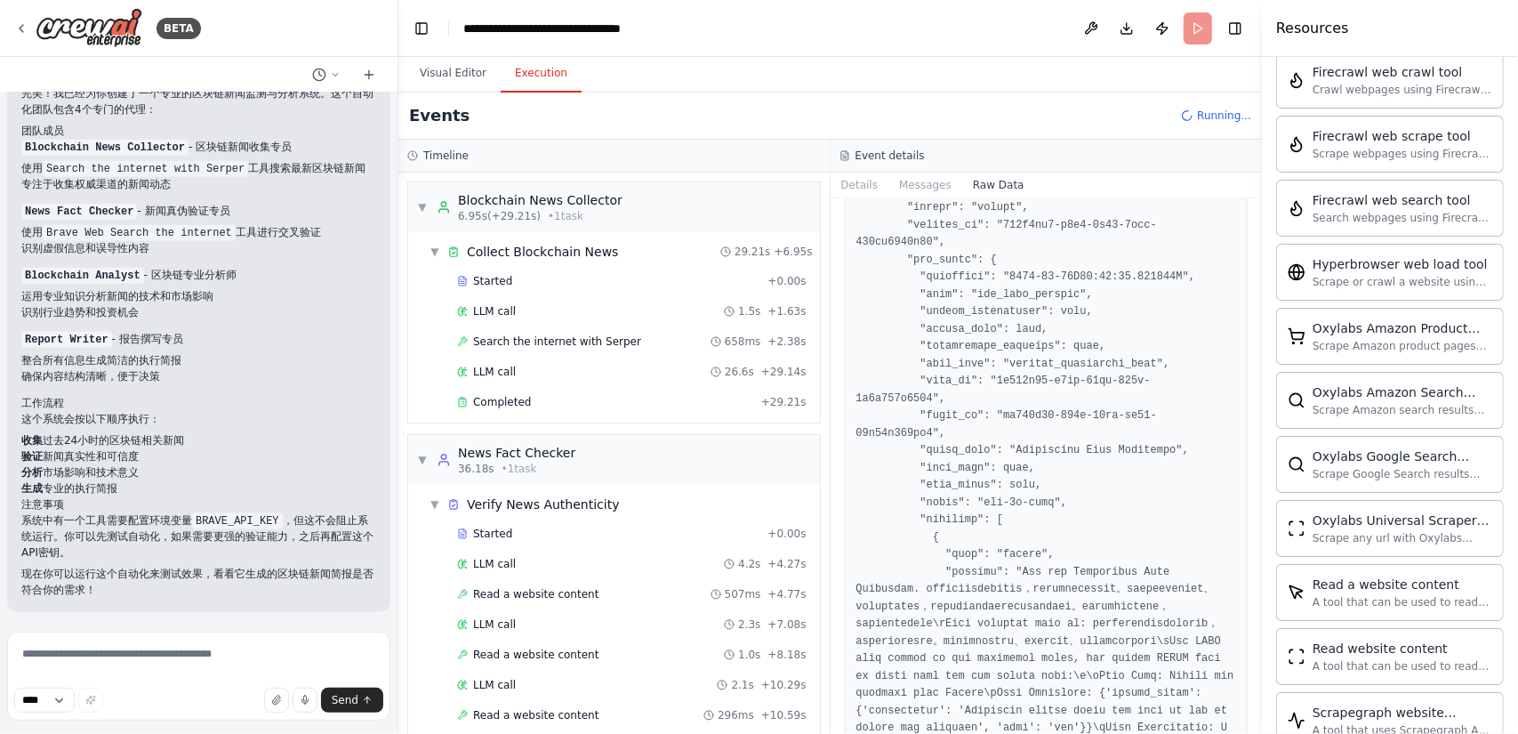
drag, startPoint x: 1255, startPoint y: 467, endPoint x: 1231, endPoint y: 647, distance: 182.1
click at [1231, 647] on div "BETA 我需要一个团队，定期收集网络上的区块链最新消息，然后鉴别真伪，并结合自己的专业知识给我一份简报 ▶ Thought process 我来帮你创建一个…" at bounding box center [759, 367] width 1518 height 734
click at [669, 396] on div "Completed" at bounding box center [605, 402] width 297 height 14
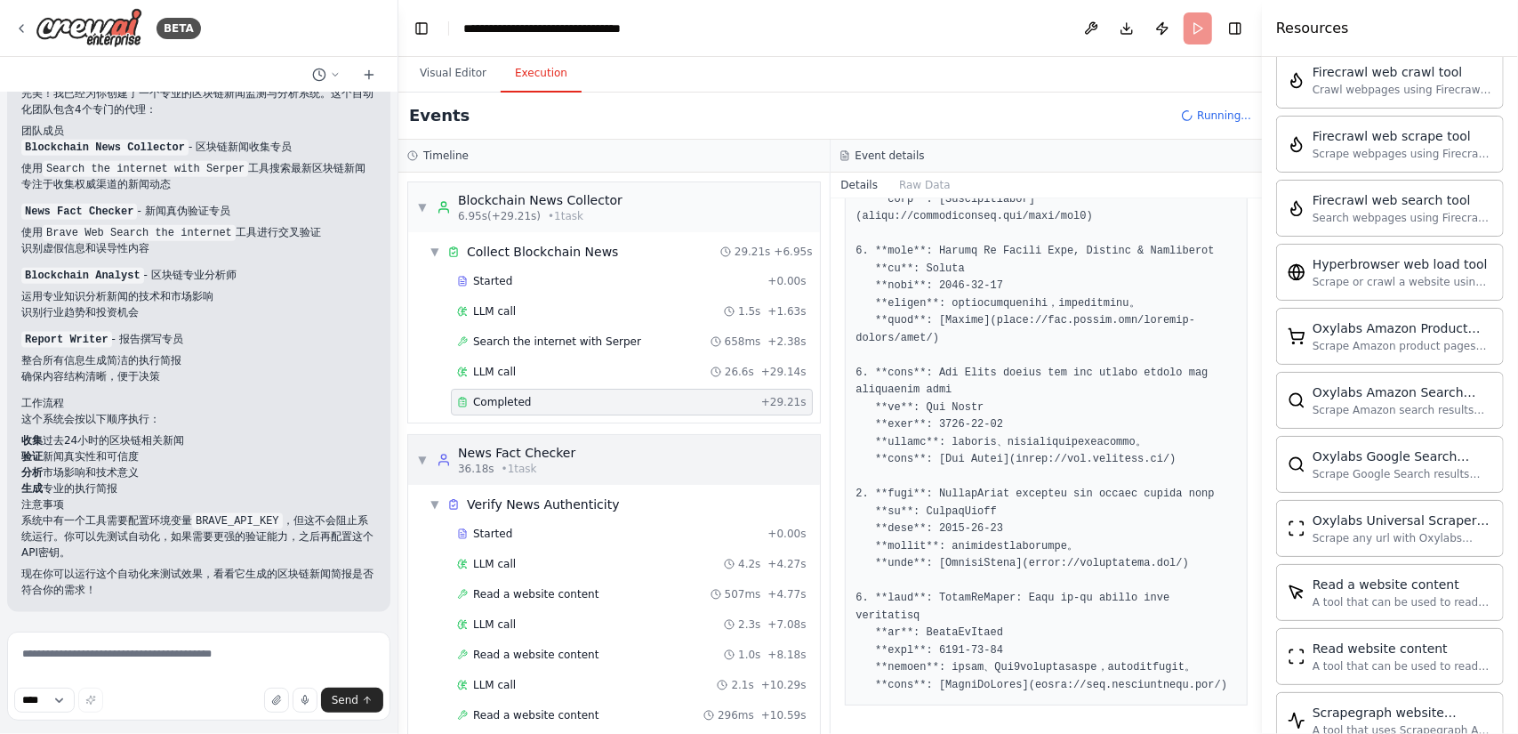
scroll to position [89, 0]
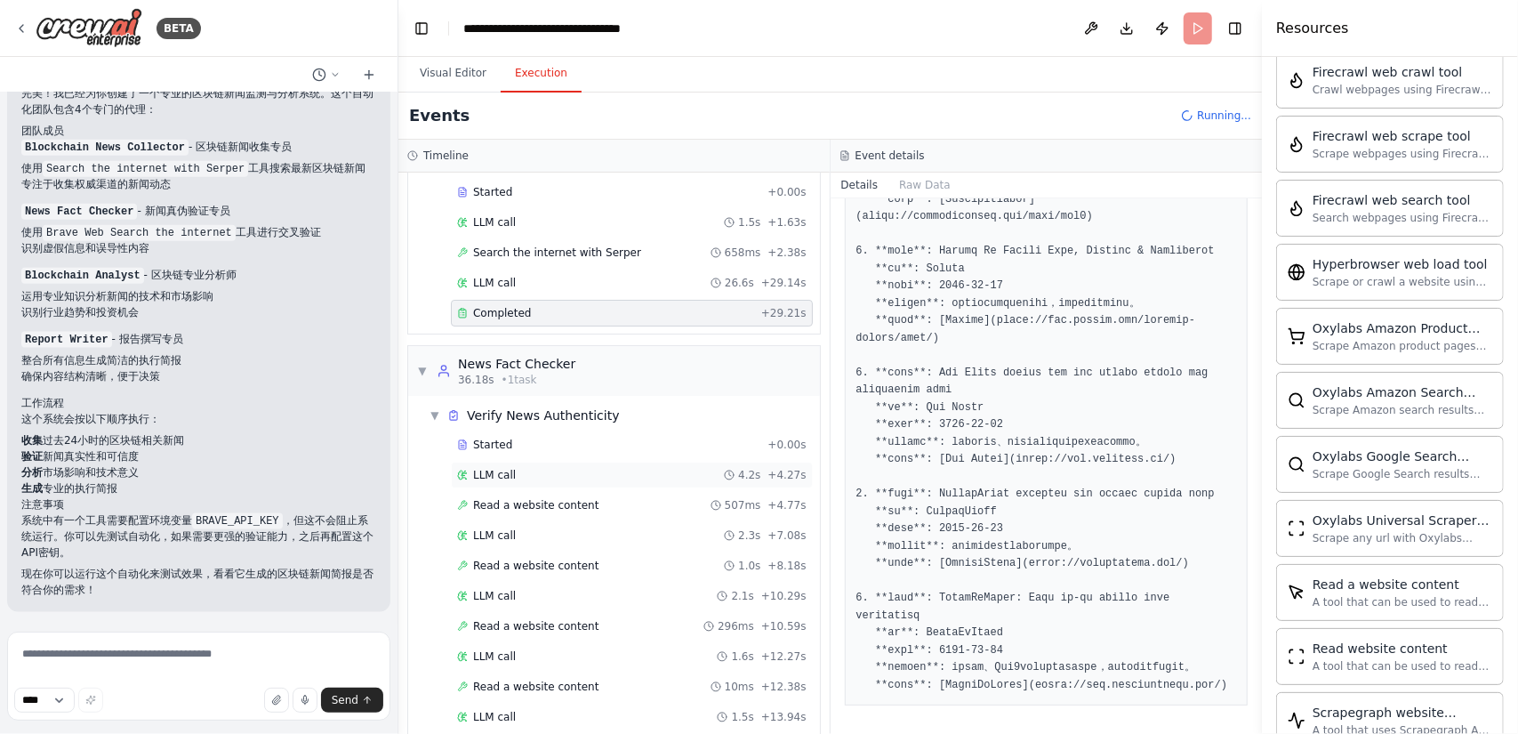
click at [678, 468] on div "LLM call 4.2s + 4.27s" at bounding box center [631, 475] width 349 height 14
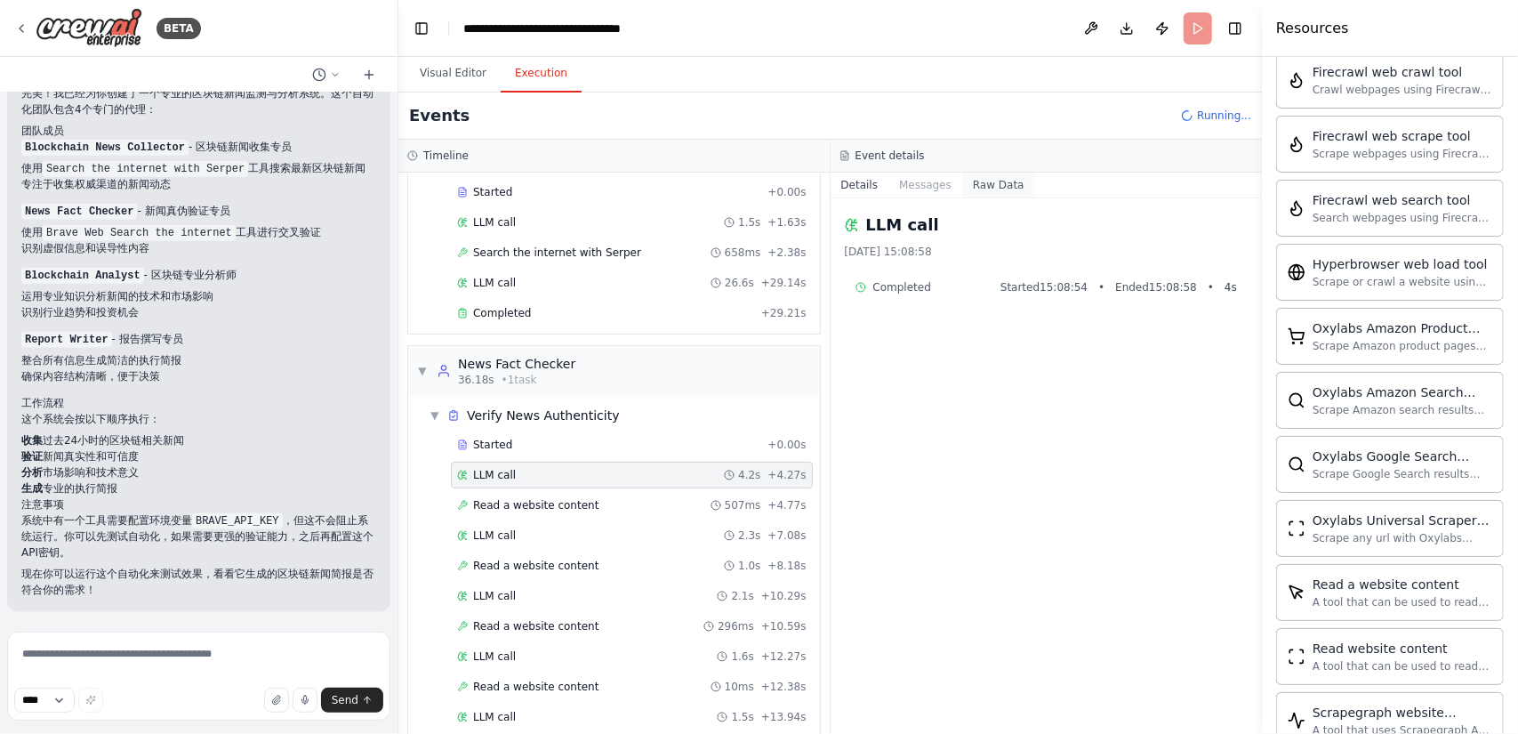
click at [991, 182] on button "Raw Data" at bounding box center [998, 184] width 73 height 25
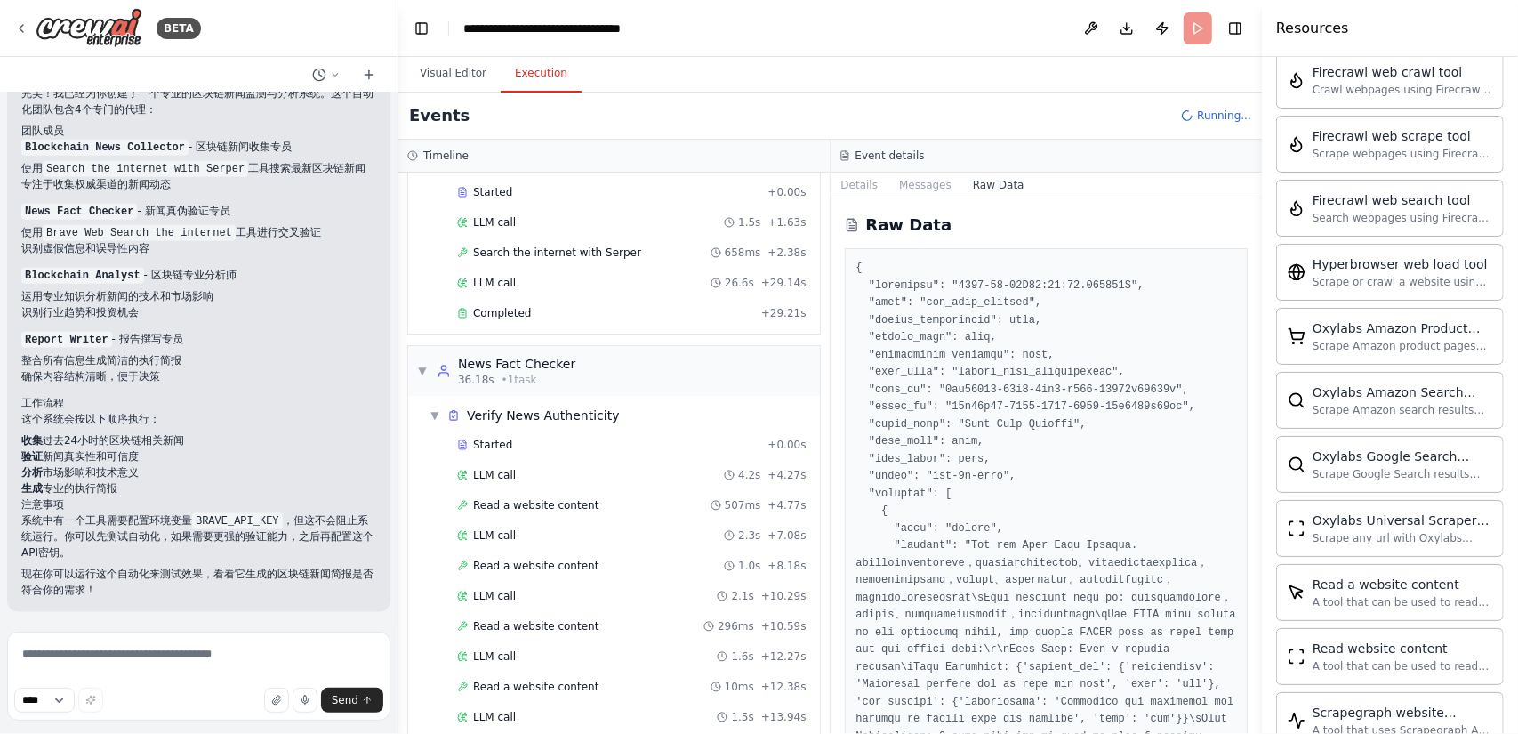
scroll to position [267, 0]
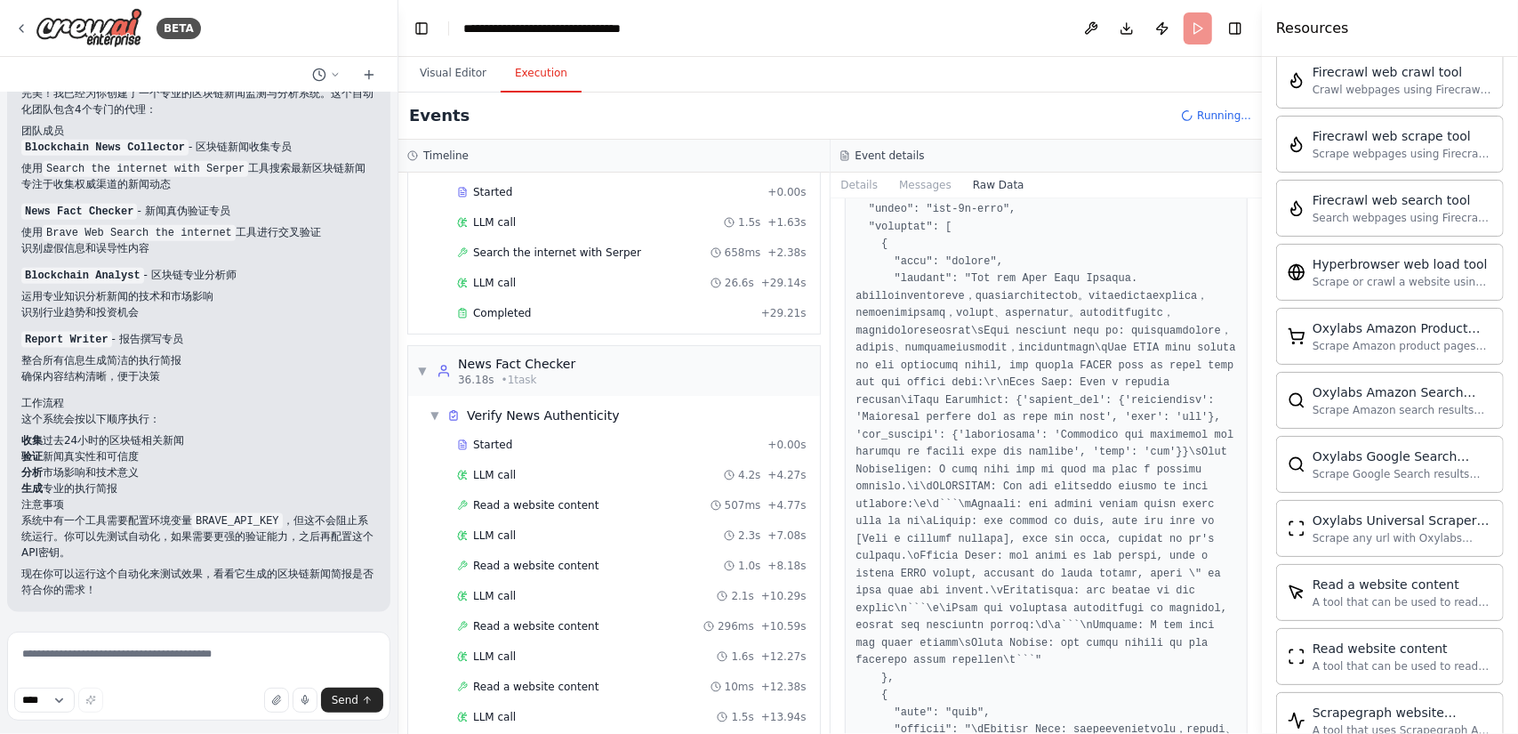
drag, startPoint x: 1257, startPoint y: 232, endPoint x: 1247, endPoint y: 489, distance: 257.2
click at [1247, 489] on div "BETA 我需要一个团队，定期收集网络上的区块链最新消息，然后鉴别真伪，并结合自己的专业知识给我一份简报 ▶ Thought process 我来帮你创建一个…" at bounding box center [759, 367] width 1518 height 734
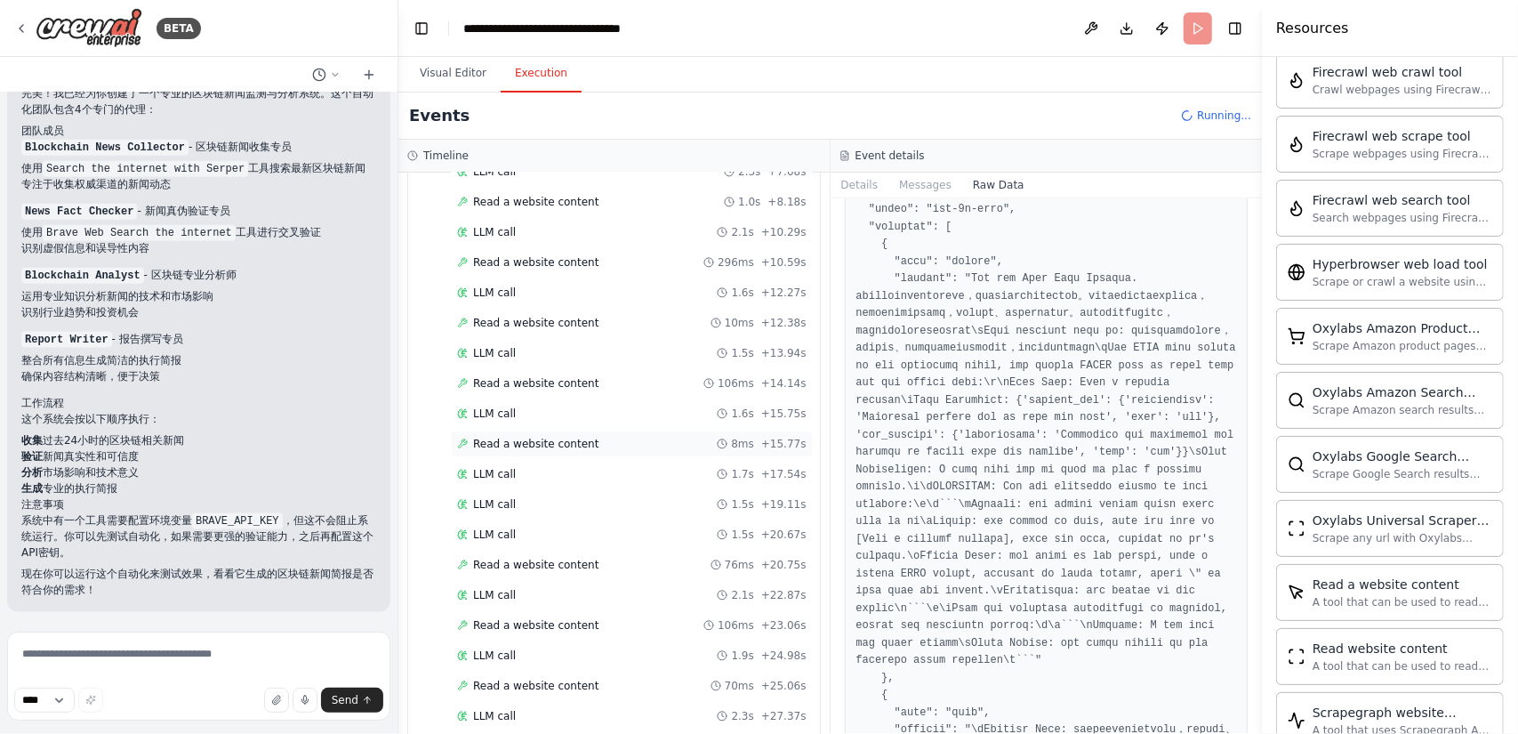
scroll to position [576, 0]
click at [585, 706] on div "LLM call 1.4s + 30.71s" at bounding box center [631, 713] width 349 height 14
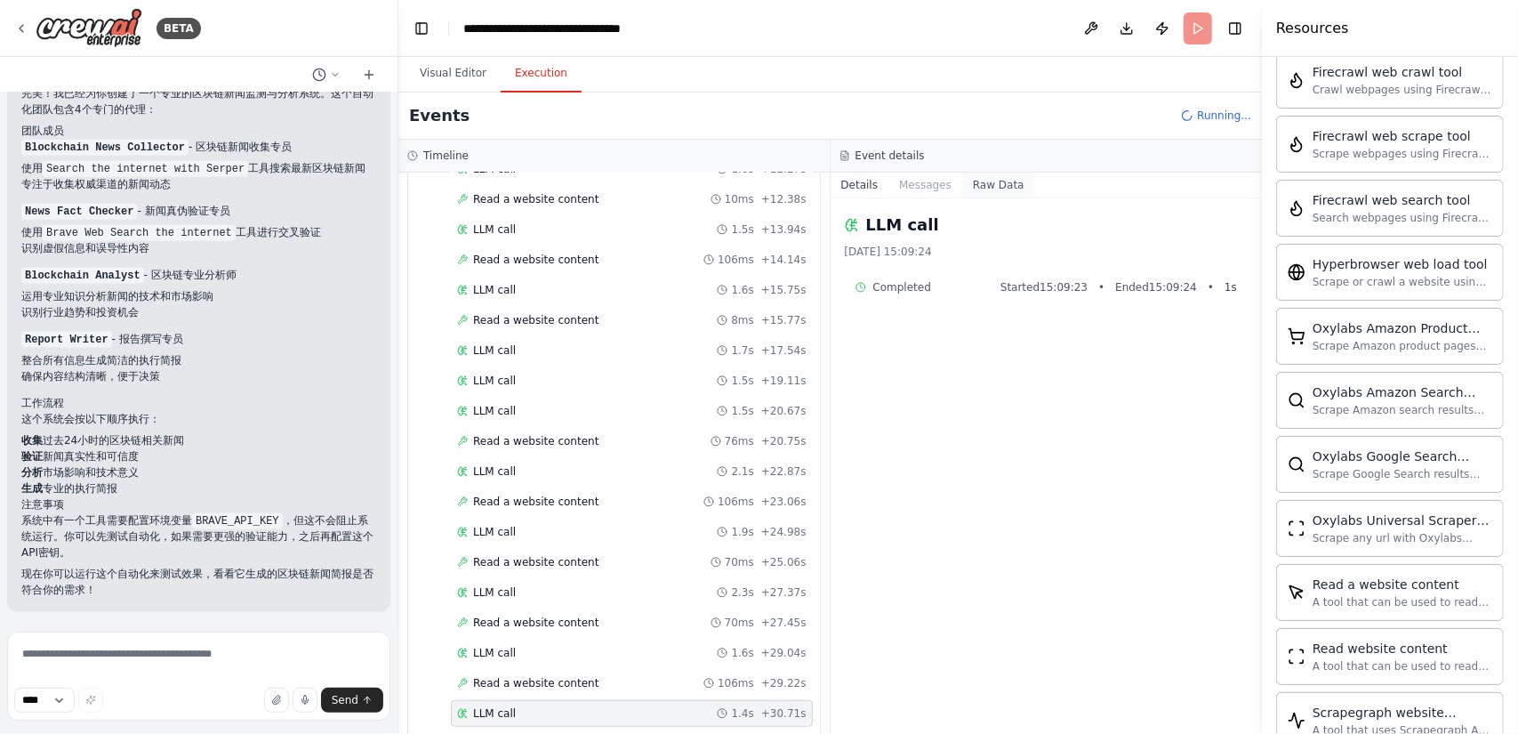
click at [984, 182] on button "Raw Data" at bounding box center [998, 184] width 73 height 25
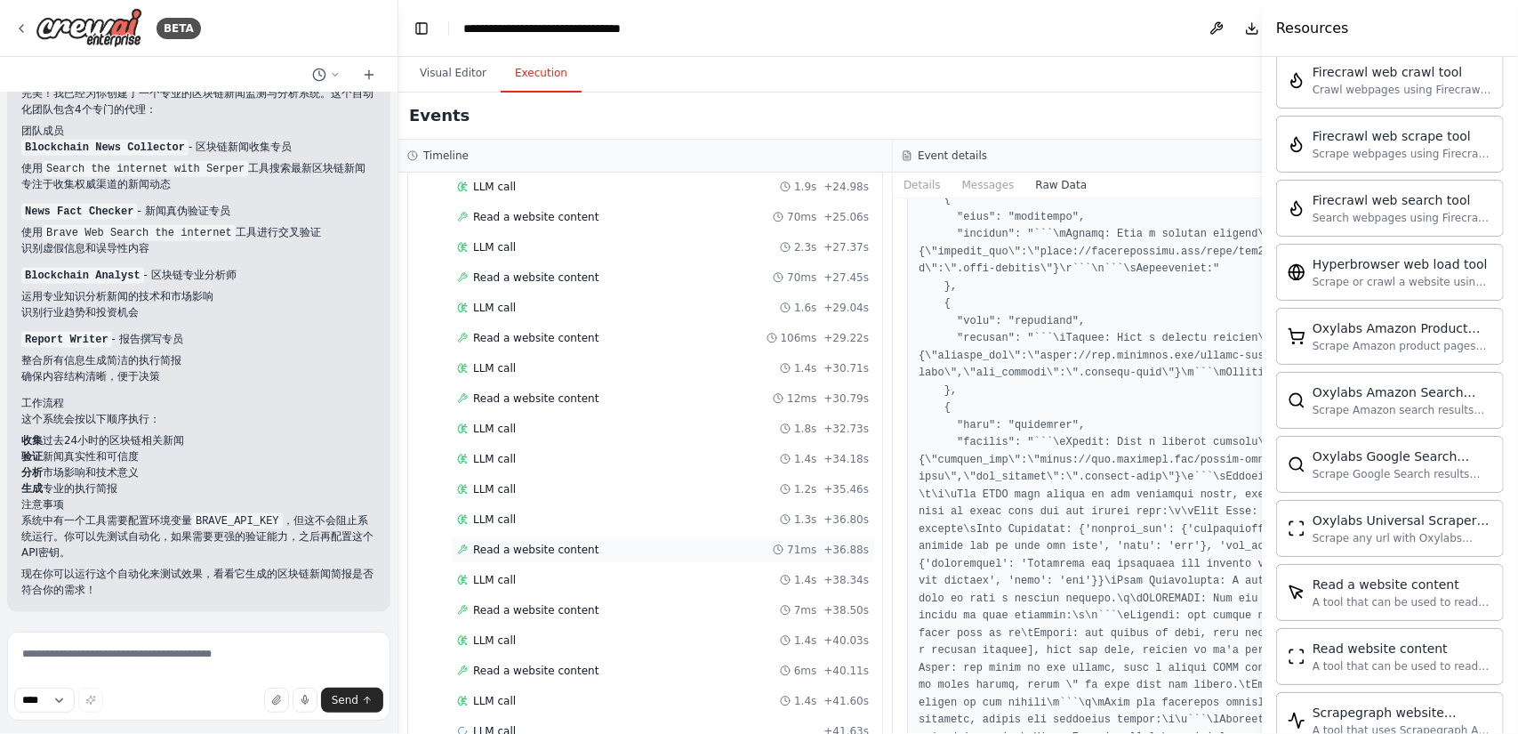
scroll to position [932, 0]
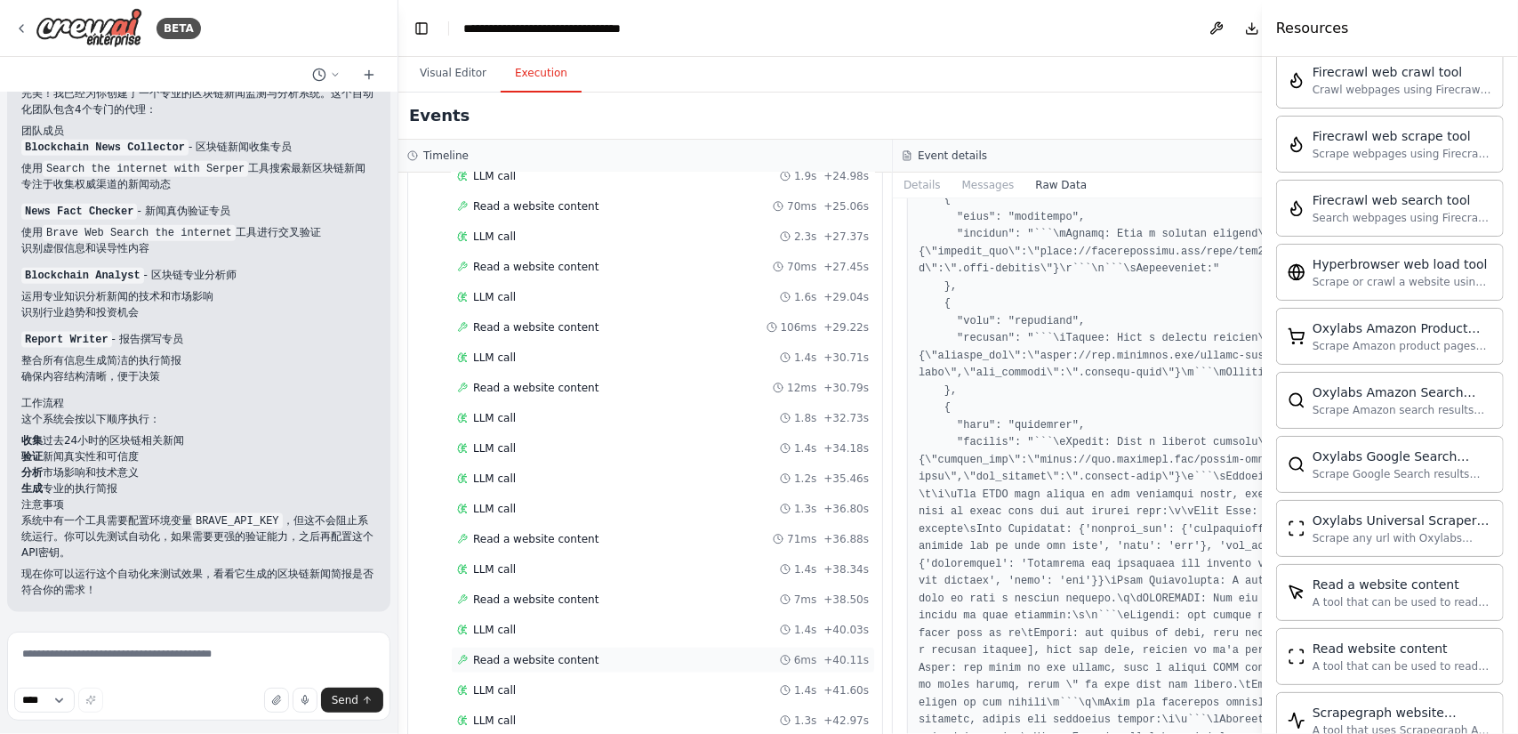
click at [597, 653] on div "Read a website content 6ms + 40.11s" at bounding box center [663, 660] width 412 height 14
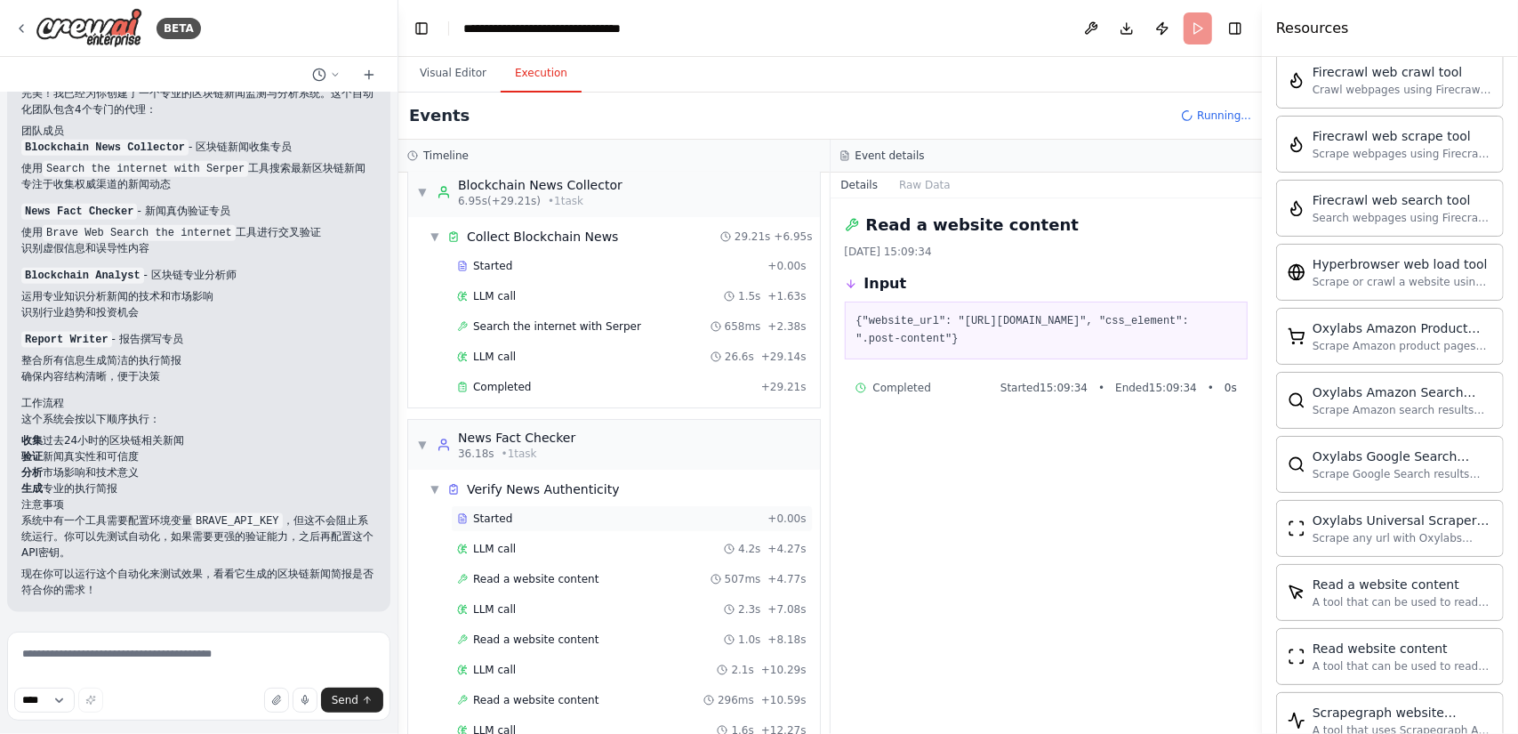
scroll to position [0, 0]
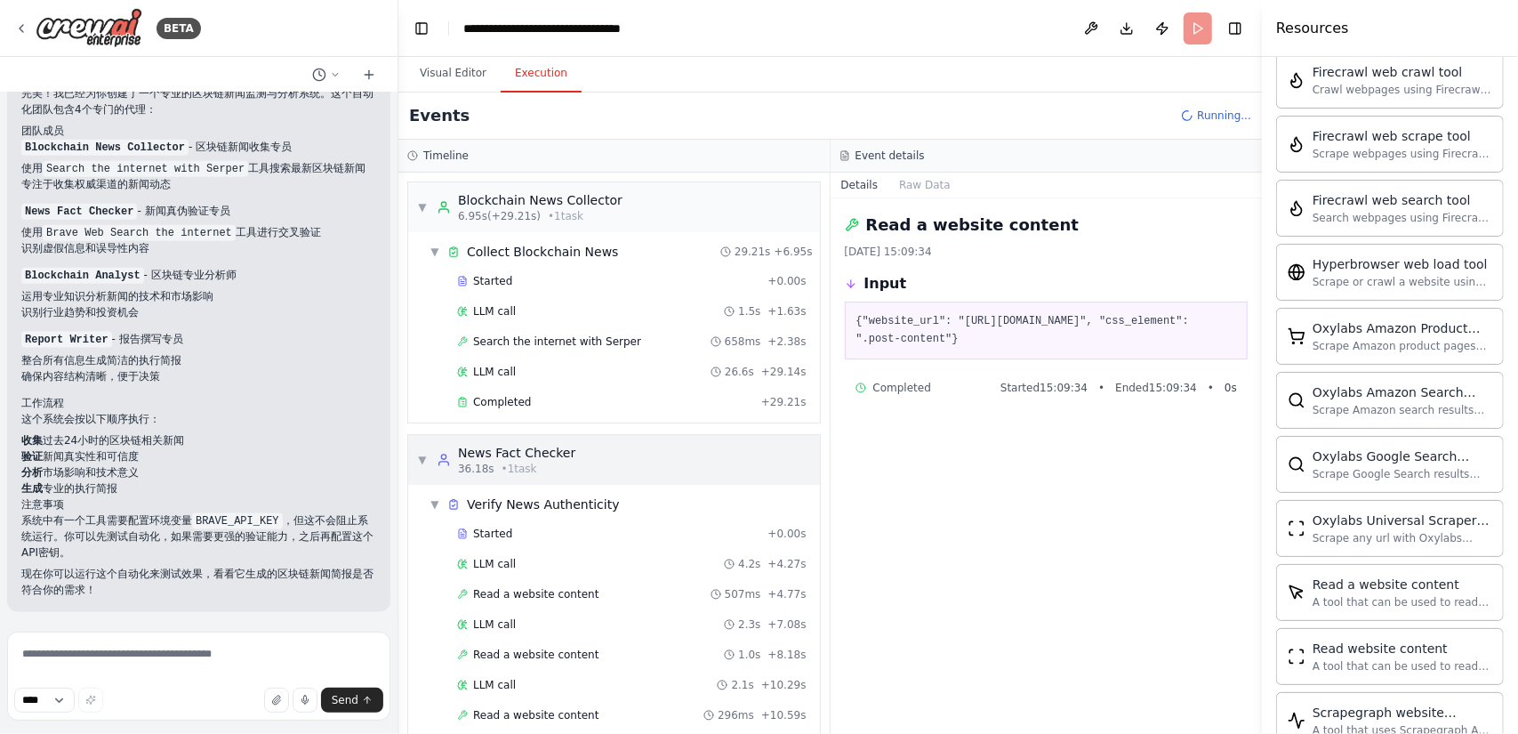
click at [576, 451] on div "▼ News Fact Checker 36.18s • 1 task" at bounding box center [614, 460] width 412 height 50
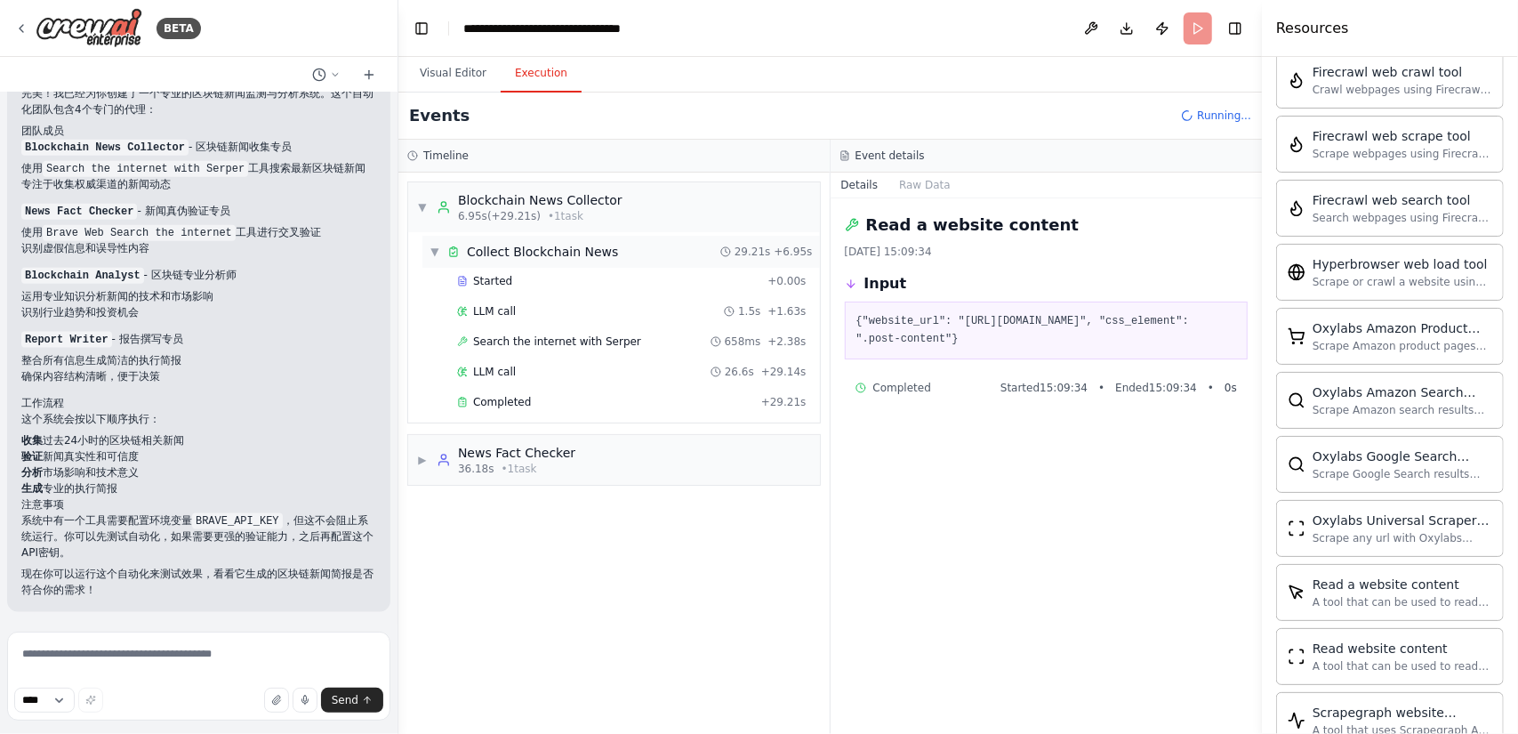
click at [615, 254] on div "▼ Collect Blockchain News 29.21s + 6.95s" at bounding box center [620, 252] width 397 height 32
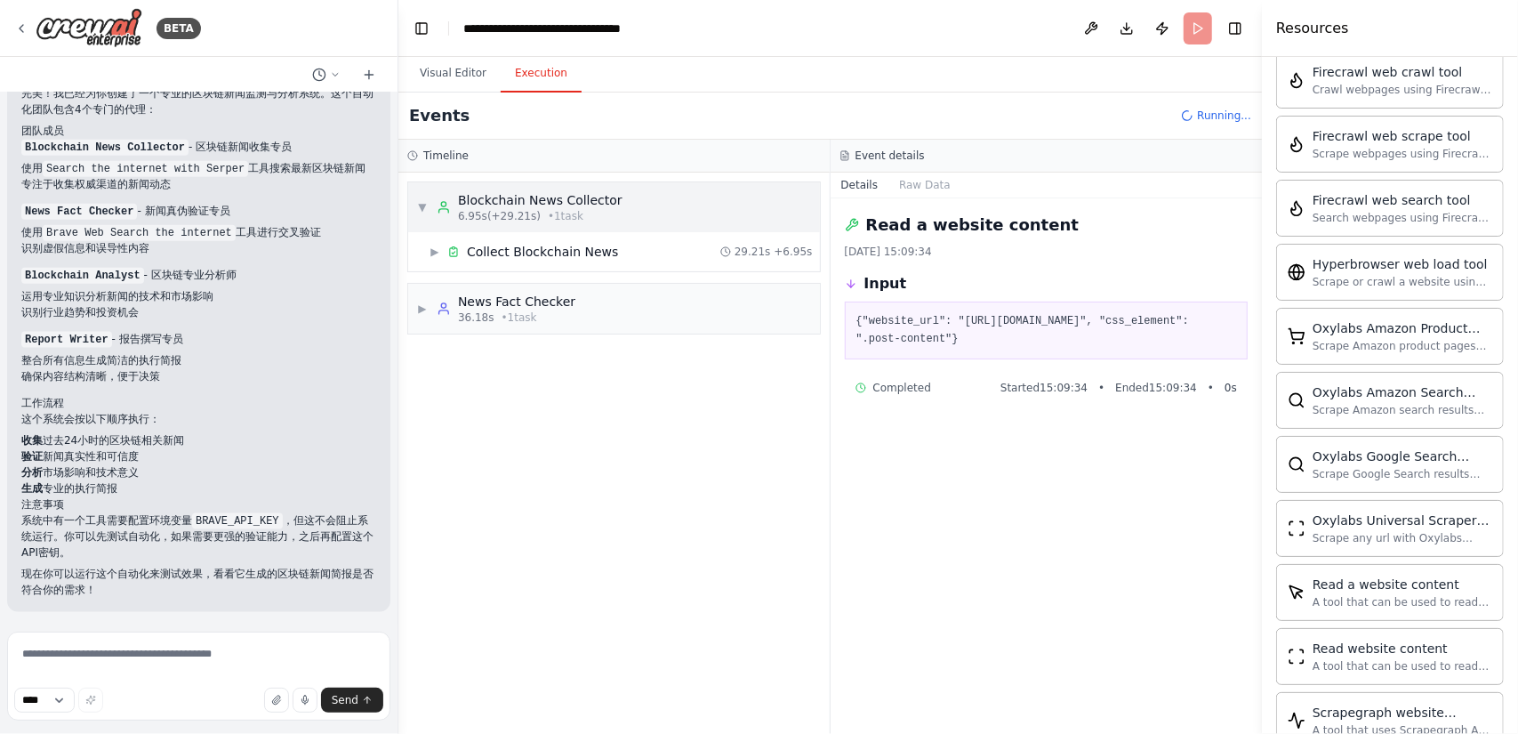
click at [639, 205] on div "▼ Blockchain News Collector 6.95s (+29.21s) • 1 task" at bounding box center [614, 207] width 412 height 50
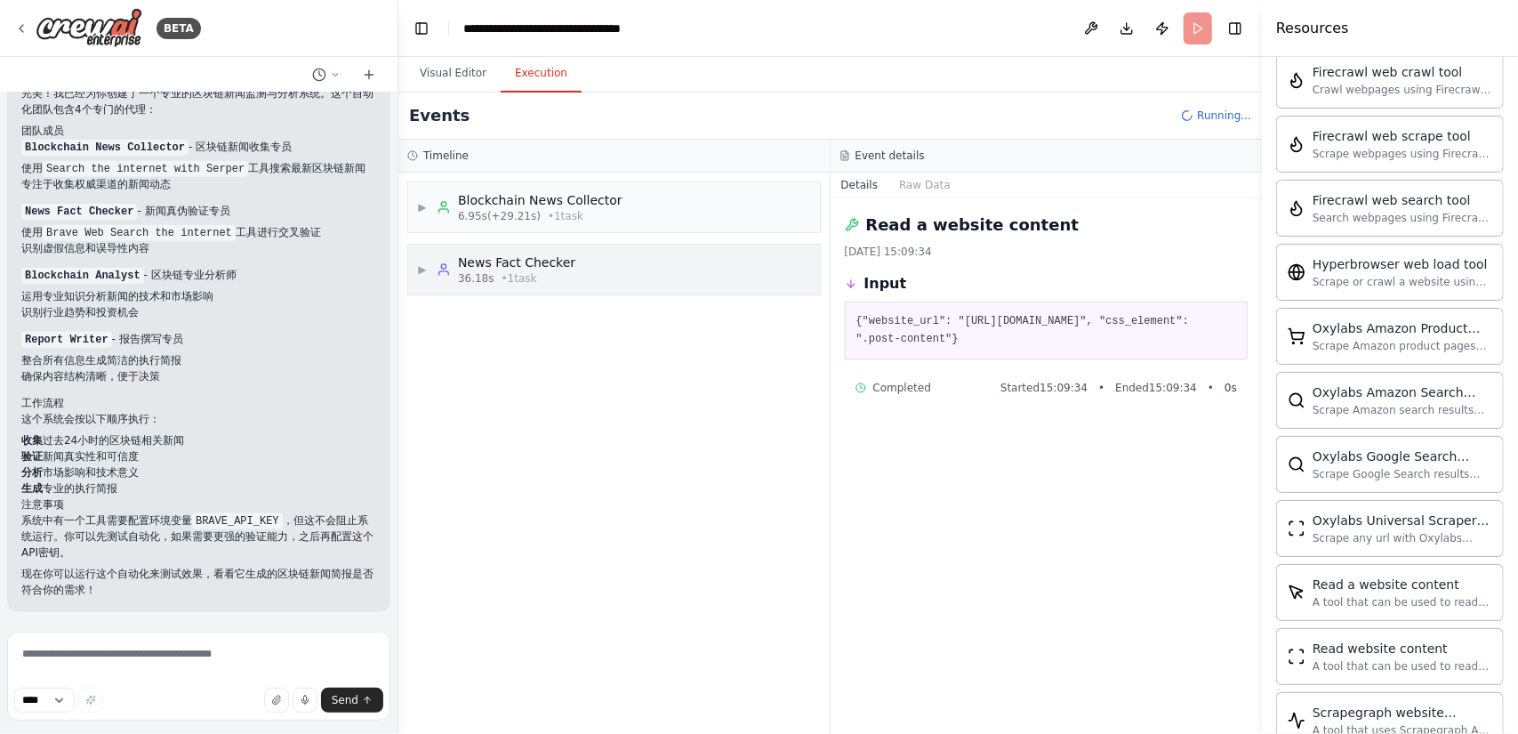
click at [559, 264] on div "News Fact Checker" at bounding box center [516, 262] width 117 height 18
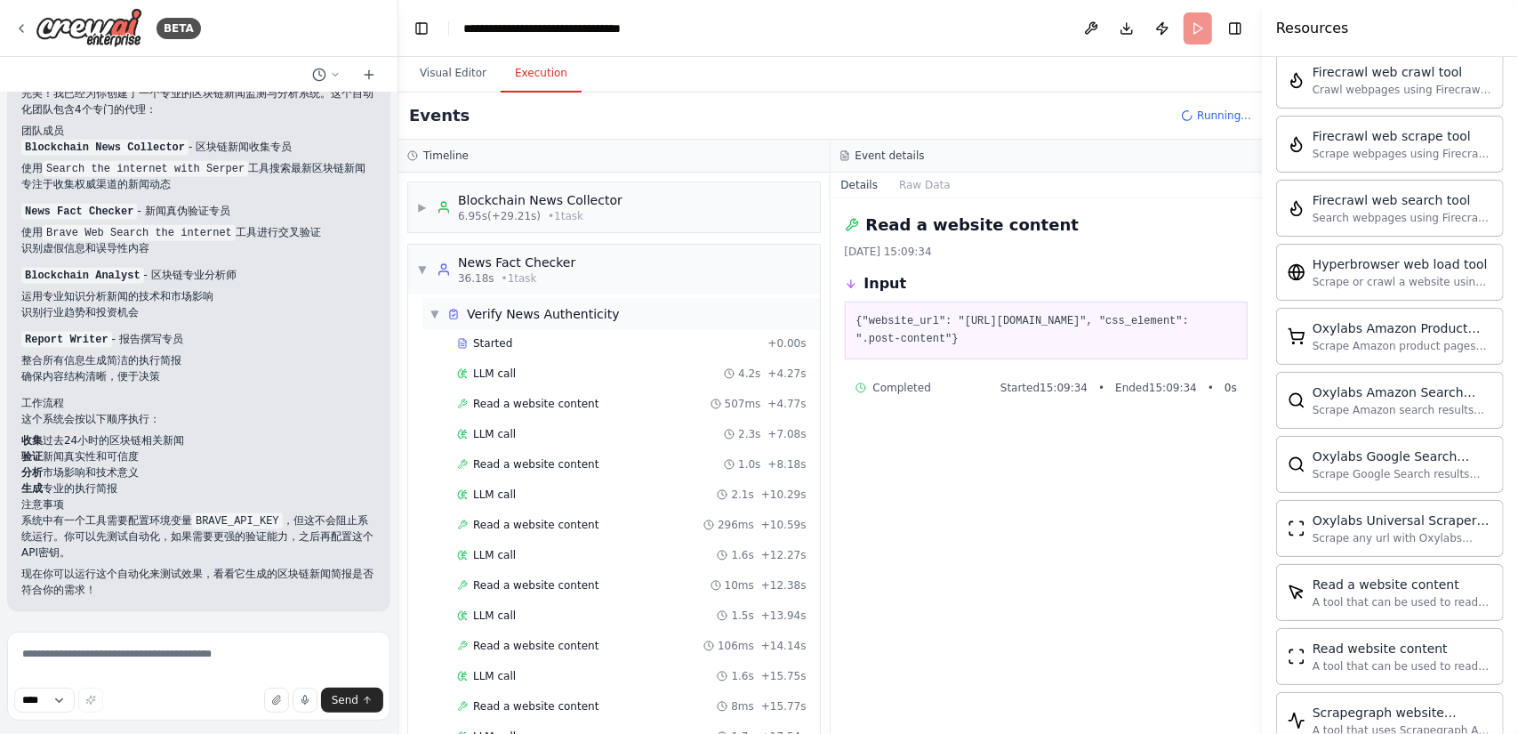
click at [571, 317] on span "Verify News Authenticity" at bounding box center [543, 314] width 153 height 18
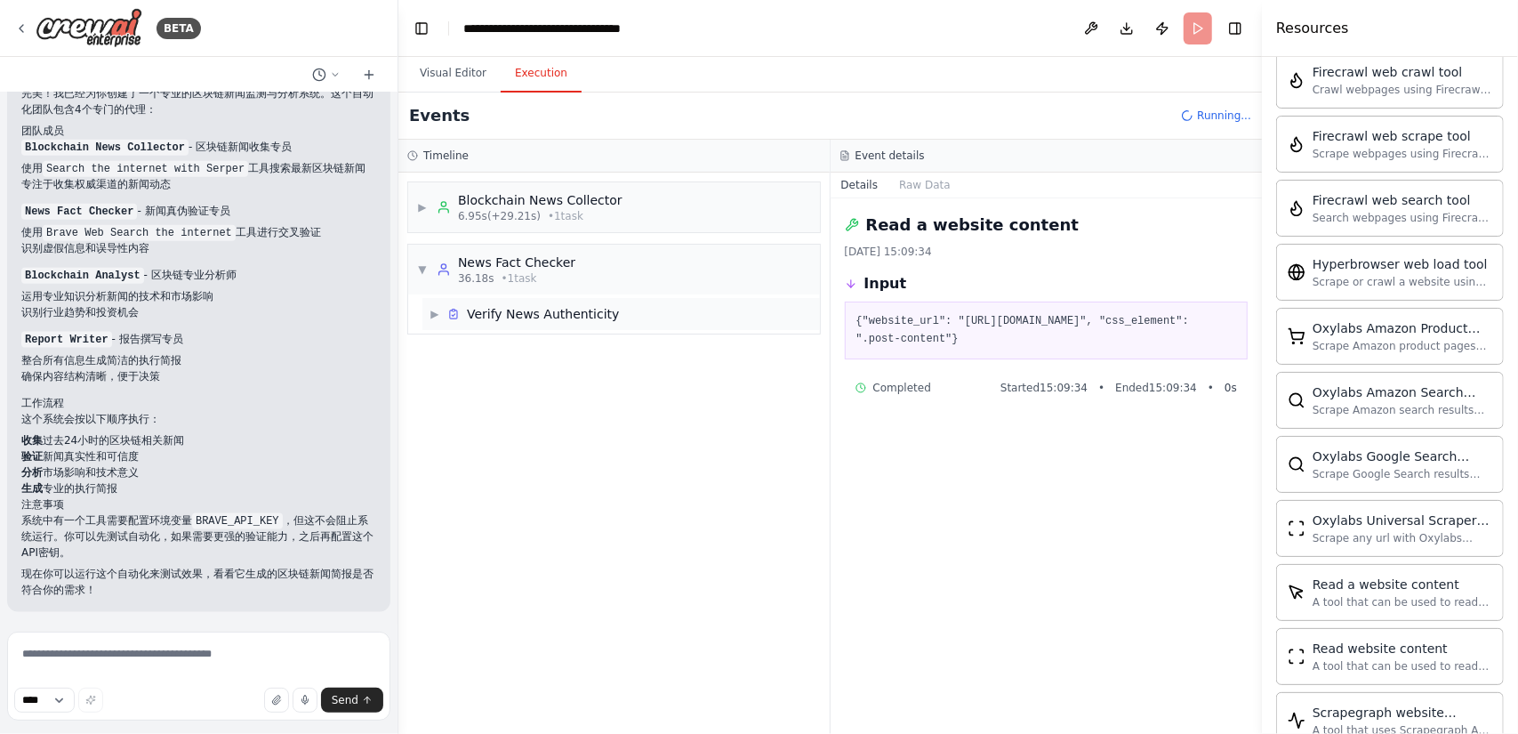
click at [571, 317] on span "Verify News Authenticity" at bounding box center [543, 314] width 153 height 18
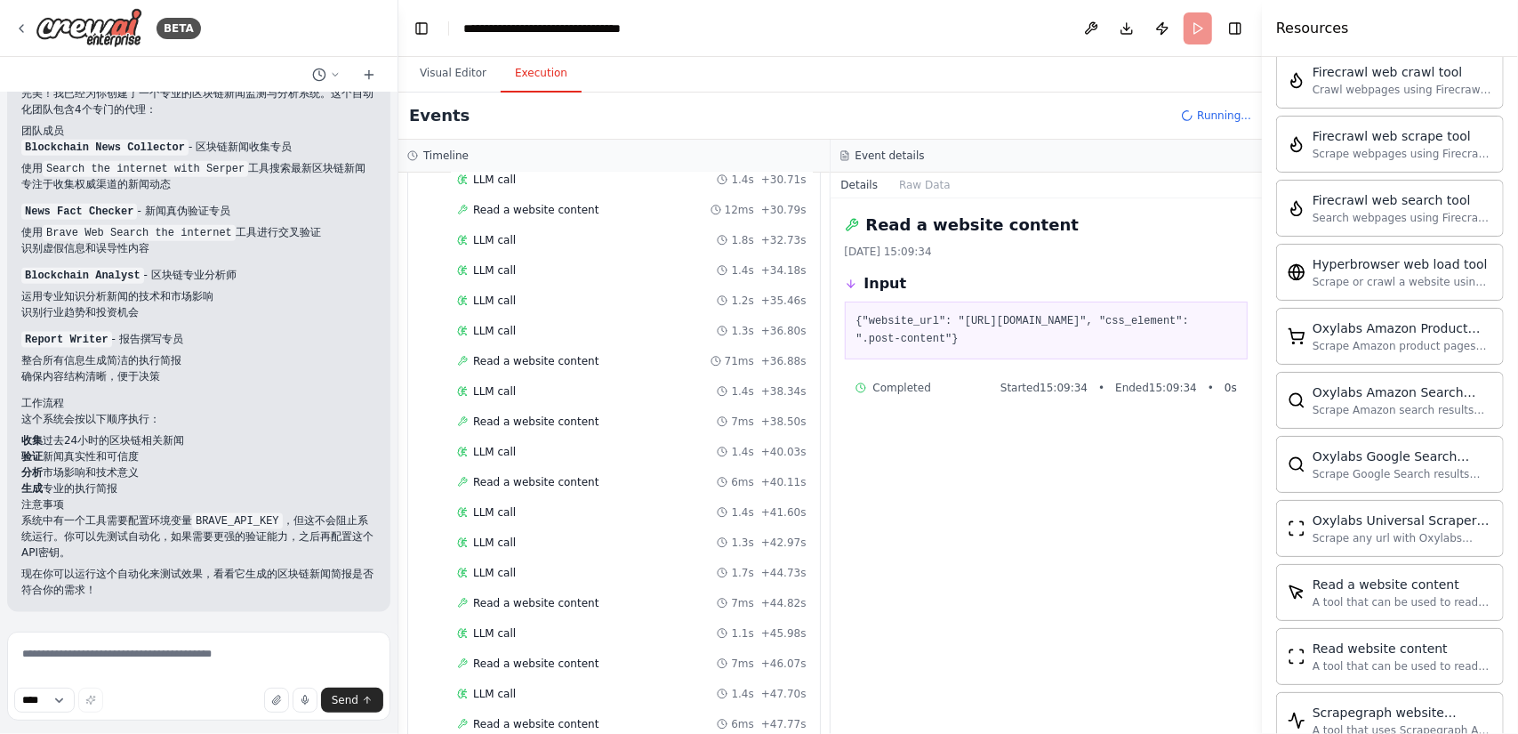
scroll to position [922, 0]
click at [560, 714] on span "Read a website content" at bounding box center [535, 721] width 125 height 14
click at [579, 593] on span "Read a website content" at bounding box center [535, 600] width 125 height 14
click at [564, 714] on span "Read a website content" at bounding box center [535, 721] width 125 height 14
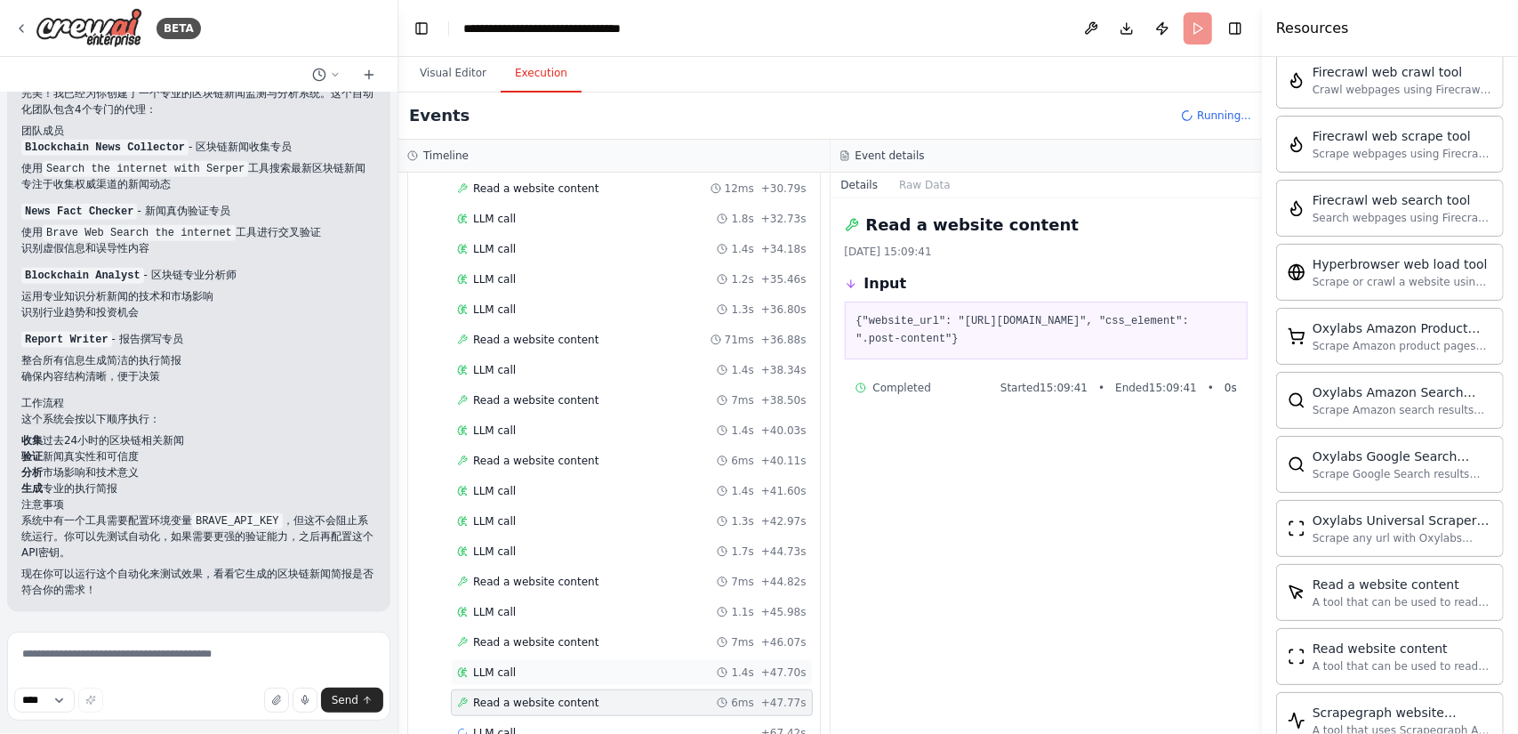
scroll to position [991, 0]
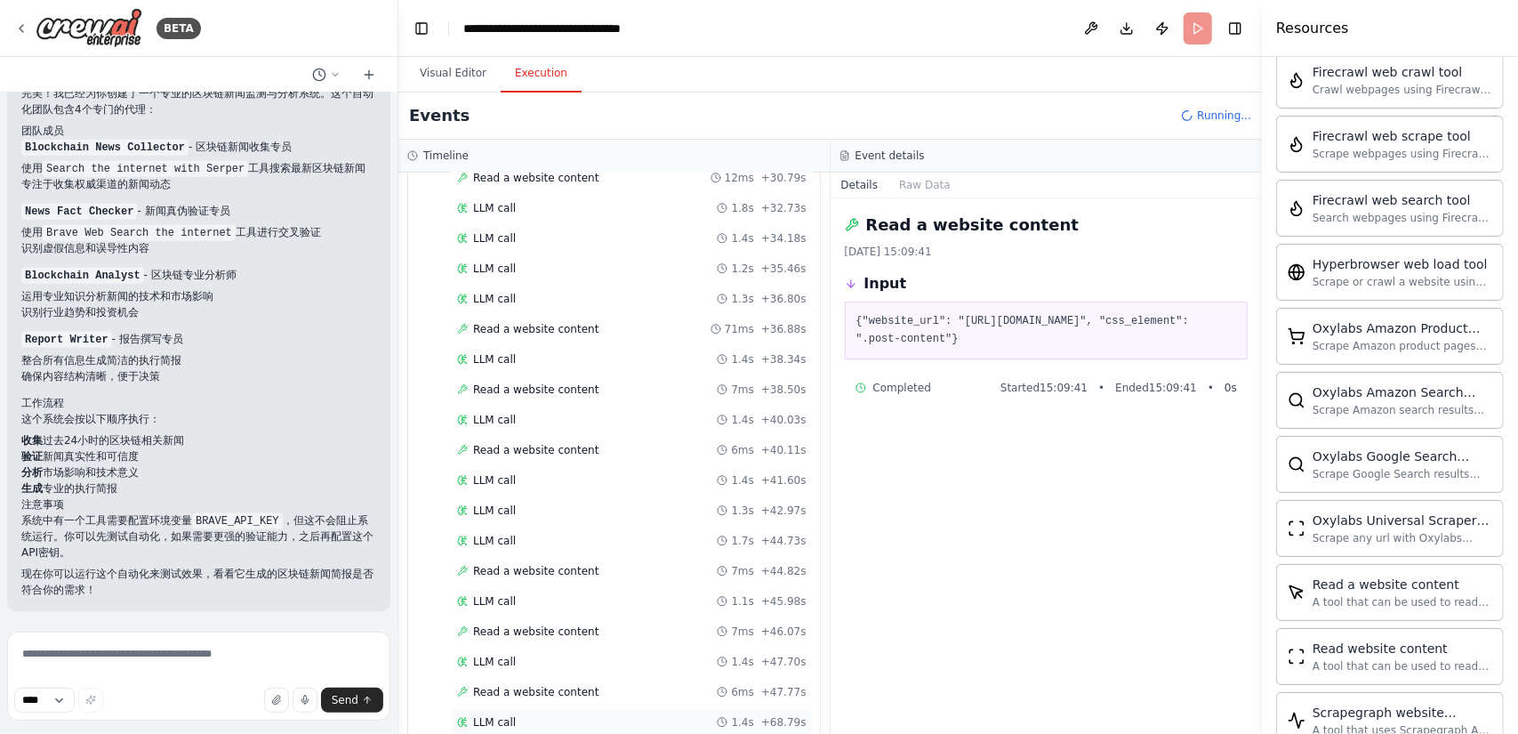
click at [566, 715] on div "LLM call 1.4s + 68.79s" at bounding box center [631, 722] width 349 height 14
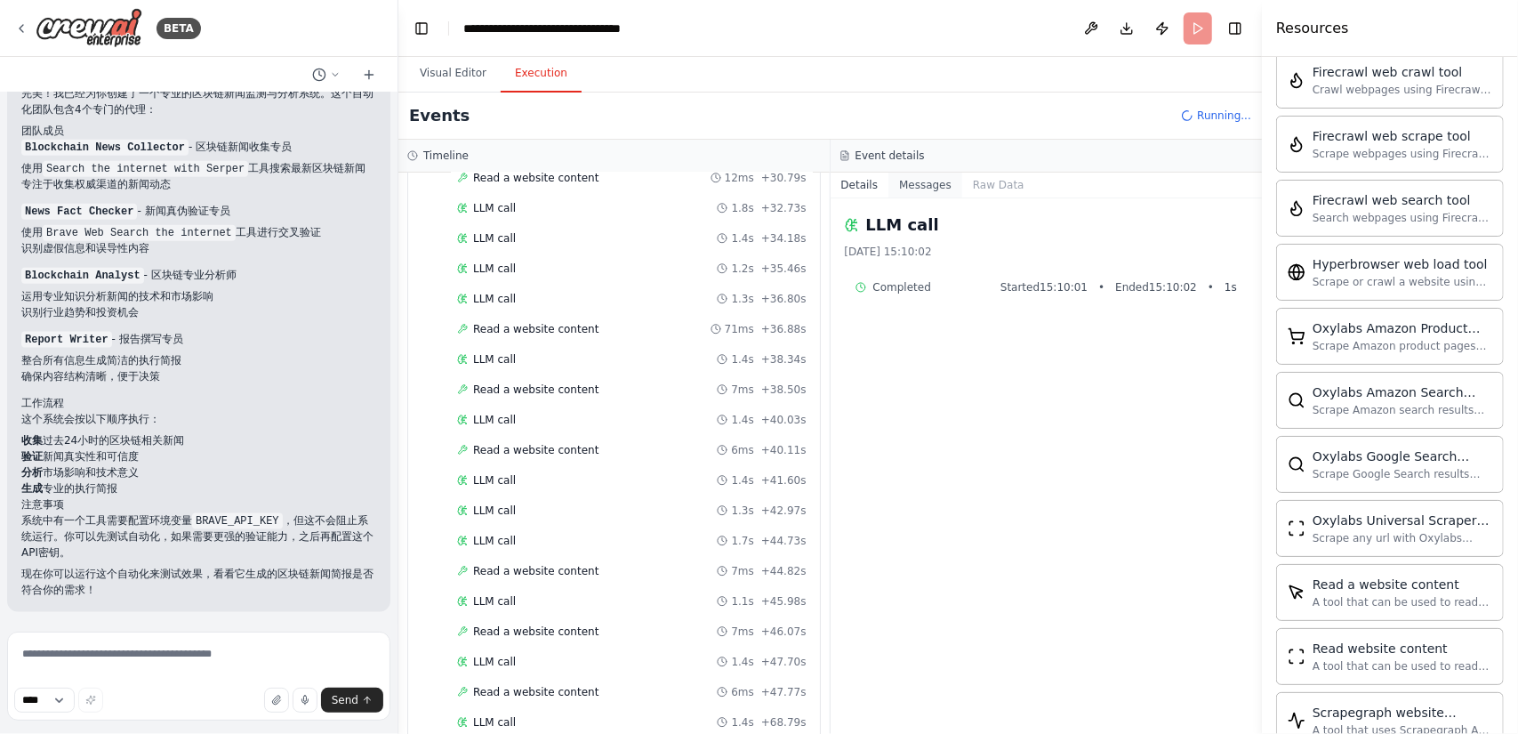
click at [930, 183] on button "Messages" at bounding box center [925, 184] width 74 height 25
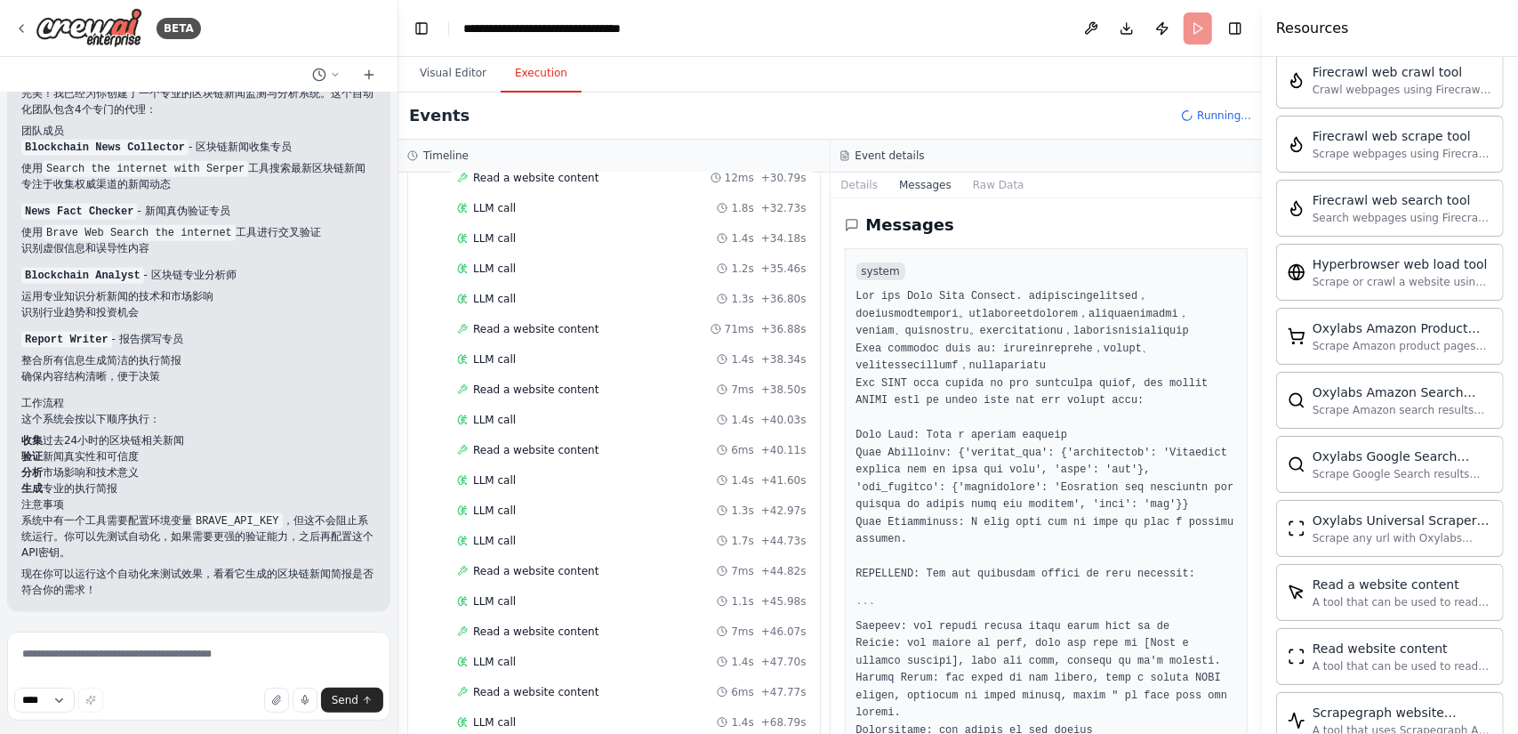
drag, startPoint x: 1257, startPoint y: 219, endPoint x: 1254, endPoint y: 447, distance: 228.5
click at [1254, 447] on div "BETA 我需要一个团队，定期收集网络上的区块链最新消息，然后鉴别真伪，并结合自己的专业知识给我一份简报 ▶ Thought process 我来帮你创建一个…" at bounding box center [759, 367] width 1518 height 734
drag, startPoint x: 1256, startPoint y: 223, endPoint x: 1259, endPoint y: 469, distance: 245.4
click at [1259, 469] on button "Toggle Sidebar" at bounding box center [1262, 367] width 14 height 734
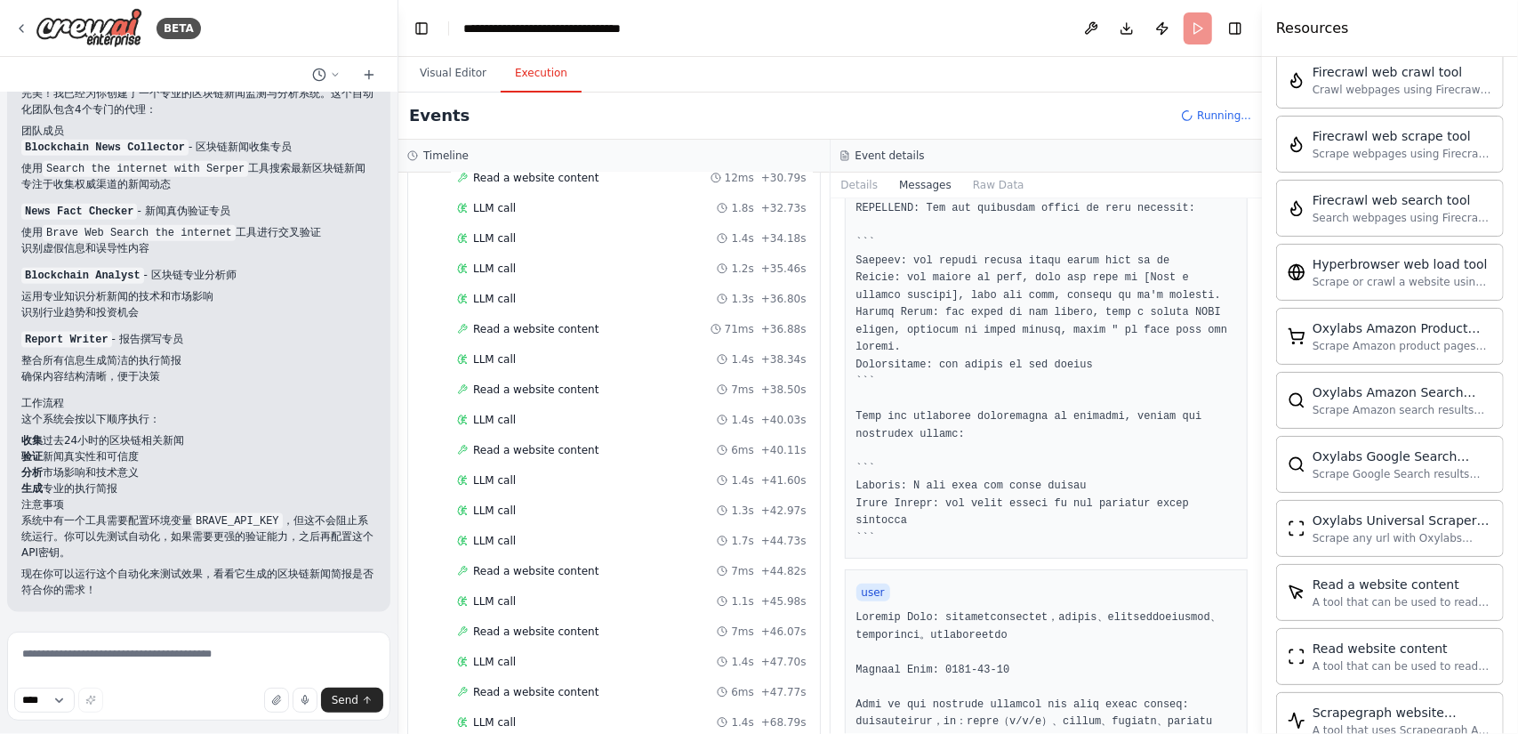
scroll to position [445, 0]
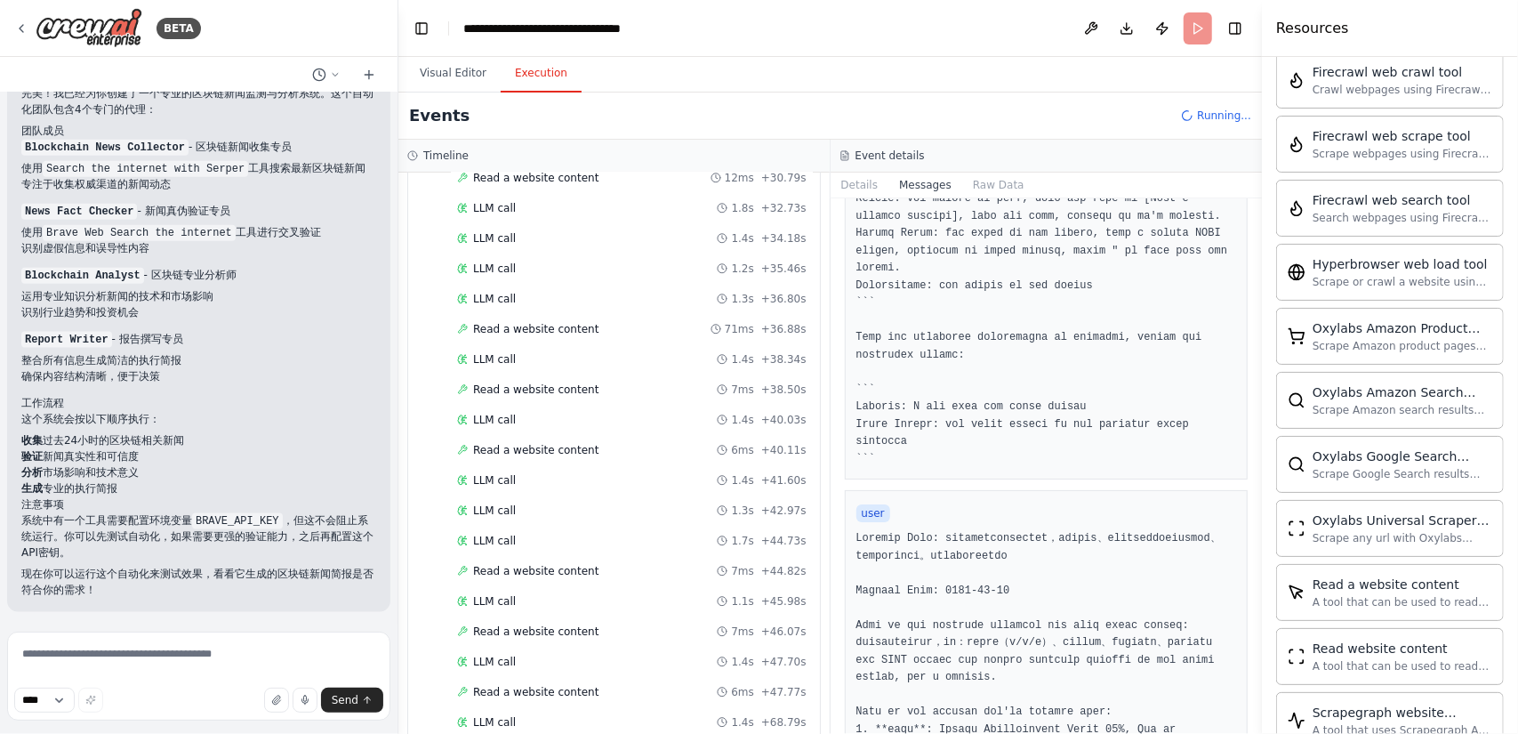
drag, startPoint x: 1255, startPoint y: 249, endPoint x: 1255, endPoint y: 304, distance: 55.1
click at [1255, 304] on button "Toggle Sidebar" at bounding box center [1262, 367] width 14 height 734
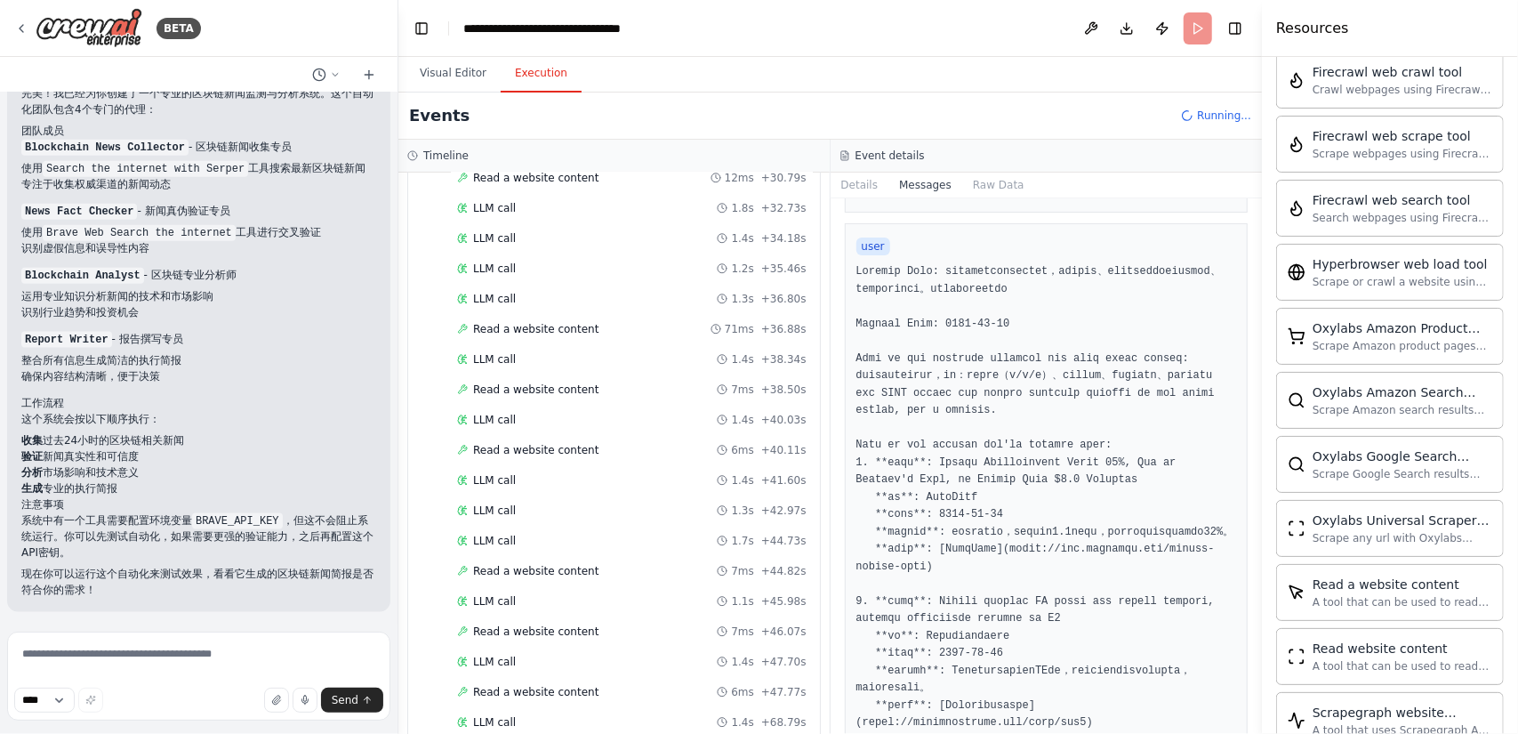
drag, startPoint x: 1257, startPoint y: 250, endPoint x: 1256, endPoint y: 335, distance: 85.4
click at [1256, 335] on button "Toggle Sidebar" at bounding box center [1262, 367] width 14 height 734
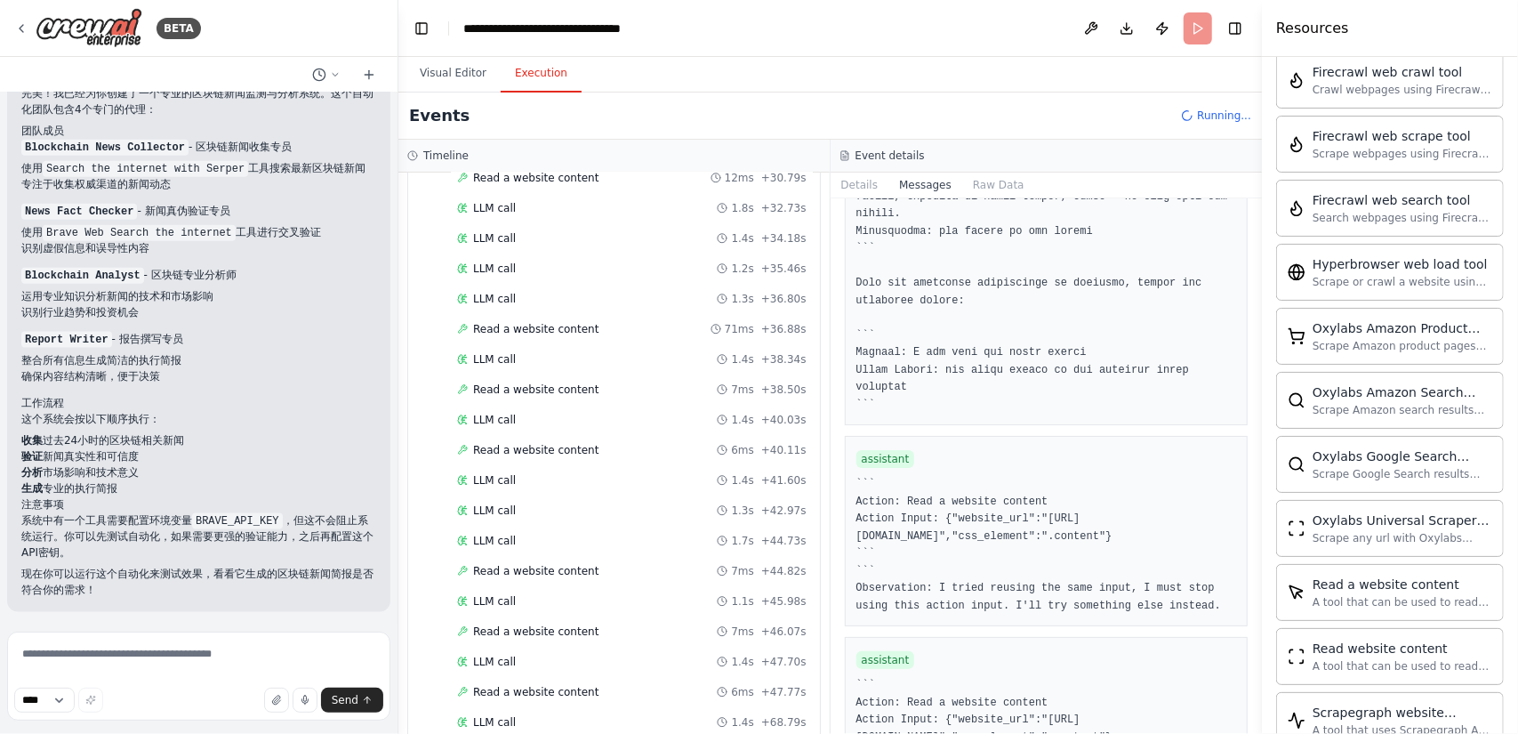
scroll to position [4446, 0]
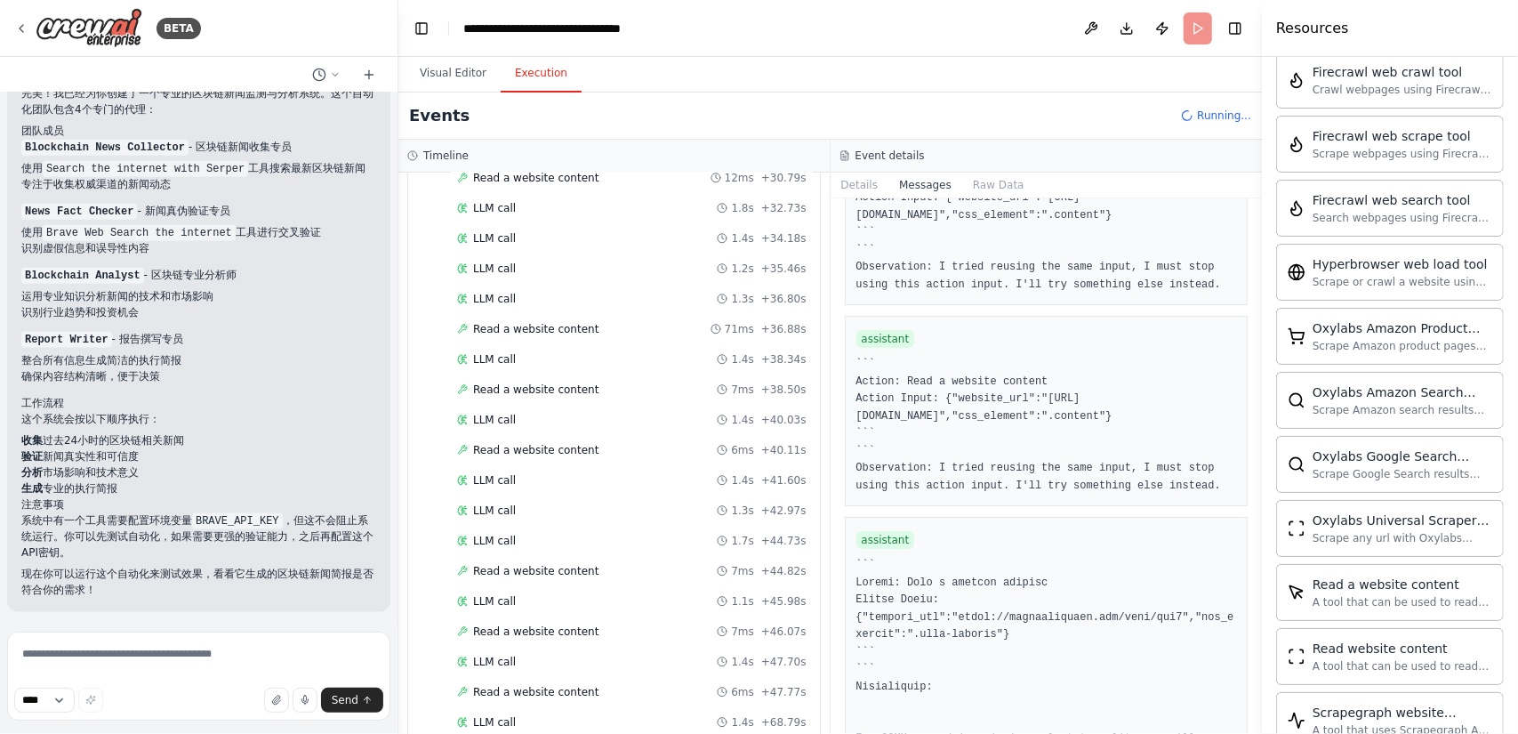
drag, startPoint x: 1255, startPoint y: 407, endPoint x: 1237, endPoint y: 530, distance: 124.0
click at [1237, 530] on div "BETA 我需要一个团队，定期收集网络上的区块链最新消息，然后鉴别真伪，并结合自己的专业知识给我一份简报 ▶ Thought process 我来帮你创建一个…" at bounding box center [759, 367] width 1518 height 734
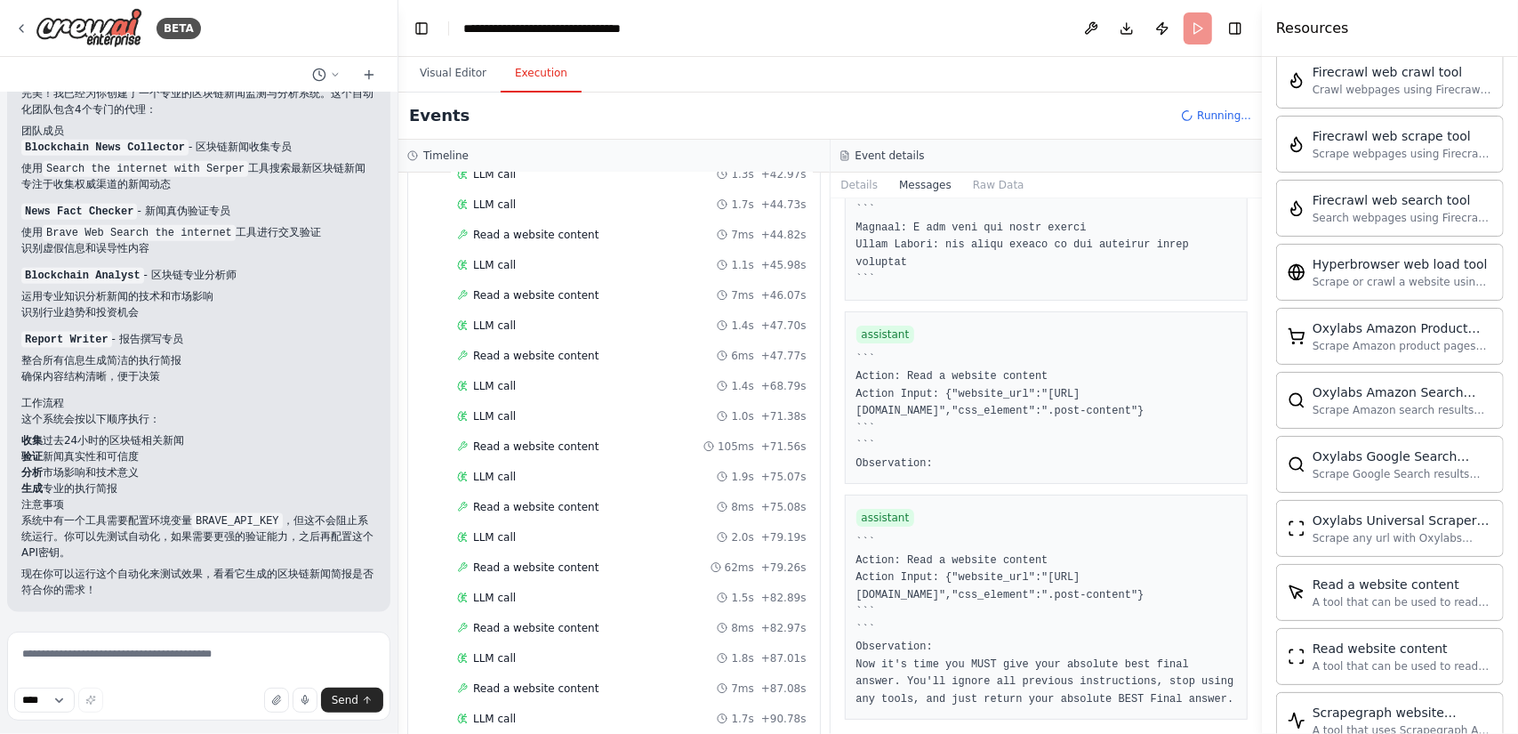
scroll to position [1406, 0]
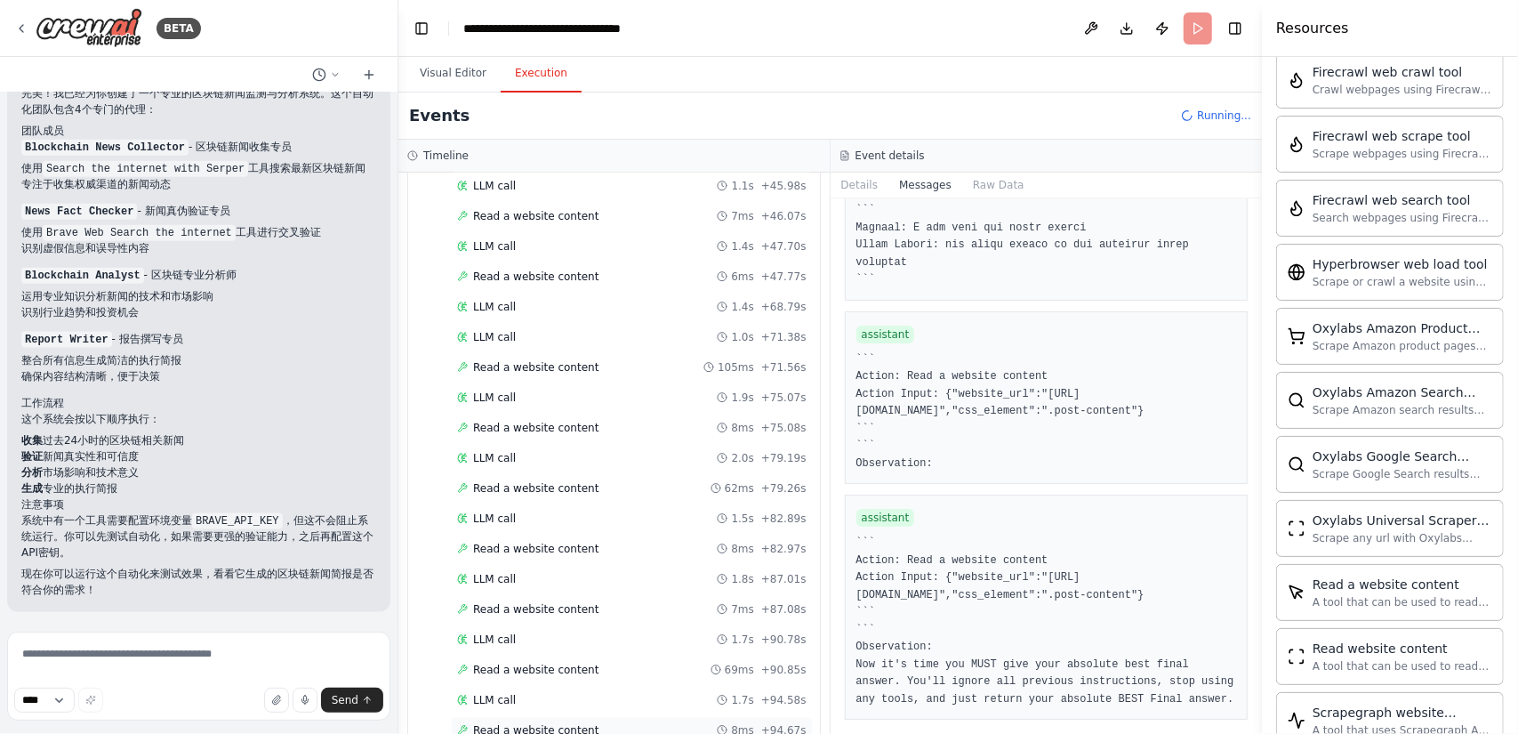
click at [693, 723] on div "Read a website content 8ms + 94.67s" at bounding box center [631, 730] width 349 height 14
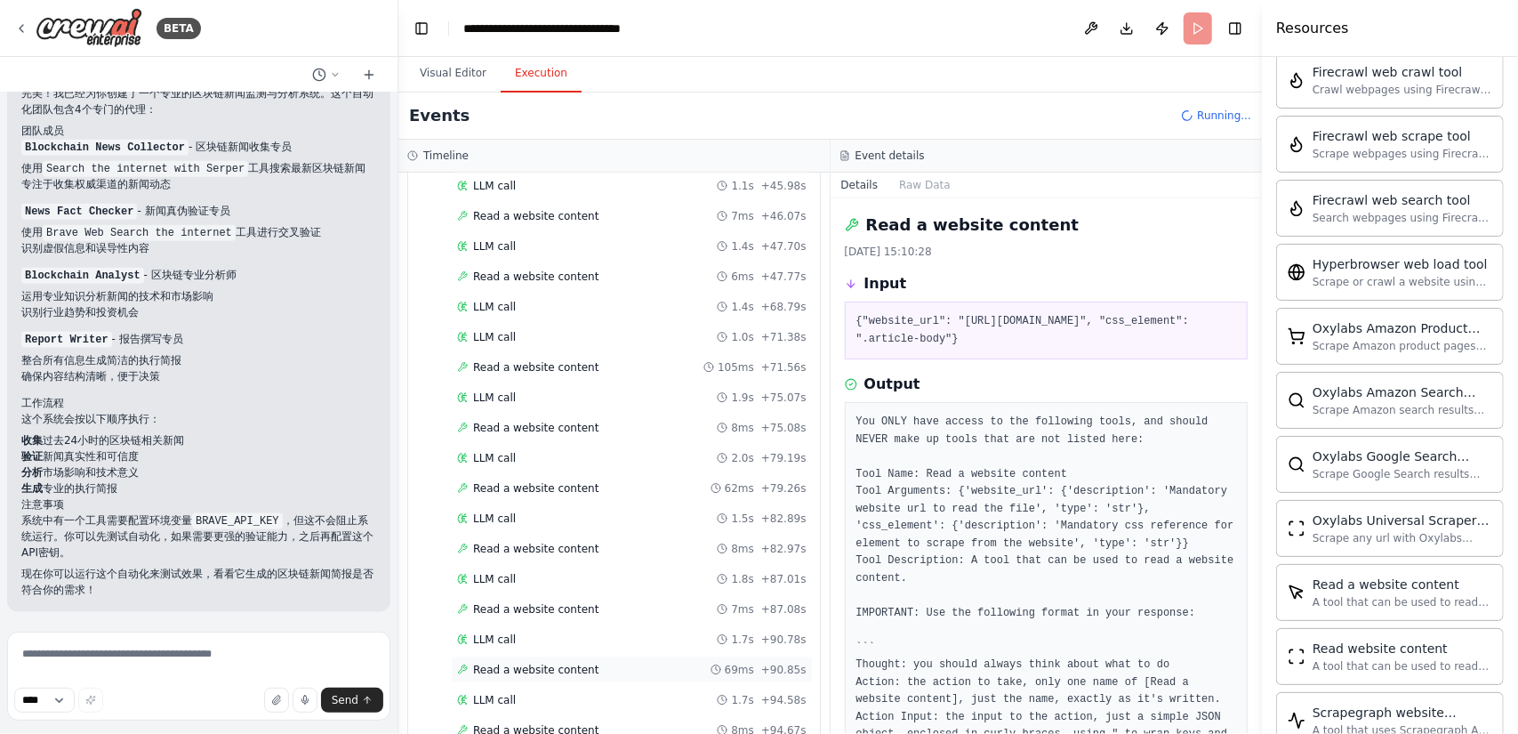
click at [740, 662] on span "69ms" at bounding box center [739, 669] width 29 height 14
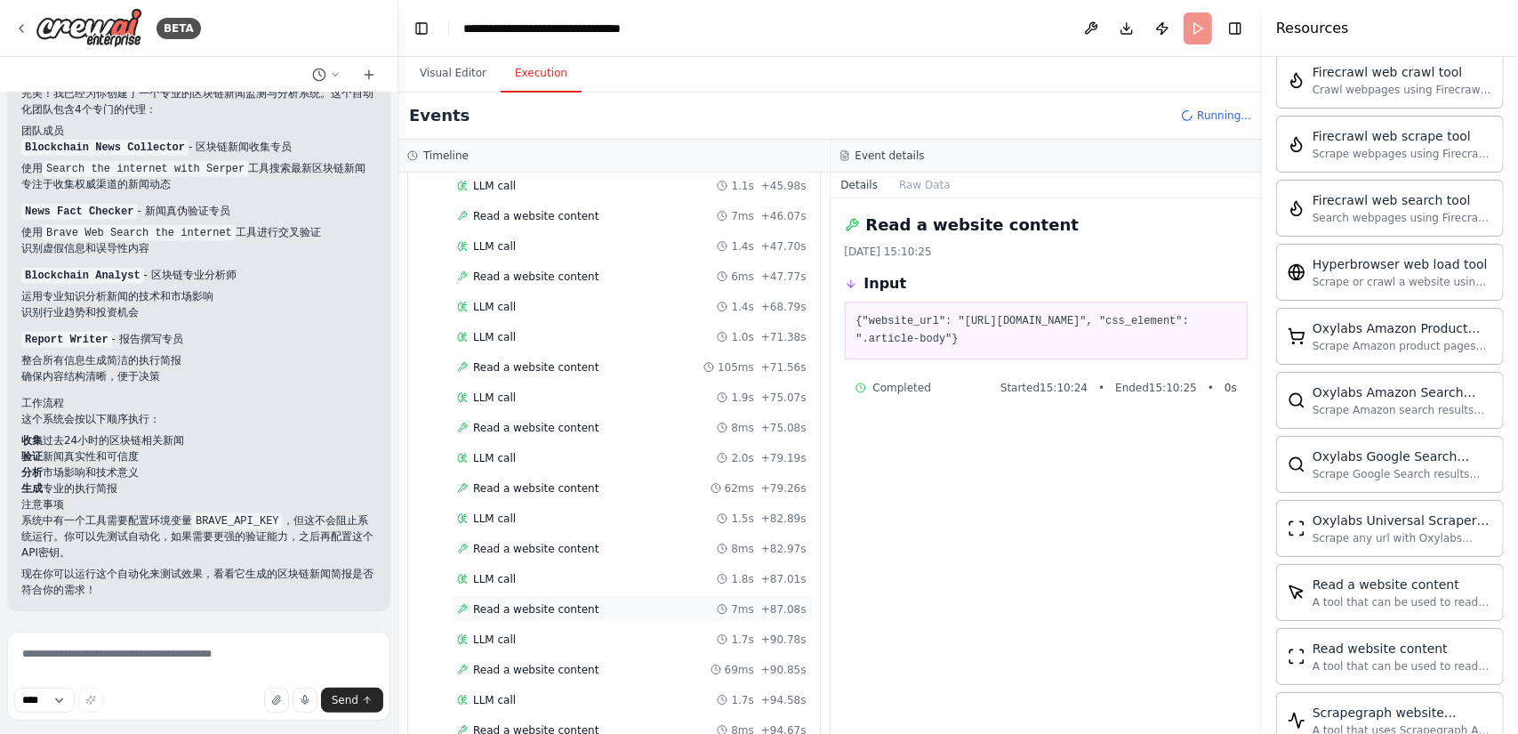
click at [733, 602] on span "7ms" at bounding box center [742, 609] width 23 height 14
click at [720, 543] on icon at bounding box center [722, 548] width 11 height 11
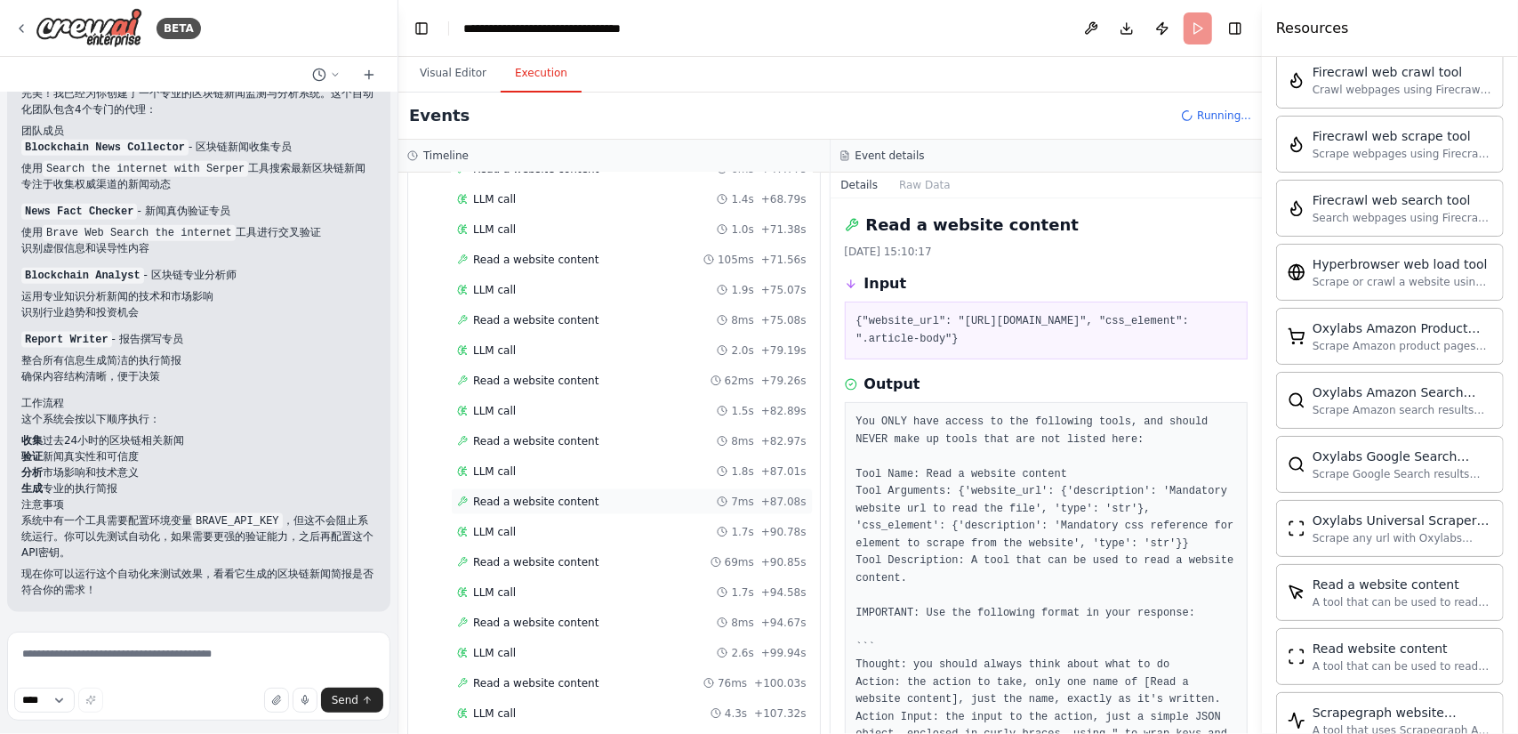
scroll to position [1524, 0]
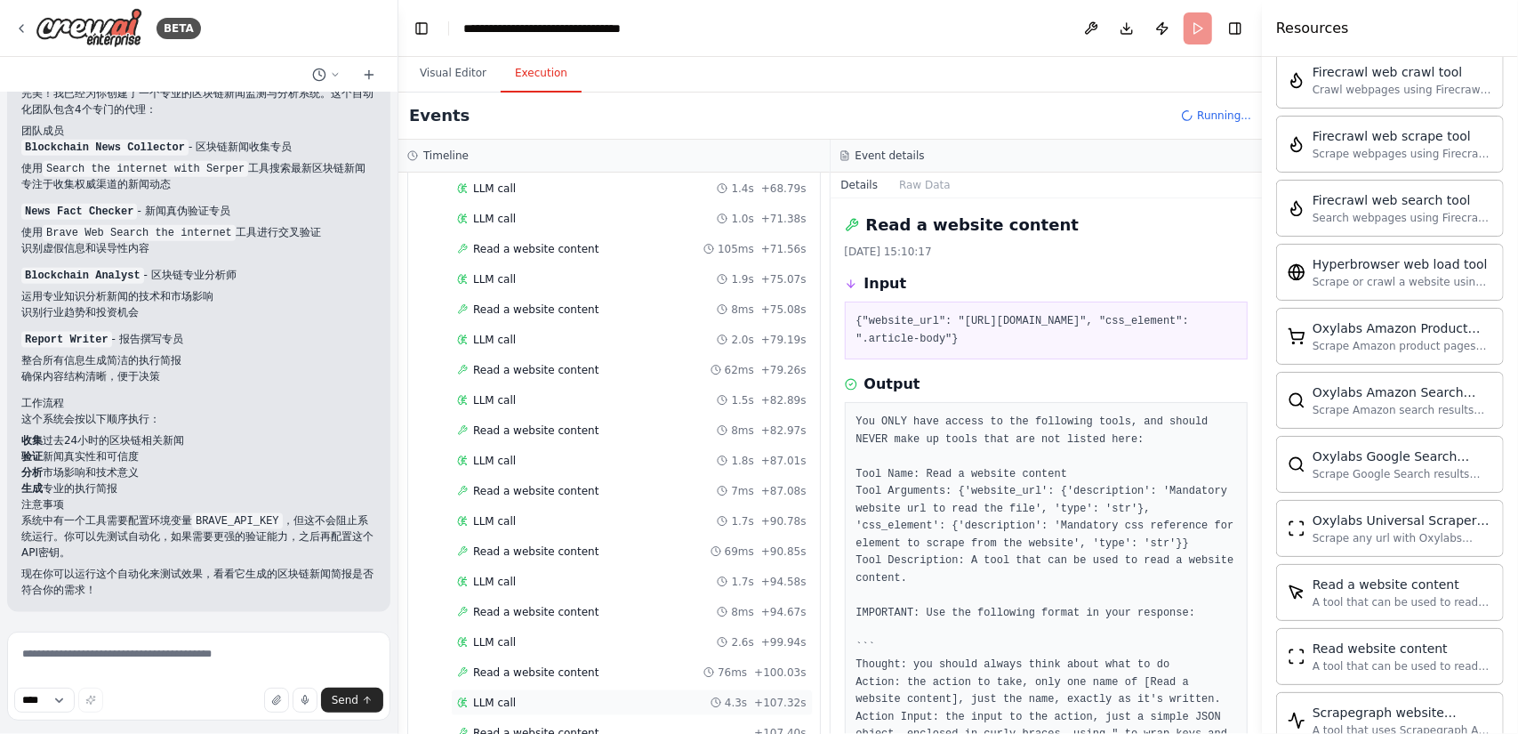
click at [594, 695] on div "LLM call 4.3s + 107.32s" at bounding box center [631, 702] width 349 height 14
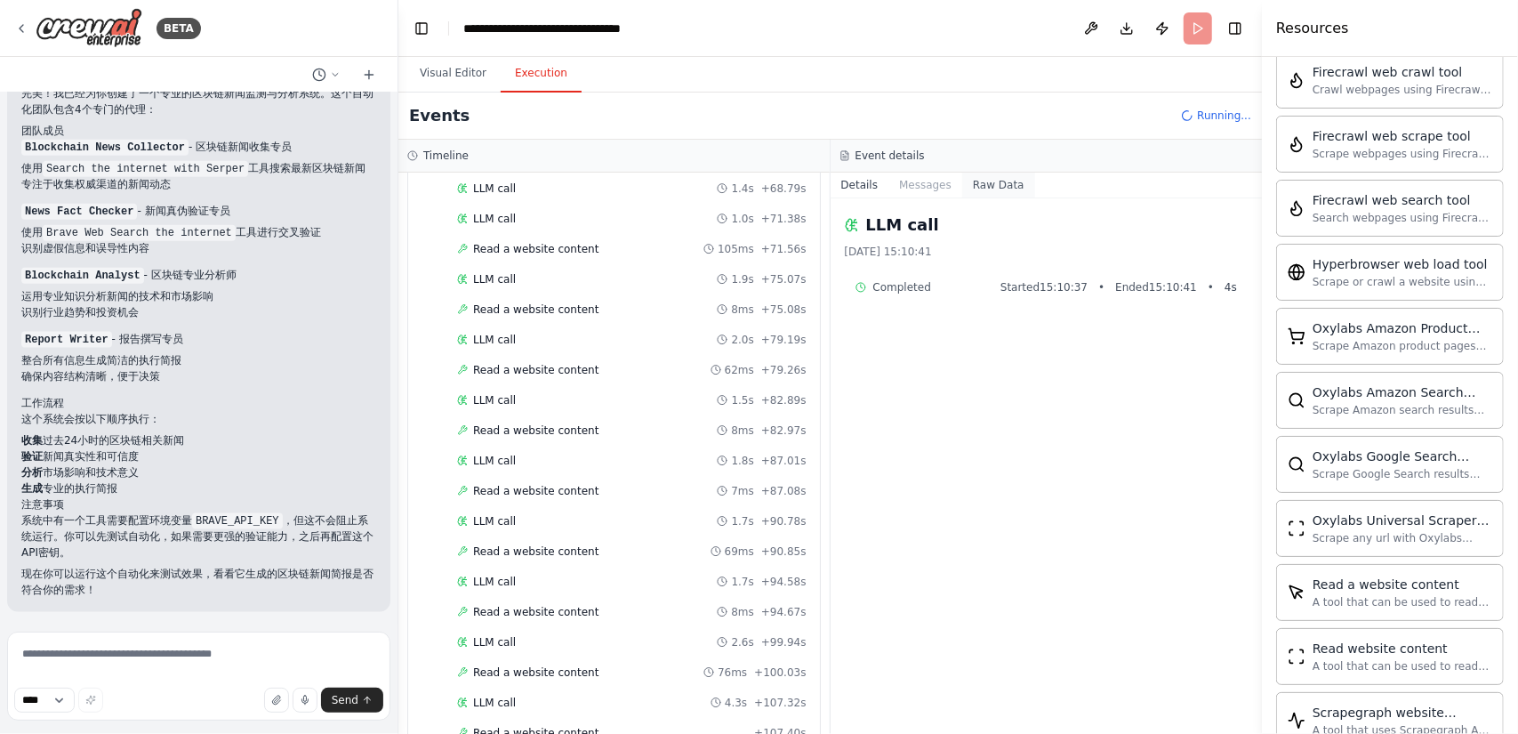
click at [1013, 178] on button "Raw Data" at bounding box center [998, 184] width 73 height 25
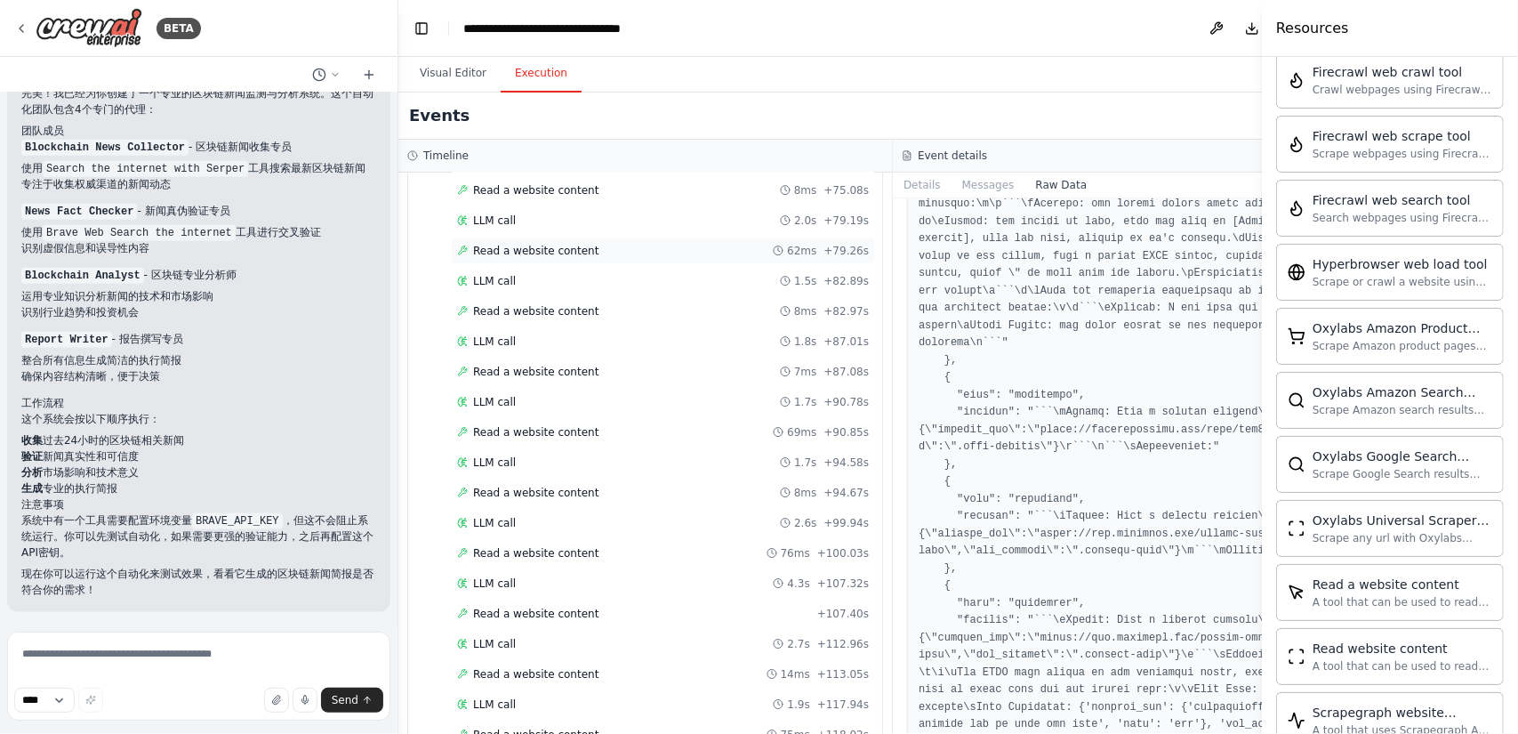
scroll to position [1672, 0]
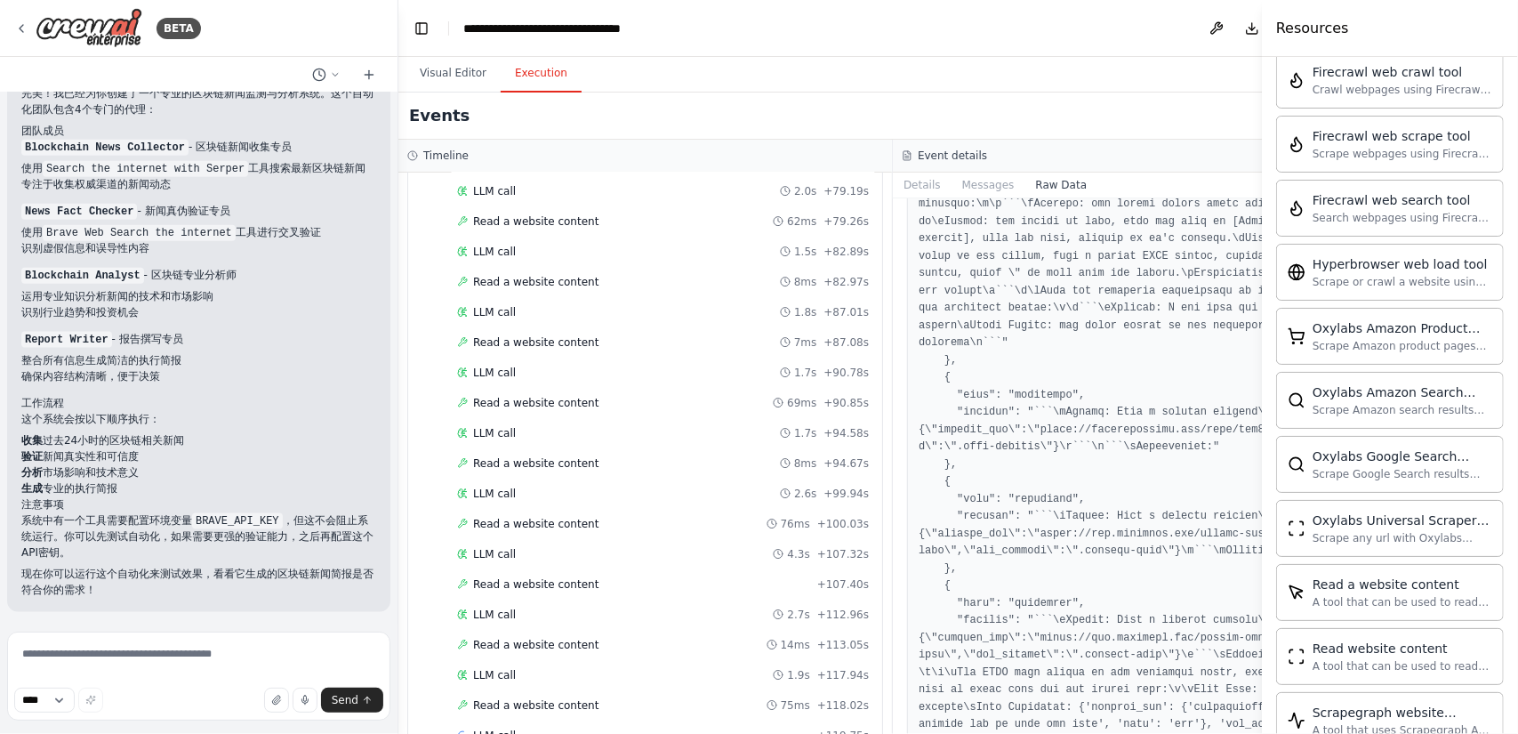
click at [457, 156] on h3 "Timeline" at bounding box center [445, 155] width 45 height 14
click at [586, 699] on span "Read a website content" at bounding box center [535, 706] width 125 height 14
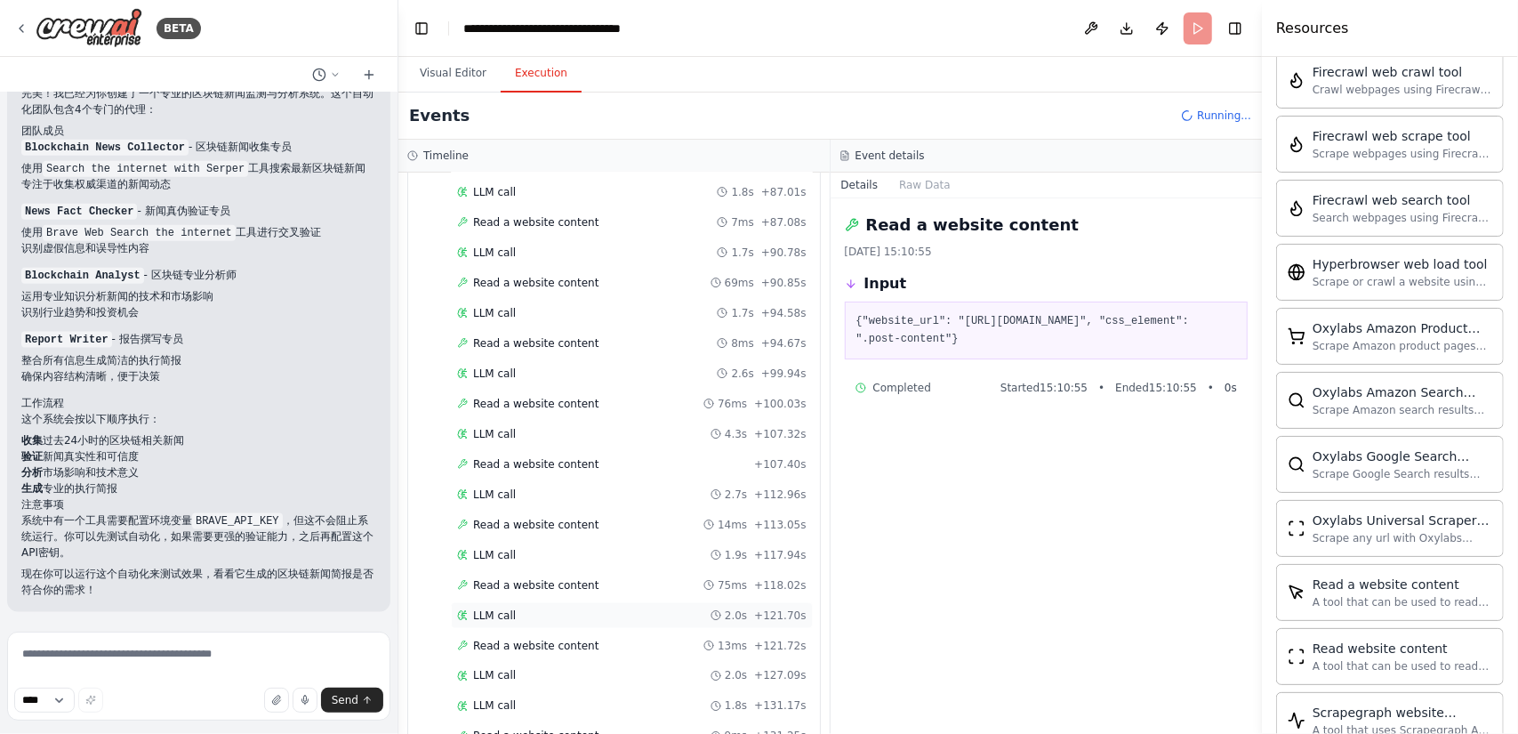
scroll to position [1821, 0]
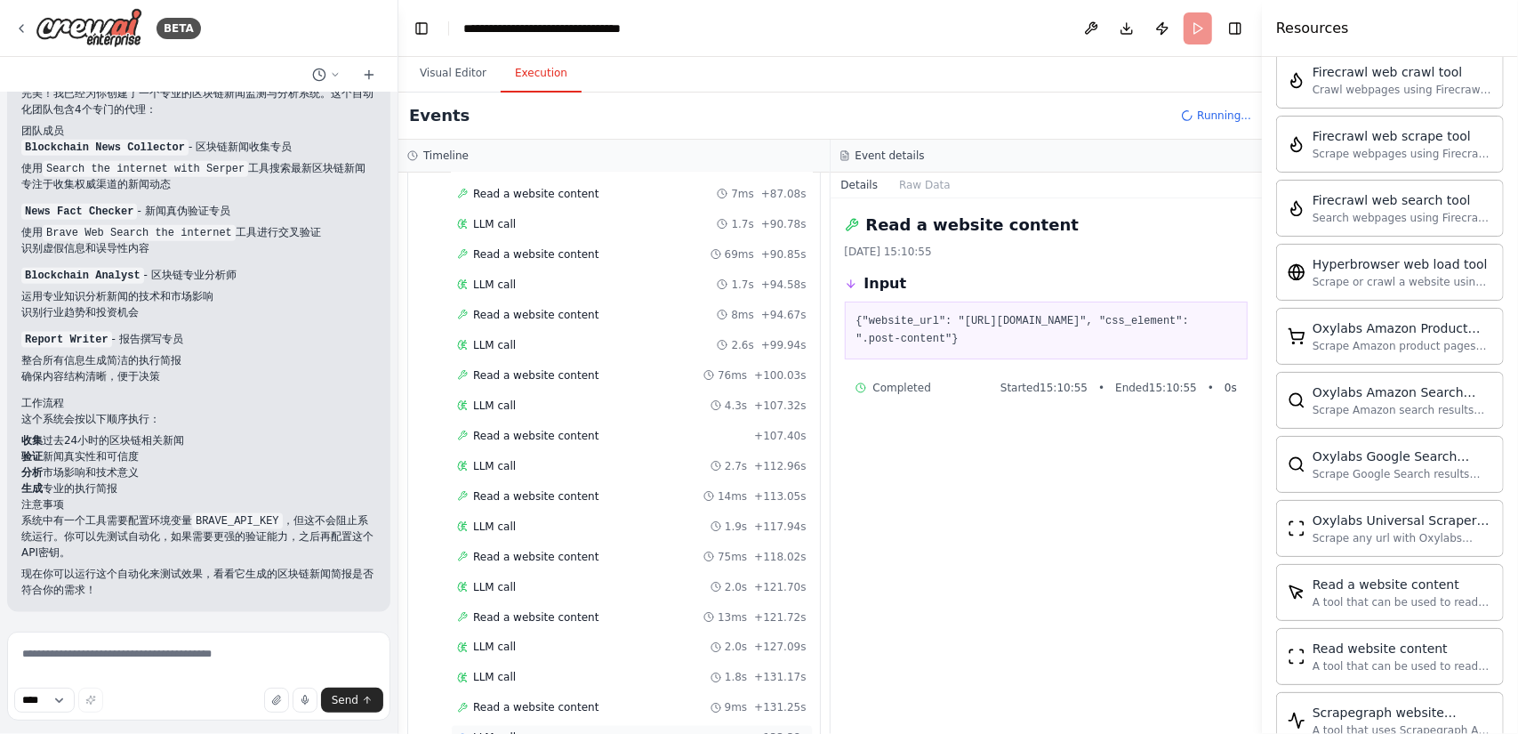
click at [676, 731] on div "LLM call + 133.38s" at bounding box center [631, 738] width 349 height 14
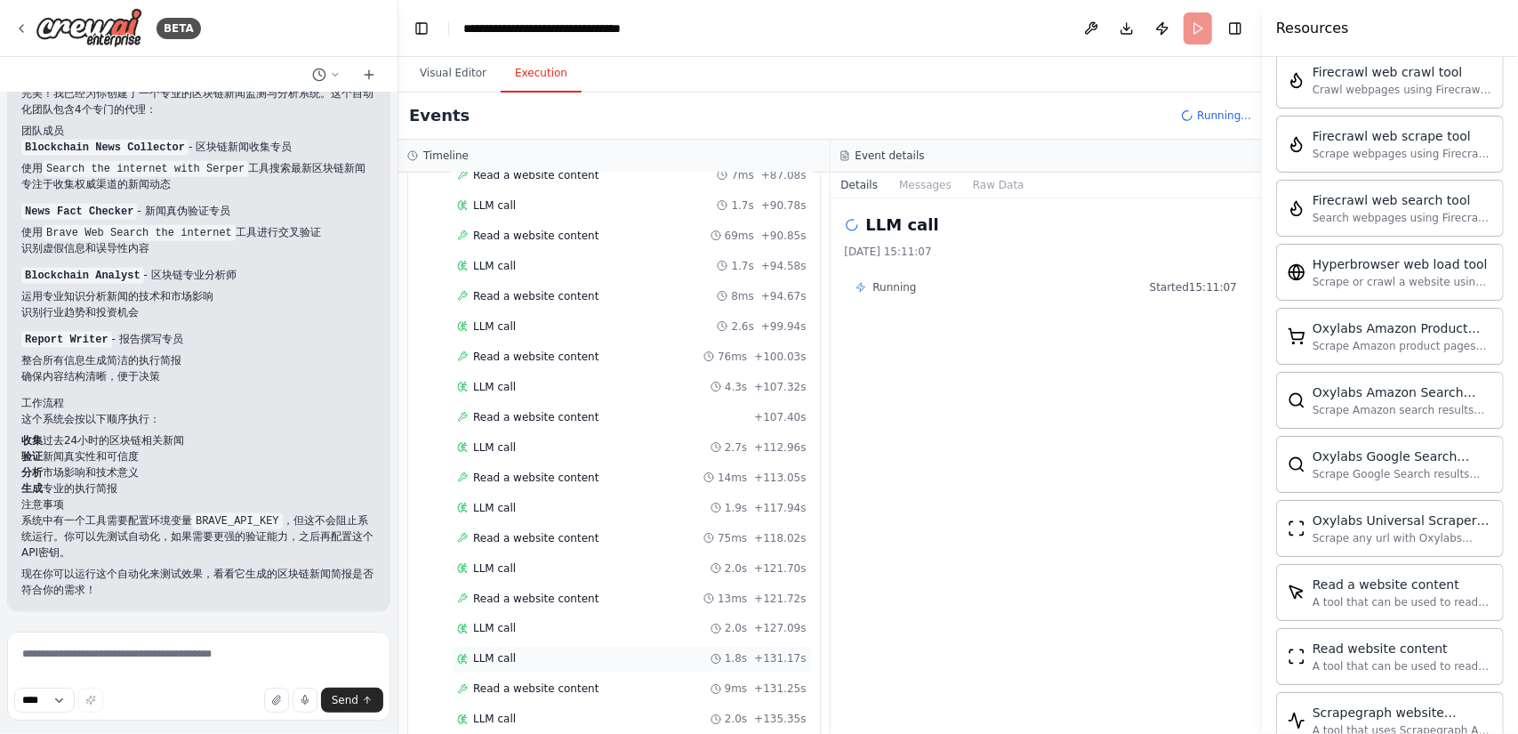
scroll to position [1850, 0]
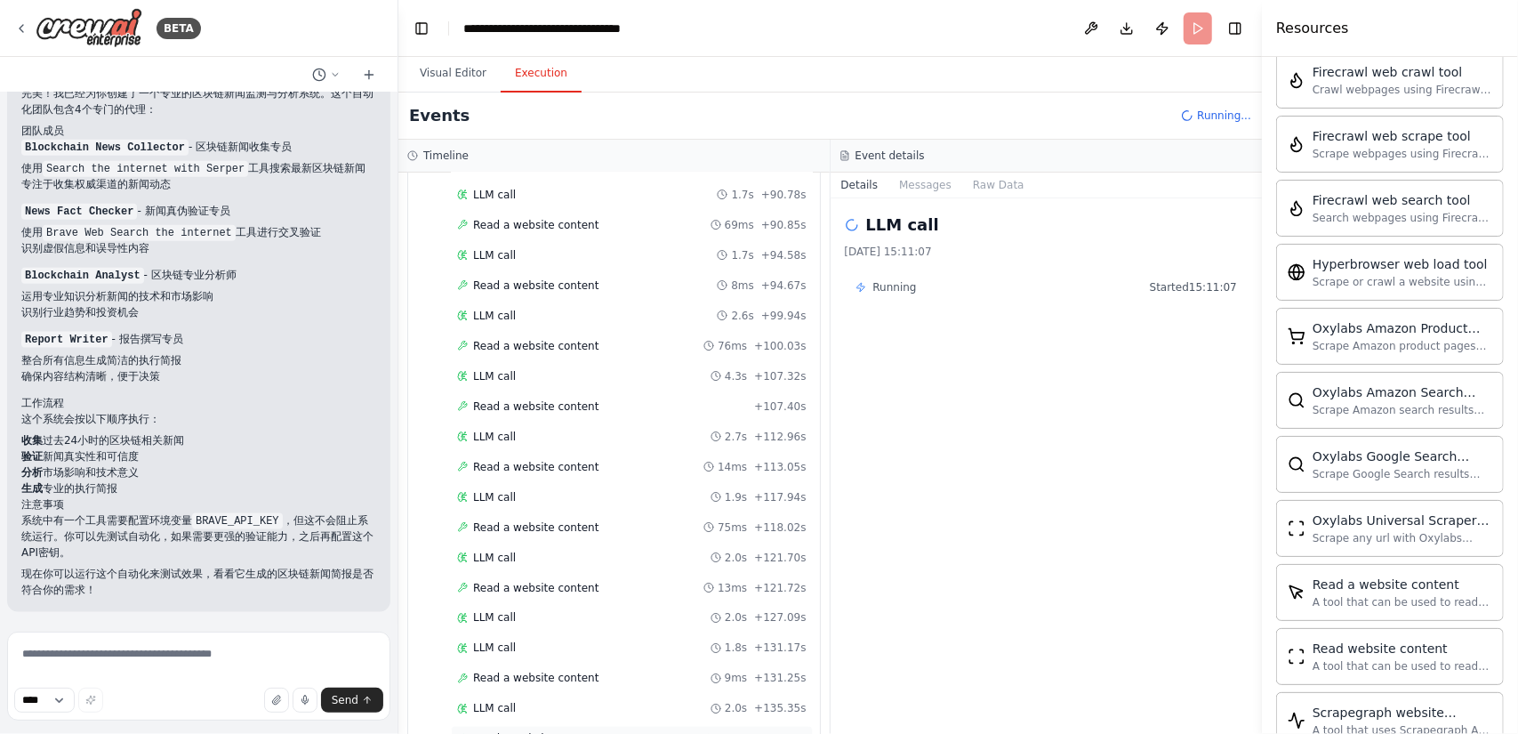
click at [644, 732] on div "Read a website content 13ms + 135.37s" at bounding box center [631, 739] width 349 height 14
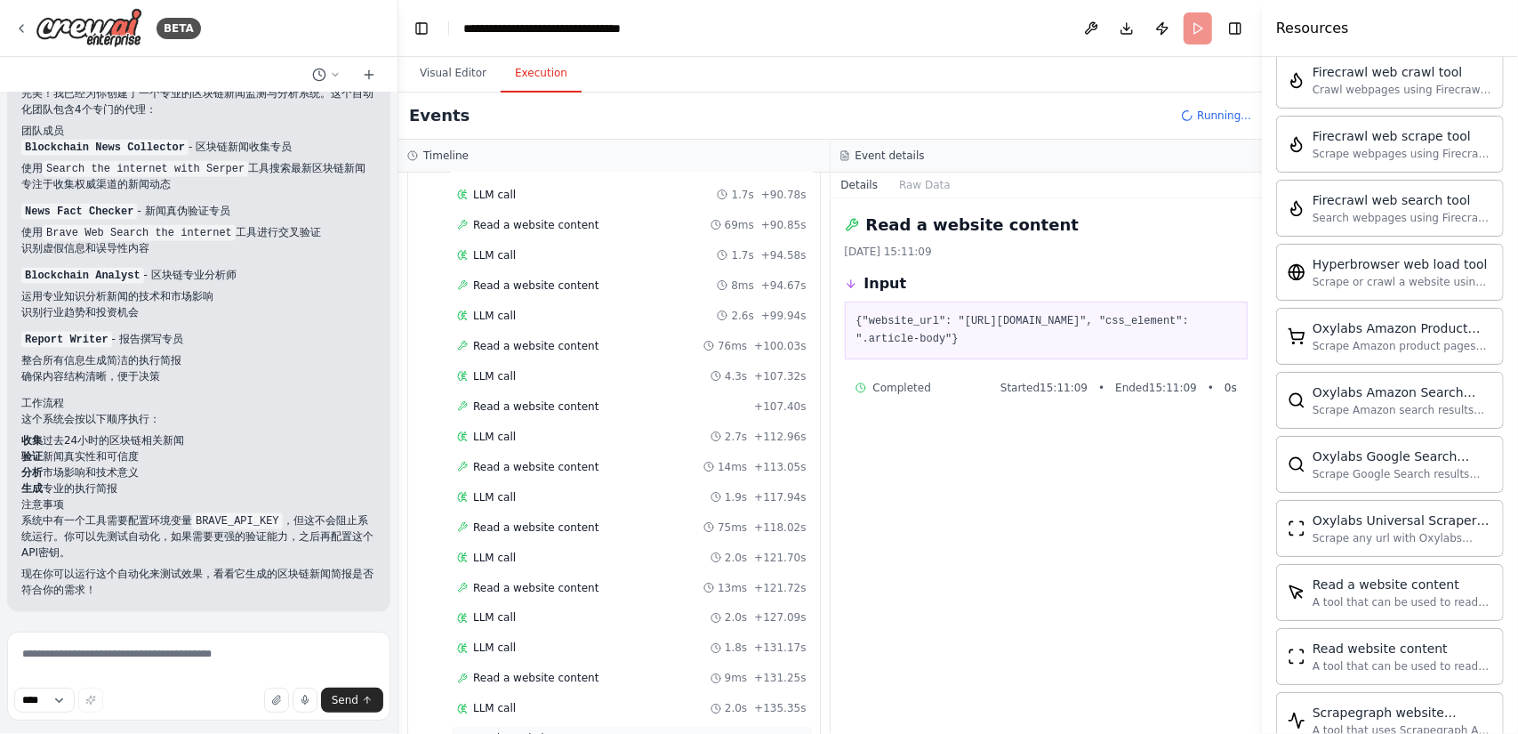
scroll to position [1910, 0]
click at [608, 733] on div "Read a website content 10ms + 142.50s" at bounding box center [631, 740] width 349 height 14
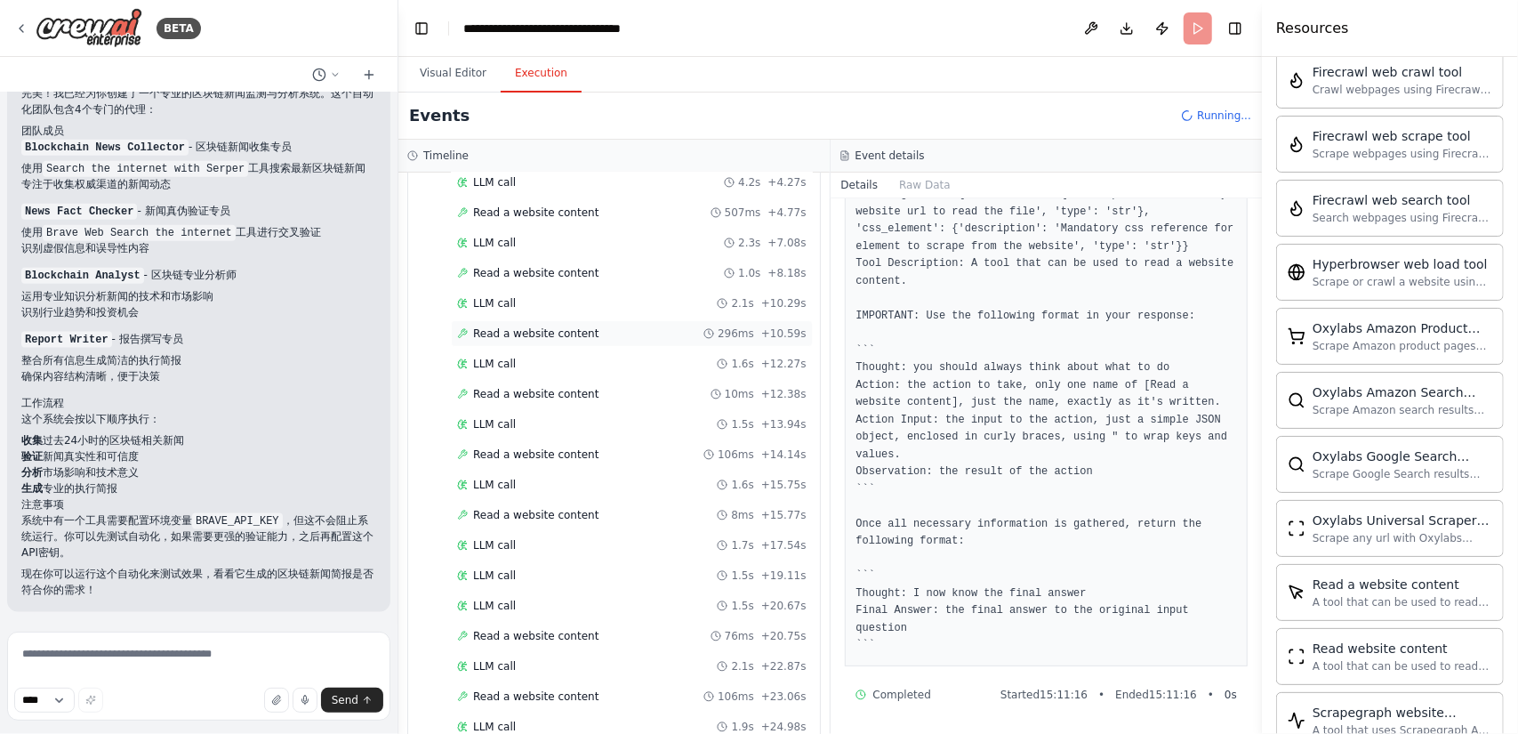
scroll to position [161, 0]
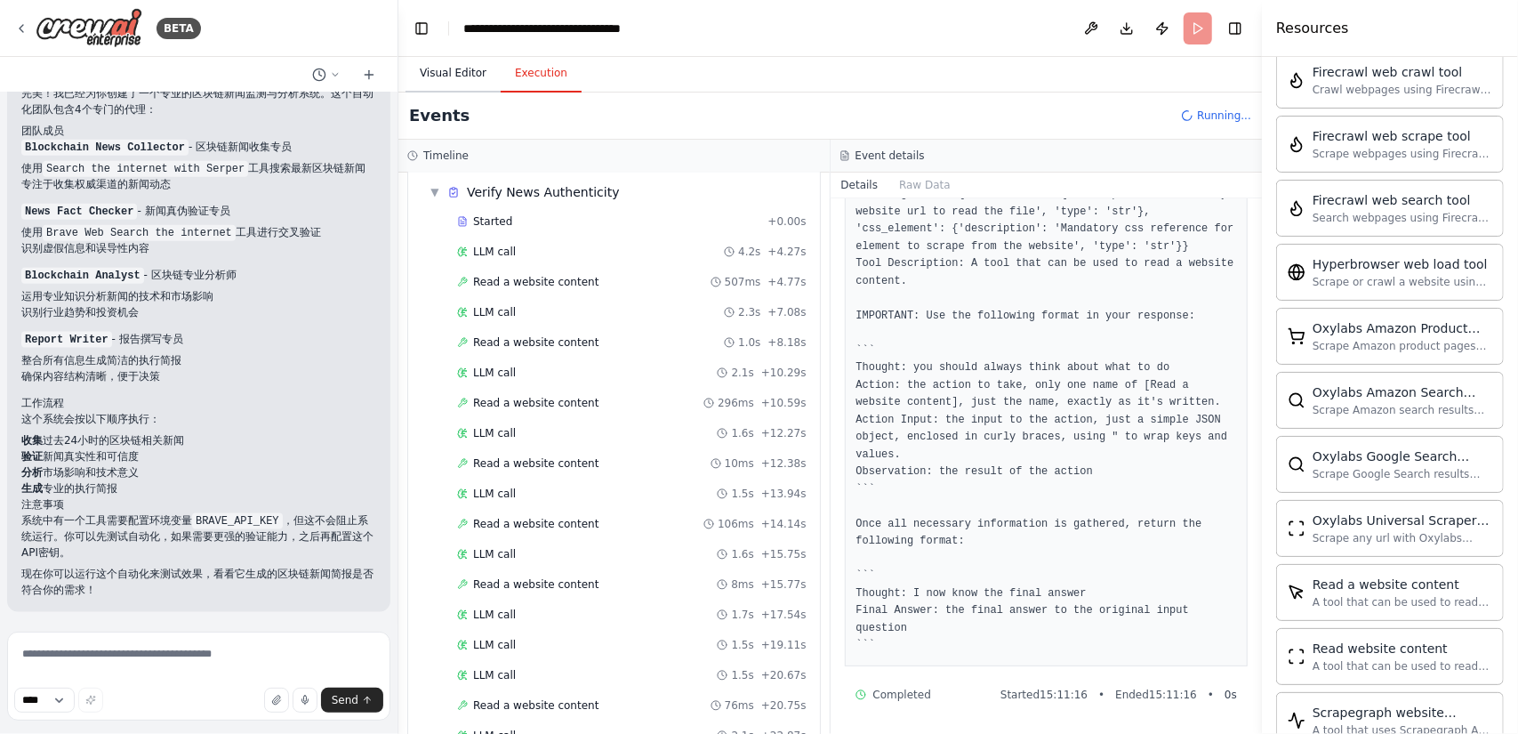
click at [446, 64] on button "Visual Editor" at bounding box center [452, 73] width 95 height 37
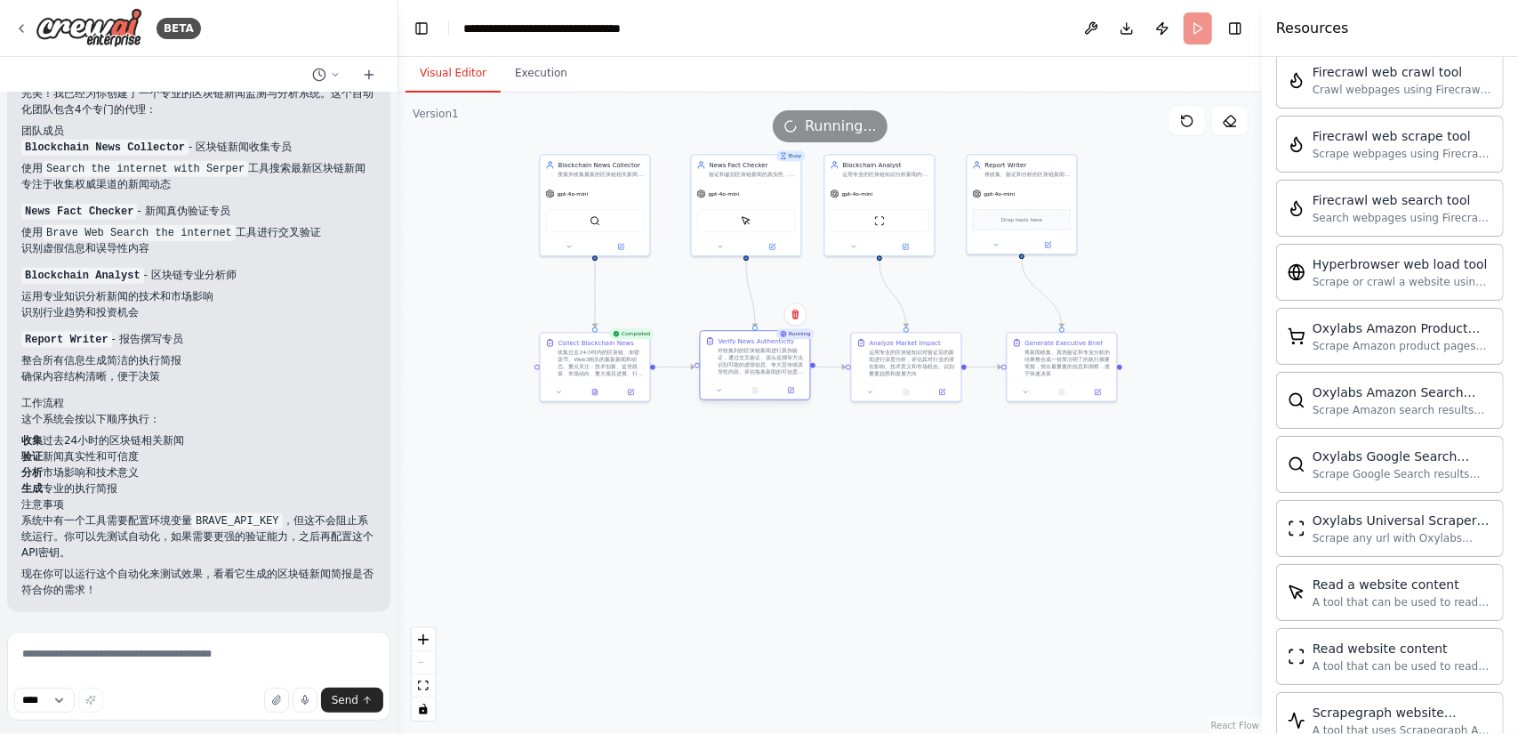
drag, startPoint x: 622, startPoint y: 556, endPoint x: 765, endPoint y: 364, distance: 239.0
click at [765, 364] on div "对收集到的区块链新闻进行真伪验证，通过交叉验证、源头追溯等方法识别可能的虚假信息、夸大宣传或误导性内容。评估每条新闻的可信度等级" at bounding box center [761, 361] width 86 height 28
click at [909, 518] on div ".deletable-edge-delete-btn { width: 20px; height: 20px; border: 0px solid #ffff…" at bounding box center [829, 412] width 863 height 641
click at [612, 193] on div "gpt-4o-mini" at bounding box center [595, 192] width 109 height 20
click at [594, 358] on div "收集过去24小时内的区块链、加密货币、Web3相关的最新新闻和动态。重点关注：技术创新、监管政策、市场动向、重大项目进展、行业合作等主题。确保收集来源权威、信…" at bounding box center [601, 361] width 86 height 28
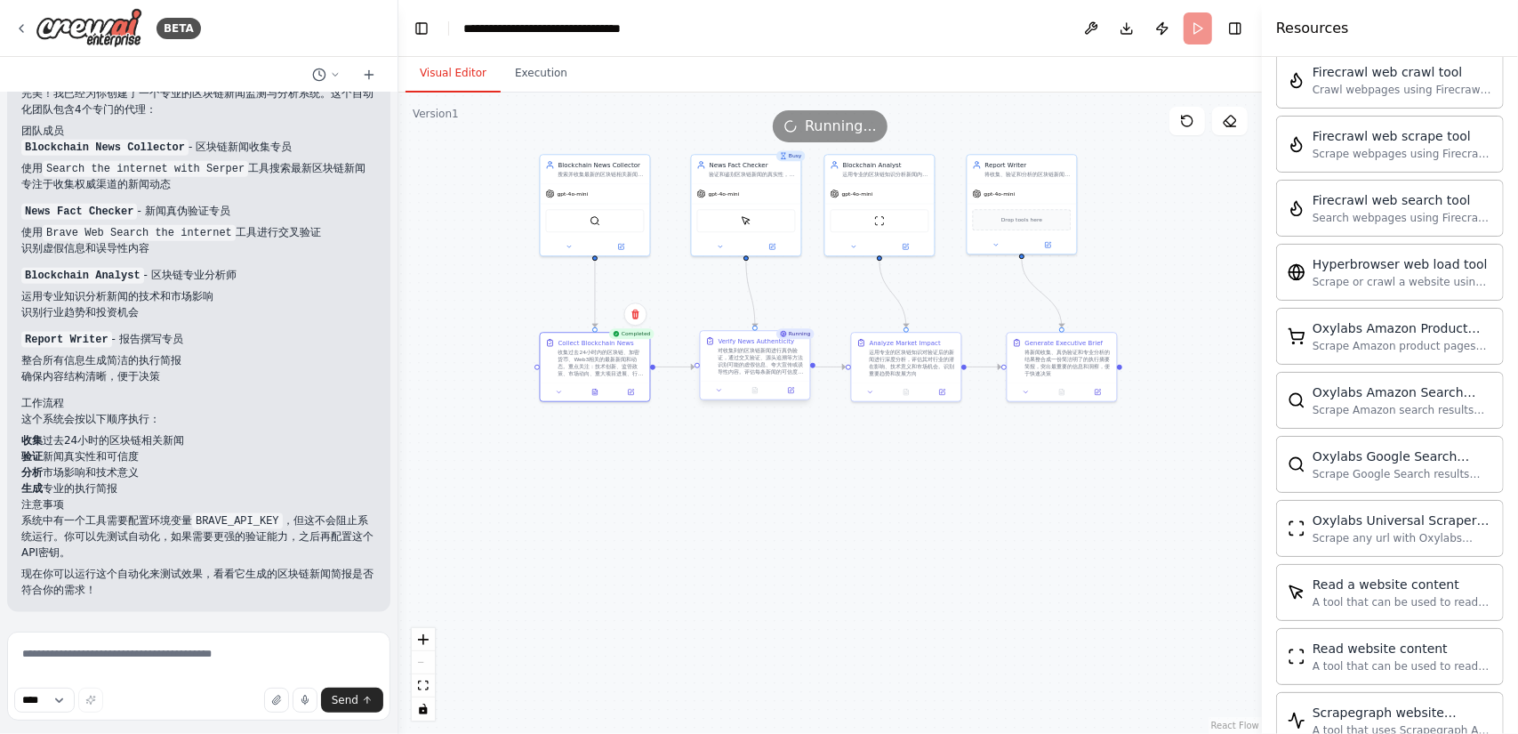
click at [742, 352] on div "对收集到的区块链新闻进行真伪验证，通过交叉验证、源头追溯等方法识别可能的虚假信息、夸大宣传或误导性内容。评估每条新闻的可信度等级" at bounding box center [761, 361] width 86 height 28
click at [897, 356] on div "运用专业的区块链知识对验证后的新闻进行深度分析，评估其对行业的潜在影响、技术意义和市场机会。识别重要趋势和发展方向" at bounding box center [913, 361] width 86 height 28
click at [1067, 357] on div "将新闻收集、真伪验证和专业分析的结果整合成一份简洁明了的执行摘要简报，突出最重要的信息和洞察，便于快速决策" at bounding box center [1068, 361] width 86 height 28
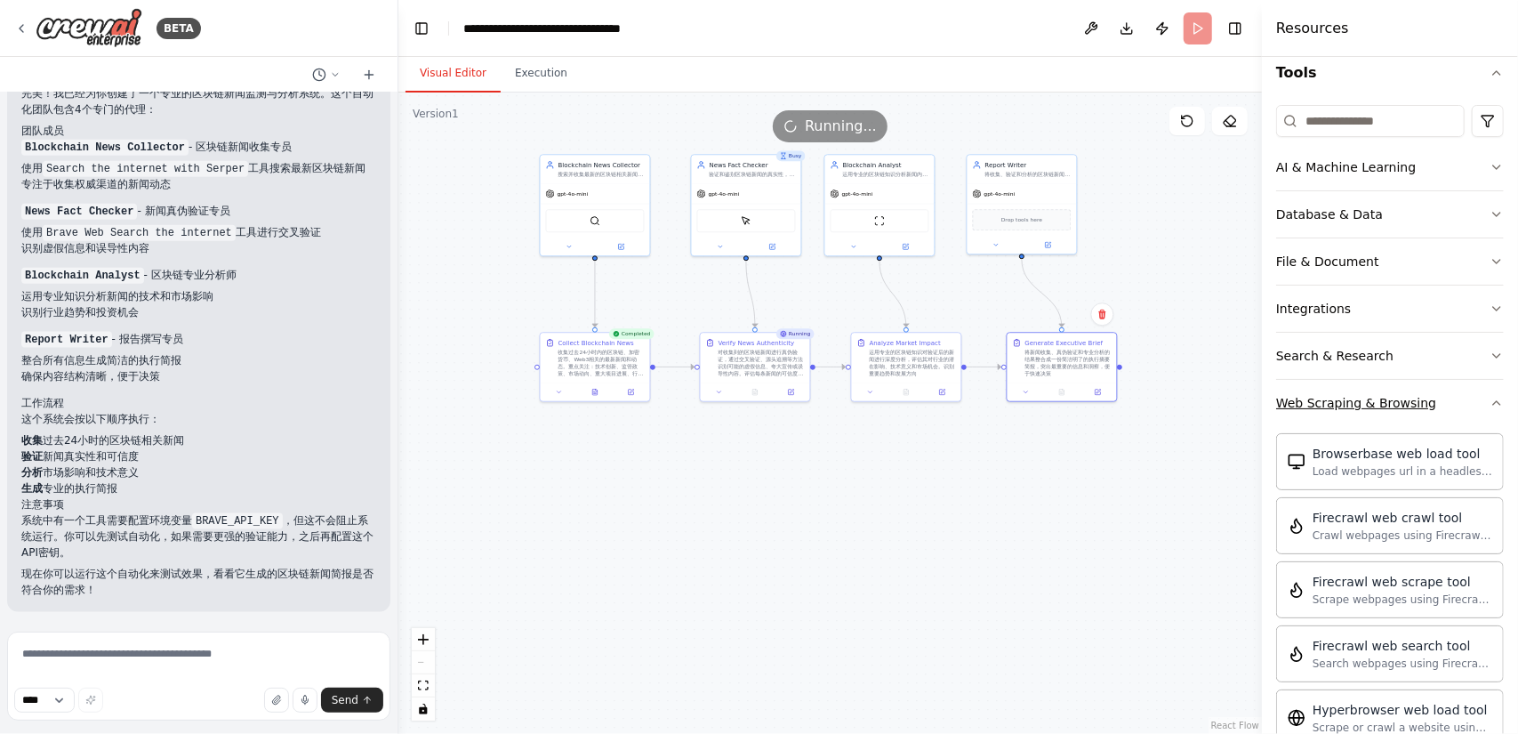
scroll to position [178, 0]
click at [1401, 405] on div "Web Scraping & Browsing" at bounding box center [1356, 402] width 160 height 18
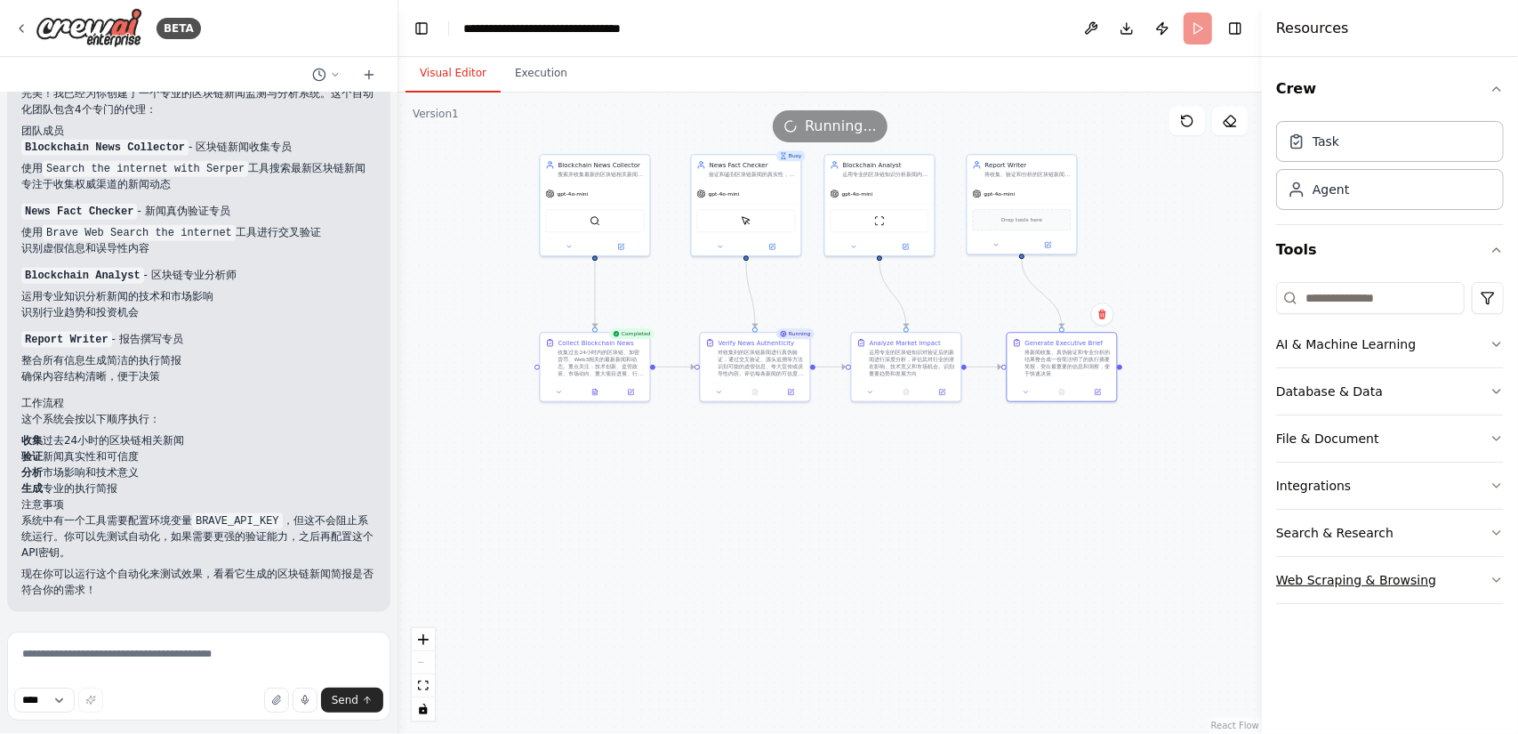
click at [1385, 571] on div "Web Scraping & Browsing" at bounding box center [1356, 580] width 160 height 18
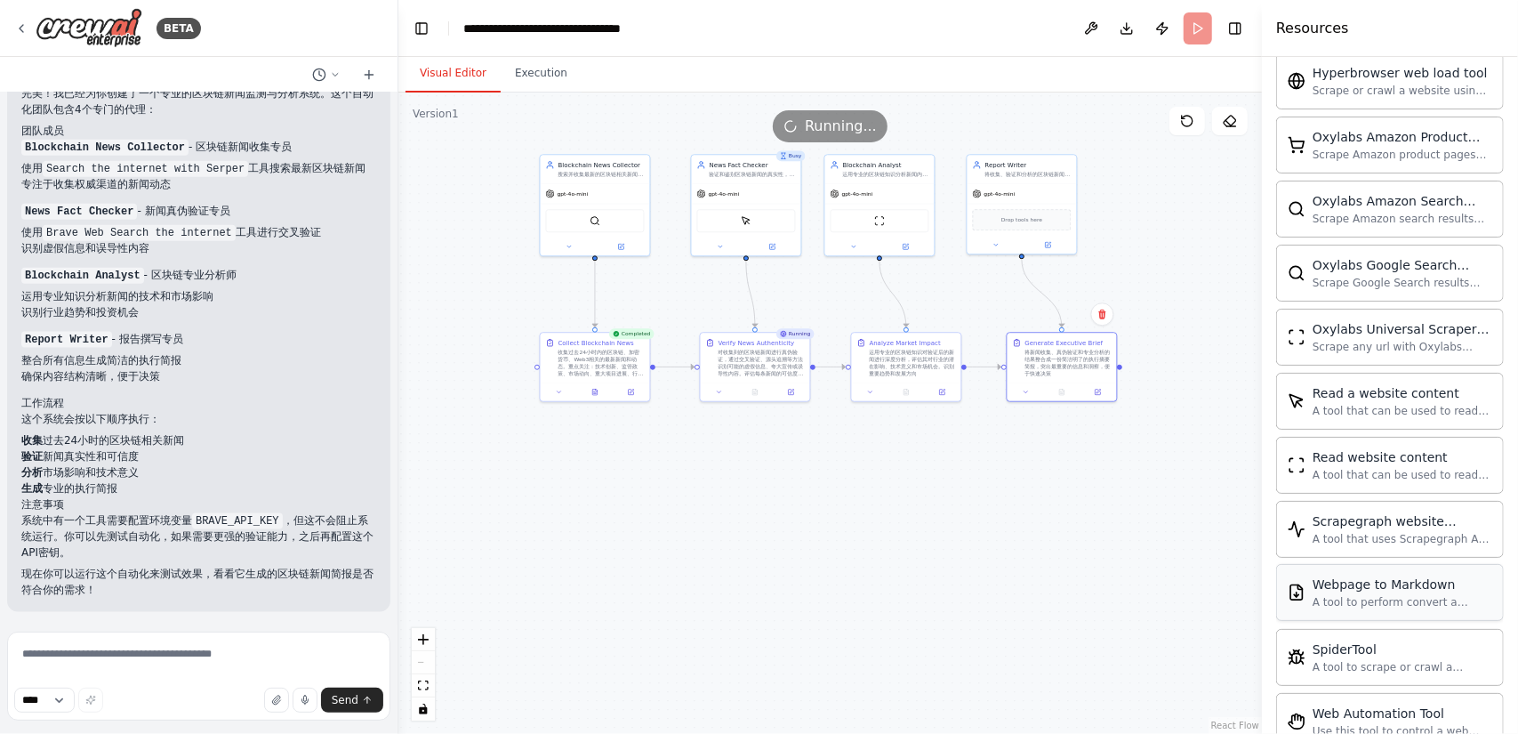
scroll to position [861, 0]
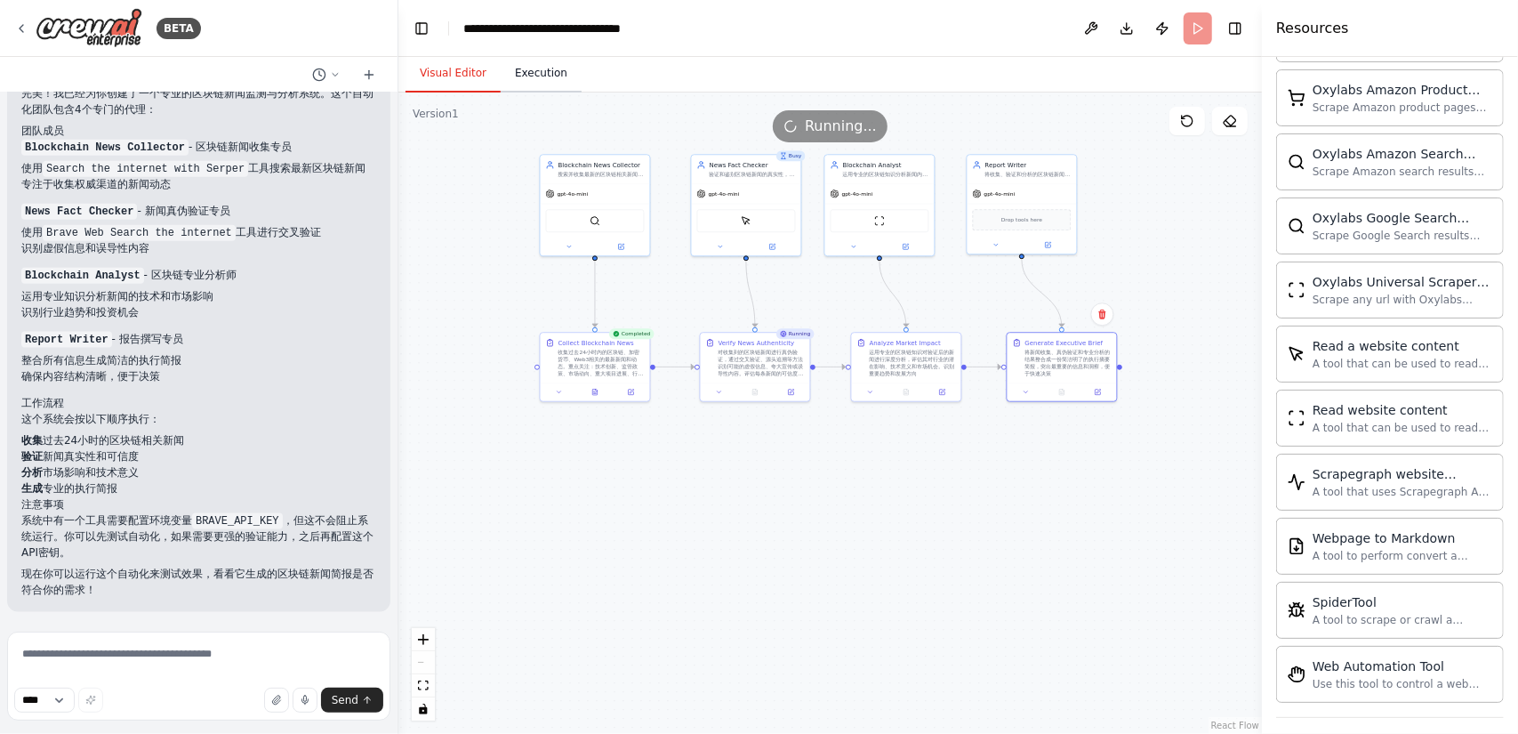
click at [524, 68] on button "Execution" at bounding box center [541, 73] width 81 height 37
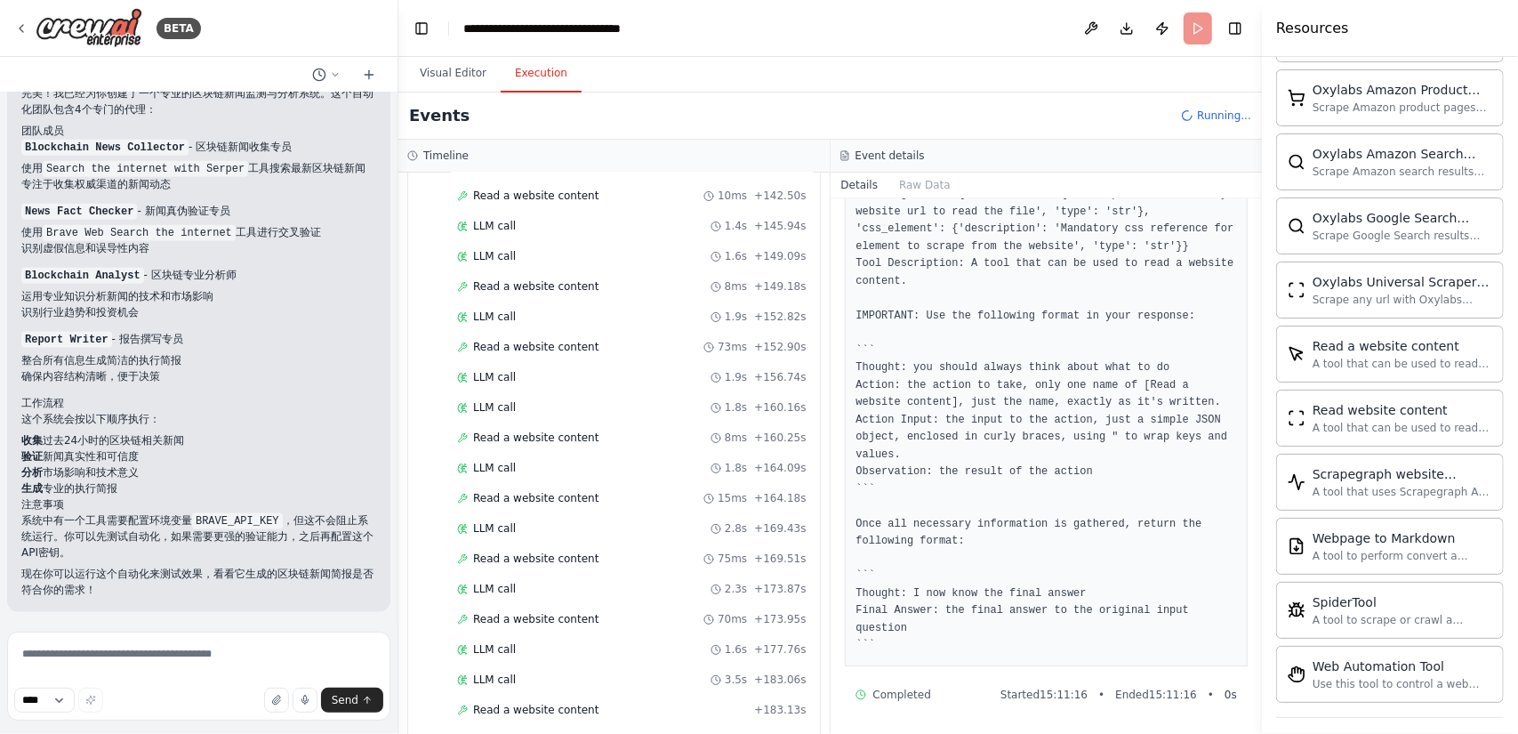
scroll to position [2532, 0]
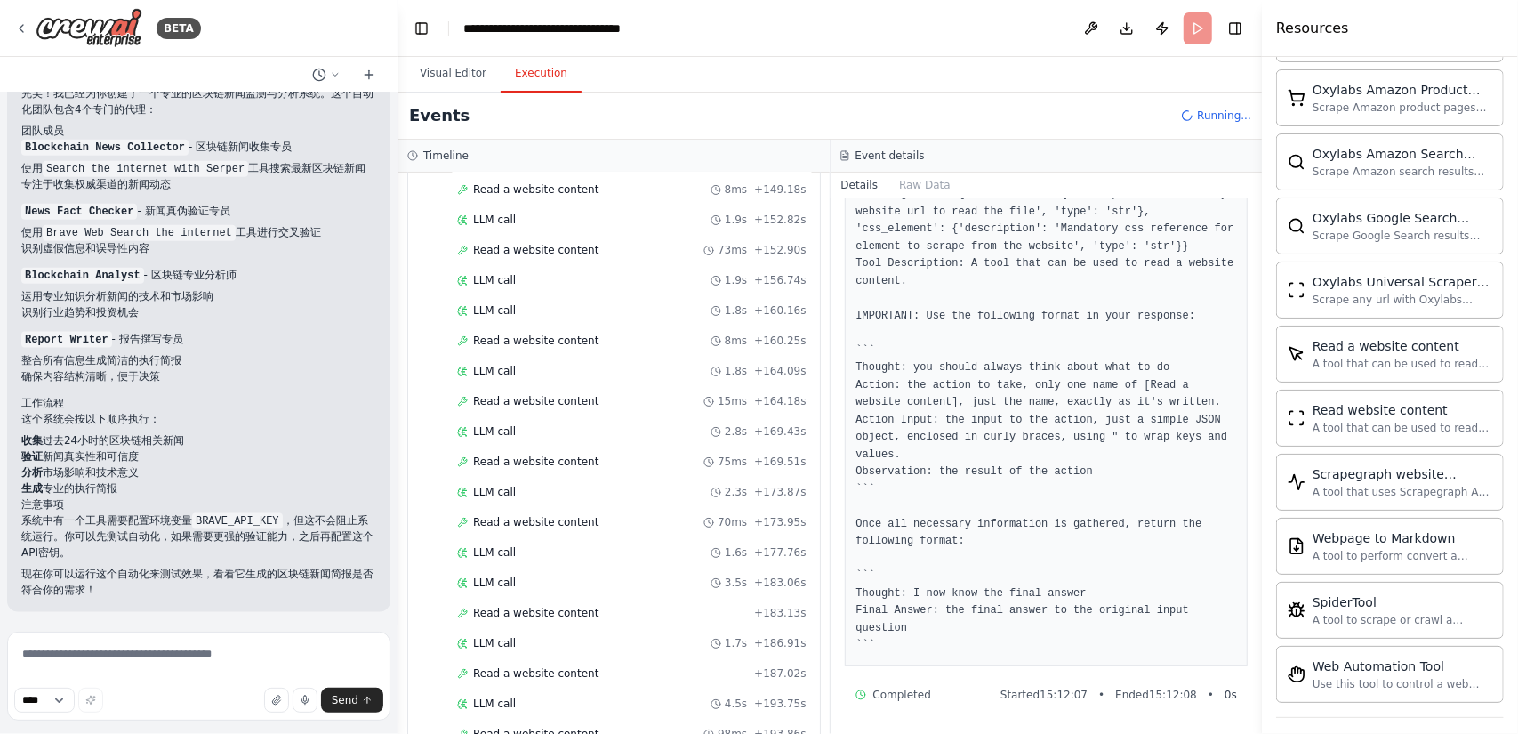
scroll to position [2562, 0]
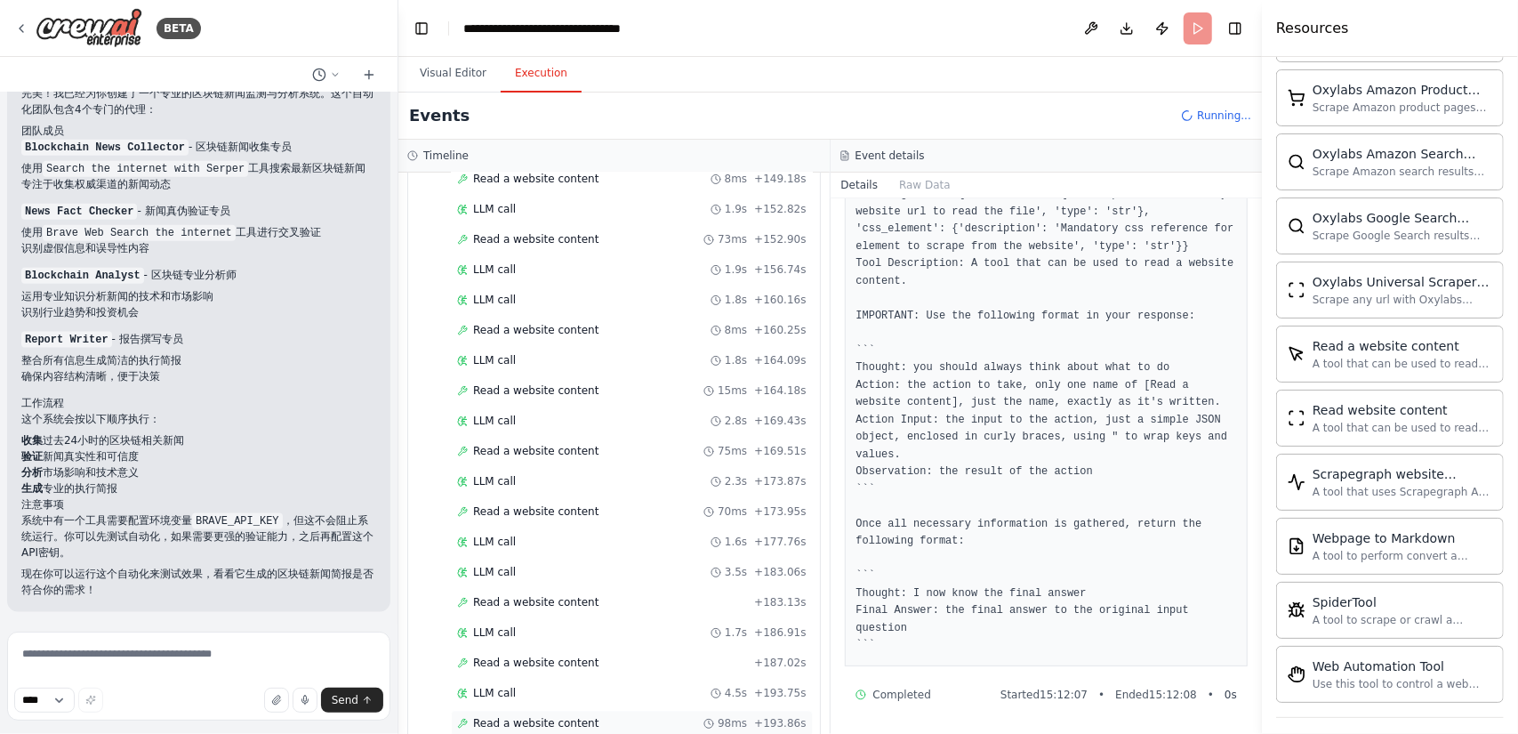
click at [587, 716] on span "Read a website content" at bounding box center [535, 723] width 125 height 14
click at [873, 186] on button "Details" at bounding box center [859, 184] width 59 height 25
click at [931, 188] on button "Raw Data" at bounding box center [924, 184] width 73 height 25
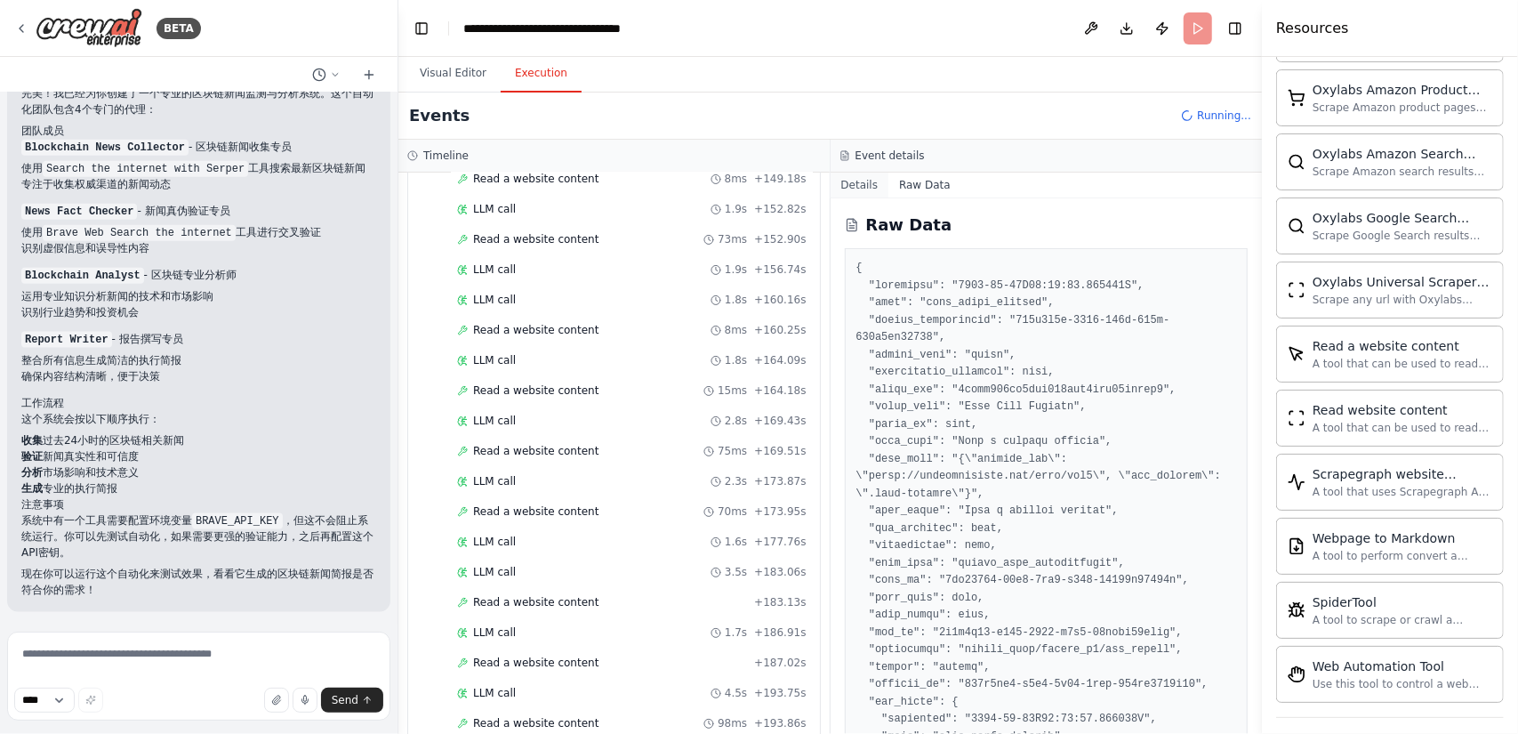
click at [865, 188] on button "Details" at bounding box center [859, 184] width 59 height 25
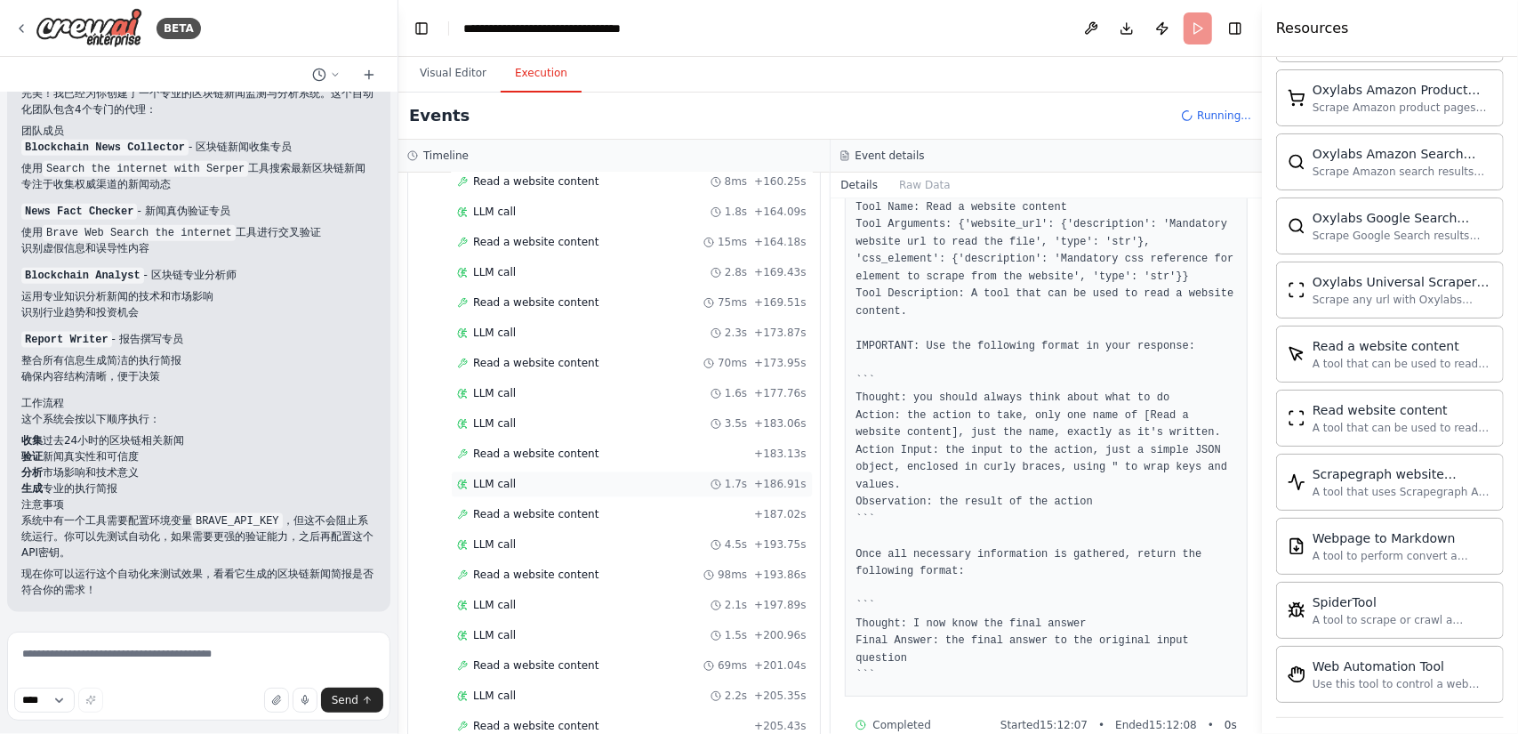
scroll to position [2769, 0]
click at [461, 68] on button "Visual Editor" at bounding box center [452, 73] width 95 height 37
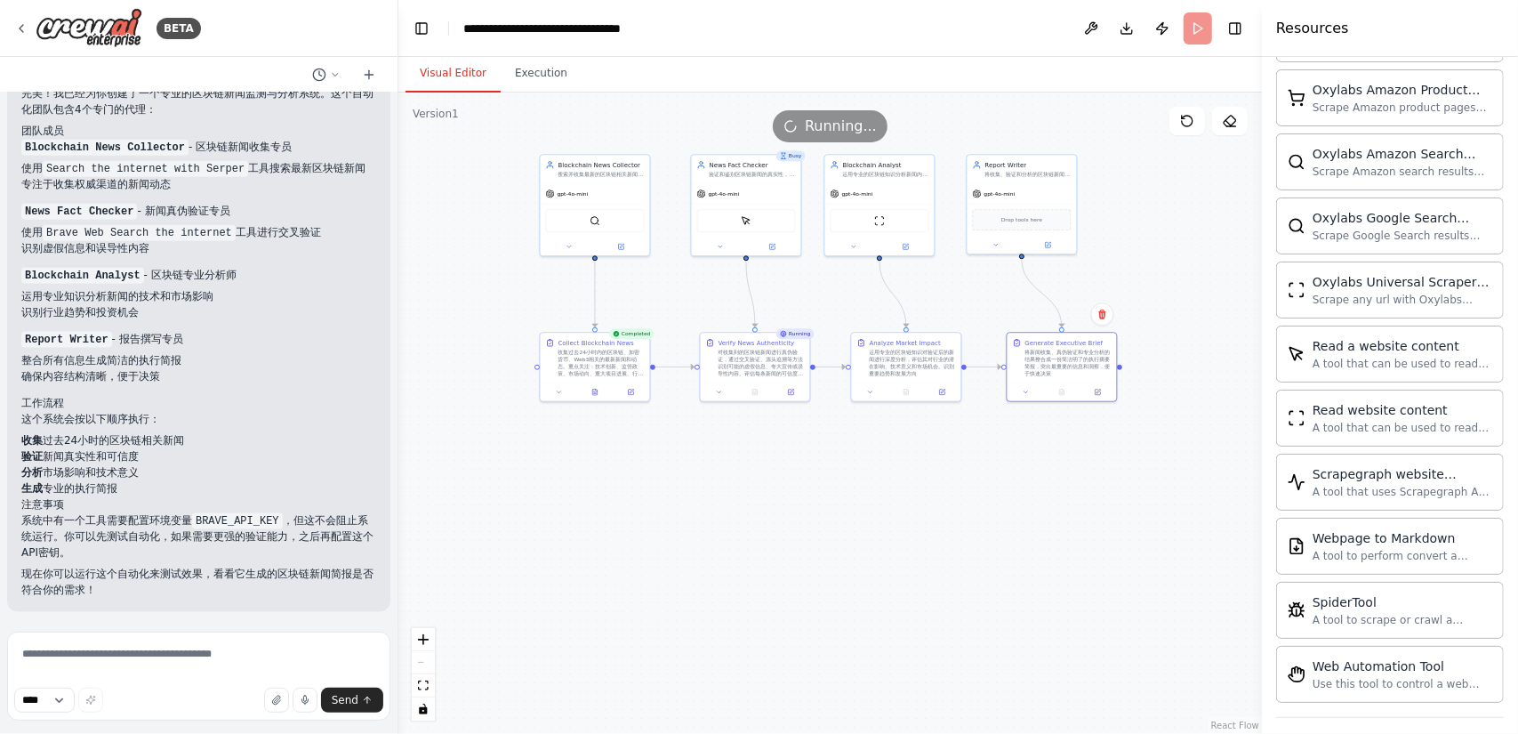
click at [877, 464] on div ".deletable-edge-delete-btn { width: 20px; height: 20px; border: 0px solid #ffff…" at bounding box center [829, 412] width 863 height 641
click at [1122, 26] on button "Download" at bounding box center [1126, 28] width 28 height 32
click at [541, 81] on button "Execution" at bounding box center [541, 73] width 81 height 37
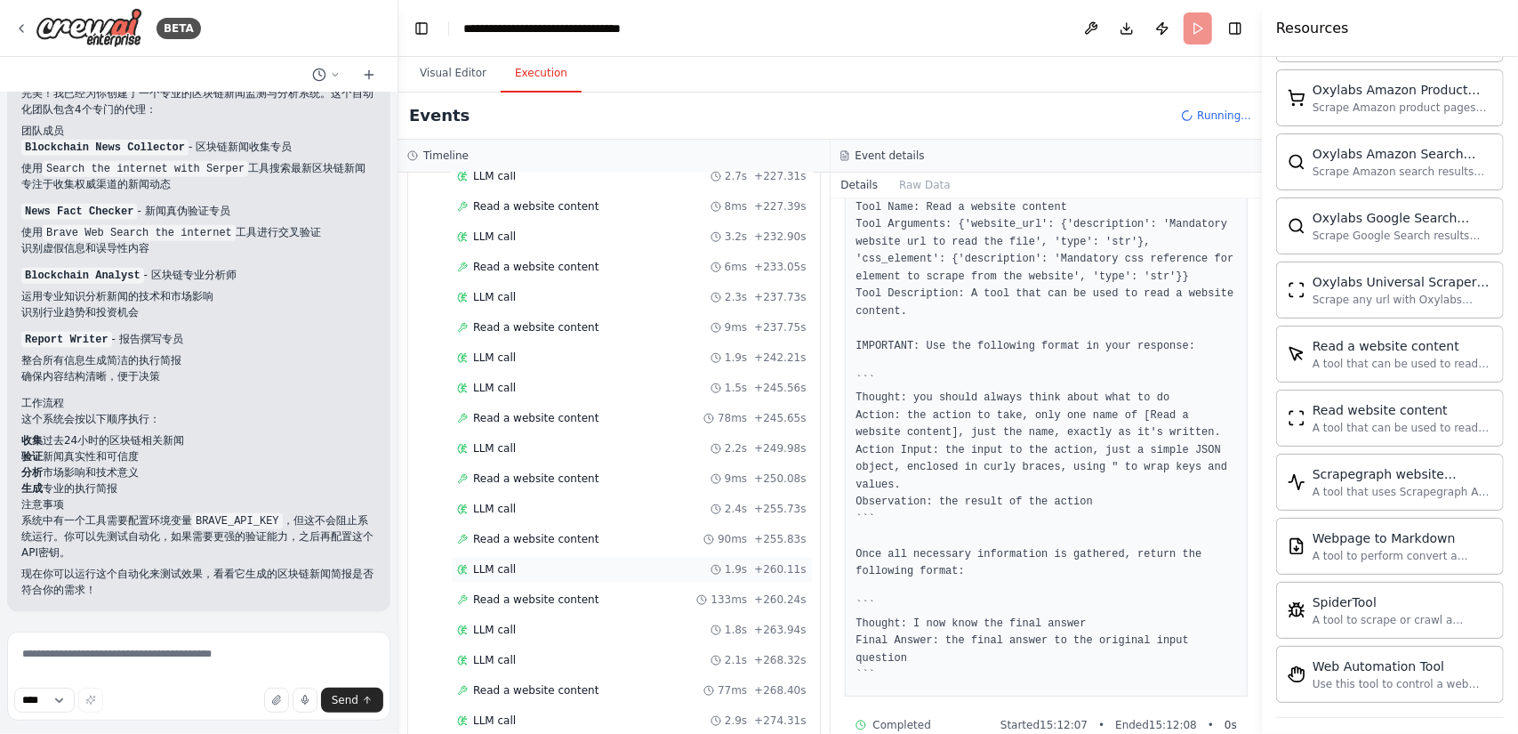
scroll to position [3451, 0]
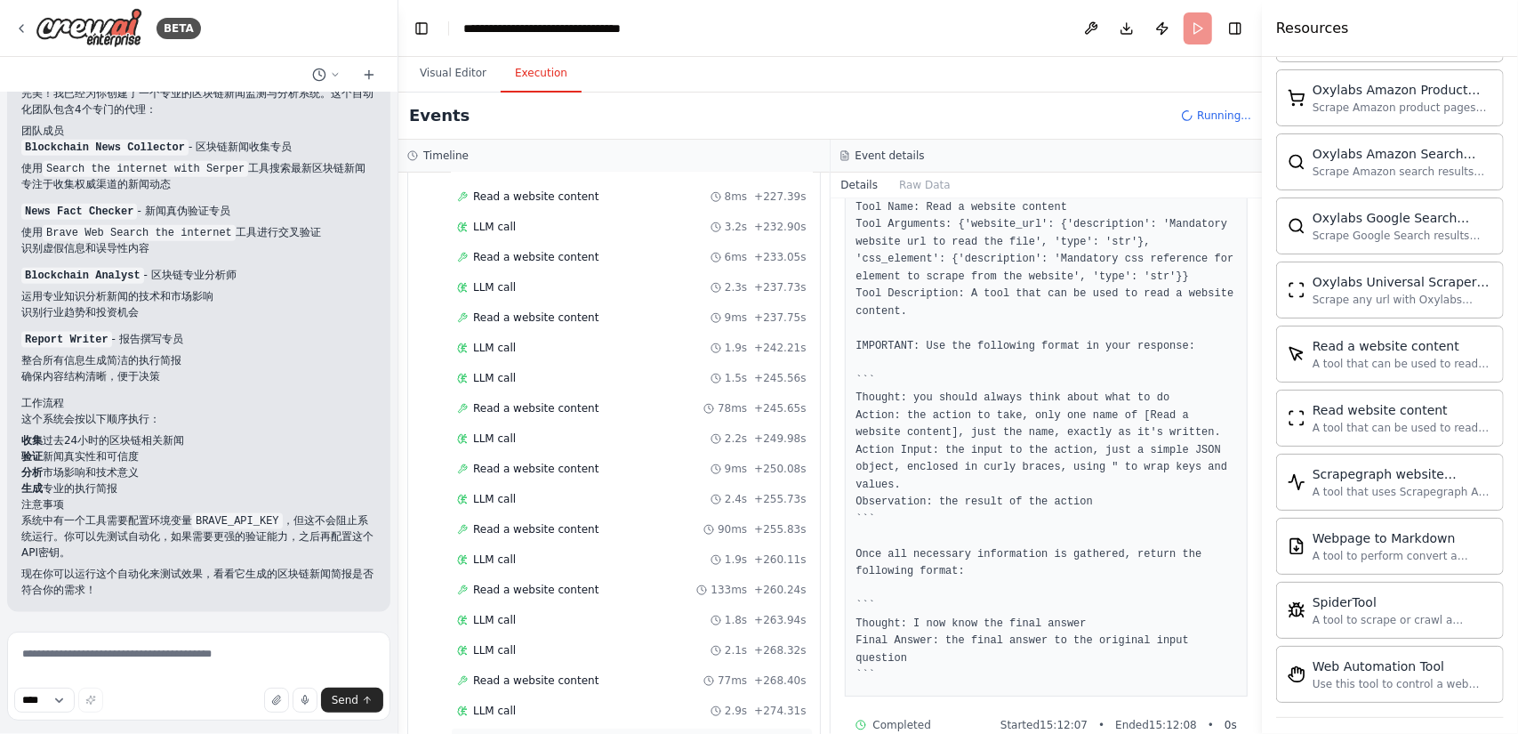
click at [582, 733] on span "Read a website content" at bounding box center [535, 741] width 125 height 14
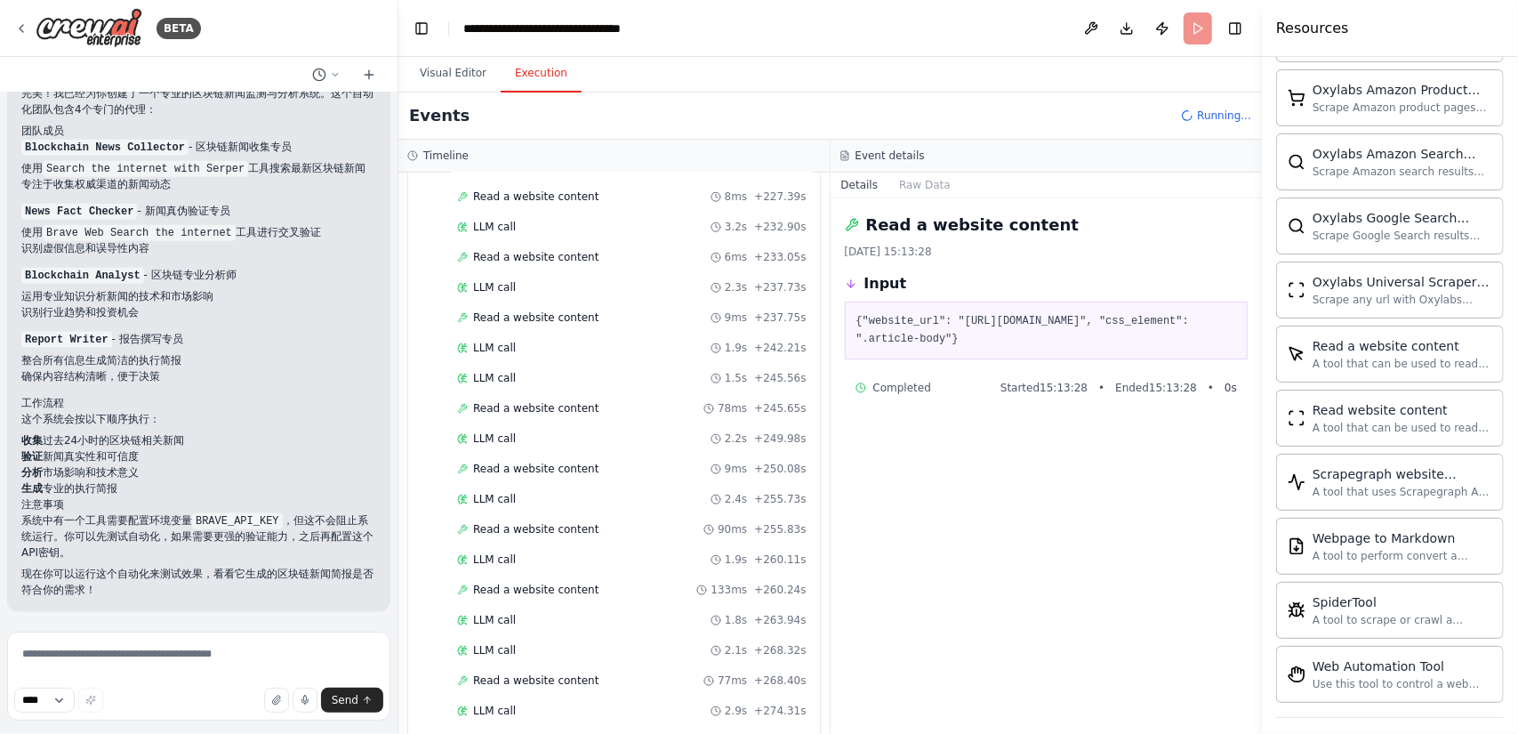
scroll to position [3480, 0]
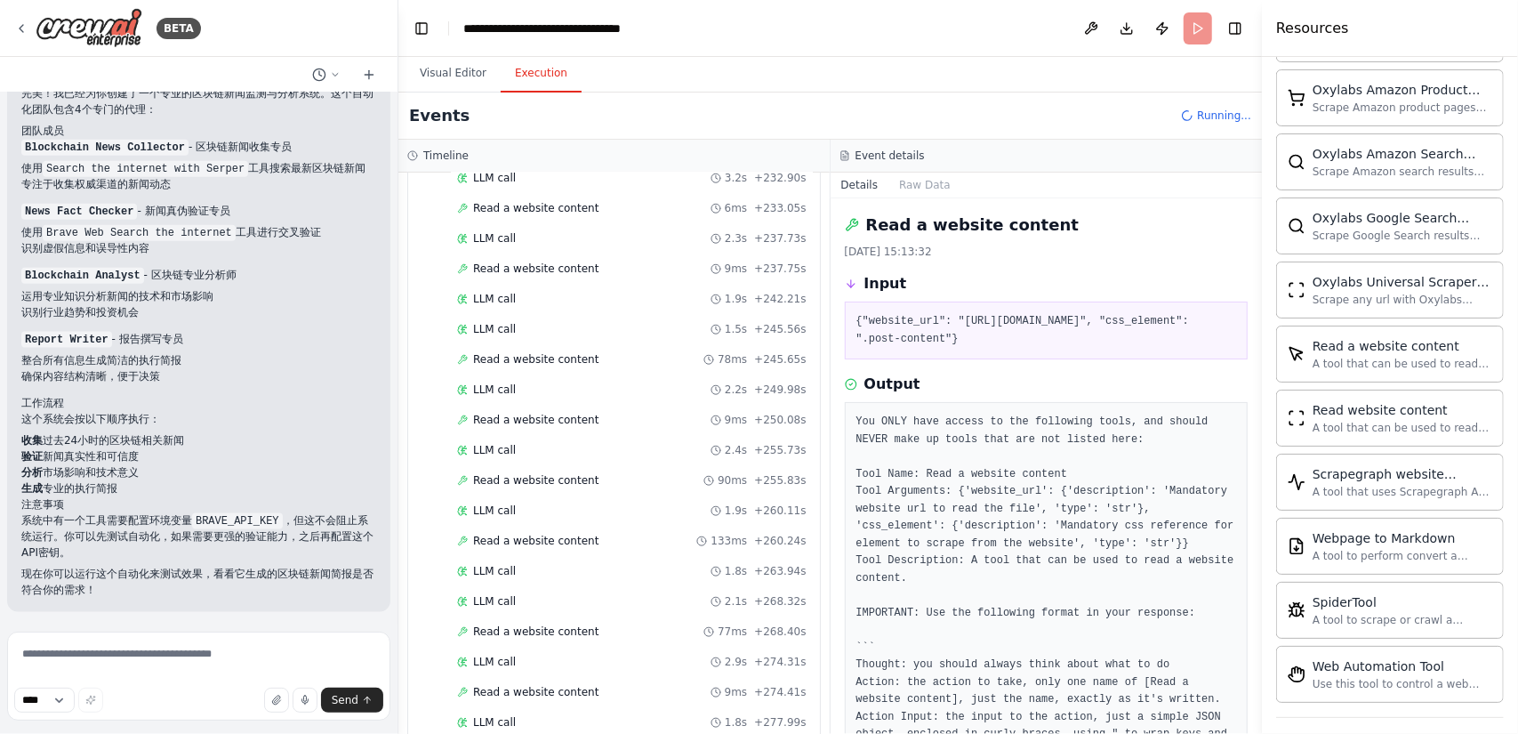
scroll to position [3510, 0]
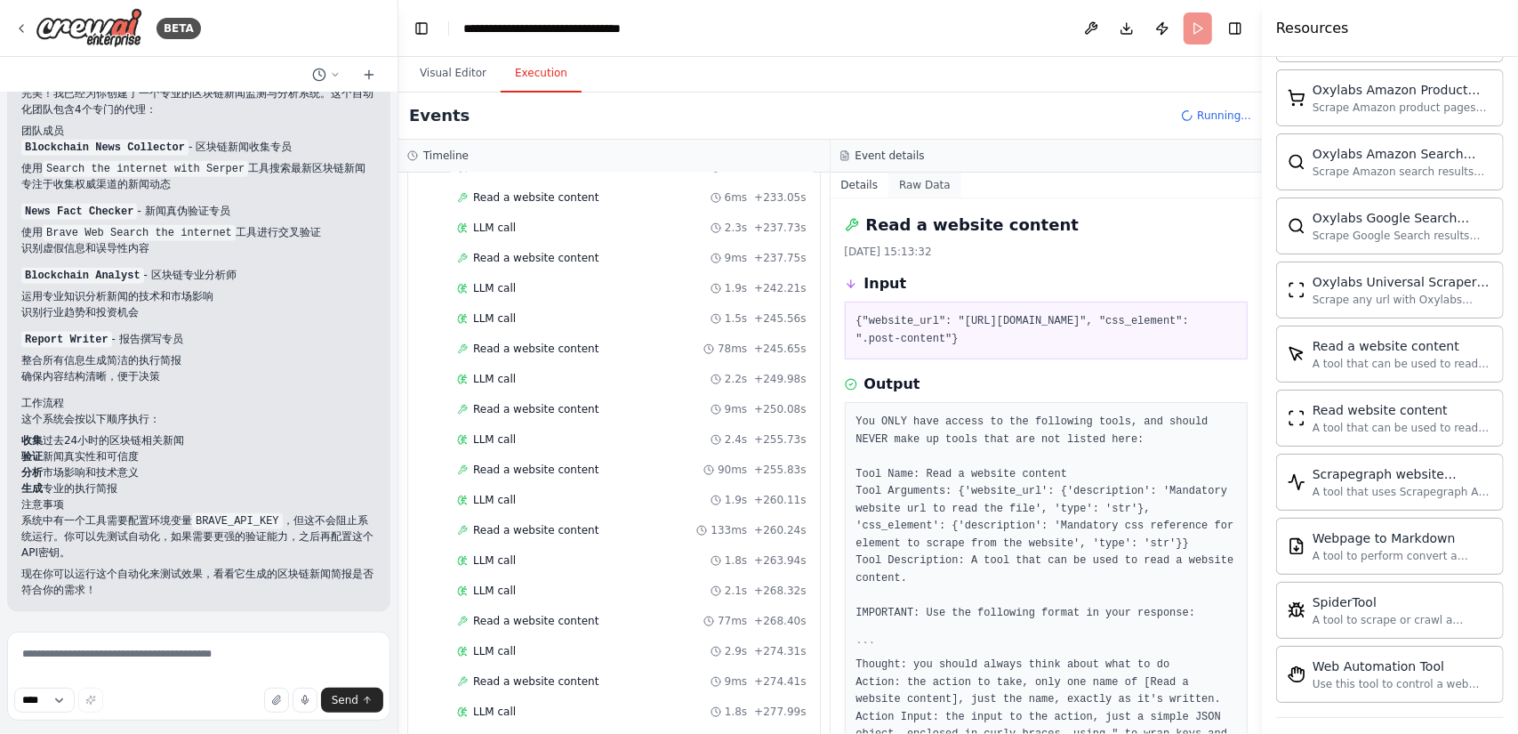
click at [935, 182] on button "Raw Data" at bounding box center [924, 184] width 73 height 25
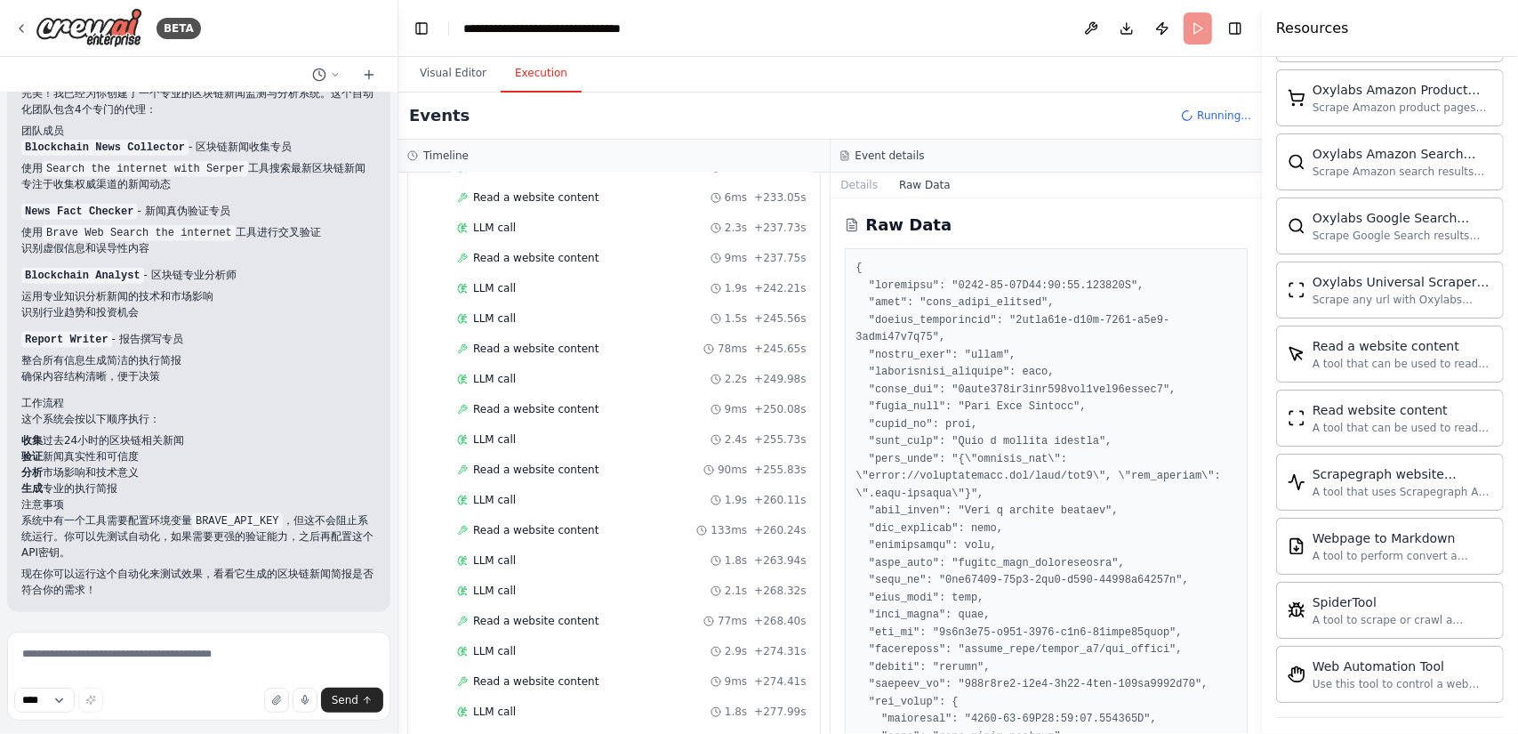
drag, startPoint x: 1255, startPoint y: 238, endPoint x: 1254, endPoint y: 285, distance: 47.2
click at [1254, 285] on div "BETA 我需要一个团队，定期收集网络上的区块链最新消息，然后鉴别真伪，并结合自己的专业知识给我一份简报 ▶ Thought process 我来帮你创建一个…" at bounding box center [759, 367] width 1518 height 734
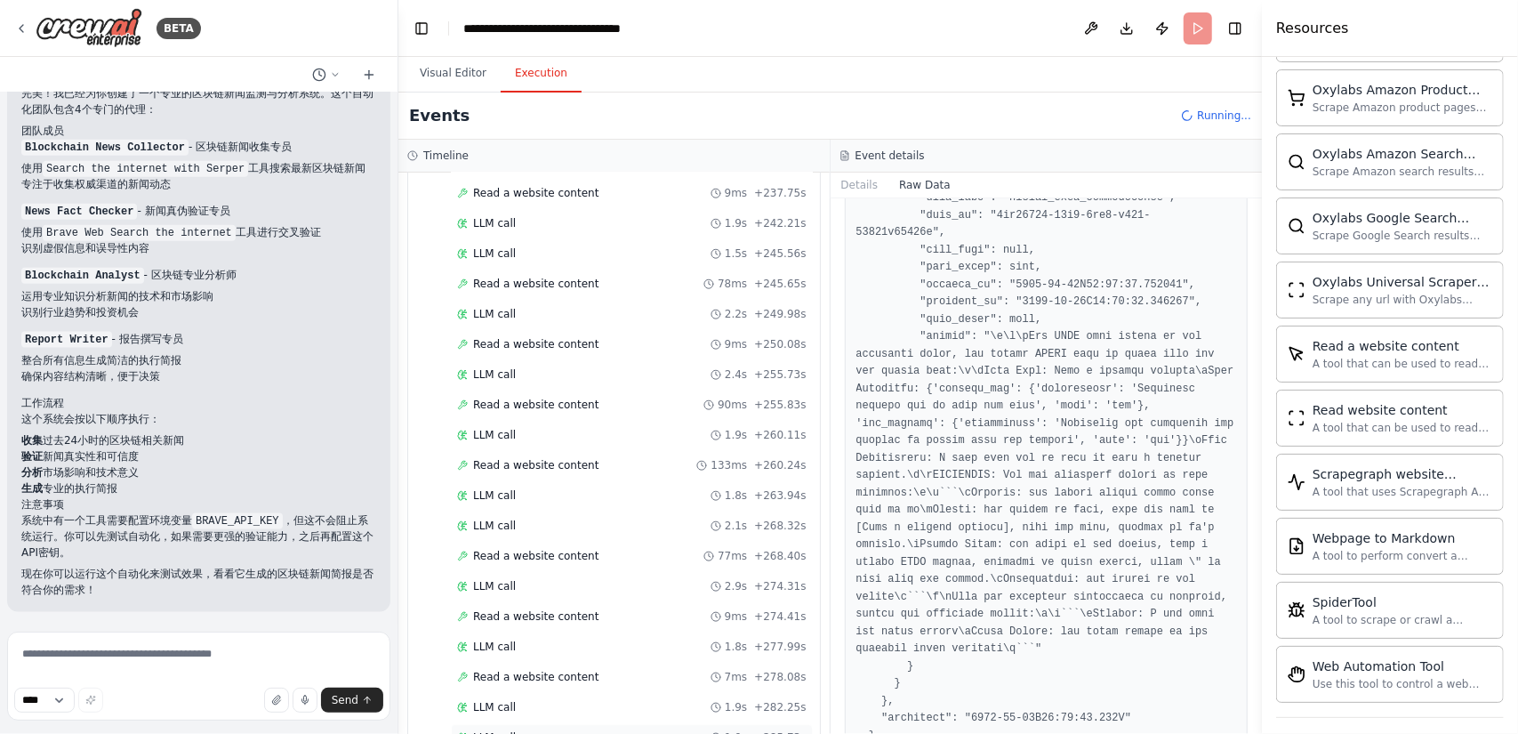
scroll to position [3629, 0]
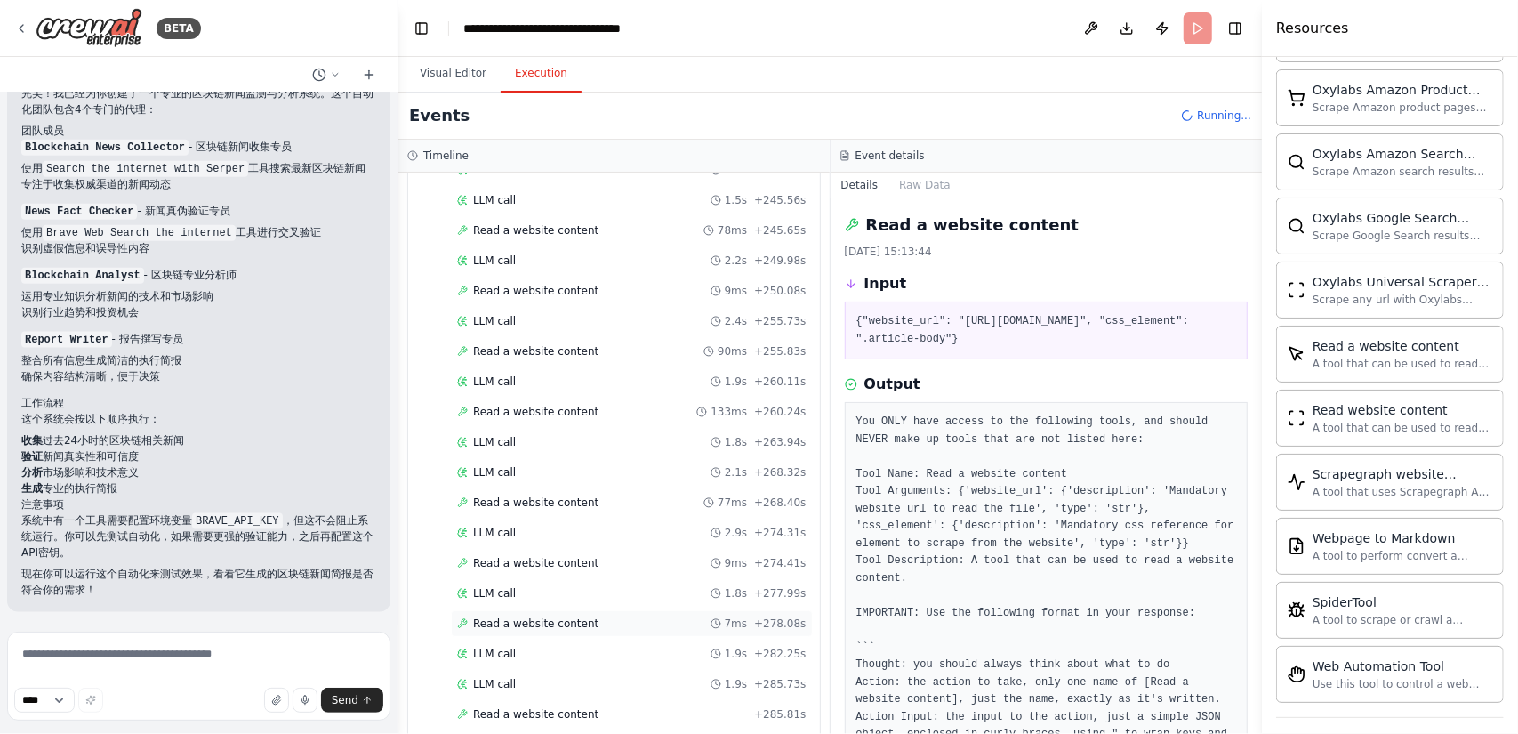
click at [621, 616] on div "Read a website content 7ms + 278.08s" at bounding box center [631, 623] width 349 height 14
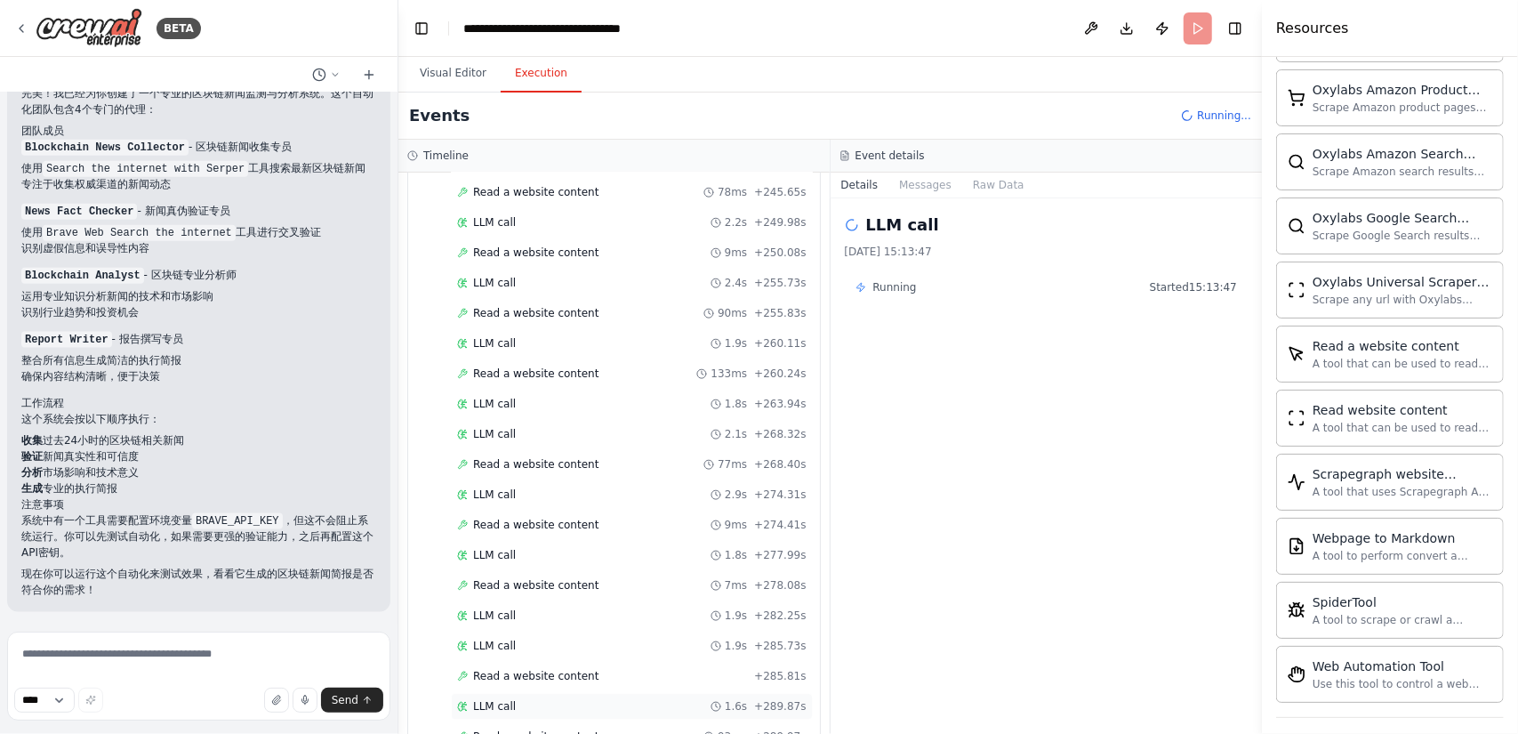
scroll to position [3688, 0]
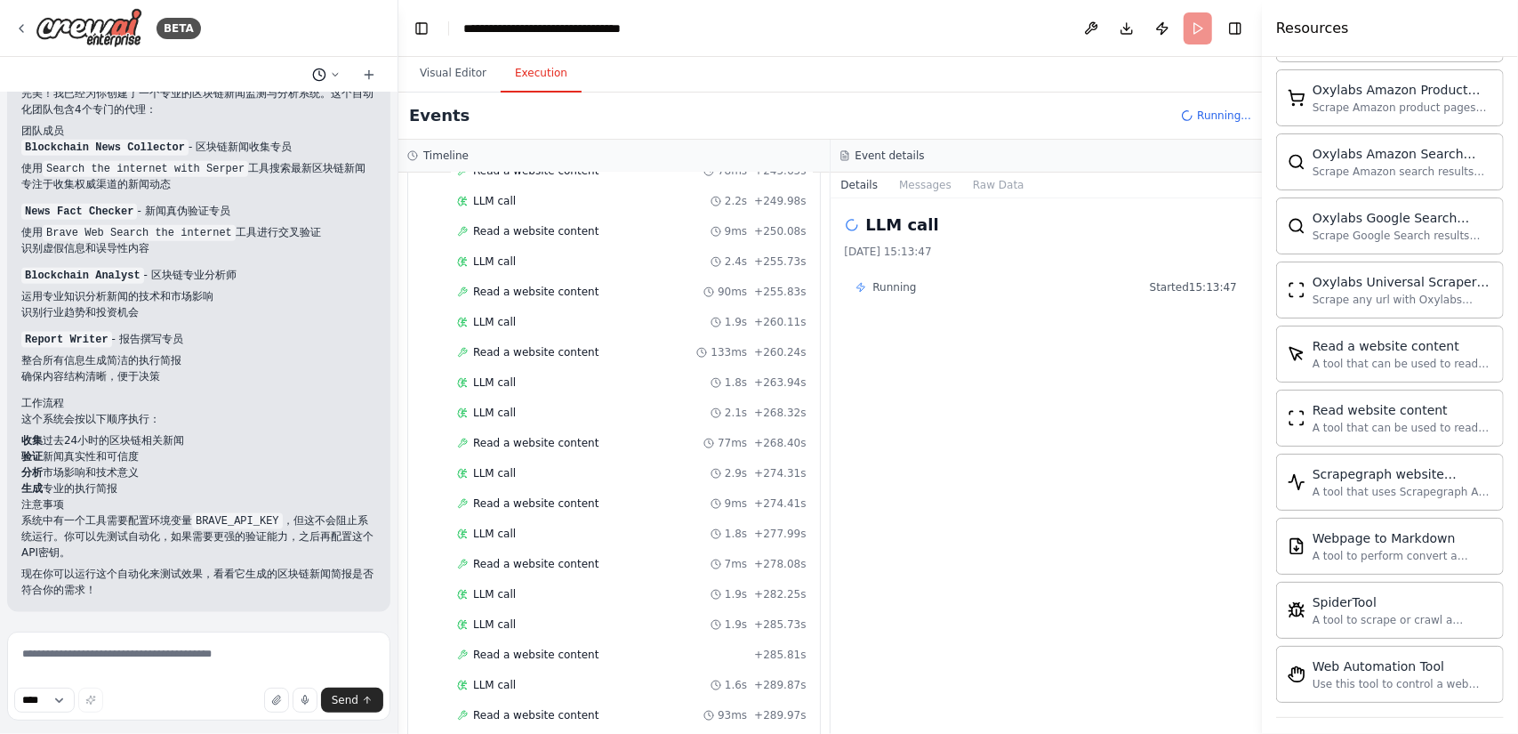
click at [337, 74] on icon at bounding box center [335, 74] width 5 height 3
click at [48, 697] on div at bounding box center [199, 367] width 398 height 734
click at [65, 701] on select "****" at bounding box center [44, 699] width 60 height 25
click at [67, 701] on select "****" at bounding box center [44, 699] width 60 height 25
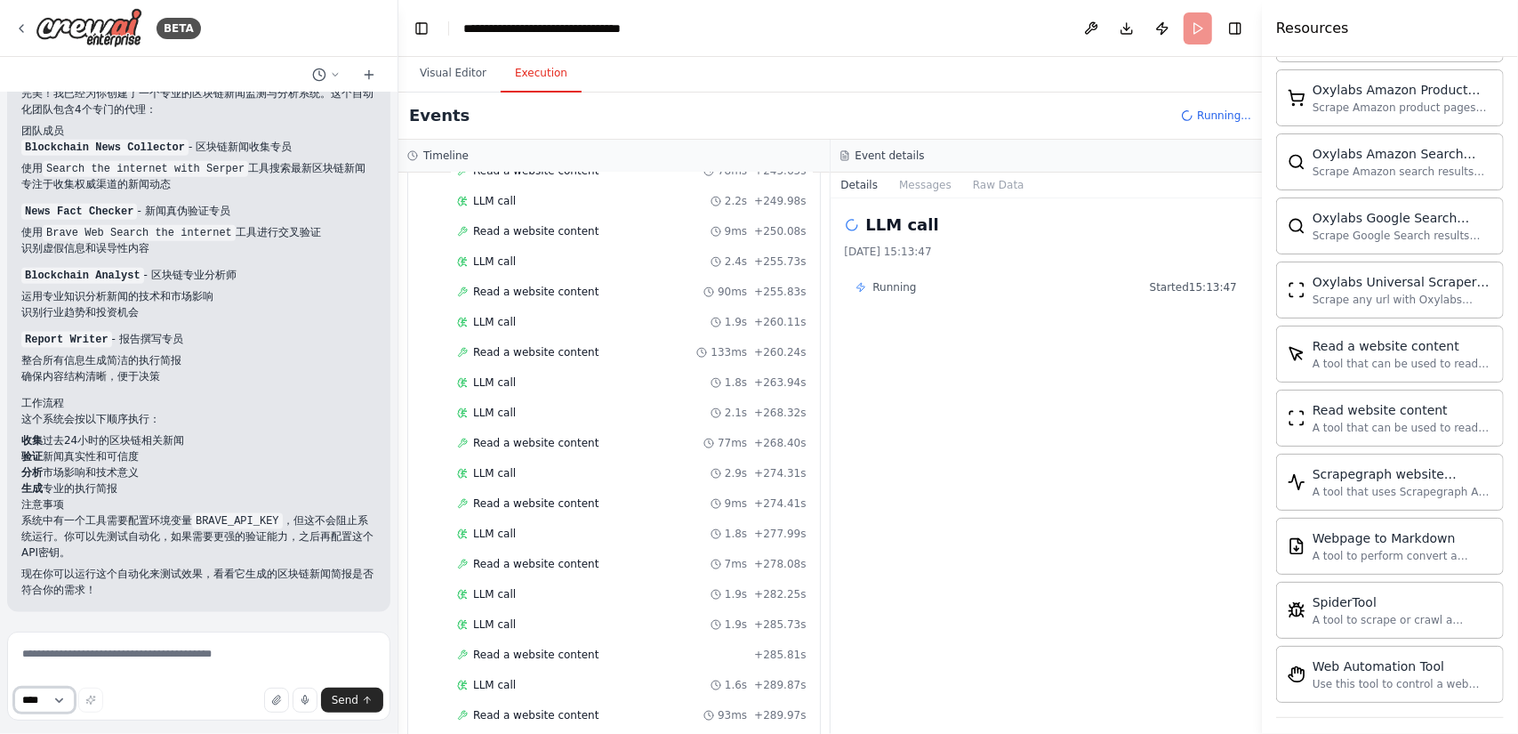
click at [14, 687] on select "****" at bounding box center [44, 699] width 60 height 25
click at [190, 666] on textarea at bounding box center [198, 675] width 383 height 89
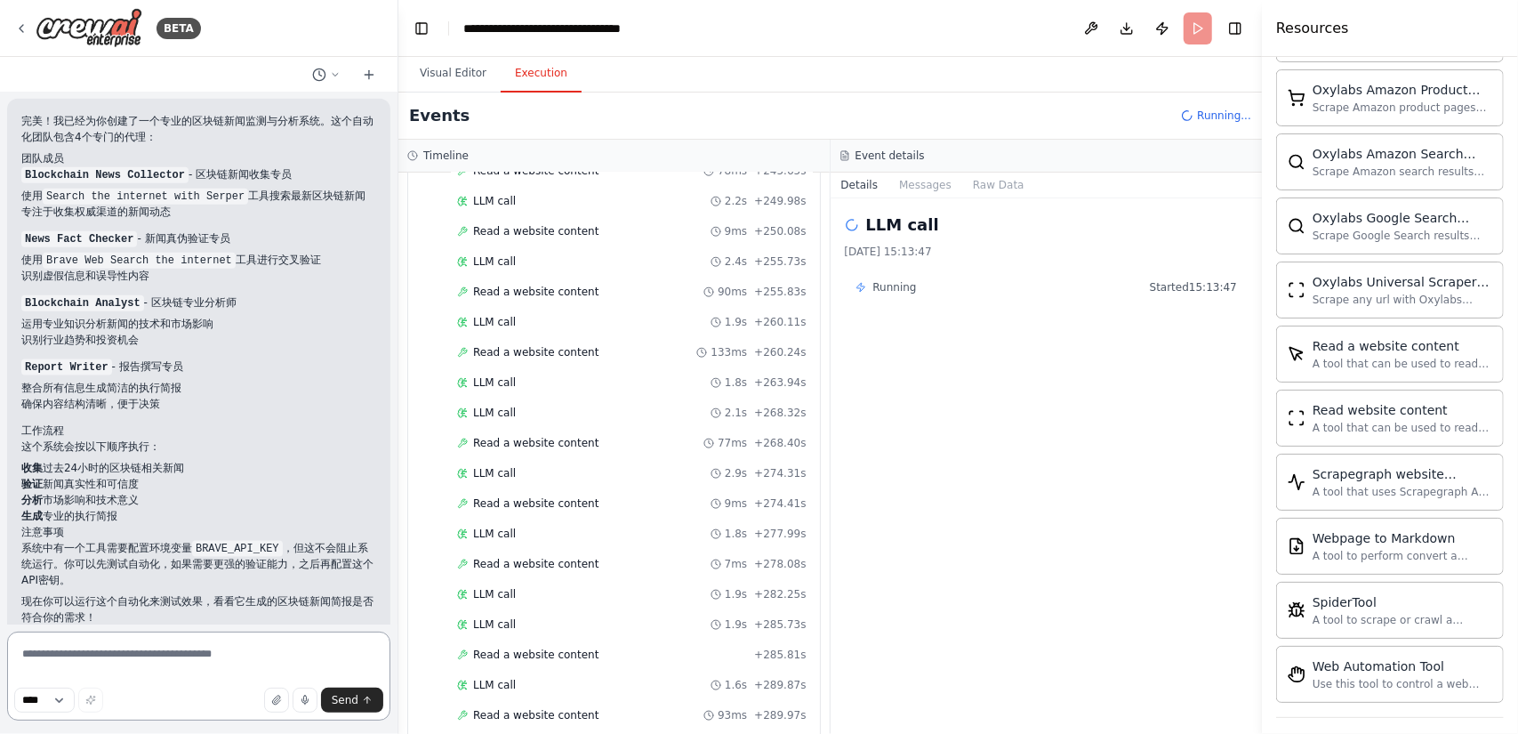
scroll to position [1476, 0]
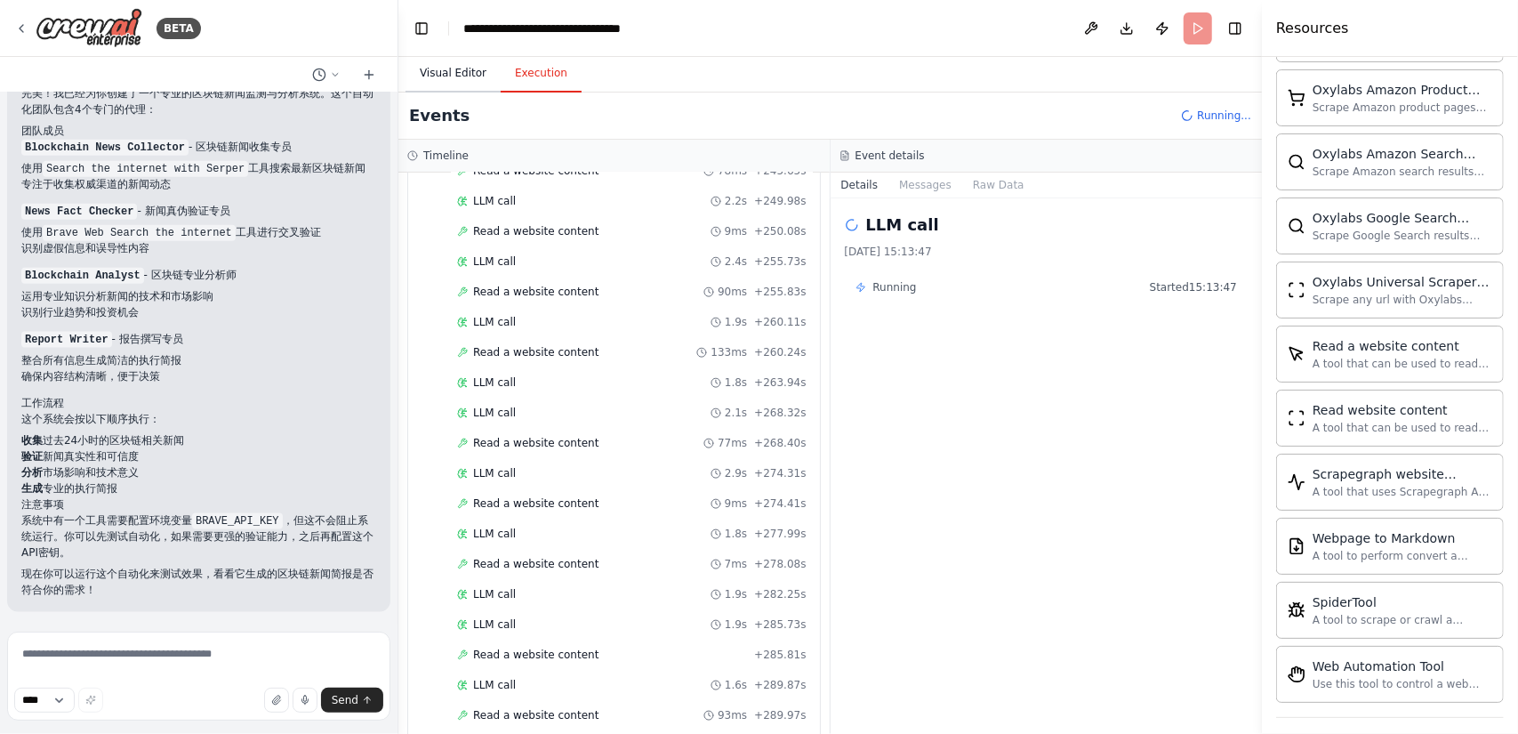
click at [461, 76] on button "Visual Editor" at bounding box center [452, 73] width 95 height 37
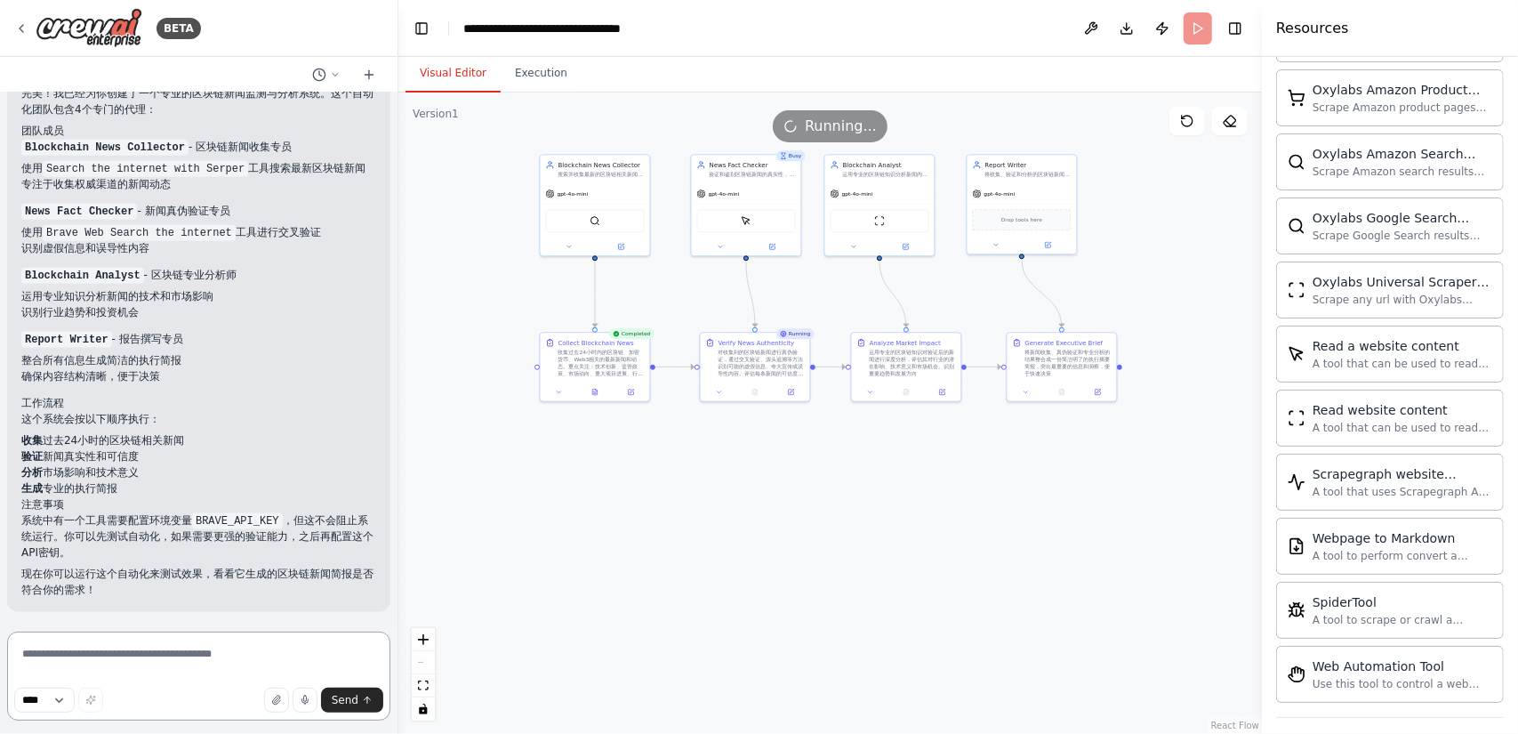
click at [196, 652] on textarea at bounding box center [198, 675] width 383 height 89
type textarea "*"
type textarea "**********"
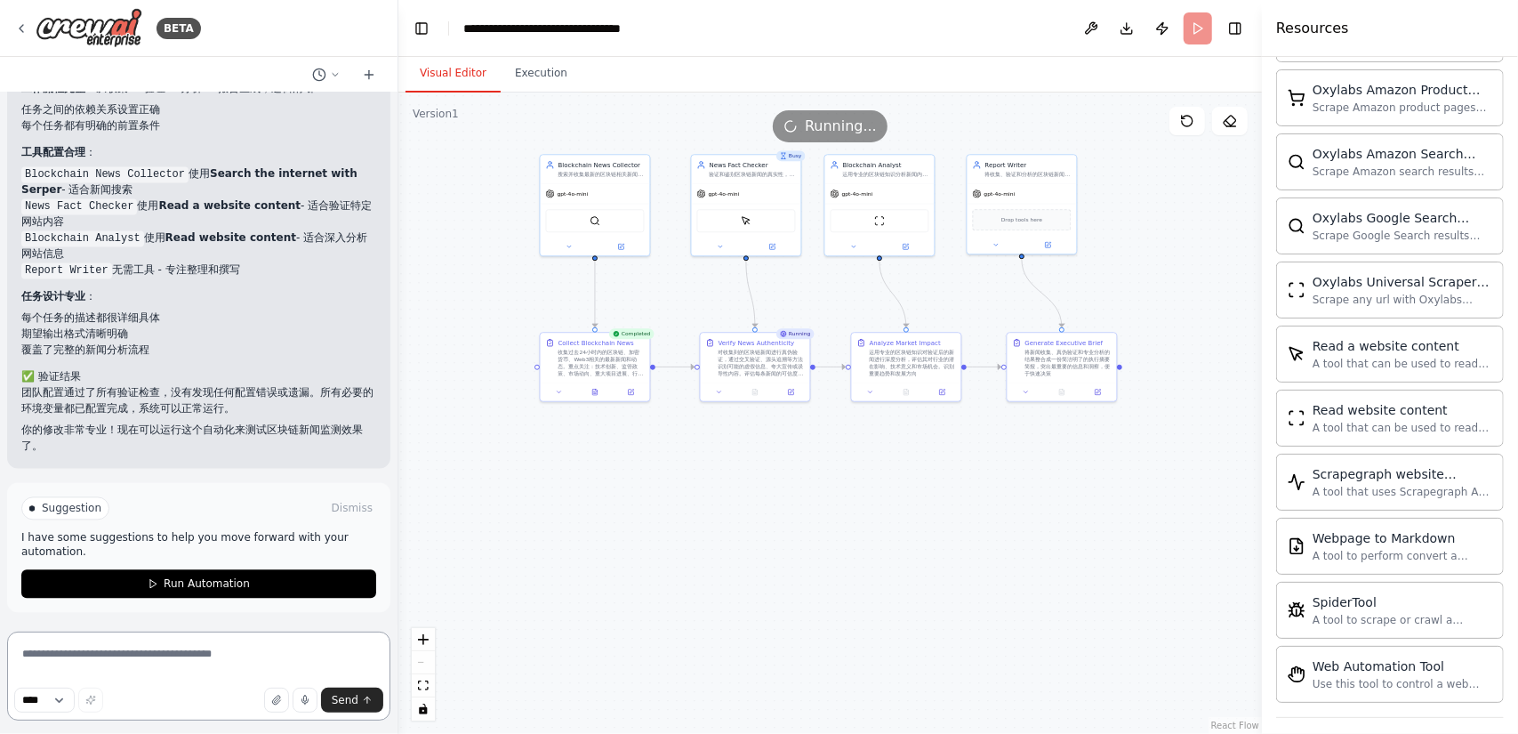
scroll to position [2404, 0]
click at [553, 83] on button "Execution" at bounding box center [541, 73] width 81 height 37
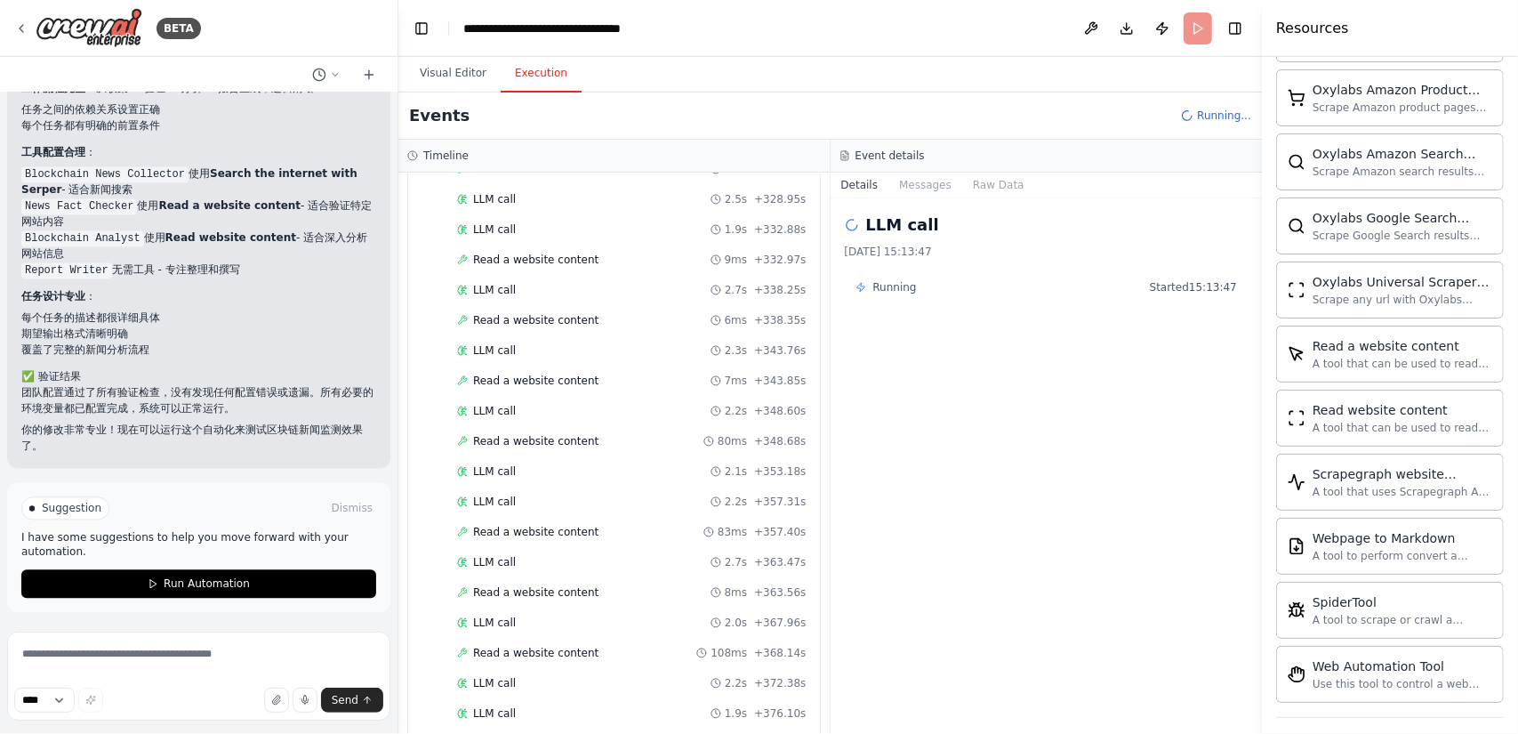
scroll to position [4577, 0]
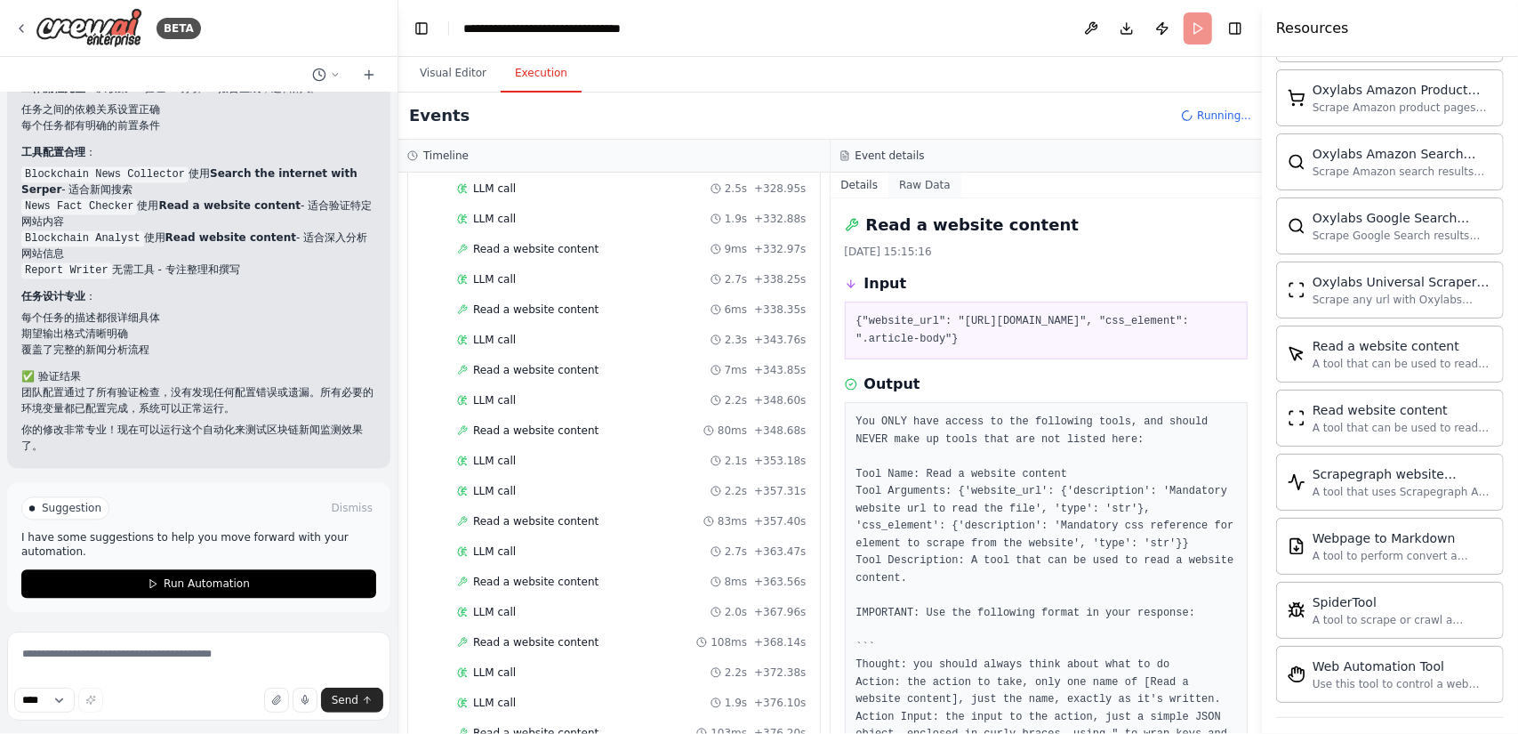
click at [928, 191] on button "Raw Data" at bounding box center [924, 184] width 73 height 25
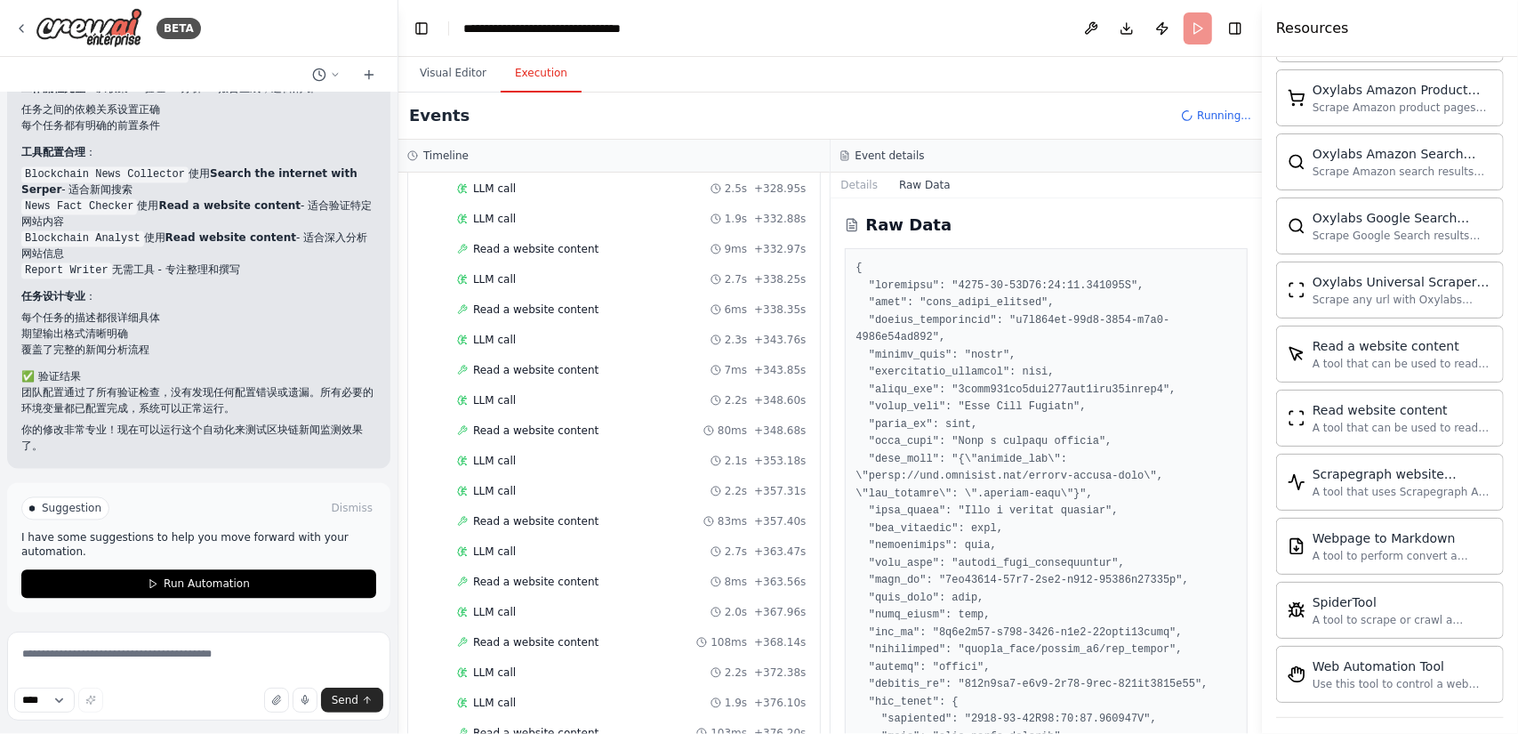
drag, startPoint x: 1257, startPoint y: 231, endPoint x: 1254, endPoint y: 294, distance: 63.2
click at [1264, 359] on div "Resources Crew Task Agent Tools AI & Machine Learning Database & Data File & Do…" at bounding box center [1390, 367] width 256 height 734
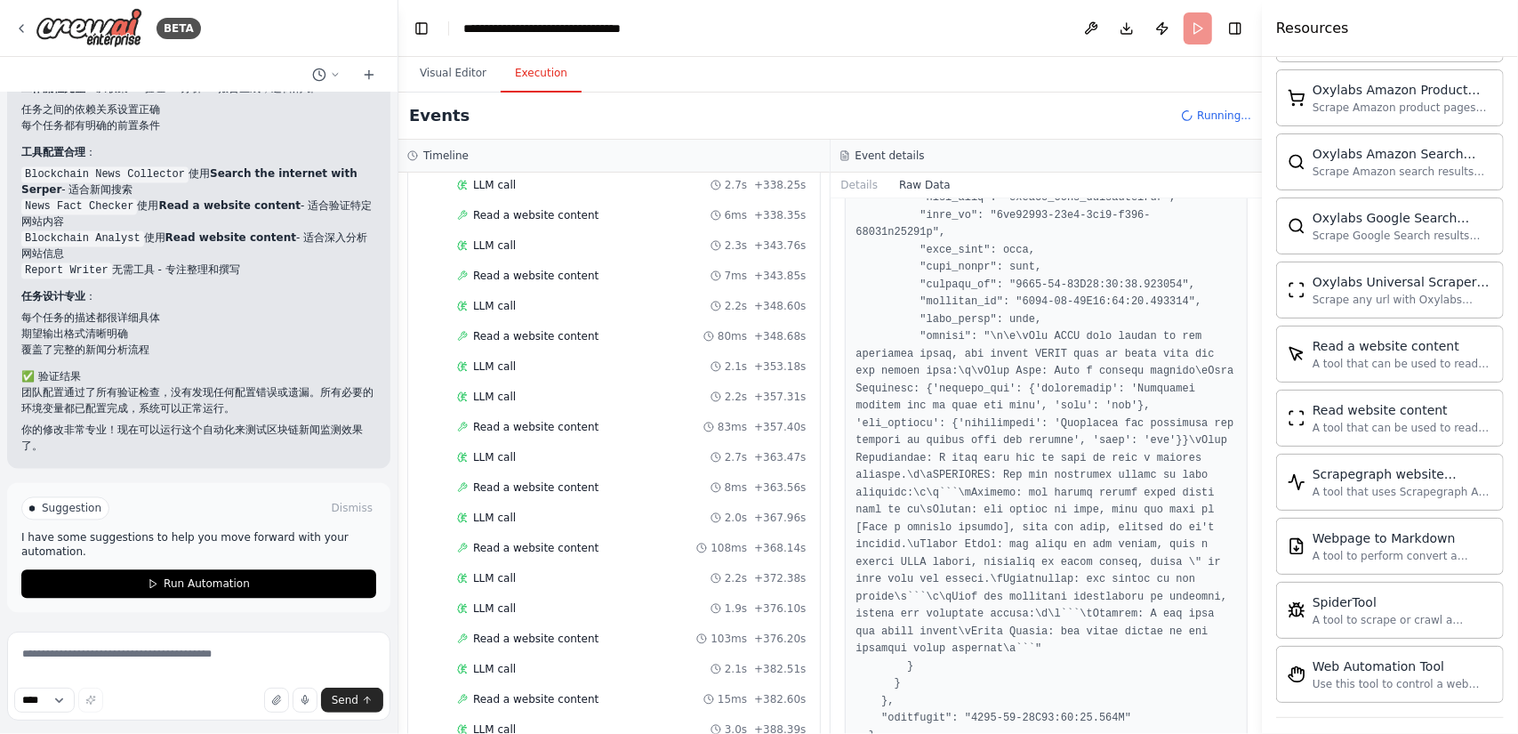
scroll to position [4725, 0]
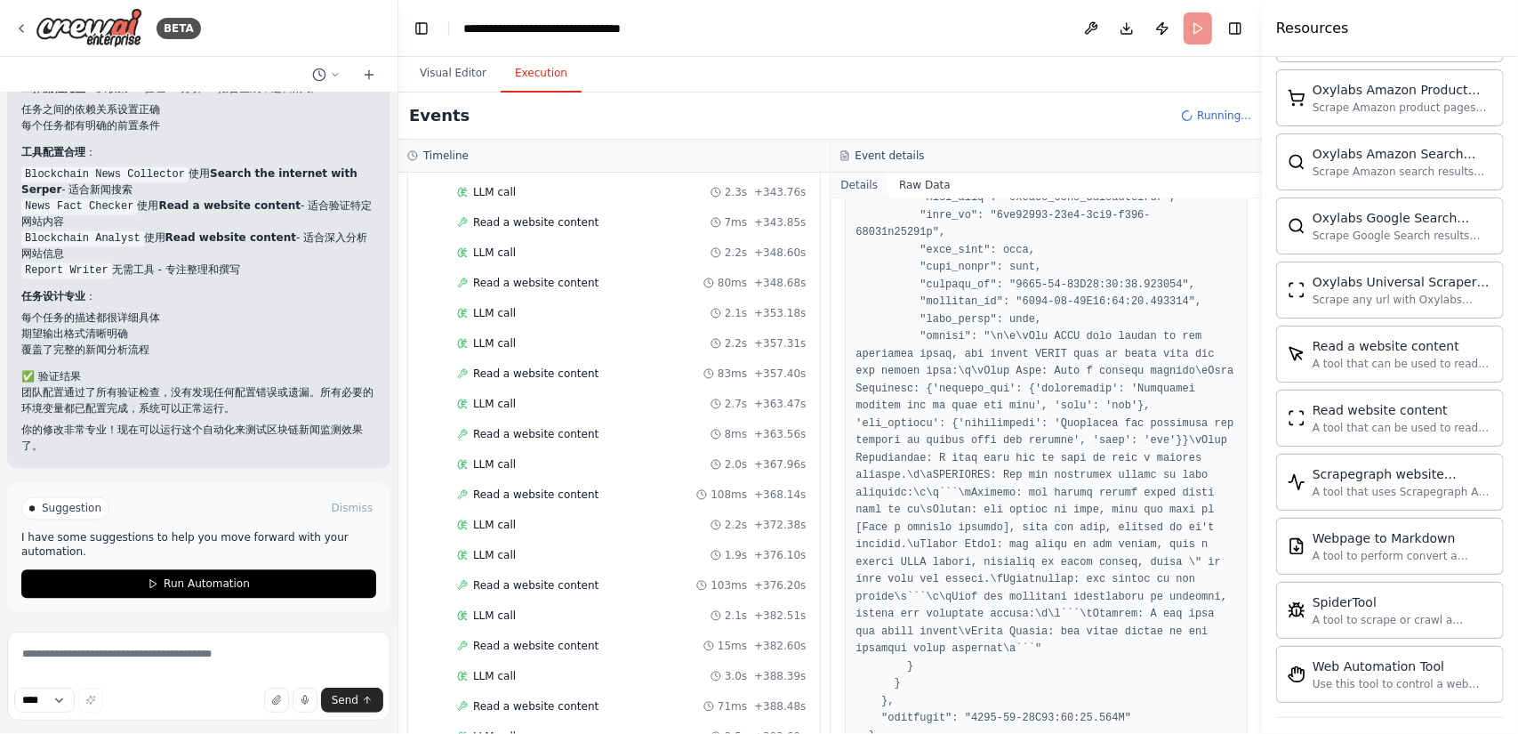
click at [873, 186] on button "Details" at bounding box center [859, 184] width 59 height 25
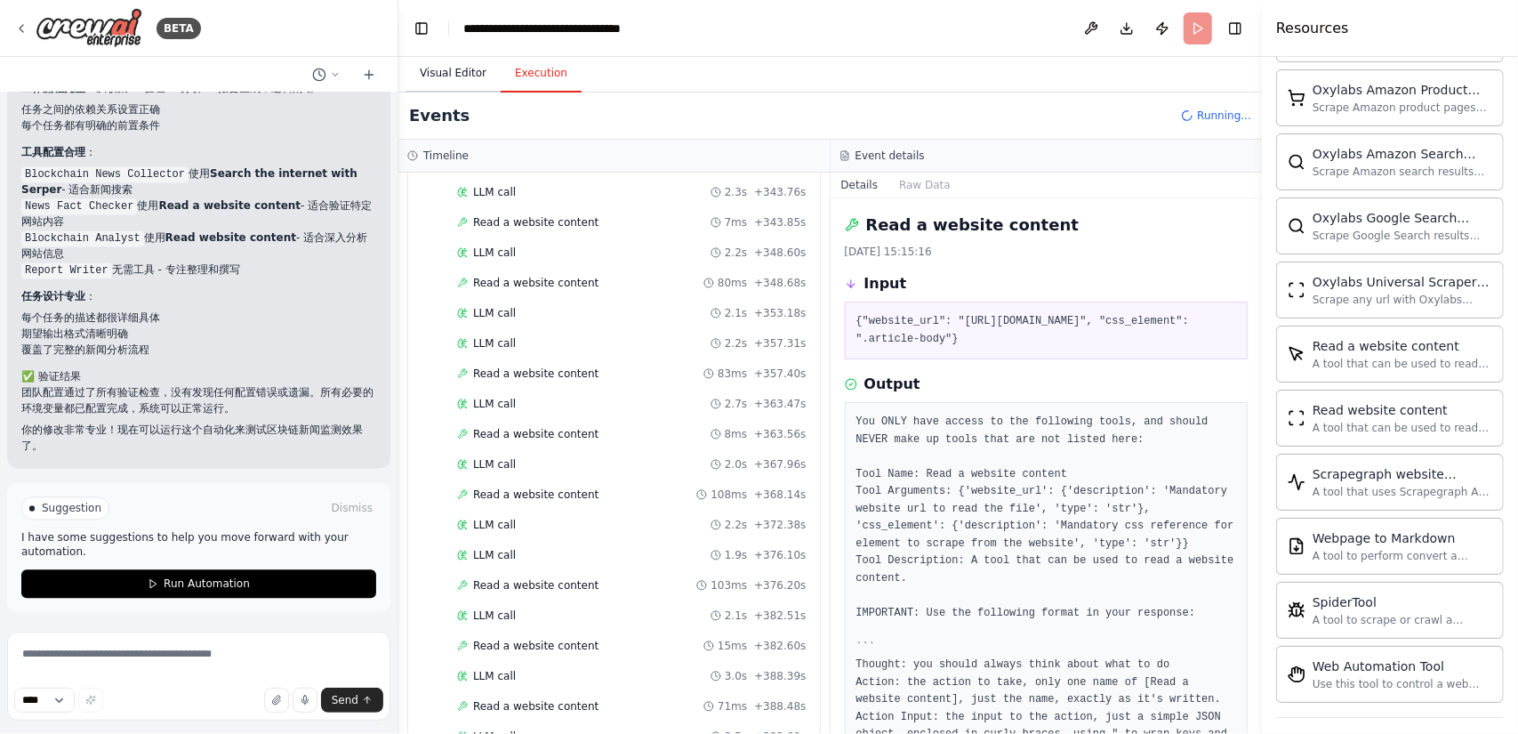
click at [474, 77] on button "Visual Editor" at bounding box center [452, 73] width 95 height 37
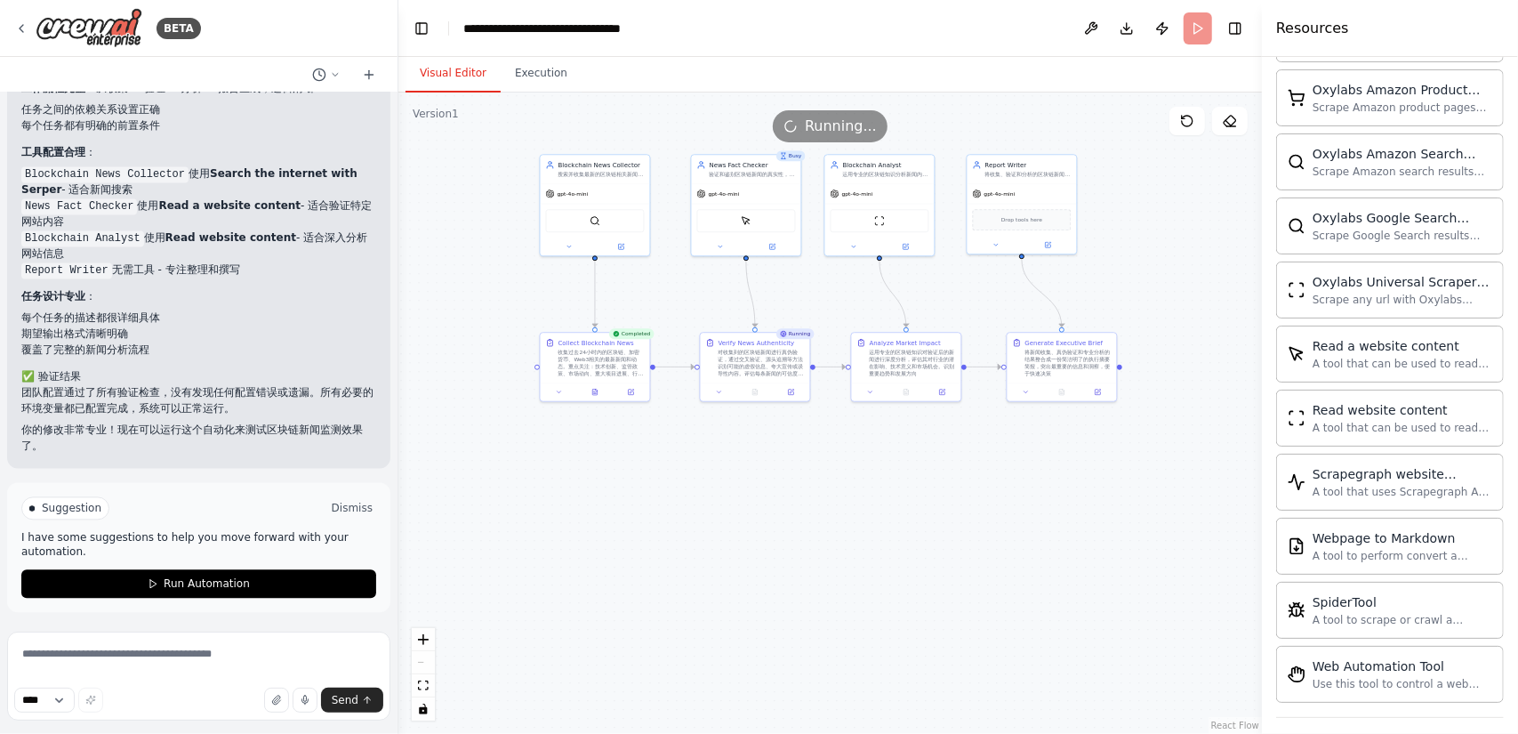
click at [343, 501] on button "Dismiss" at bounding box center [352, 508] width 48 height 18
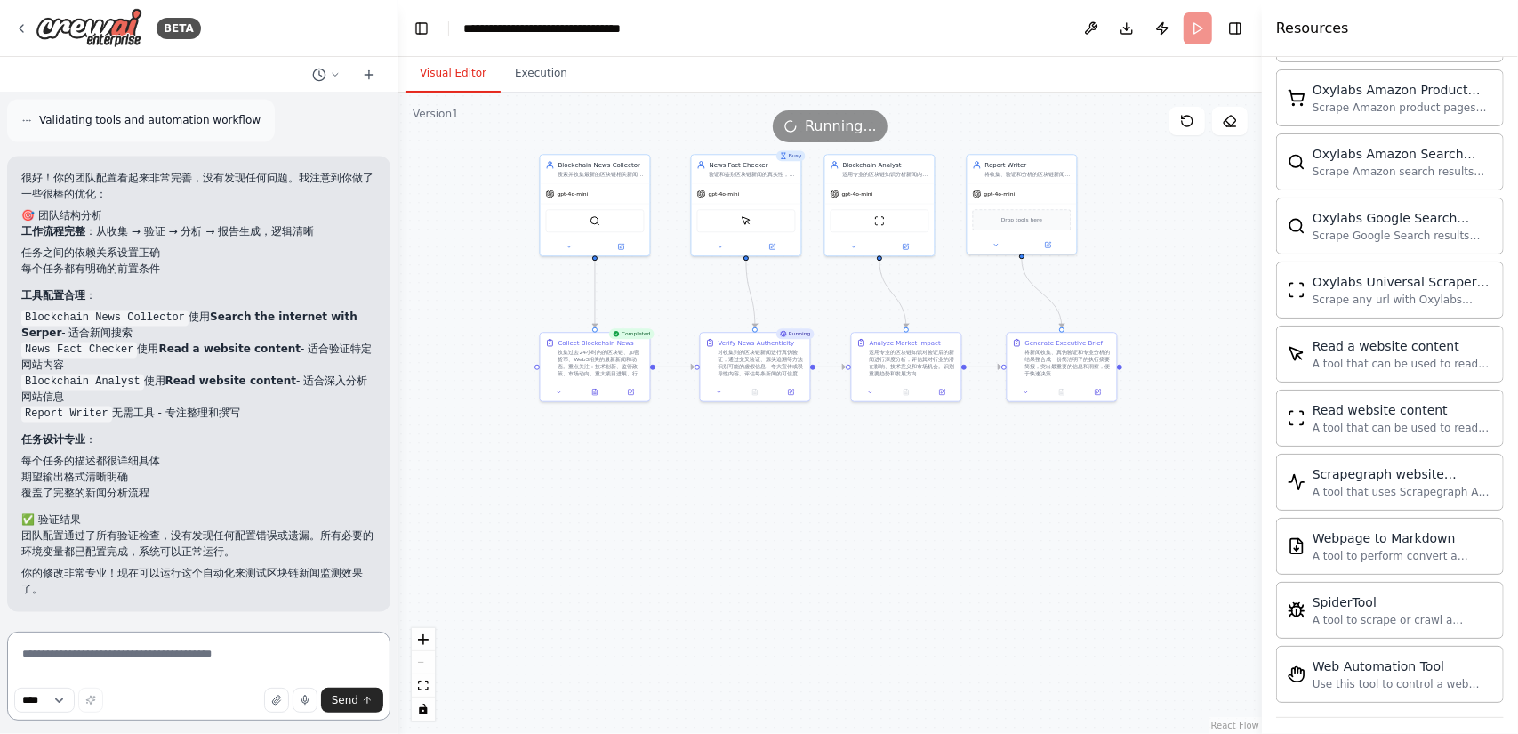
click at [260, 661] on textarea at bounding box center [198, 675] width 383 height 89
paste textarea "**********"
type textarea "**********"
click at [362, 694] on button "Send" at bounding box center [352, 699] width 62 height 25
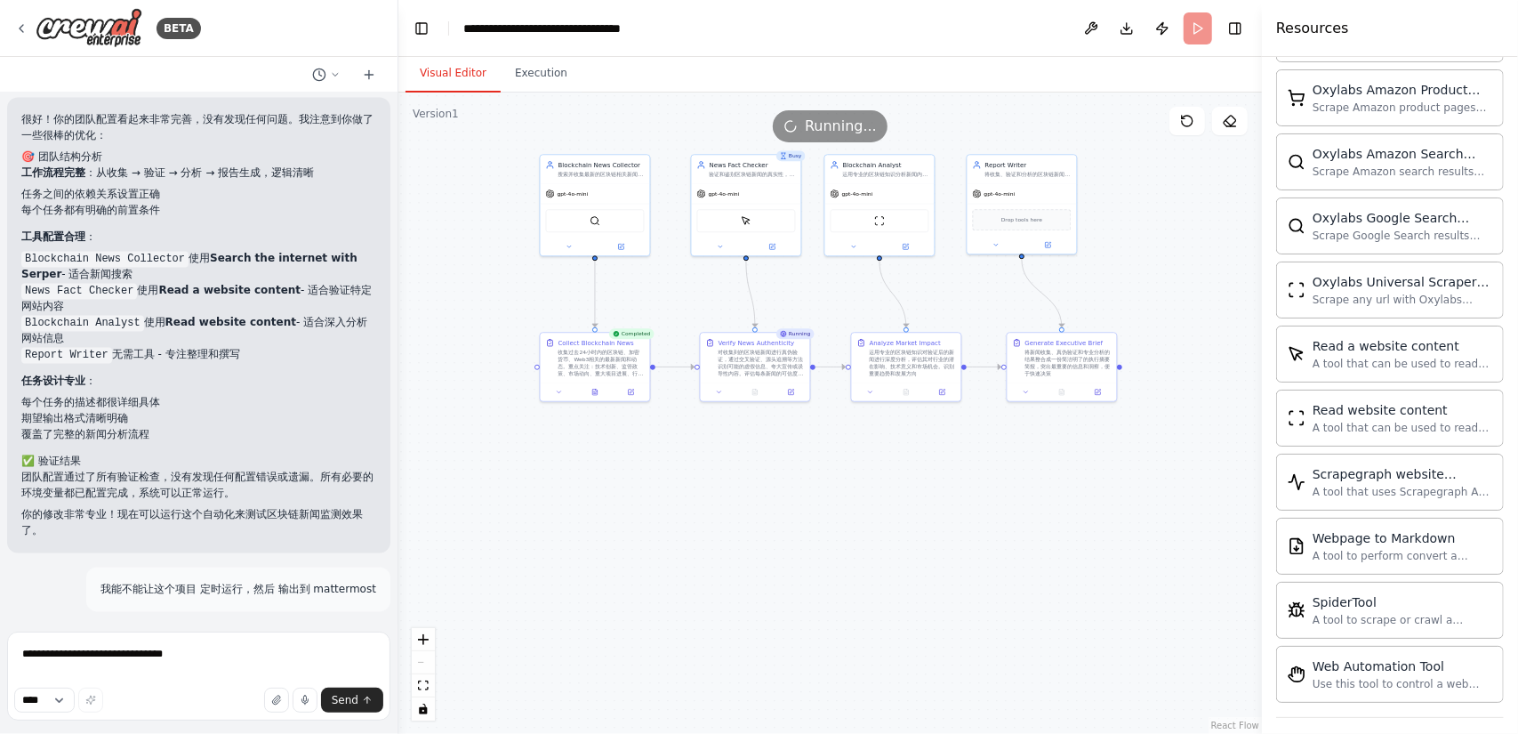
scroll to position [2379, 0]
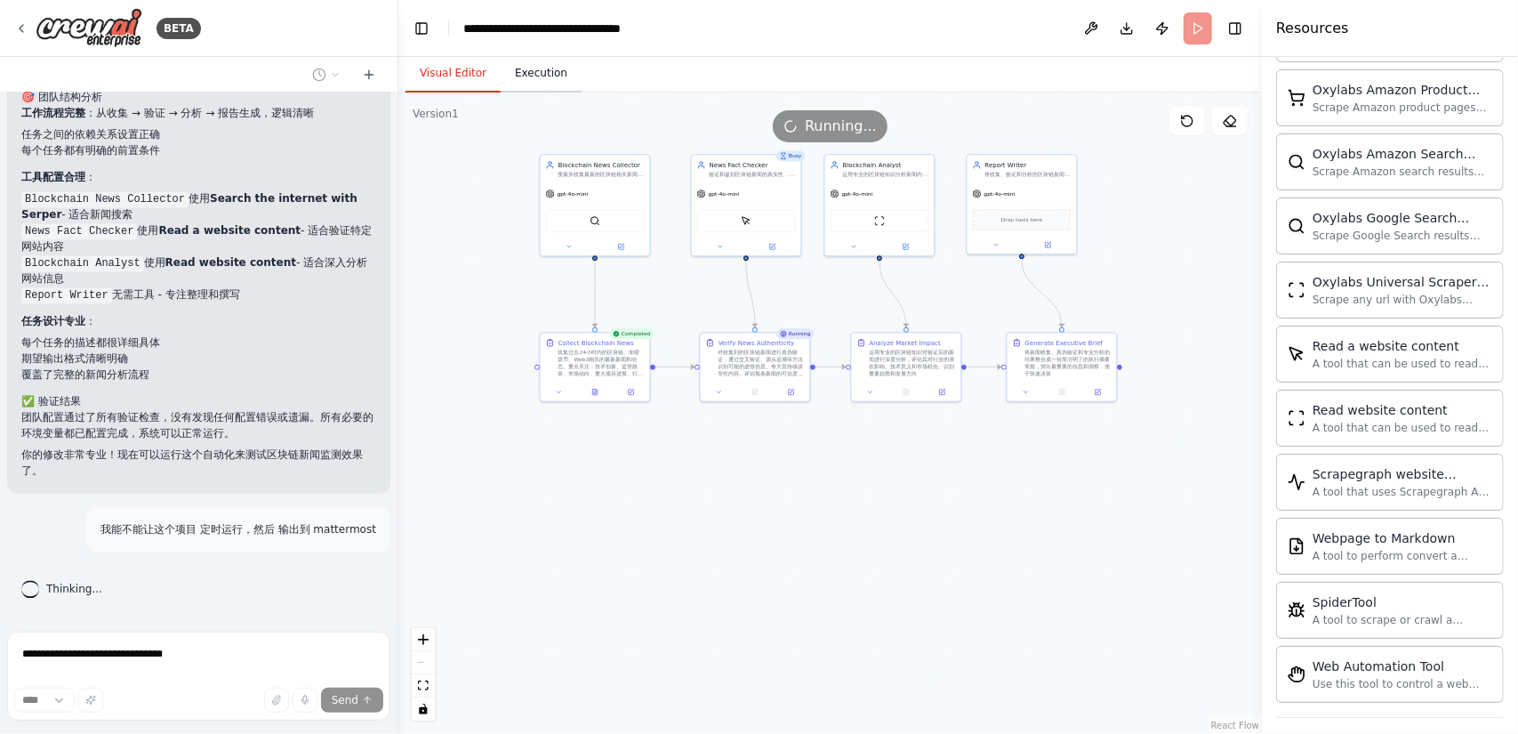
click at [543, 78] on button "Execution" at bounding box center [541, 73] width 81 height 37
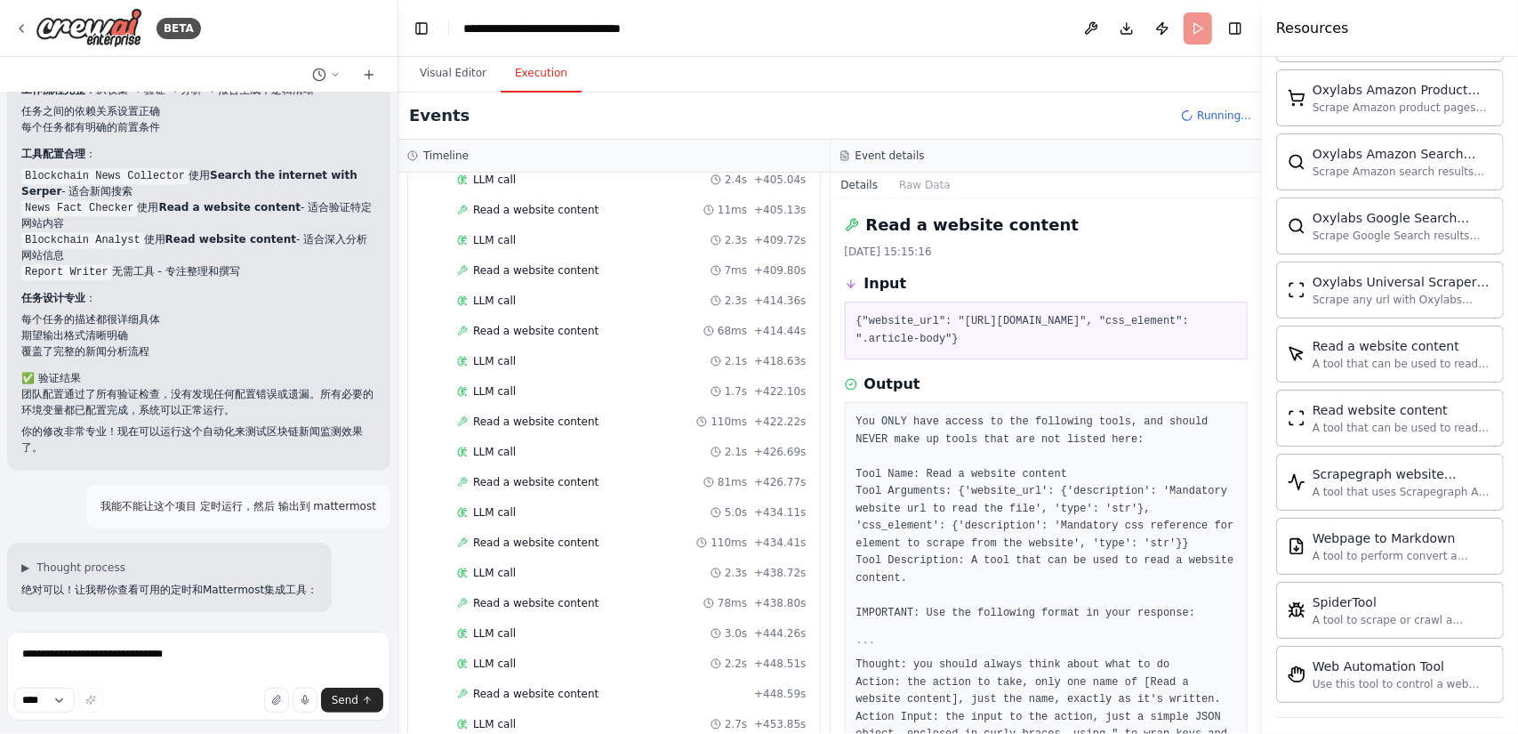
scroll to position [2520, 0]
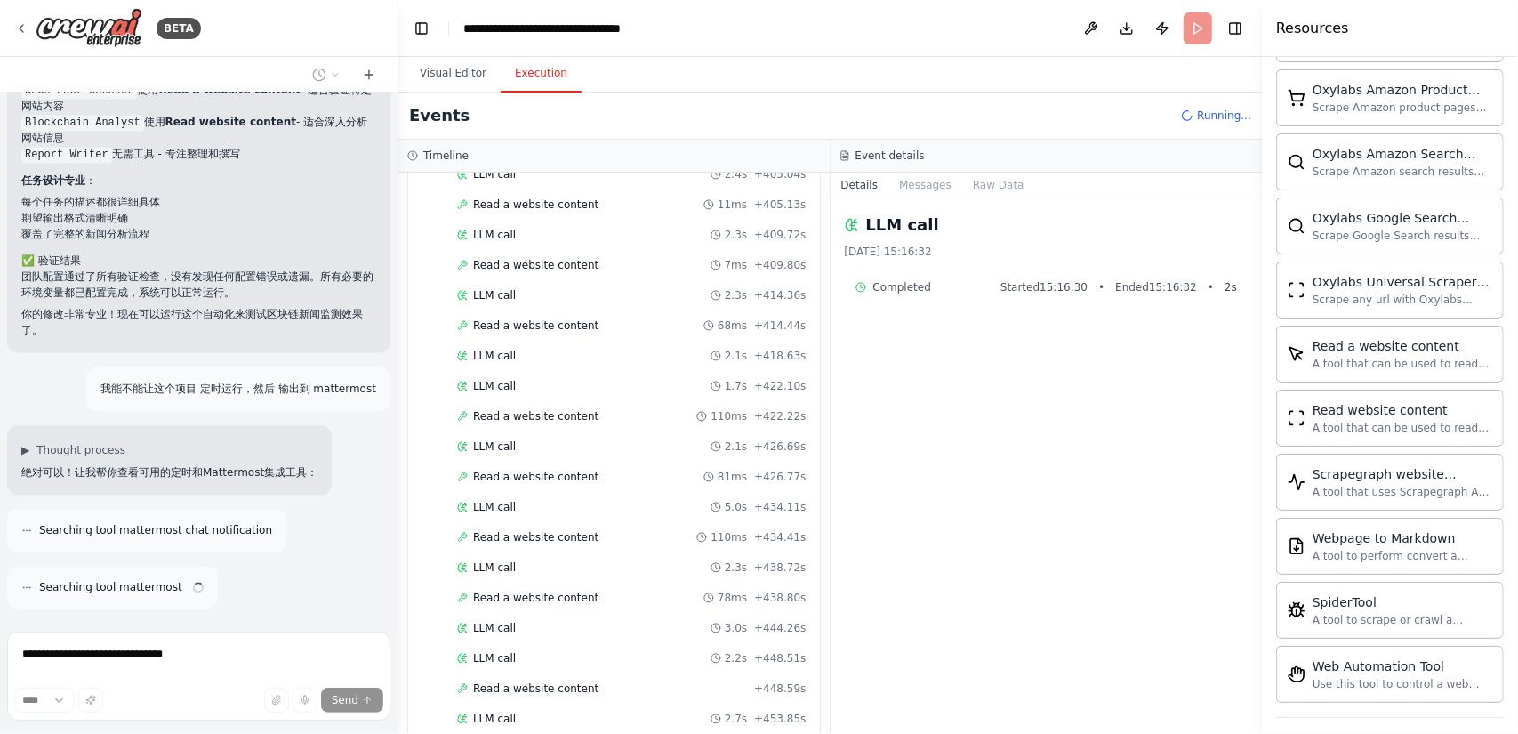
scroll to position [2577, 0]
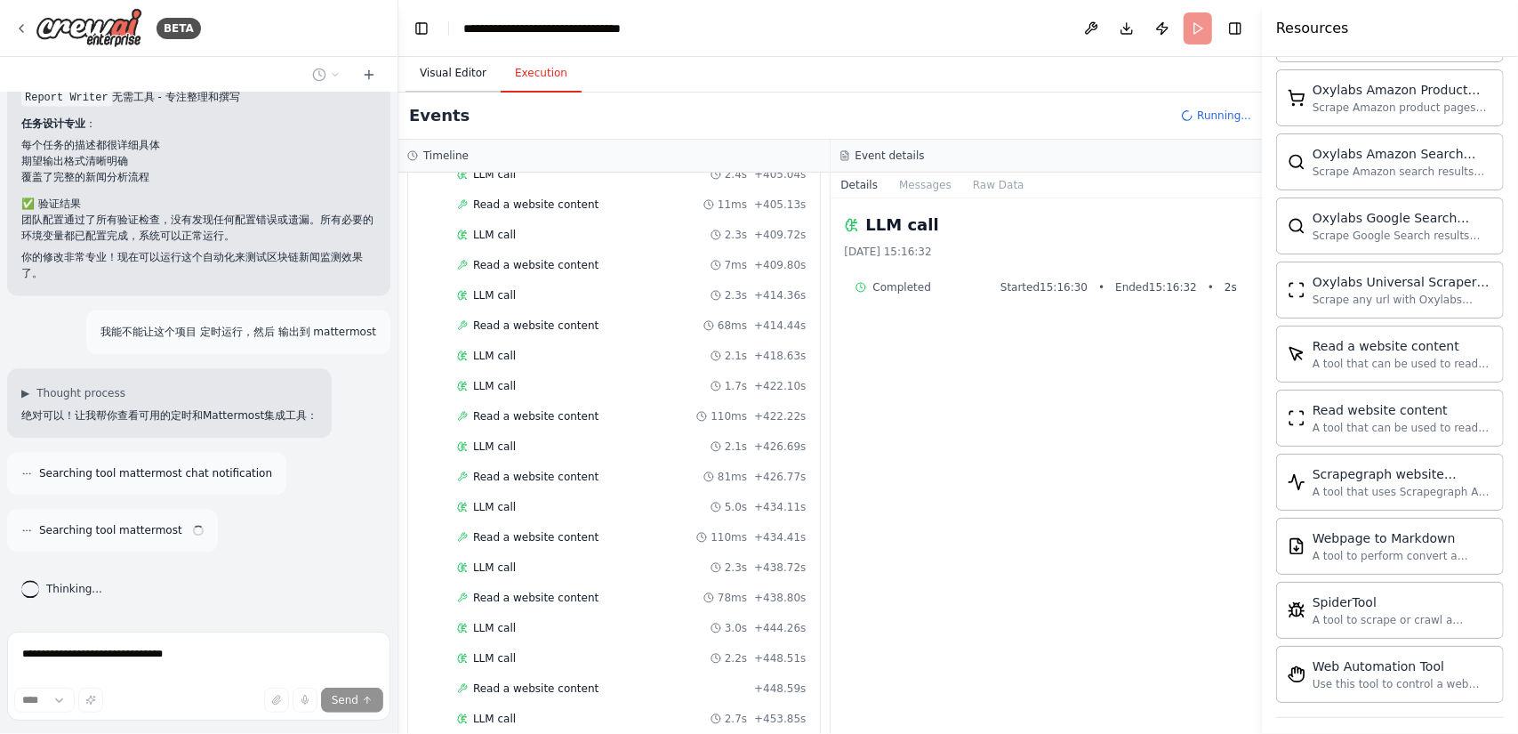
click at [466, 72] on button "Visual Editor" at bounding box center [452, 73] width 95 height 37
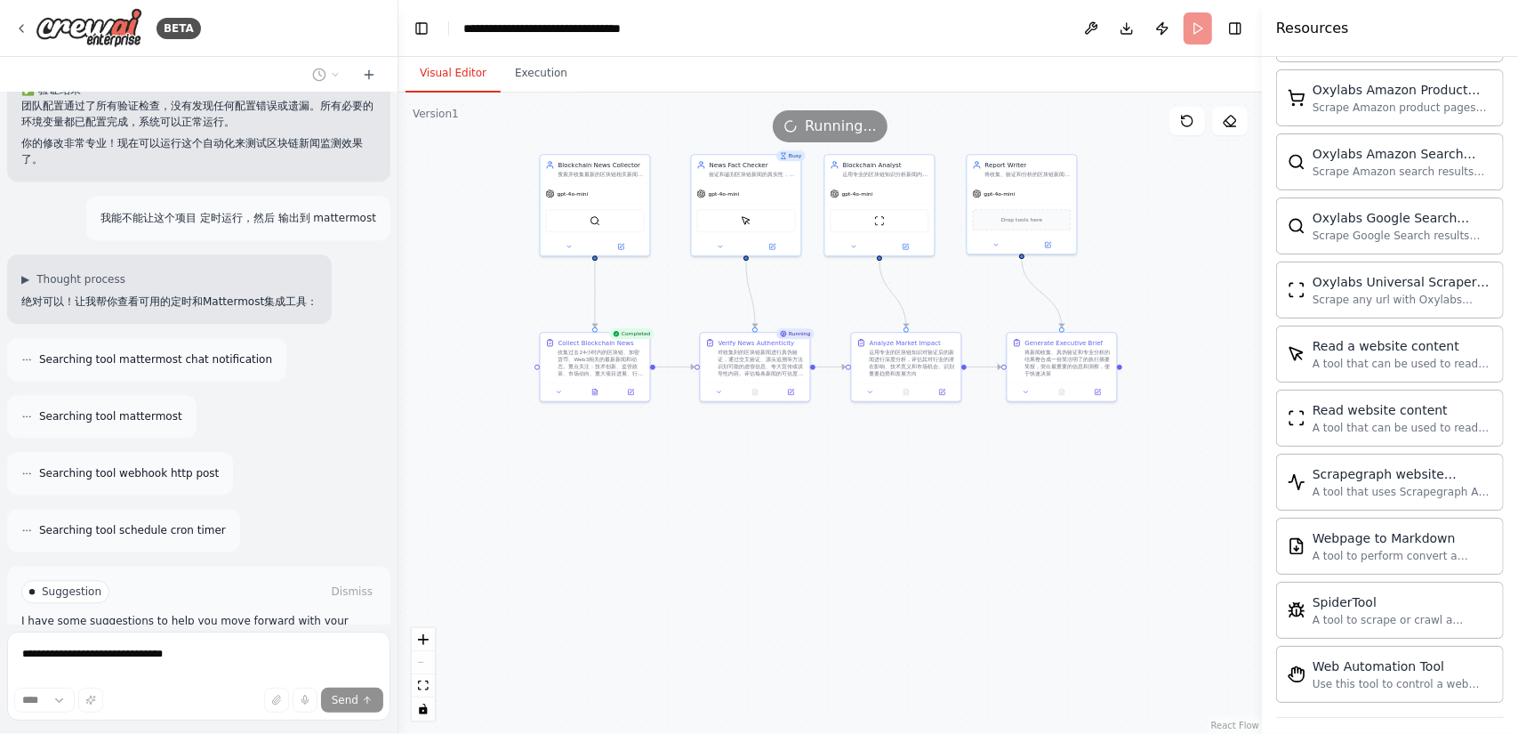
scroll to position [2835, 0]
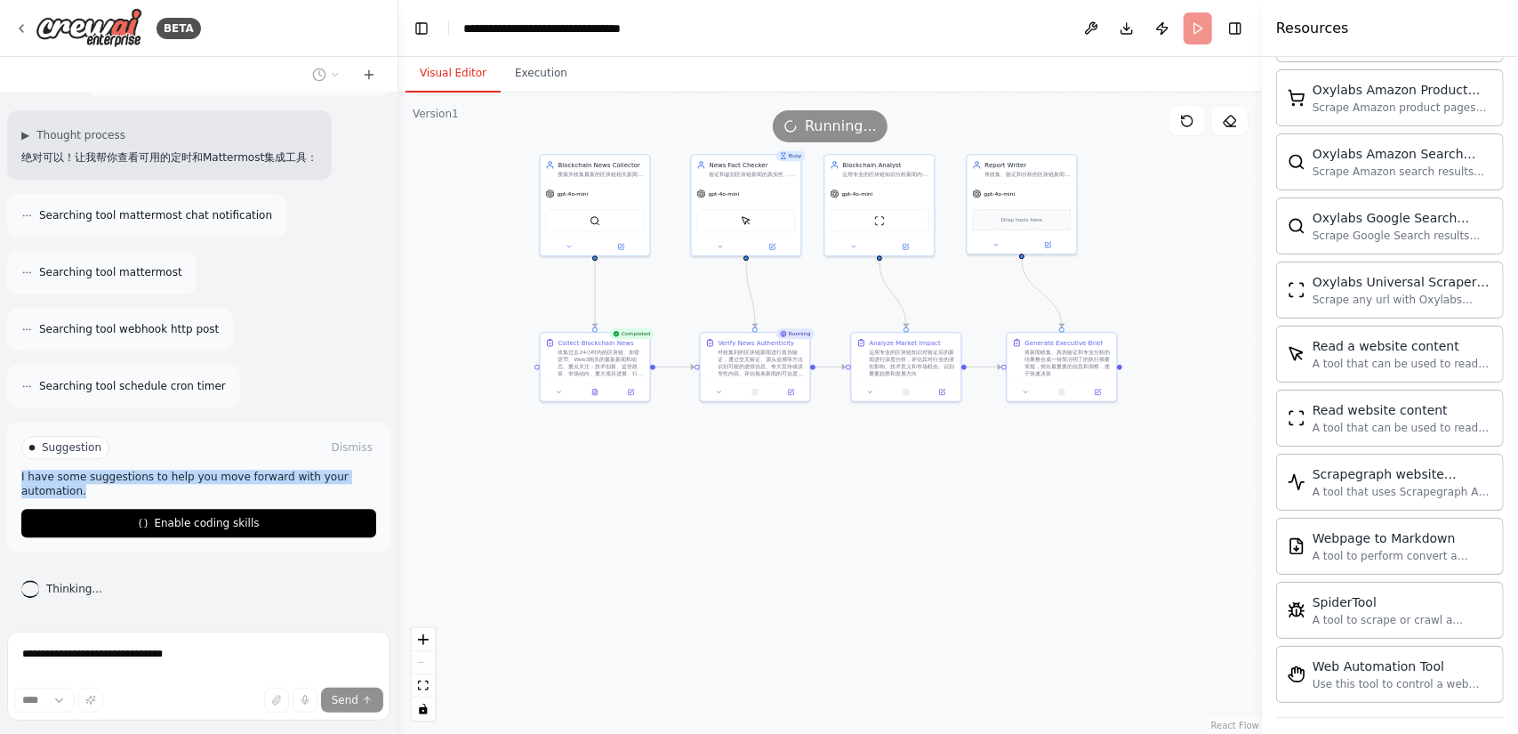
drag, startPoint x: 100, startPoint y: 491, endPoint x: 10, endPoint y: 472, distance: 91.7
click at [10, 472] on div "Suggestion Dismiss I have some suggestions to help you move forward with your a…" at bounding box center [198, 486] width 383 height 130
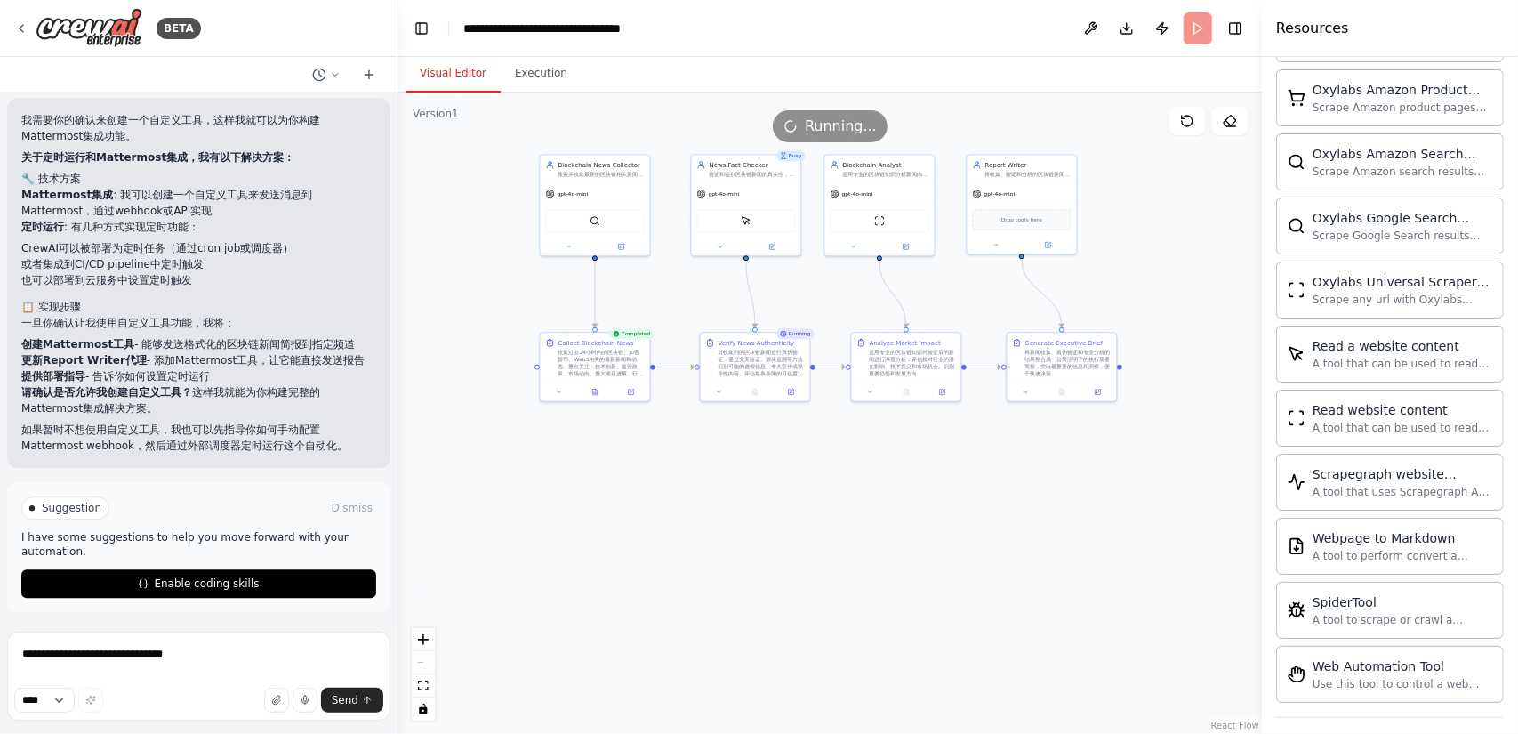
click at [249, 356] on li "更新Report Writer代理 - 添加Mattermost工具，让它能直接发送报告" at bounding box center [198, 360] width 355 height 16
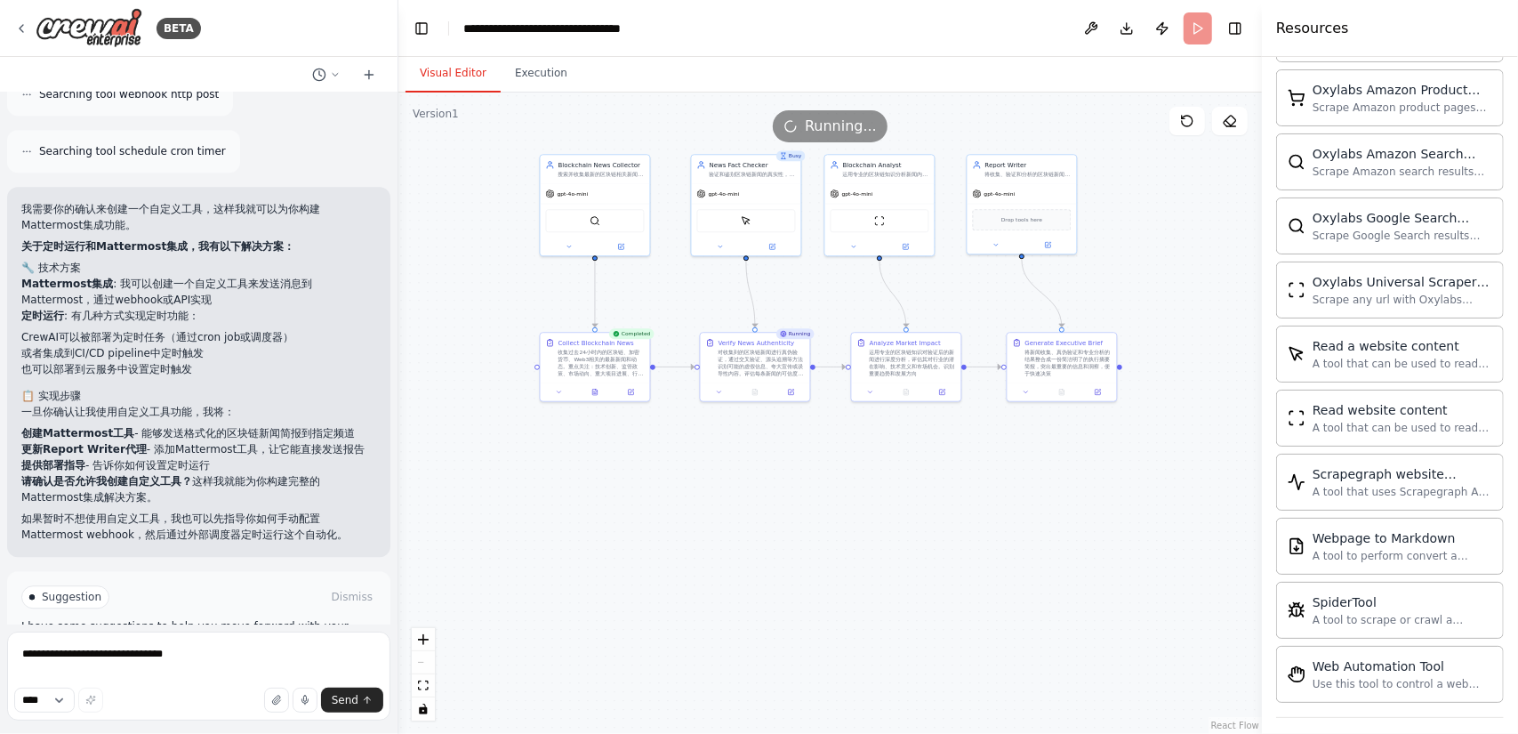
scroll to position [3158, 0]
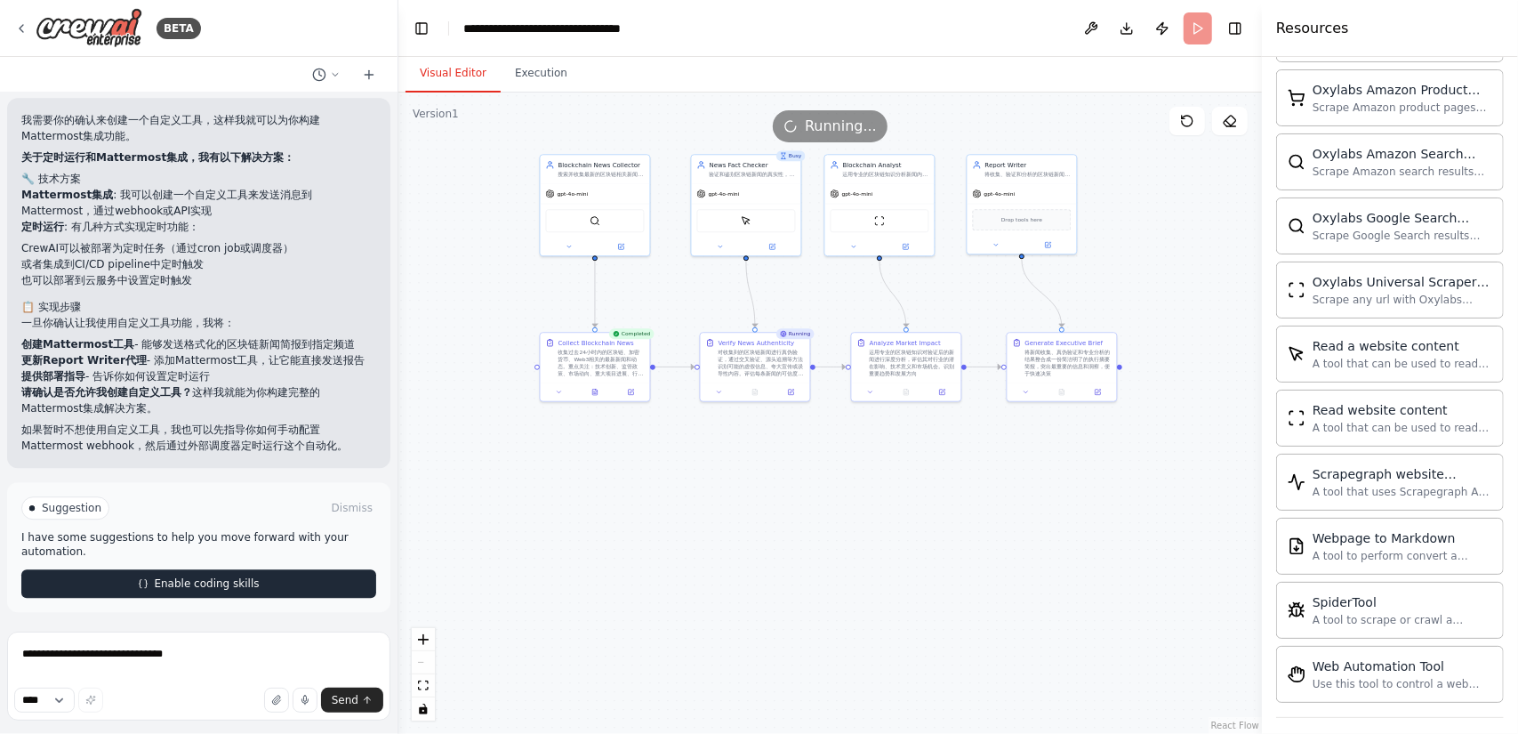
click at [206, 577] on span "Enable coding skills" at bounding box center [206, 583] width 105 height 14
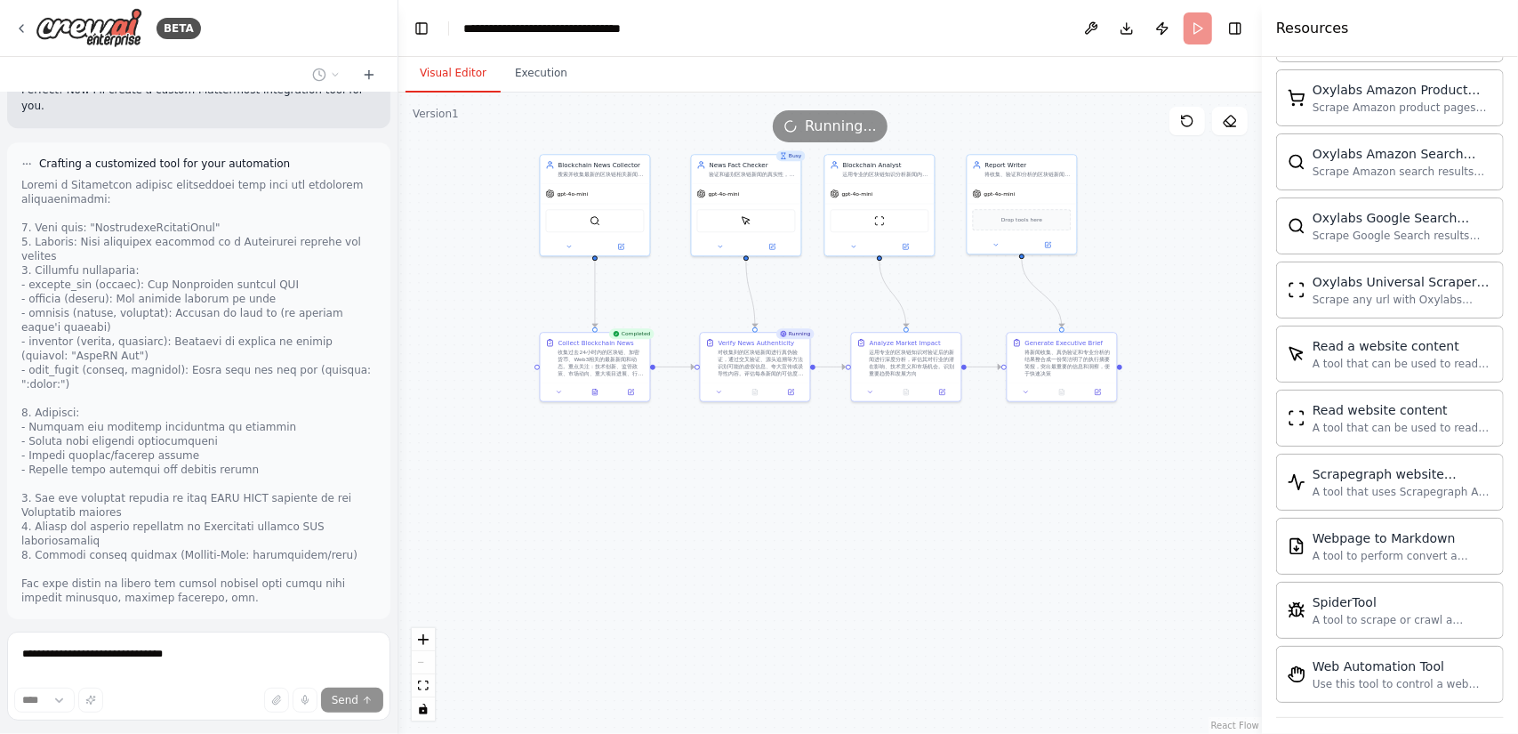
scroll to position [3665, 0]
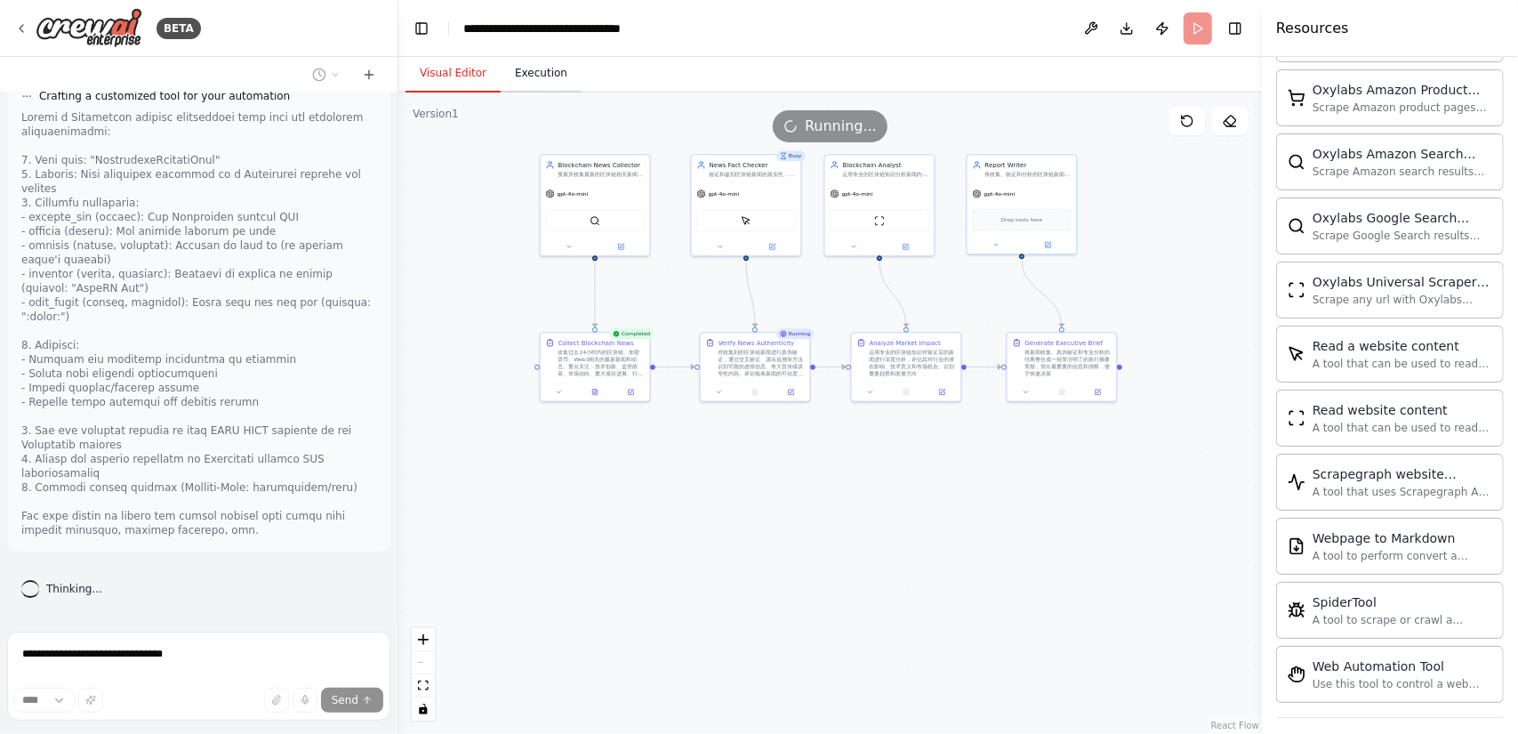
click at [533, 90] on button "Execution" at bounding box center [541, 73] width 81 height 37
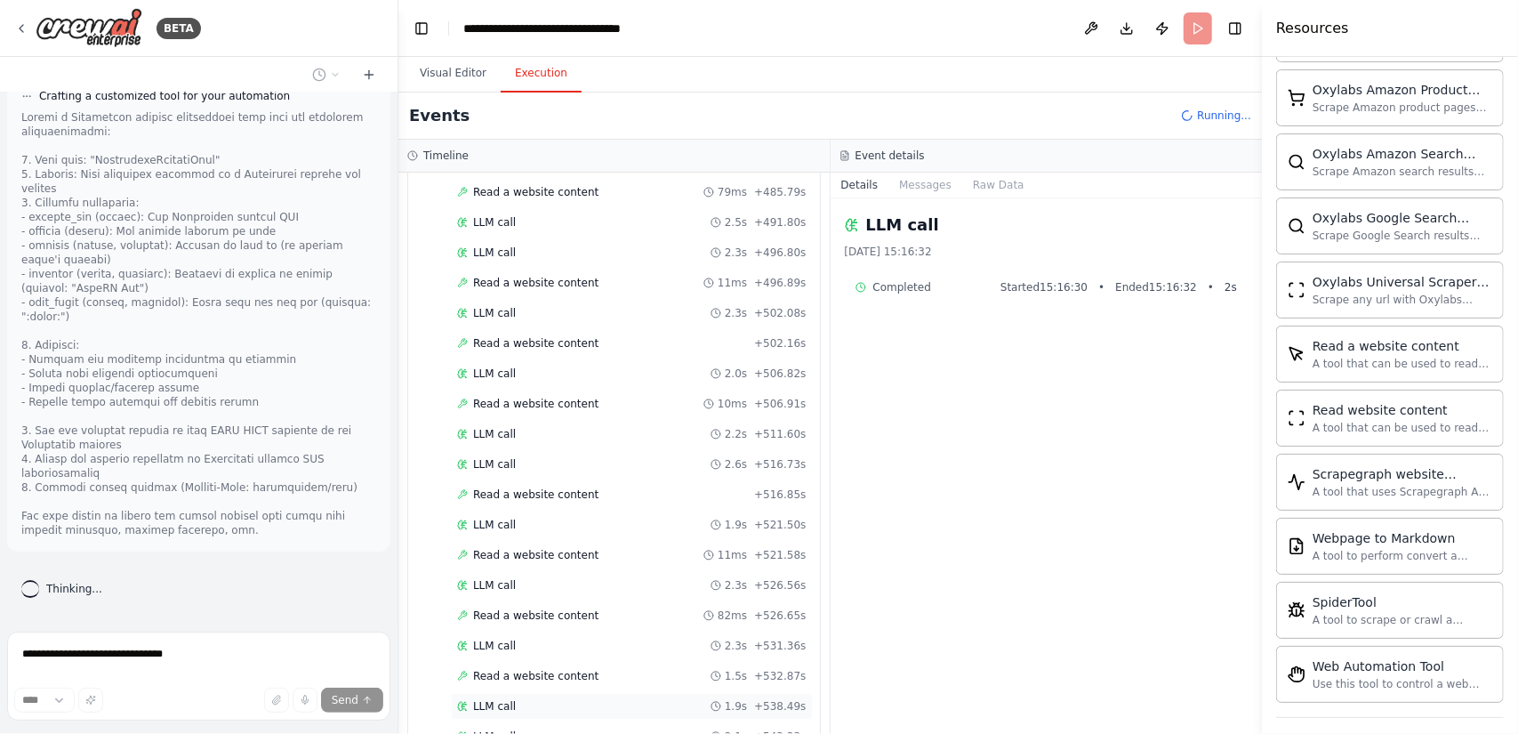
scroll to position [6356, 0]
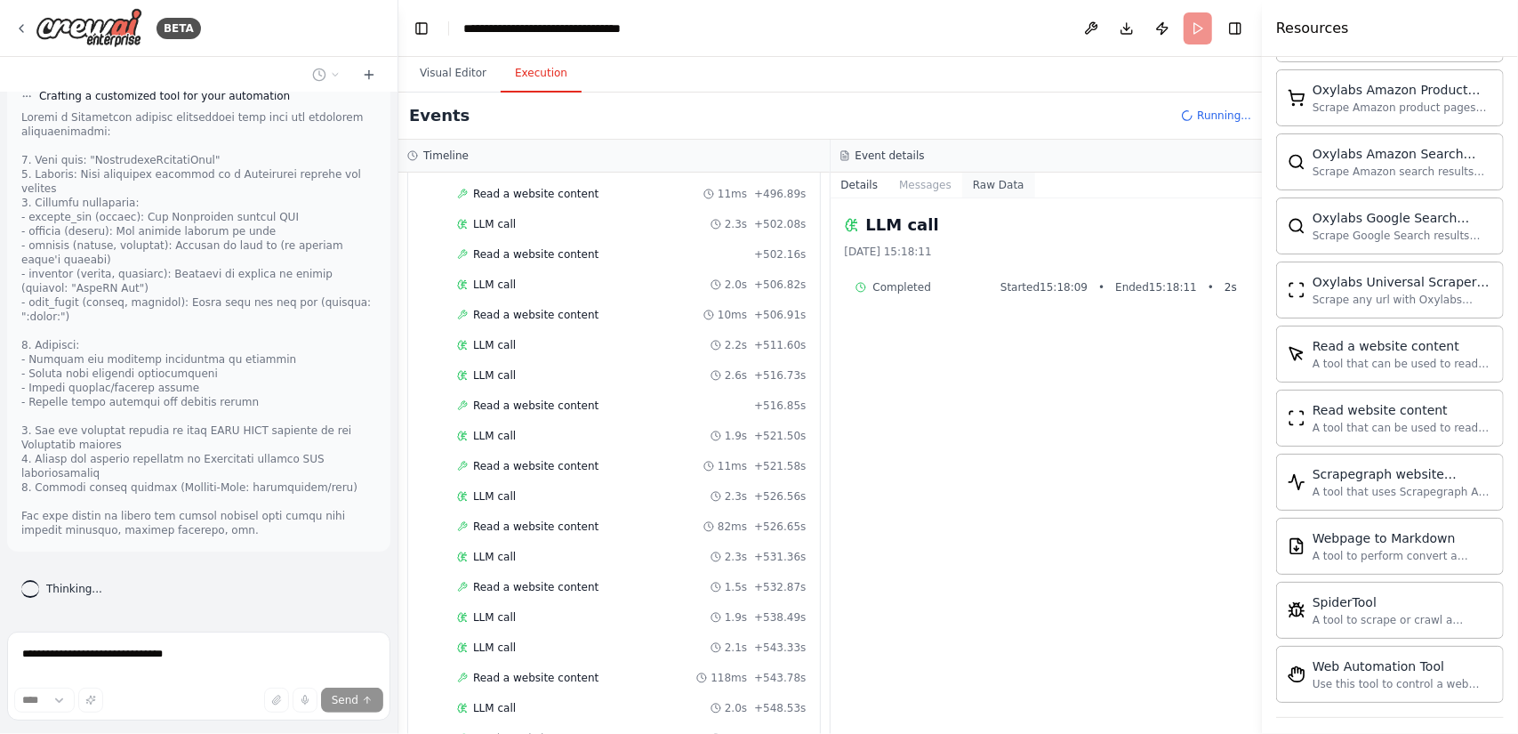
click at [1003, 184] on button "Raw Data" at bounding box center [998, 184] width 73 height 25
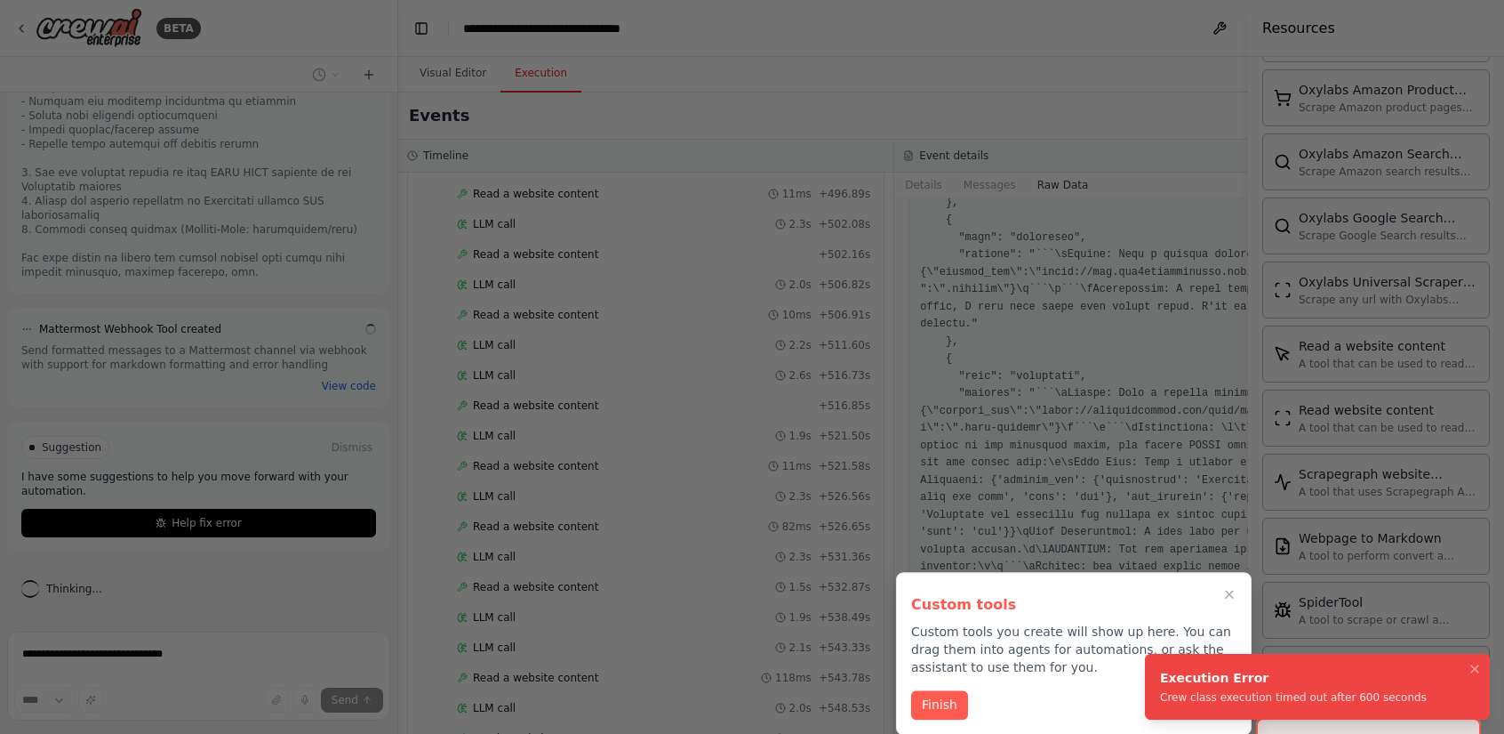
scroll to position [2756, 0]
click at [1474, 668] on icon "Notifications (F8)" at bounding box center [1475, 668] width 7 height 7
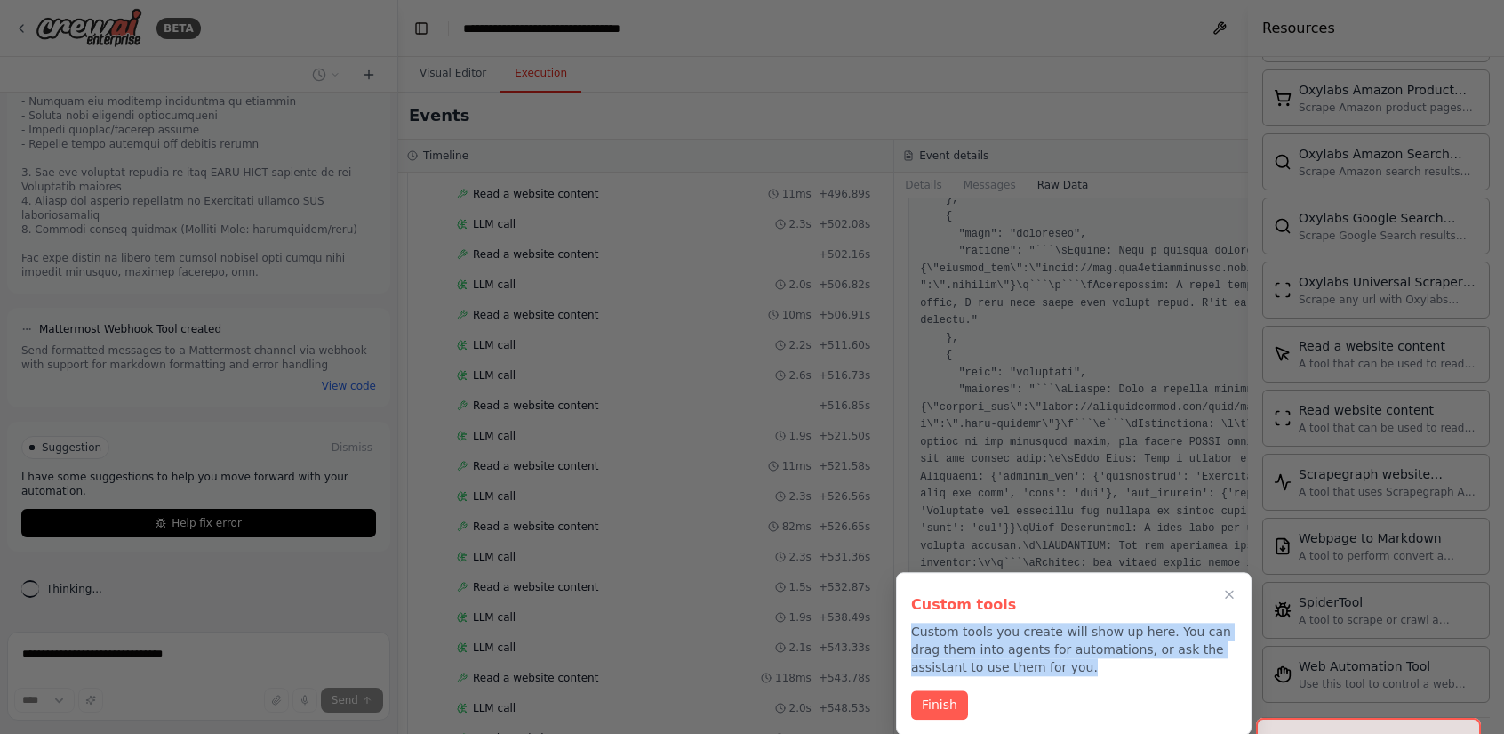
drag, startPoint x: 1110, startPoint y: 664, endPoint x: 907, endPoint y: 632, distance: 205.2
click at [907, 632] on div "Custom tools Custom tools you create will show up here. You can drag them into …" at bounding box center [1074, 653] width 356 height 163
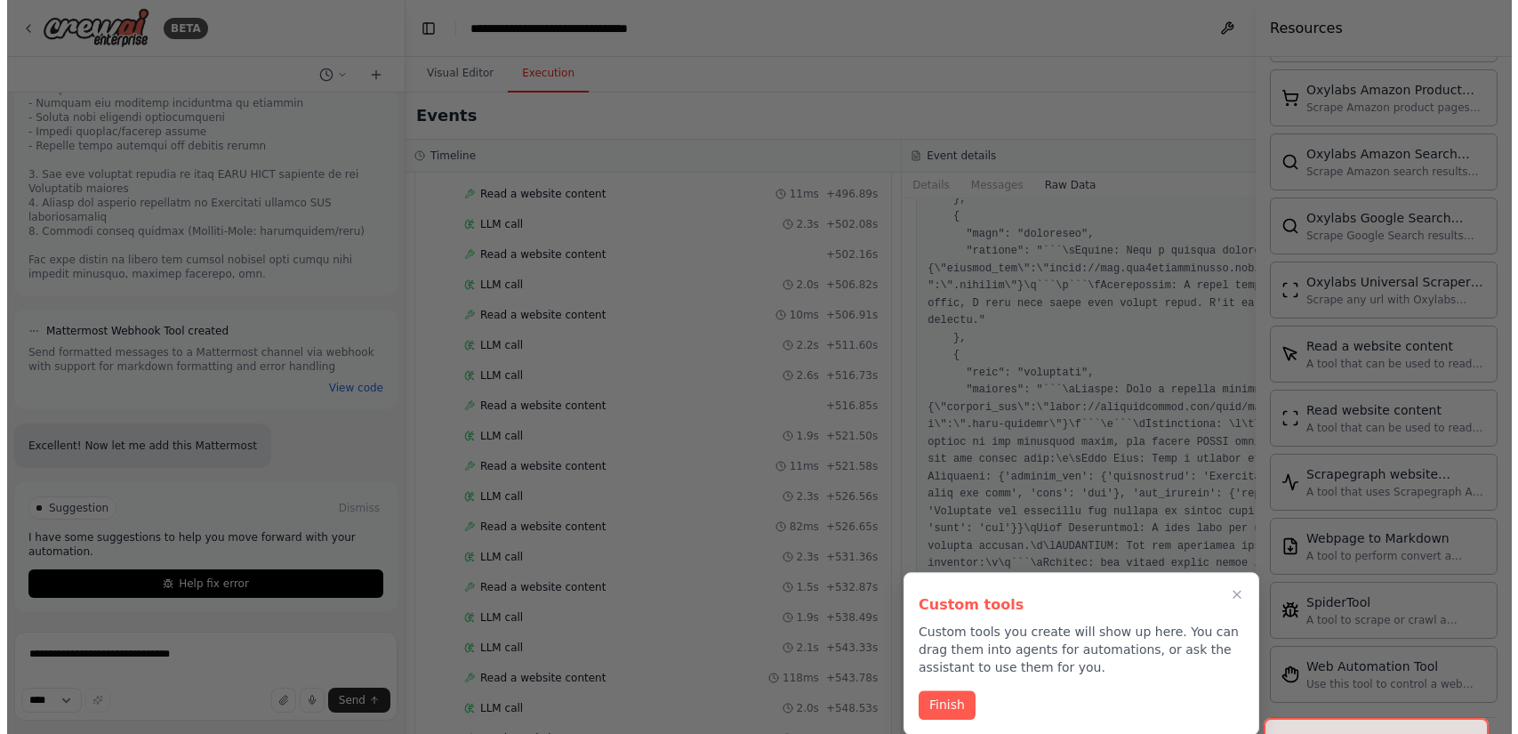
scroll to position [4055, 0]
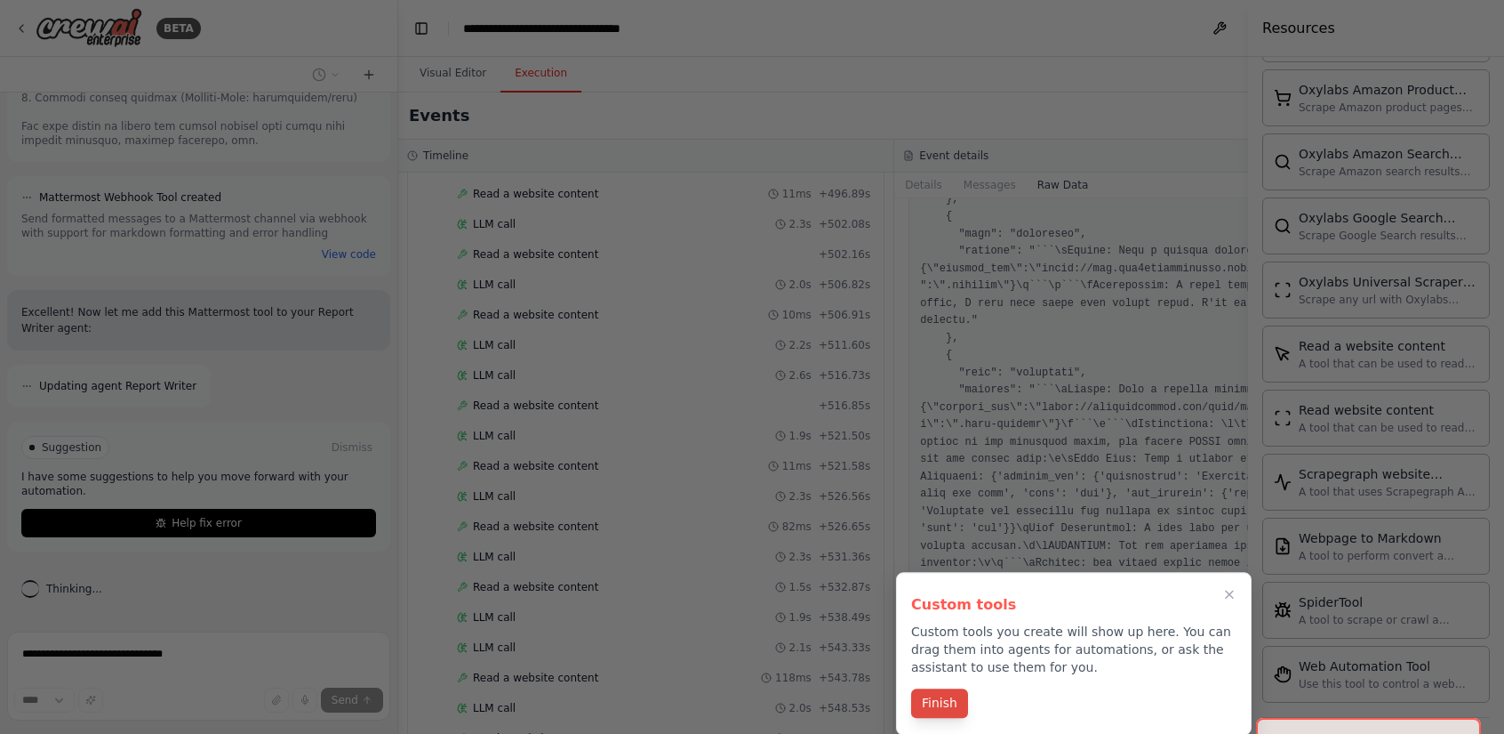
click at [935, 705] on button "Finish" at bounding box center [939, 702] width 57 height 29
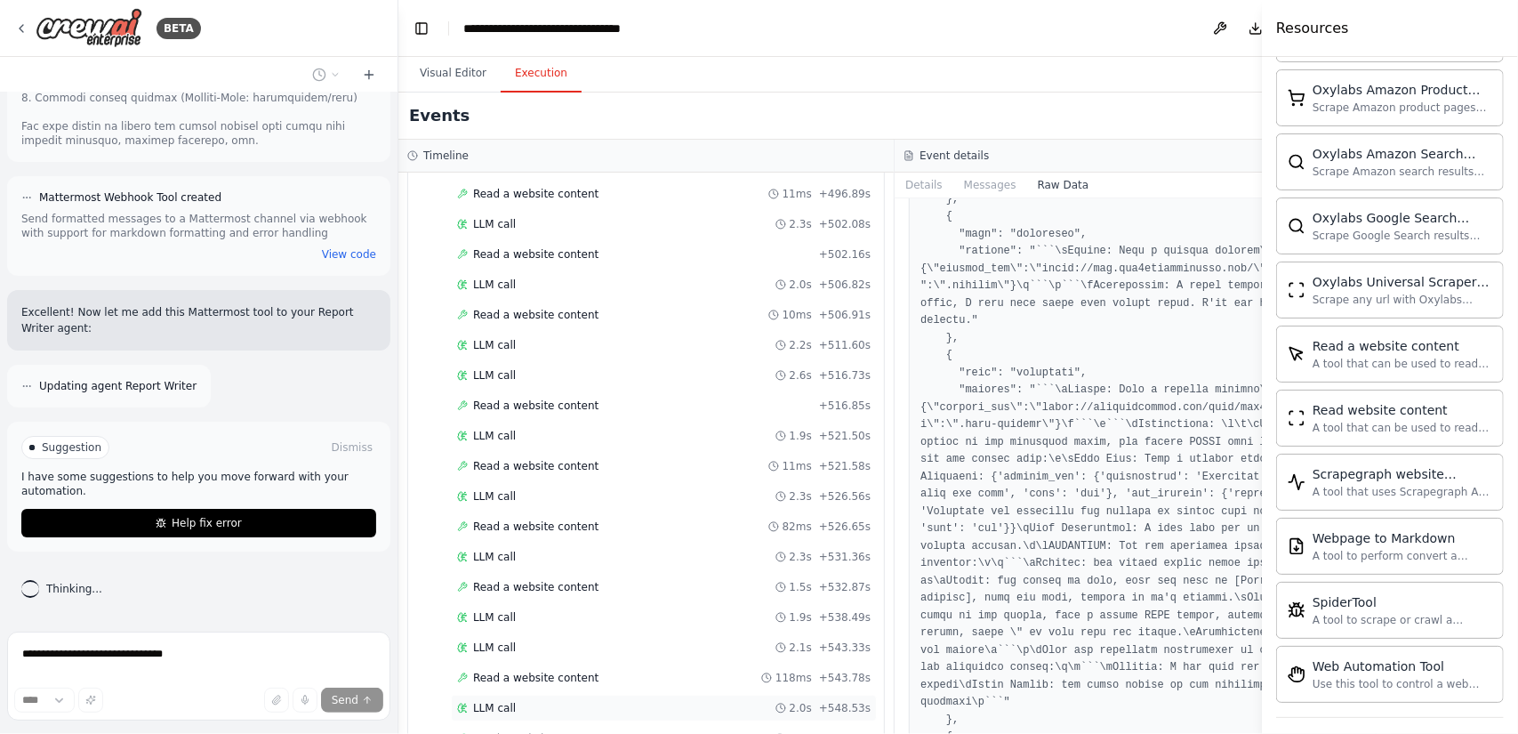
scroll to position [6445, 0]
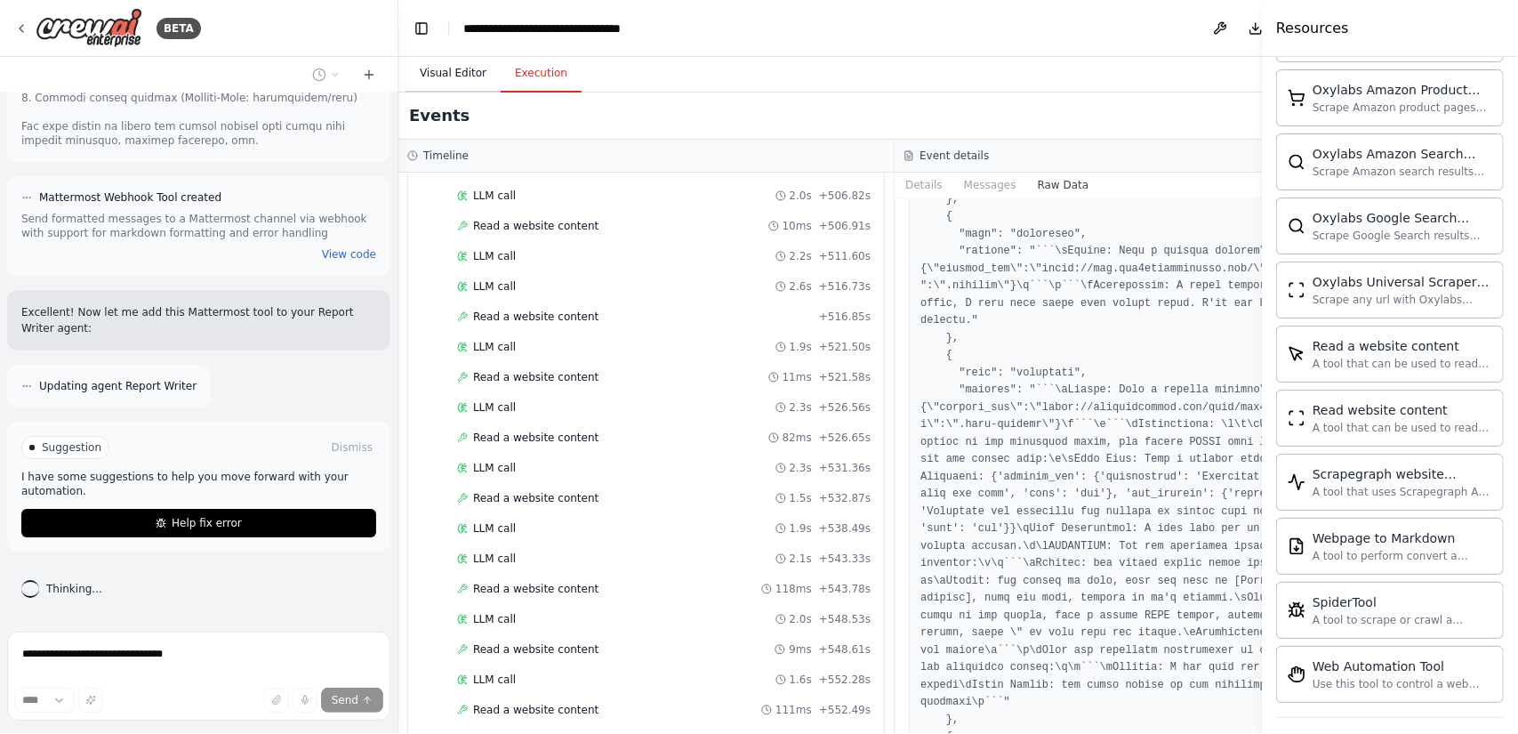
click at [455, 71] on button "Visual Editor" at bounding box center [452, 73] width 95 height 37
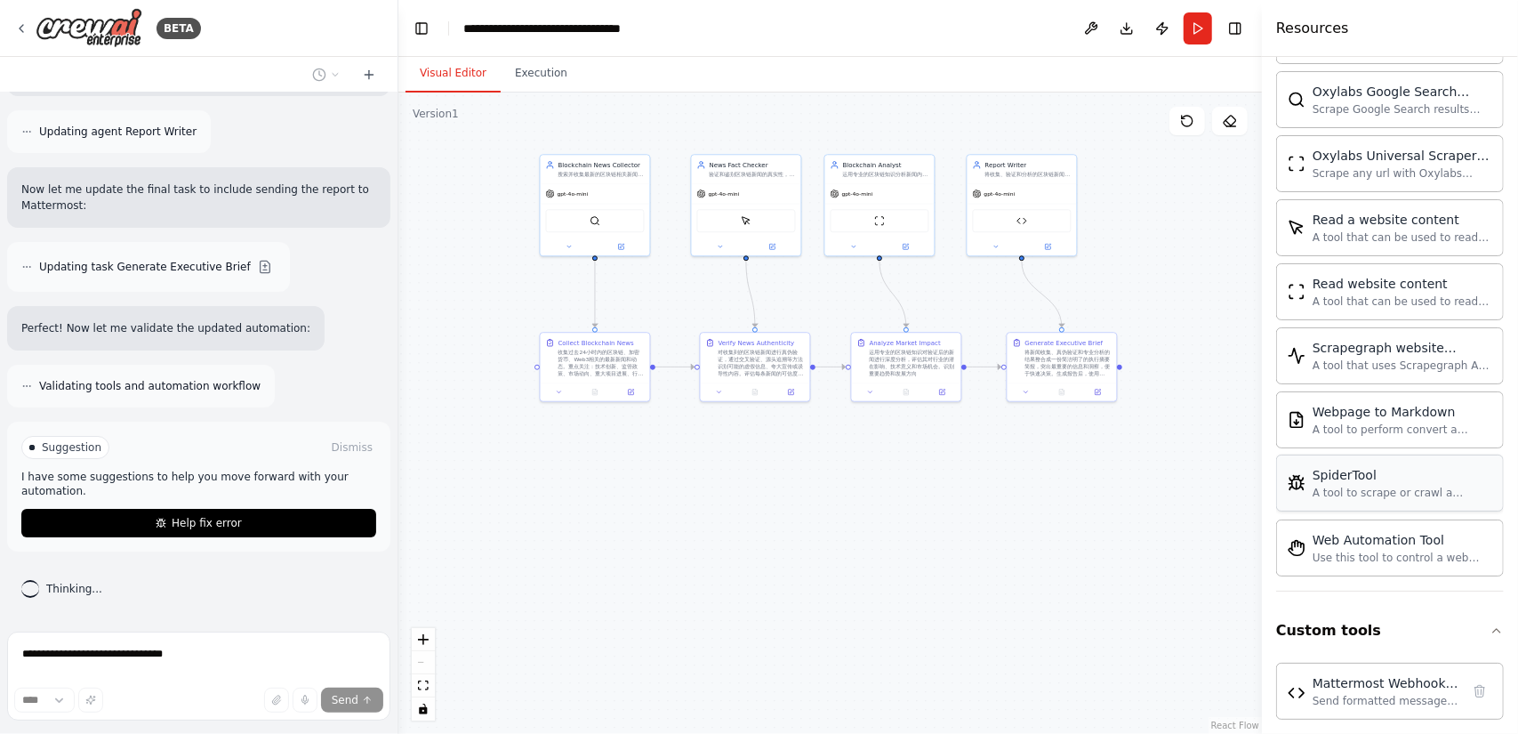
scroll to position [988, 0]
click at [555, 88] on button "Execution" at bounding box center [541, 73] width 81 height 37
click at [458, 66] on button "Visual Editor" at bounding box center [452, 73] width 95 height 37
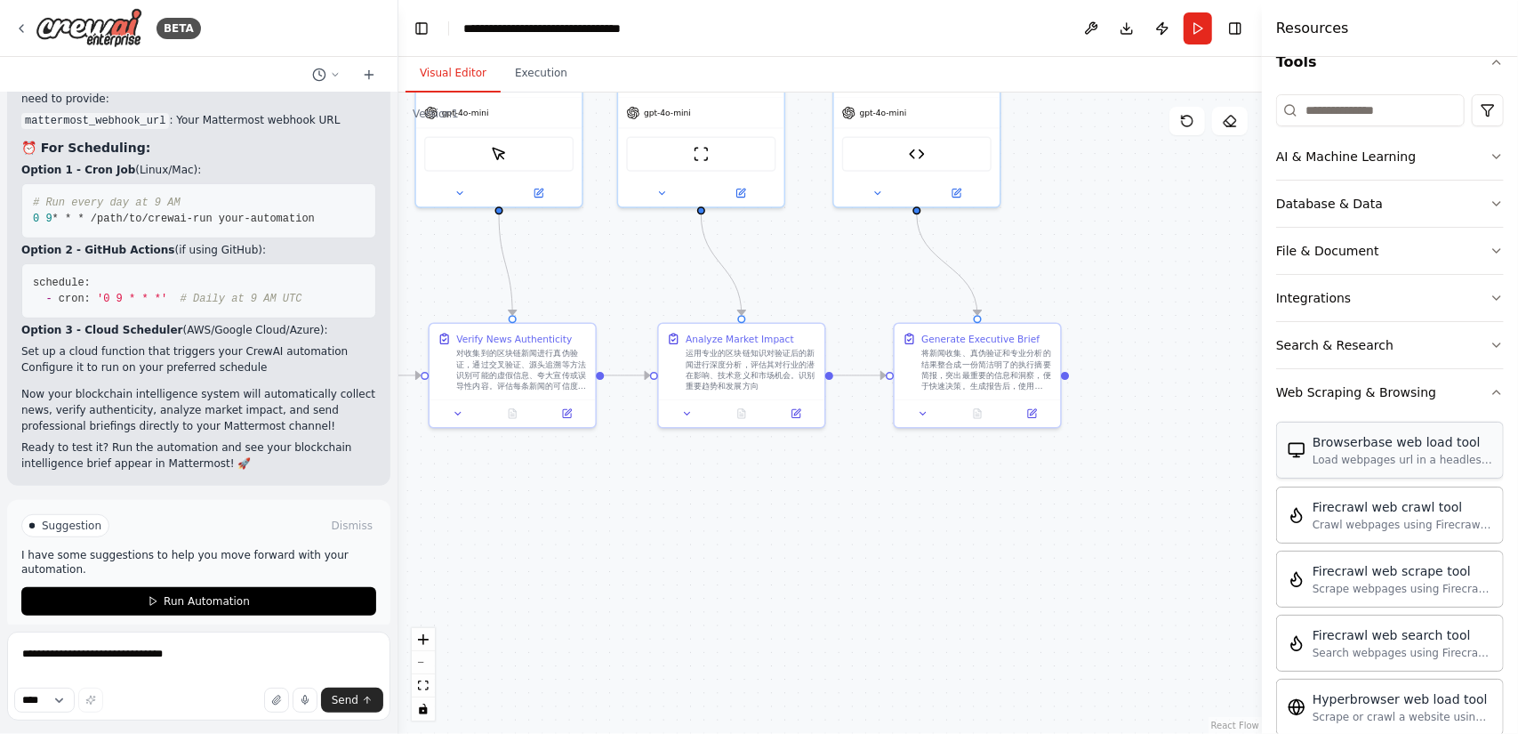
scroll to position [0, 0]
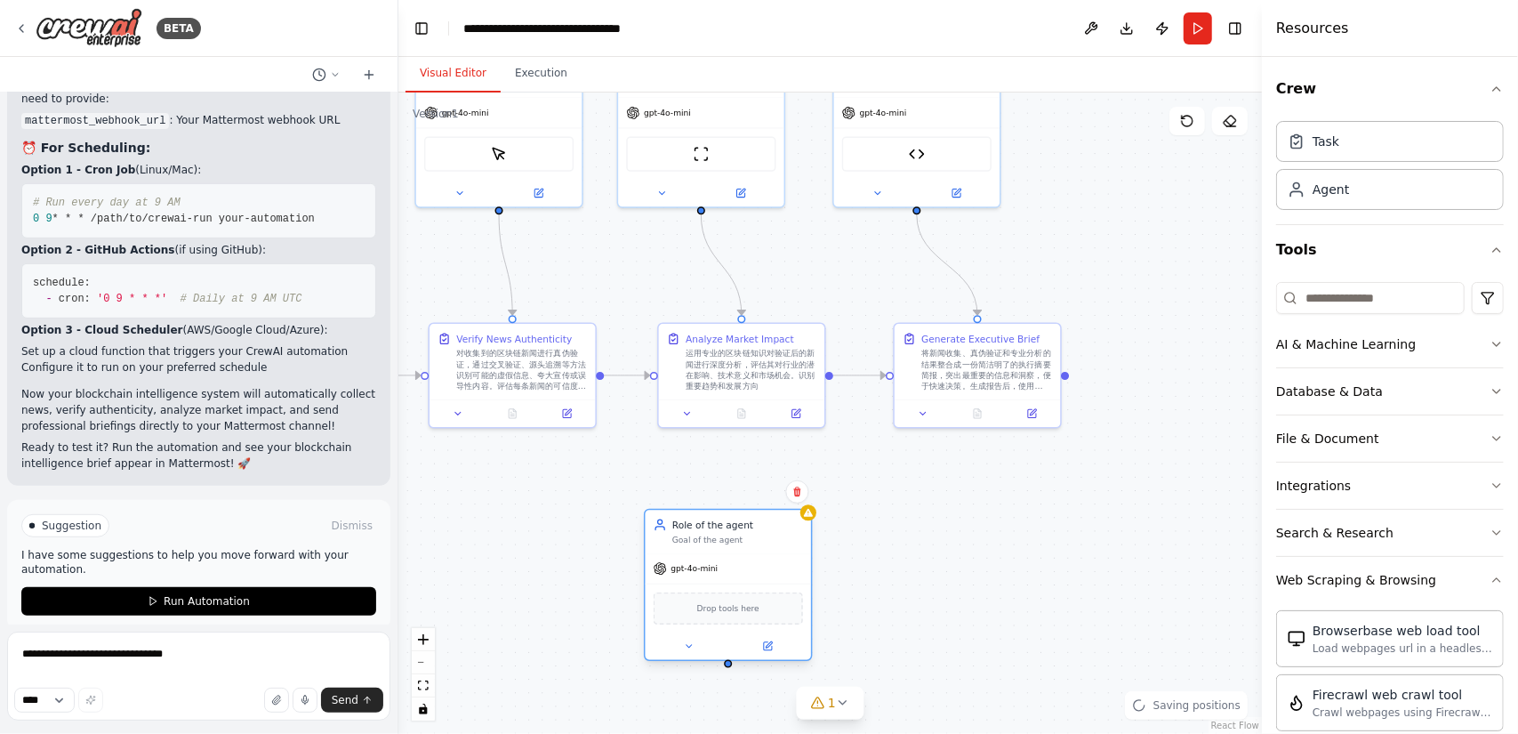
drag, startPoint x: 788, startPoint y: 631, endPoint x: 705, endPoint y: 542, distance: 121.4
click at [705, 542] on div "Goal of the agent" at bounding box center [737, 539] width 131 height 11
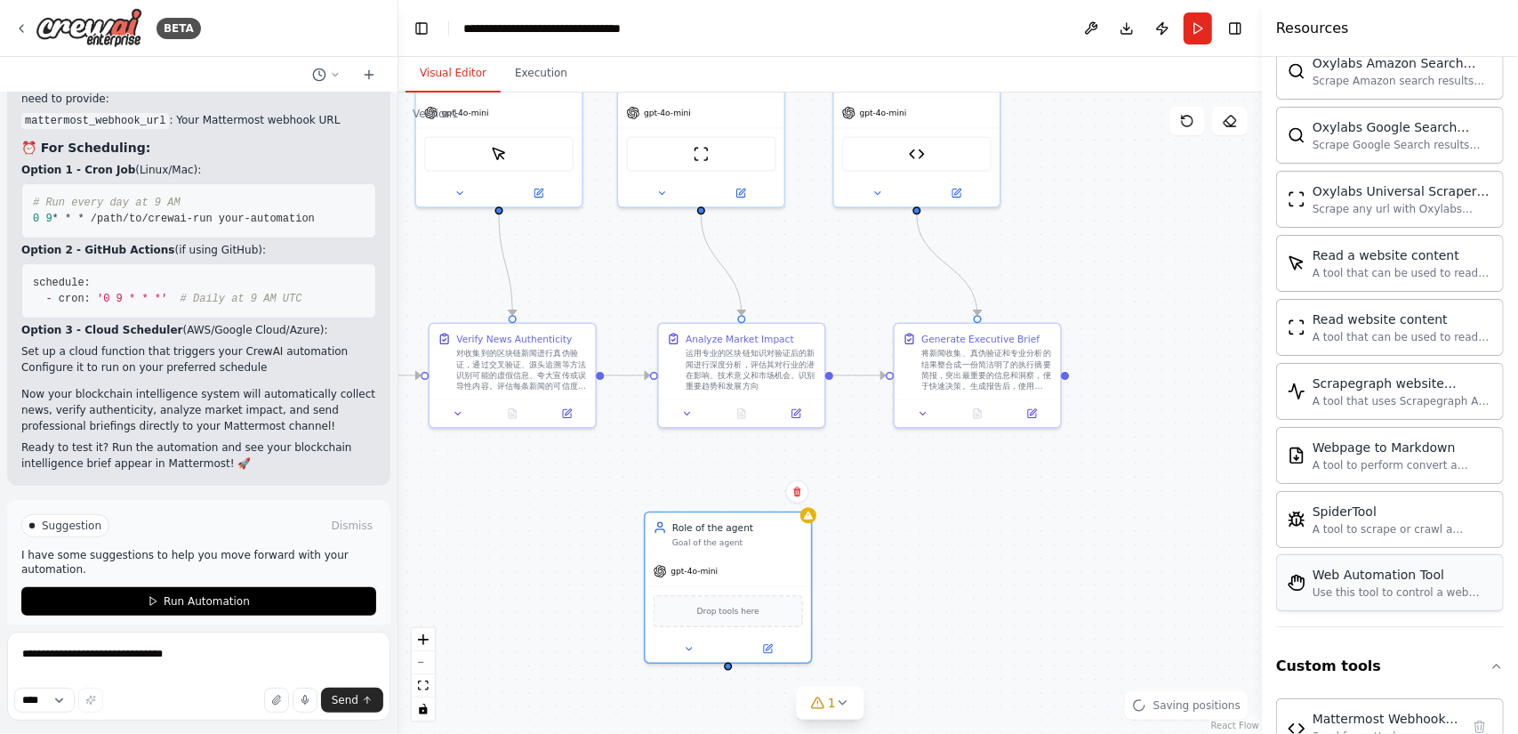
scroll to position [988, 0]
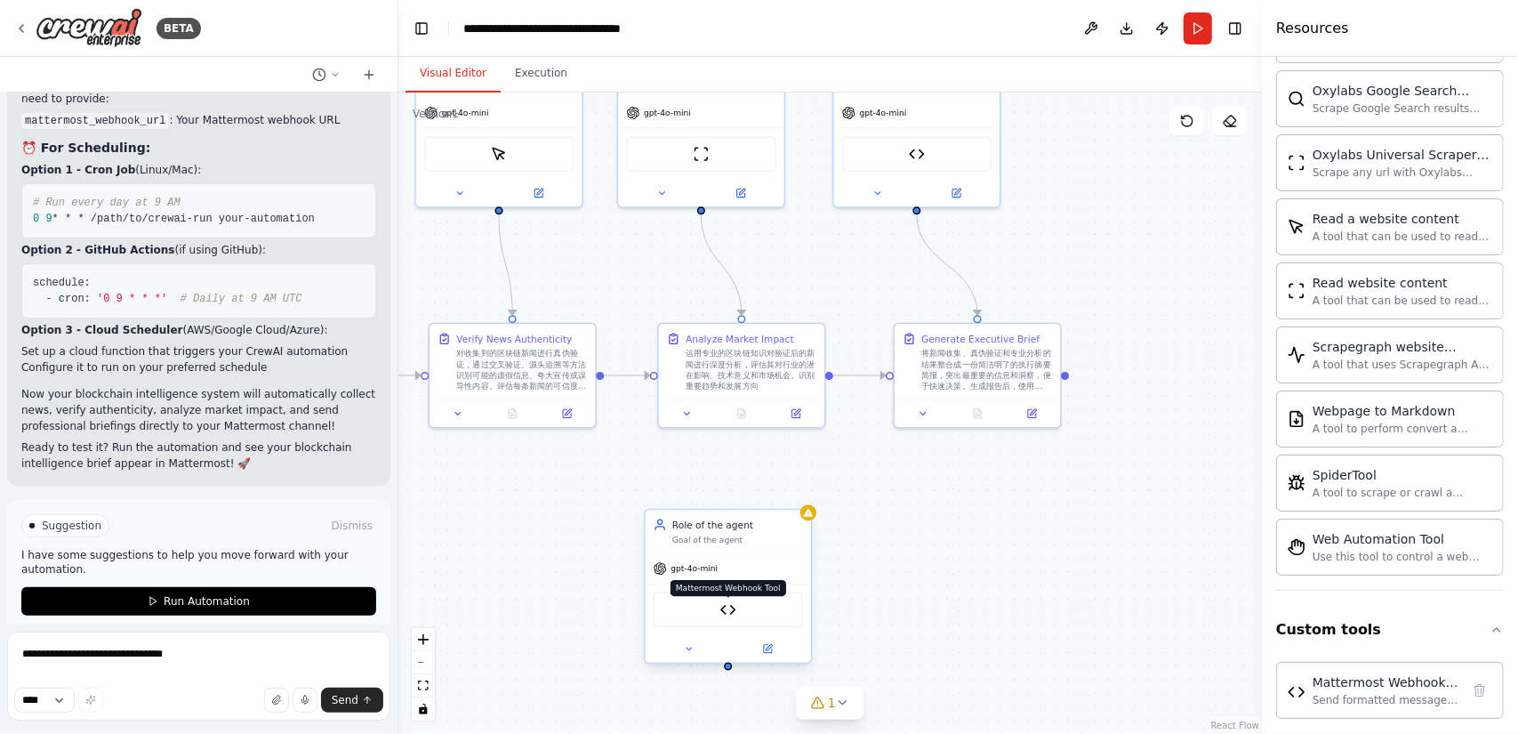
click at [727, 610] on img at bounding box center [728, 609] width 16 height 16
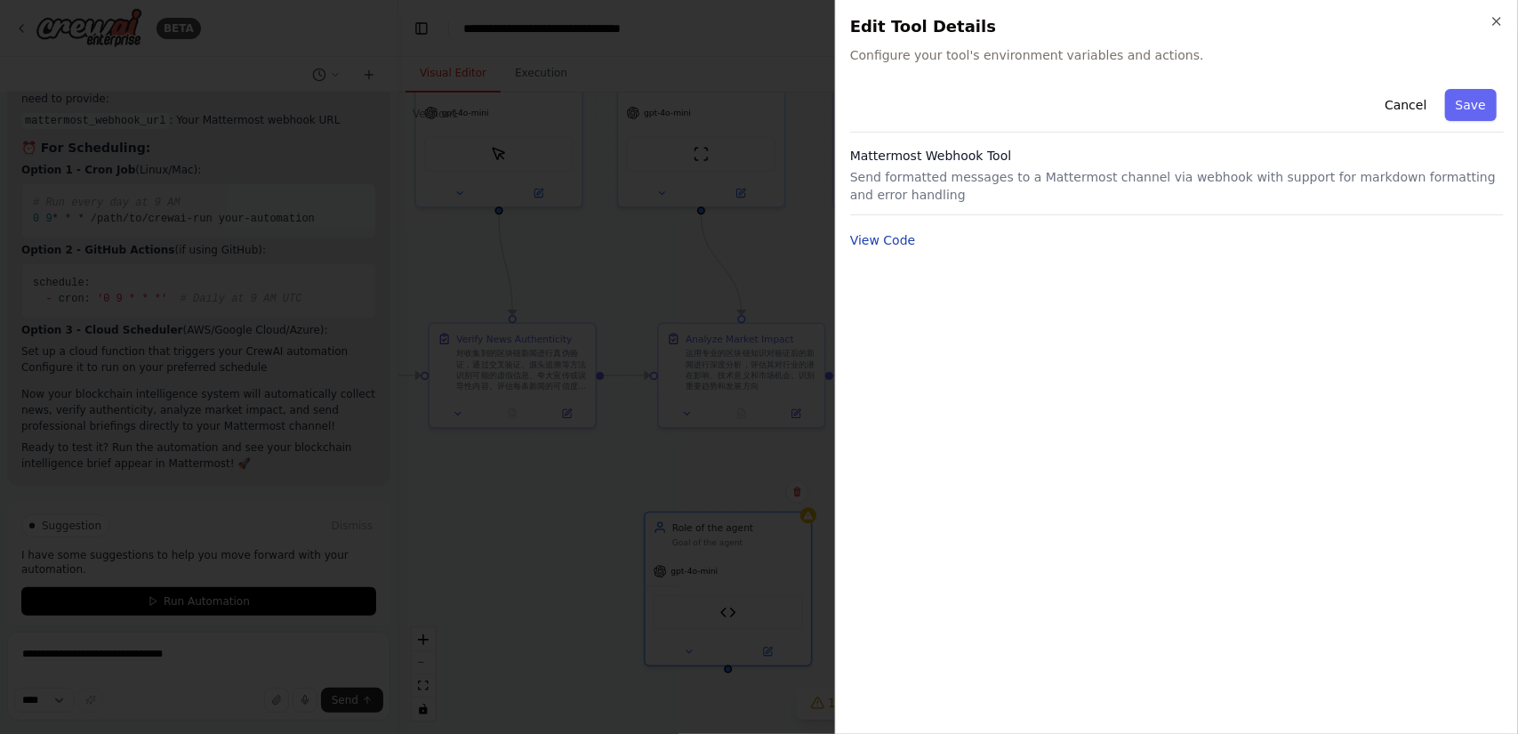
click at [885, 237] on button "View Code" at bounding box center [883, 240] width 66 height 18
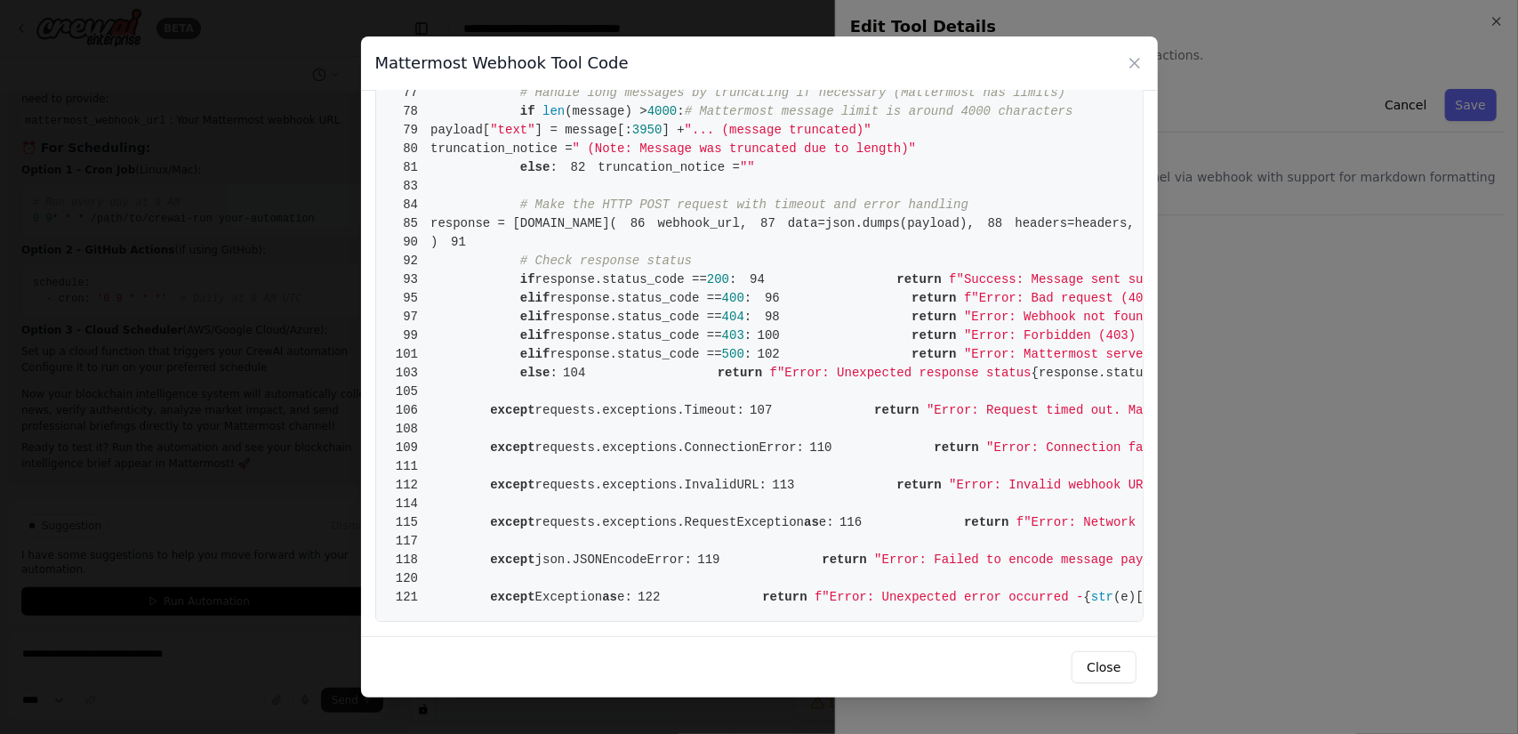
scroll to position [1804, 0]
click at [1131, 62] on icon at bounding box center [1135, 63] width 18 height 18
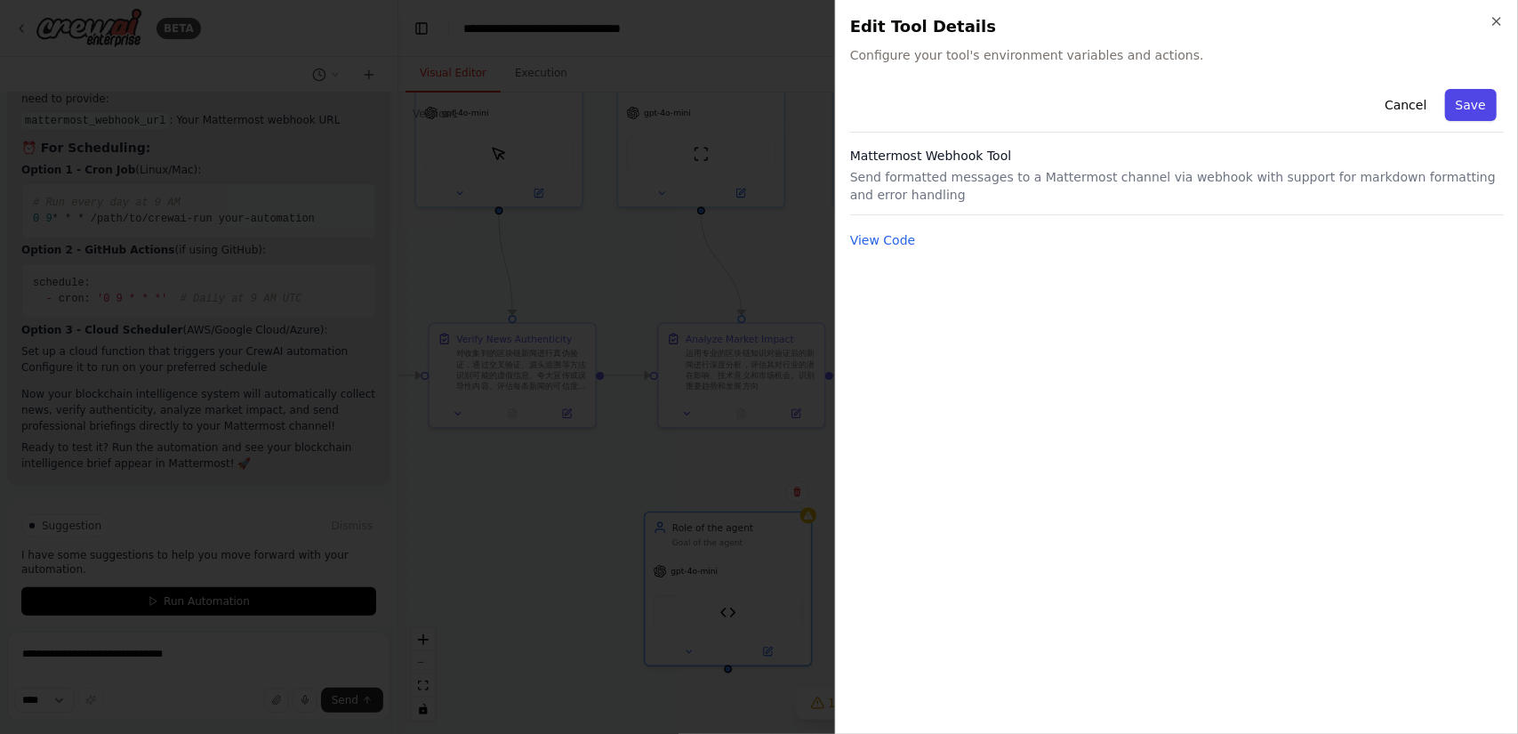
click at [1478, 110] on button "Save" at bounding box center [1471, 105] width 52 height 32
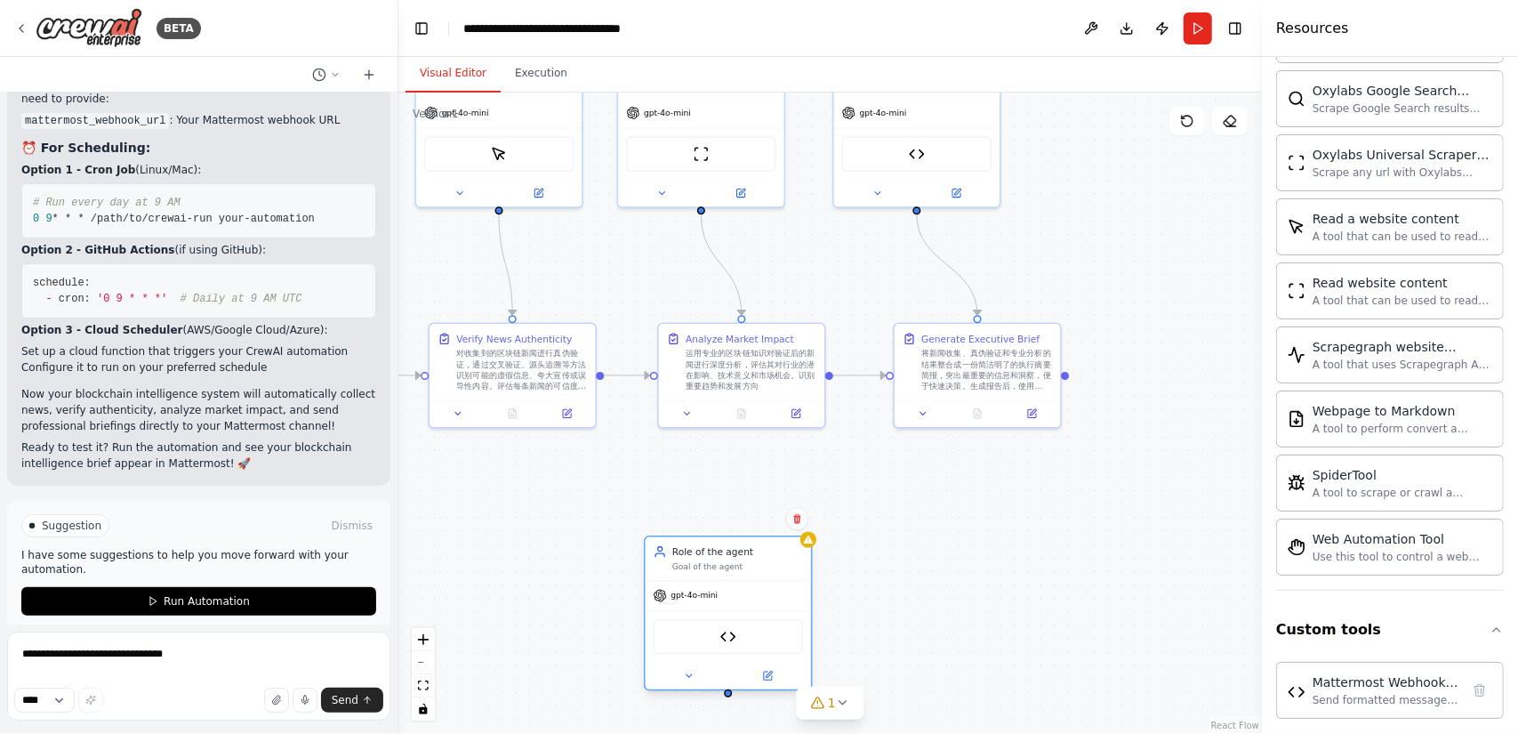
drag, startPoint x: 731, startPoint y: 533, endPoint x: 734, endPoint y: 554, distance: 21.6
click at [734, 554] on div "Role of the agent Goal of the agent" at bounding box center [737, 558] width 131 height 27
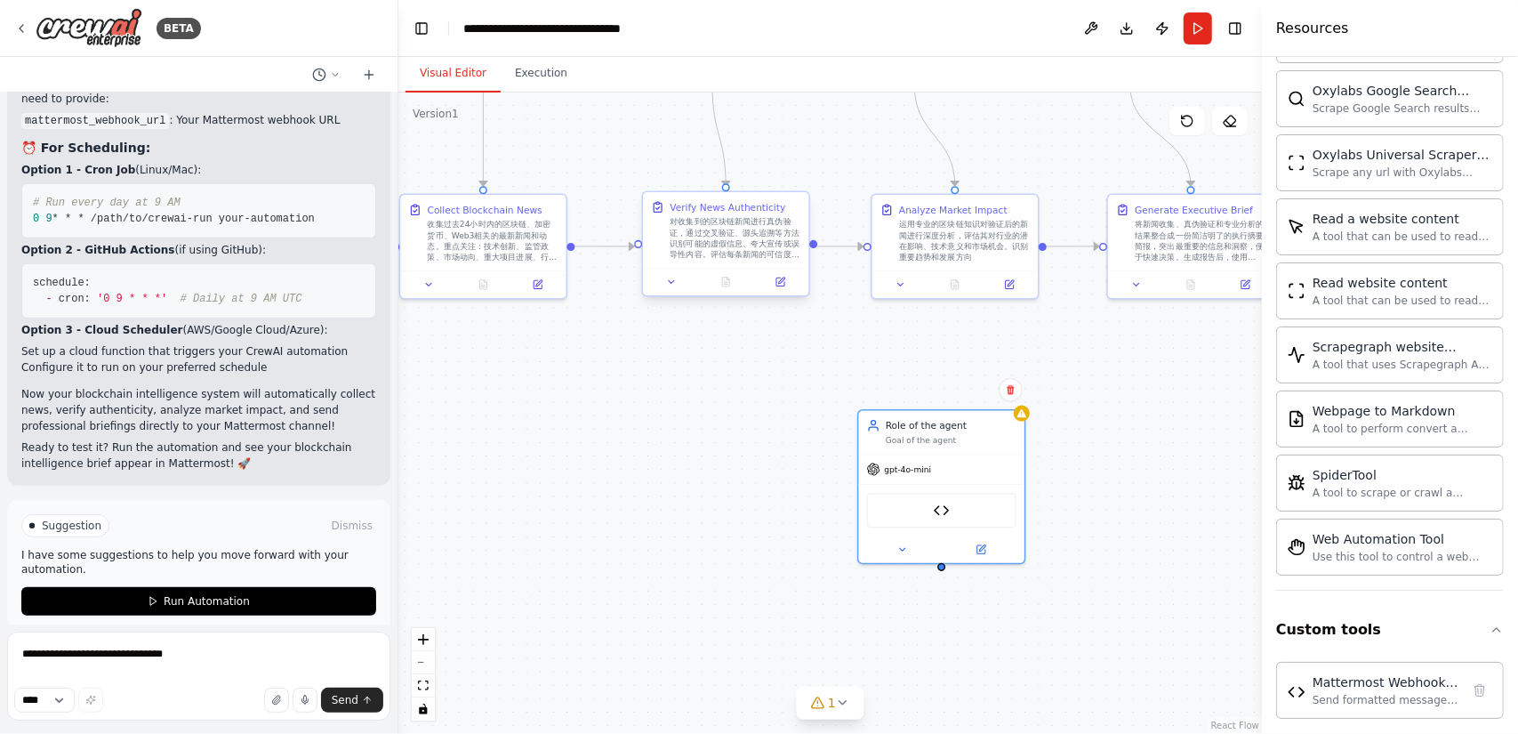
drag, startPoint x: 599, startPoint y: 377, endPoint x: 813, endPoint y: 248, distance: 249.3
click at [813, 248] on div ".deletable-edge-delete-btn { width: 20px; height: 20px; border: 0px solid #ffff…" at bounding box center [829, 412] width 863 height 641
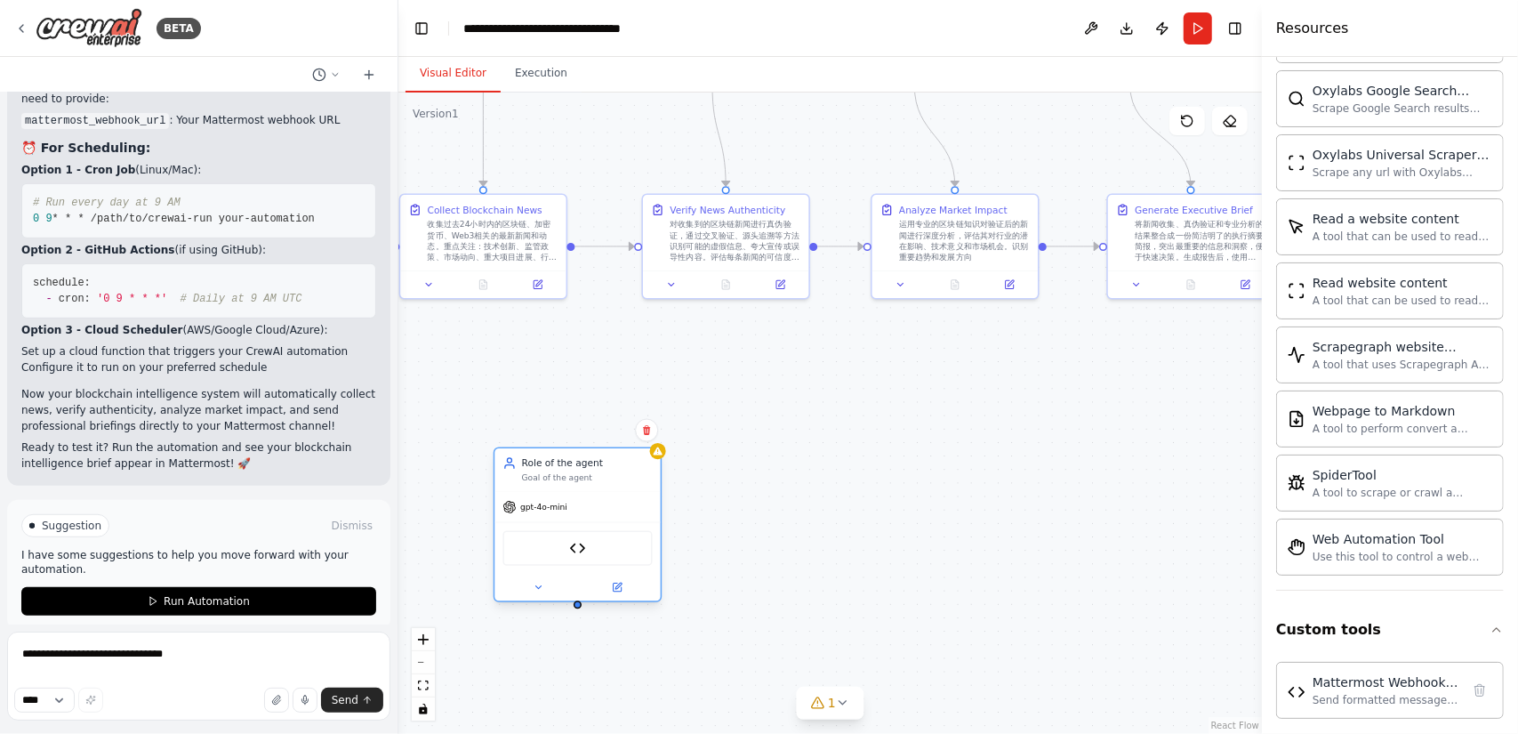
drag, startPoint x: 947, startPoint y: 453, endPoint x: 548, endPoint y: 499, distance: 401.9
click at [548, 499] on div "gpt-4o-mini" at bounding box center [576, 506] width 165 height 29
drag, startPoint x: 486, startPoint y: 188, endPoint x: 552, endPoint y: 600, distance: 417.8
click at [552, 342] on div "Blockchain News Collector 搜索并收集最新的区块链相关新闻和动态，确保信息的时效性和覆盖面。专注于收集来自主流媒体、专业区块链媒体、官…" at bounding box center [659, 99] width 654 height 485
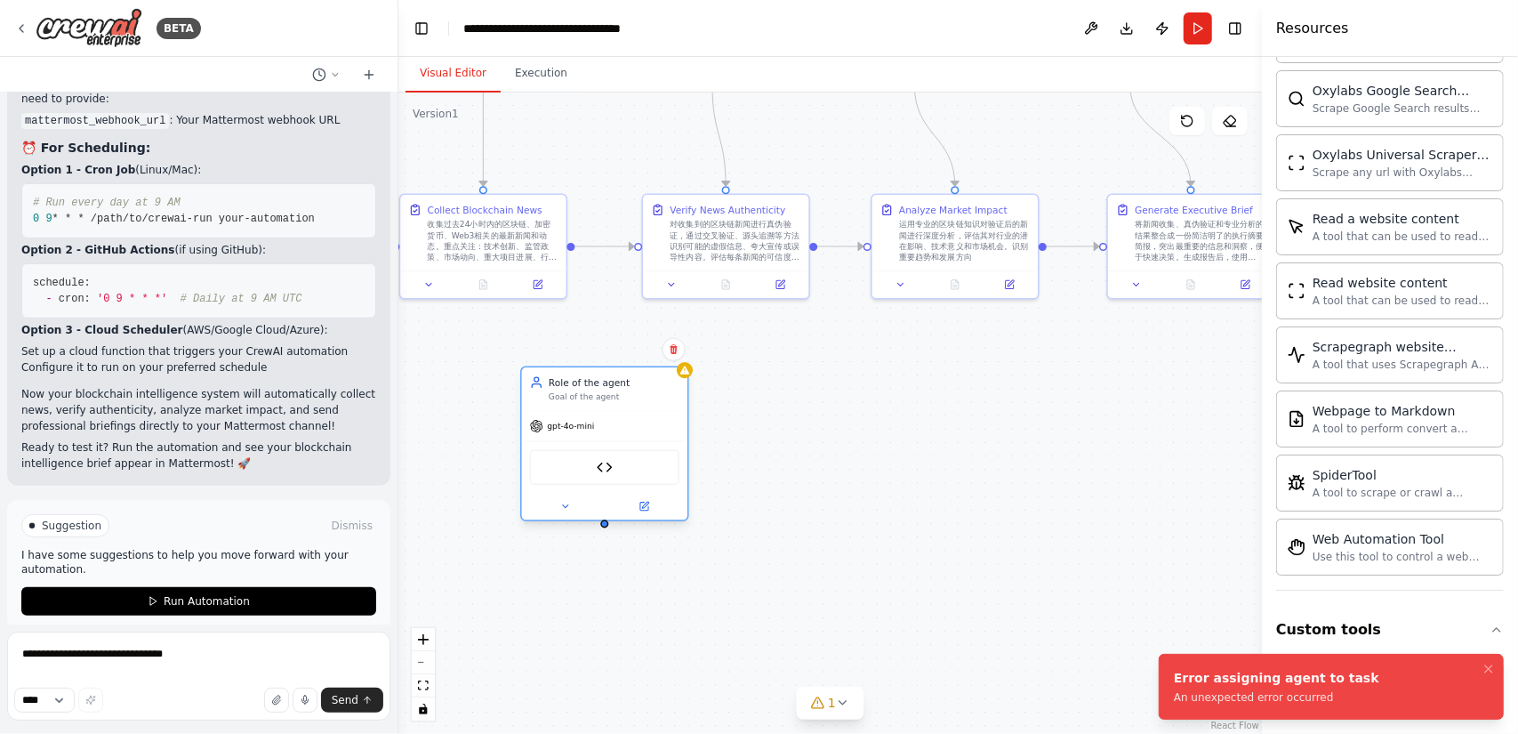
drag, startPoint x: 565, startPoint y: 471, endPoint x: 626, endPoint y: 390, distance: 101.5
click at [626, 390] on div "Role of the agent Goal of the agent" at bounding box center [614, 388] width 131 height 27
drag, startPoint x: 607, startPoint y: 525, endPoint x: 501, endPoint y: 241, distance: 303.9
click at [501, 241] on div "Blockchain News Collector 搜索并收集最新的区块链相关新闻和动态，确保信息的时效性和覆盖面。专注于收集来自主流媒体、专业区块链媒体、官…" at bounding box center [659, 99] width 654 height 485
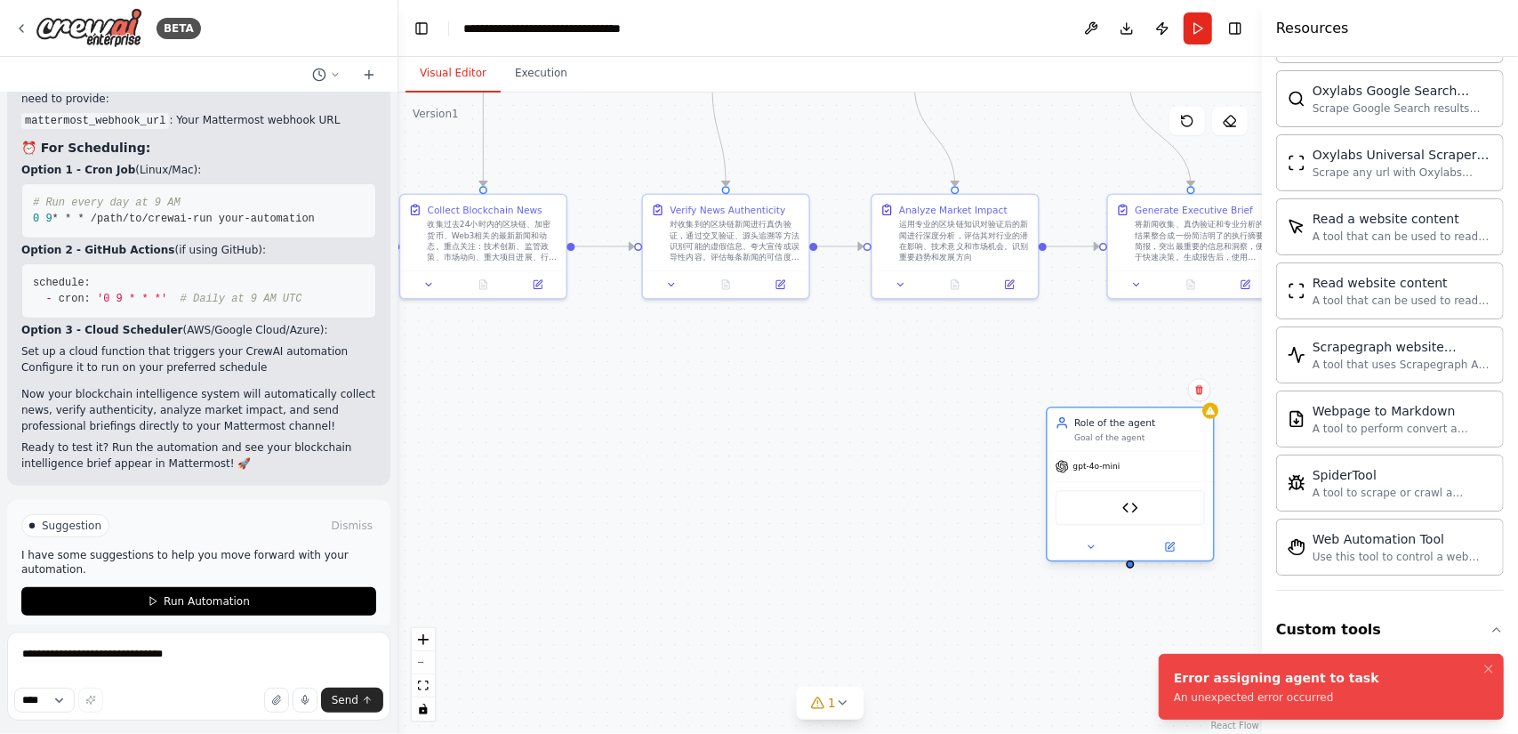
drag, startPoint x: 615, startPoint y: 389, endPoint x: 1137, endPoint y: 424, distance: 523.1
click at [1137, 424] on div "Role of the agent Goal of the agent" at bounding box center [1139, 429] width 131 height 27
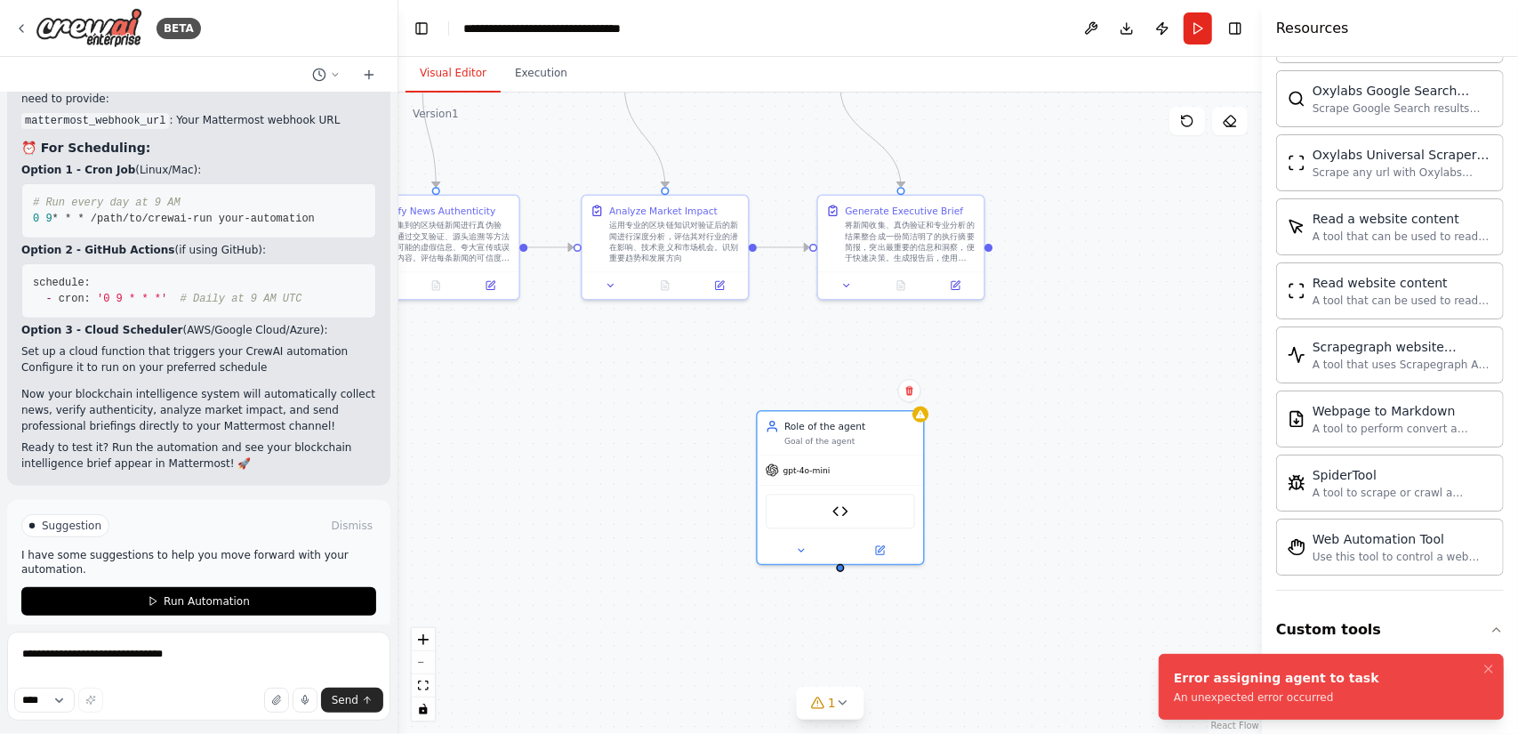
drag, startPoint x: 857, startPoint y: 495, endPoint x: 608, endPoint y: 495, distance: 249.0
click at [608, 495] on div ".deletable-edge-delete-btn { width: 20px; height: 20px; border: 0px solid #ffff…" at bounding box center [829, 412] width 863 height 641
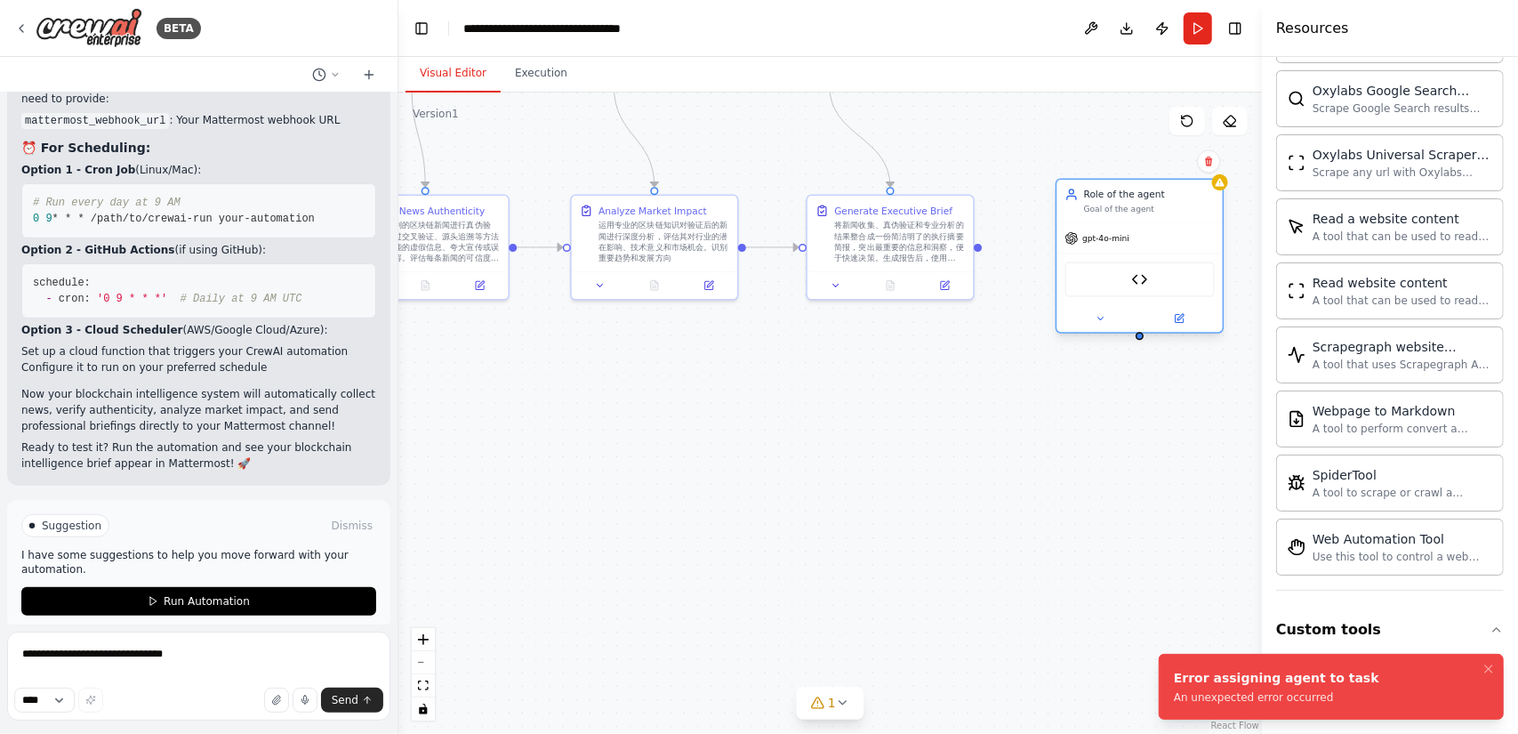
drag, startPoint x: 816, startPoint y: 416, endPoint x: 1123, endPoint y: 188, distance: 382.5
click at [1123, 188] on div "Role of the agent" at bounding box center [1149, 194] width 131 height 13
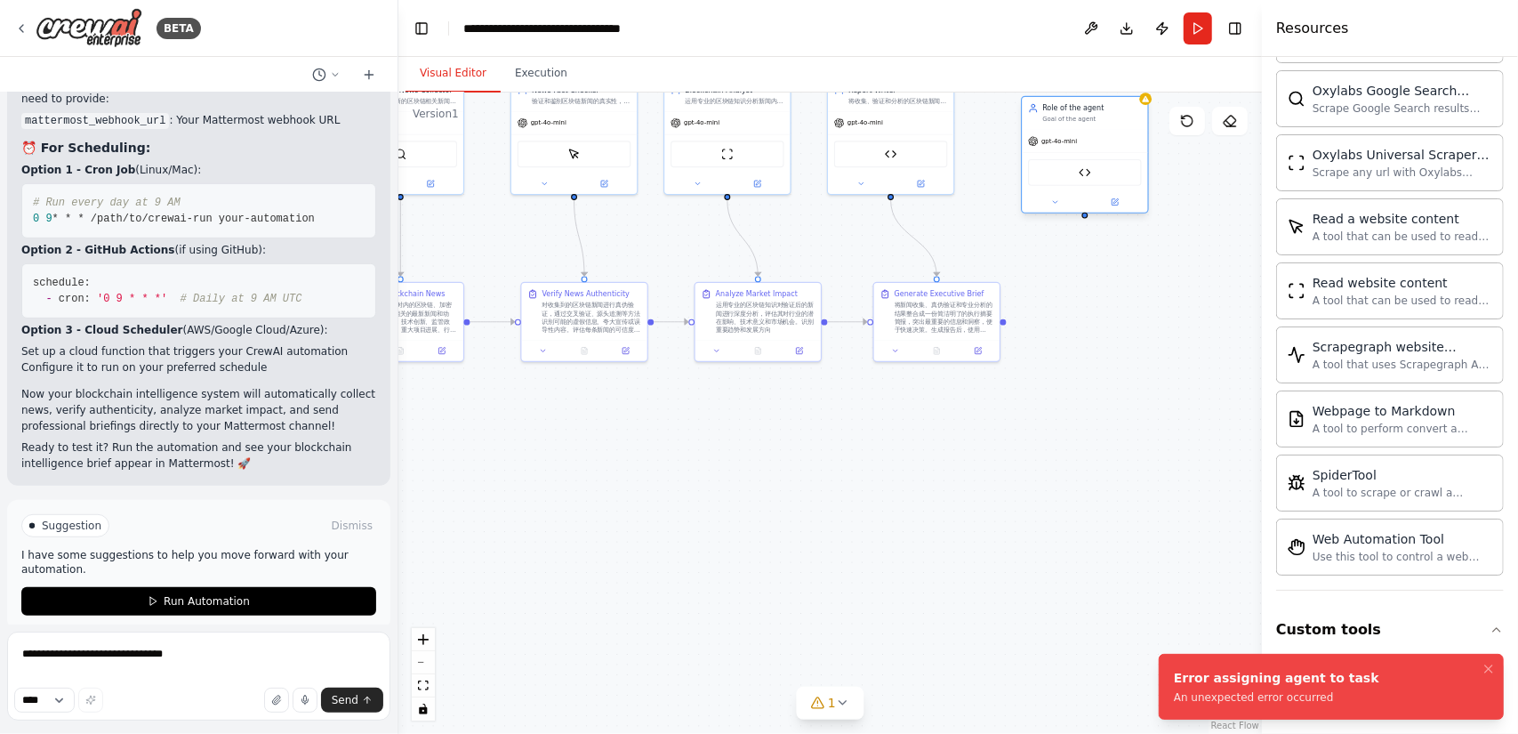
drag, startPoint x: 1138, startPoint y: 264, endPoint x: 1102, endPoint y: 124, distance: 145.1
click at [1102, 124] on div "Role of the agent Goal of the agent" at bounding box center [1084, 113] width 125 height 33
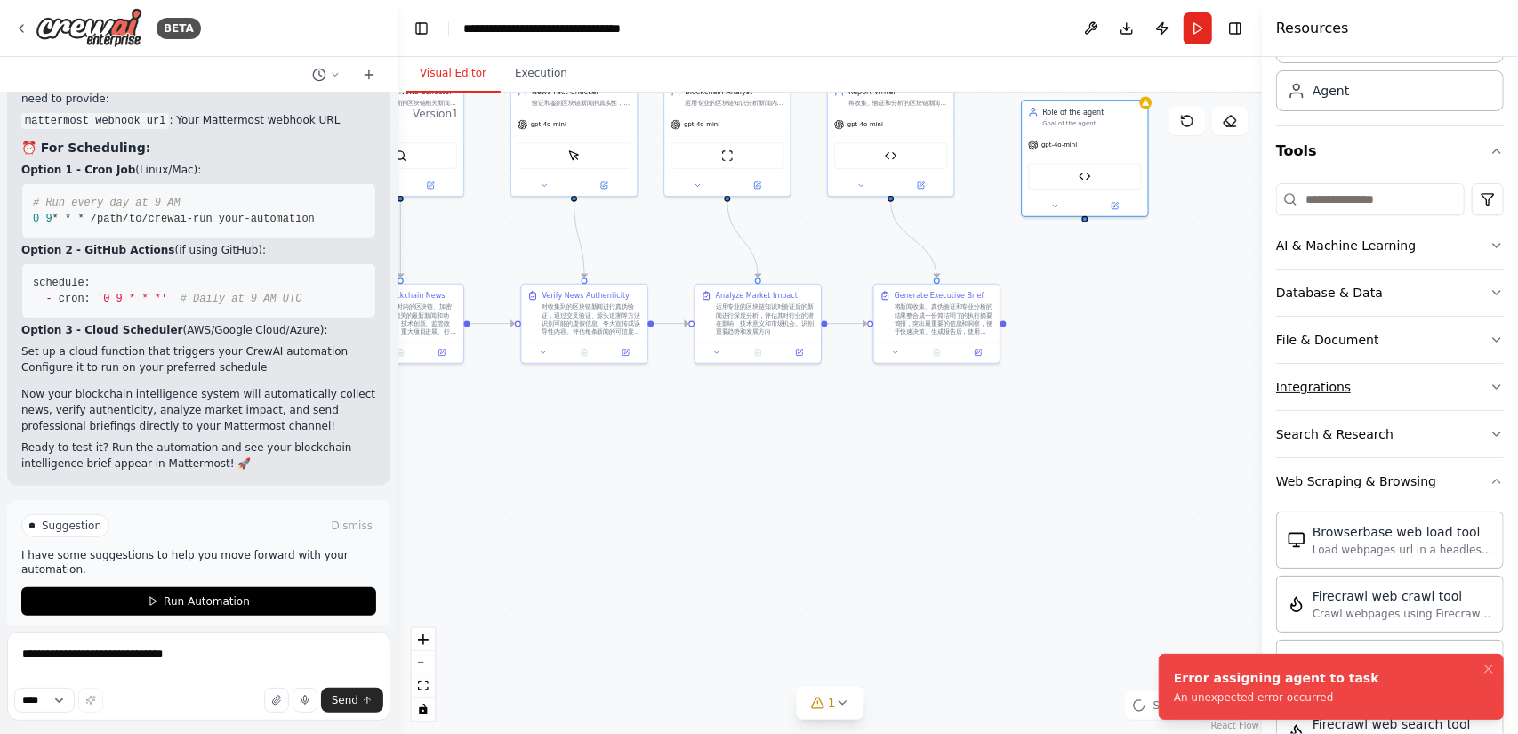
scroll to position [0, 0]
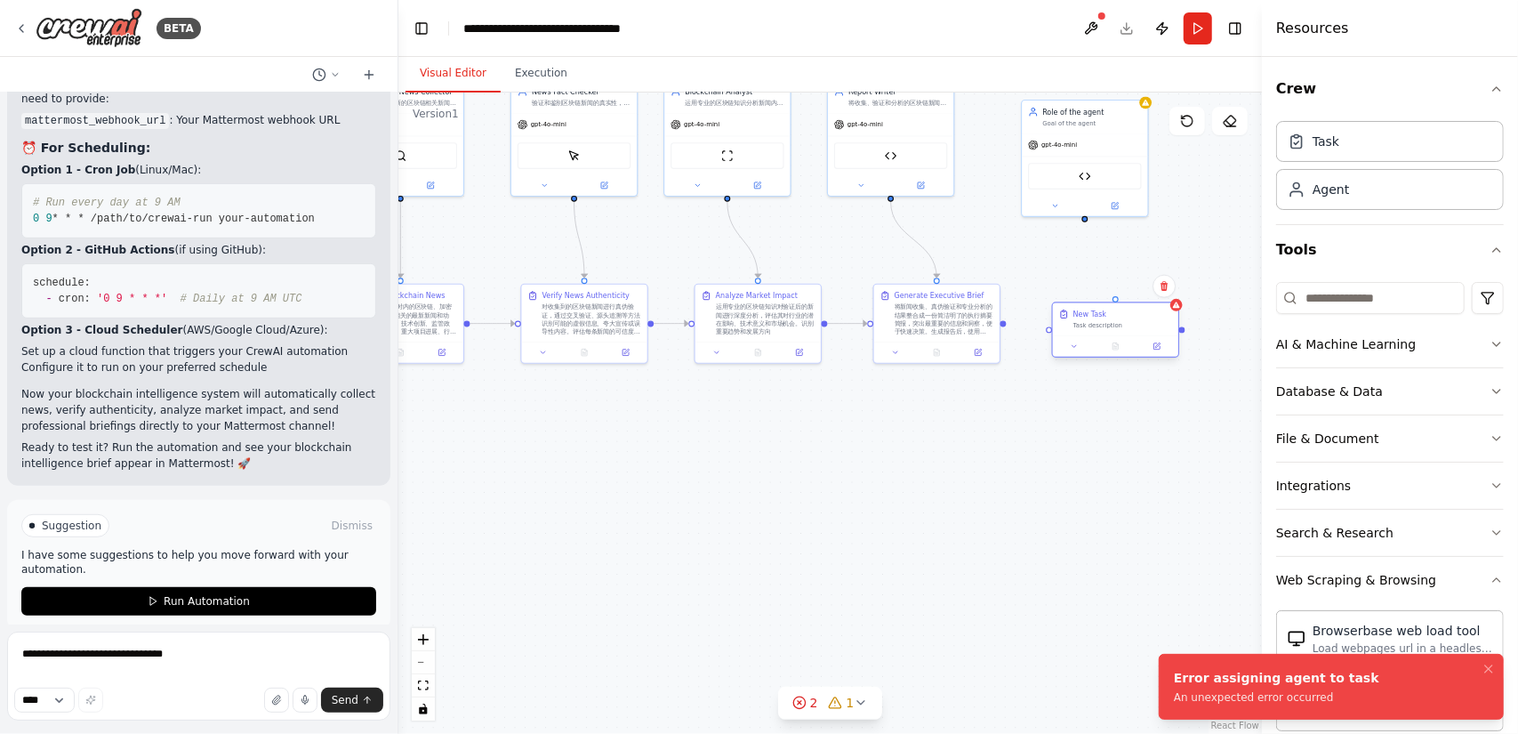
drag, startPoint x: 1175, startPoint y: 329, endPoint x: 1095, endPoint y: 314, distance: 82.3
click at [1095, 314] on div "New Task" at bounding box center [1089, 314] width 33 height 10
drag, startPoint x: 1005, startPoint y: 323, endPoint x: 1056, endPoint y: 333, distance: 52.7
click at [782, 333] on div "Blockchain News Collector 搜索并收集最新的区块链相关新闻和动态，确保信息的时效性和覆盖面。专注于收集来自主流媒体、专业区块链媒体、官…" at bounding box center [533, 212] width 496 height 368
click at [1091, 192] on div "Mattermost Webhook Tool" at bounding box center [1084, 173] width 125 height 39
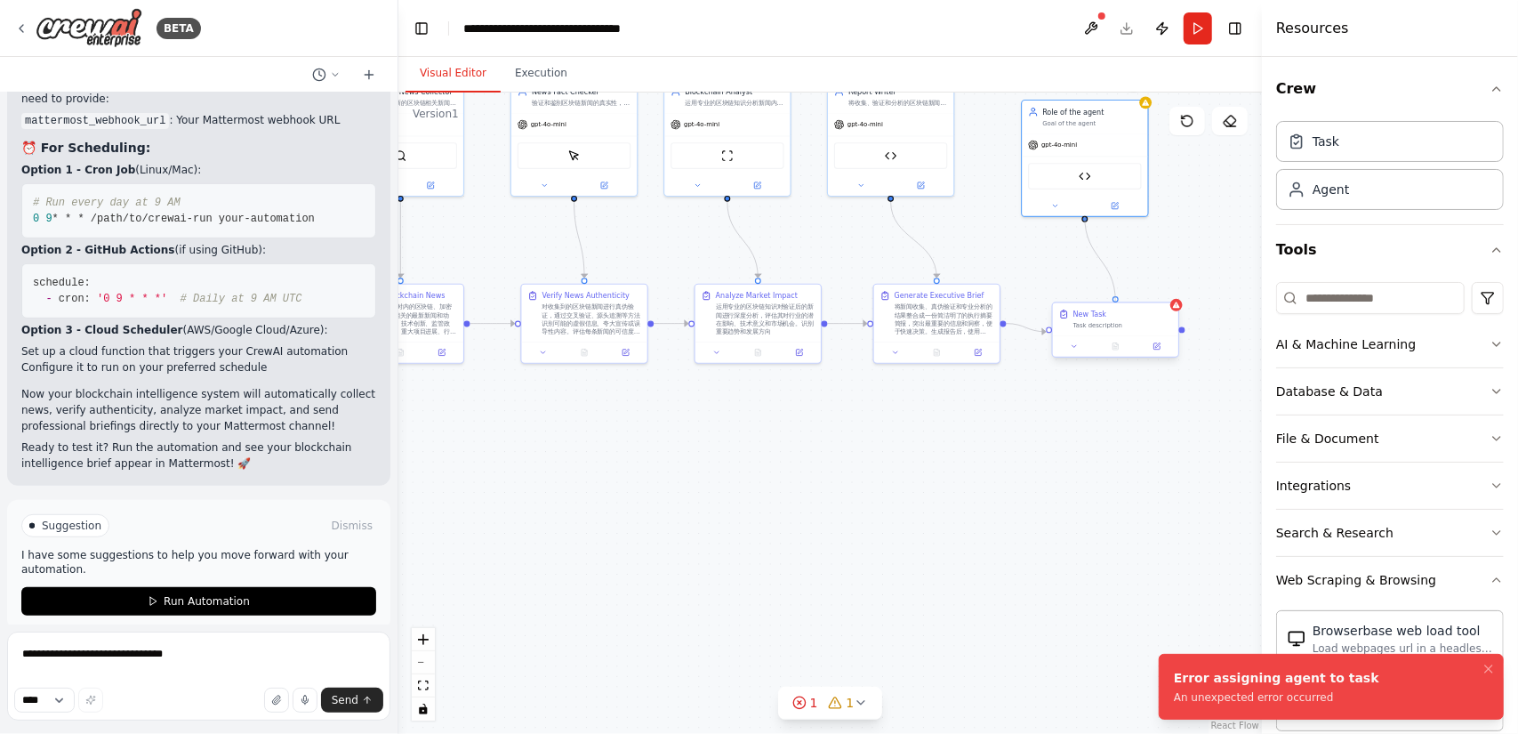
drag, startPoint x: 1086, startPoint y: 215, endPoint x: 1115, endPoint y: 305, distance: 94.5
click at [782, 305] on div "Blockchain News Collector 搜索并收集最新的区块链相关新闻和动态，确保信息的时效性和覆盖面。专注于收集来自主流媒体、专业区块链媒体、官…" at bounding box center [533, 212] width 496 height 368
click at [1103, 321] on div "Task description" at bounding box center [1122, 325] width 99 height 8
click at [1079, 345] on button at bounding box center [1073, 346] width 35 height 12
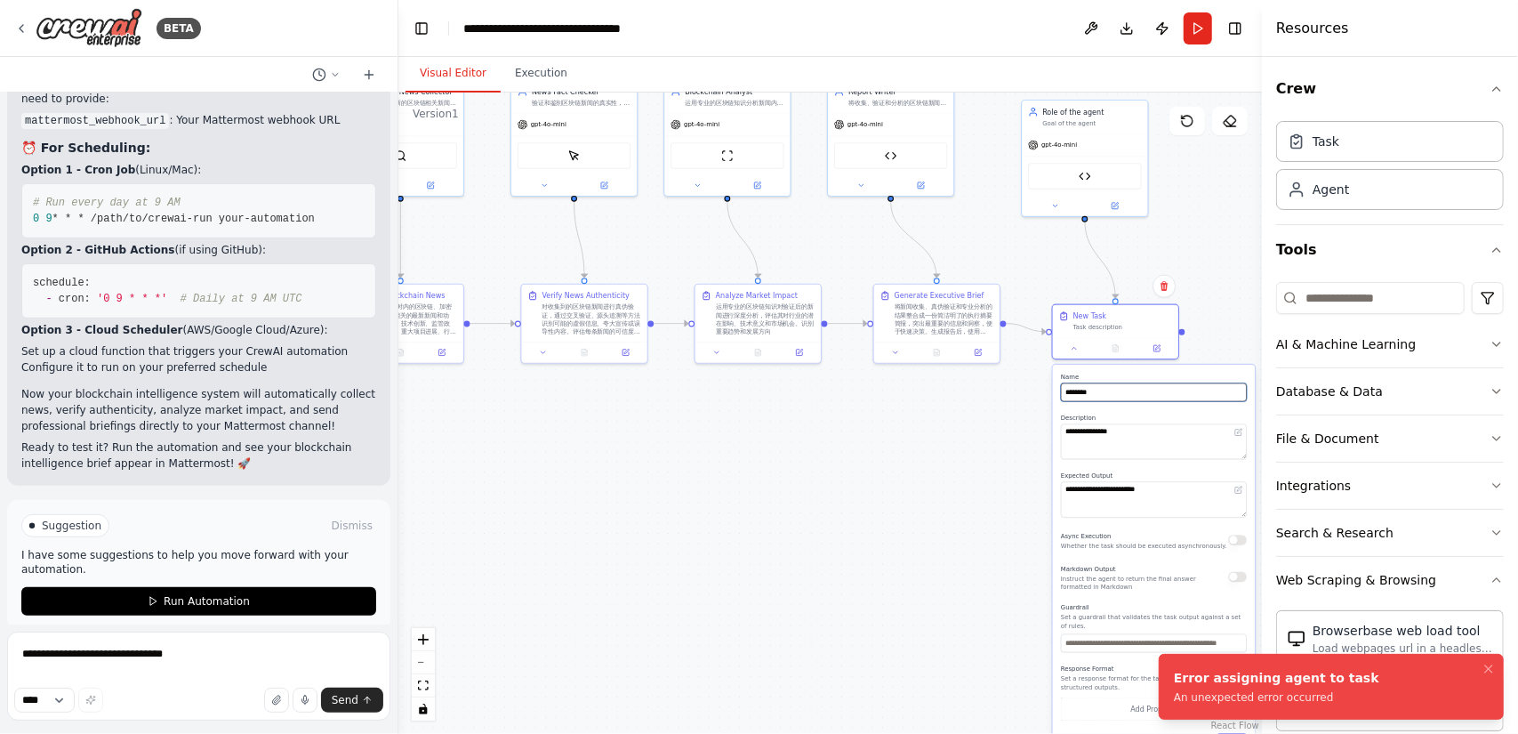
drag, startPoint x: 1088, startPoint y: 383, endPoint x: 1019, endPoint y: 380, distance: 69.4
click at [1019, 380] on div ".deletable-edge-delete-btn { width: 20px; height: 20px; border: 0px solid #ffff…" at bounding box center [829, 412] width 863 height 641
drag, startPoint x: 1141, startPoint y: 397, endPoint x: 1049, endPoint y: 389, distance: 91.9
click at [1049, 389] on div ".deletable-edge-delete-btn { width: 20px; height: 20px; border: 0px solid #ffff…" at bounding box center [829, 412] width 863 height 641
click at [1053, 390] on div "**********" at bounding box center [1154, 562] width 202 height 395
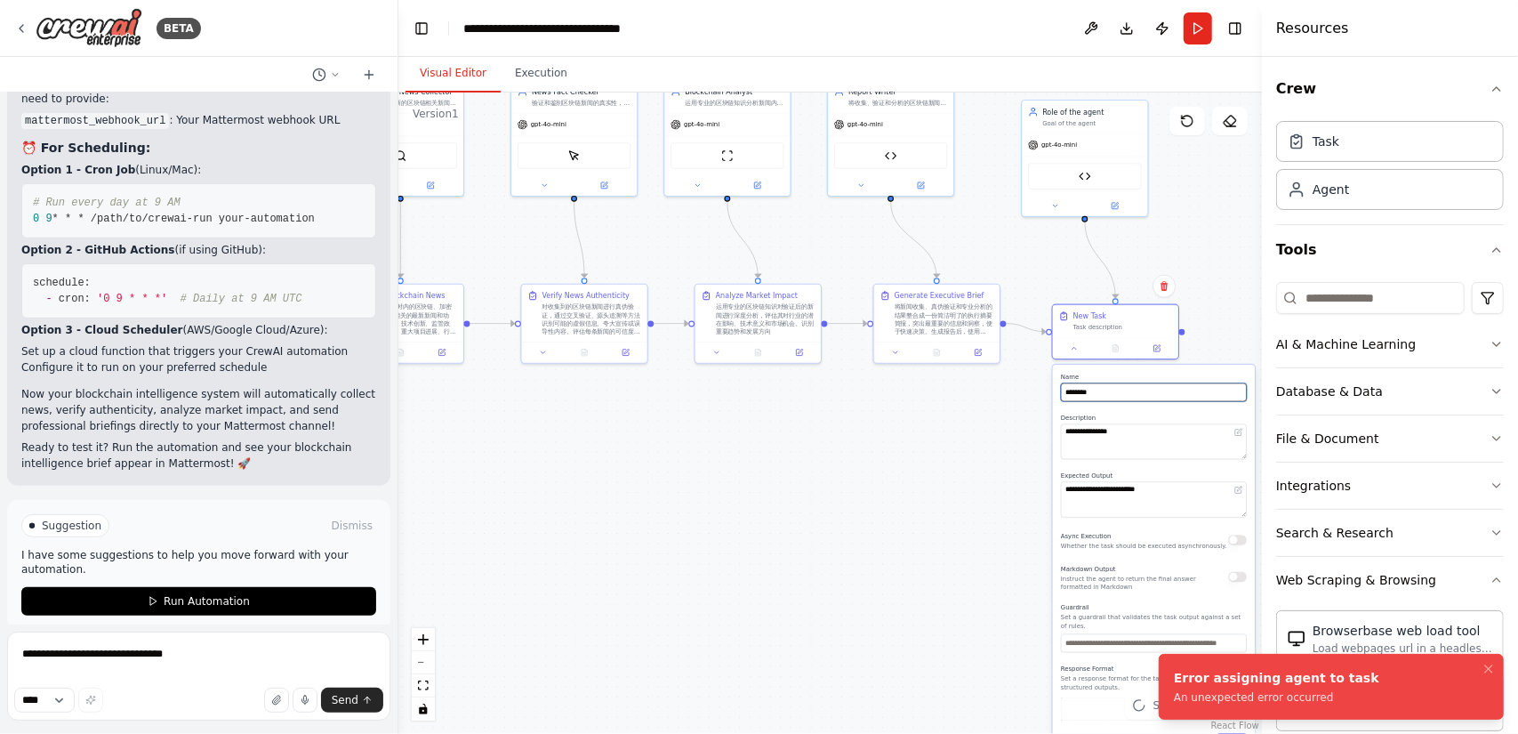
drag, startPoint x: 1136, startPoint y: 389, endPoint x: 1062, endPoint y: 388, distance: 74.7
click at [1062, 388] on input "********" at bounding box center [1154, 392] width 186 height 19
paste input "**********"
type input "**********"
click at [930, 570] on div ".deletable-edge-delete-btn { width: 20px; height: 20px; border: 0px solid #ffff…" at bounding box center [829, 412] width 863 height 641
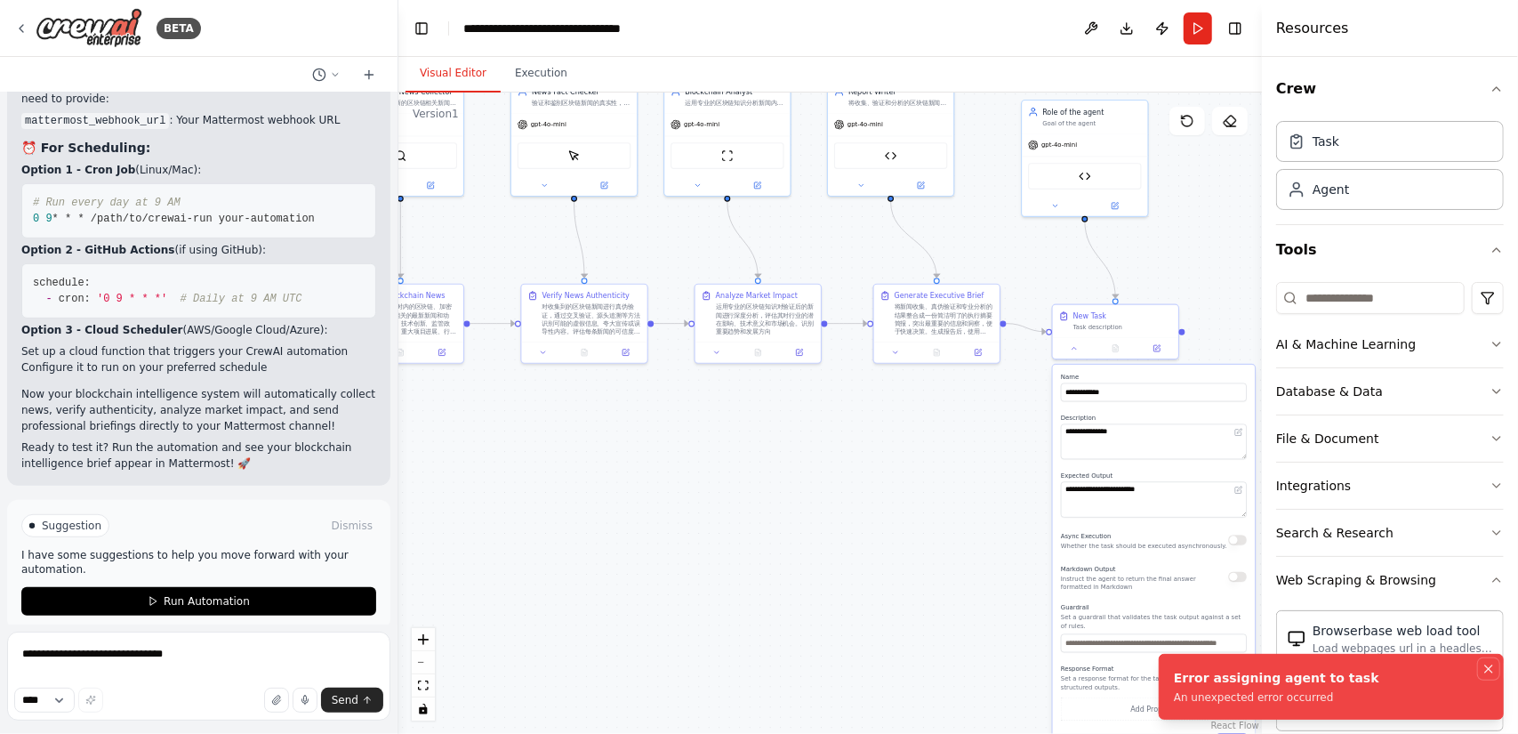
click at [1491, 670] on icon "Notifications (F8)" at bounding box center [1488, 669] width 14 height 14
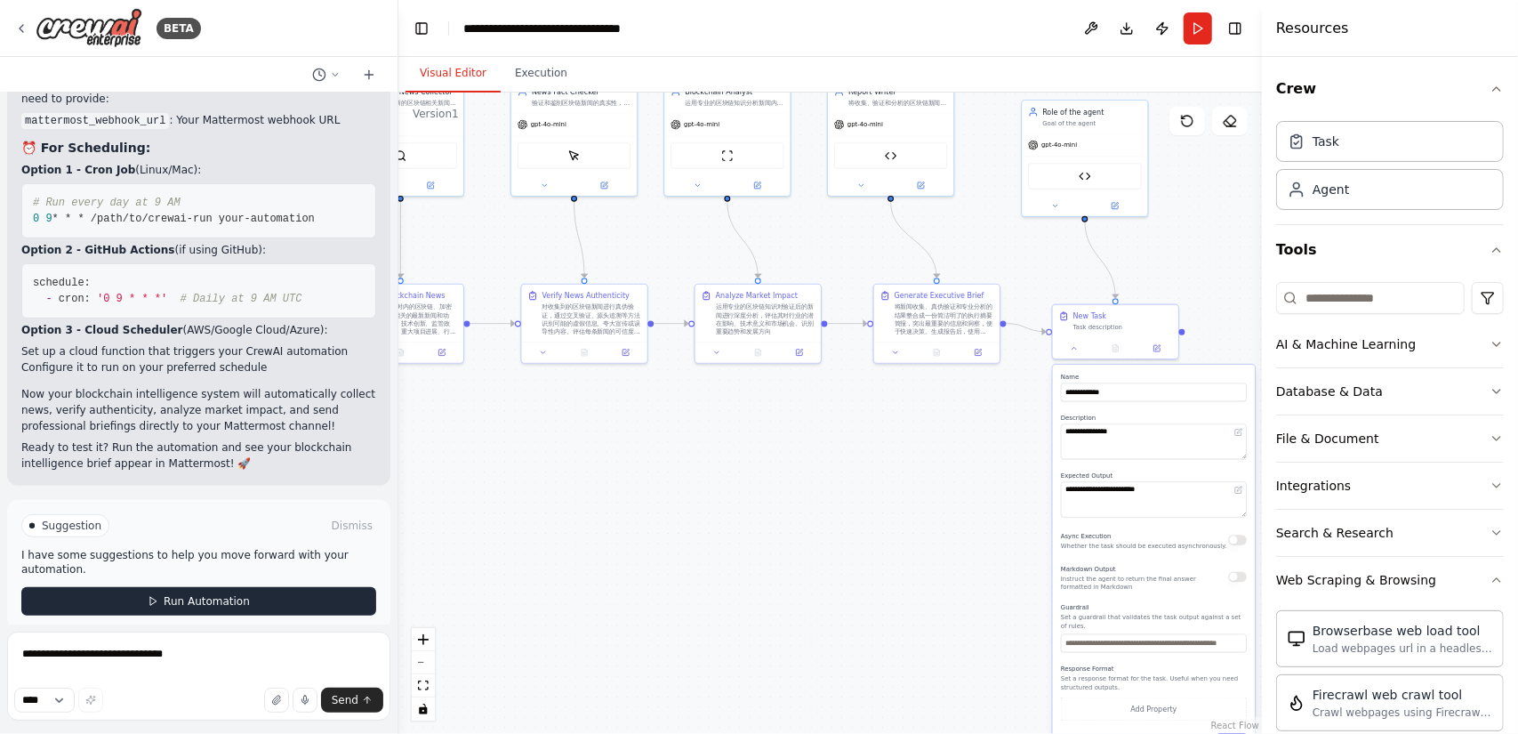
click at [274, 587] on button "Run Automation" at bounding box center [198, 601] width 355 height 28
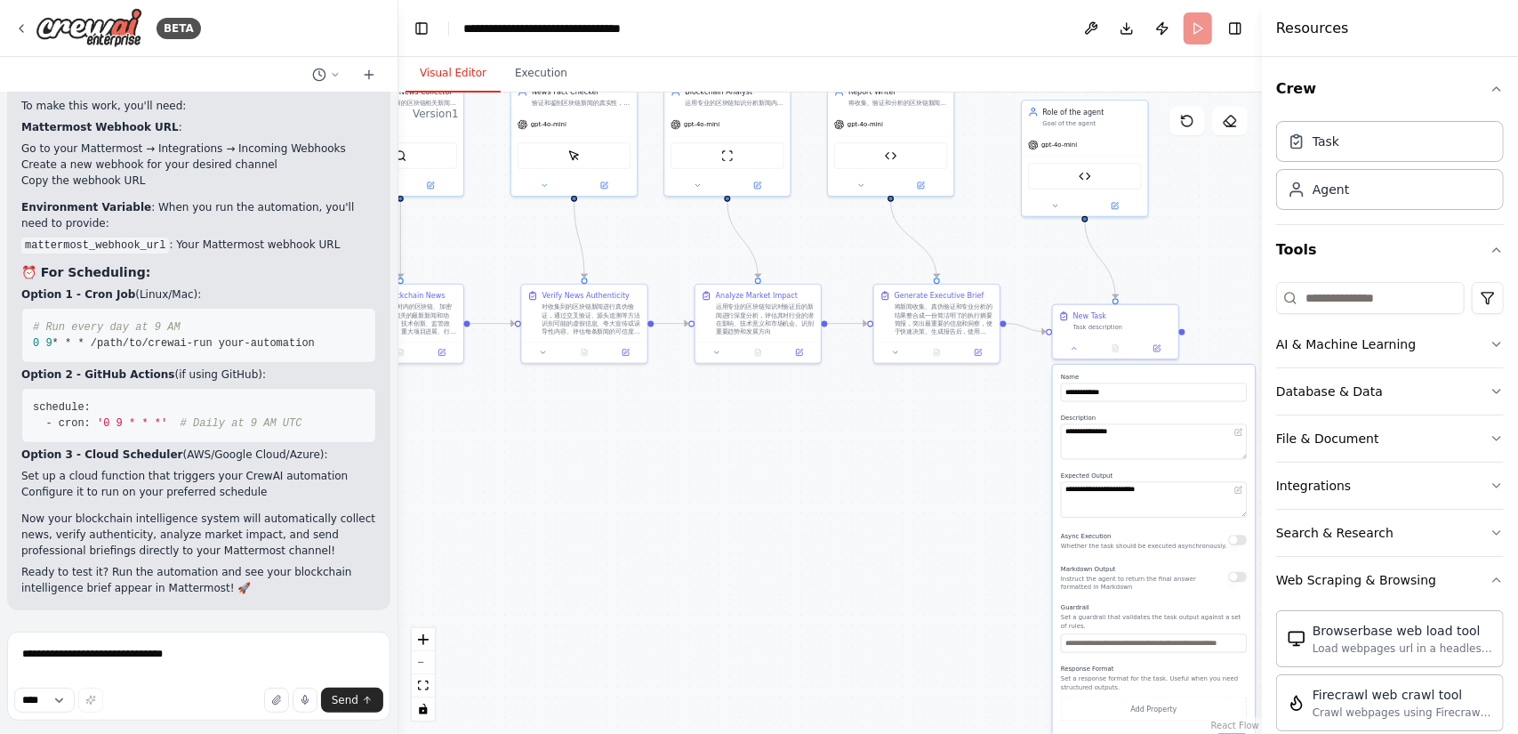
scroll to position [4925, 0]
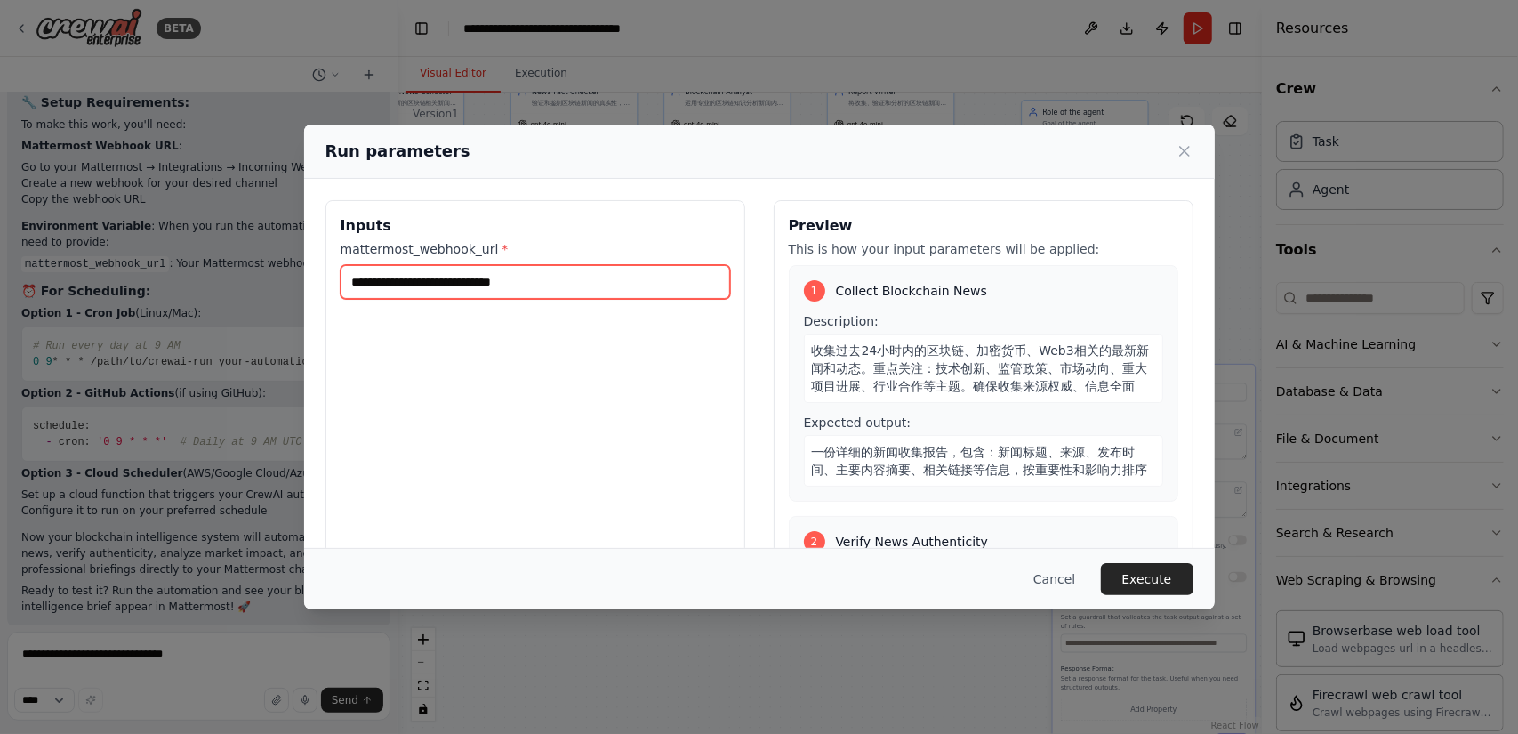
click at [575, 283] on input "mattermost_webhook_url *" at bounding box center [535, 282] width 389 height 34
paste input "**********"
type input "**********"
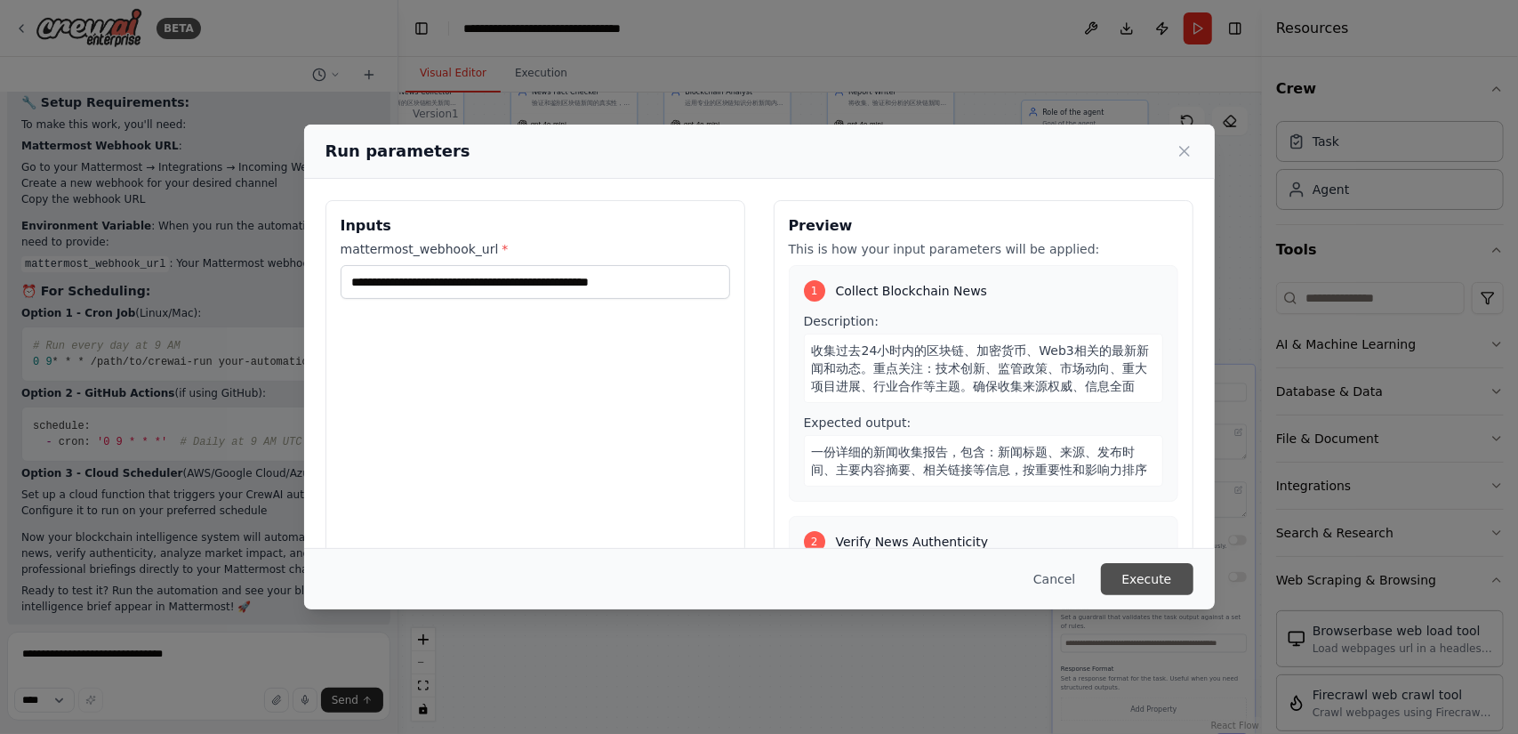
click at [1140, 577] on button "Execute" at bounding box center [1147, 579] width 92 height 32
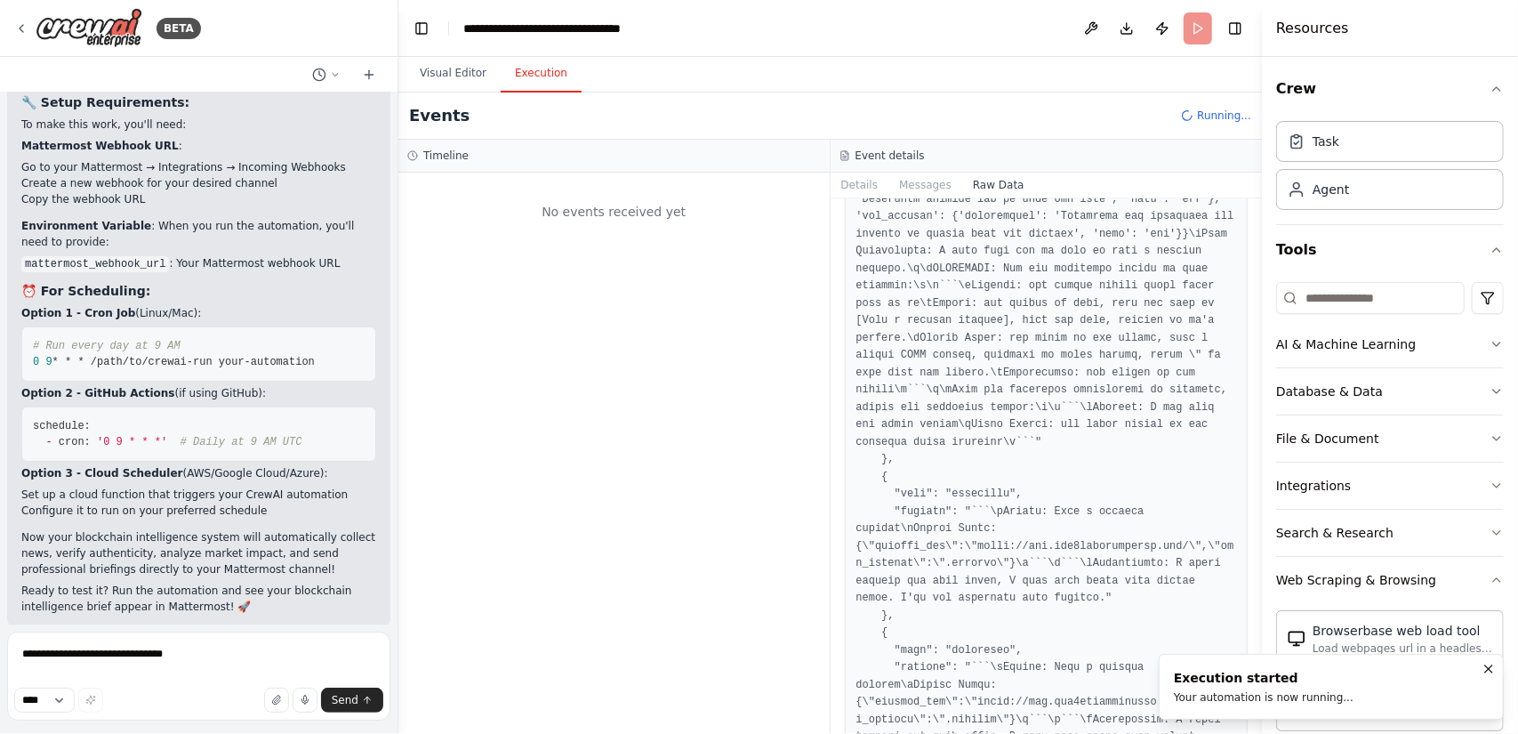
scroll to position [0, 0]
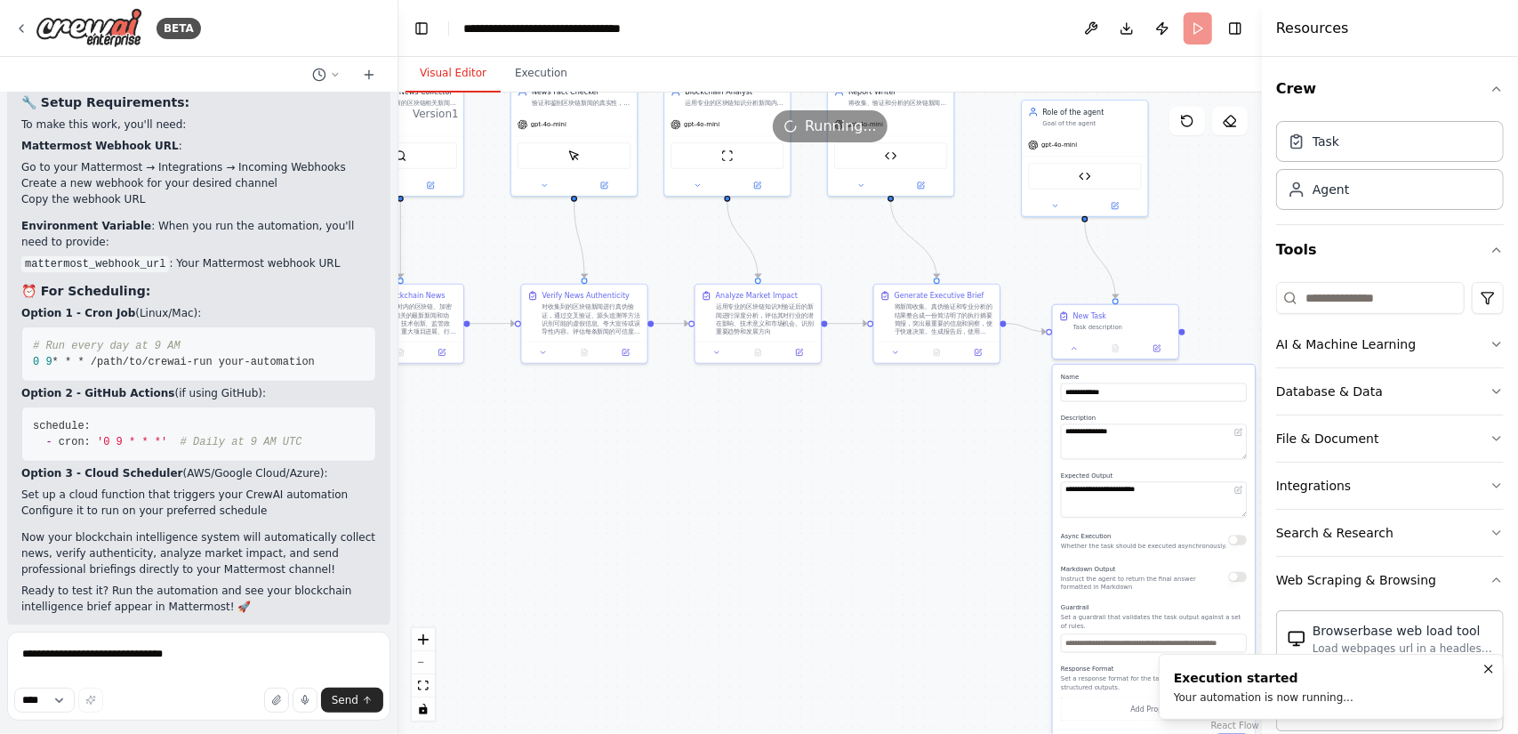
click at [462, 77] on button "Visual Editor" at bounding box center [452, 73] width 95 height 37
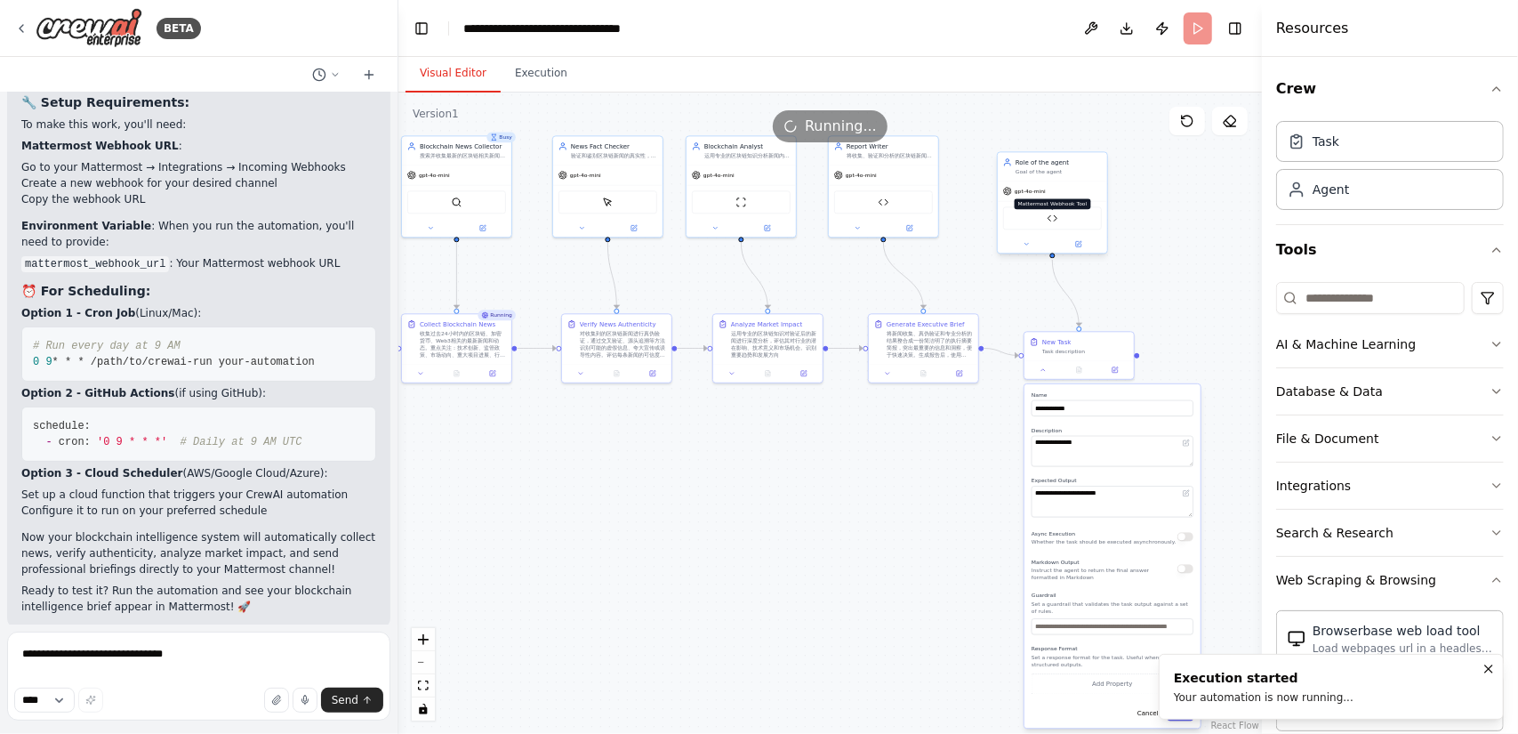
click at [1050, 219] on img at bounding box center [1052, 218] width 11 height 11
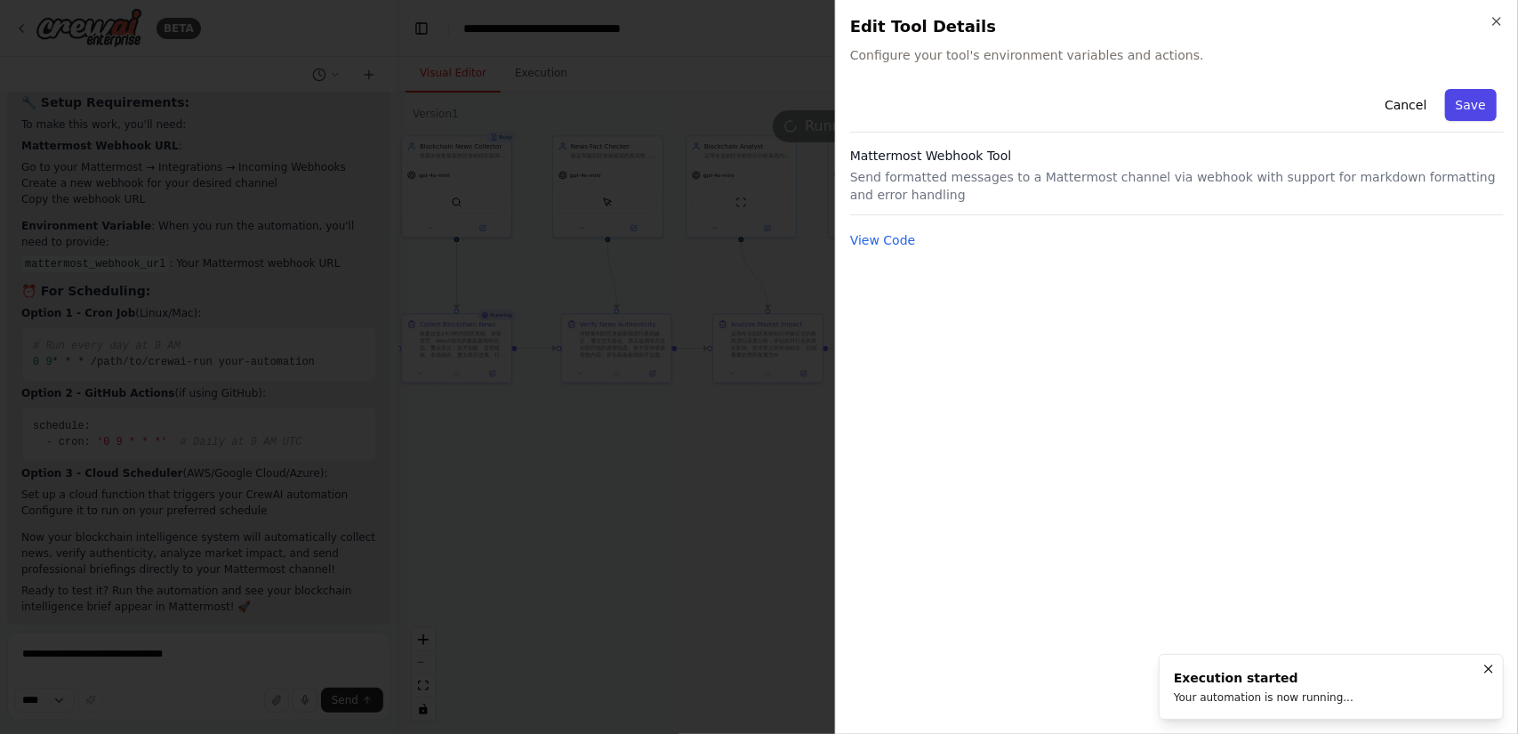
click at [1483, 106] on button "Save" at bounding box center [1471, 105] width 52 height 32
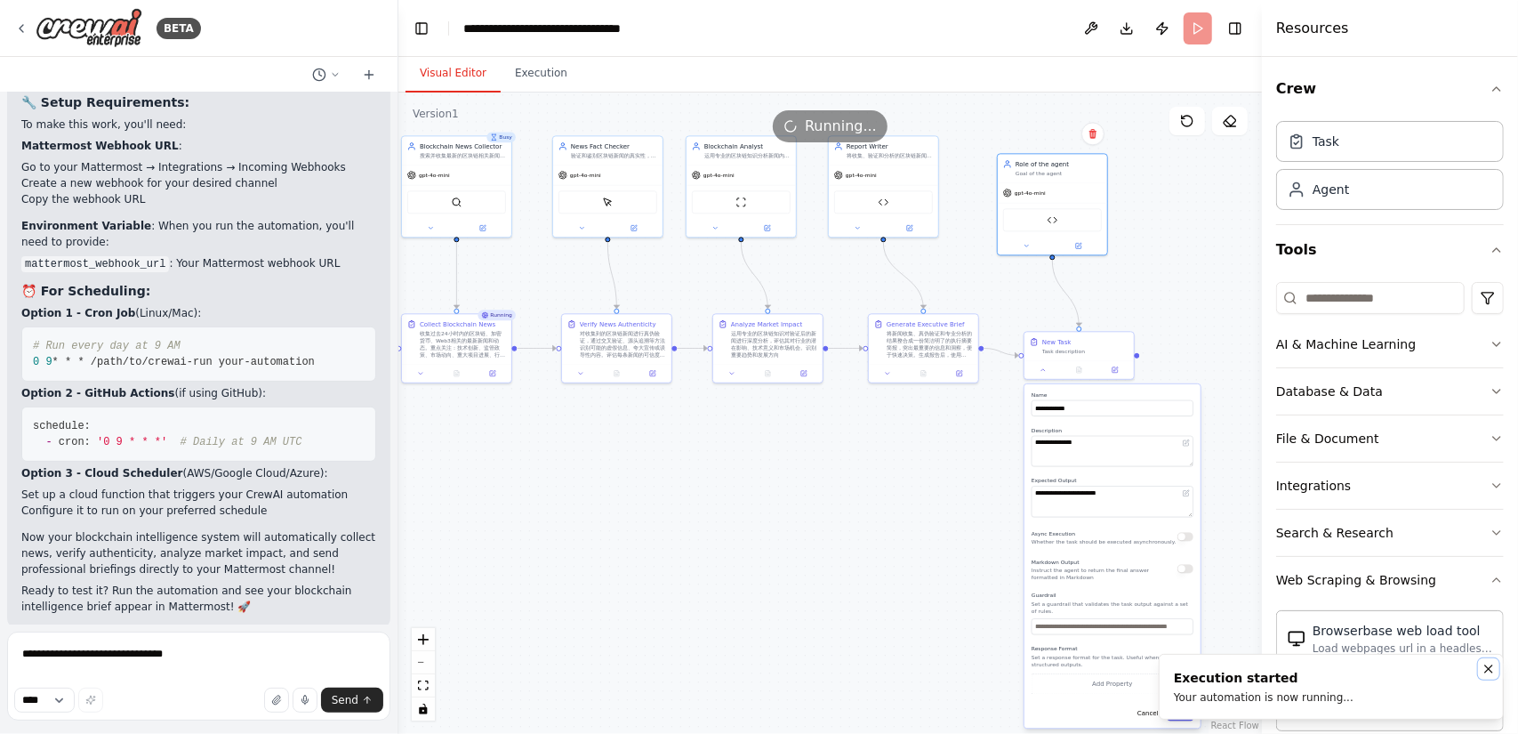
click at [1494, 667] on icon "Notifications (F8)" at bounding box center [1488, 669] width 14 height 14
click at [1176, 710] on button "Save" at bounding box center [1180, 712] width 26 height 16
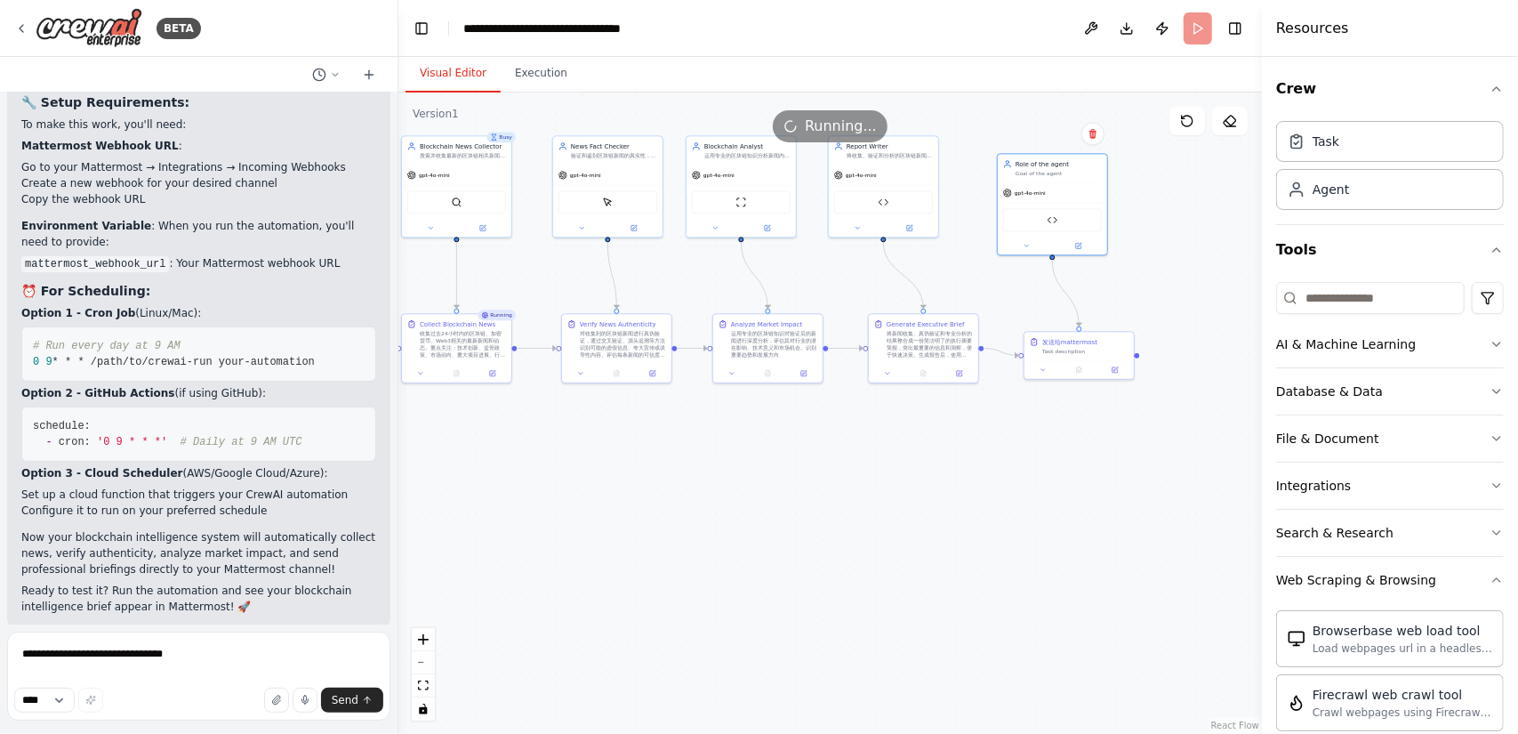
click at [533, 77] on button "Execution" at bounding box center [541, 73] width 81 height 37
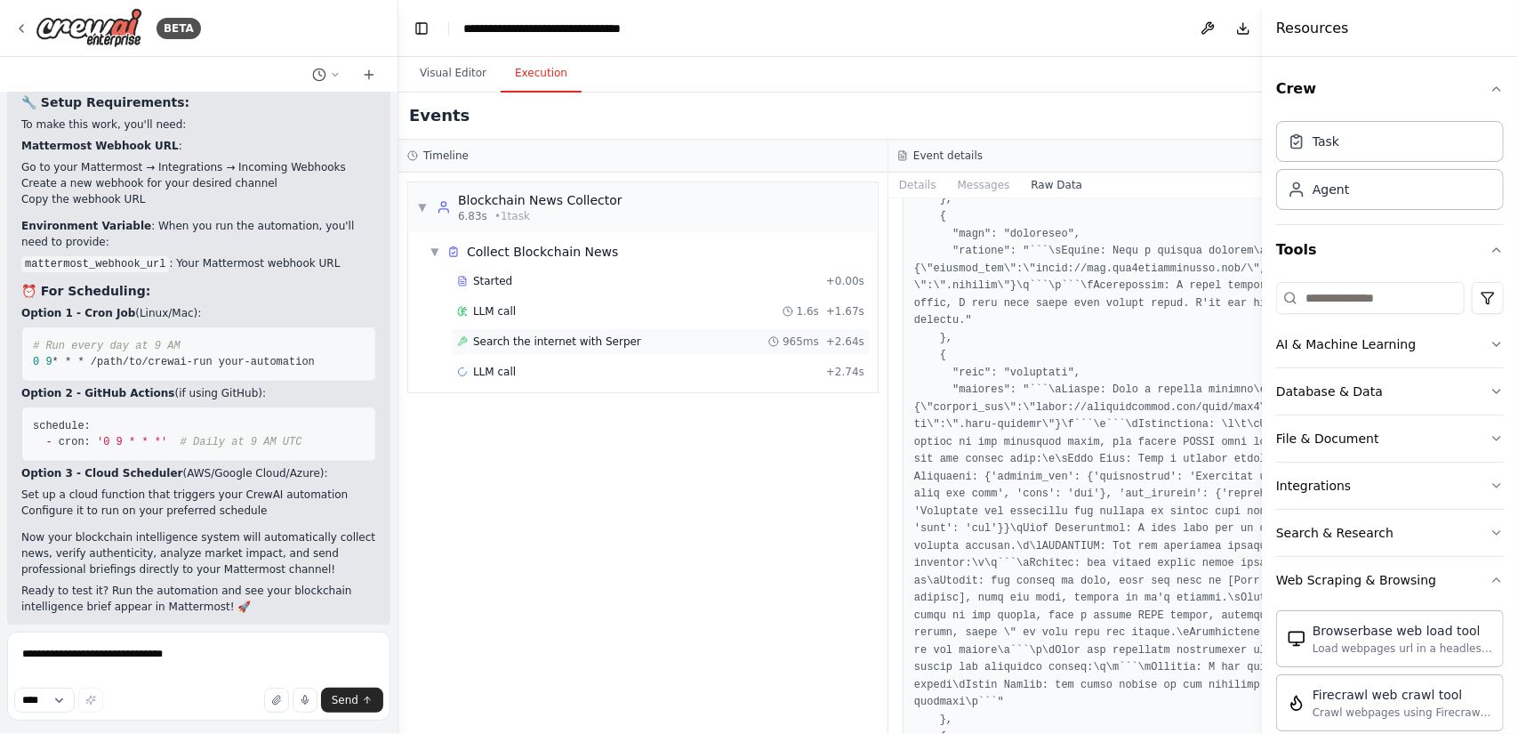
click at [583, 337] on span "Search the internet with Serper" at bounding box center [557, 341] width 168 height 14
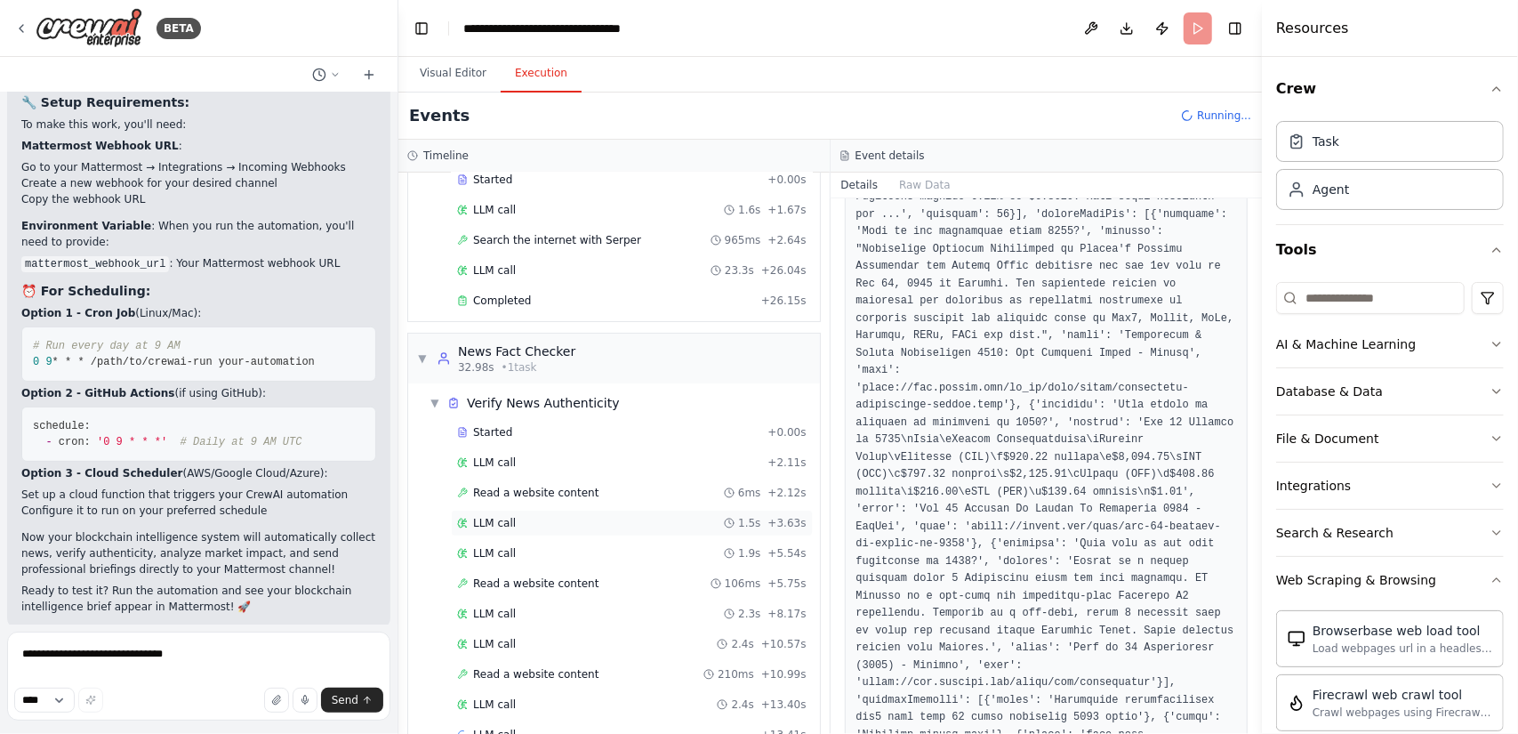
scroll to position [132, 0]
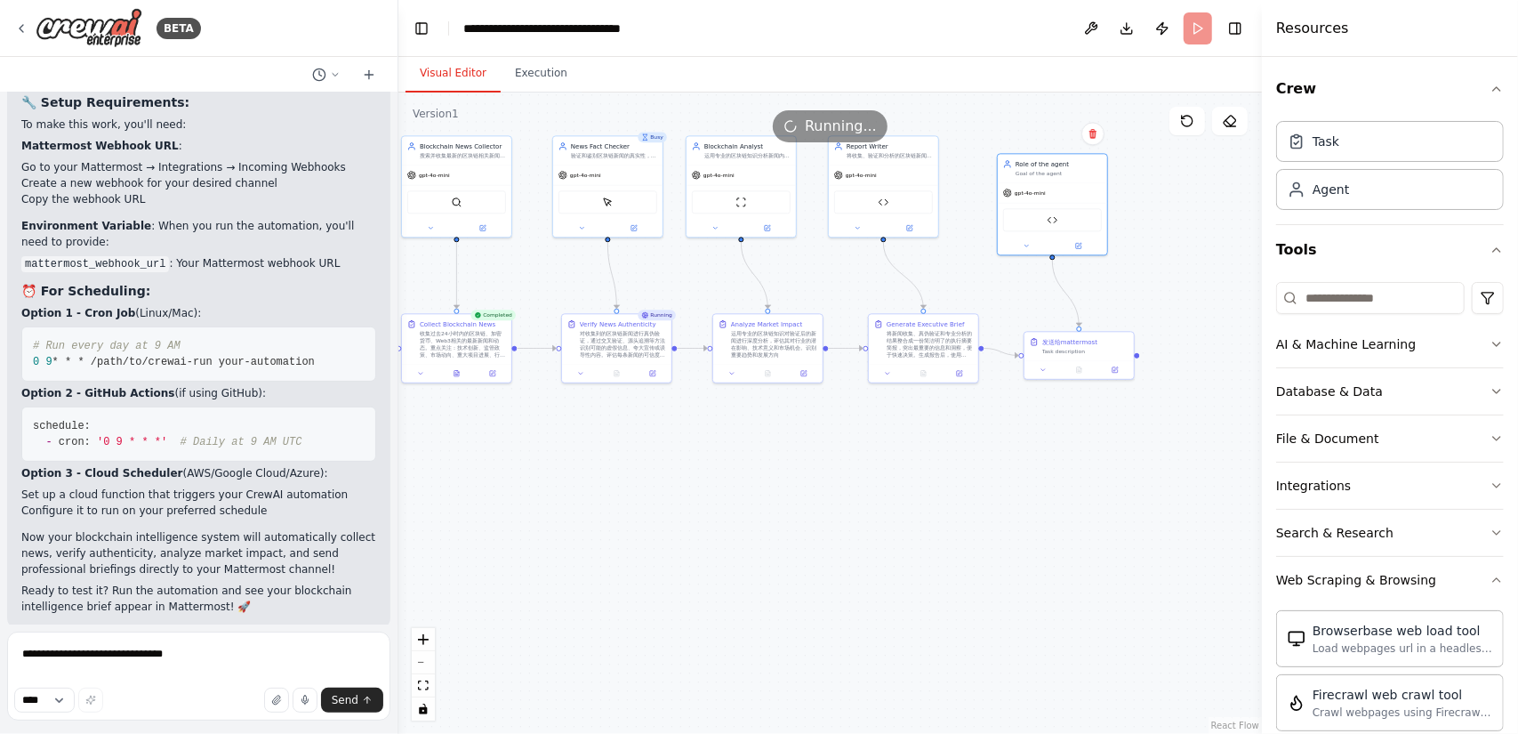
click at [461, 67] on button "Visual Editor" at bounding box center [452, 73] width 95 height 37
click at [1115, 371] on icon at bounding box center [1114, 367] width 5 height 5
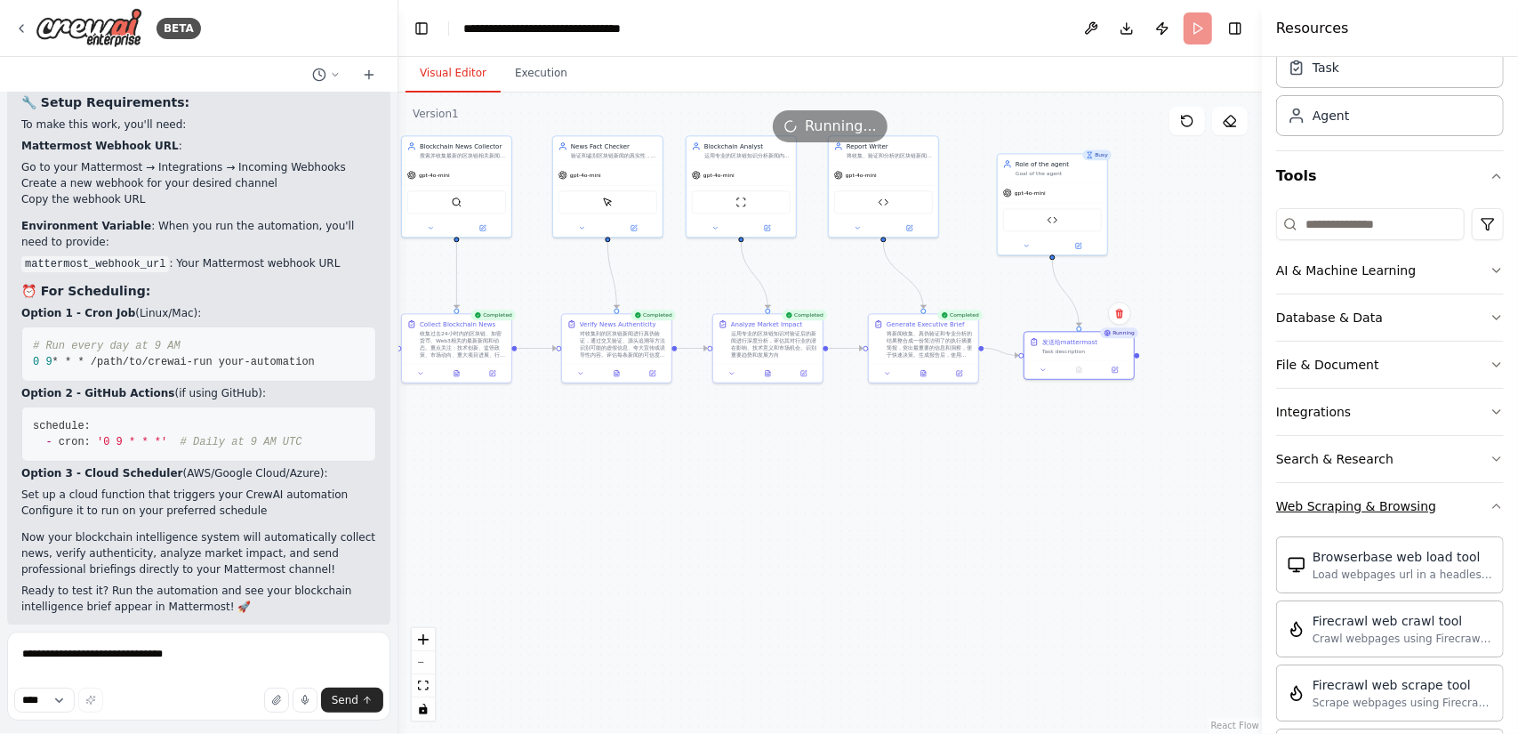
scroll to position [178, 0]
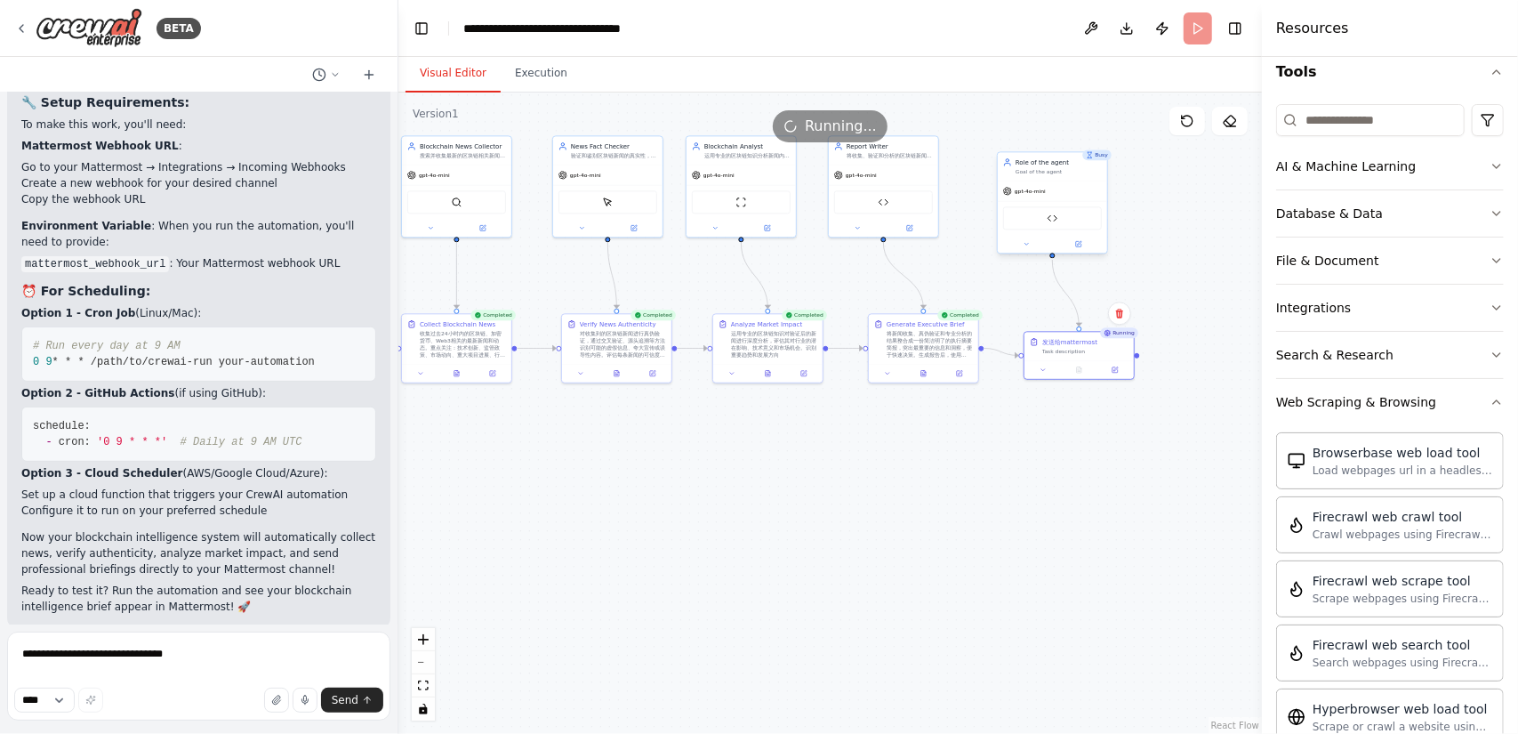
click at [1049, 178] on div "Role of the agent Goal of the agent" at bounding box center [1052, 166] width 109 height 28
click at [1064, 352] on div "Task description" at bounding box center [1085, 349] width 86 height 7
click at [1042, 372] on button at bounding box center [1043, 368] width 30 height 11
click at [1042, 367] on icon at bounding box center [1043, 368] width 4 height 2
click at [1063, 344] on div "发送给mattermost" at bounding box center [1069, 339] width 55 height 9
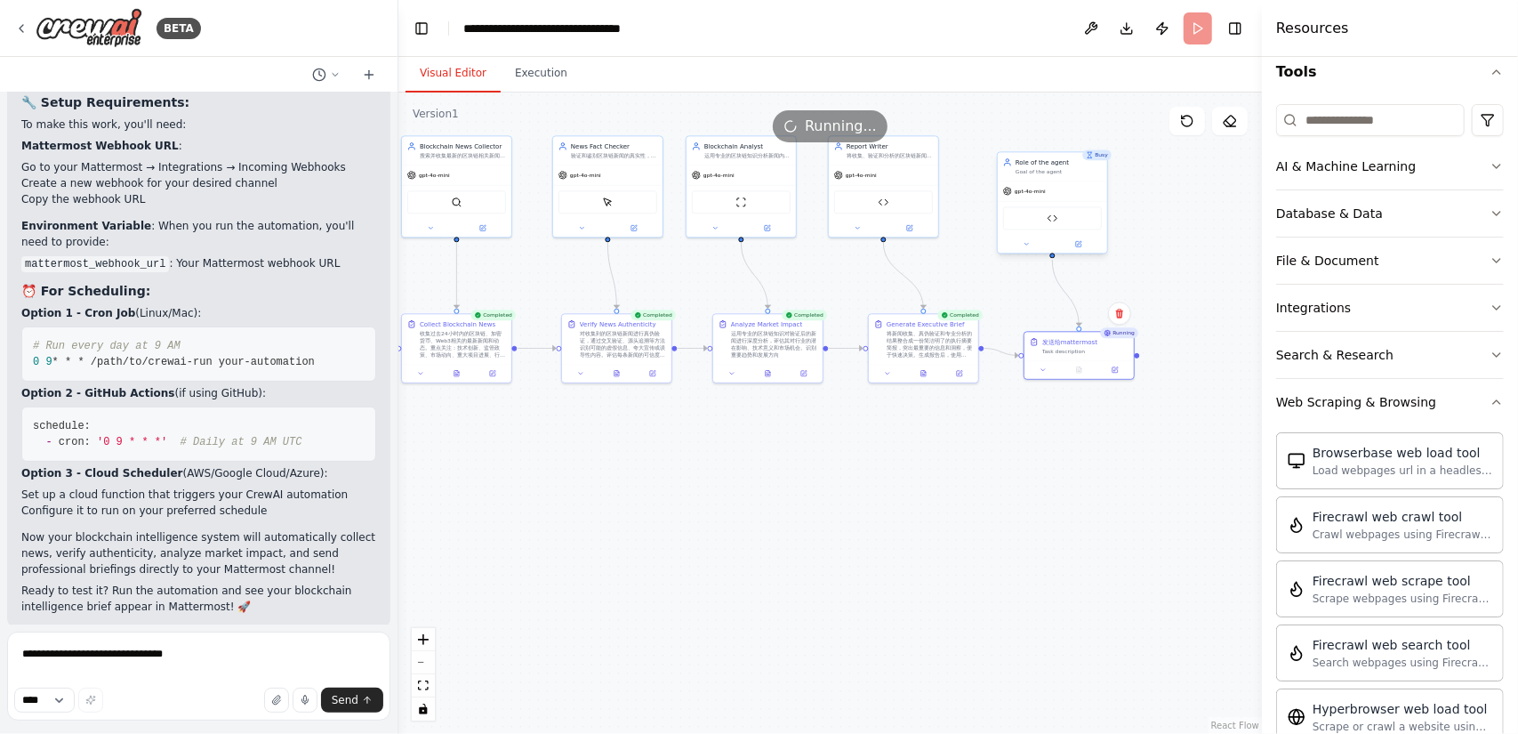
click at [1047, 181] on div "gpt-4o-mini" at bounding box center [1052, 191] width 109 height 20
click at [1057, 220] on img at bounding box center [1052, 218] width 11 height 11
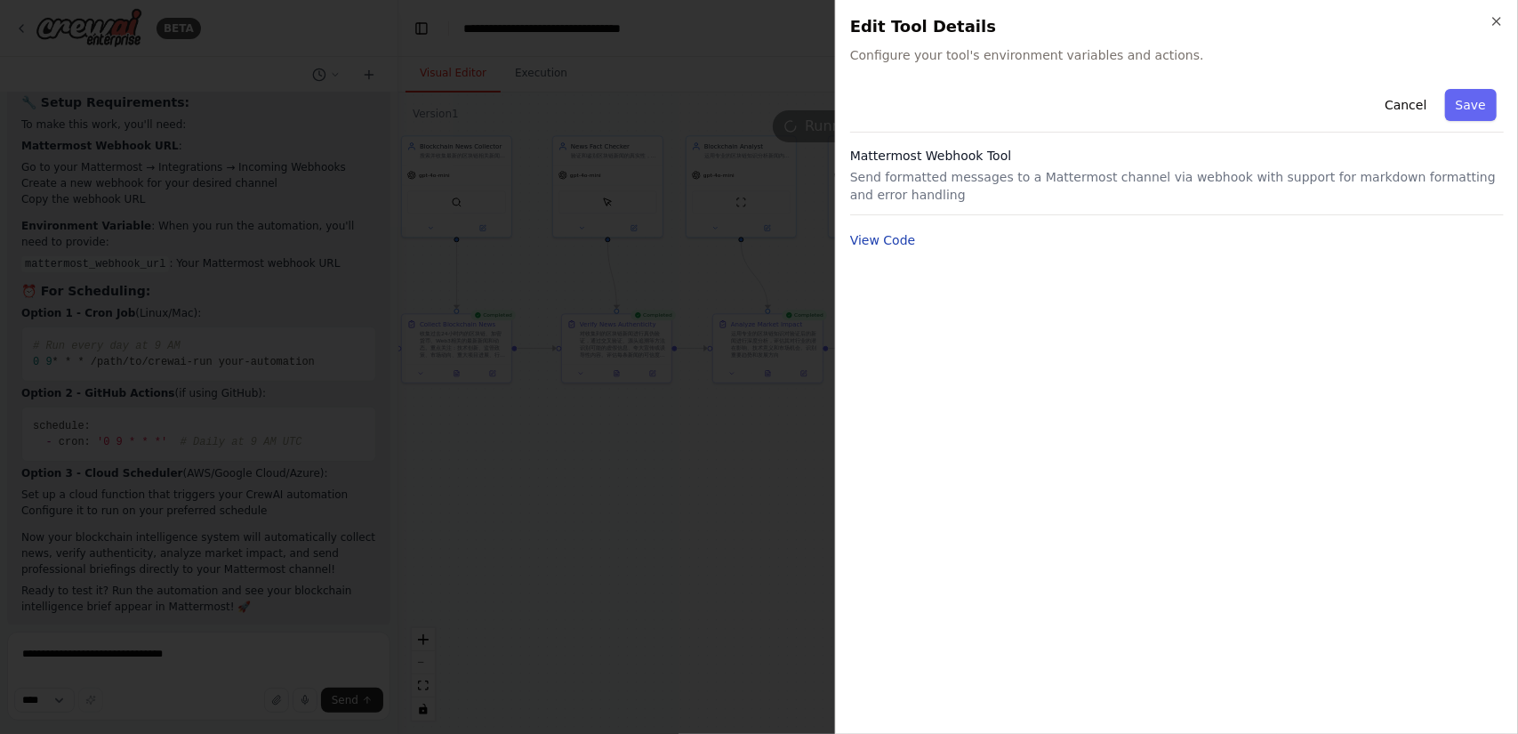
click at [903, 233] on button "View Code" at bounding box center [883, 240] width 66 height 18
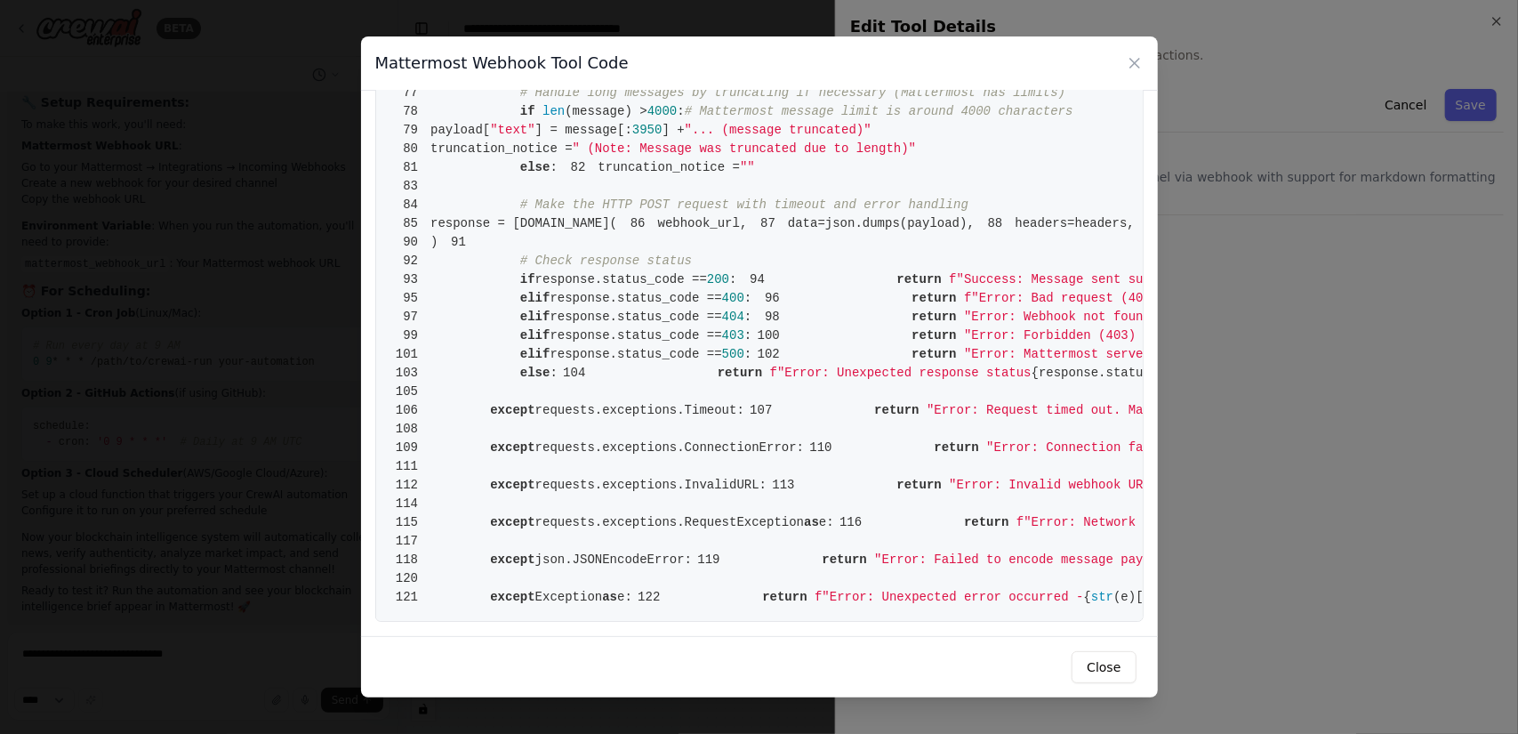
scroll to position [1804, 0]
click at [1132, 68] on icon at bounding box center [1135, 63] width 18 height 18
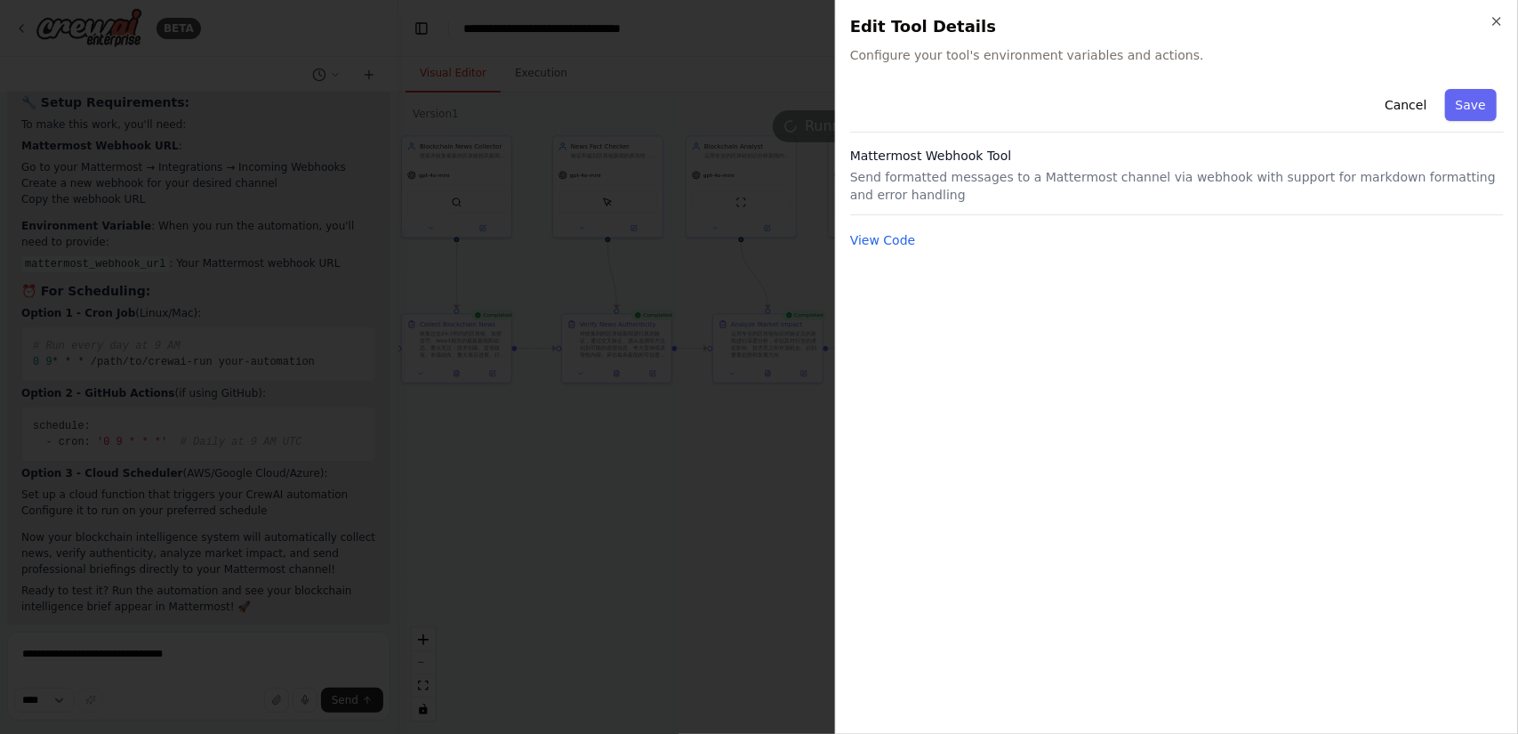
click at [1488, 27] on h2 "Edit Tool Details" at bounding box center [1177, 26] width 654 height 25
click at [1495, 23] on icon "button" at bounding box center [1496, 21] width 7 height 7
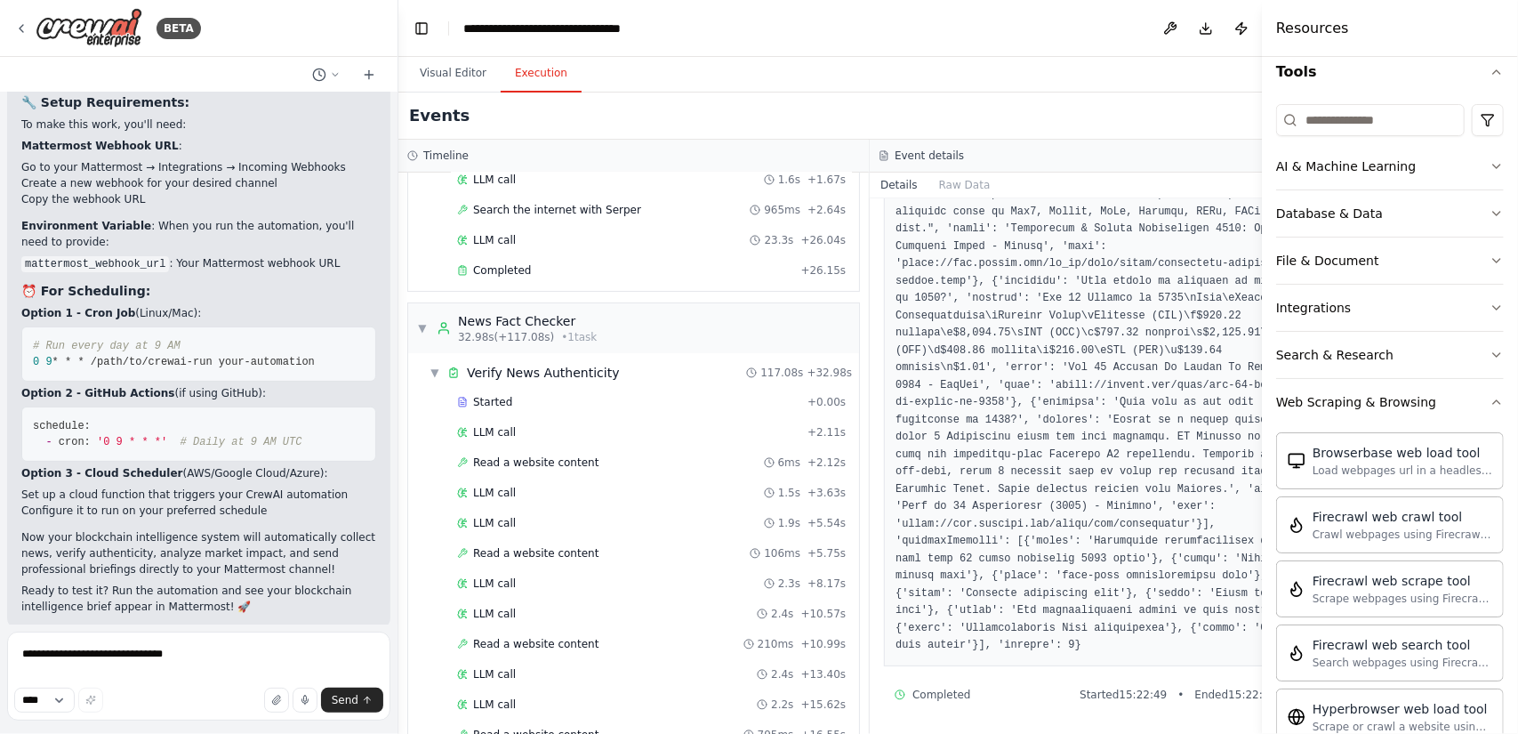
click at [526, 74] on button "Execution" at bounding box center [541, 73] width 81 height 37
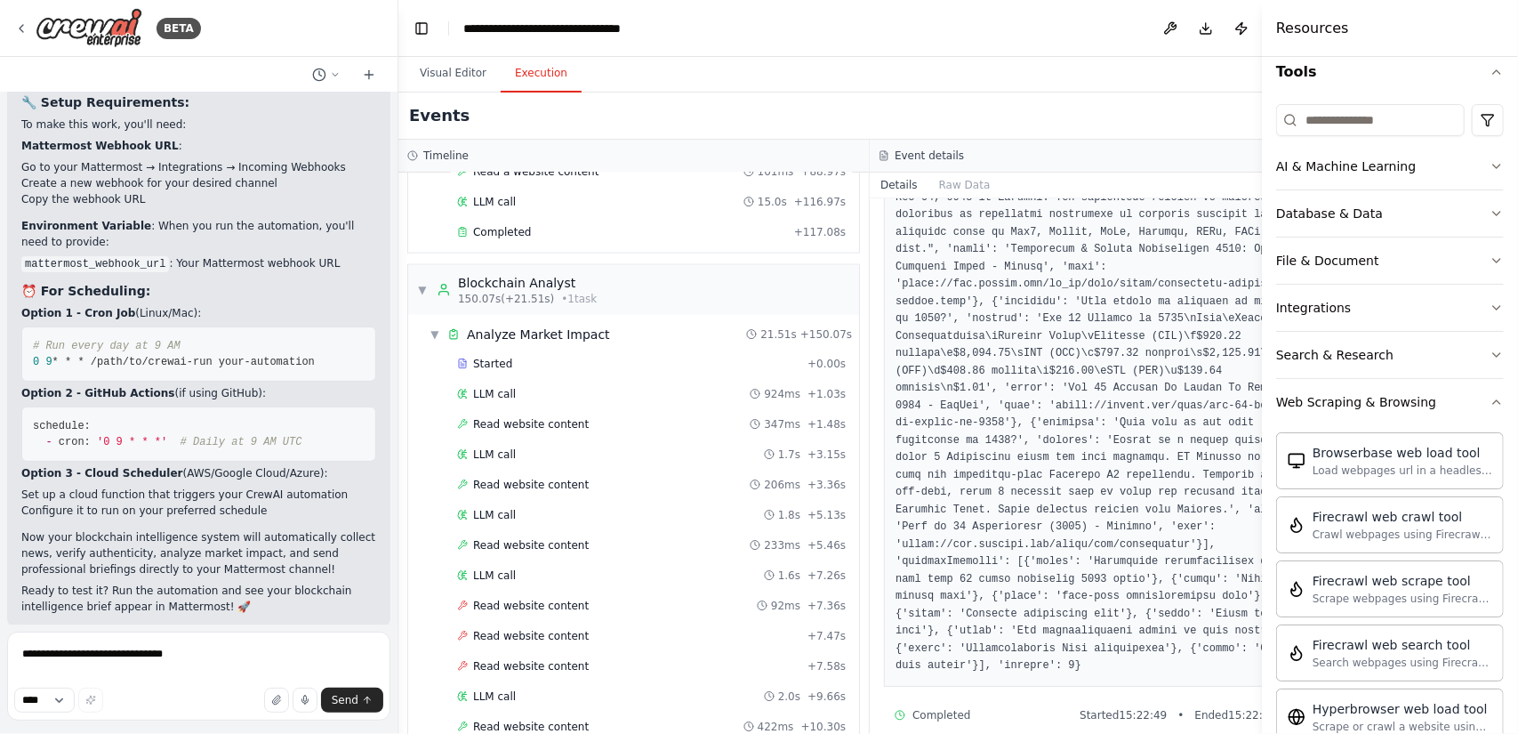
scroll to position [2508, 0]
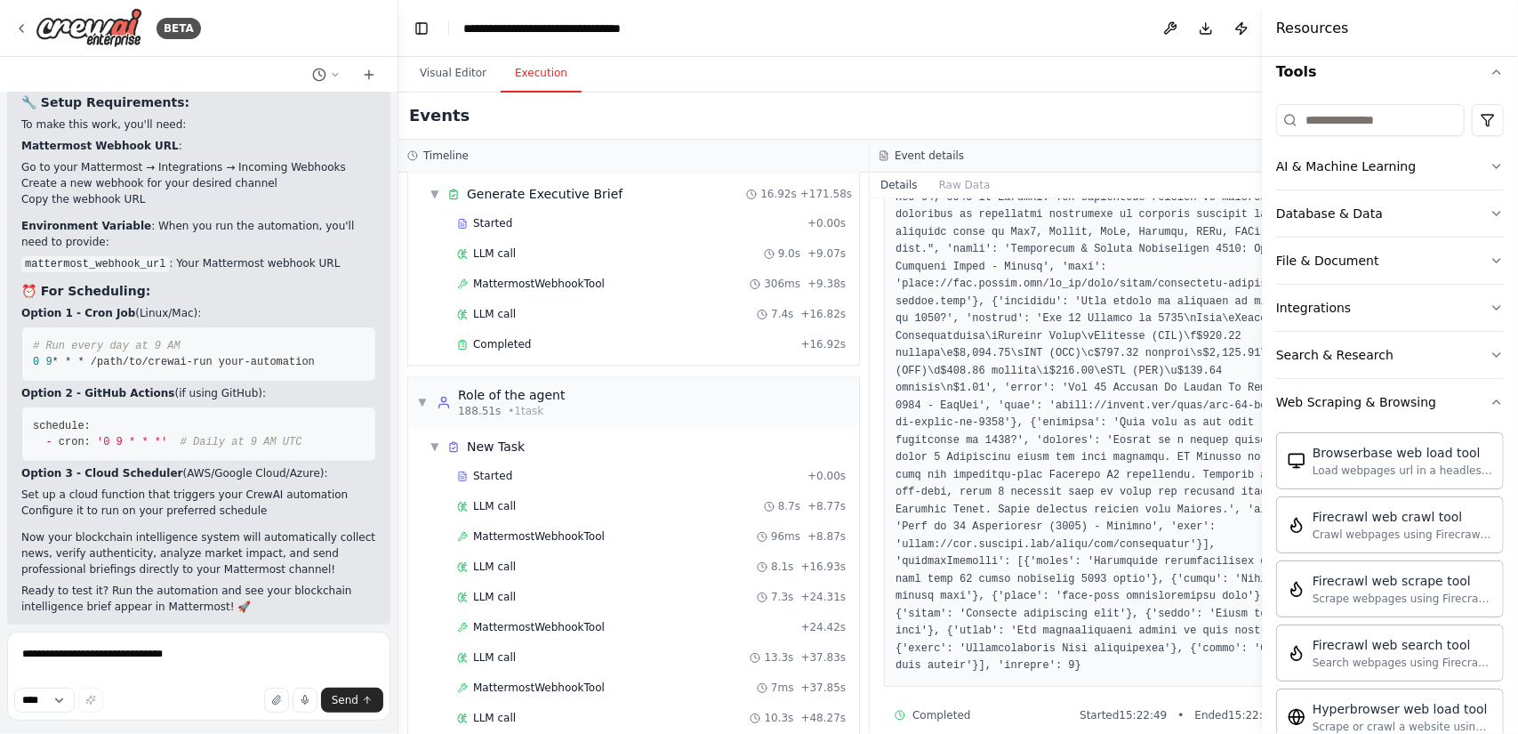
click at [582, 733] on div "LLM call + 48.30s" at bounding box center [651, 748] width 389 height 14
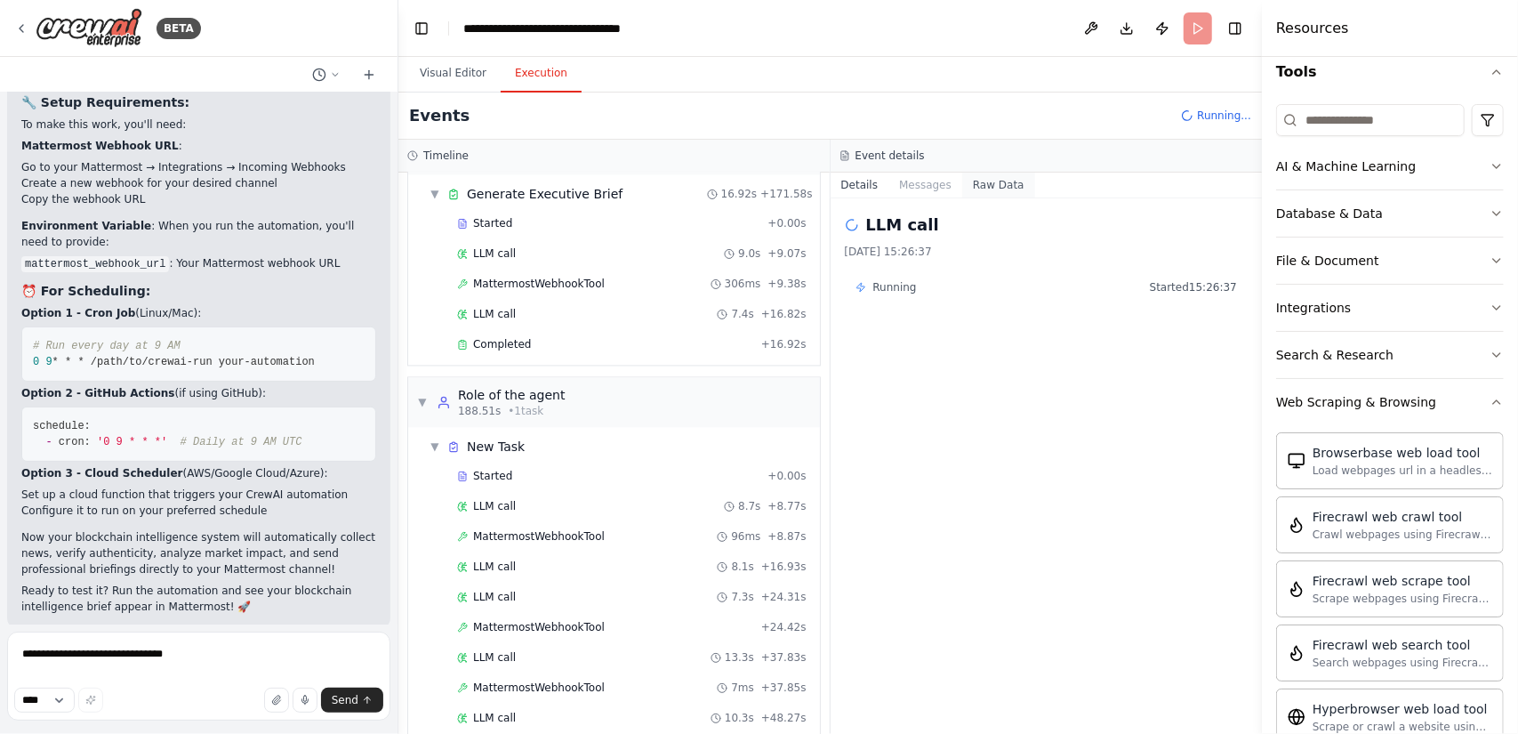
click at [992, 188] on button "Raw Data" at bounding box center [998, 184] width 73 height 25
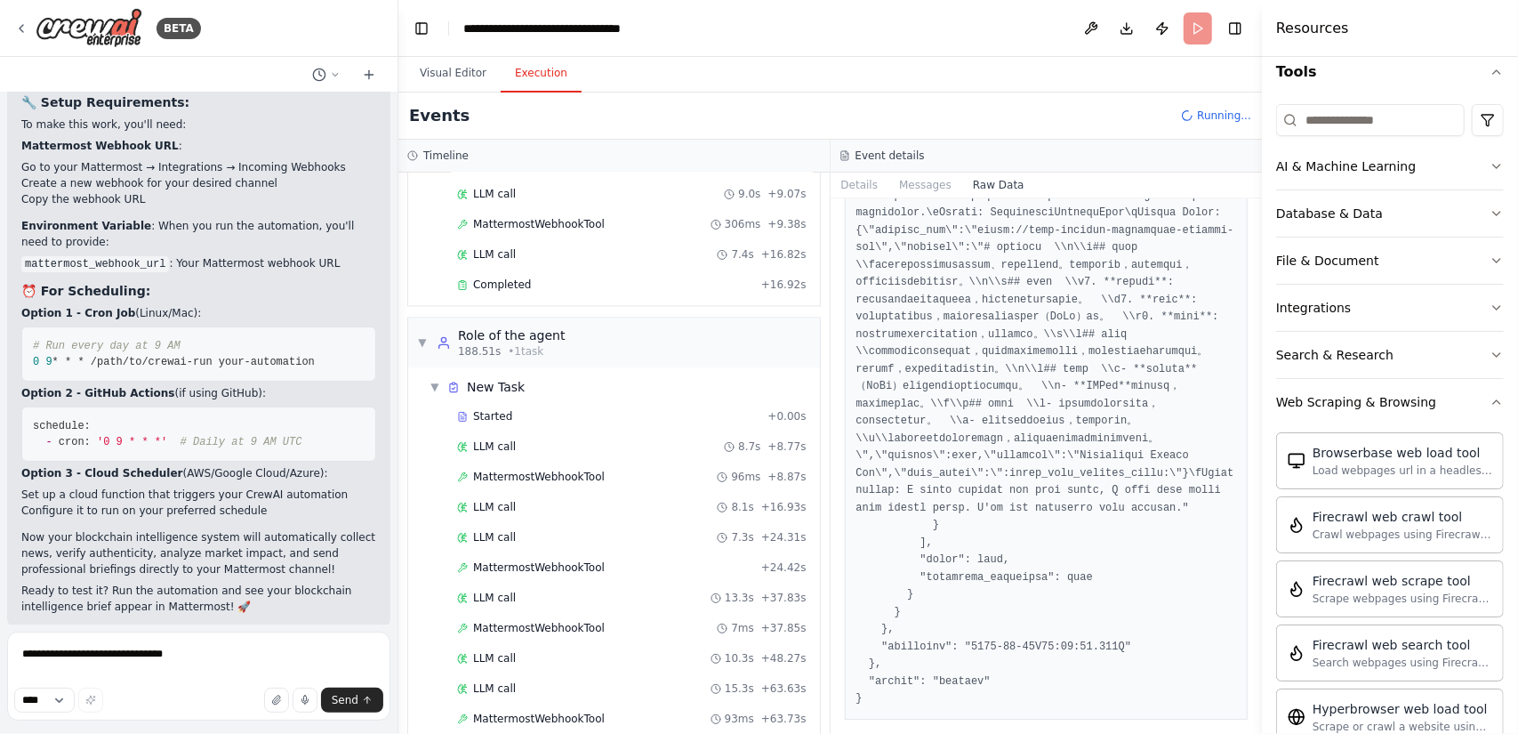
scroll to position [15918, 0]
click at [726, 711] on span "93ms" at bounding box center [739, 718] width 29 height 14
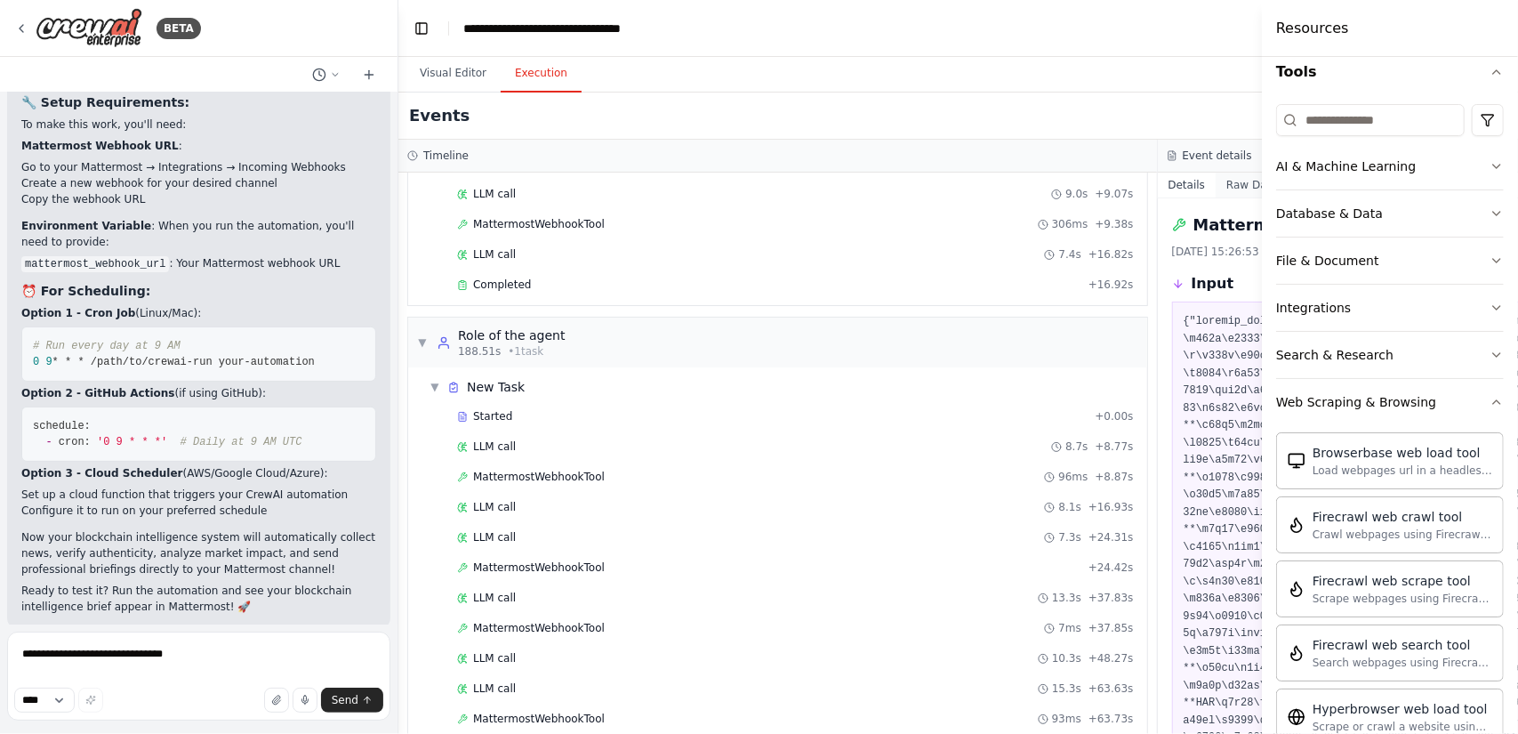
click at [1245, 188] on button "Raw Data" at bounding box center [1251, 184] width 73 height 25
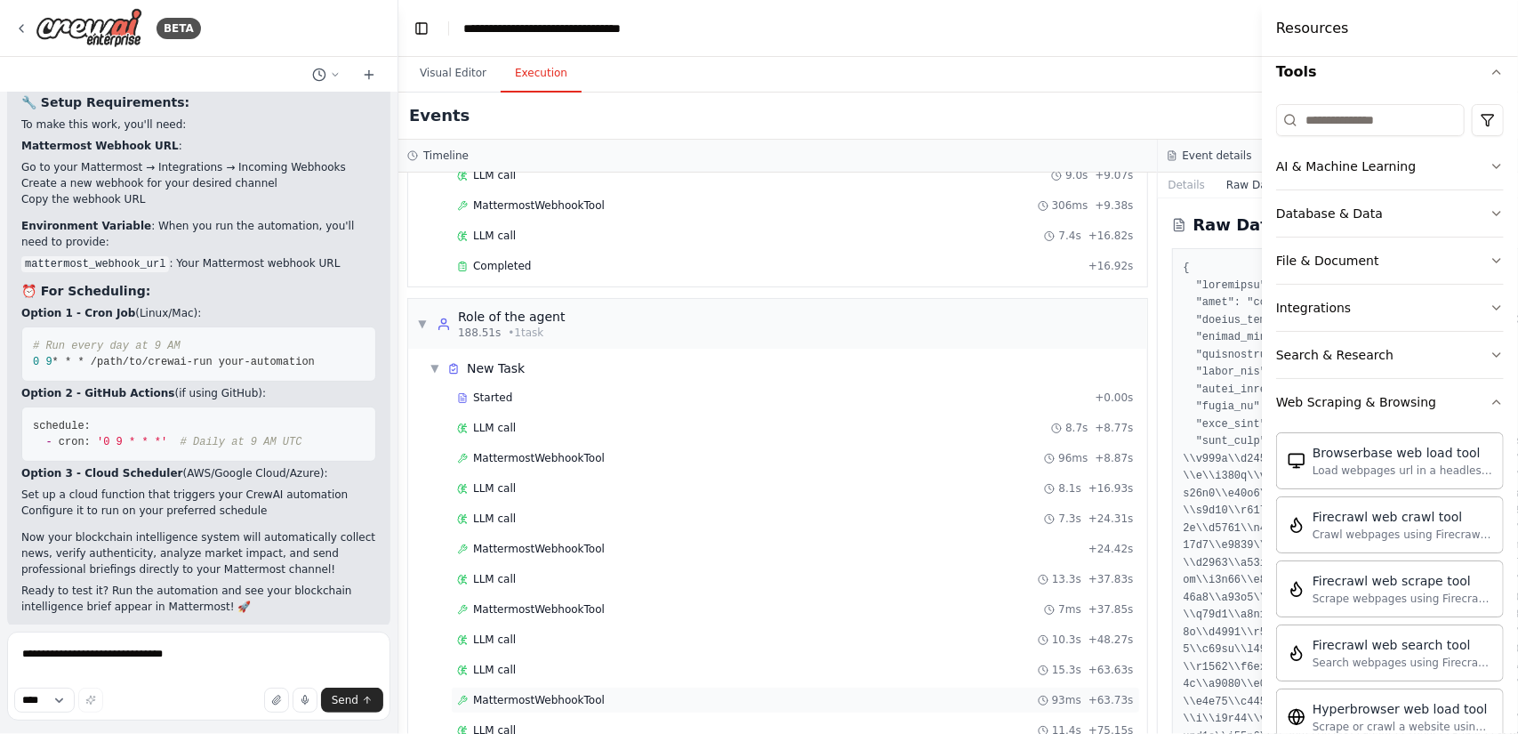
scroll to position [2597, 0]
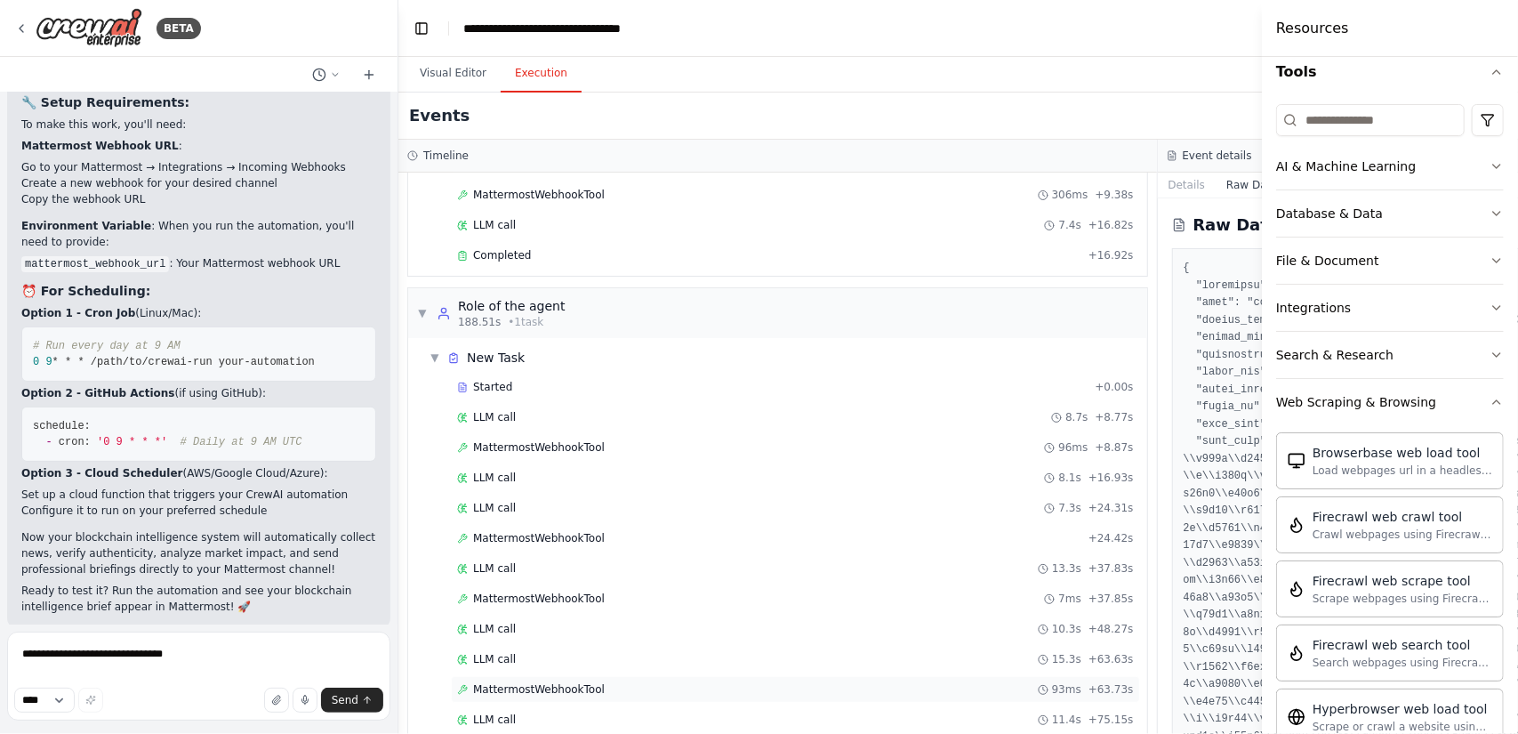
click at [786, 682] on div "MattermostWebhookTool 93ms + 63.73s" at bounding box center [795, 689] width 677 height 14
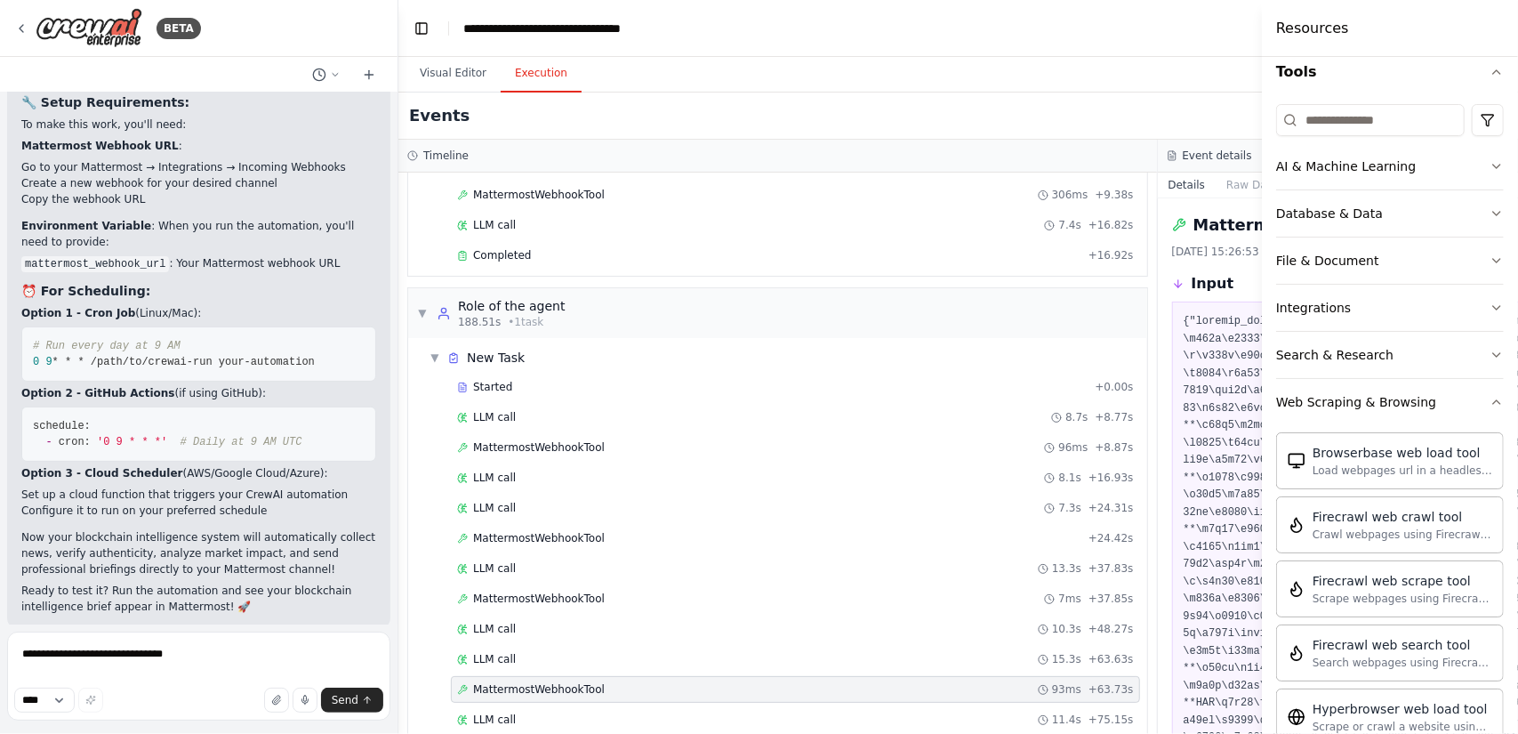
click at [1193, 42] on header "**********" at bounding box center [1157, 28] width 1518 height 57
click at [1246, 180] on button "Raw Data" at bounding box center [1251, 184] width 73 height 25
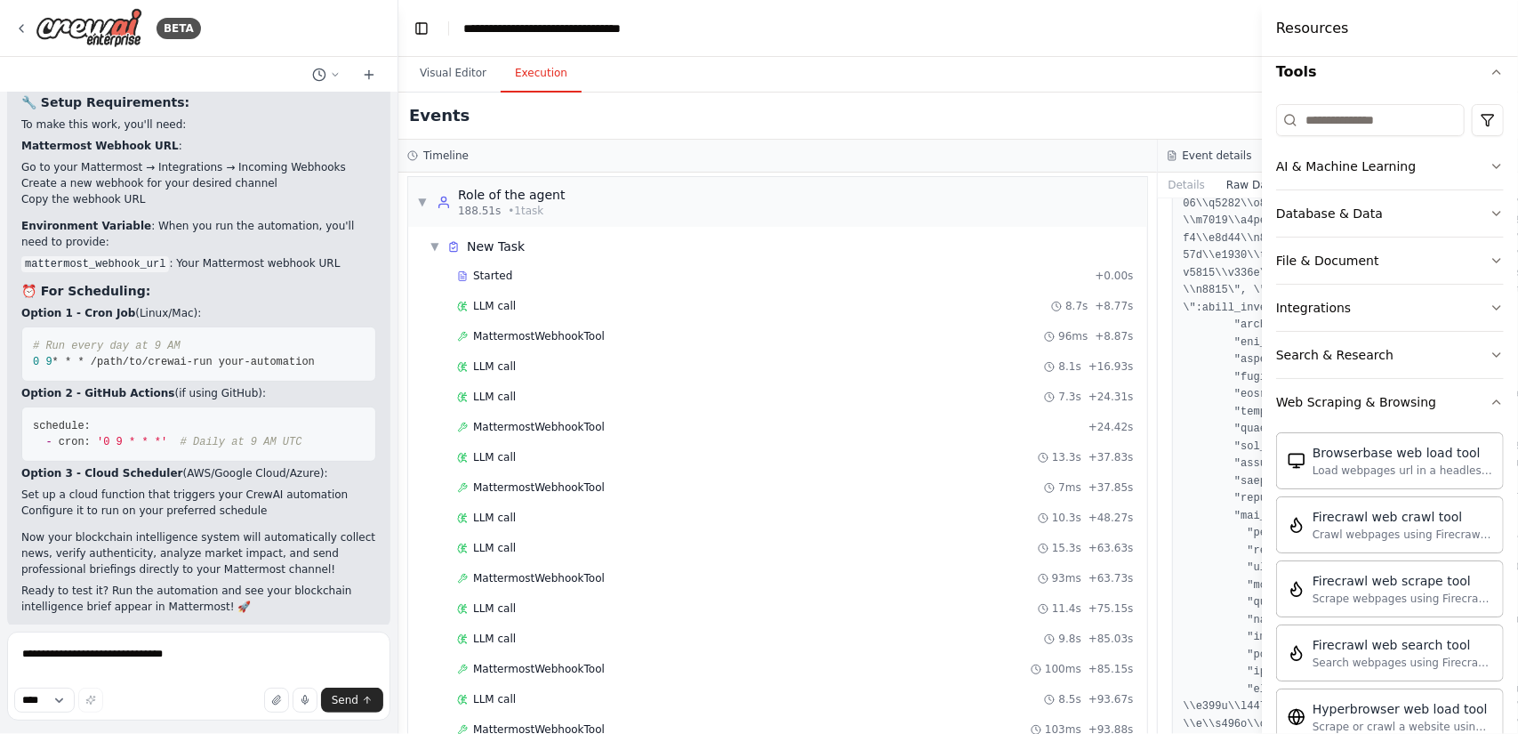
scroll to position [2864, 0]
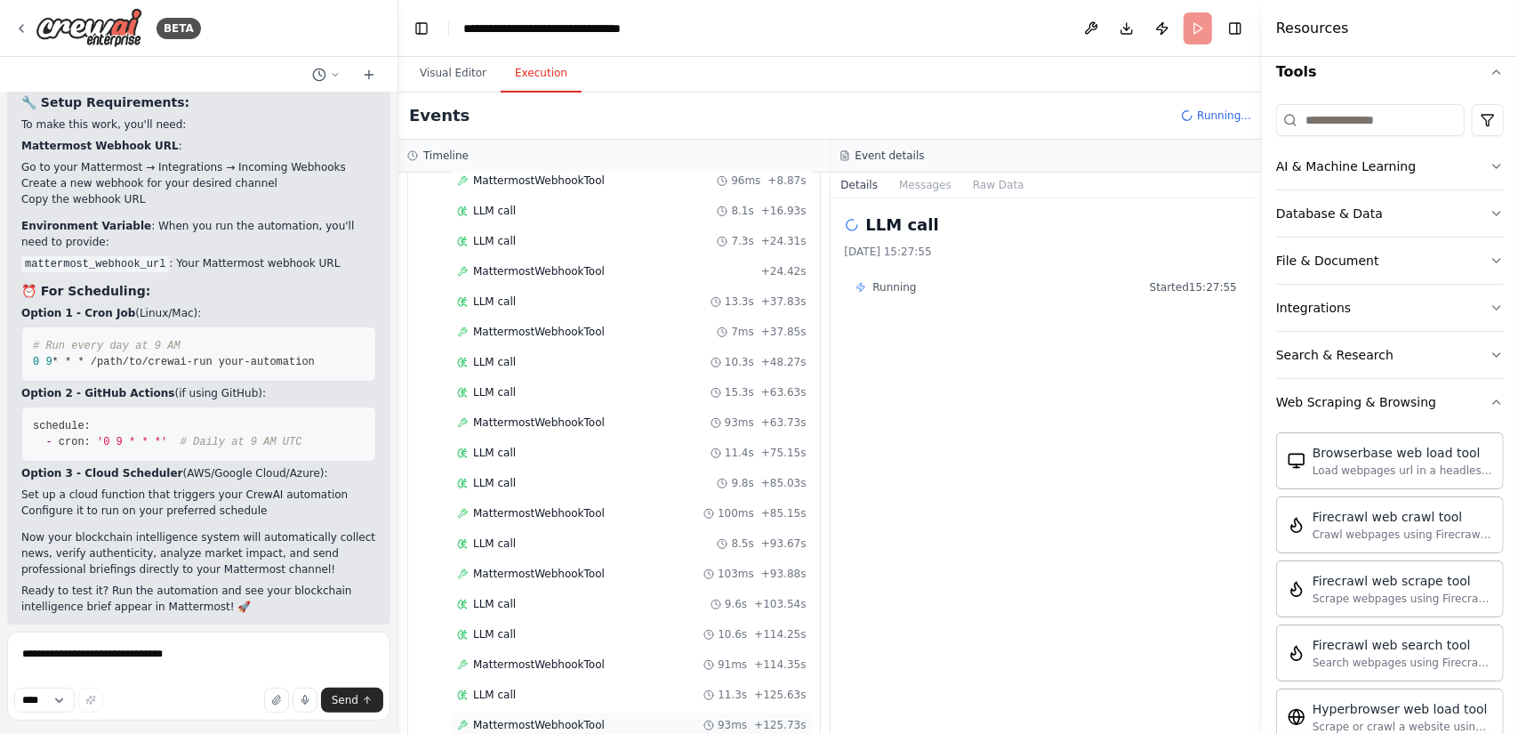
click at [619, 718] on div "MattermostWebhookTool 93ms + 125.73s" at bounding box center [631, 725] width 349 height 14
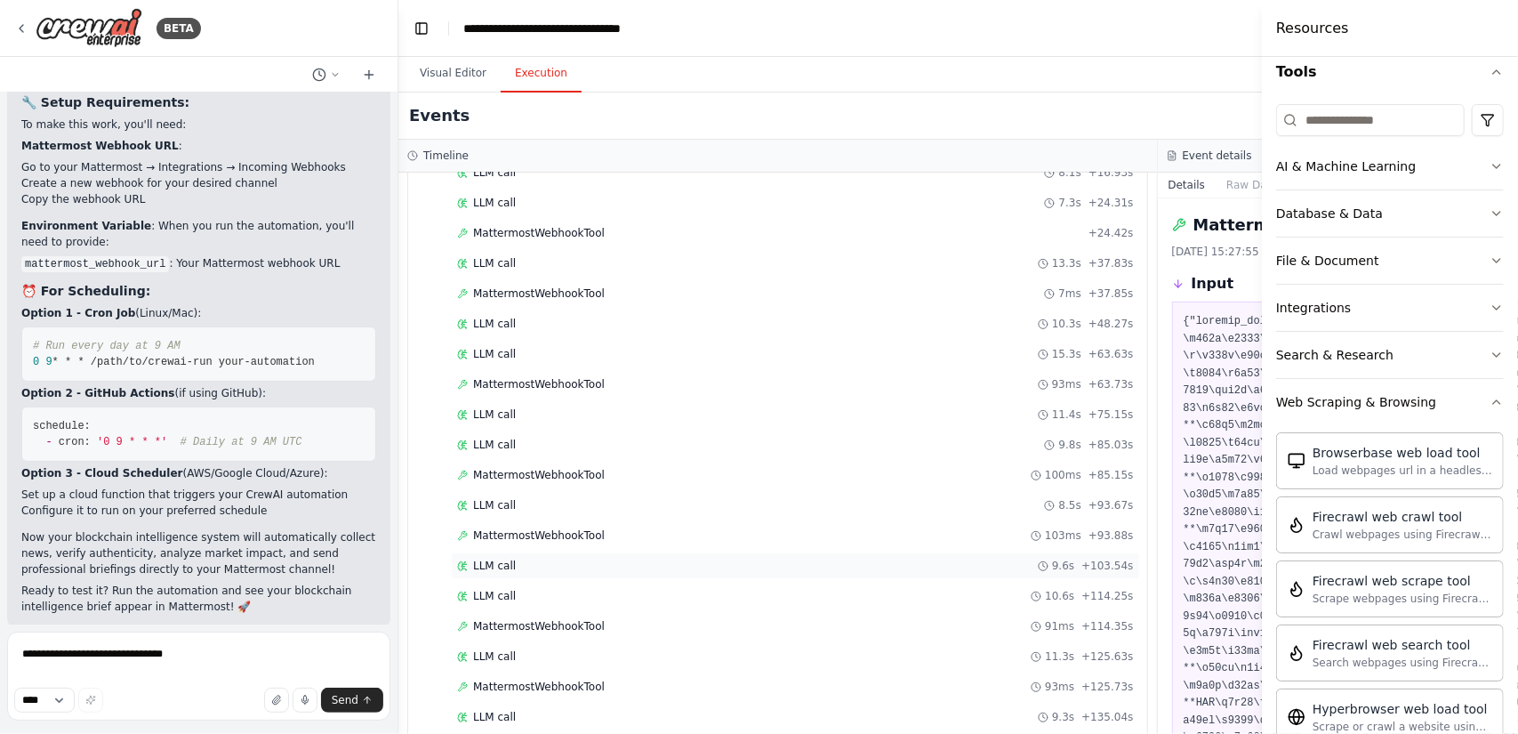
scroll to position [2924, 0]
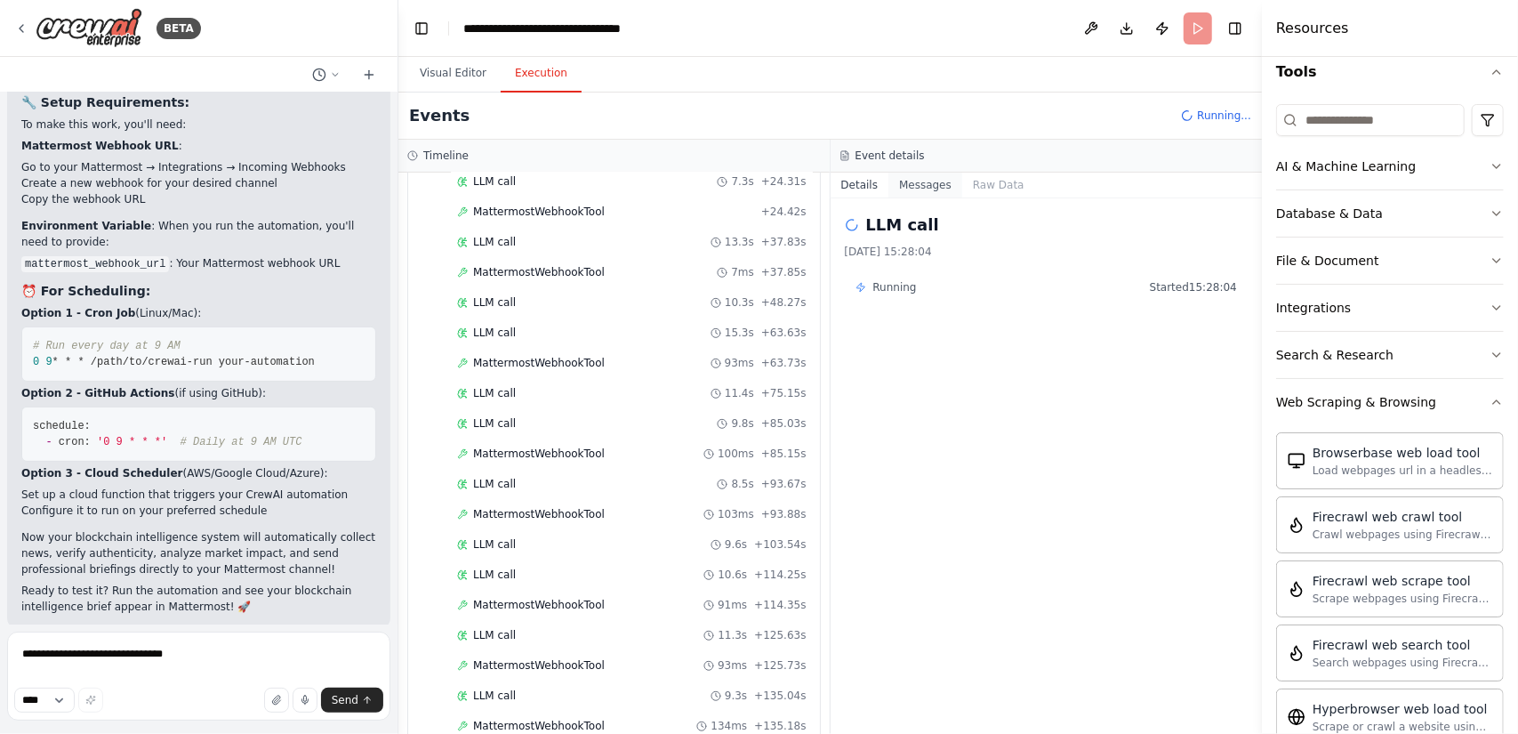
click at [937, 181] on button "Messages" at bounding box center [925, 184] width 74 height 25
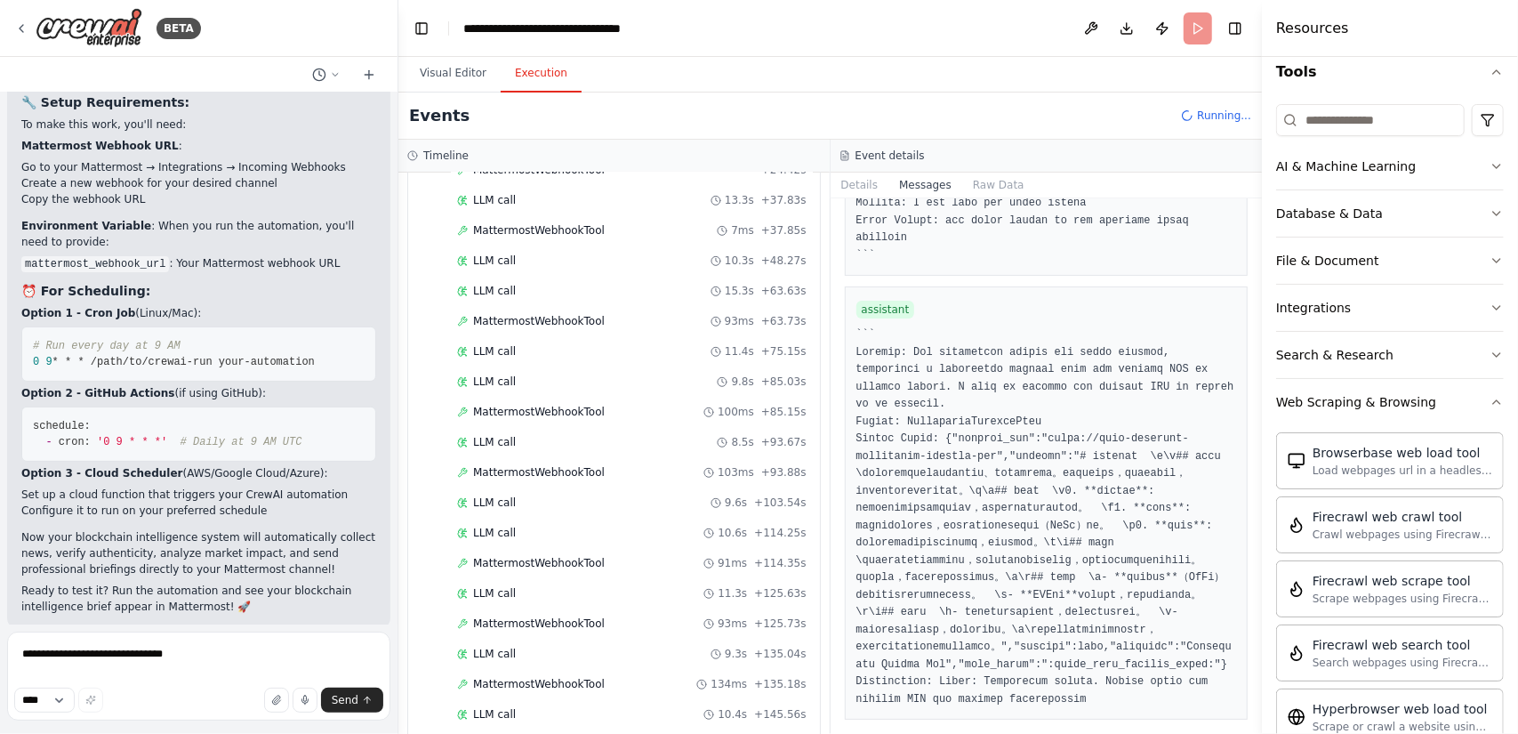
scroll to position [2982, 0]
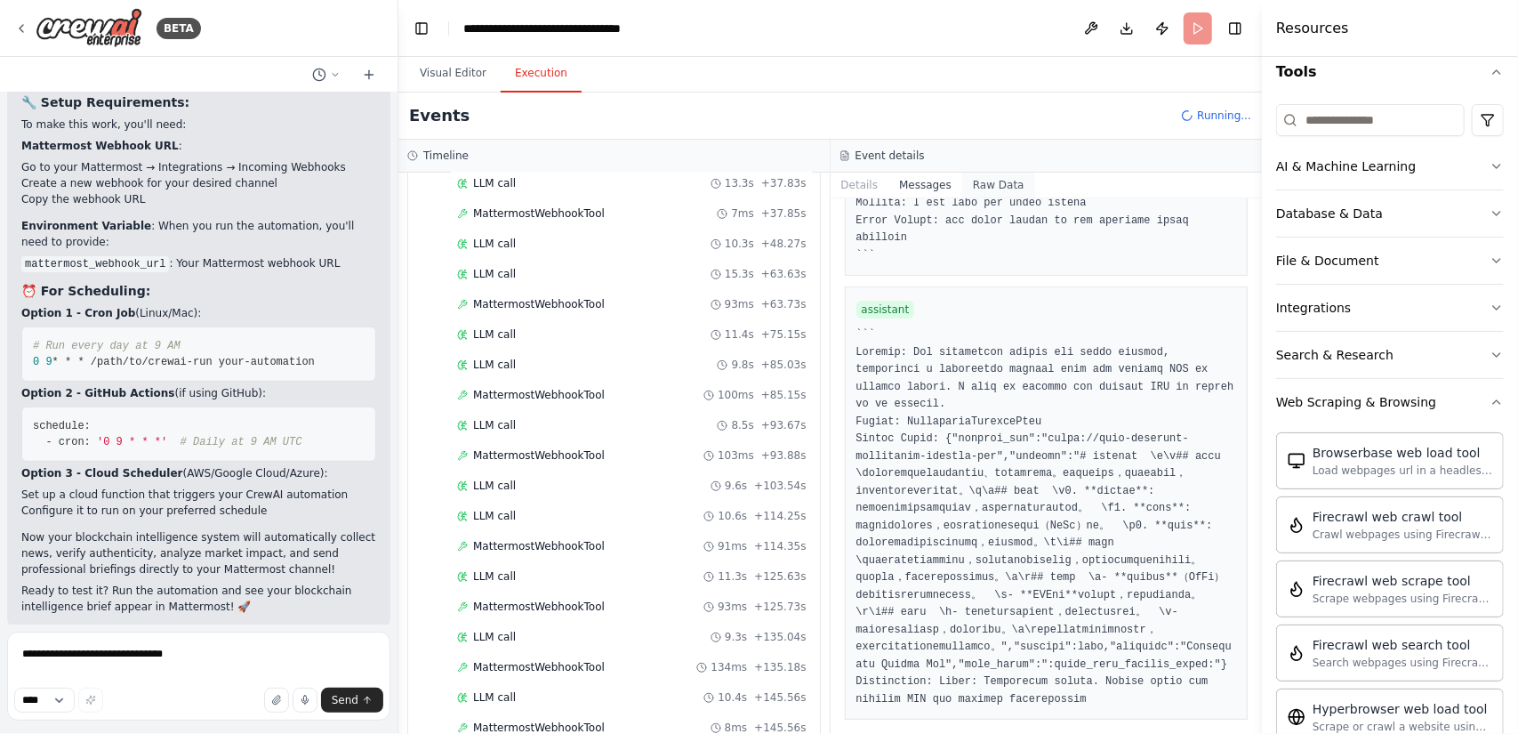
click at [991, 186] on button "Raw Data" at bounding box center [998, 184] width 73 height 25
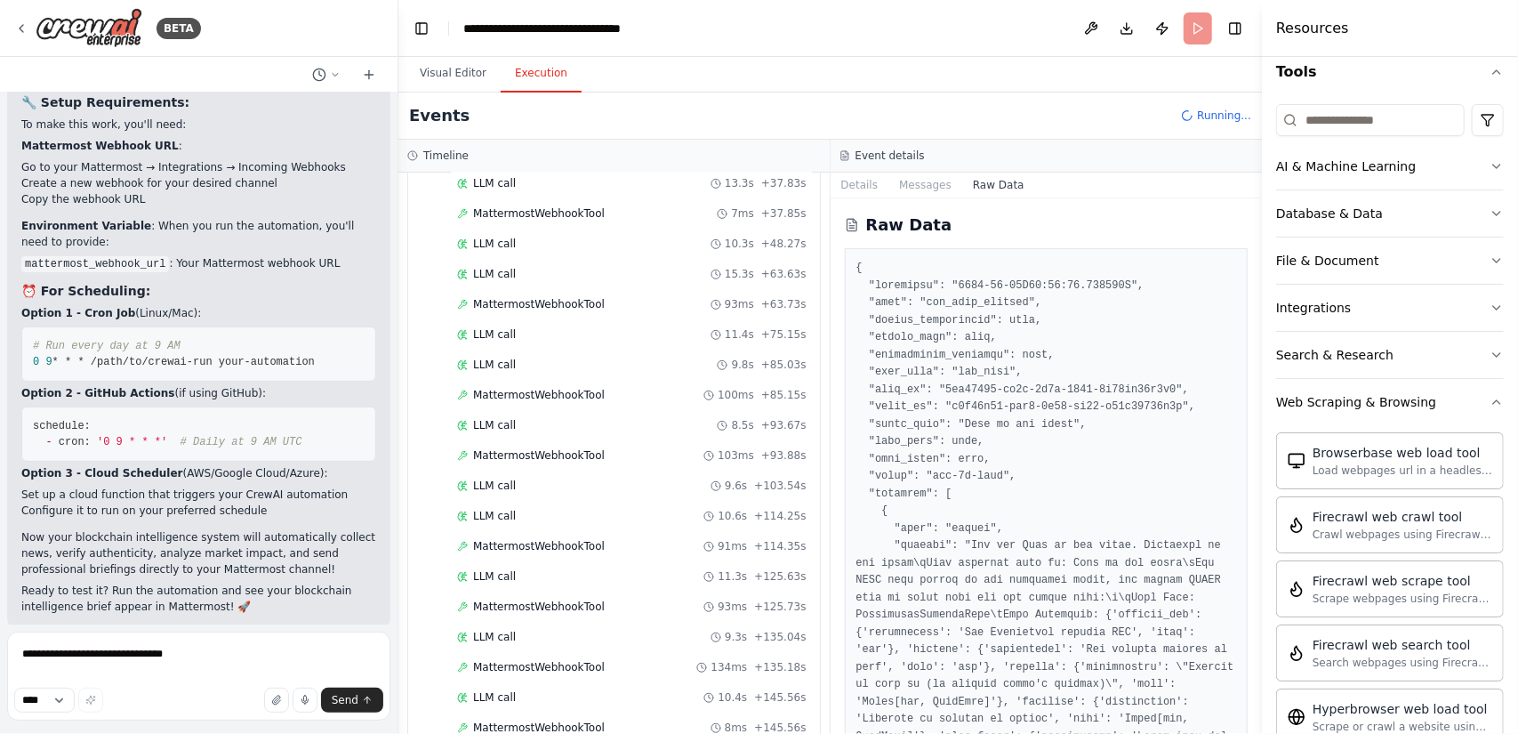
drag, startPoint x: 1256, startPoint y: 221, endPoint x: 1245, endPoint y: 391, distance: 171.1
click at [1245, 391] on div "BETA 我需要一个团队，定期收集网络上的区块链最新消息，然后鉴别真伪，并结合自己的专业知识给我一份简报 ▶ Thought process 我来帮你创建一个…" at bounding box center [759, 367] width 1518 height 734
drag, startPoint x: 1255, startPoint y: 221, endPoint x: 1227, endPoint y: 388, distance: 169.4
click at [1227, 388] on div "BETA 我需要一个团队，定期收集网络上的区块链最新消息，然后鉴别真伪，并结合自己的专业知识给我一份简报 ▶ Thought process 我来帮你创建一个…" at bounding box center [759, 367] width 1518 height 734
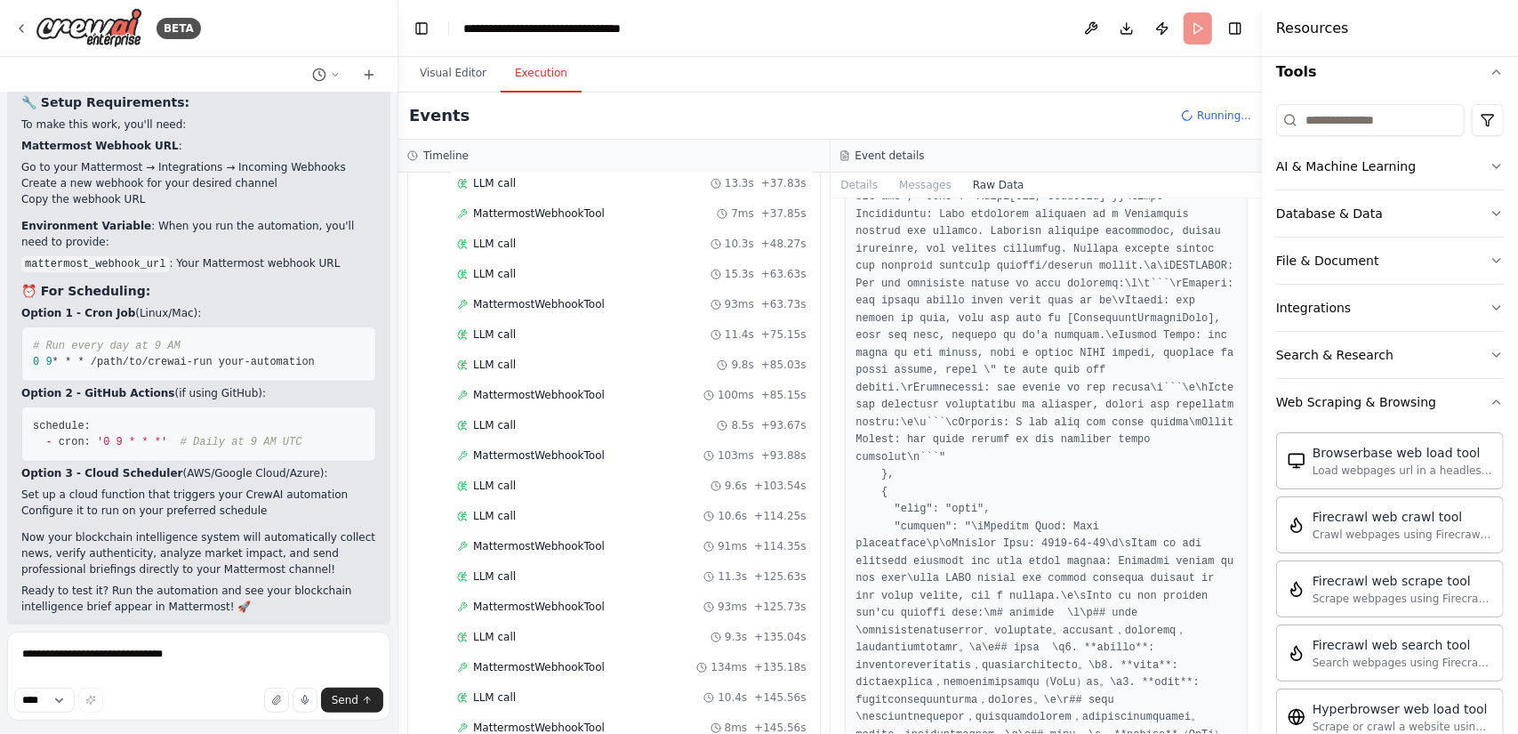
scroll to position [622, 0]
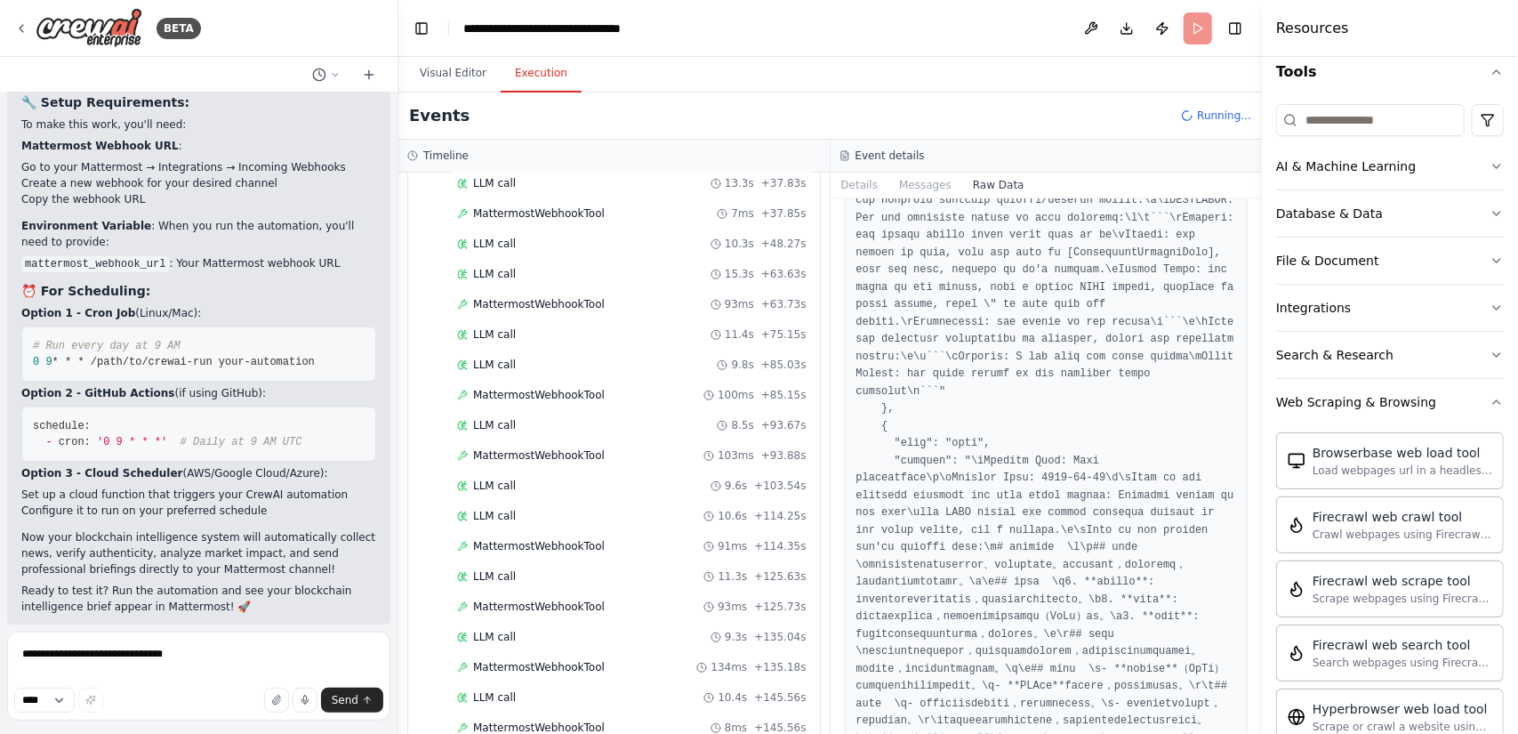
drag, startPoint x: 1256, startPoint y: 229, endPoint x: 1229, endPoint y: 380, distance: 153.6
click at [1229, 380] on div "BETA 我需要一个团队，定期收集网络上的区块链最新消息，然后鉴别真伪，并结合自己的专业知识给我一份简报 ▶ Thought process 我来帮你创建一个…" at bounding box center [759, 367] width 1518 height 734
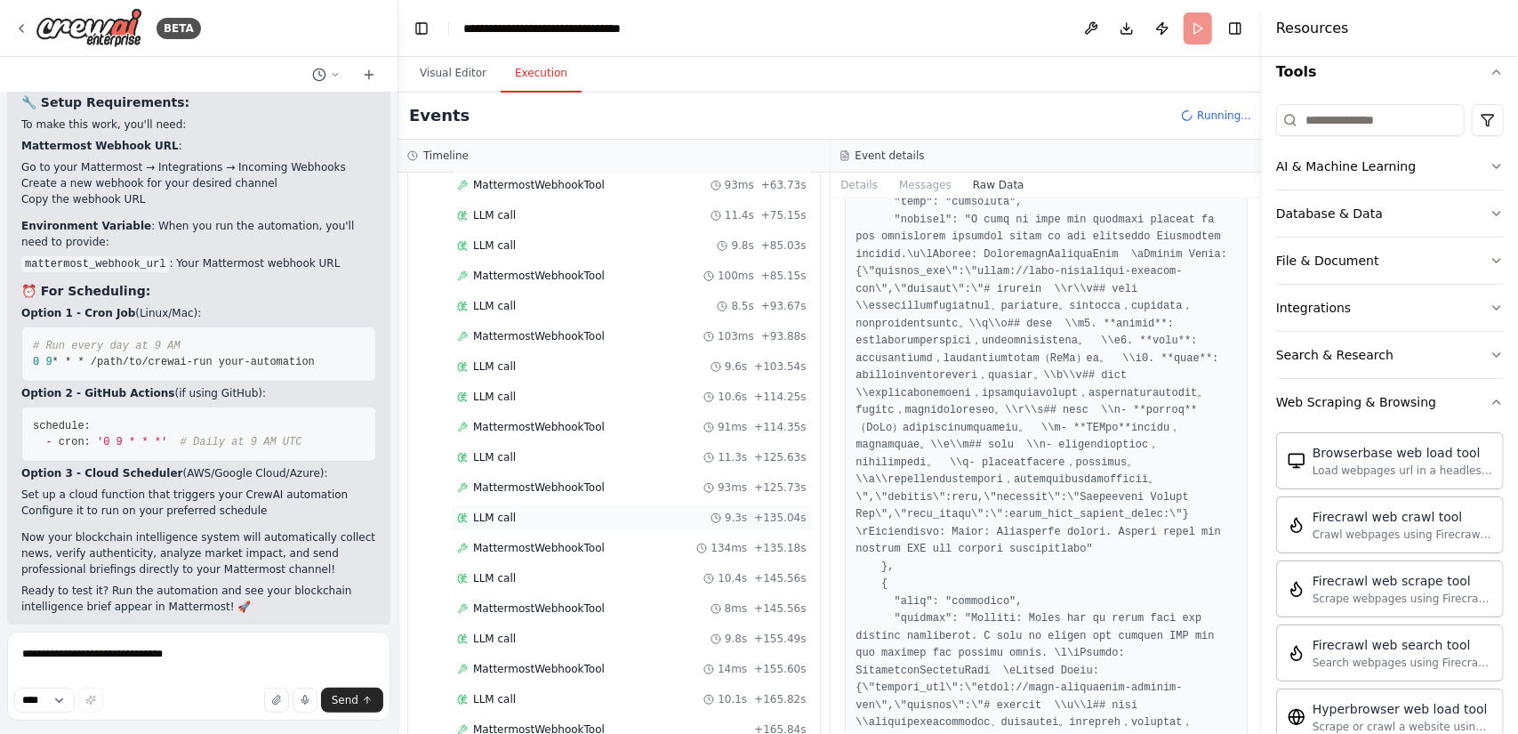
scroll to position [3160, 0]
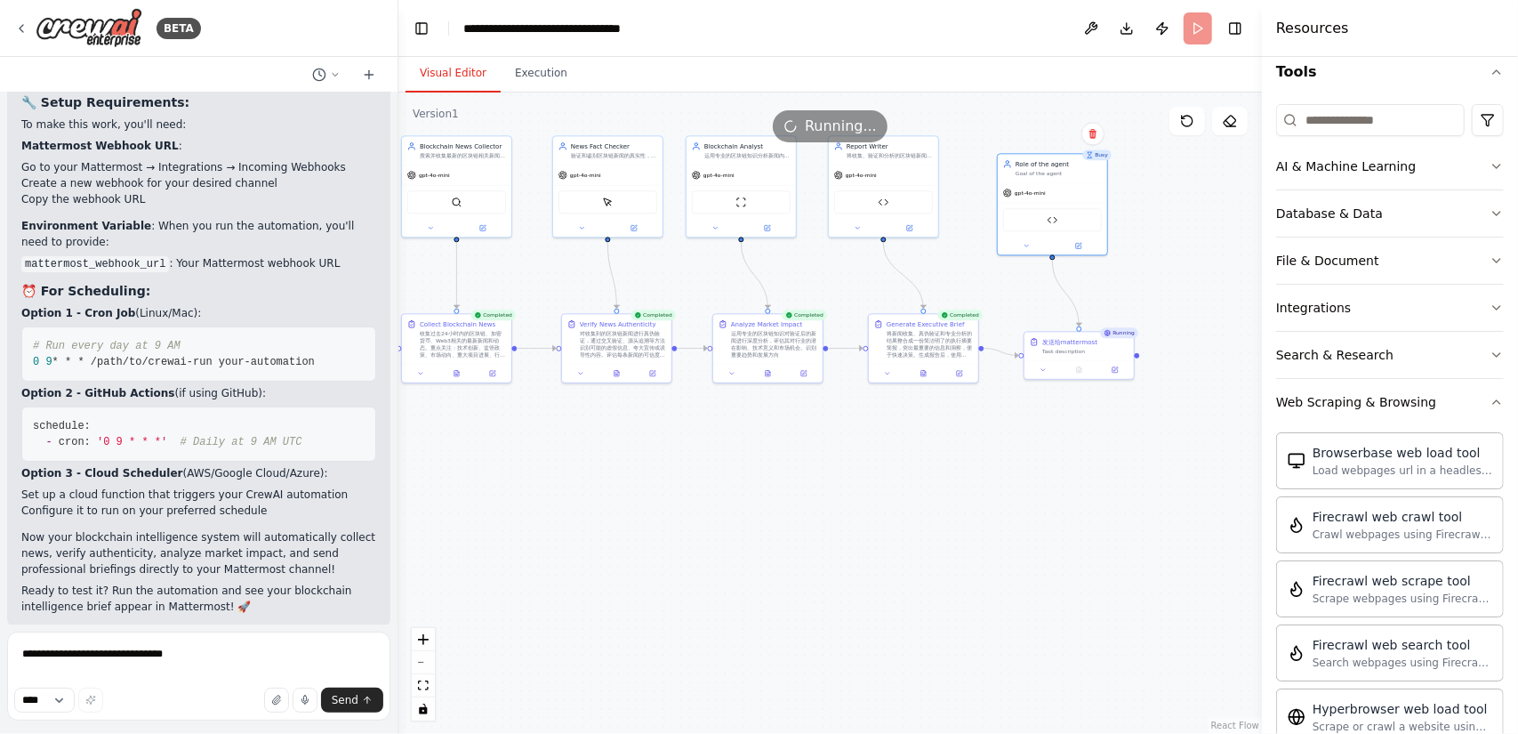
click at [457, 68] on button "Visual Editor" at bounding box center [452, 73] width 95 height 37
click at [299, 664] on textarea "**********" at bounding box center [198, 675] width 383 height 89
click at [1044, 373] on button at bounding box center [1043, 368] width 30 height 11
drag, startPoint x: 1110, startPoint y: 411, endPoint x: 991, endPoint y: 411, distance: 119.1
click at [991, 411] on div ".deletable-edge-delete-btn { width: 20px; height: 20px; border: 0px solid #ffff…" at bounding box center [829, 412] width 863 height 641
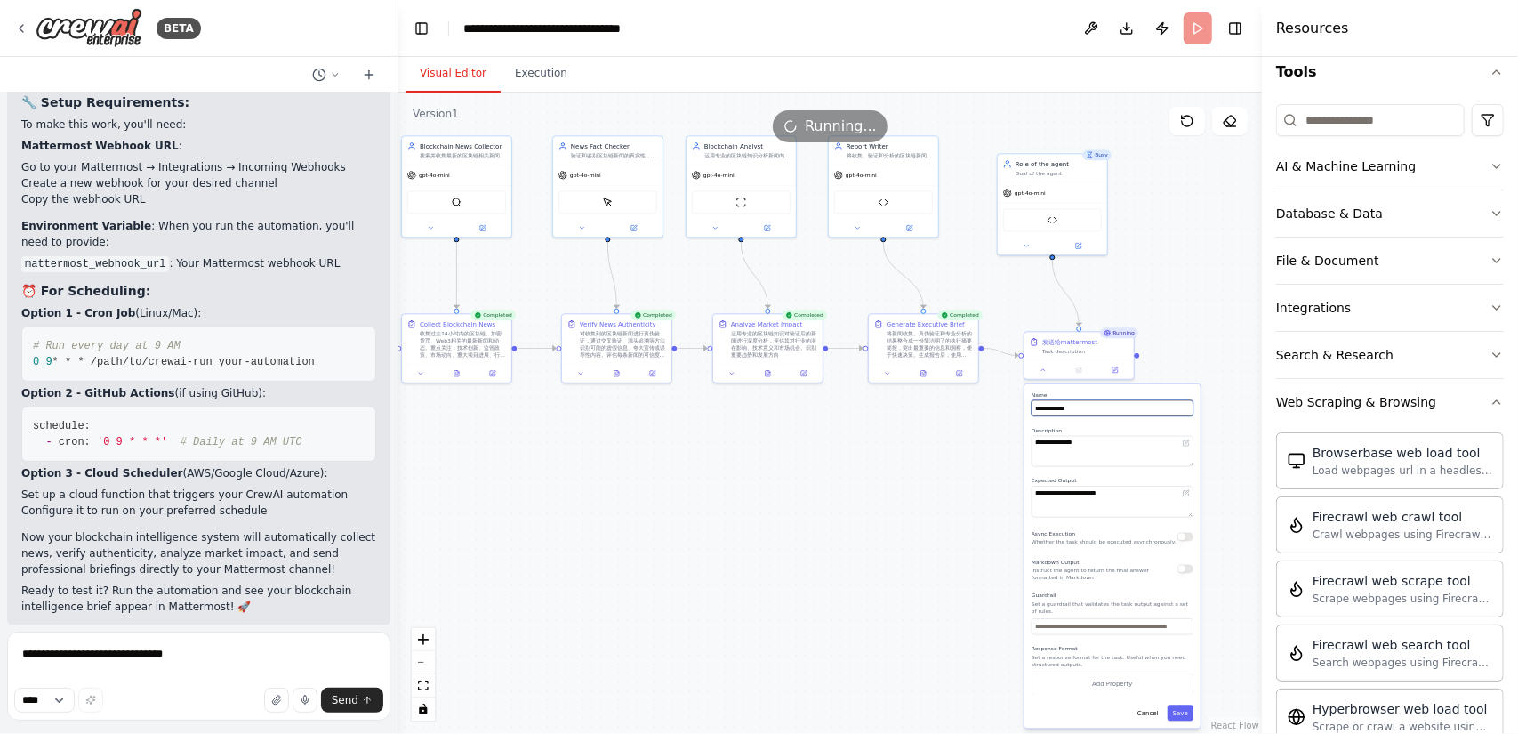
click at [1104, 406] on input "**********" at bounding box center [1112, 408] width 162 height 16
drag, startPoint x: 1116, startPoint y: 405, endPoint x: 1024, endPoint y: 412, distance: 91.8
click at [1024, 412] on div "**********" at bounding box center [1112, 555] width 176 height 343
click at [192, 656] on textarea "**********" at bounding box center [198, 675] width 383 height 89
paste textarea "**********"
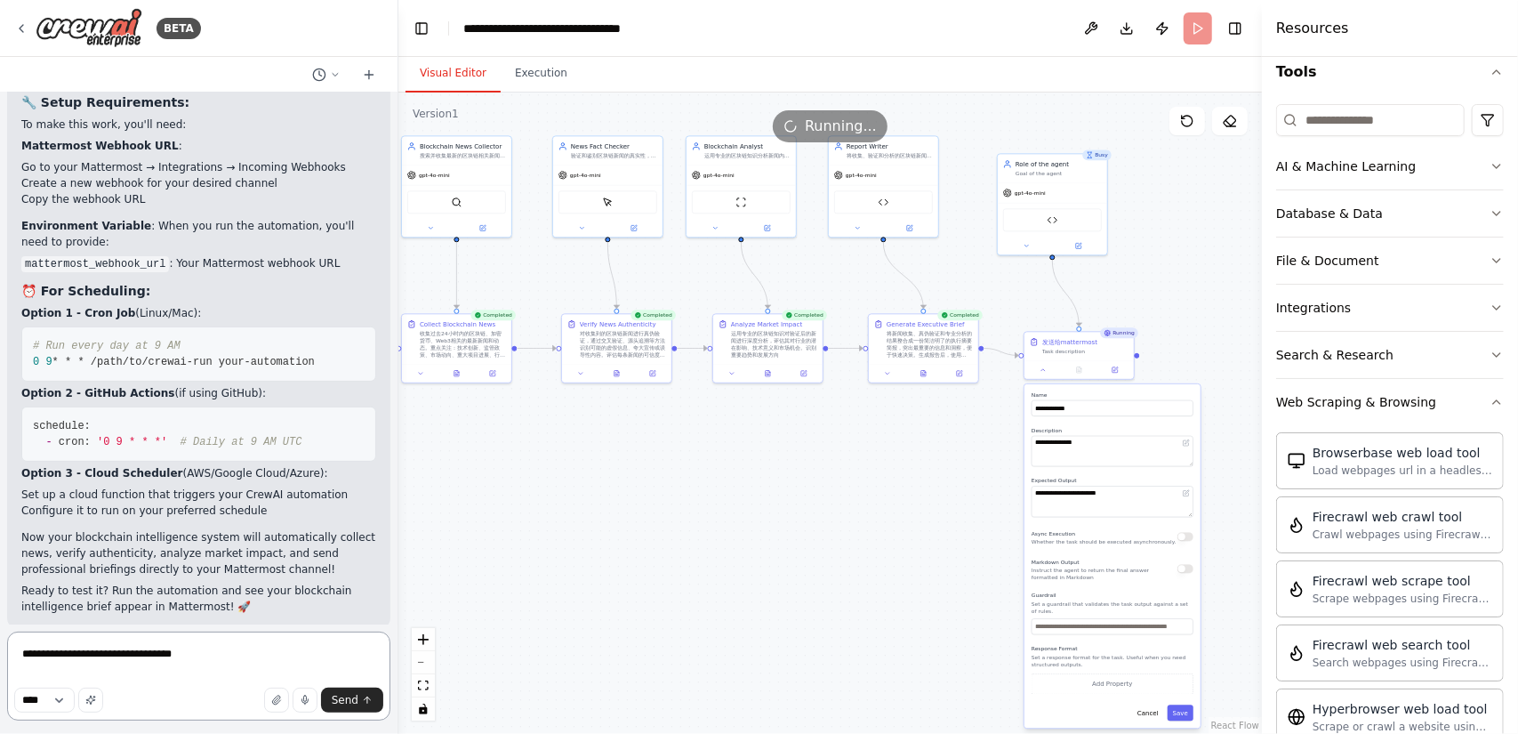
type textarea "**********"
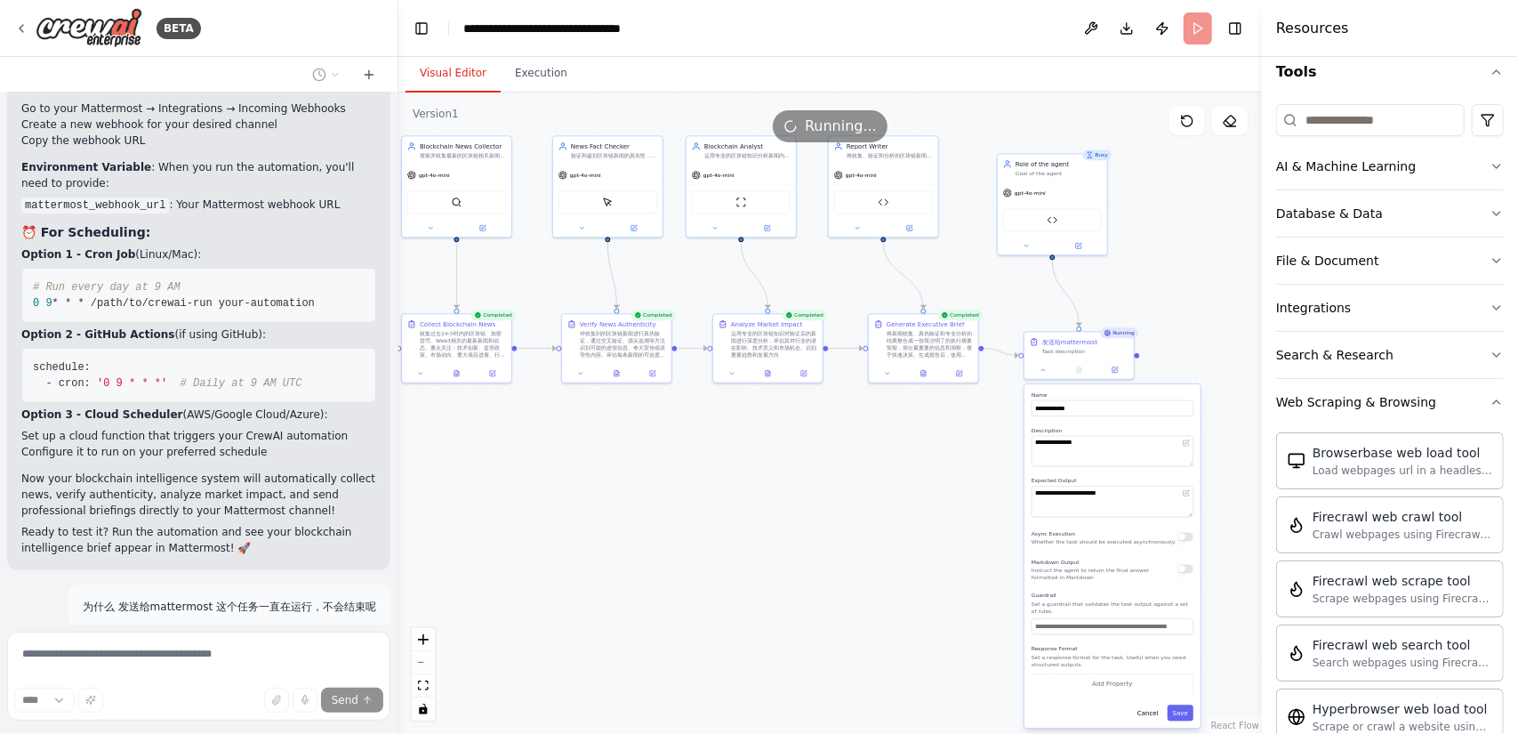
scroll to position [5044, 0]
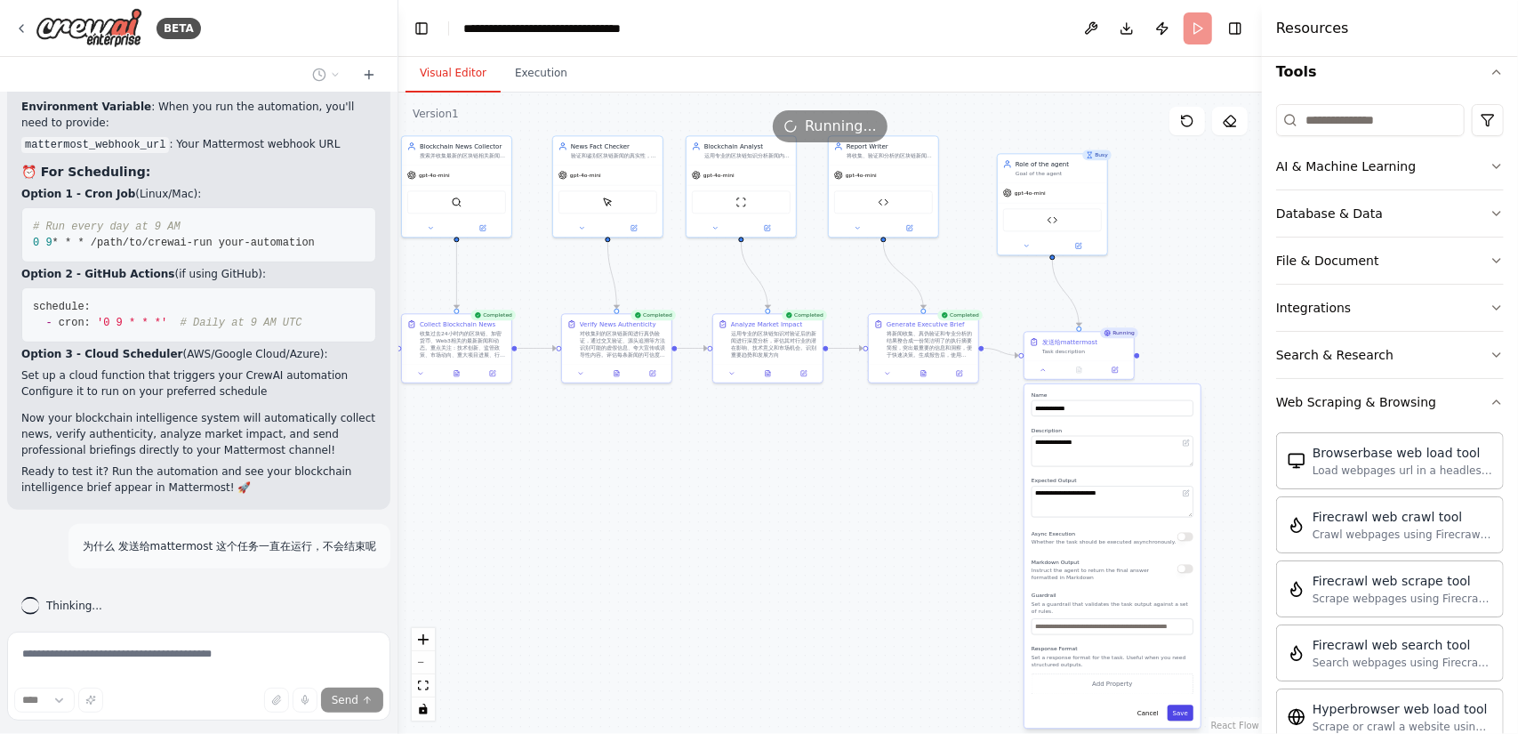
click at [1188, 718] on button "Save" at bounding box center [1180, 712] width 26 height 16
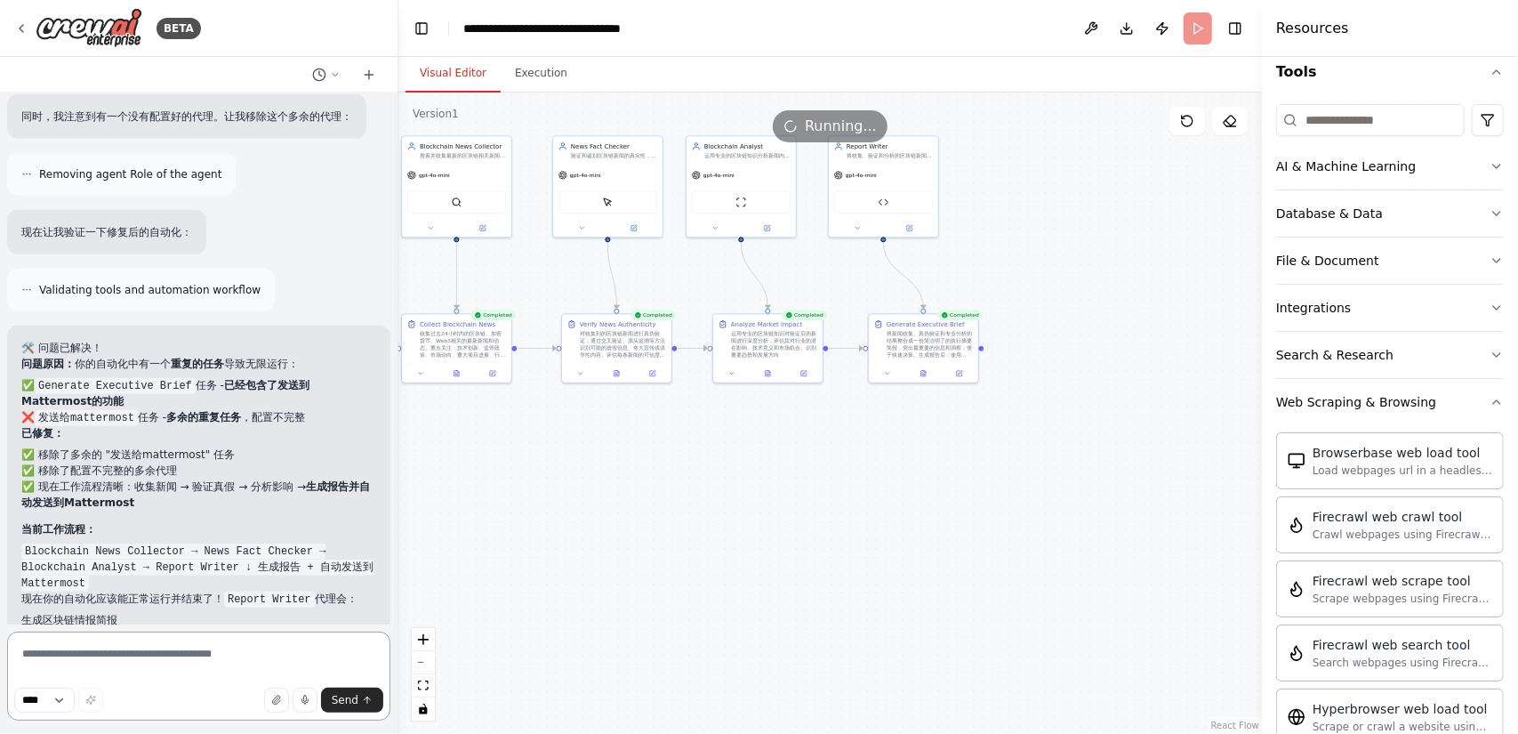
scroll to position [5973, 0]
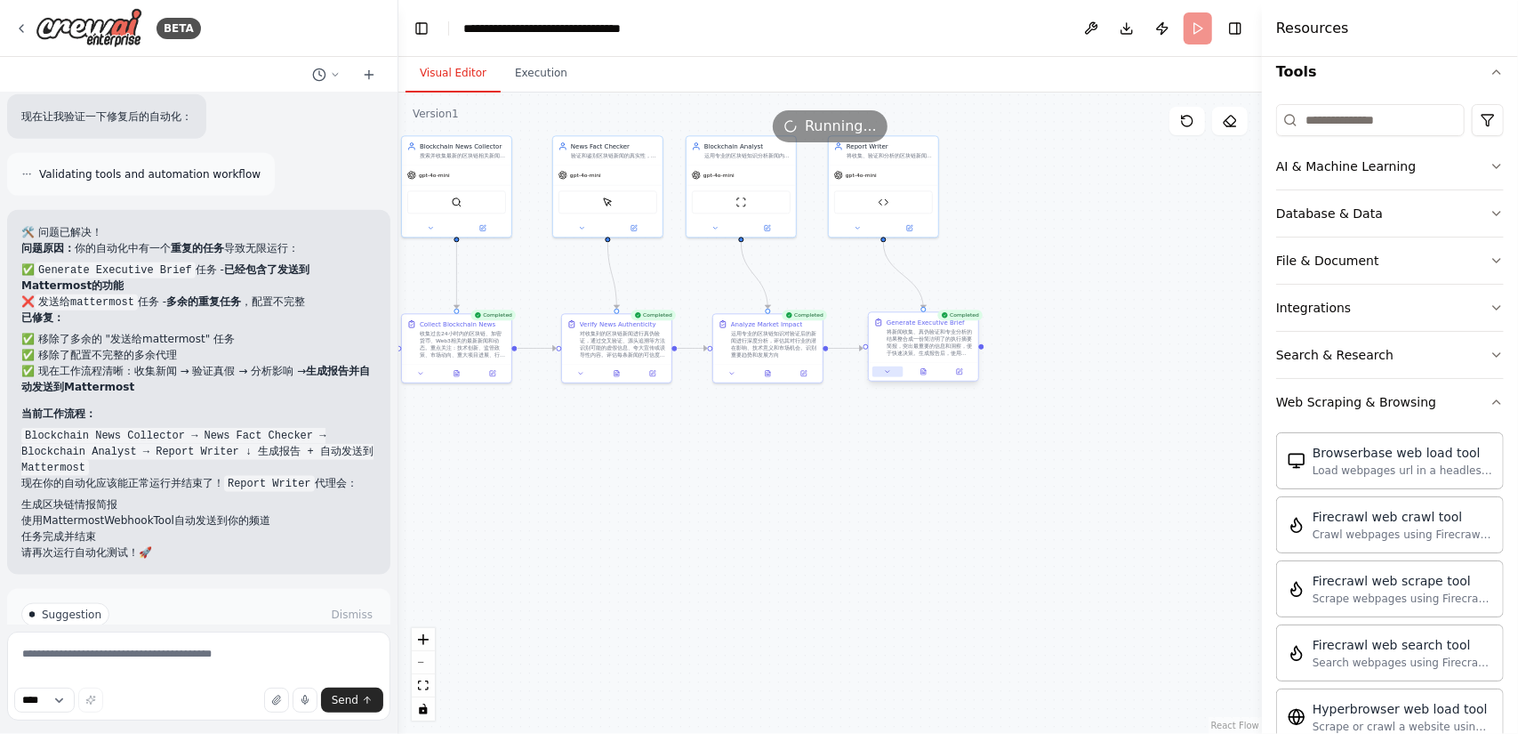
click at [886, 375] on button at bounding box center [887, 371] width 30 height 11
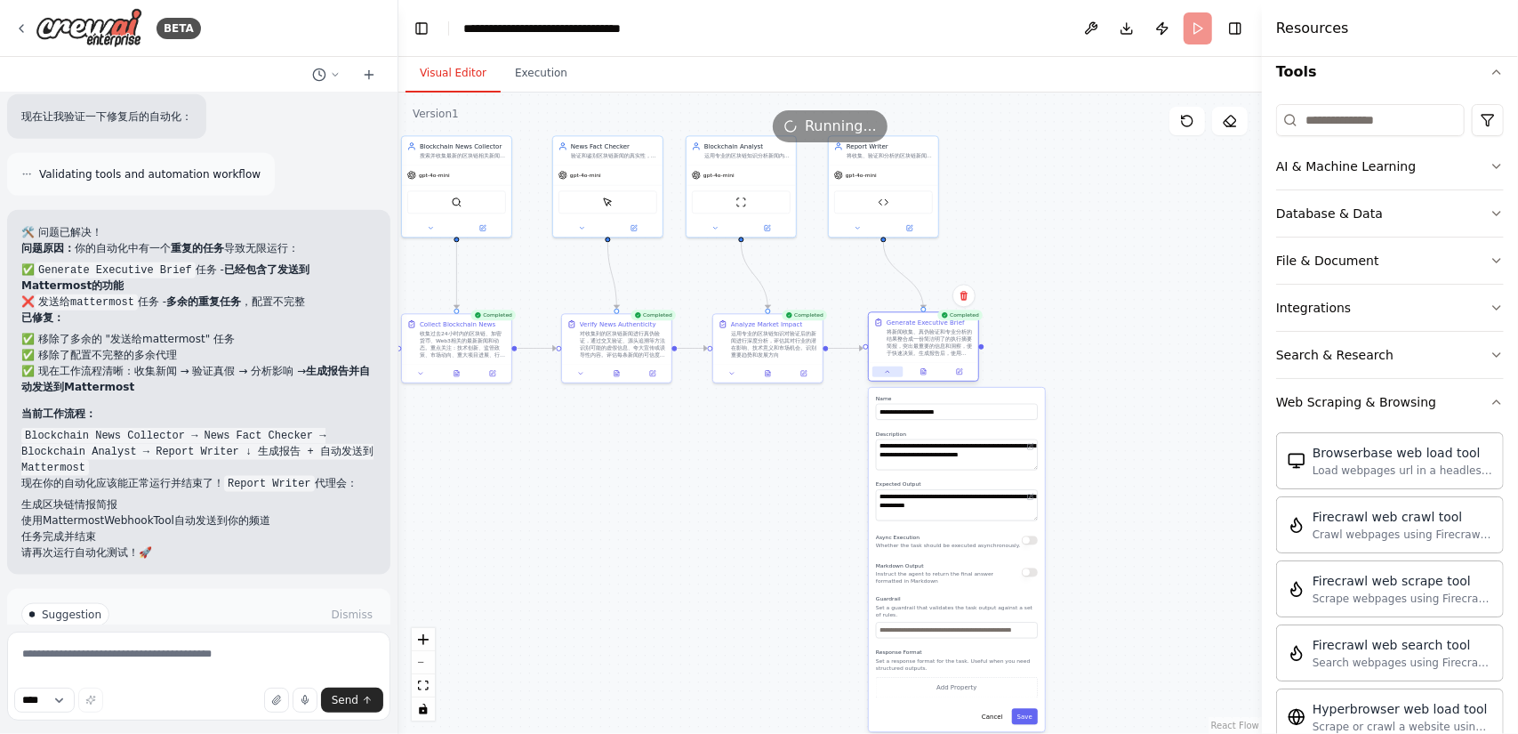
click at [886, 375] on button at bounding box center [887, 371] width 30 height 11
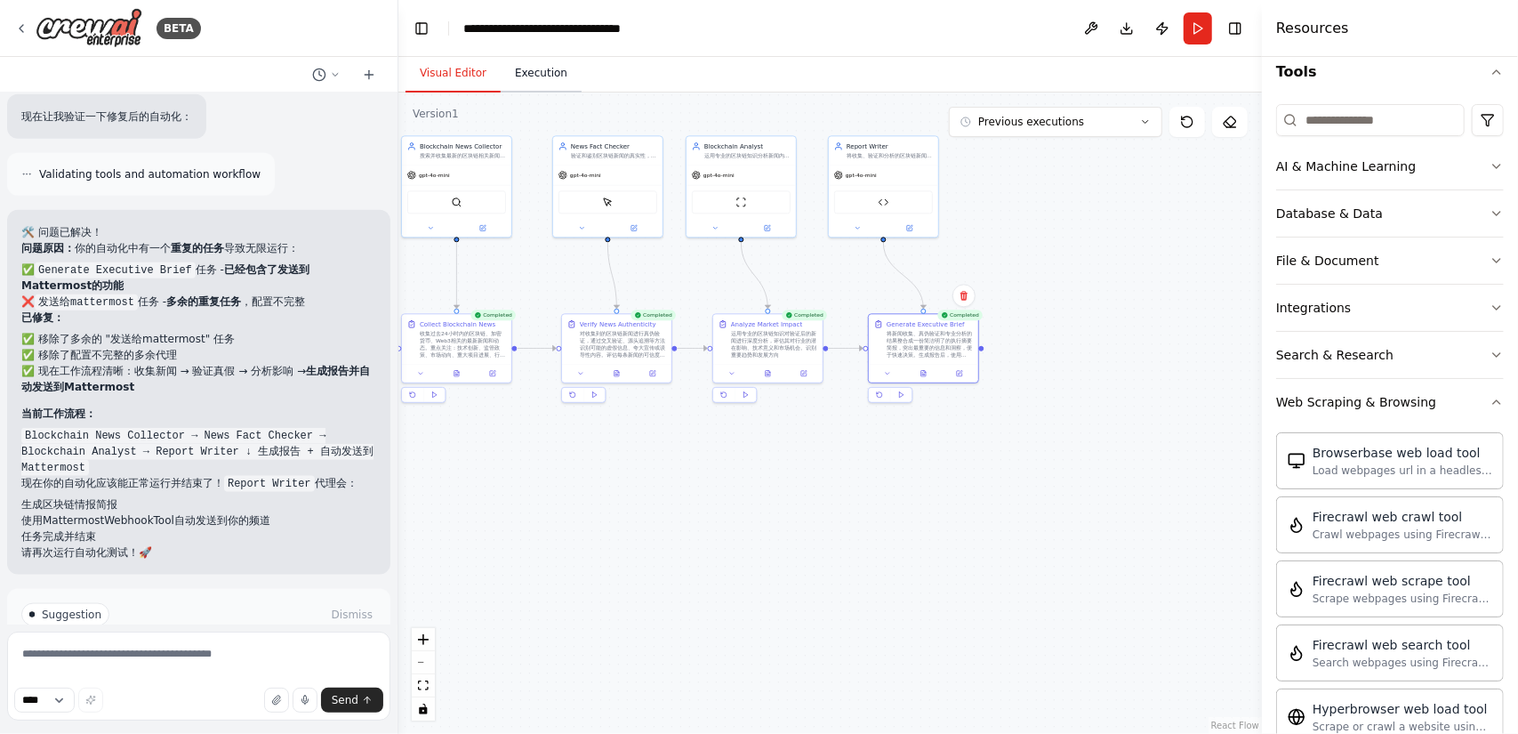
click at [539, 82] on button "Execution" at bounding box center [541, 73] width 81 height 37
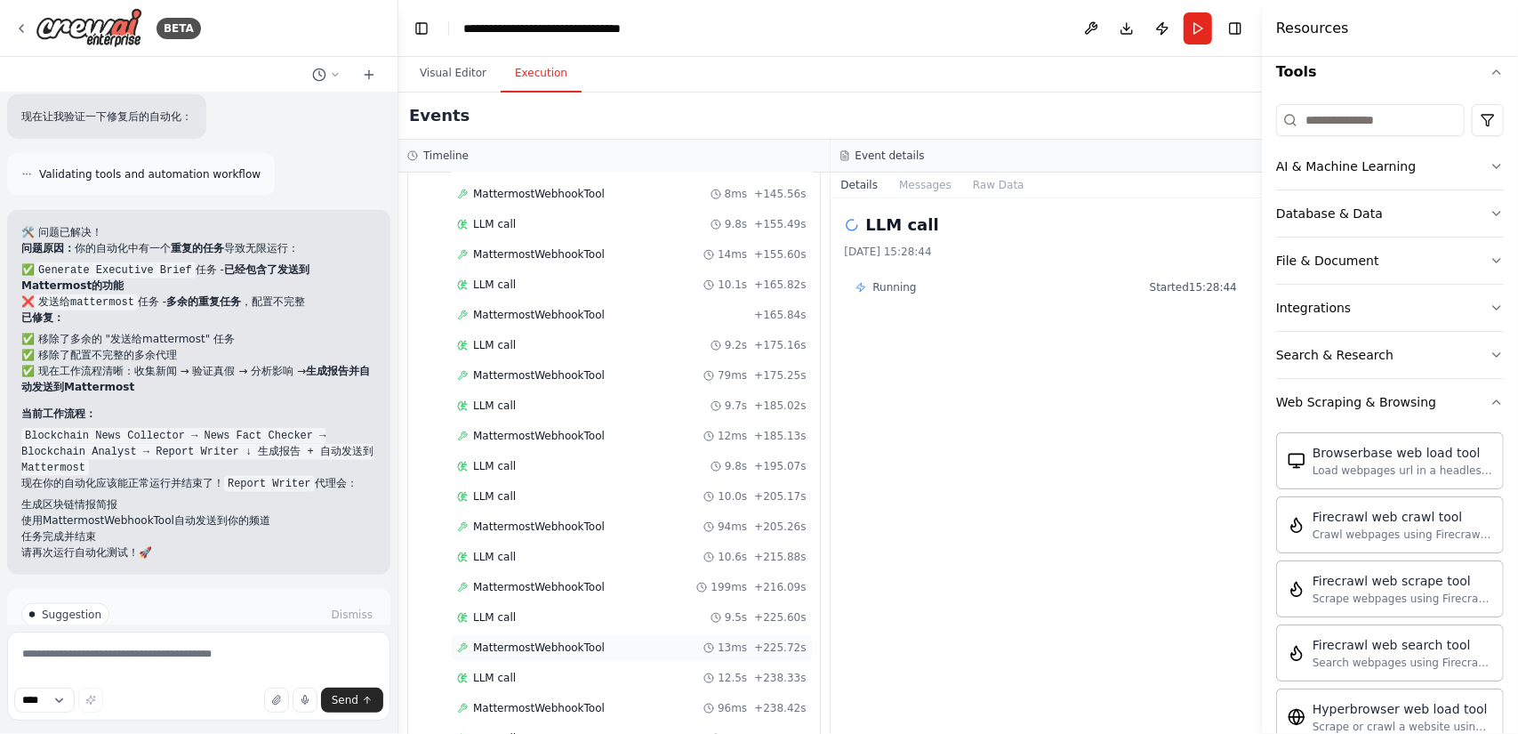
scroll to position [3605, 0]
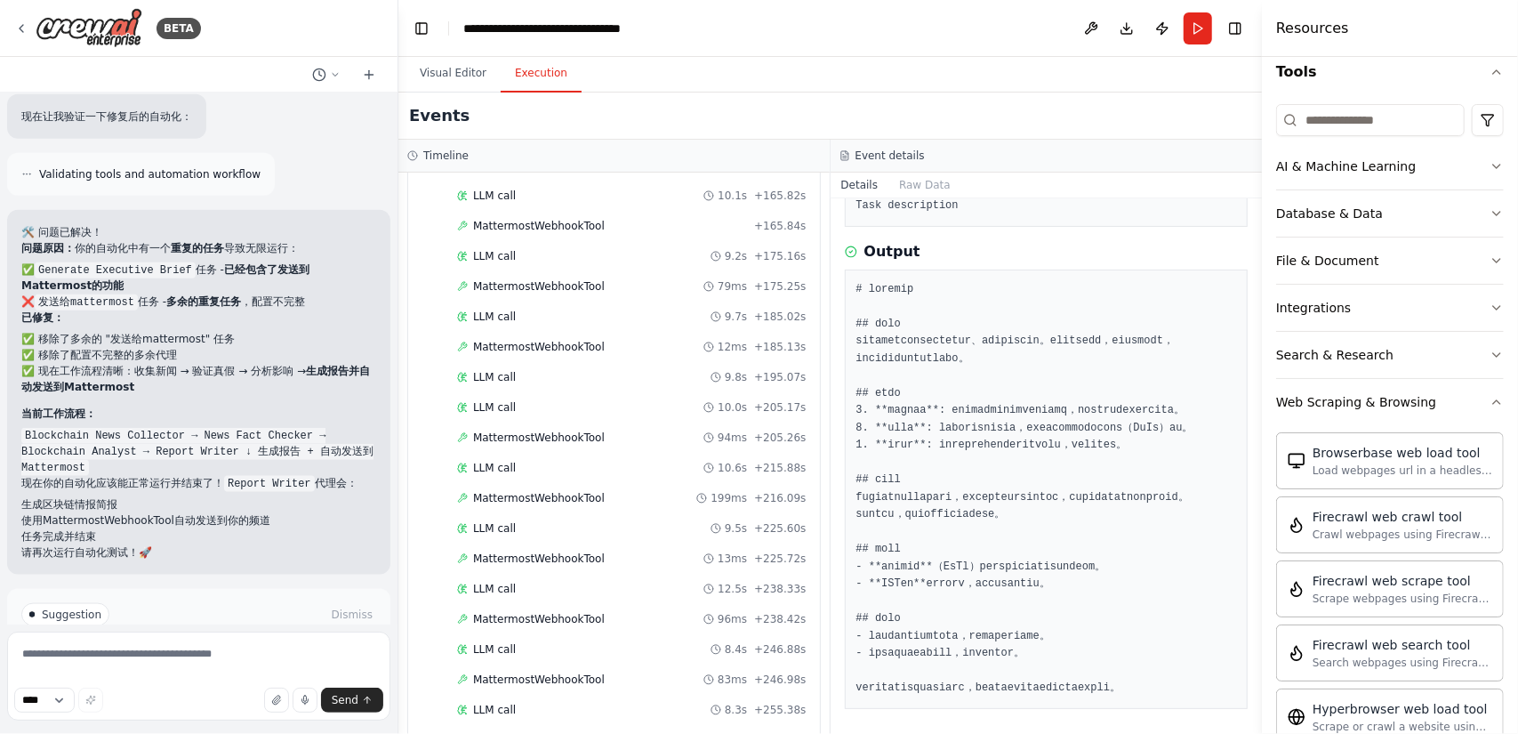
scroll to position [199, 0]
click at [622, 733] on div "LLM call 6.4s + 270.71s" at bounding box center [631, 740] width 349 height 14
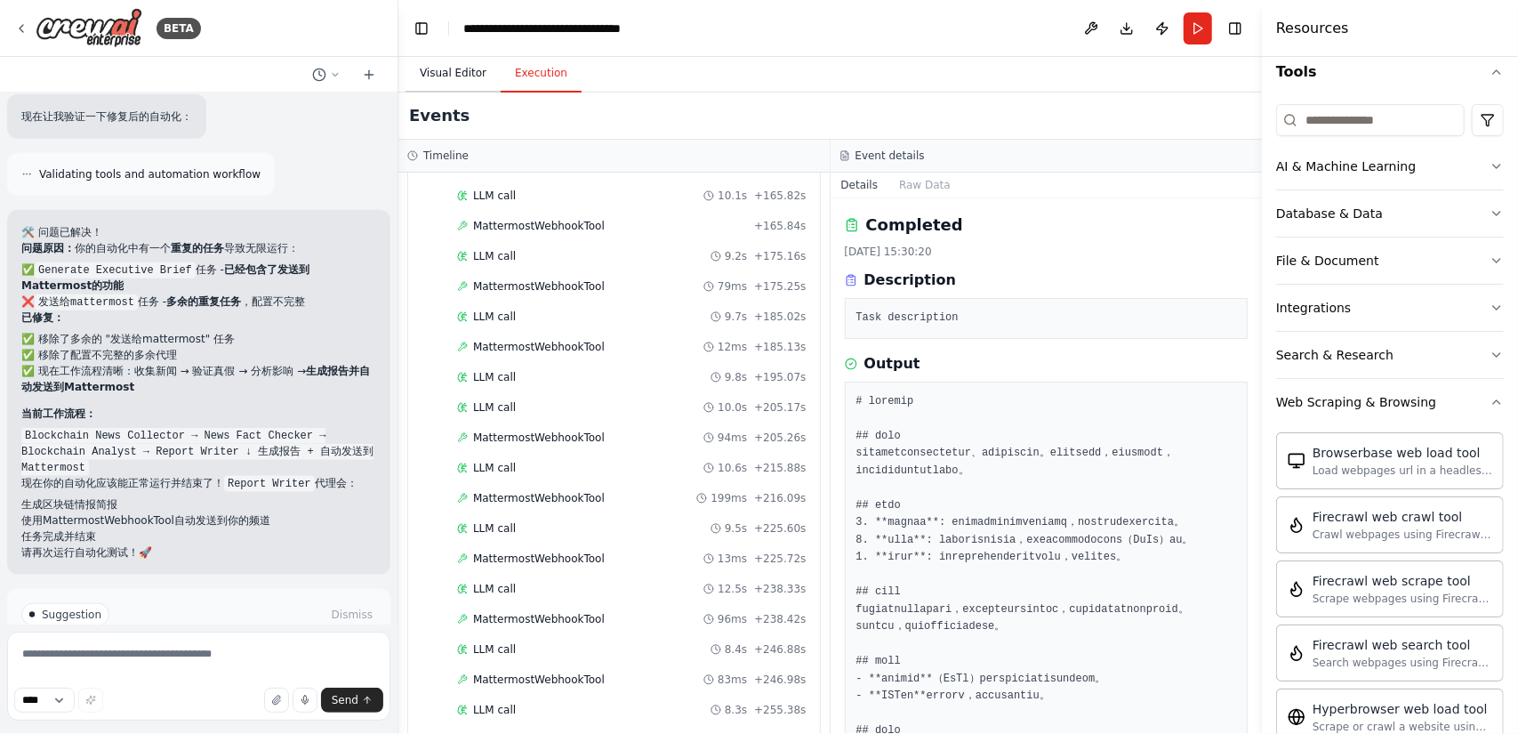
click at [441, 78] on button "Visual Editor" at bounding box center [452, 73] width 95 height 37
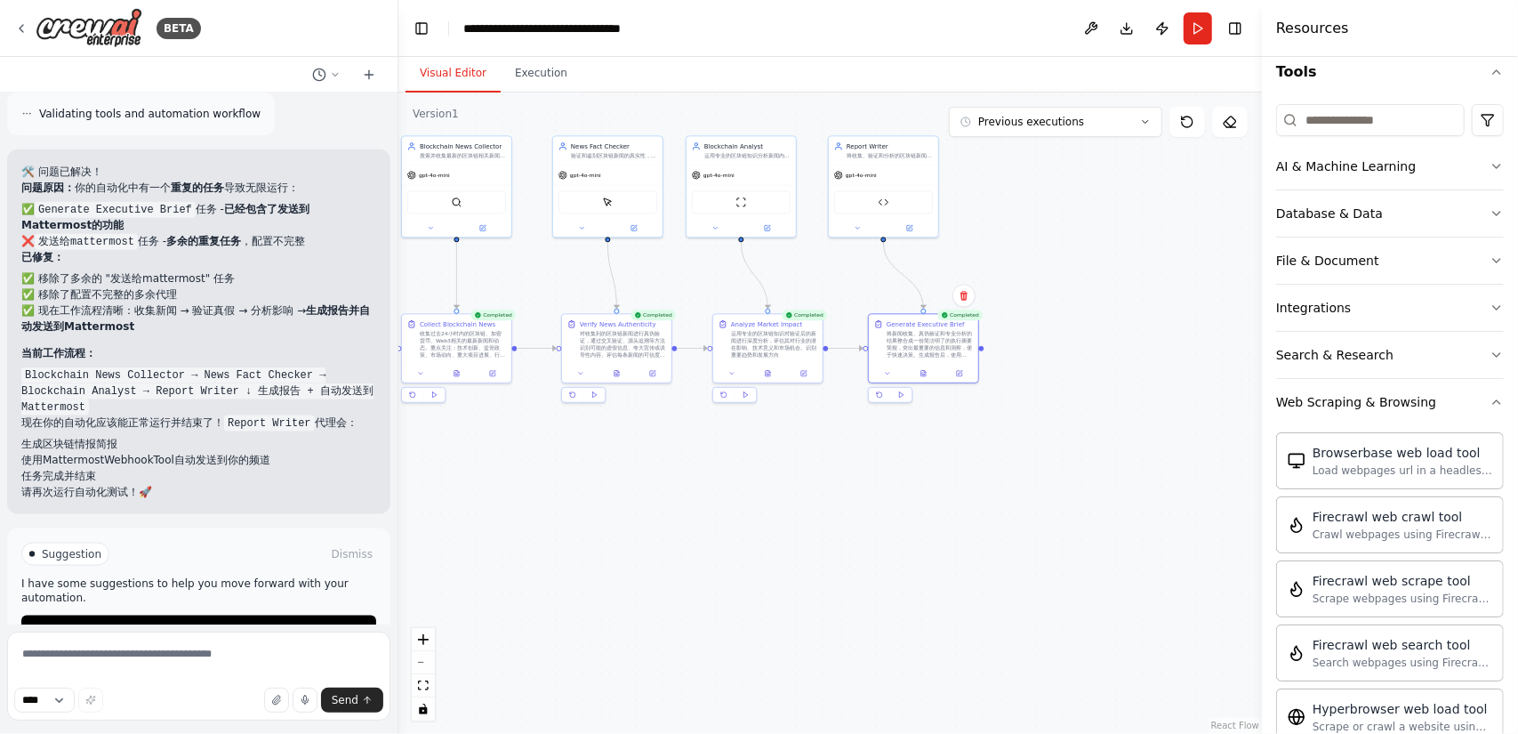
scroll to position [6062, 0]
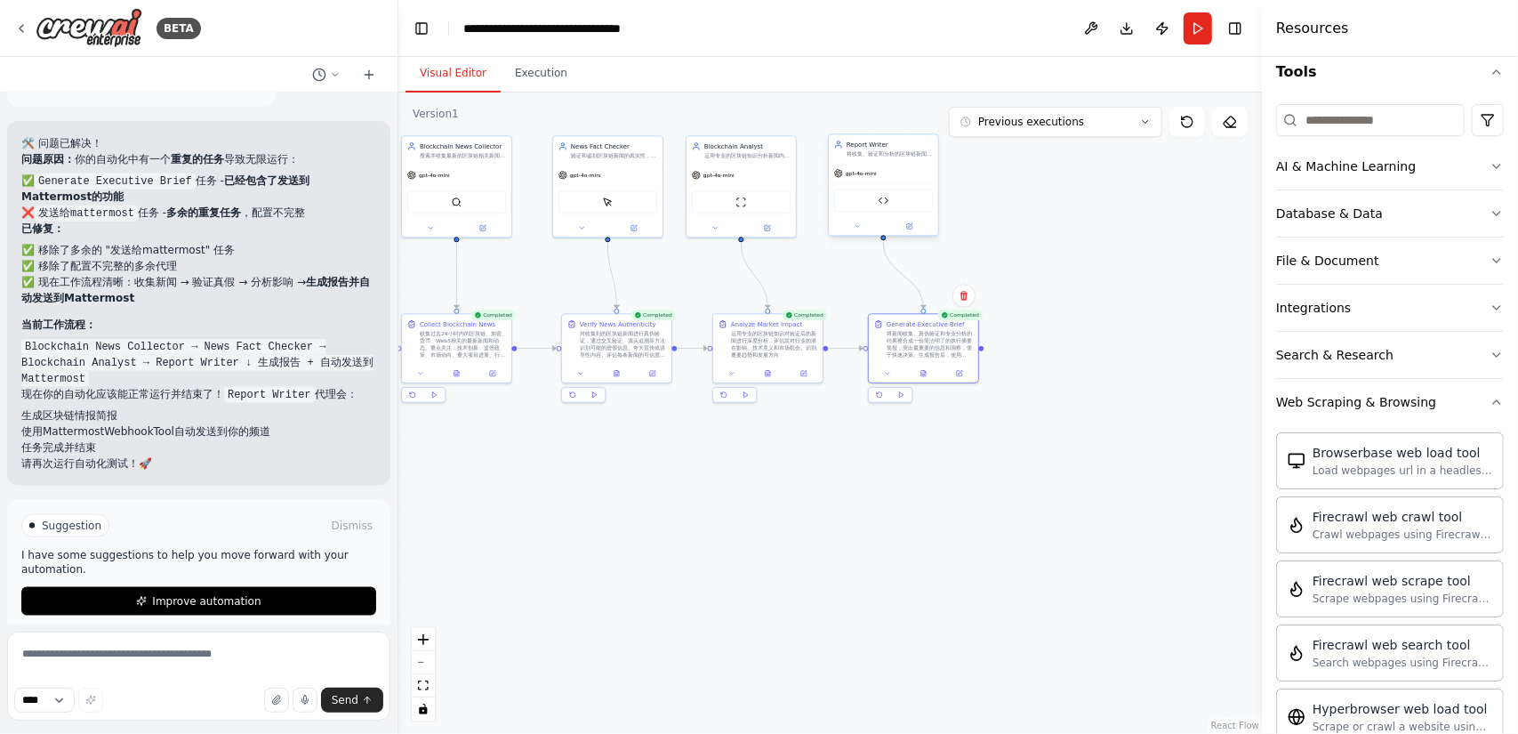
click at [893, 201] on div "Mattermost Webhook Tool" at bounding box center [883, 199] width 99 height 23
click at [848, 230] on button at bounding box center [857, 226] width 51 height 11
click at [897, 339] on div "将新闻收集、真伪验证和专业分析的结果整合成一份简洁明了的执行摘要简报，突出最重要的信息和洞察，便于快速决策。生成报告后，使用MattermostWebhook…" at bounding box center [929, 342] width 86 height 28
drag, startPoint x: 897, startPoint y: 339, endPoint x: 886, endPoint y: 325, distance: 18.3
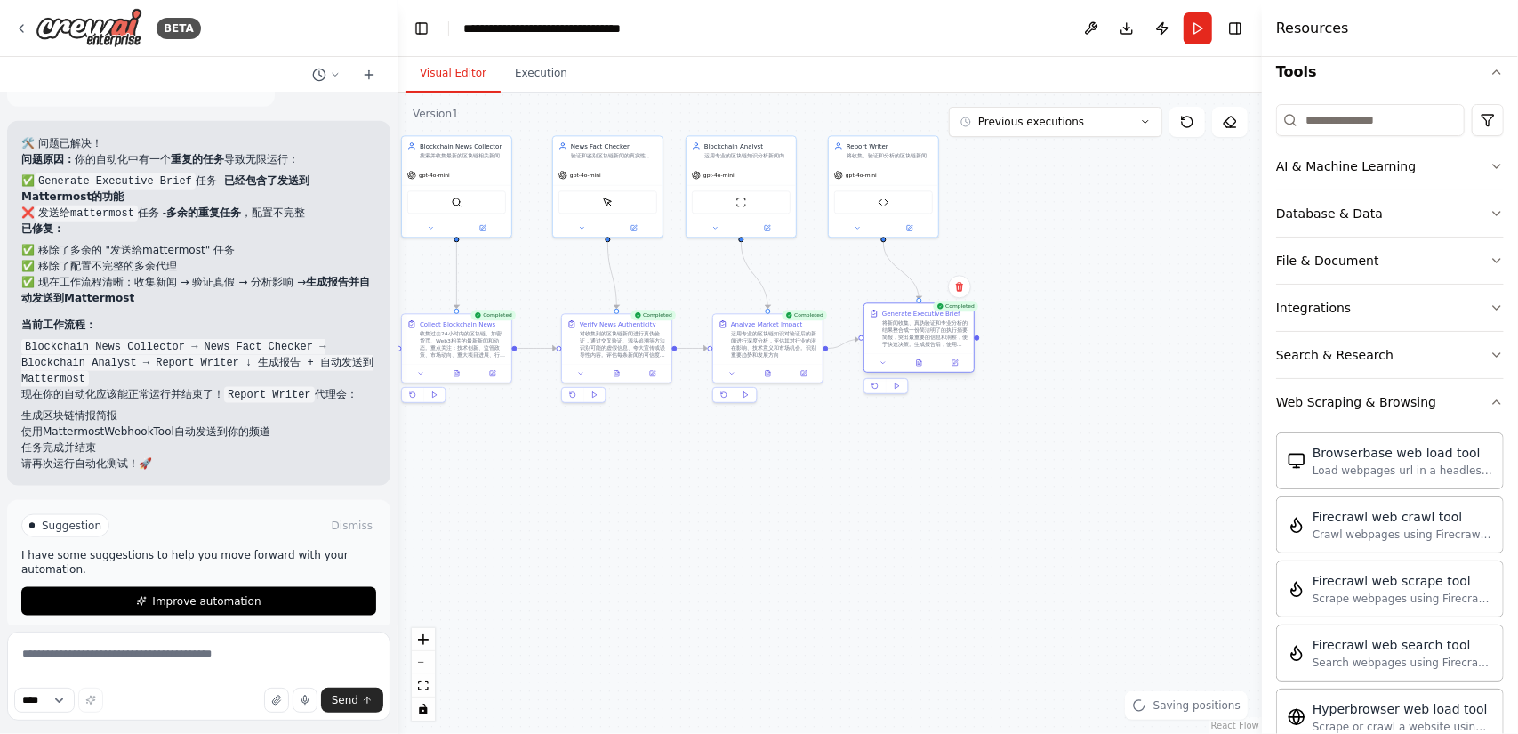
click at [886, 325] on div "将新闻收集、真伪验证和专业分析的结果整合成一份简洁明了的执行摘要简报，突出最重要的信息和洞察，便于快速决策。生成报告后，使用MattermostWebhook…" at bounding box center [925, 333] width 86 height 28
click at [896, 390] on button at bounding box center [896, 386] width 21 height 14
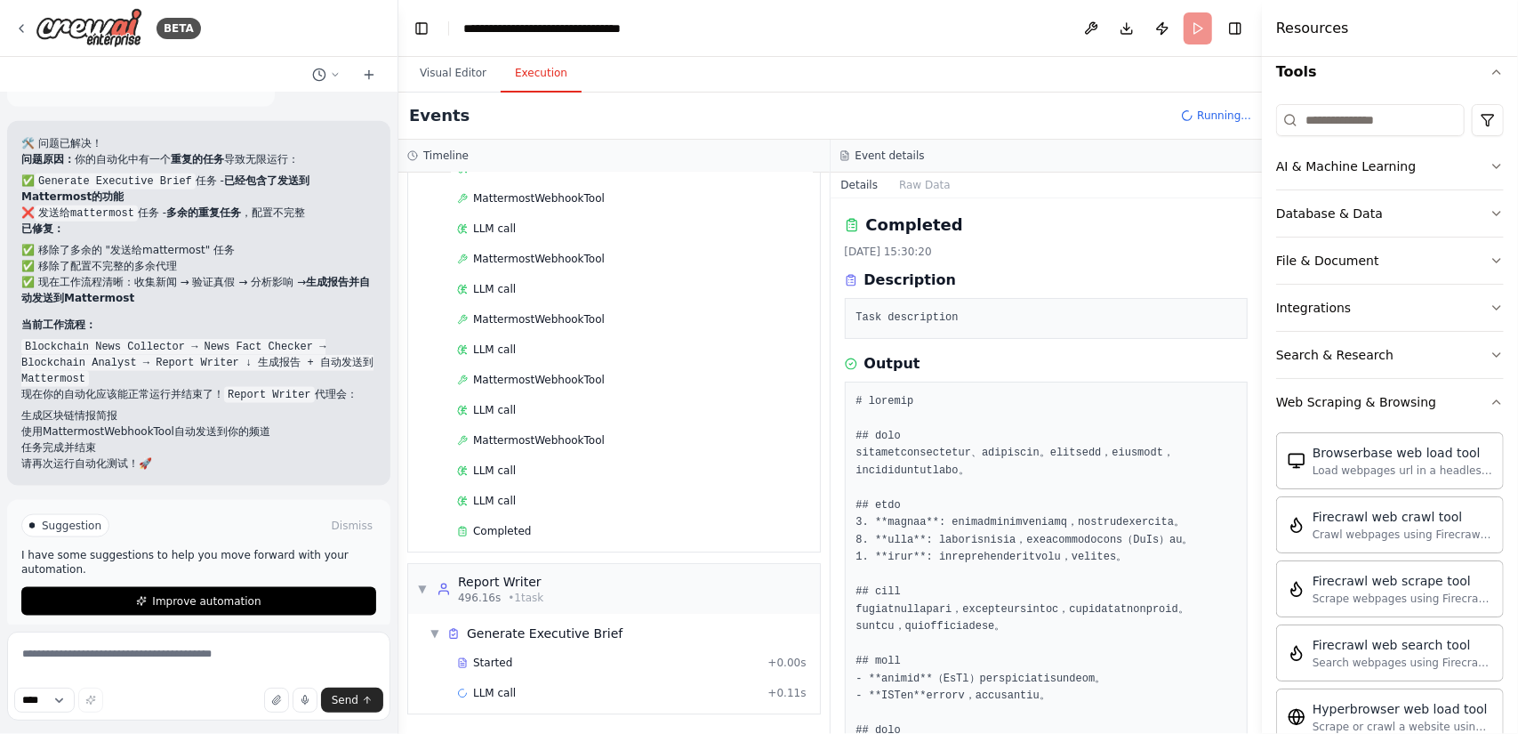
scroll to position [3516, 0]
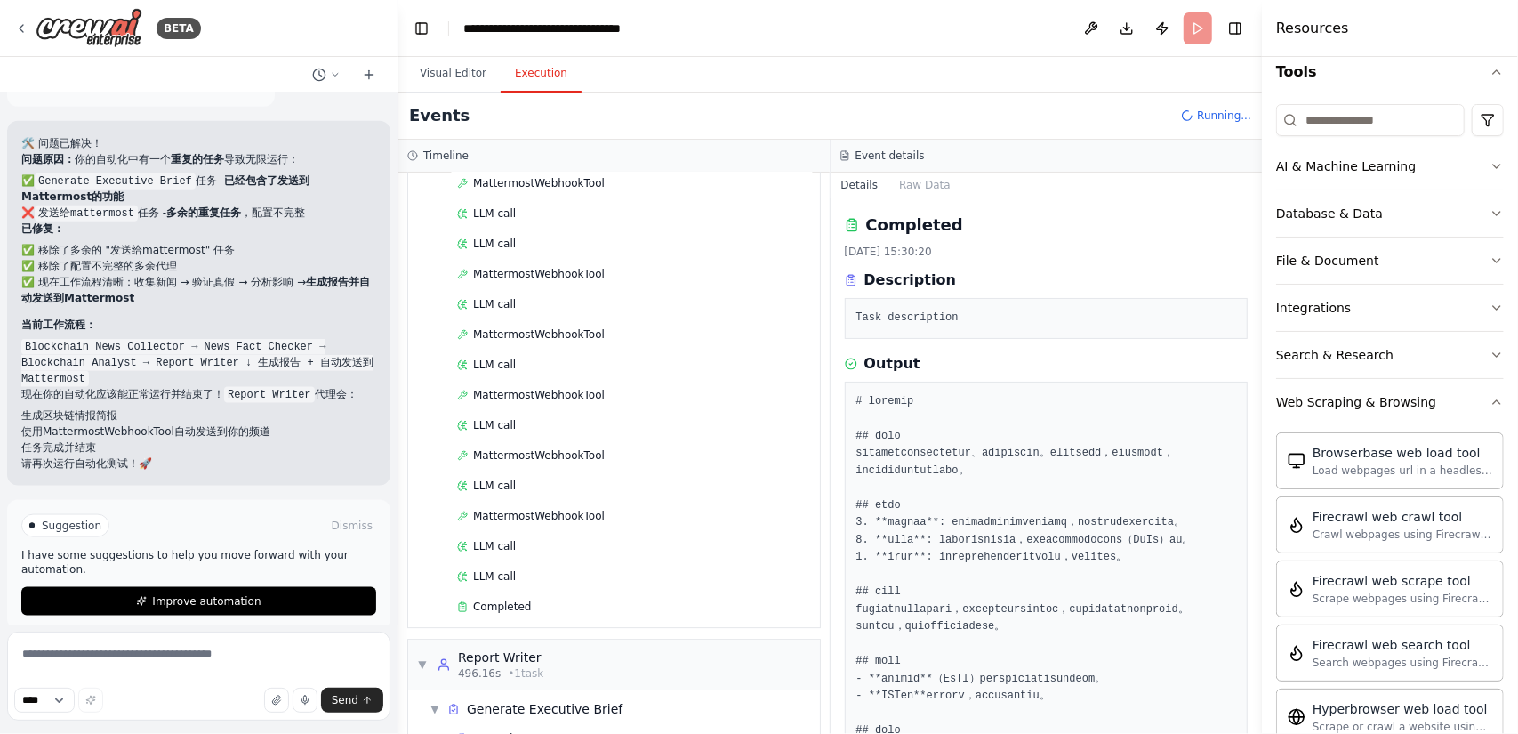
click at [521, 76] on button "Execution" at bounding box center [541, 73] width 81 height 37
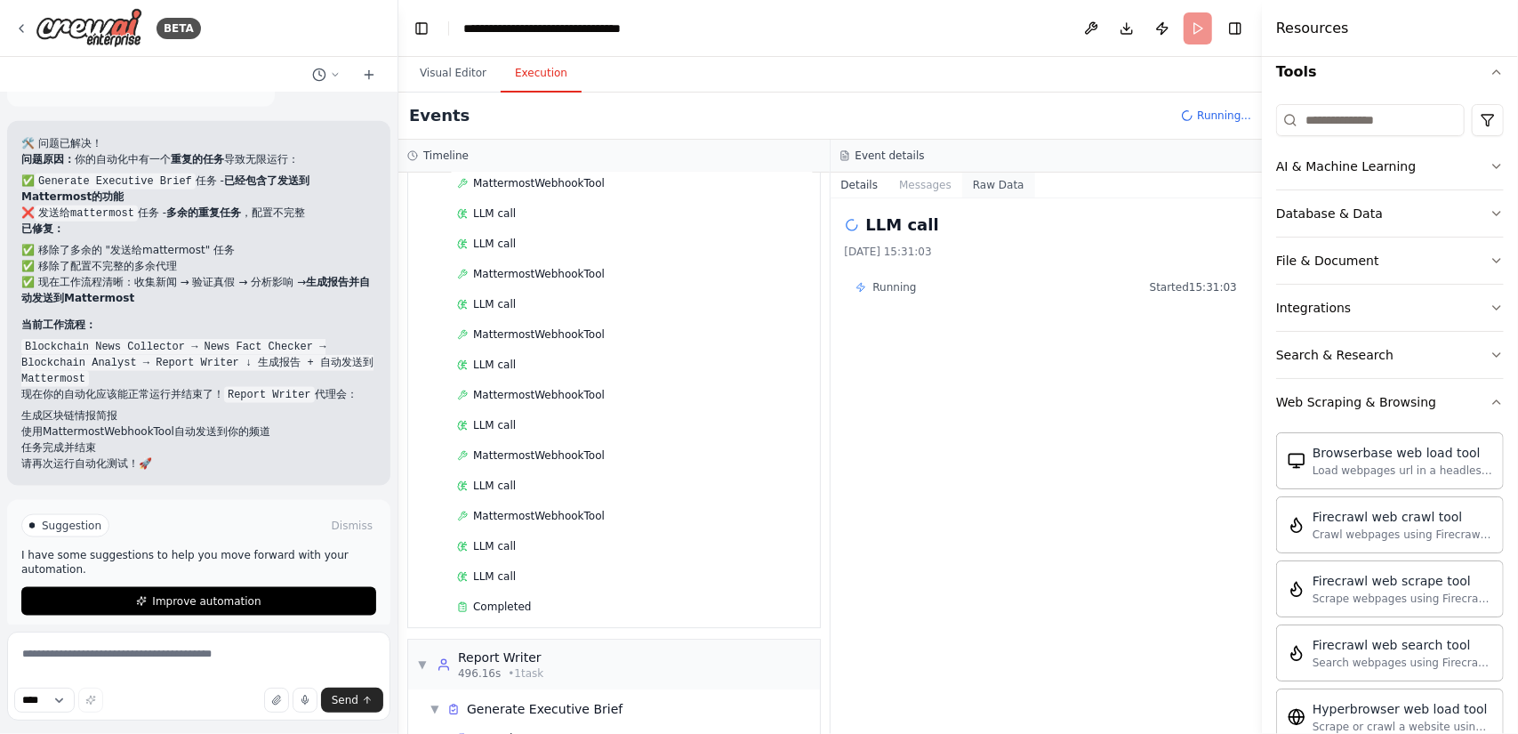
click at [995, 177] on button "Raw Data" at bounding box center [998, 184] width 73 height 25
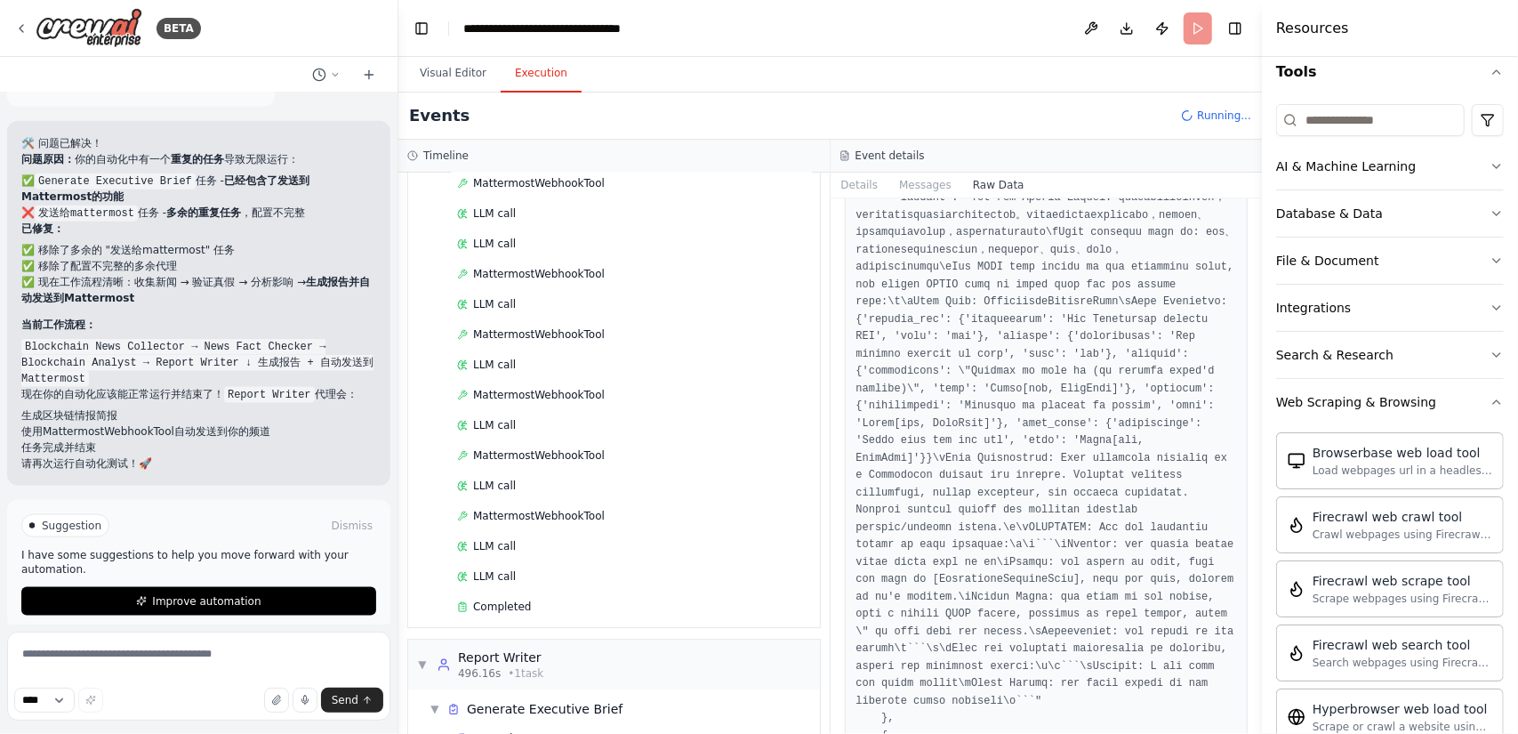
scroll to position [445, 0]
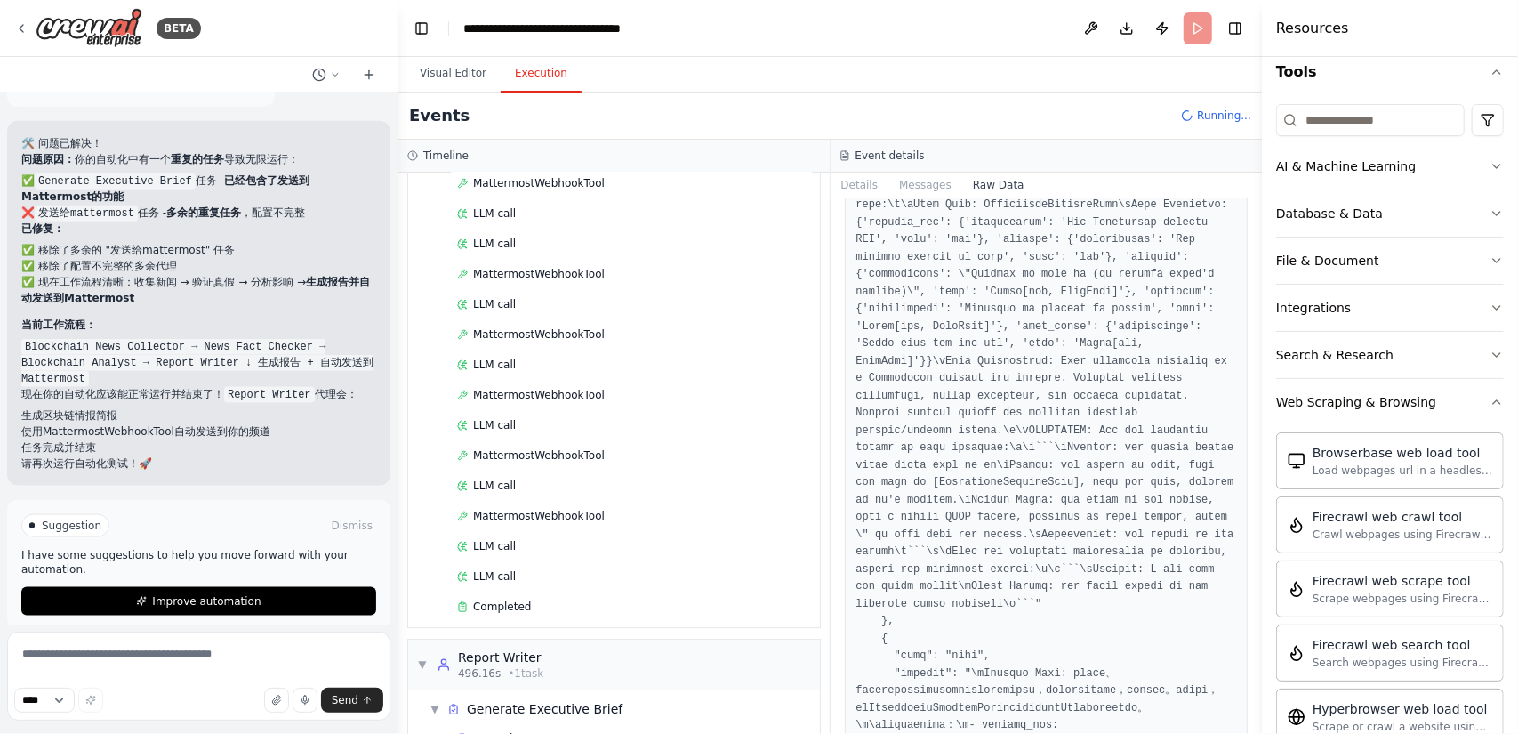
drag, startPoint x: 1257, startPoint y: 264, endPoint x: 1261, endPoint y: 282, distance: 18.1
click at [1261, 282] on button "Toggle Sidebar" at bounding box center [1262, 367] width 14 height 734
drag, startPoint x: 1255, startPoint y: 268, endPoint x: 1256, endPoint y: 368, distance: 100.5
click at [1256, 368] on button "Toggle Sidebar" at bounding box center [1262, 367] width 14 height 734
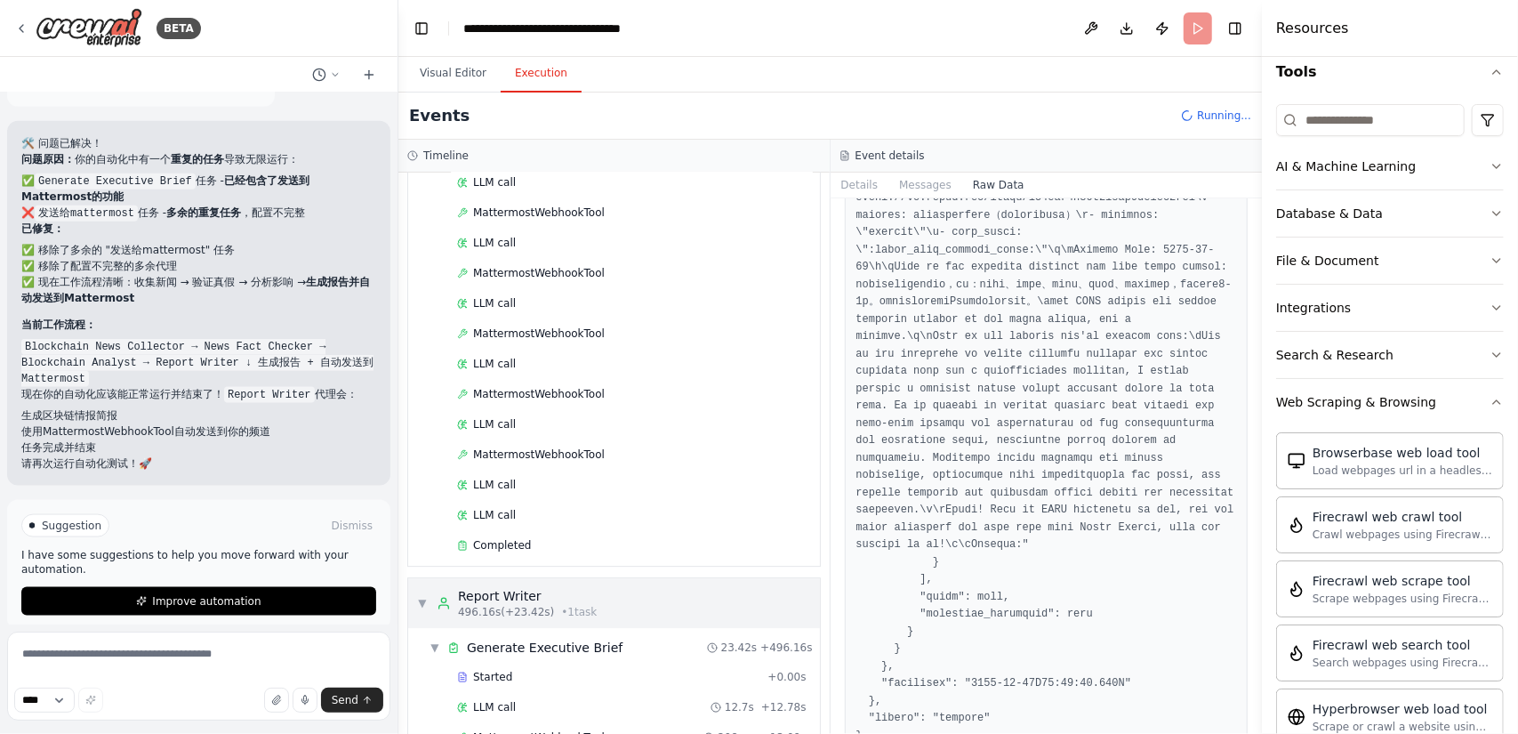
scroll to position [3605, 0]
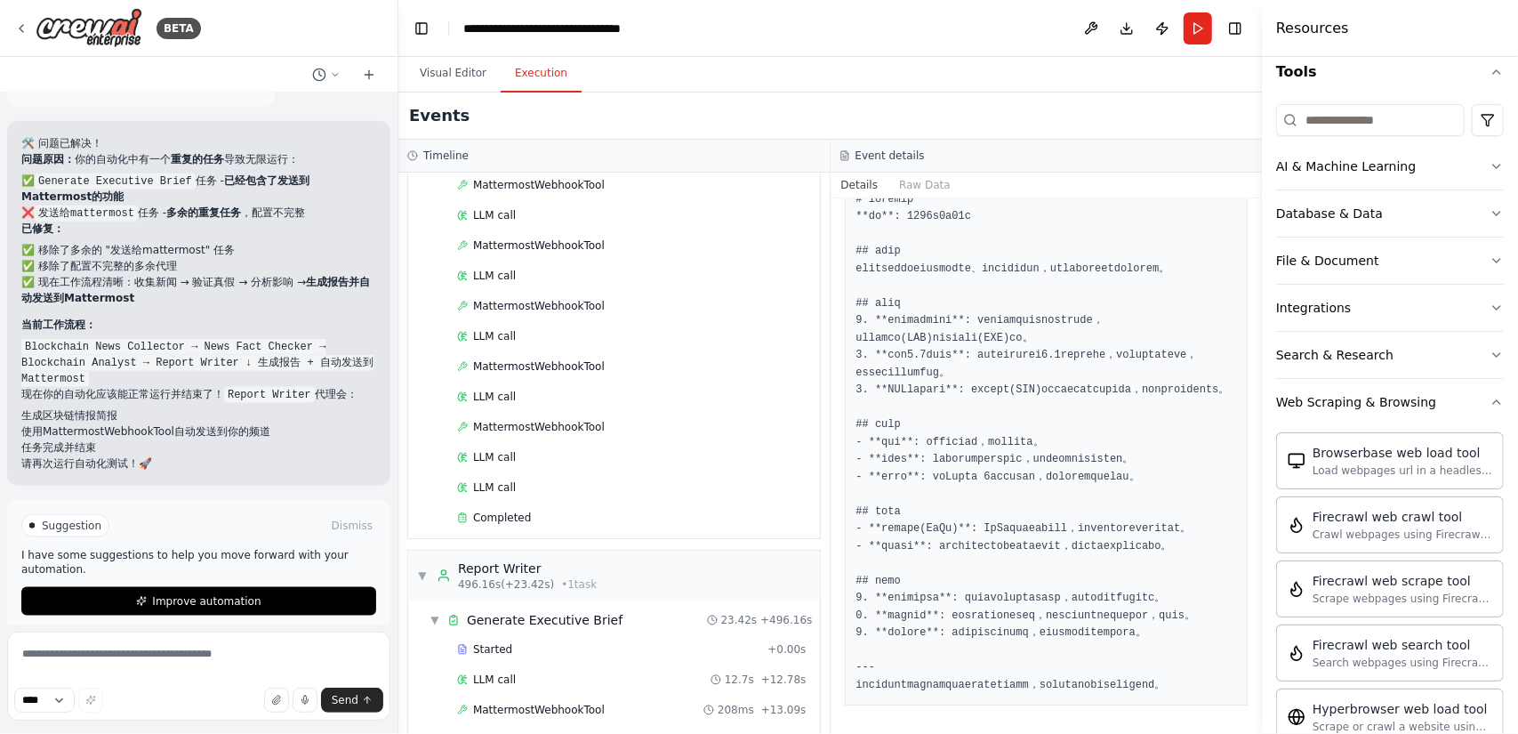
scroll to position [511, 0]
click at [467, 76] on button "Visual Editor" at bounding box center [452, 73] width 95 height 37
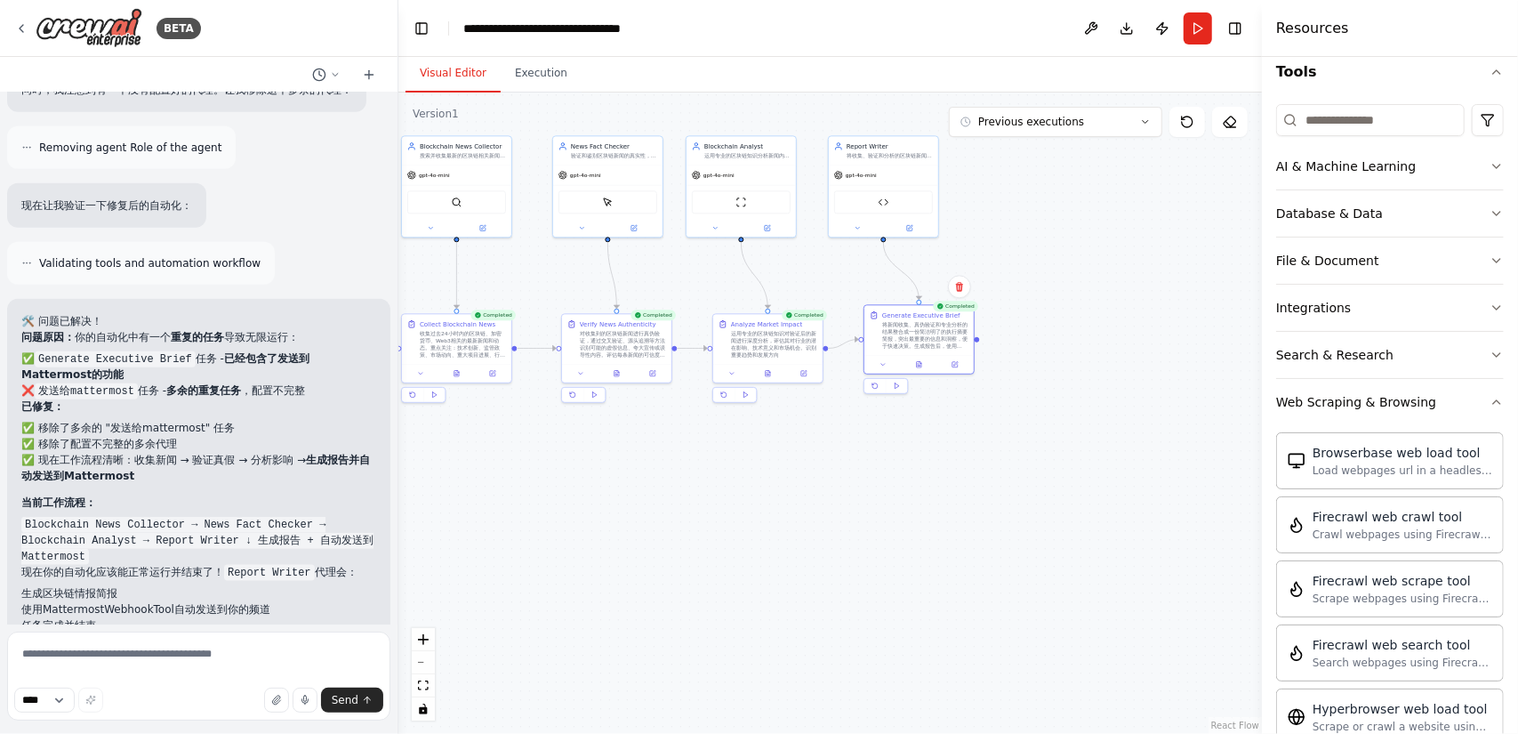
scroll to position [6062, 0]
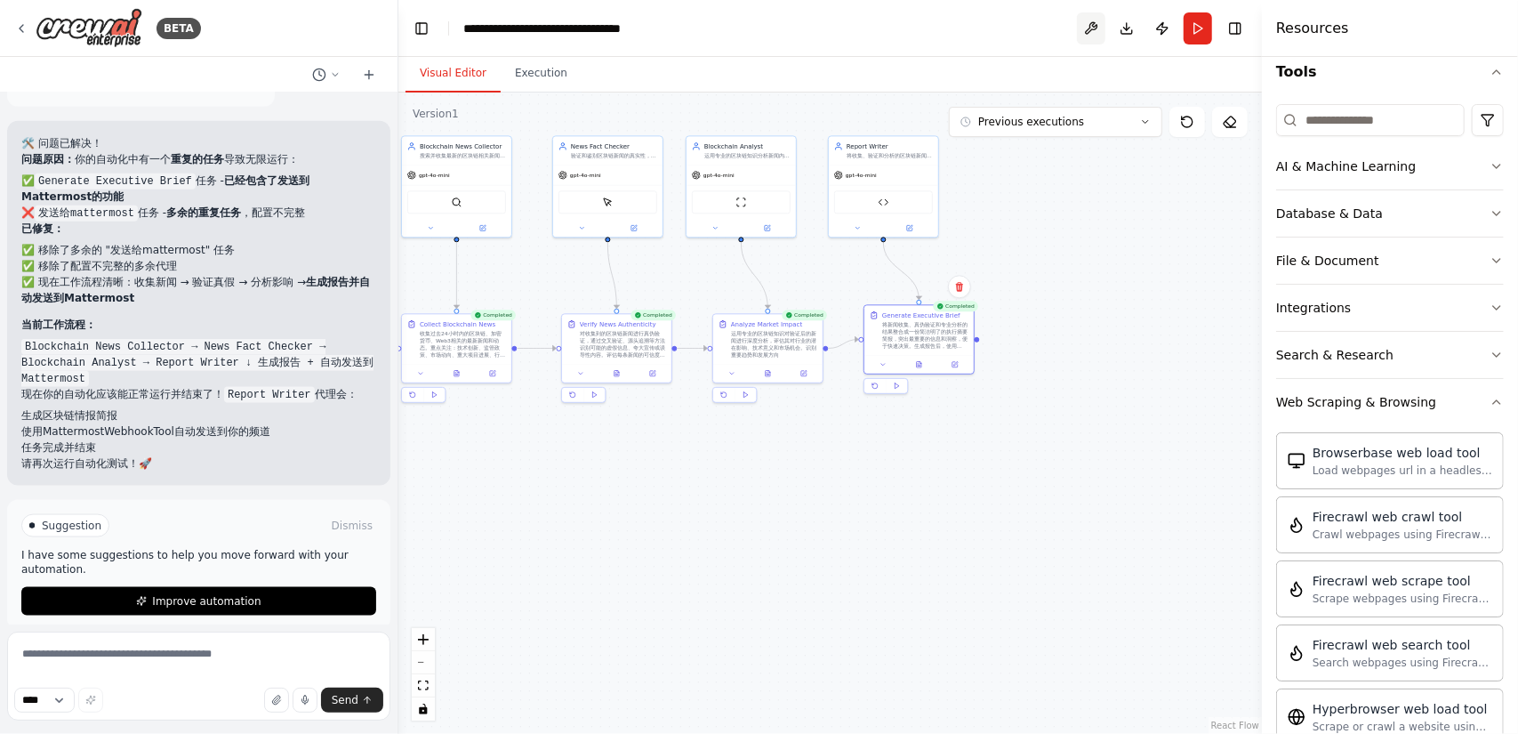
click at [1095, 31] on button at bounding box center [1091, 28] width 28 height 32
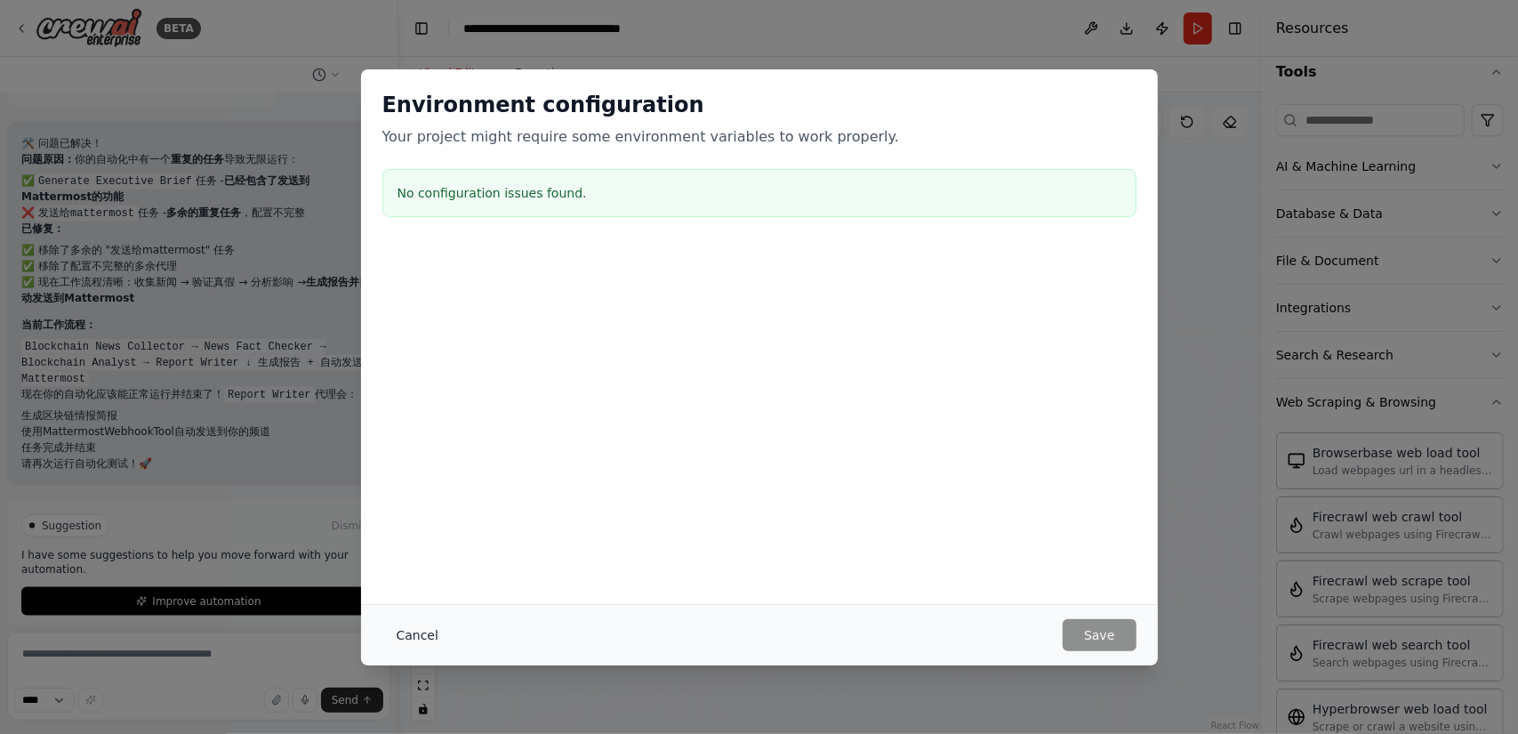
click at [423, 636] on button "Cancel" at bounding box center [417, 635] width 70 height 32
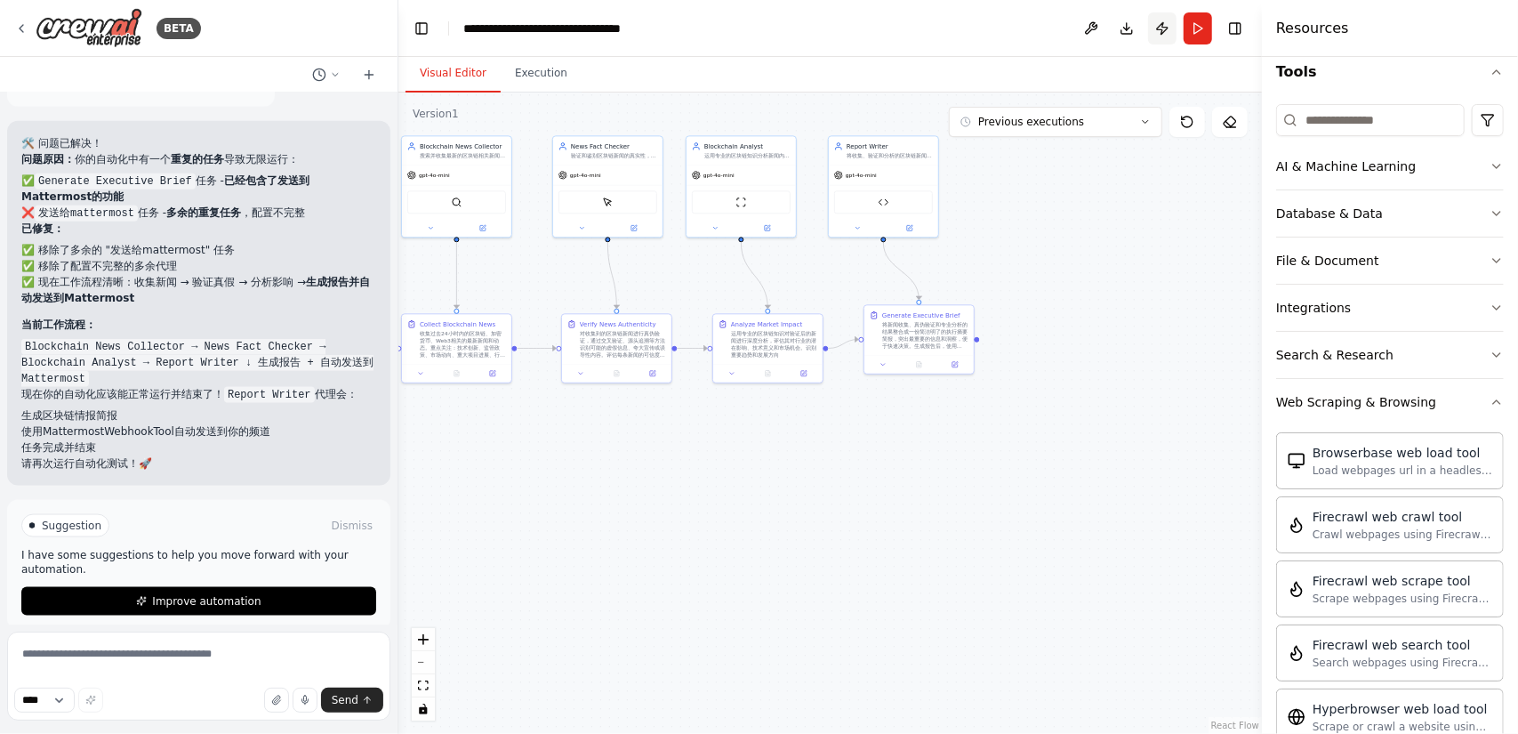
click at [1161, 26] on button "Publish" at bounding box center [1162, 28] width 28 height 32
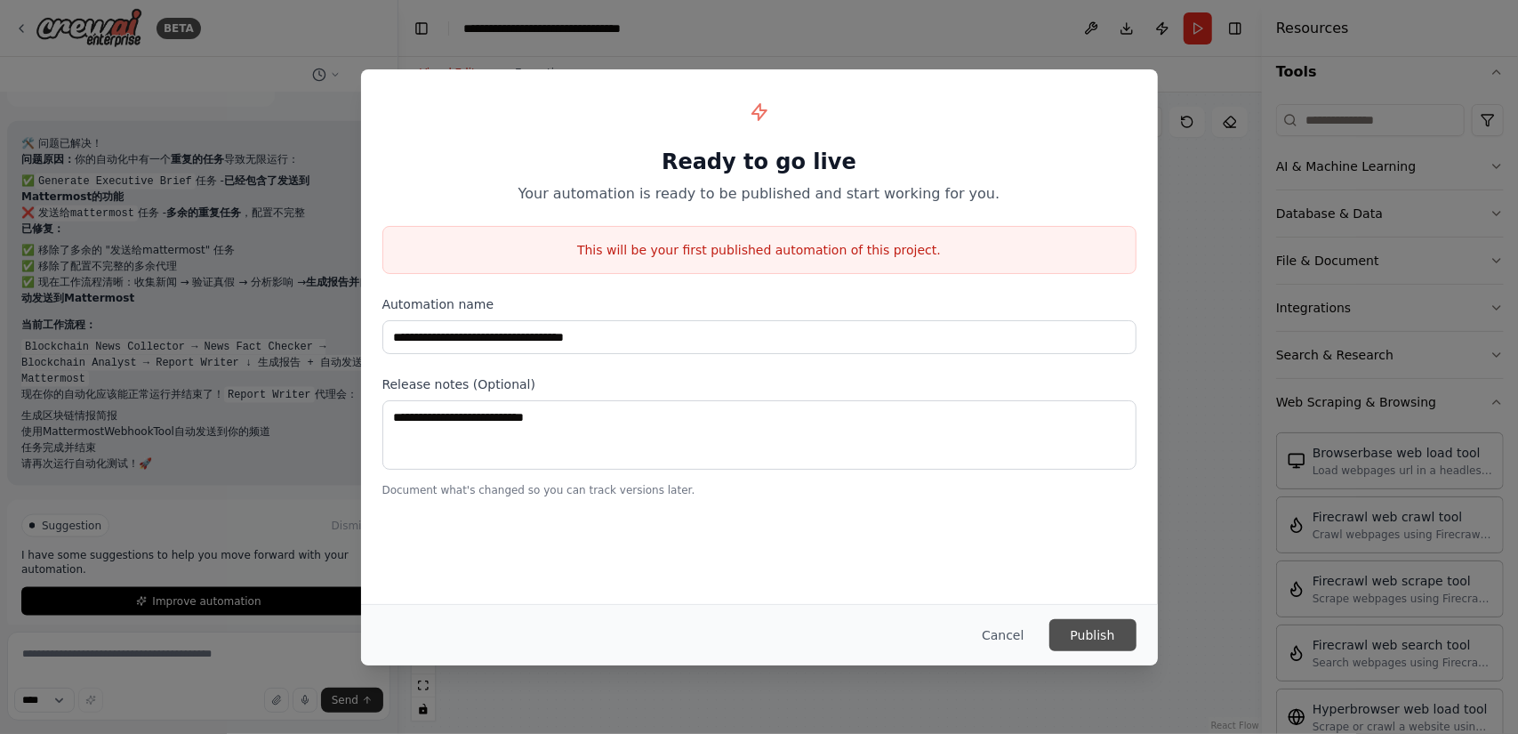
click at [1101, 634] on button "Publish" at bounding box center [1092, 635] width 87 height 32
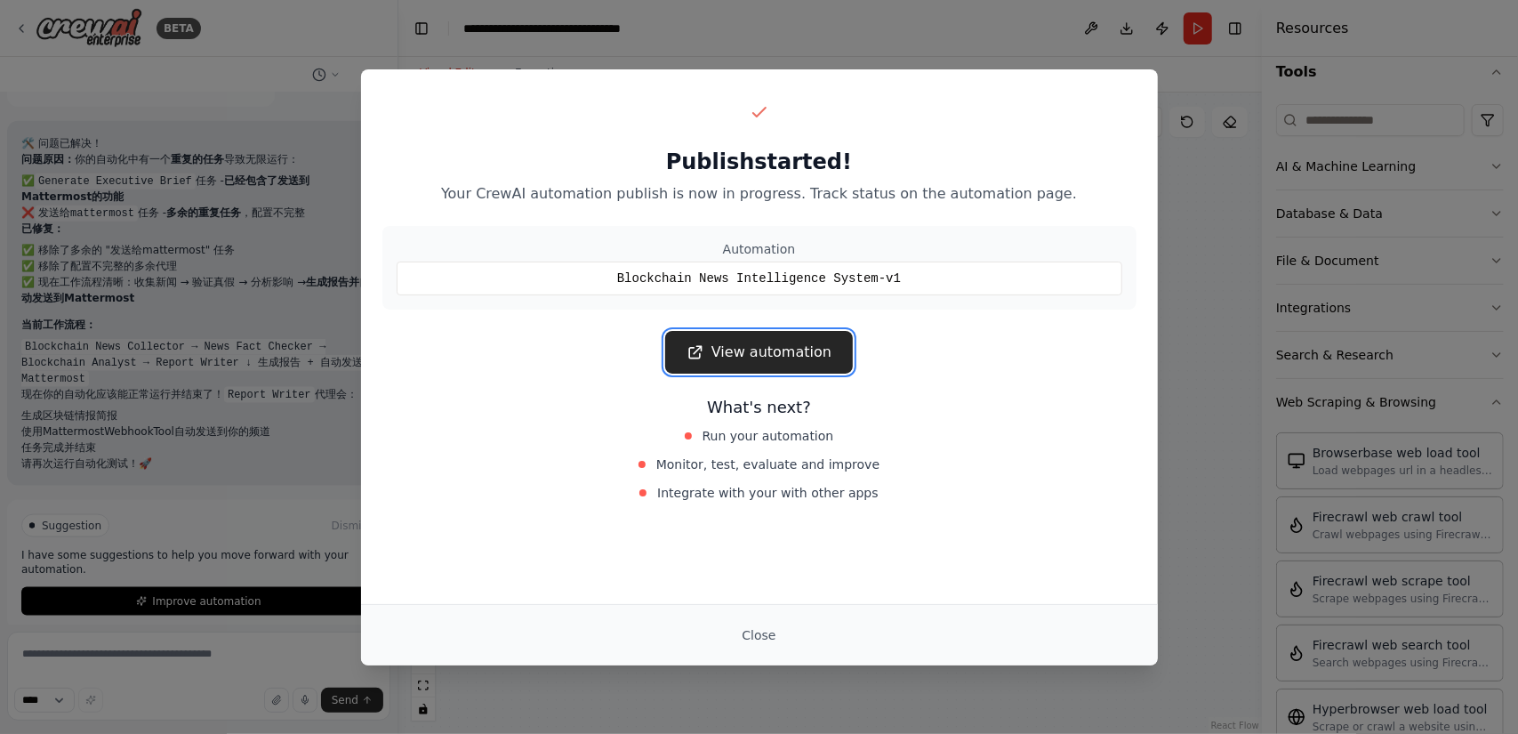
click at [784, 331] on link "View automation" at bounding box center [759, 352] width 188 height 43
click at [1206, 288] on div "Publish started! Your CrewAI automation publish is now in progress. Track statu…" at bounding box center [759, 367] width 1518 height 734
click at [775, 638] on button "Close" at bounding box center [758, 635] width 62 height 32
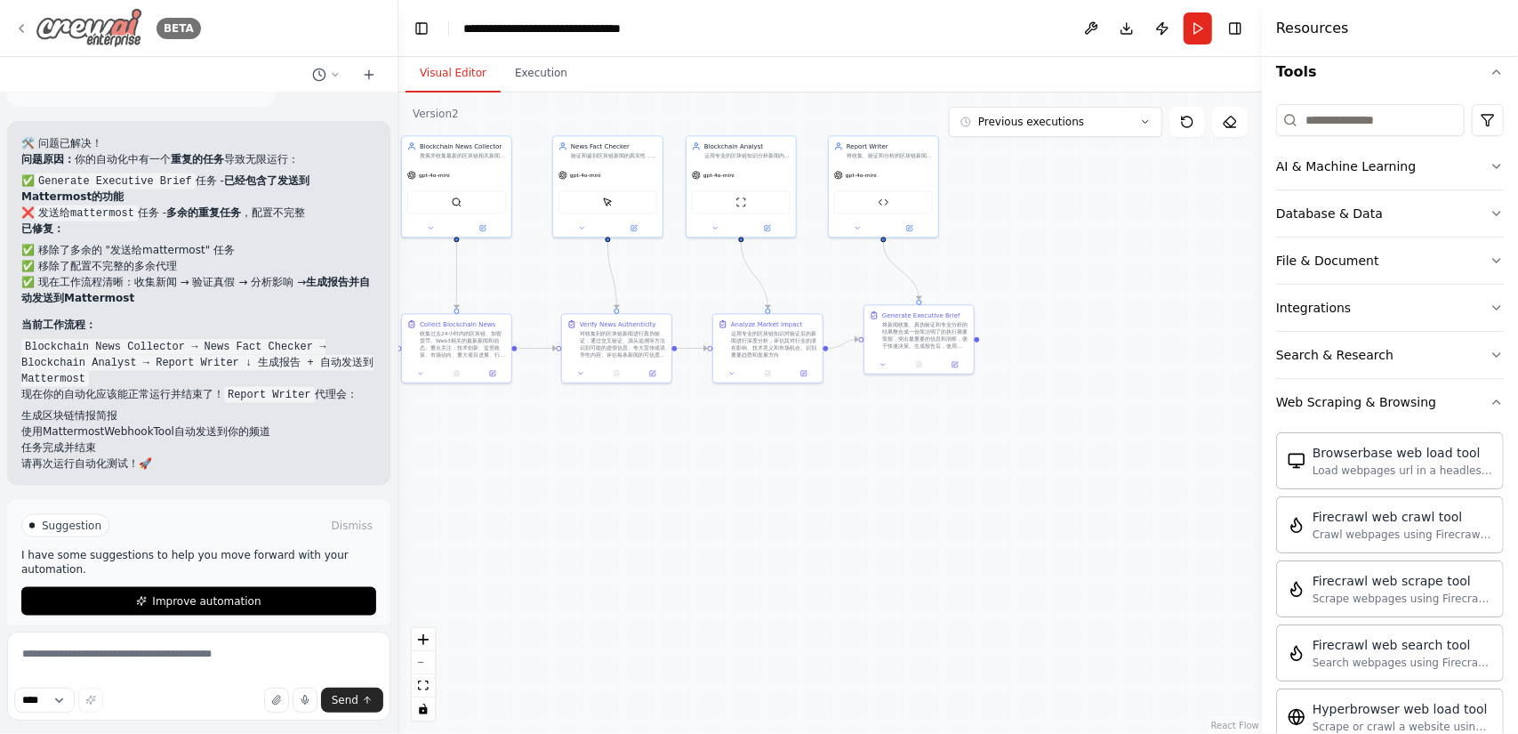
click at [18, 26] on icon at bounding box center [21, 28] width 14 height 14
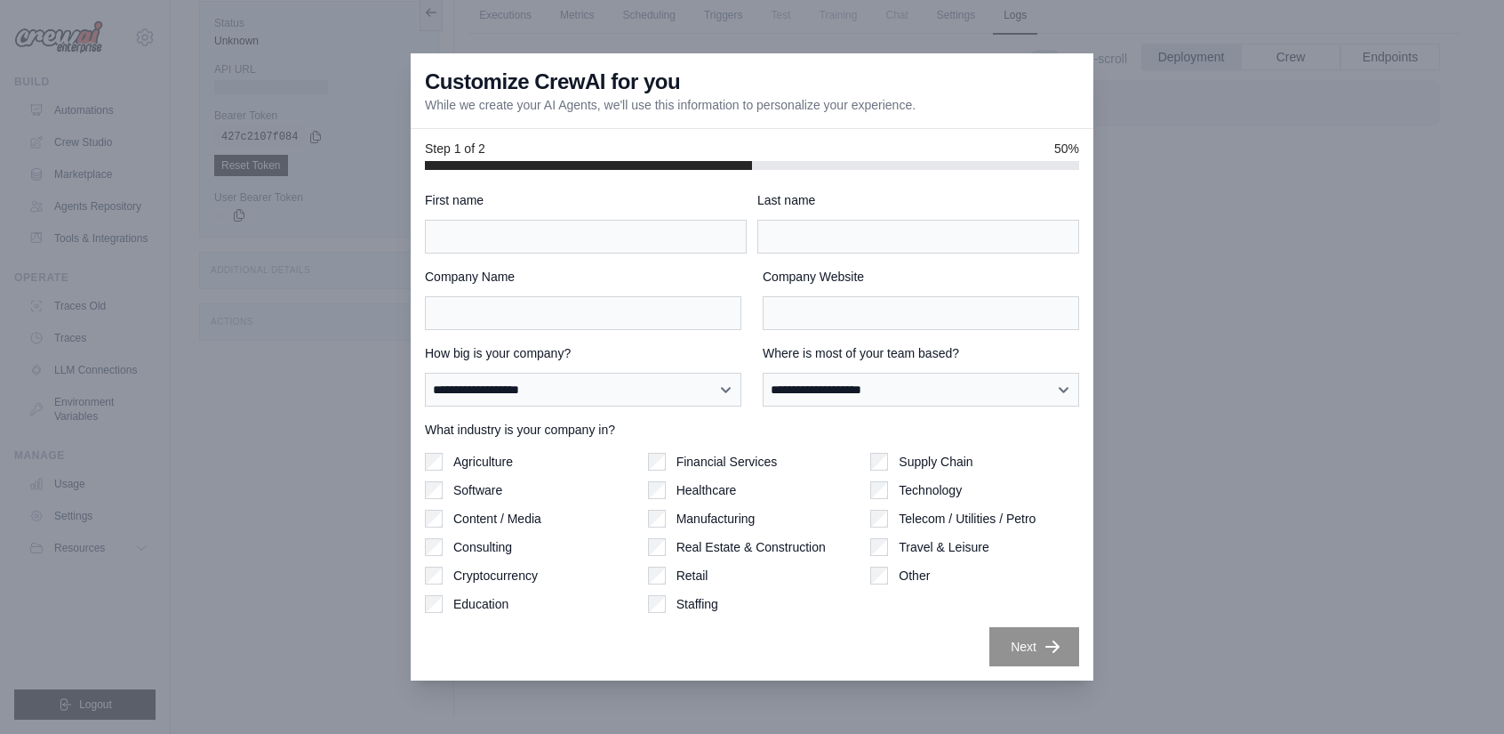
click at [1211, 186] on div at bounding box center [752, 367] width 1504 height 734
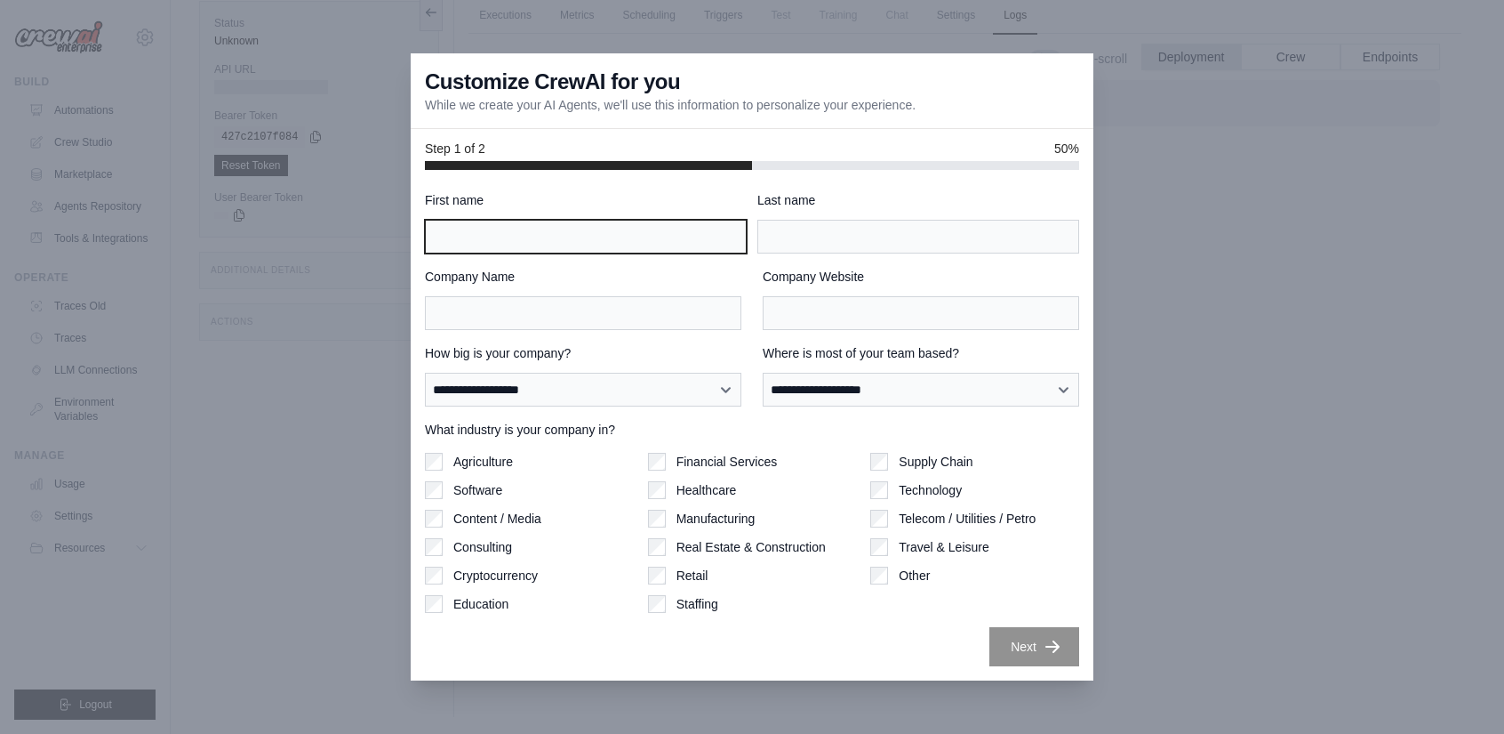
drag, startPoint x: 505, startPoint y: 243, endPoint x: 514, endPoint y: 246, distance: 9.6
click at [510, 248] on input "First name" at bounding box center [586, 237] width 322 height 34
type input "***"
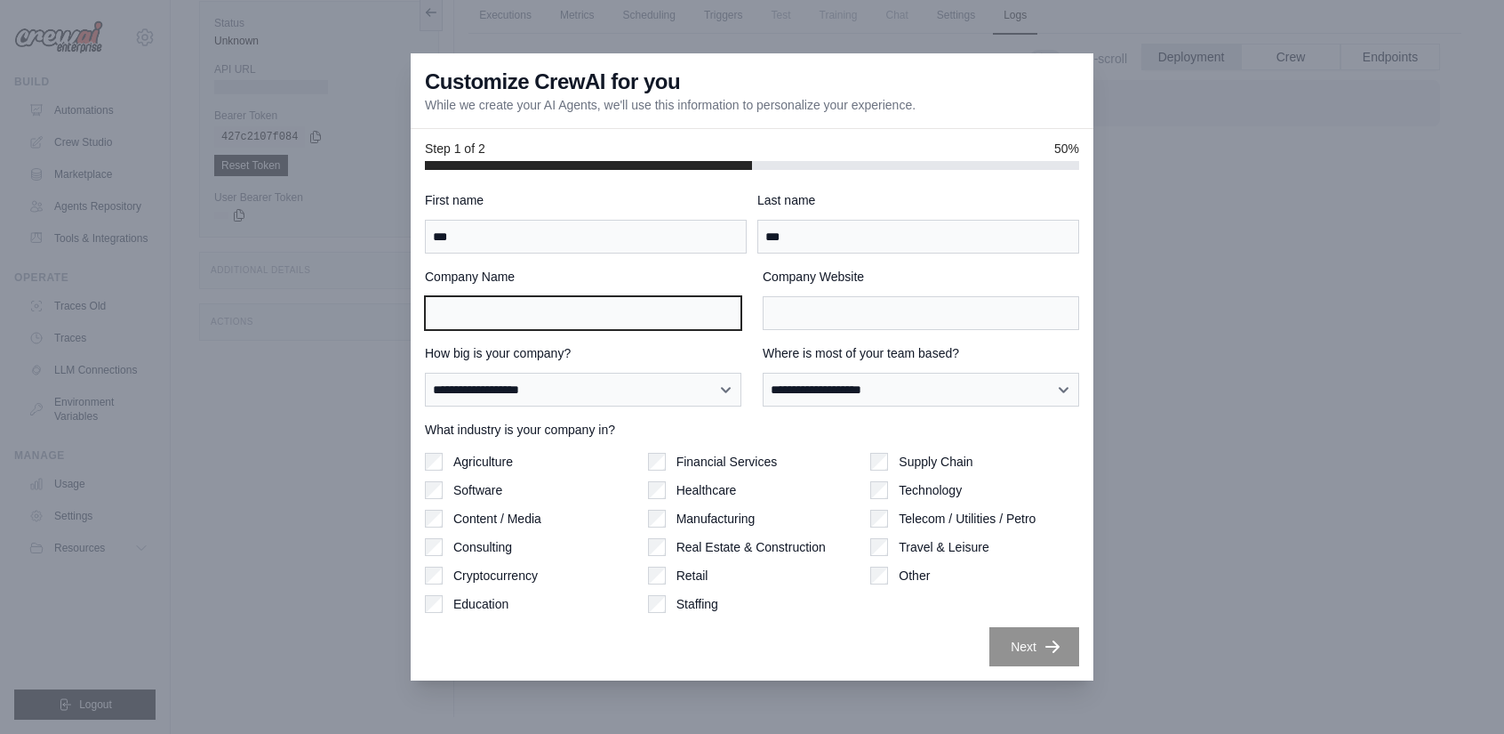
click at [683, 317] on input "Company Name" at bounding box center [583, 313] width 317 height 34
type input "*****"
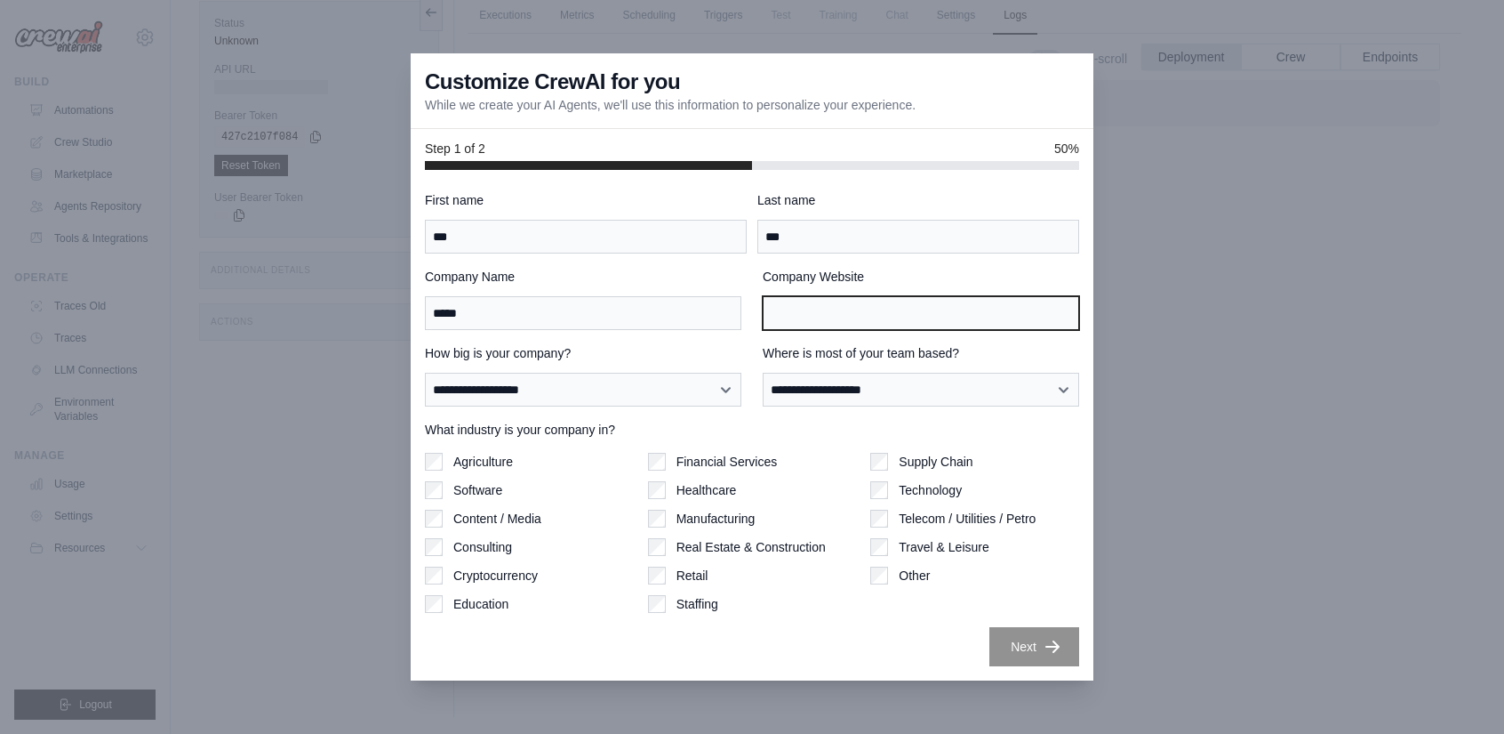
click at [809, 312] on input "Company Website" at bounding box center [921, 313] width 317 height 34
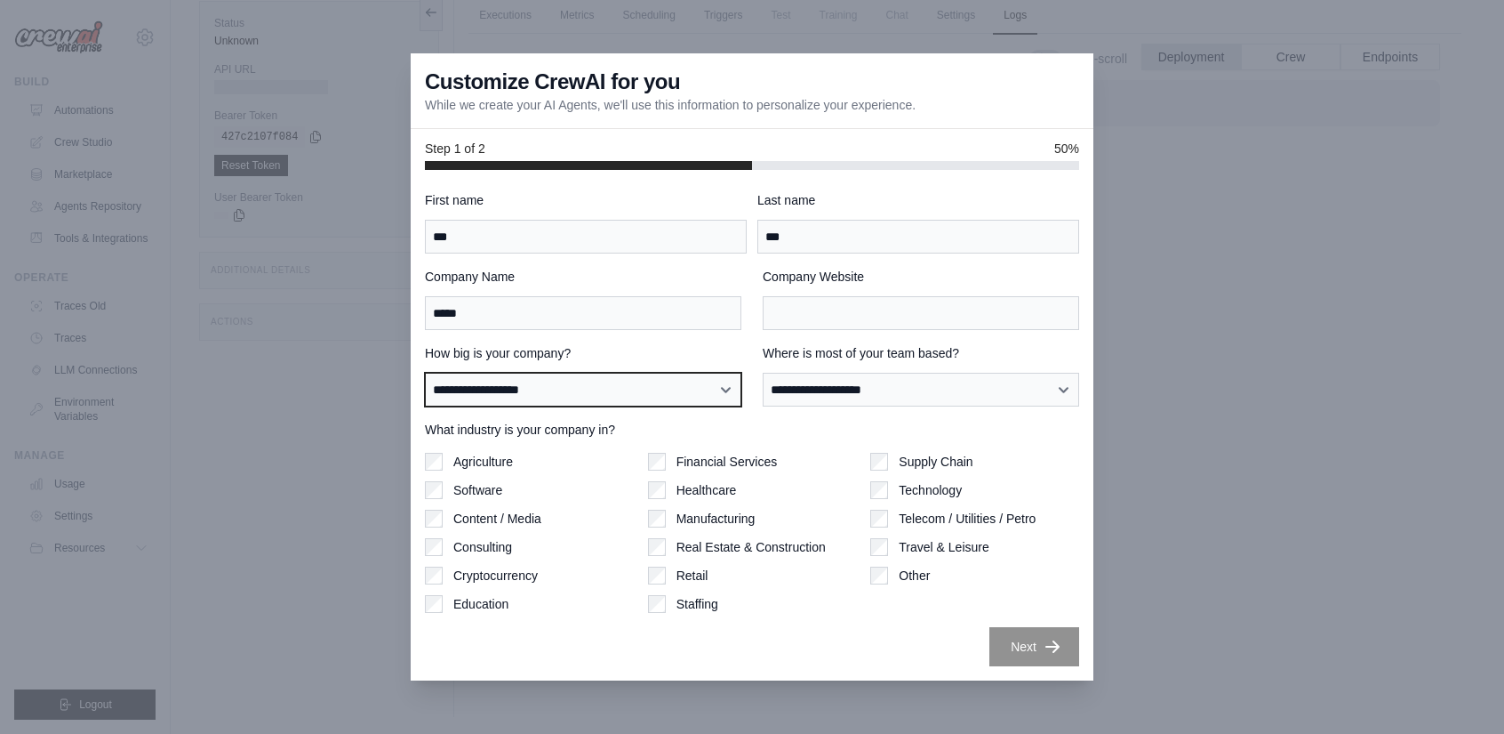
click at [627, 383] on select "**********" at bounding box center [583, 389] width 317 height 33
select select "**********"
click at [425, 373] on select "**********" at bounding box center [583, 389] width 317 height 33
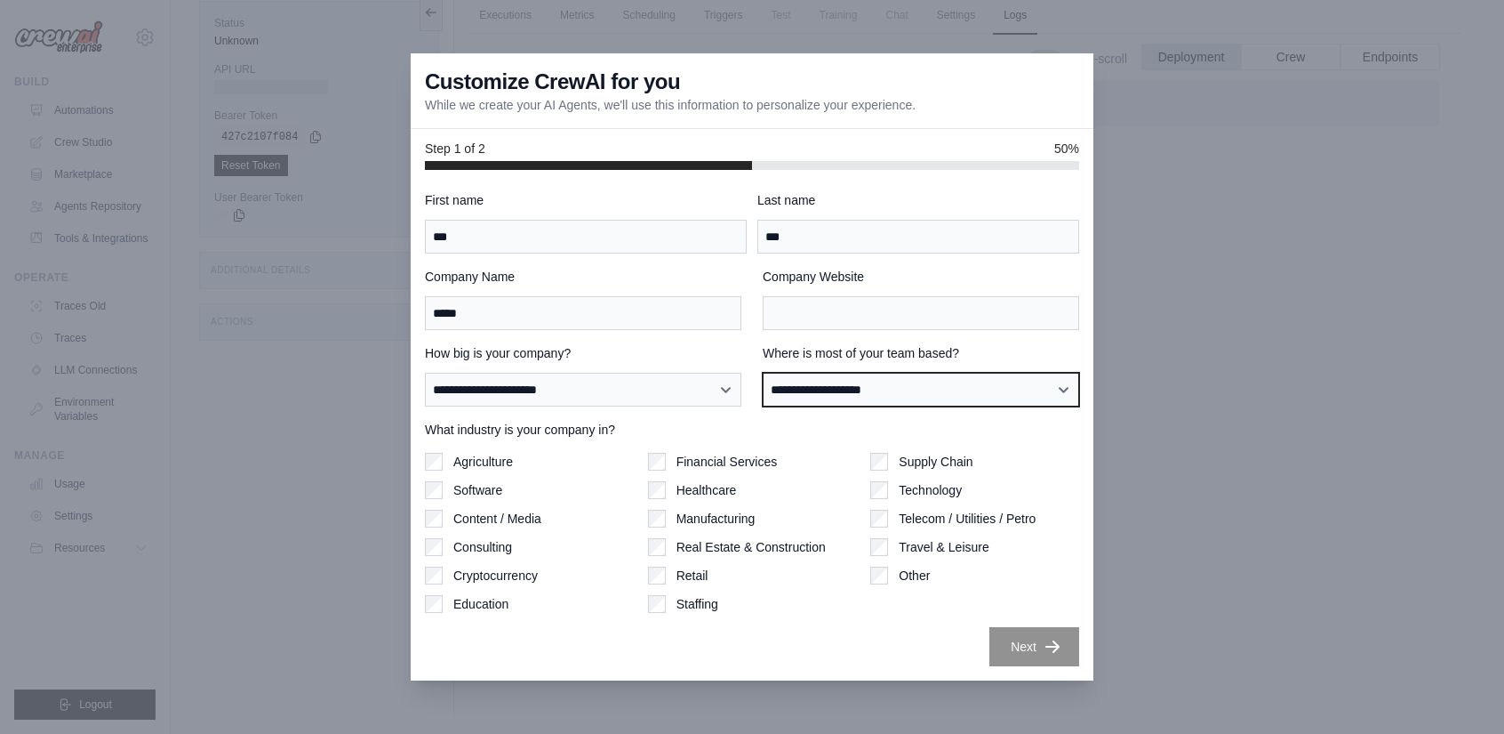
click at [813, 379] on select "**********" at bounding box center [921, 389] width 317 height 33
select select "**********"
click at [763, 373] on select "**********" at bounding box center [921, 389] width 317 height 33
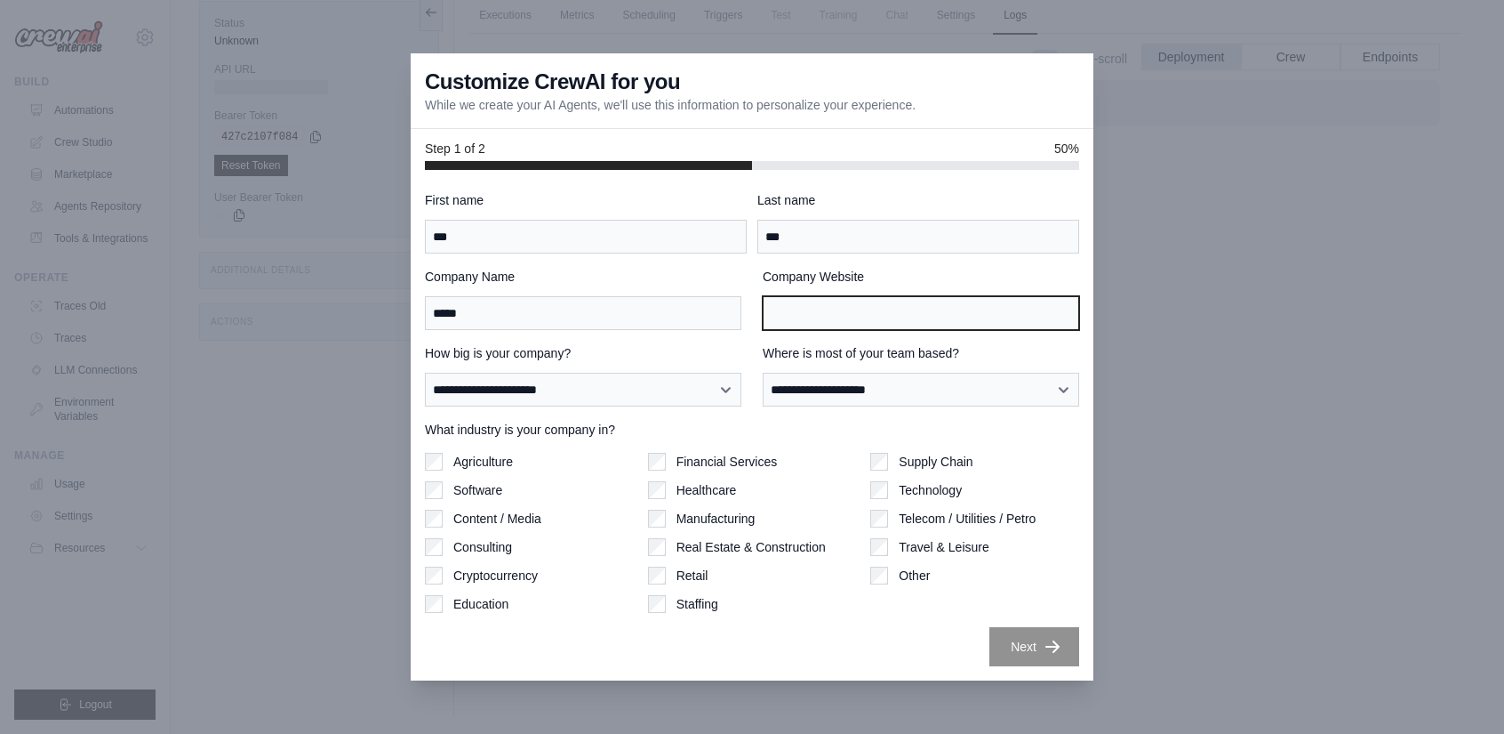
click at [865, 310] on input "Company Website" at bounding box center [921, 313] width 317 height 34
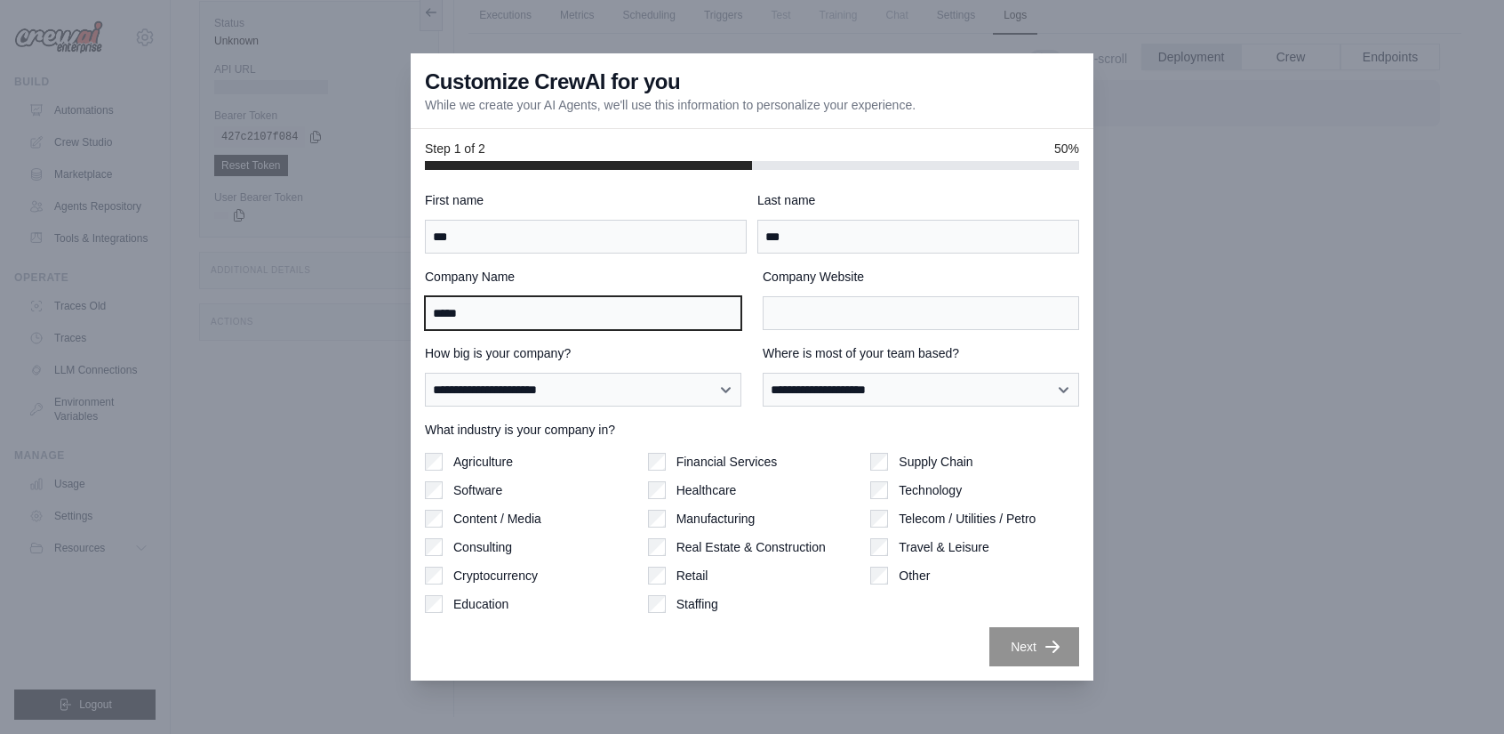
drag, startPoint x: 568, startPoint y: 316, endPoint x: 351, endPoint y: 314, distance: 217.0
click at [317, 317] on div "**********" at bounding box center [752, 367] width 1504 height 734
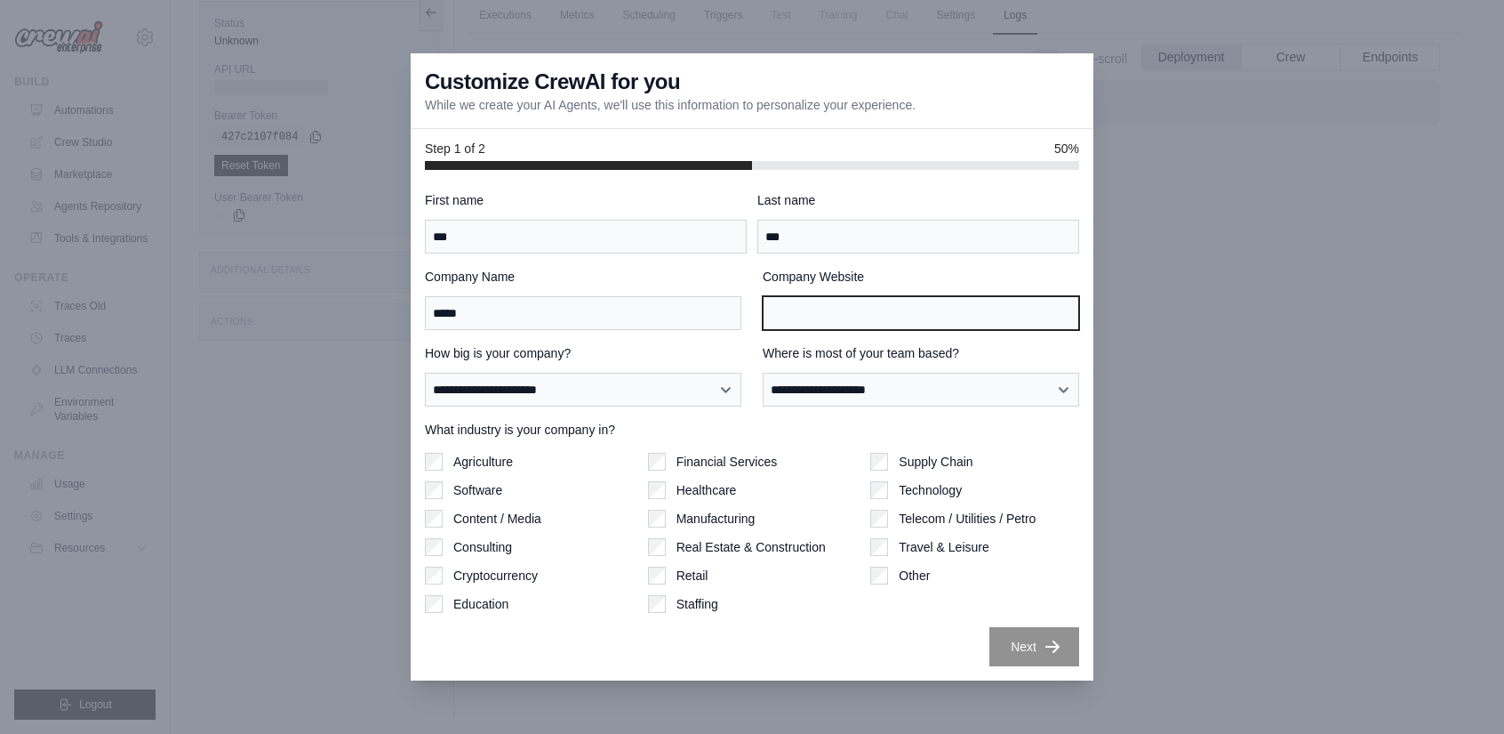
click at [886, 311] on input "Company Website" at bounding box center [921, 313] width 317 height 34
paste input "*****"
type input "*****"
click at [490, 489] on label "Software" at bounding box center [477, 490] width 49 height 18
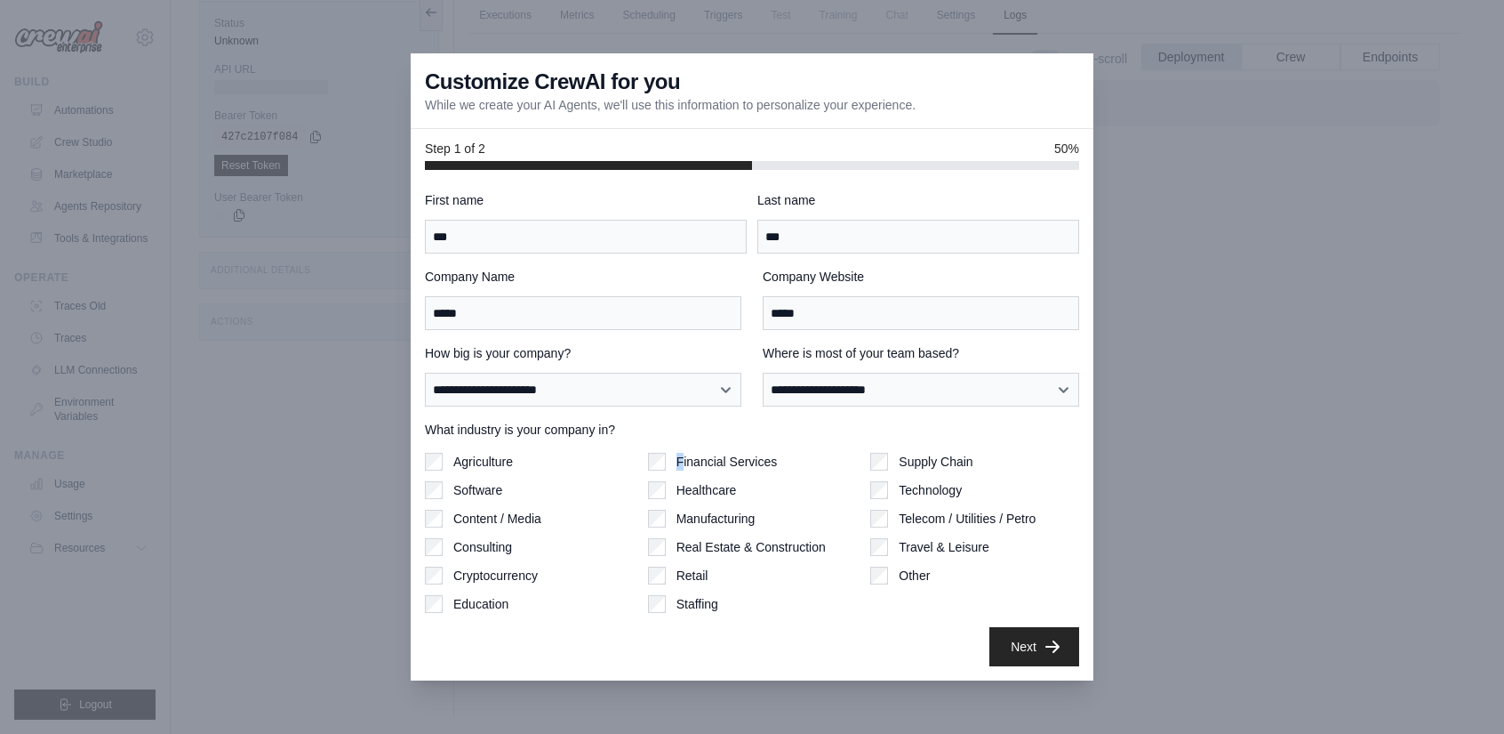
click at [679, 461] on label "Financial Services" at bounding box center [727, 462] width 101 height 18
click at [1044, 634] on button "Next" at bounding box center [1035, 645] width 90 height 39
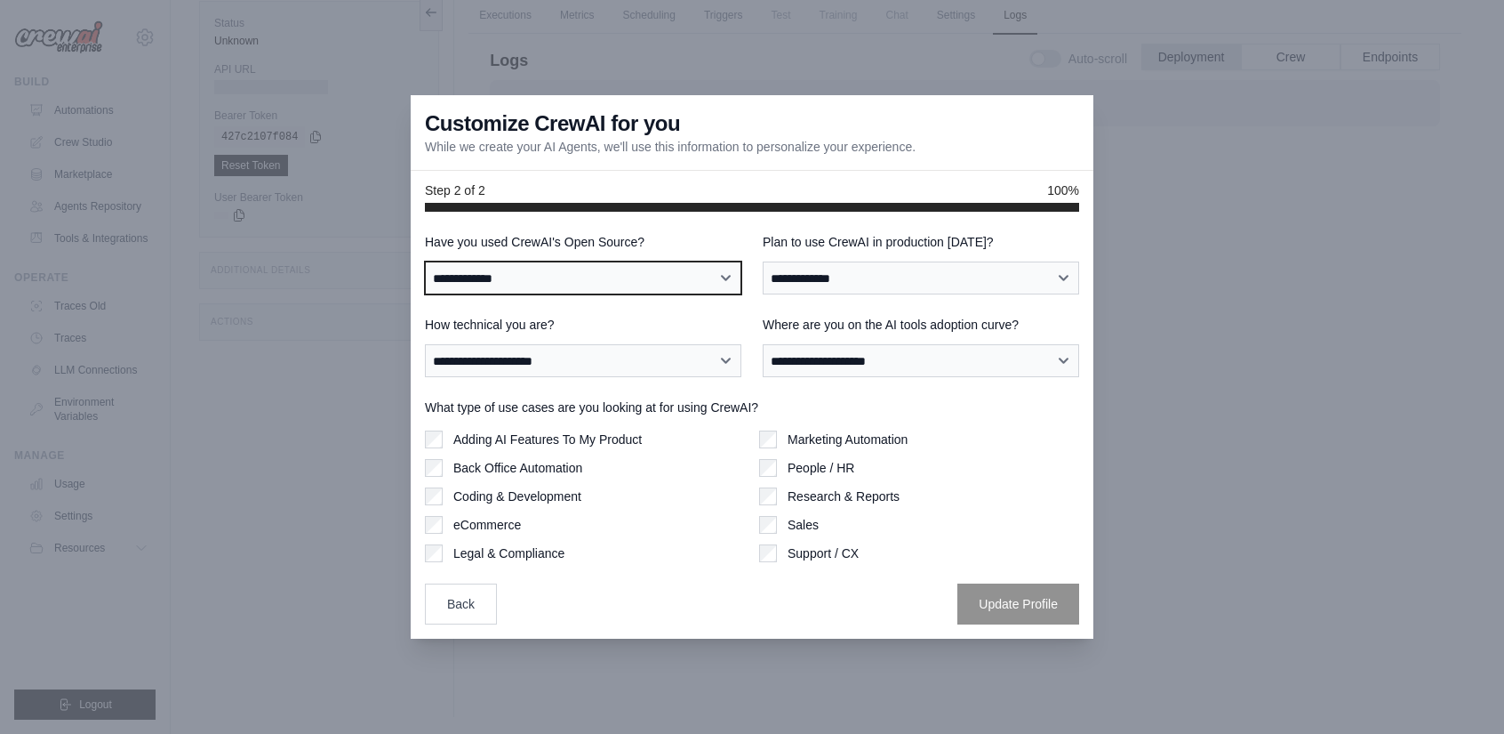
click at [694, 273] on select "**********" at bounding box center [583, 277] width 317 height 33
click at [425, 261] on select "**********" at bounding box center [583, 277] width 317 height 33
click at [702, 277] on select "**********" at bounding box center [583, 277] width 317 height 33
select select "**********"
click at [425, 261] on select "**********" at bounding box center [583, 277] width 317 height 33
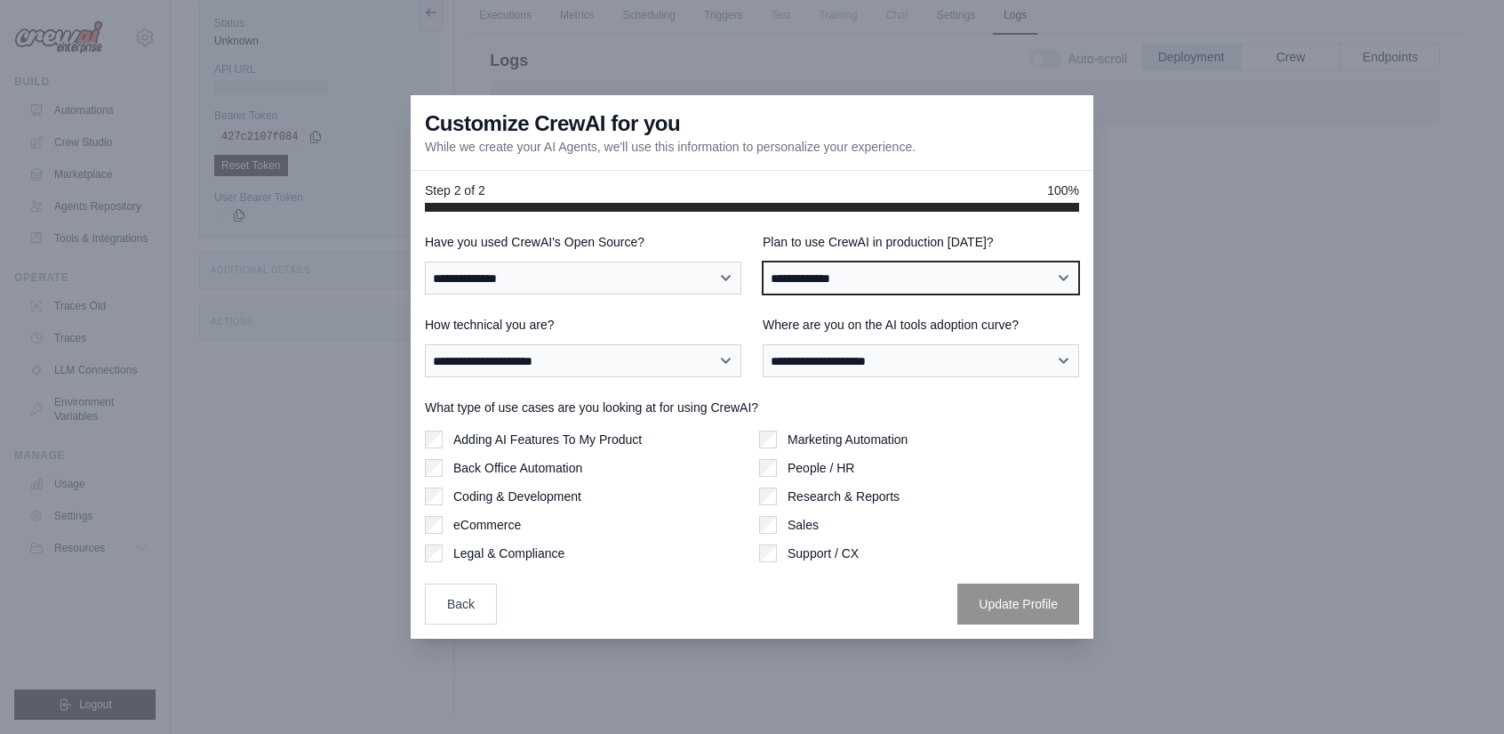
click at [865, 269] on select "**********" at bounding box center [921, 277] width 317 height 33
select select "****"
click at [763, 261] on select "**********" at bounding box center [921, 277] width 317 height 33
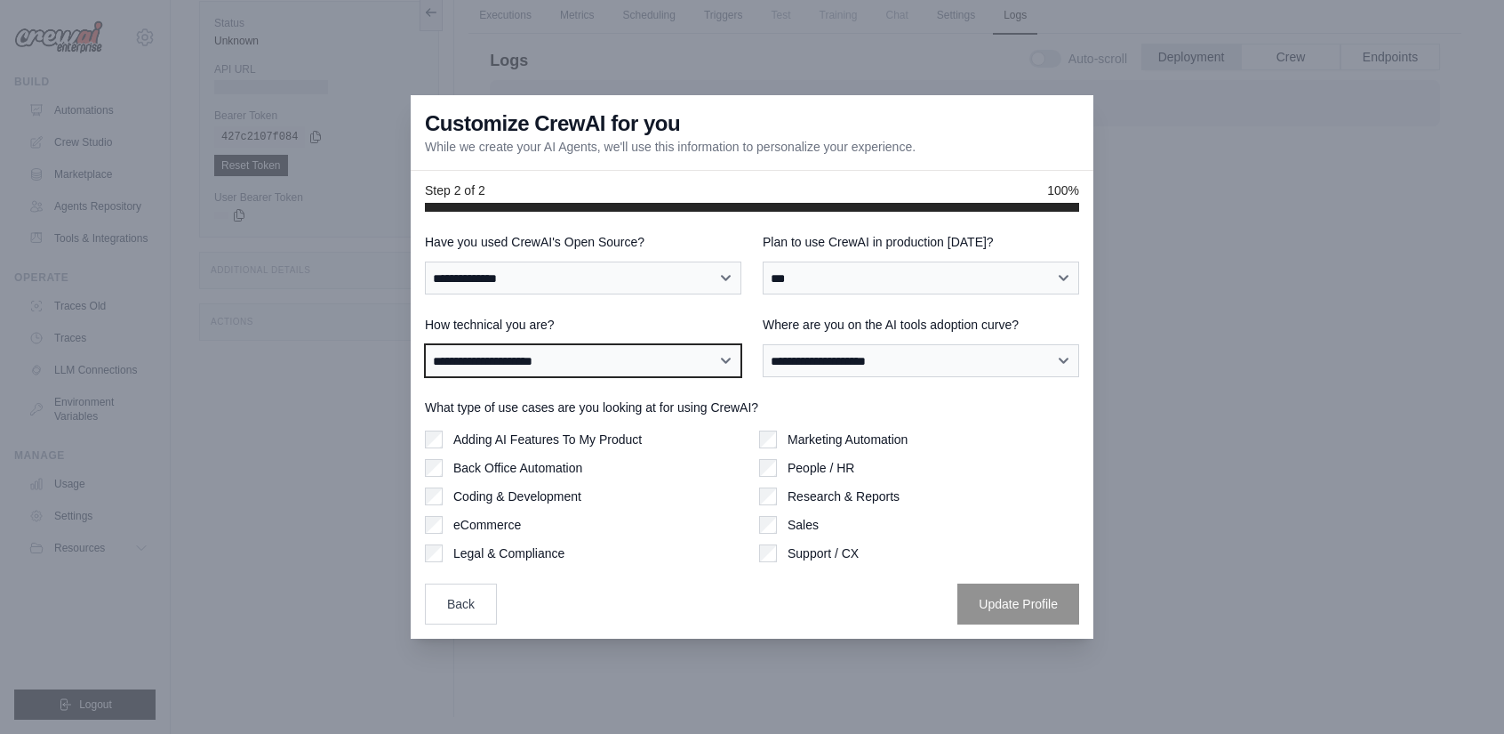
click at [677, 355] on select "**********" at bounding box center [583, 360] width 317 height 33
select select "**********"
click at [425, 344] on select "**********" at bounding box center [583, 360] width 317 height 33
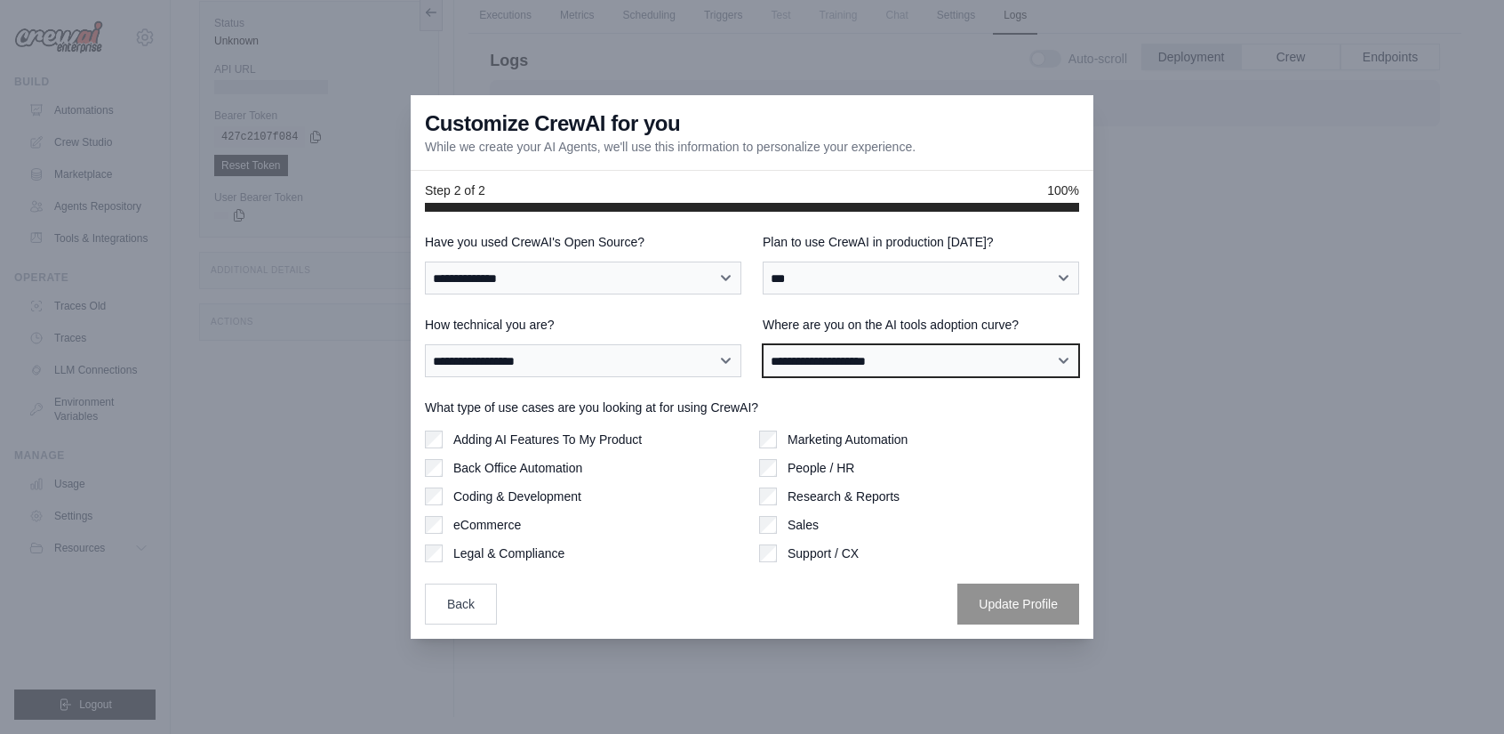
click at [848, 364] on select "**********" at bounding box center [921, 360] width 317 height 33
select select "**********"
click at [763, 344] on select "**********" at bounding box center [921, 360] width 317 height 33
click at [501, 522] on label "eCommerce" at bounding box center [487, 525] width 68 height 18
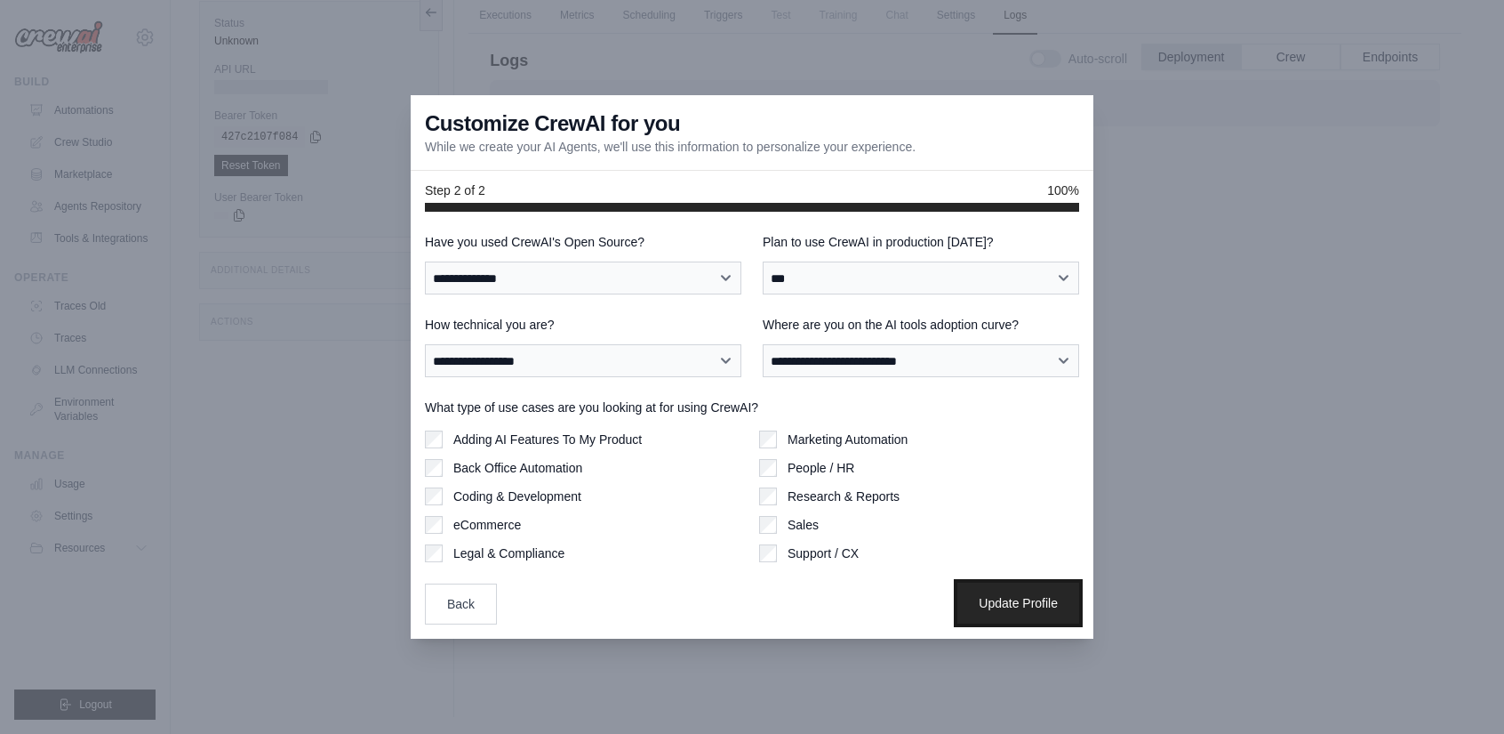
click at [1021, 609] on button "Update Profile" at bounding box center [1019, 602] width 122 height 41
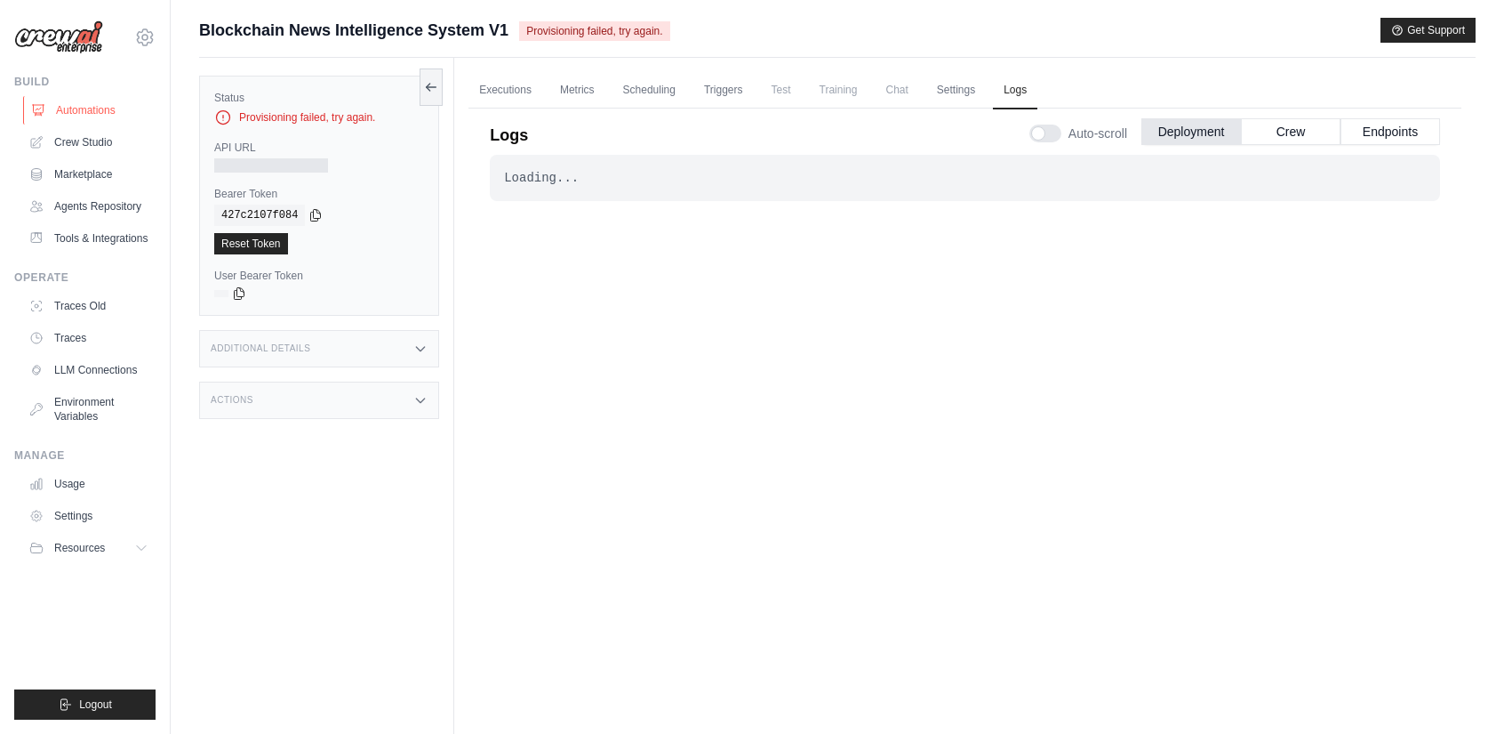
click at [76, 108] on link "Automations" at bounding box center [90, 110] width 134 height 28
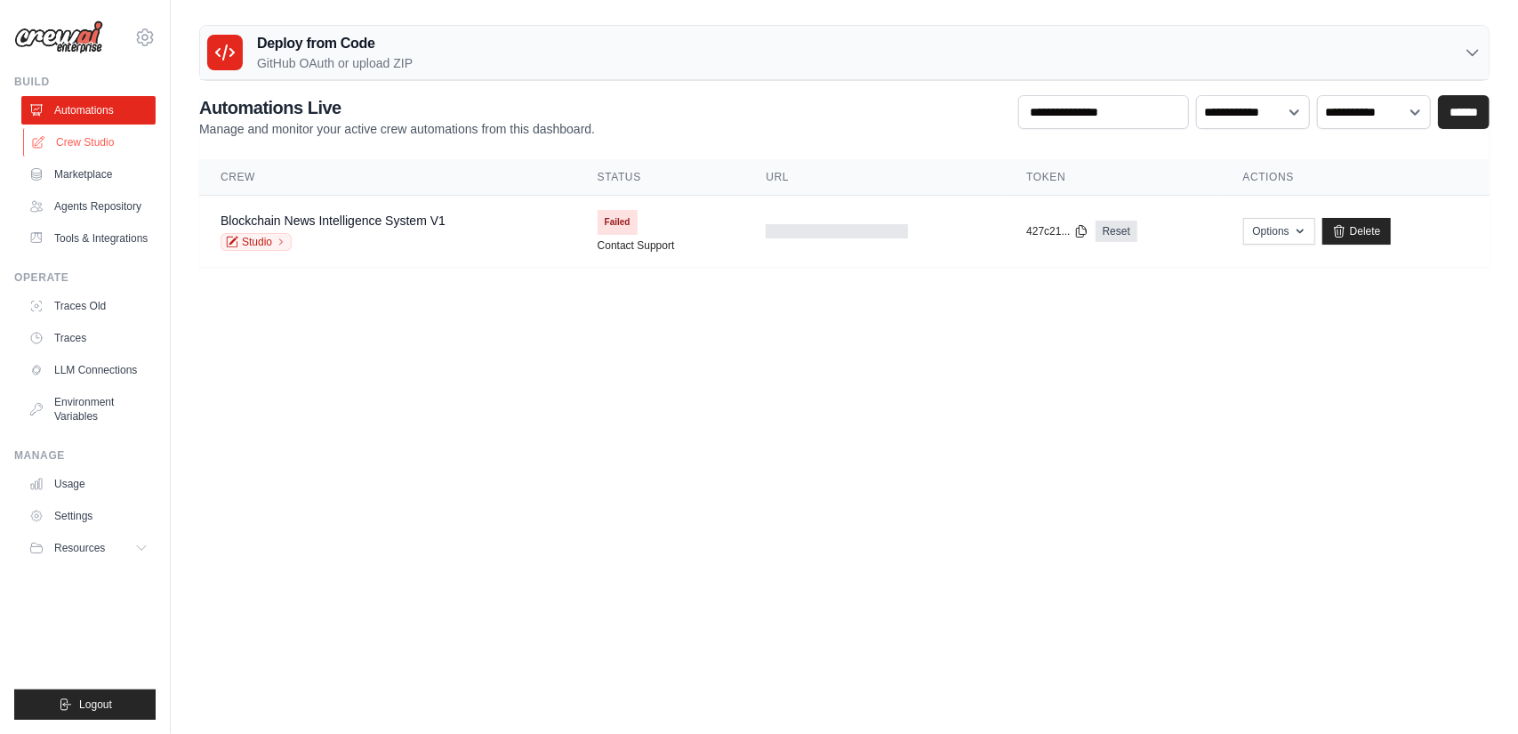
click at [67, 135] on link "Crew Studio" at bounding box center [90, 142] width 134 height 28
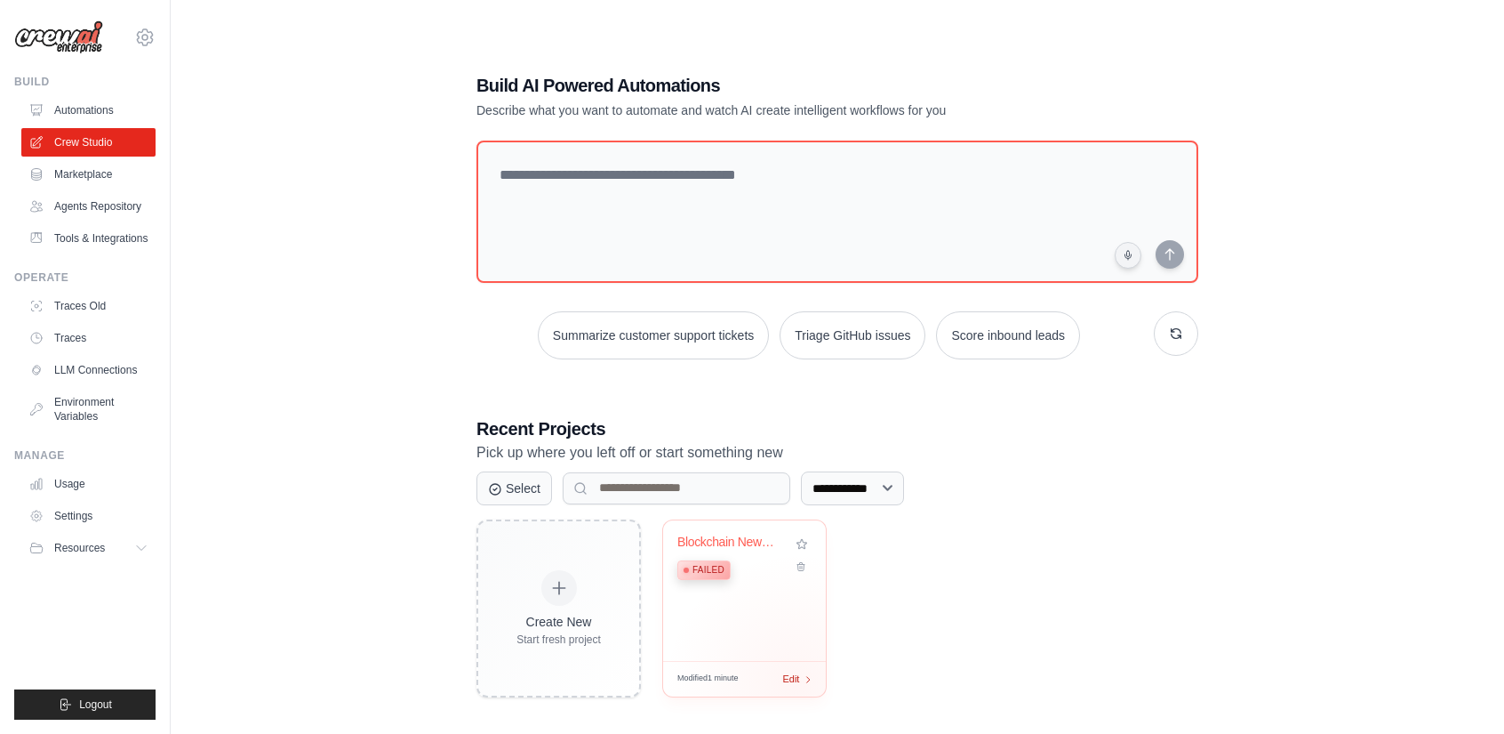
click at [797, 681] on span "Edit" at bounding box center [790, 678] width 17 height 15
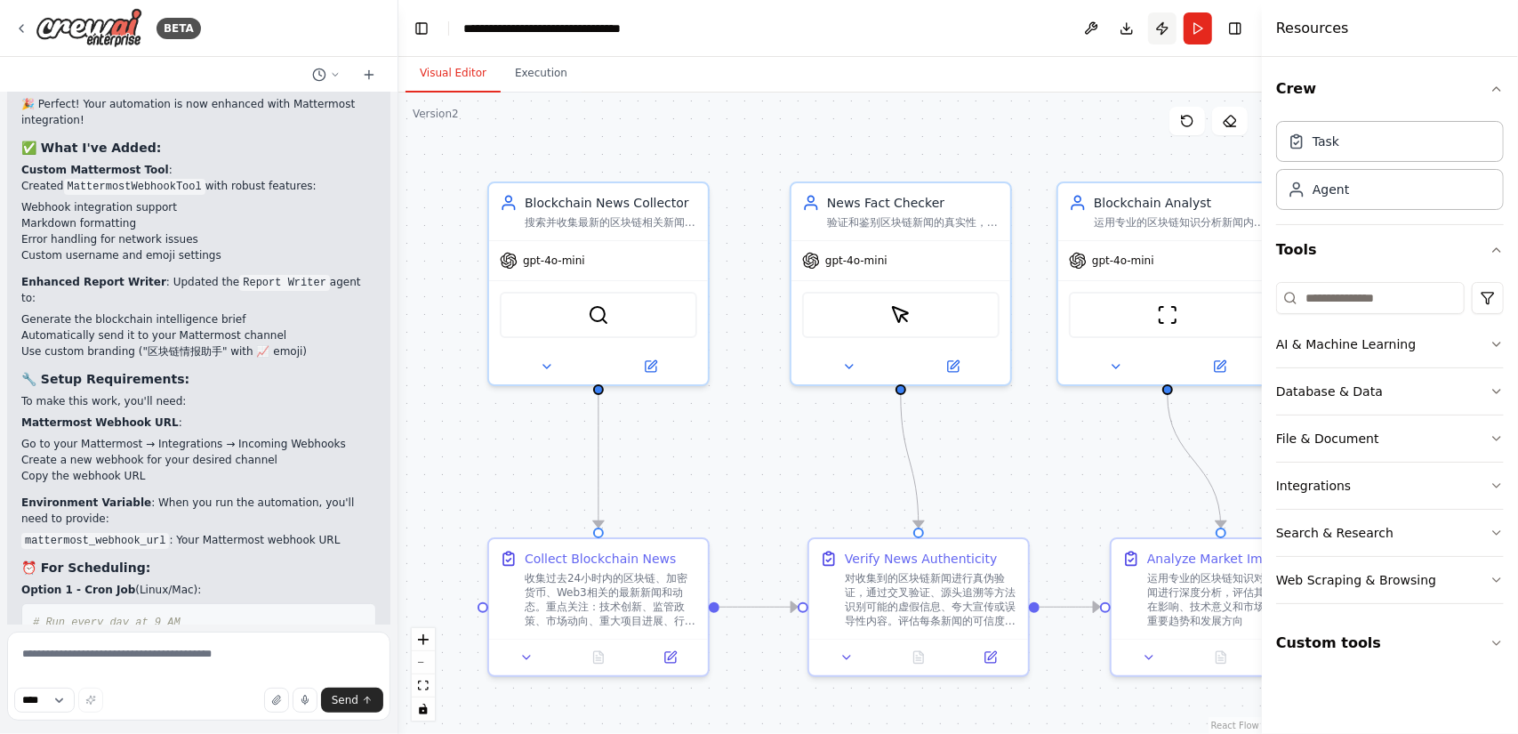
scroll to position [4656, 0]
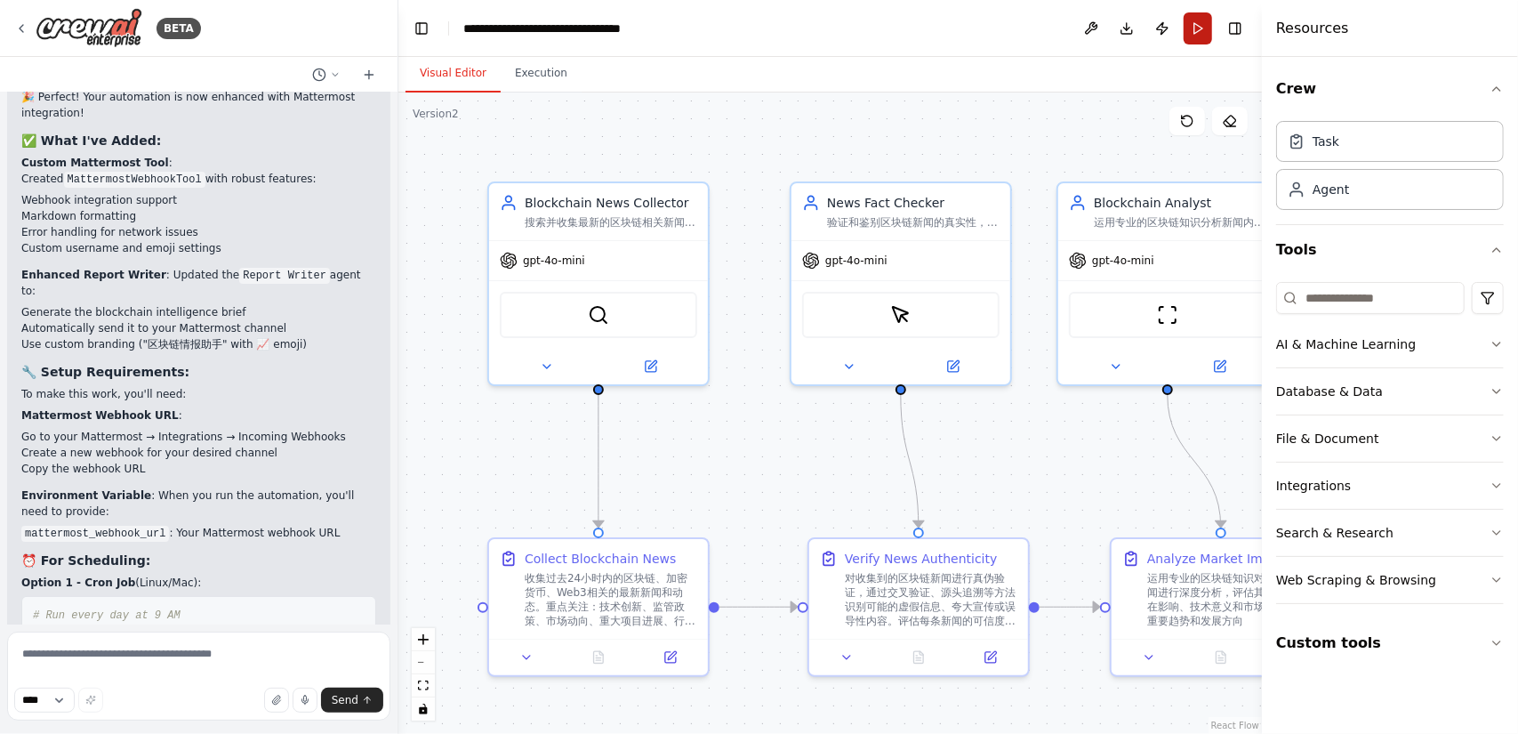
click at [1200, 33] on button "Run" at bounding box center [1197, 28] width 28 height 32
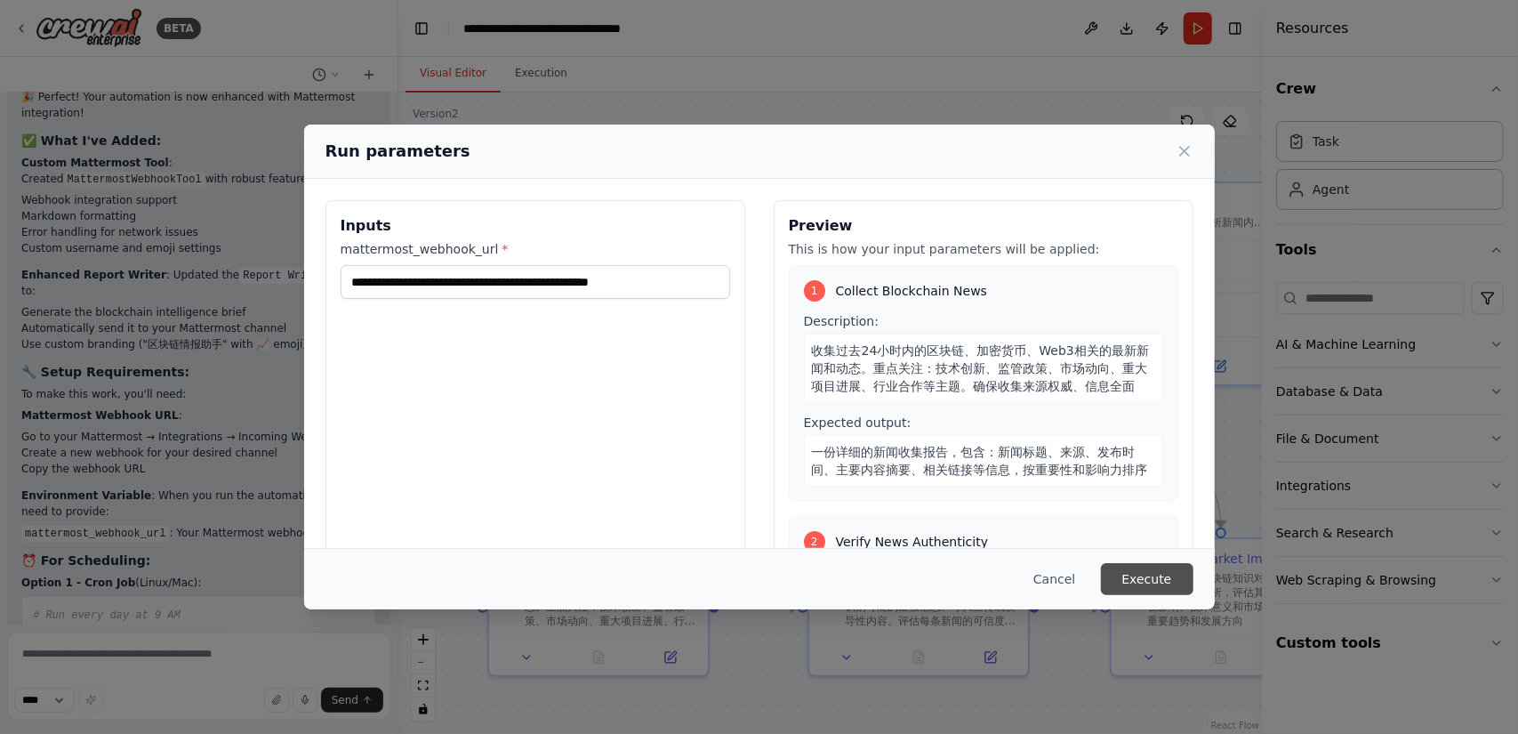
click at [1170, 581] on button "Execute" at bounding box center [1147, 579] width 92 height 32
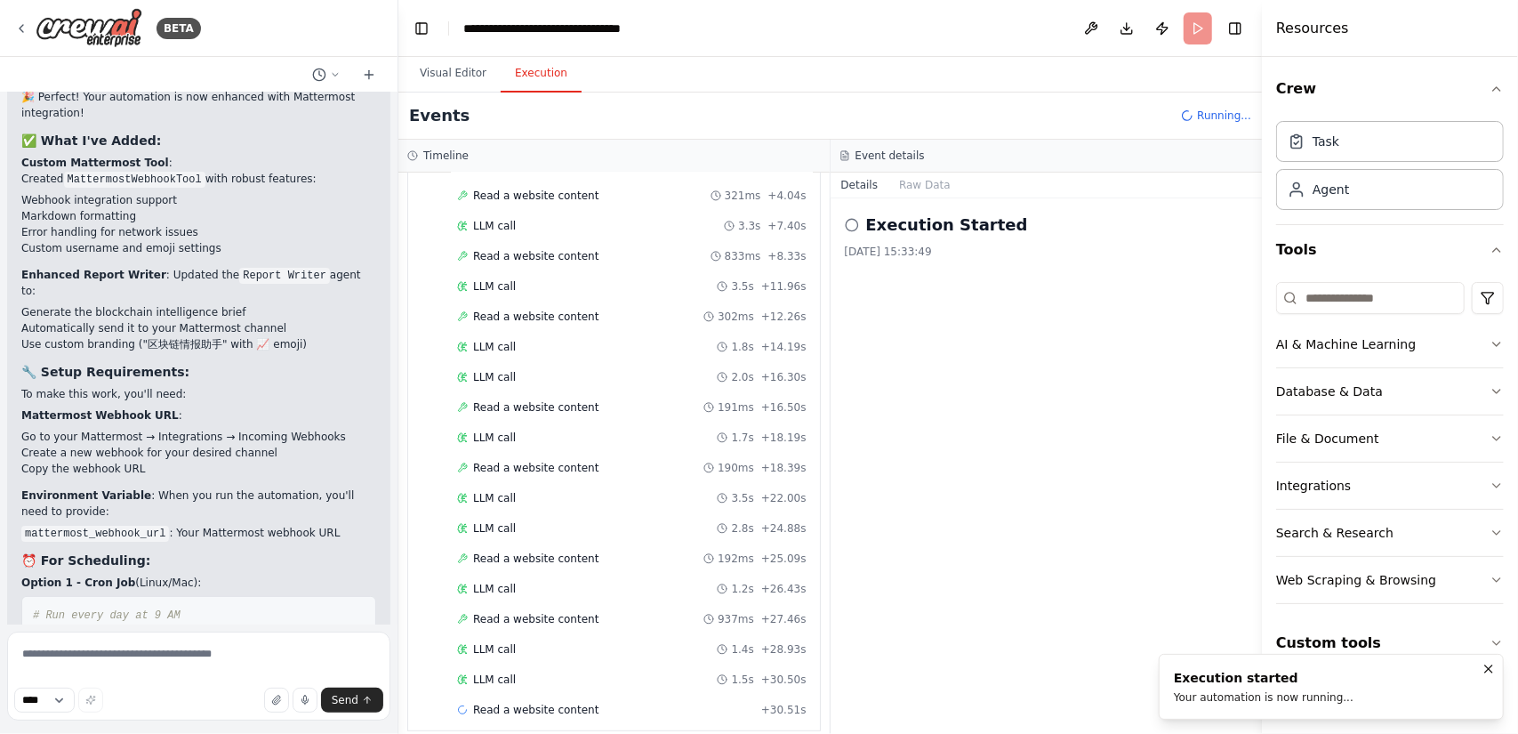
scroll to position [428, 0]
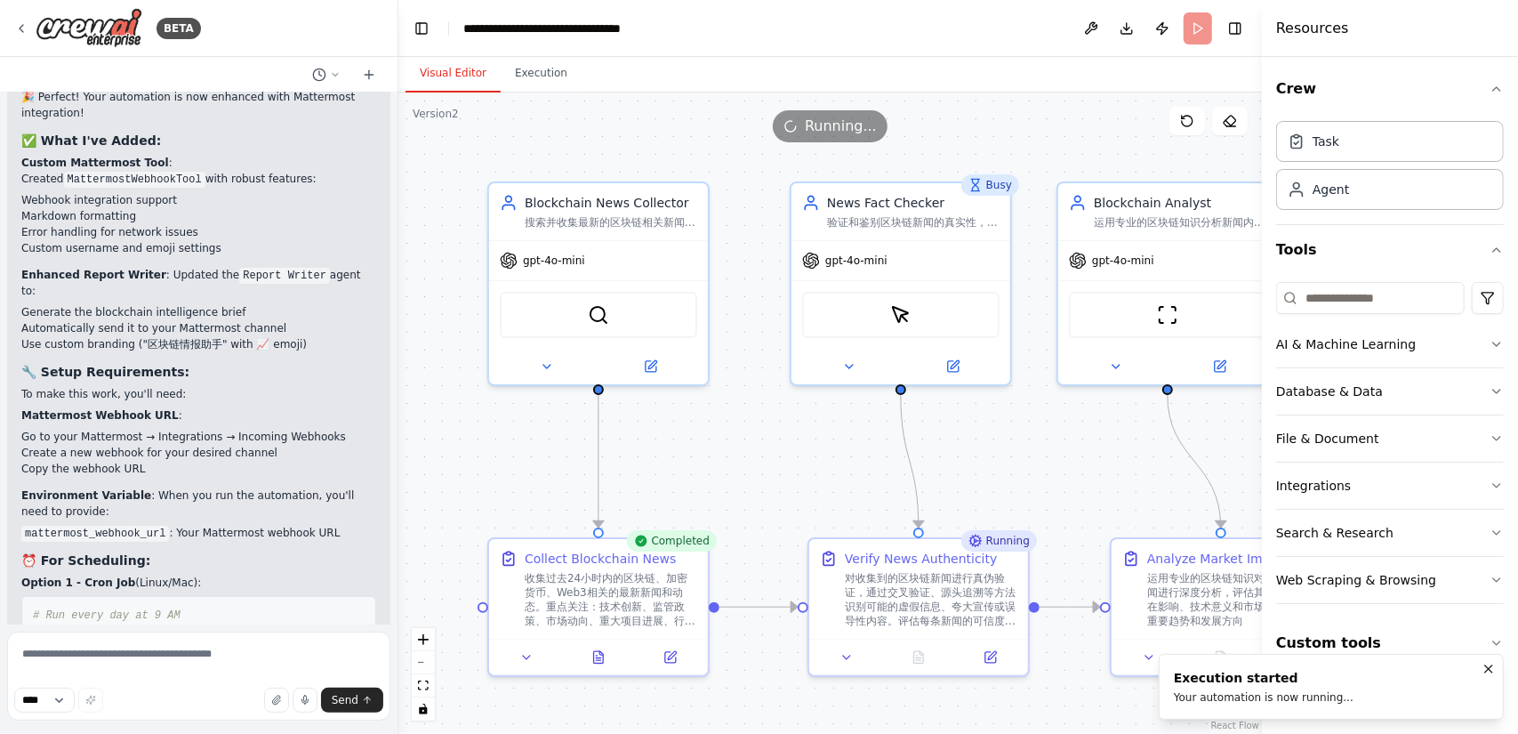
click at [443, 60] on button "Visual Editor" at bounding box center [452, 73] width 95 height 37
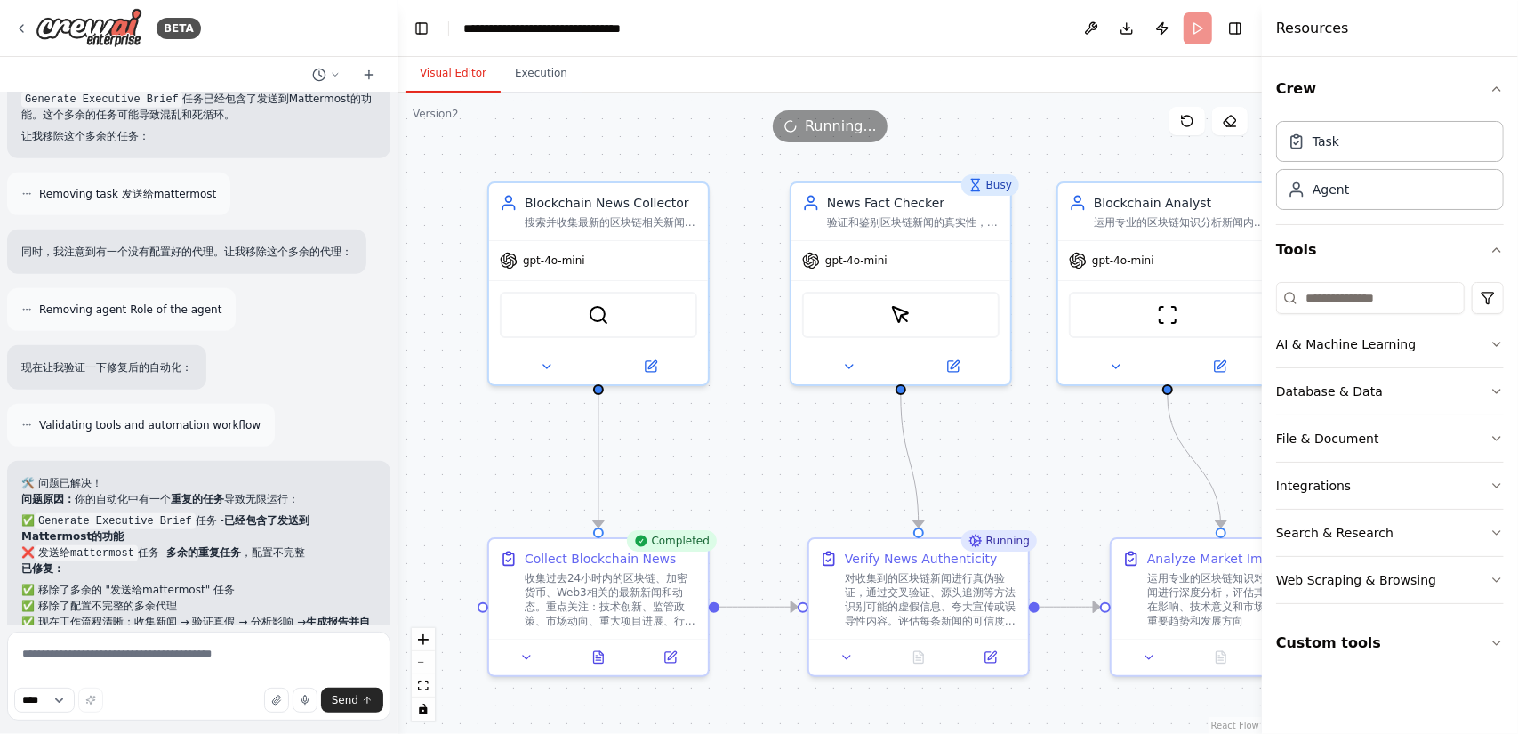
scroll to position [5919, 0]
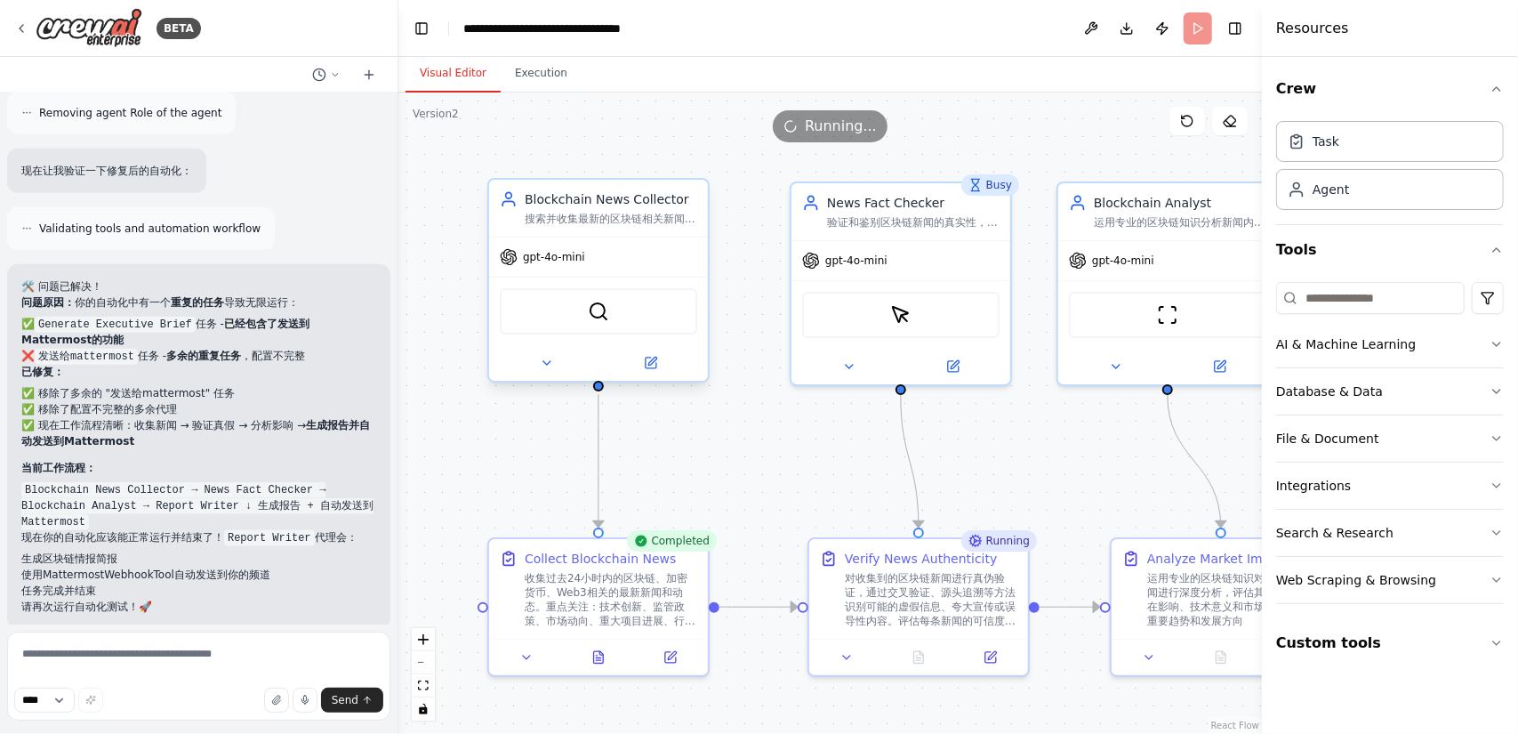
click at [672, 252] on div "gpt-4o-mini" at bounding box center [598, 256] width 219 height 39
click at [910, 244] on div "gpt-4o-mini" at bounding box center [900, 256] width 219 height 39
click at [665, 257] on div "gpt-4o-mini" at bounding box center [598, 256] width 219 height 39
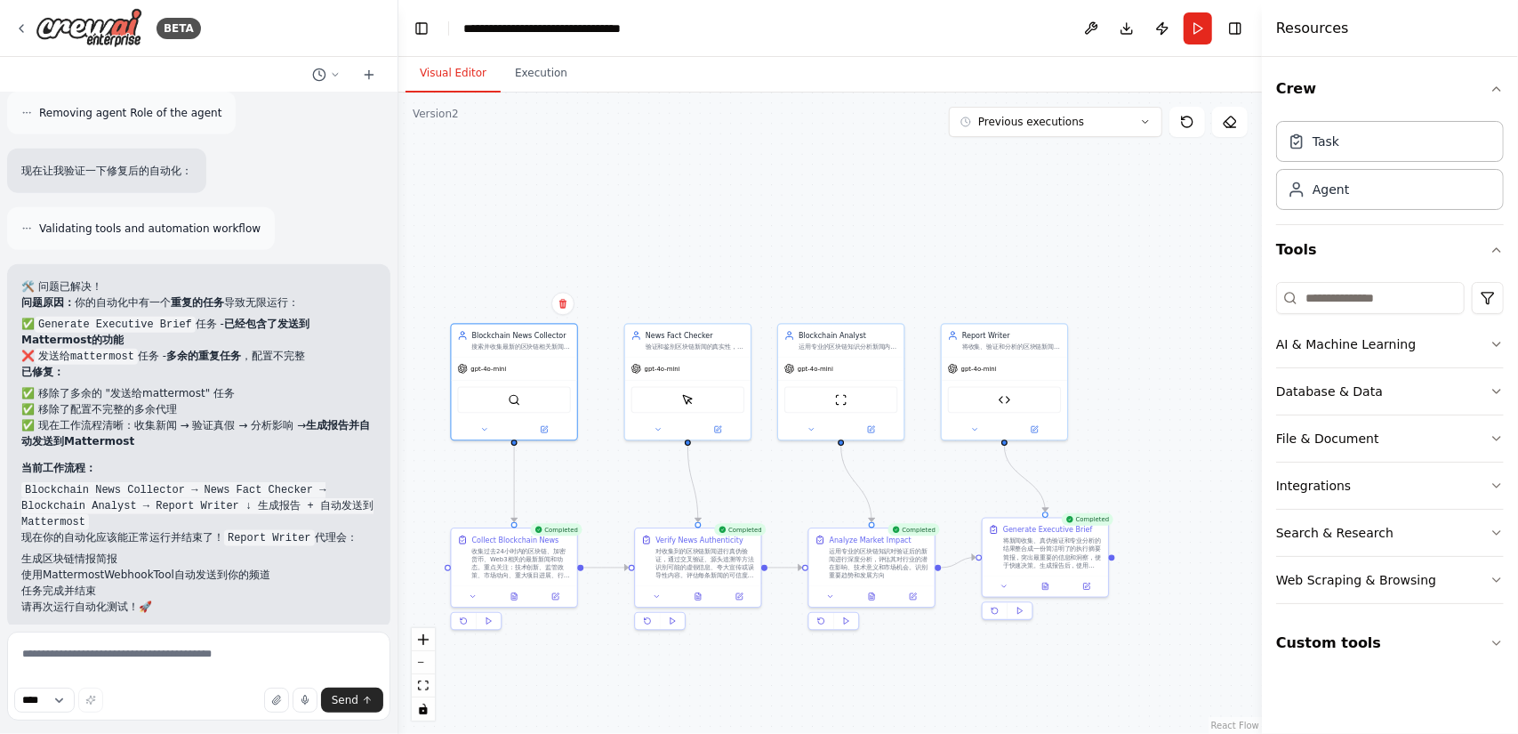
drag, startPoint x: 1003, startPoint y: 260, endPoint x: 774, endPoint y: 252, distance: 229.5
click at [774, 252] on div ".deletable-edge-delete-btn { width: 20px; height: 20px; border: 0px solid #ffff…" at bounding box center [829, 412] width 863 height 641
click at [1165, 28] on button "Publish" at bounding box center [1162, 28] width 28 height 32
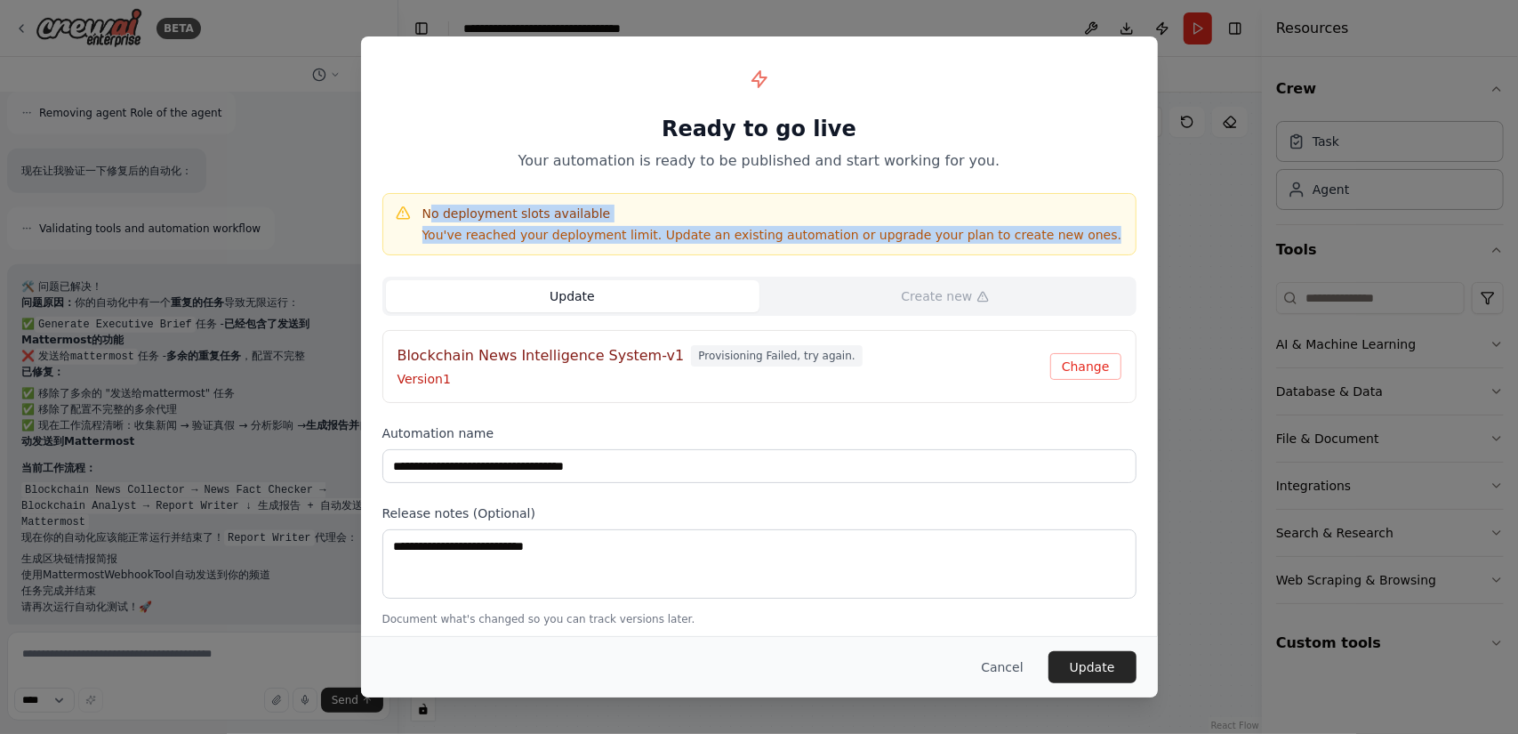
drag, startPoint x: 427, startPoint y: 209, endPoint x: 1094, endPoint y: 248, distance: 668.0
click at [1094, 248] on div "No deployment slots available You've reached your deployment limit. Update an e…" at bounding box center [759, 224] width 754 height 62
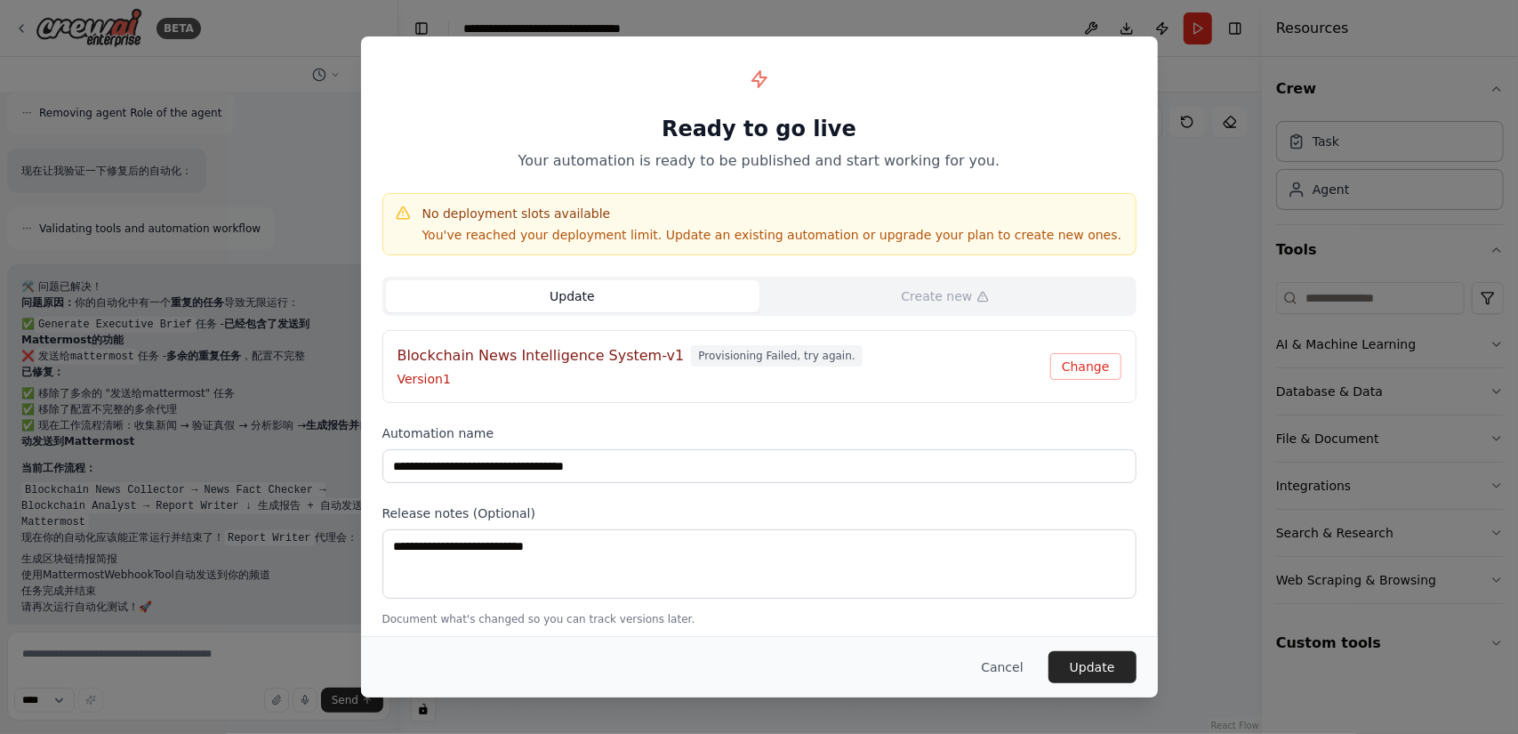
click at [547, 378] on p "Version 1" at bounding box center [723, 379] width 653 height 18
click at [1083, 669] on button "Update" at bounding box center [1092, 667] width 88 height 32
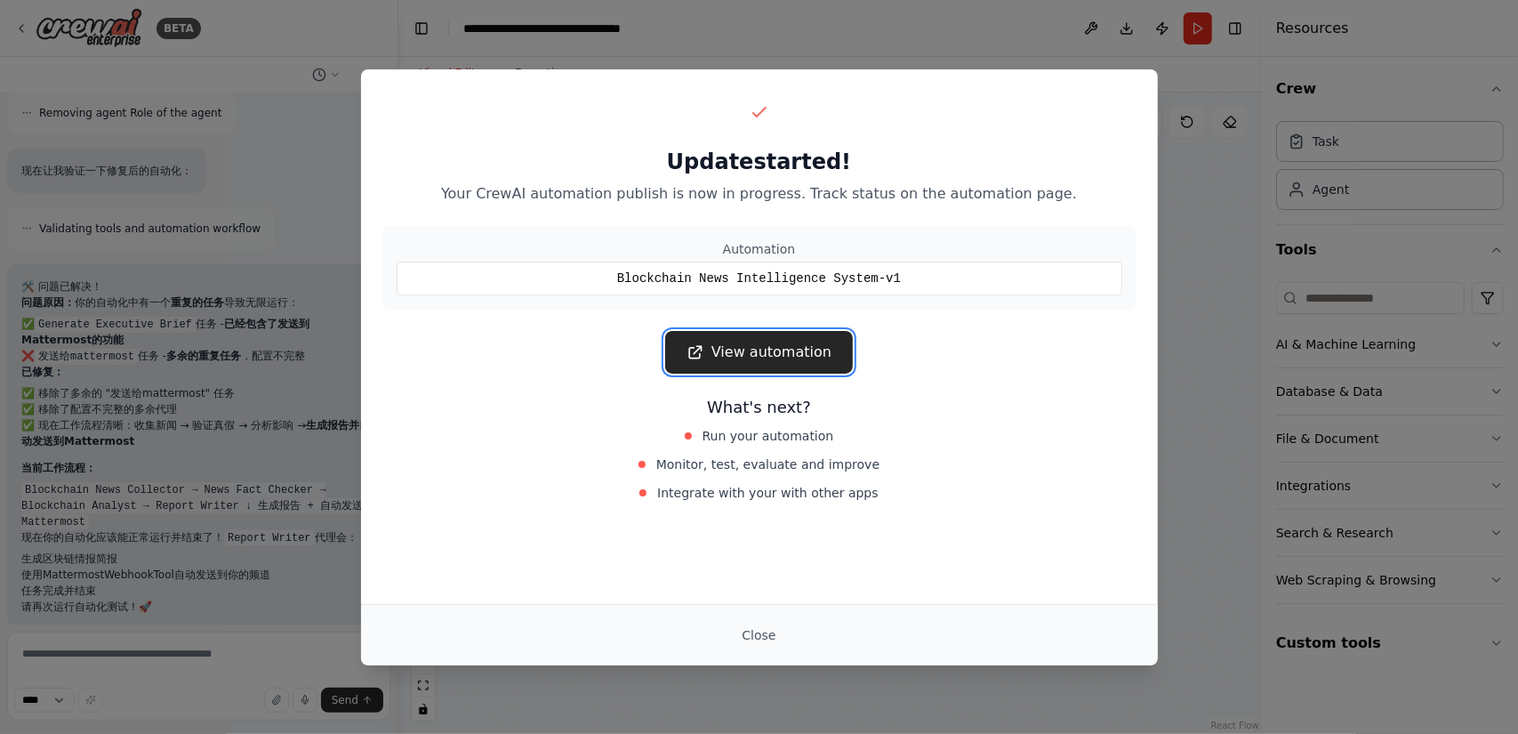
click at [782, 345] on link "View automation" at bounding box center [759, 352] width 188 height 43
click at [1193, 338] on div "Update started! Your CrewAI automation publish is now in progress. Track status…" at bounding box center [759, 367] width 1518 height 734
click at [750, 628] on button "Close" at bounding box center [758, 635] width 62 height 32
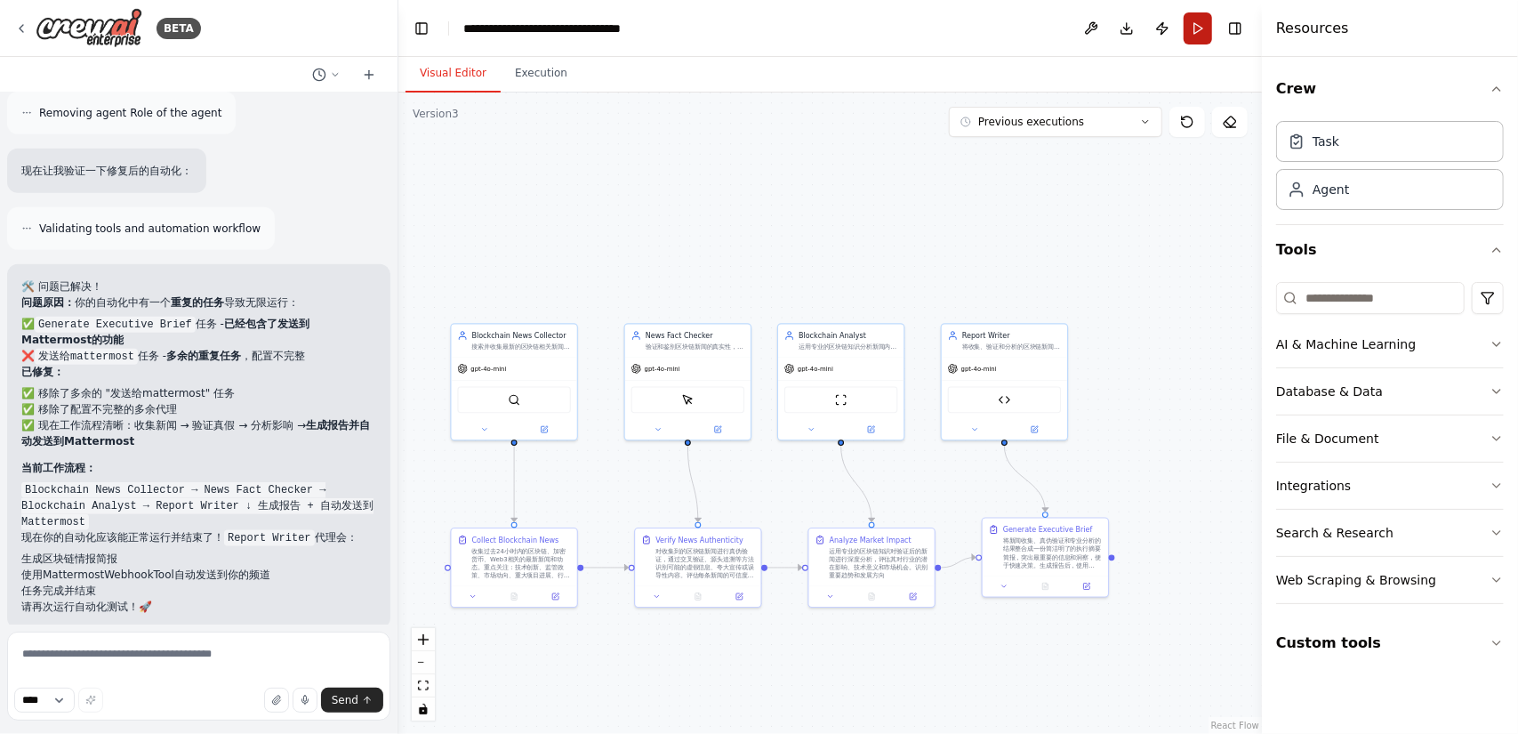
click at [1197, 36] on button "Run" at bounding box center [1197, 28] width 28 height 32
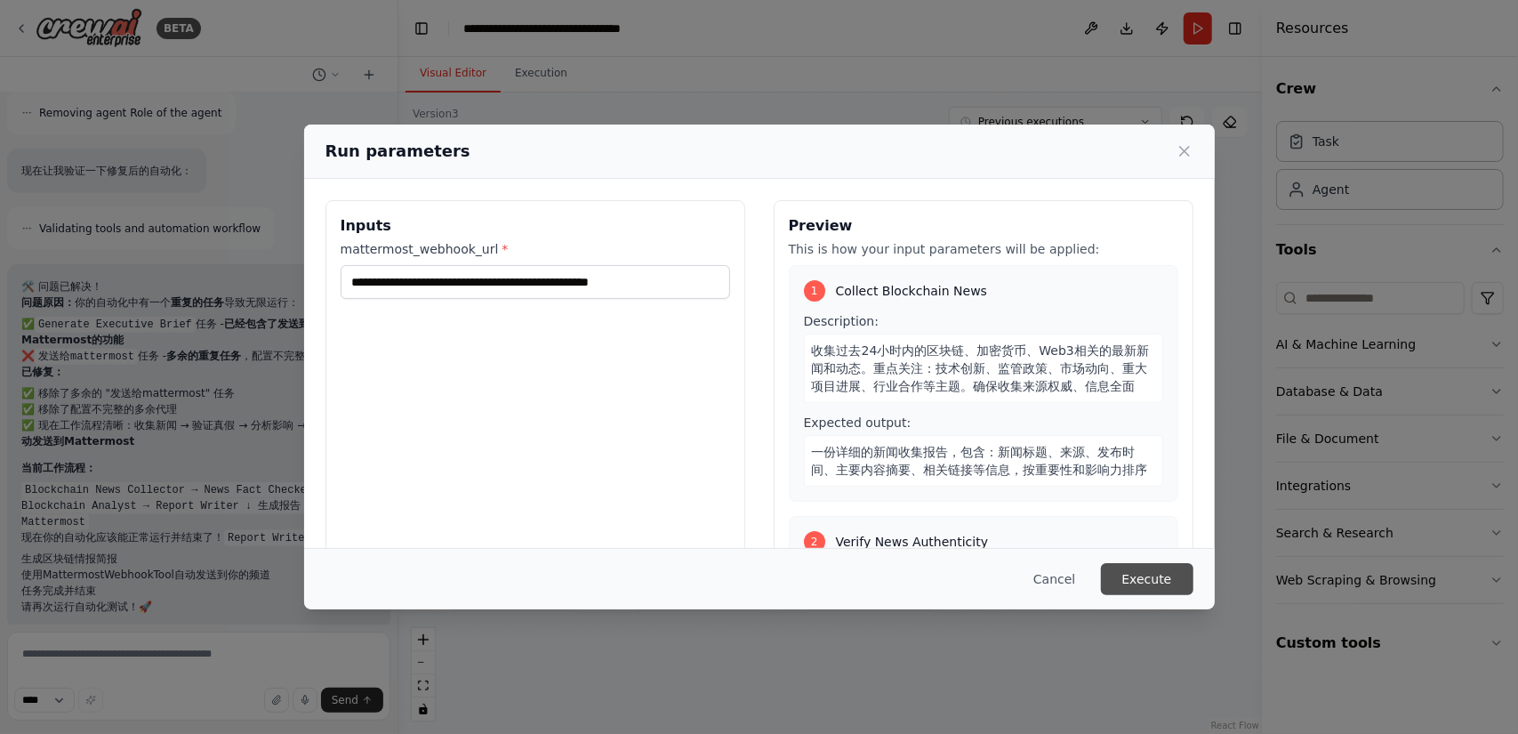
click at [1155, 574] on button "Execute" at bounding box center [1147, 579] width 92 height 32
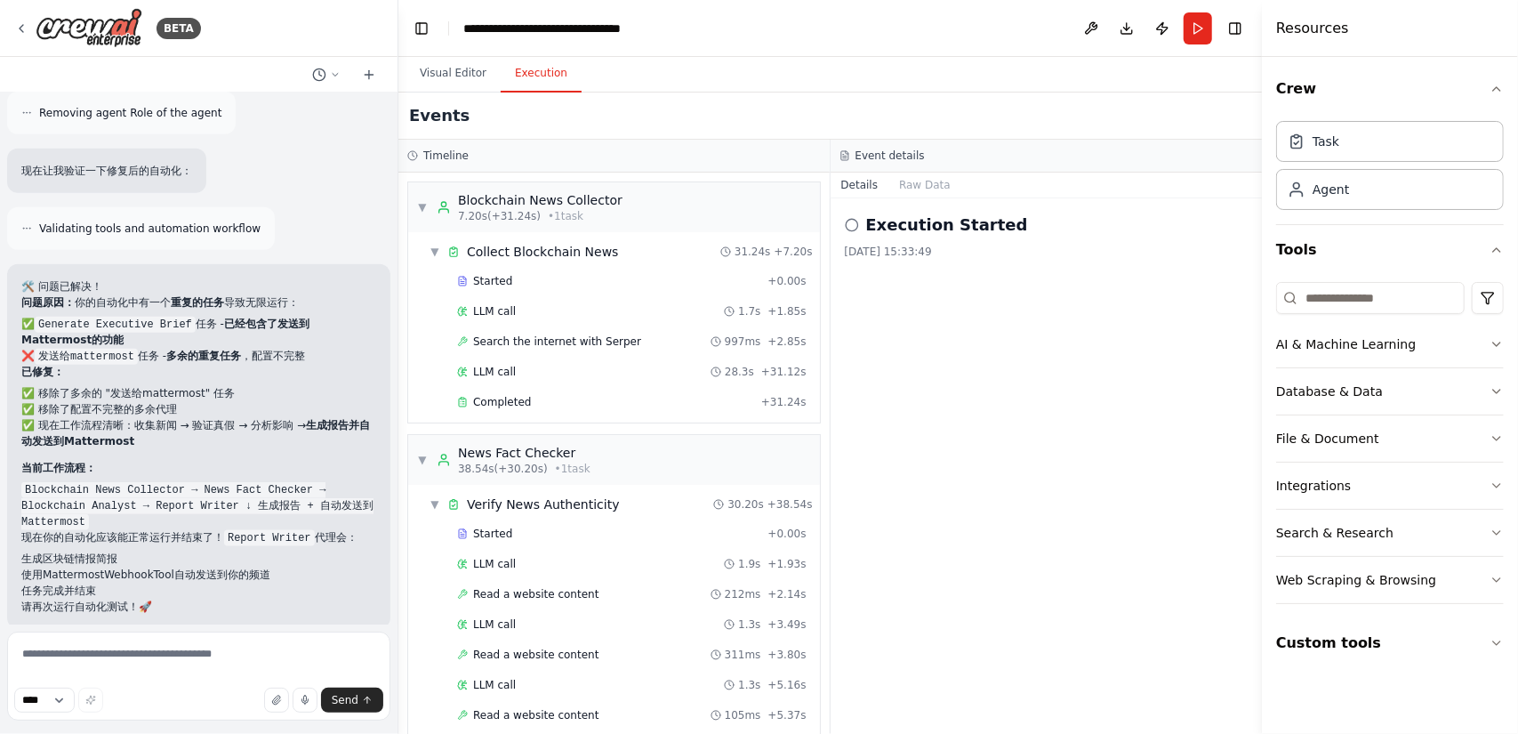
scroll to position [1400, 0]
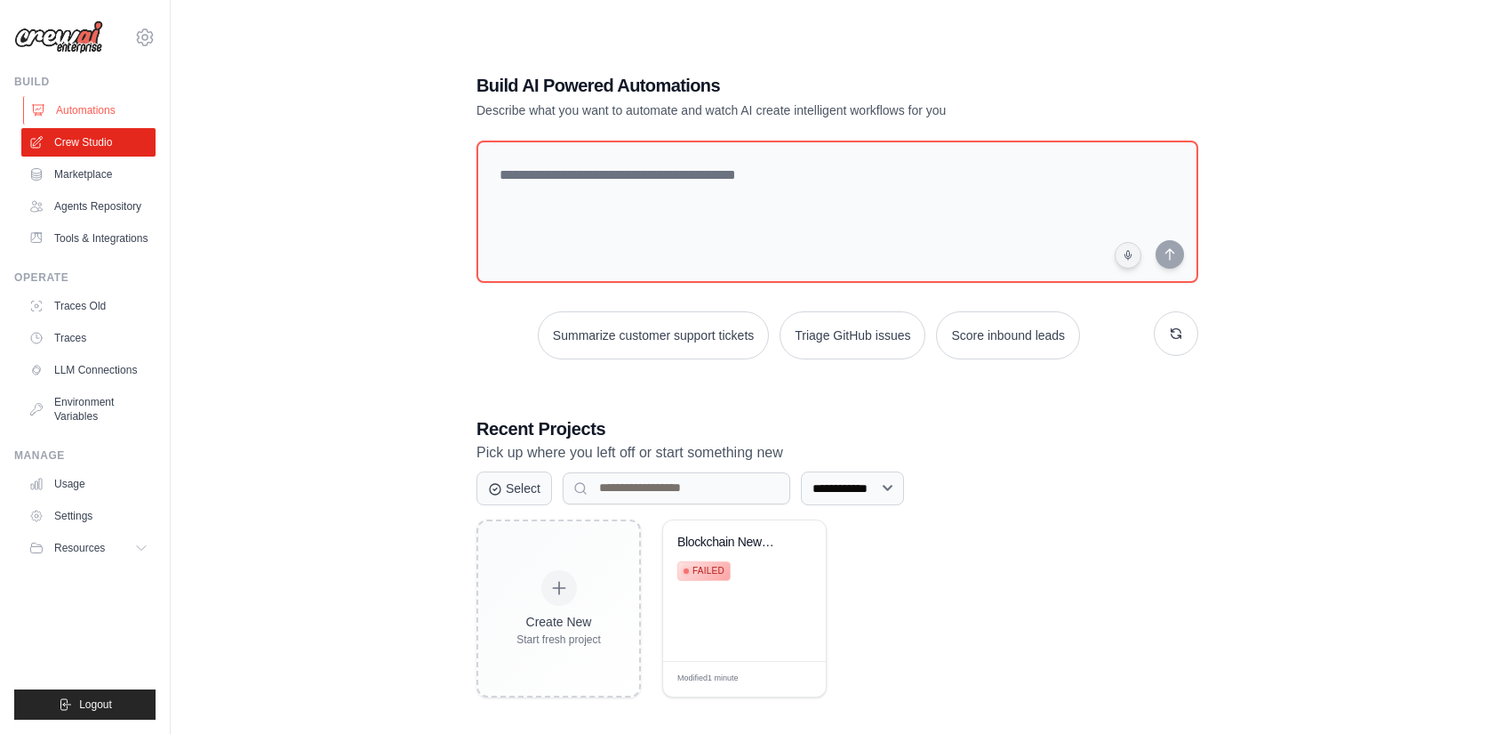
click at [118, 113] on link "Automations" at bounding box center [90, 110] width 134 height 28
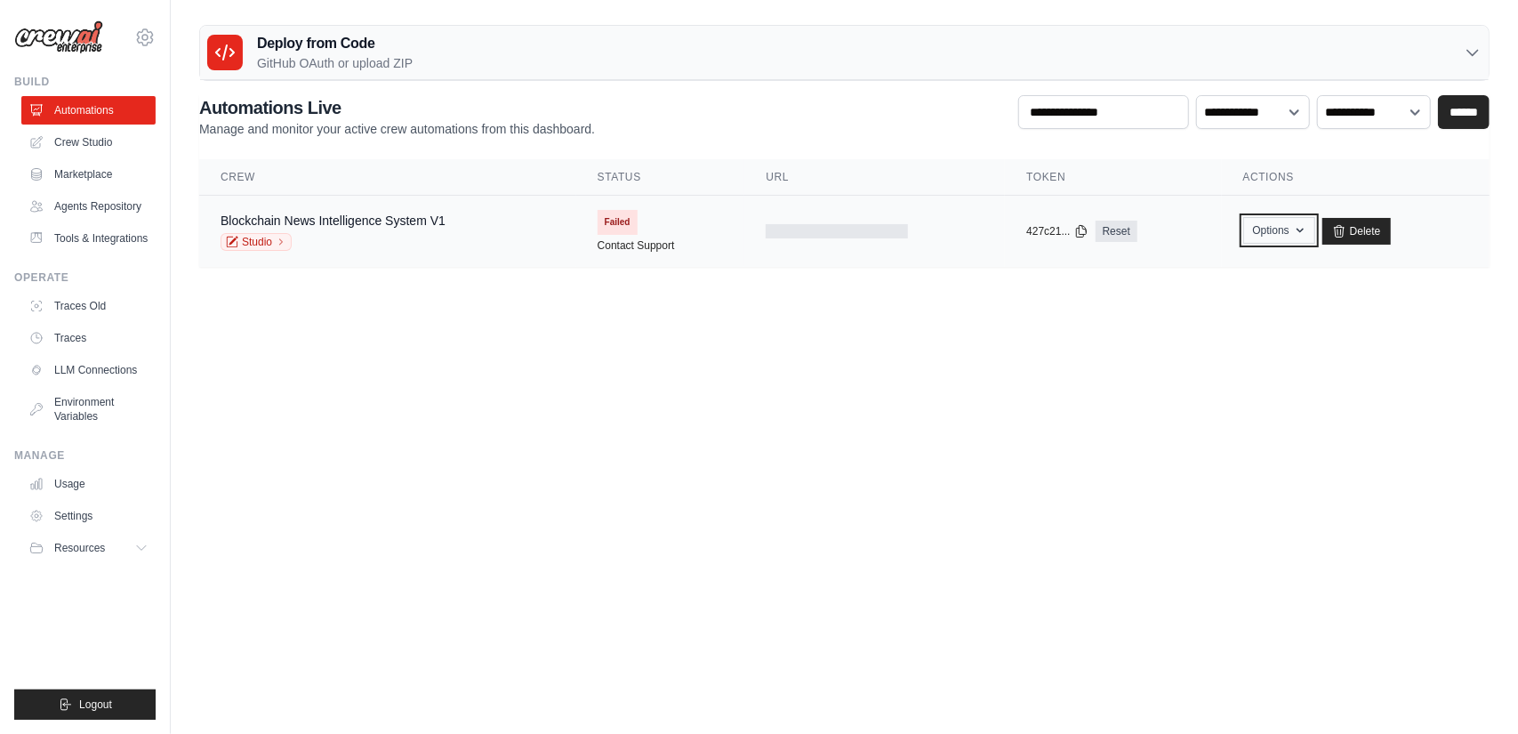
click at [1276, 226] on button "Options" at bounding box center [1279, 230] width 72 height 27
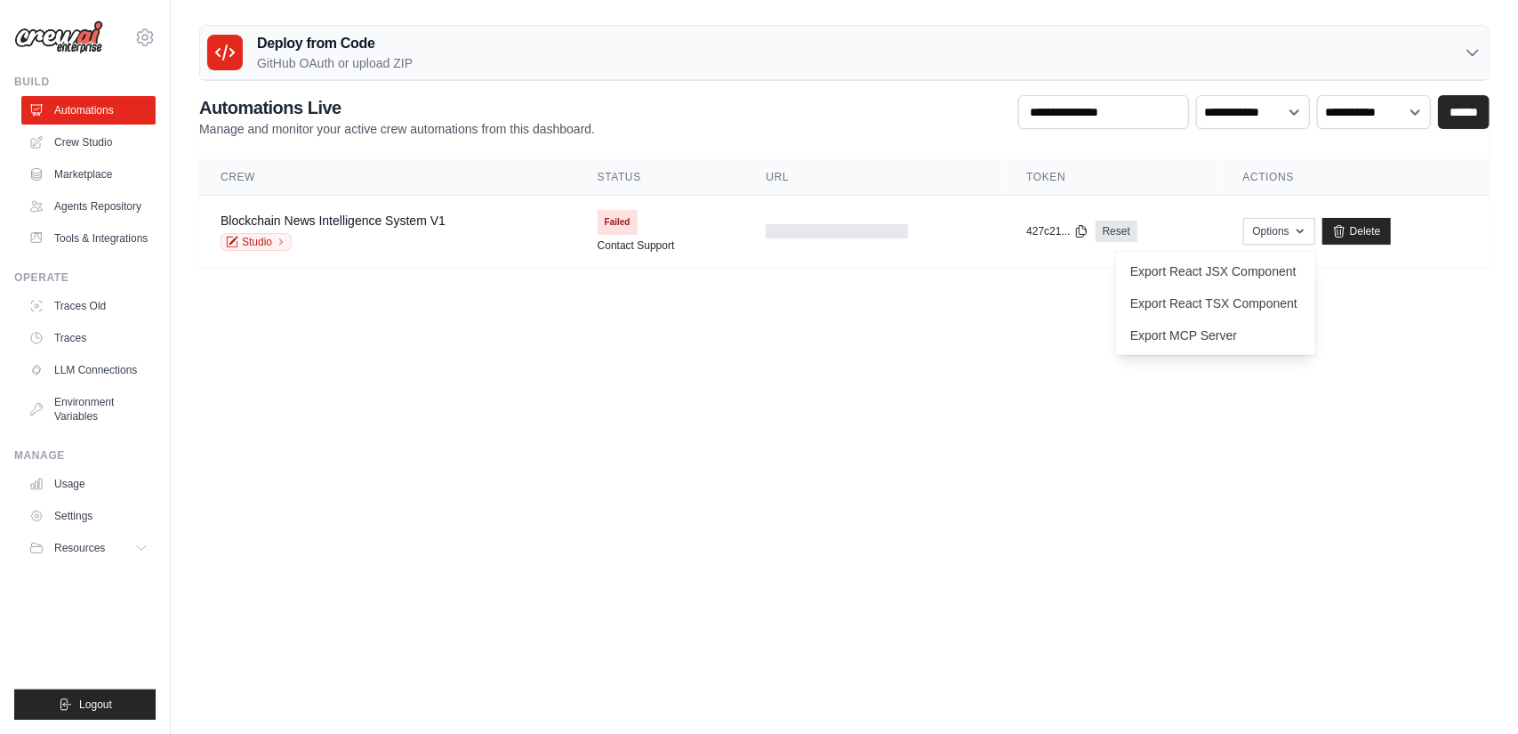
click at [761, 348] on body "[EMAIL_ADDRESS][DOMAIN_NAME] Settings Build Automations" at bounding box center [759, 367] width 1518 height 734
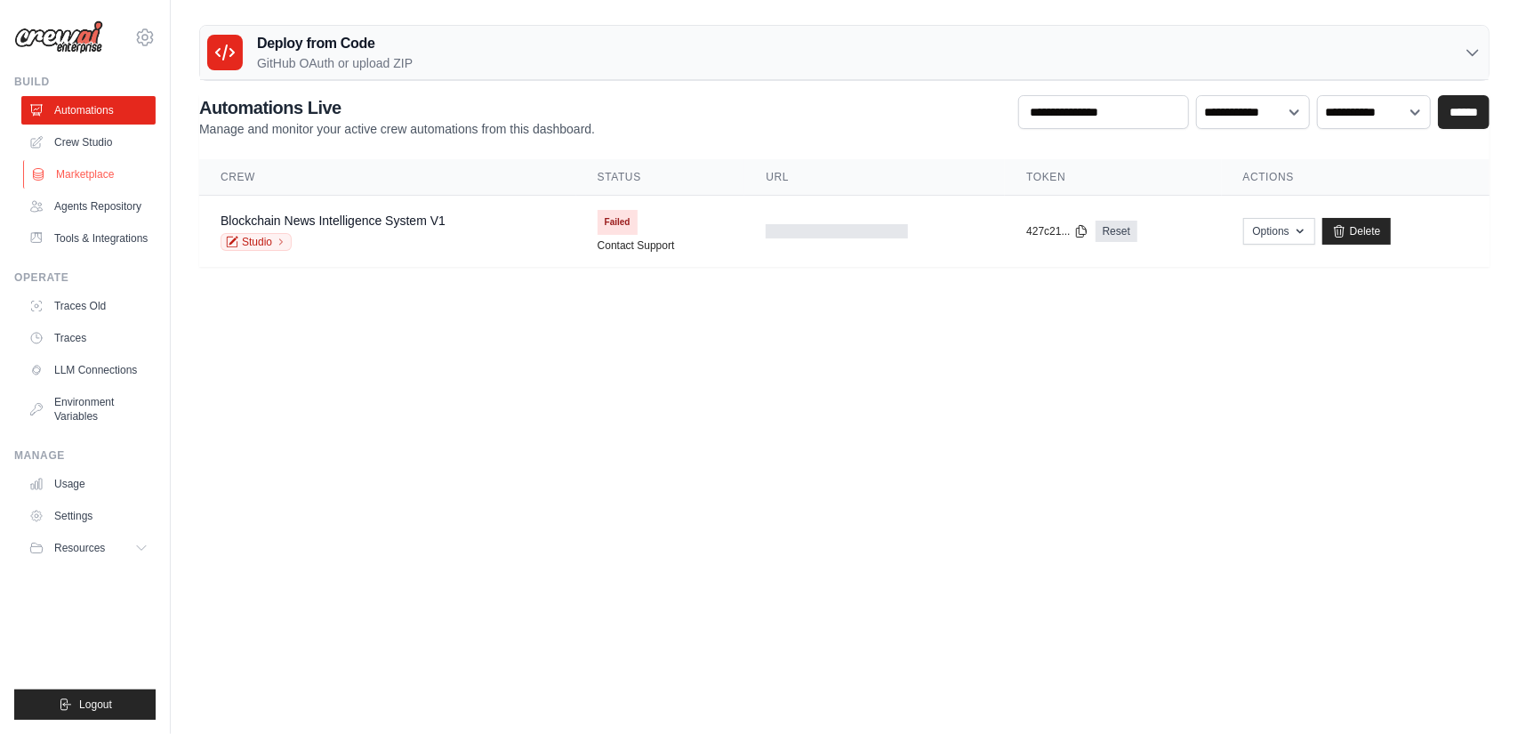
click at [109, 177] on link "Marketplace" at bounding box center [90, 174] width 134 height 28
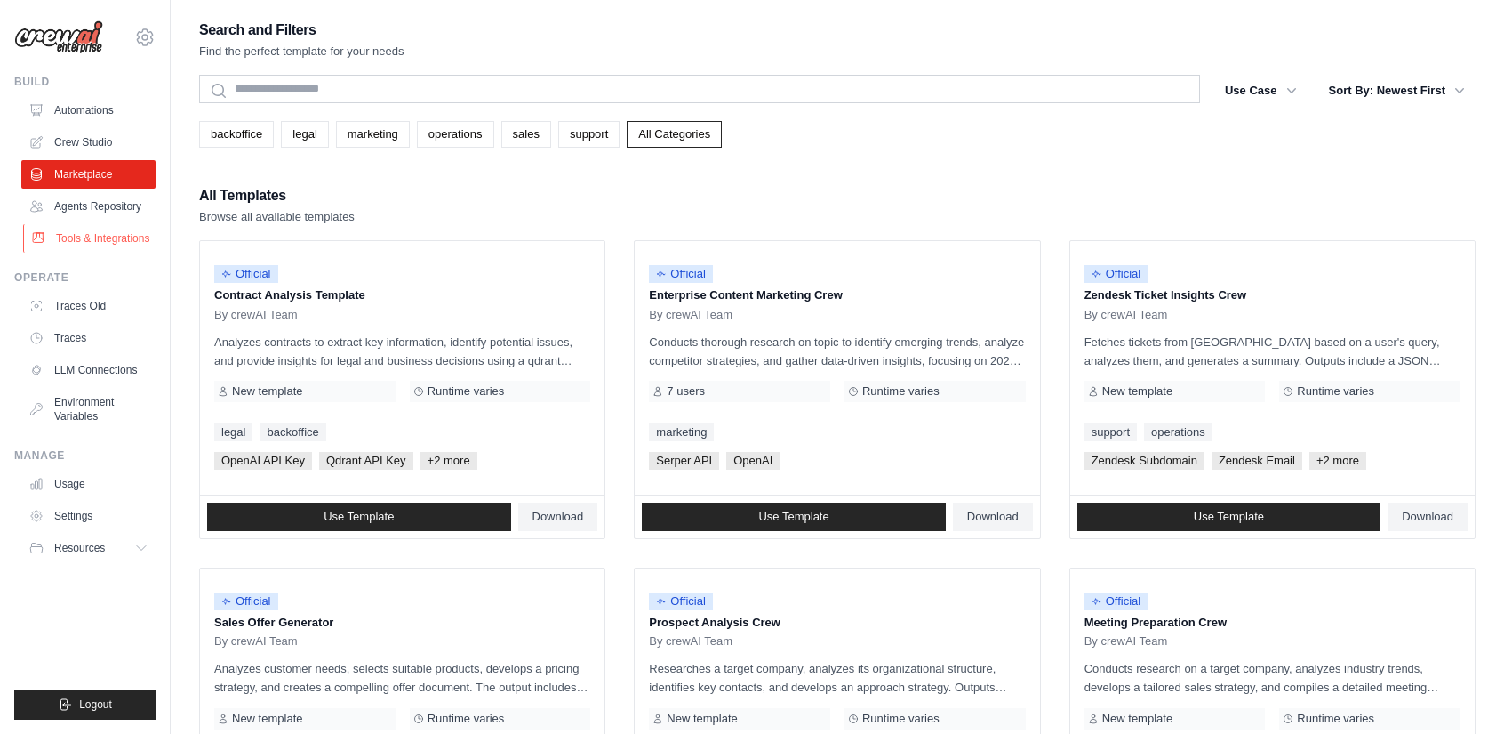
click at [99, 253] on link "Tools & Integrations" at bounding box center [90, 238] width 134 height 28
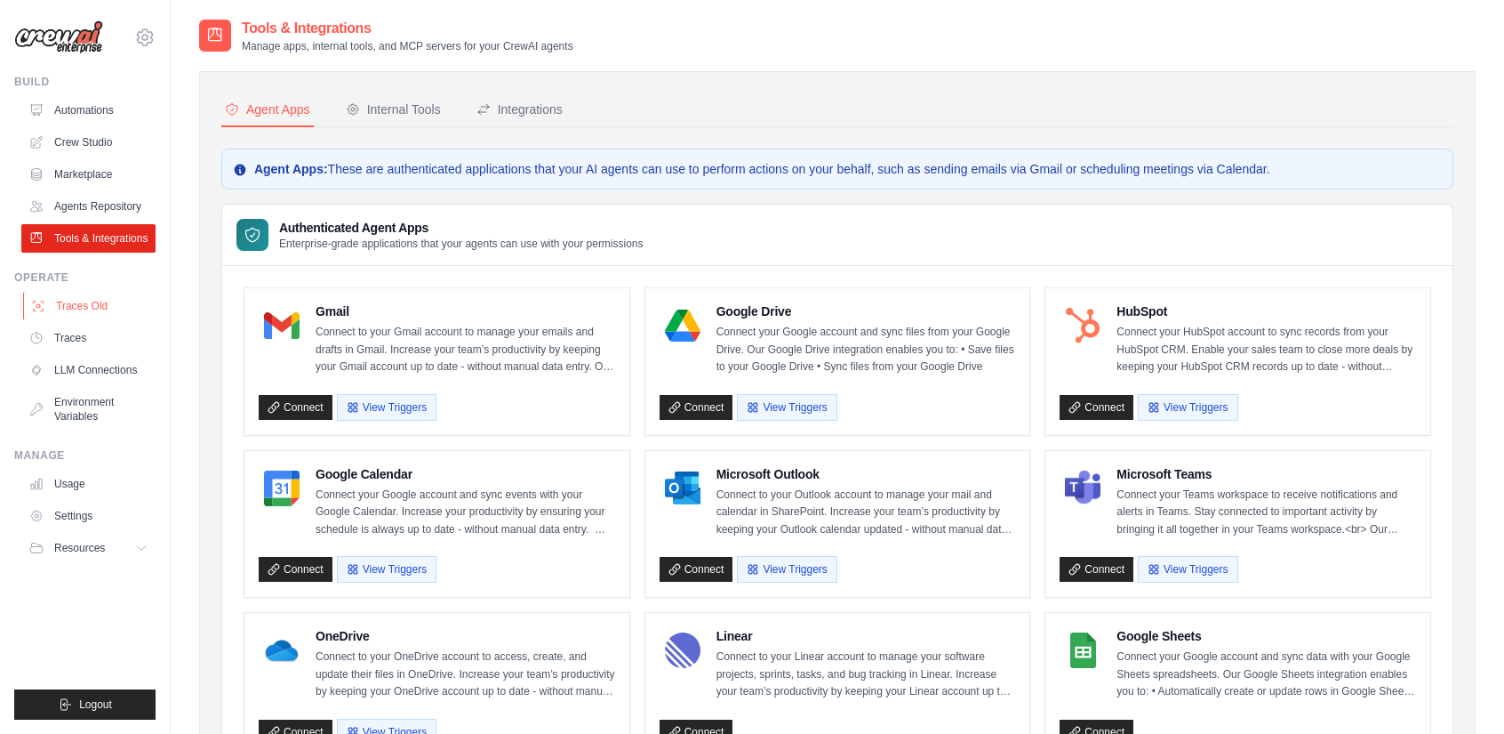
click at [84, 320] on link "Traces Old" at bounding box center [90, 306] width 134 height 28
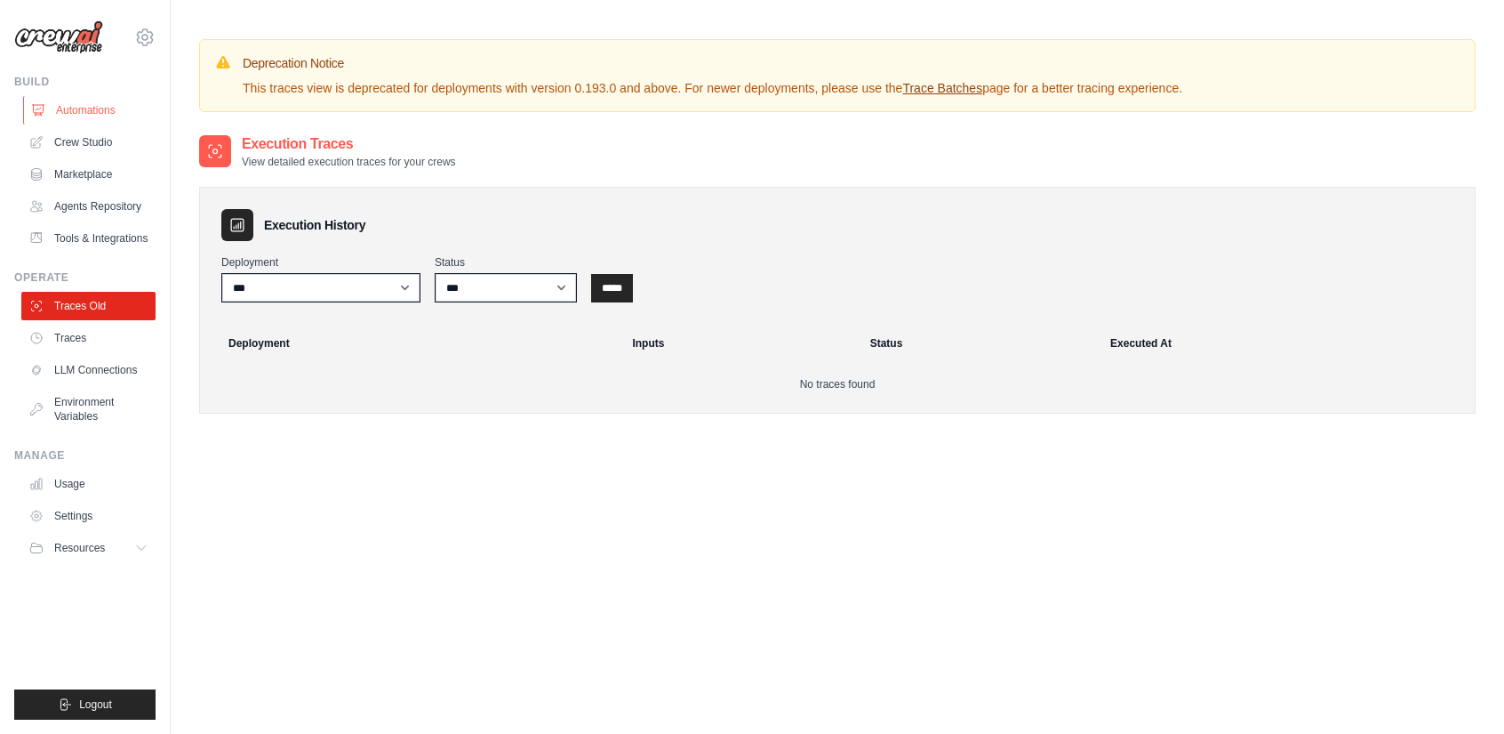
click at [118, 104] on link "Automations" at bounding box center [90, 110] width 134 height 28
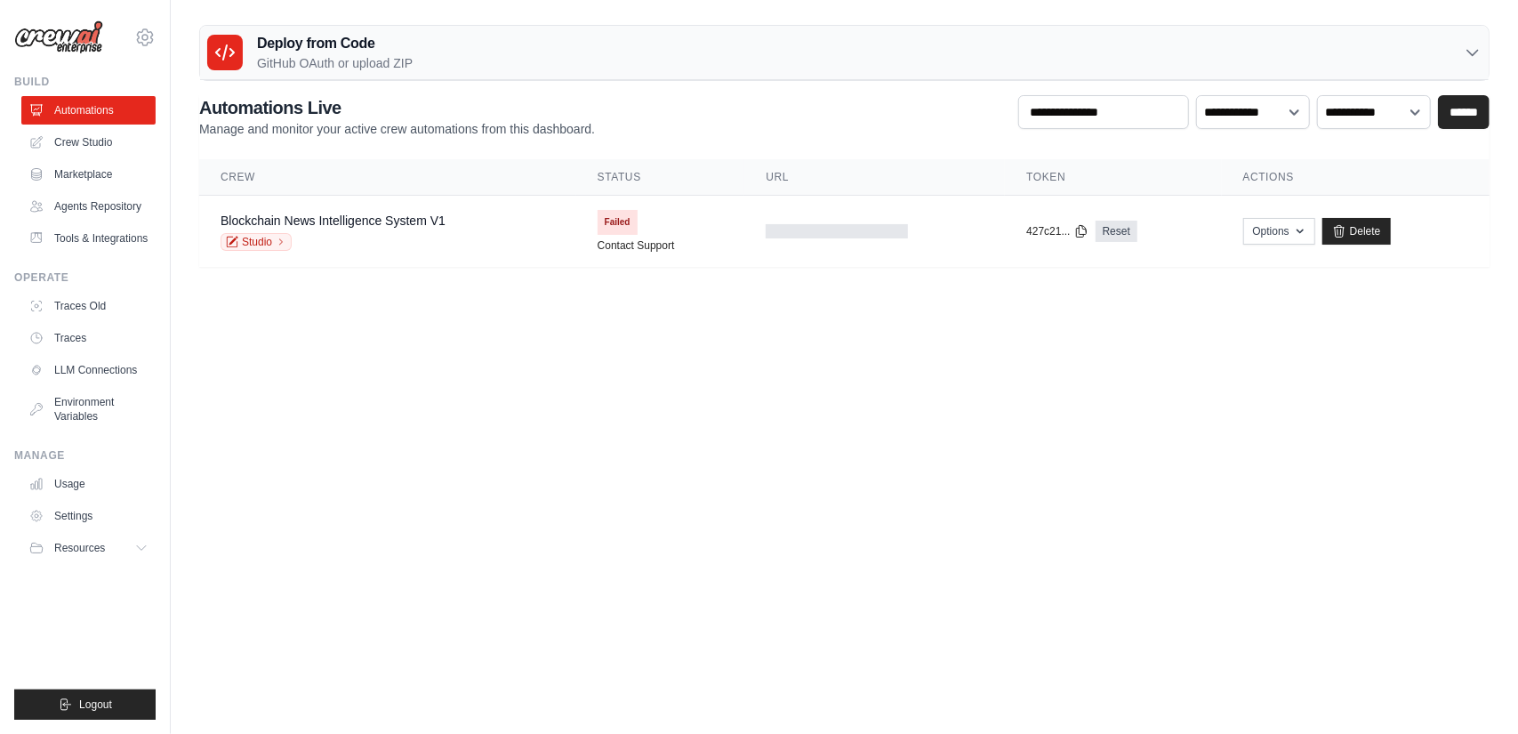
click at [400, 54] on p "GitHub OAuth or upload ZIP" at bounding box center [335, 63] width 156 height 18
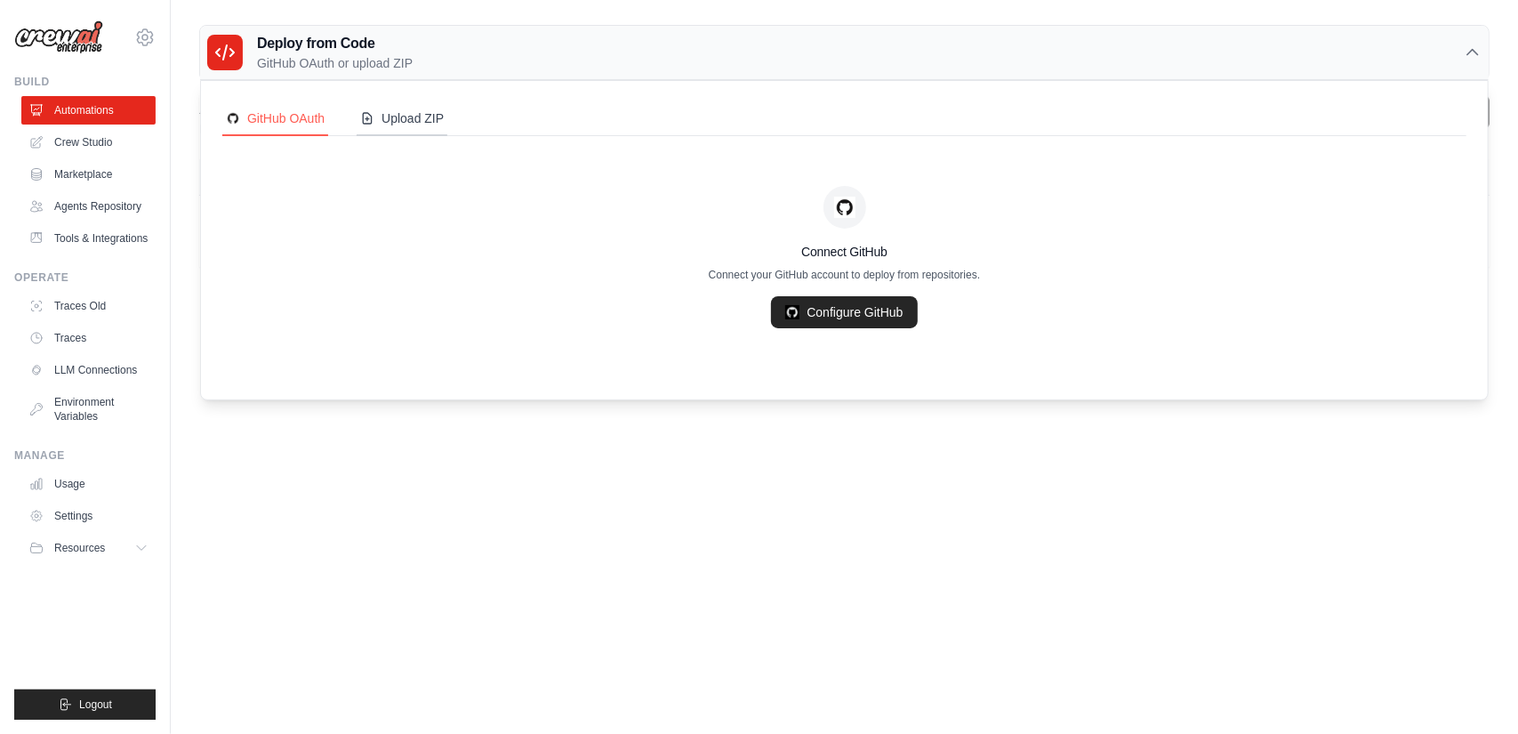
click at [418, 128] on button "Upload ZIP" at bounding box center [402, 119] width 91 height 34
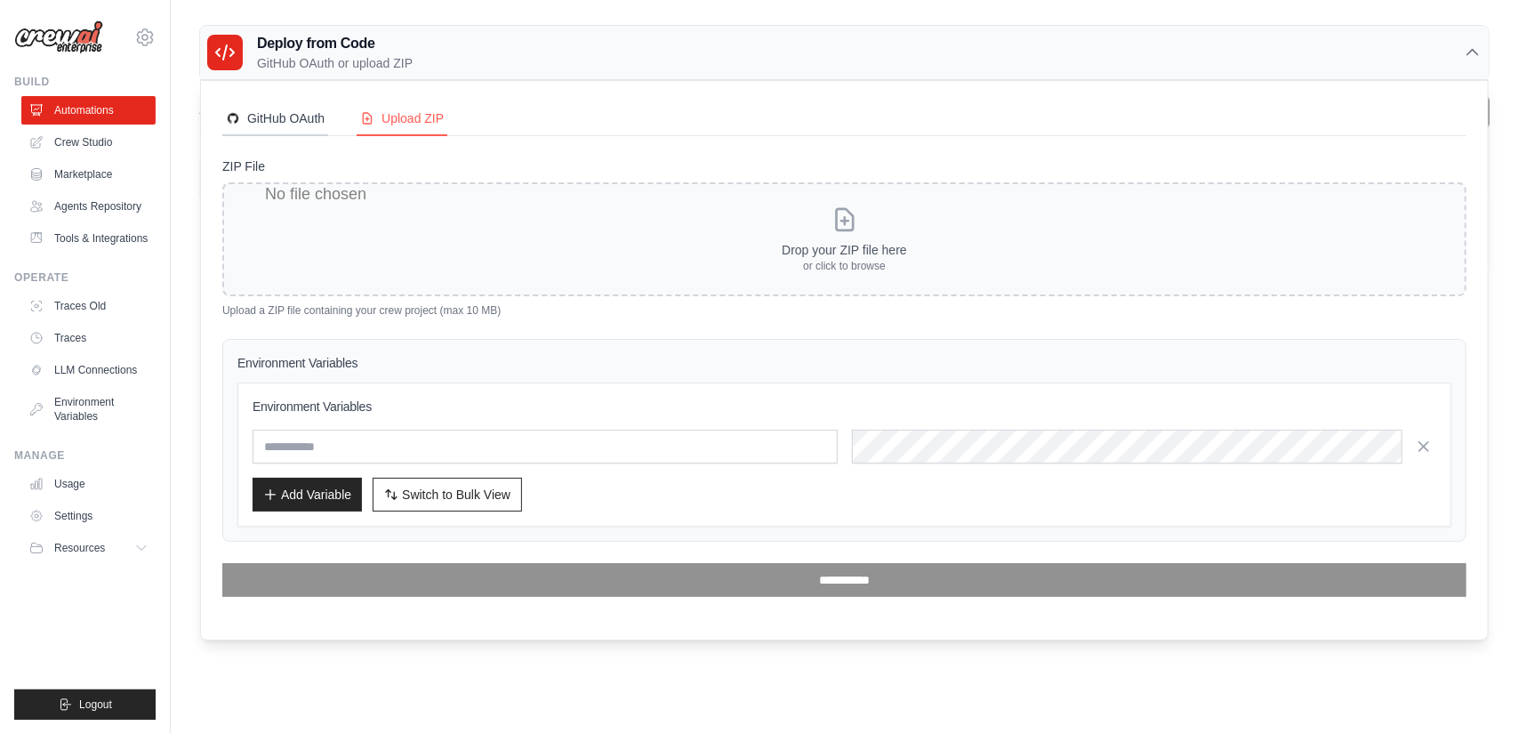
click at [302, 129] on button "GitHub OAuth" at bounding box center [275, 119] width 106 height 34
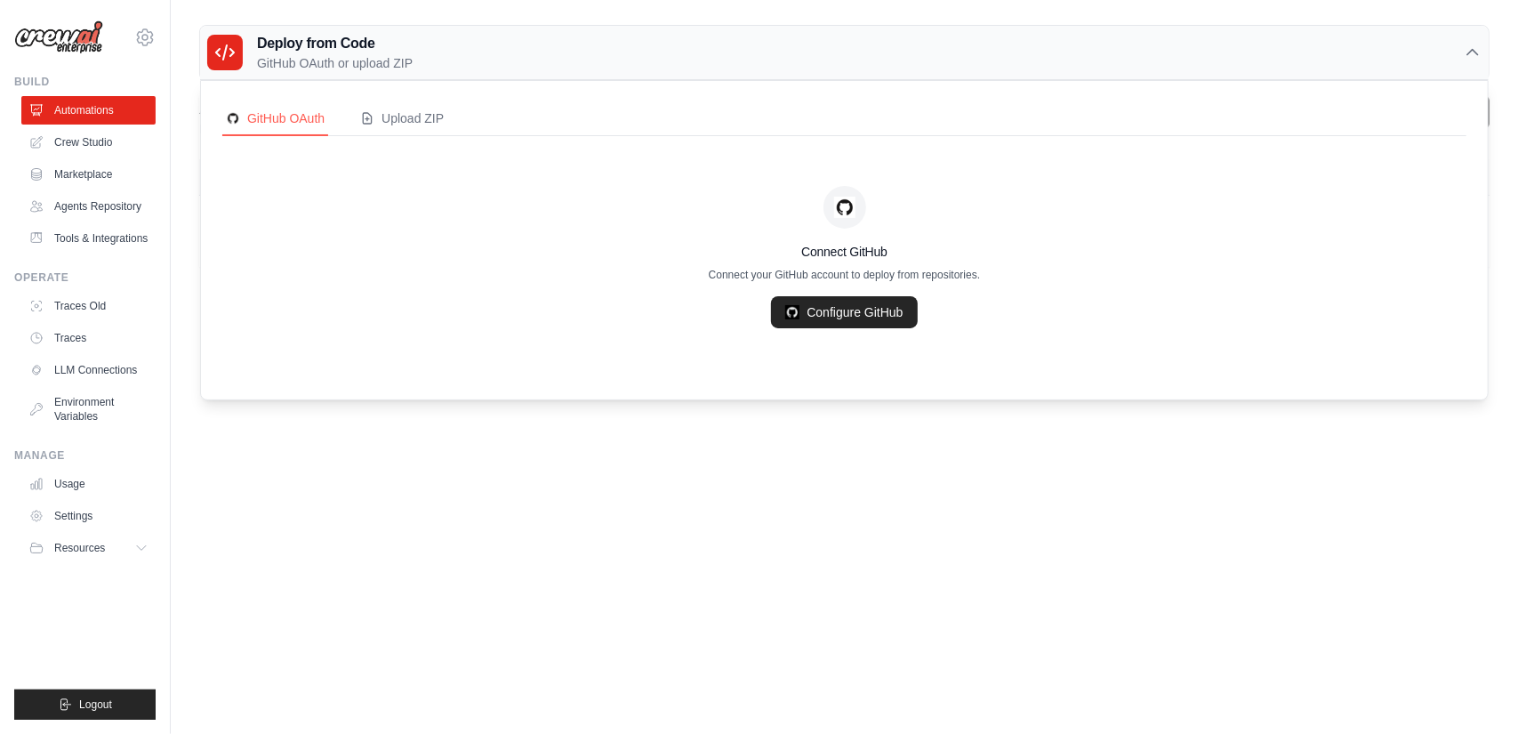
click at [877, 460] on body "[EMAIL_ADDRESS][DOMAIN_NAME] Settings Build Automations" at bounding box center [759, 367] width 1518 height 734
click at [1465, 46] on icon at bounding box center [1473, 53] width 18 height 18
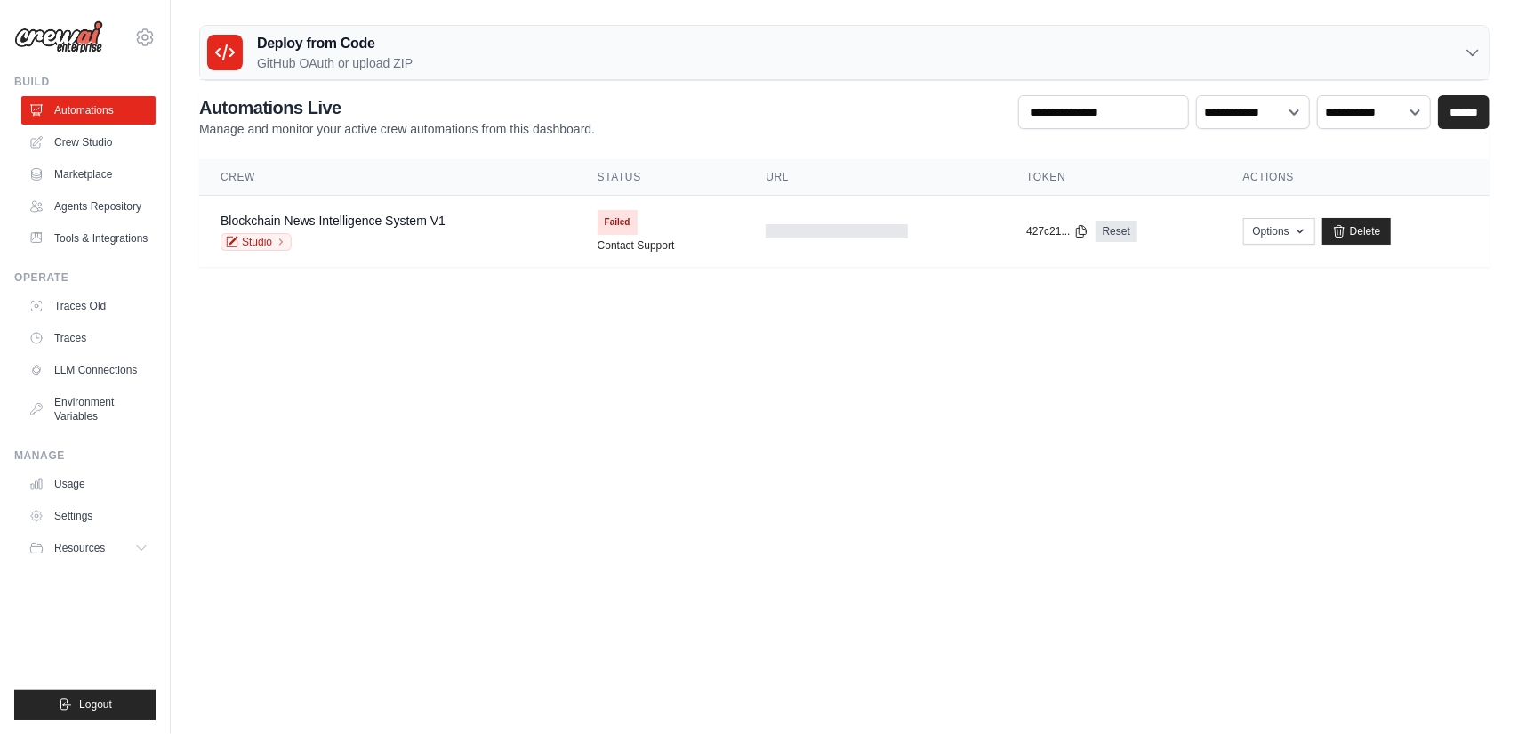
click at [438, 56] on div "Deploy from Code GitHub OAuth or upload ZIP" at bounding box center [844, 53] width 1288 height 54
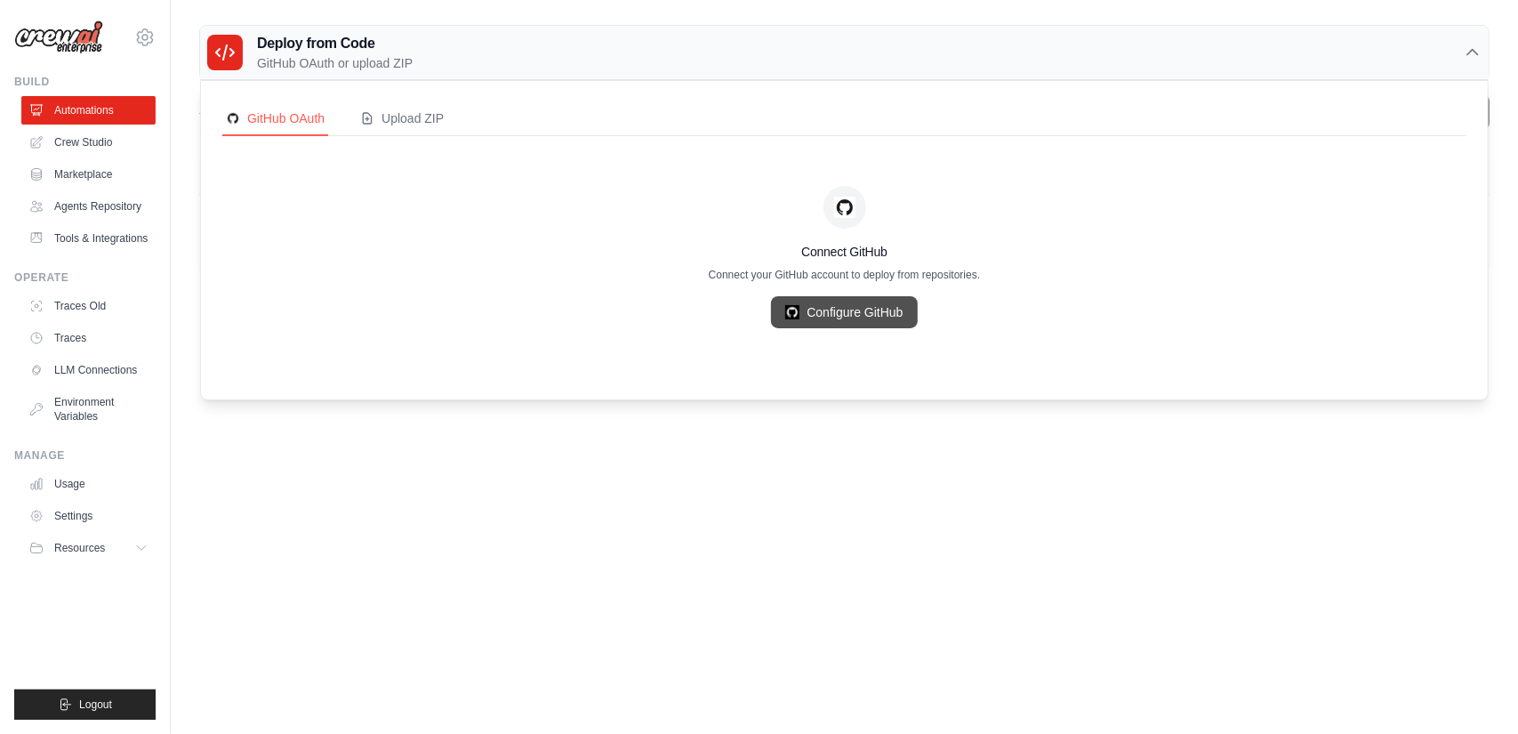
click at [798, 309] on link "Configure GitHub" at bounding box center [844, 312] width 146 height 32
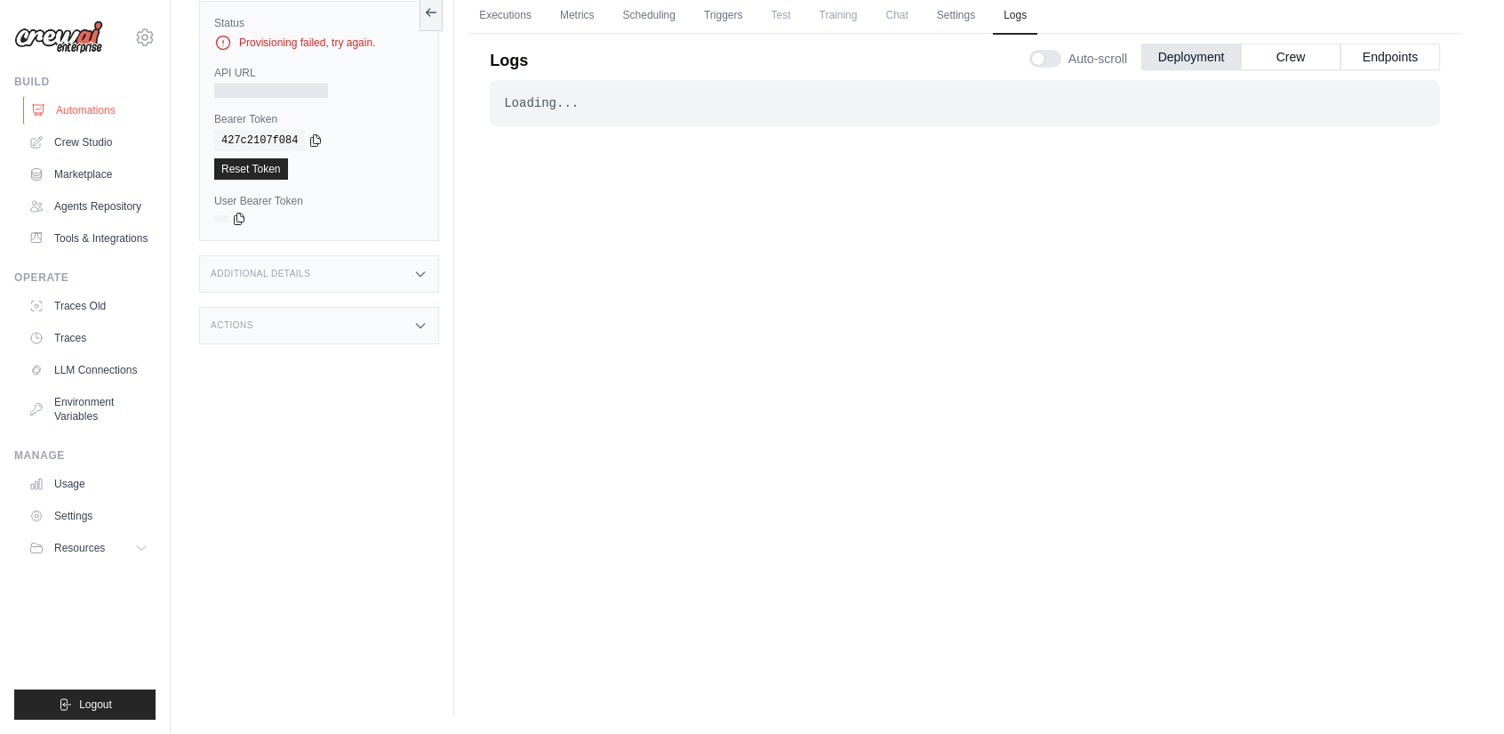
click at [84, 107] on link "Automations" at bounding box center [90, 110] width 134 height 28
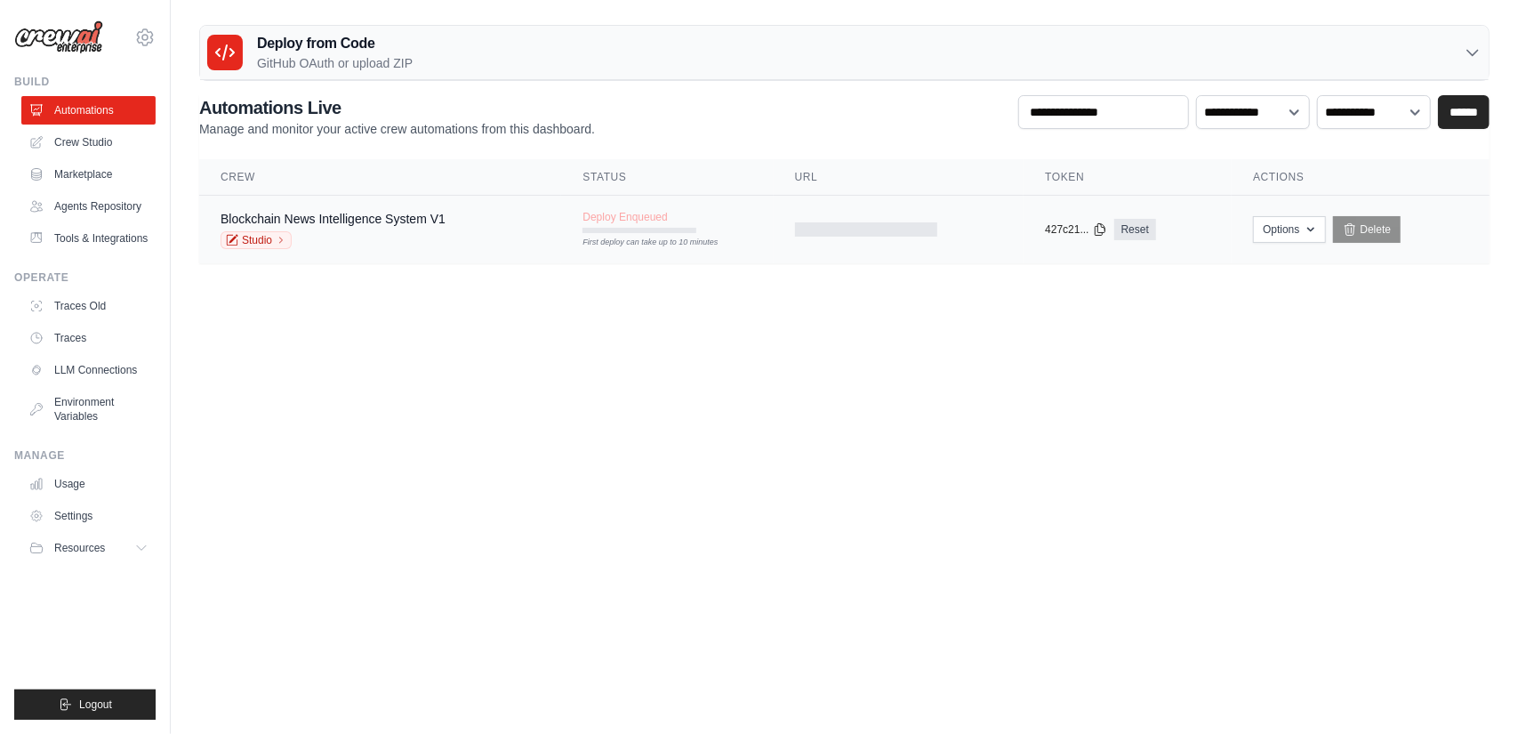
click at [649, 248] on tr "Blockchain News Intelligence System V1 Studio Deploy Enqueued First deploy can …" at bounding box center [844, 230] width 1290 height 68
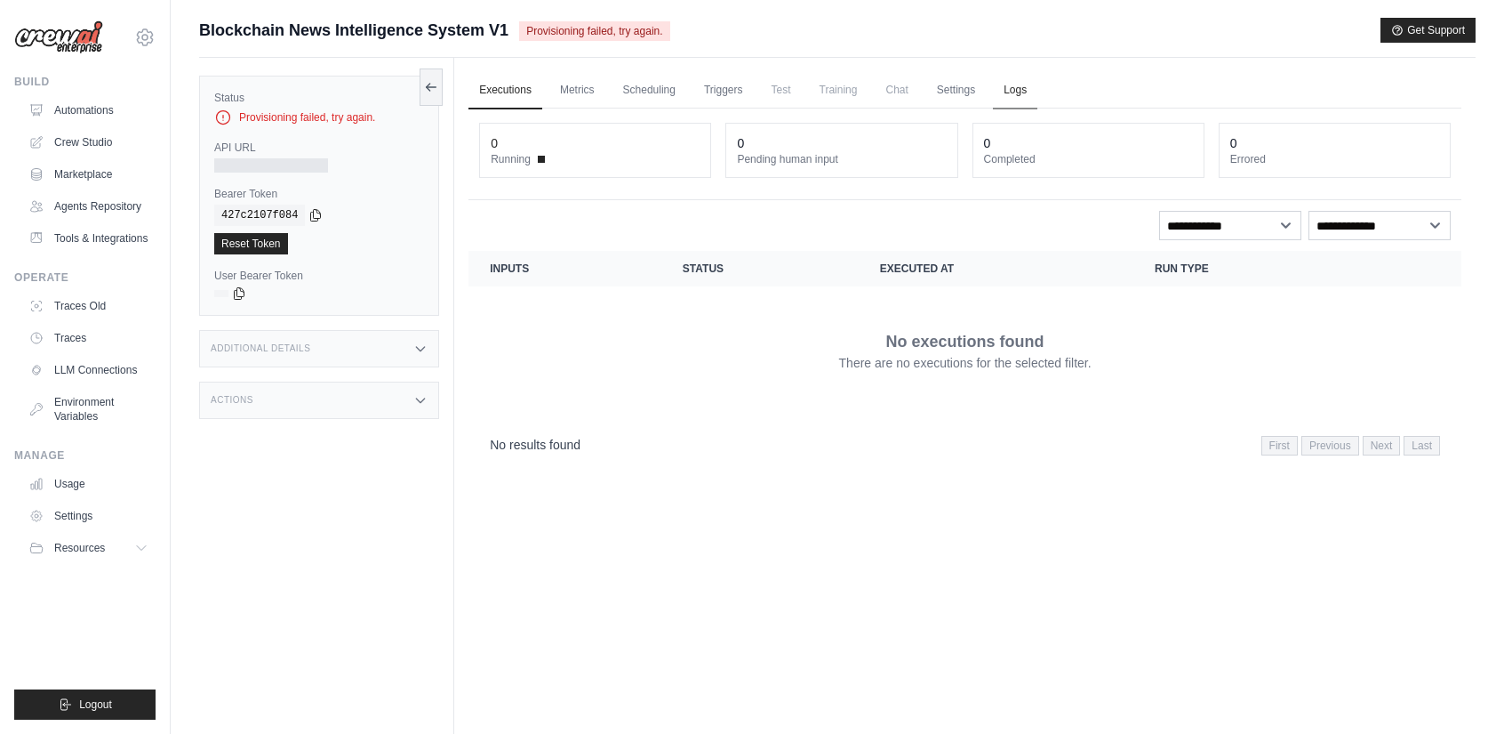
click at [1031, 90] on link "Logs" at bounding box center [1015, 90] width 44 height 37
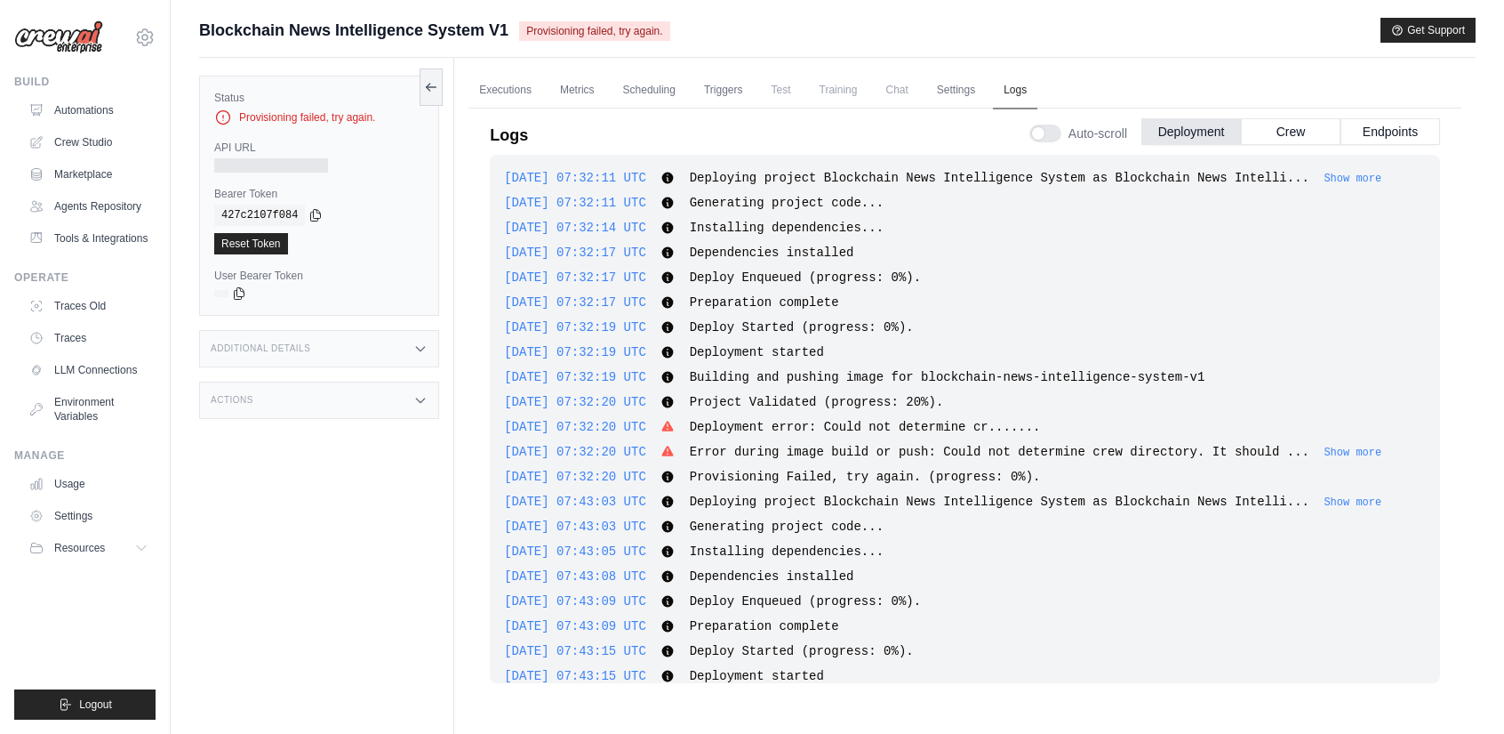
scroll to position [148, 0]
